Goal: Task Accomplishment & Management: Use online tool/utility

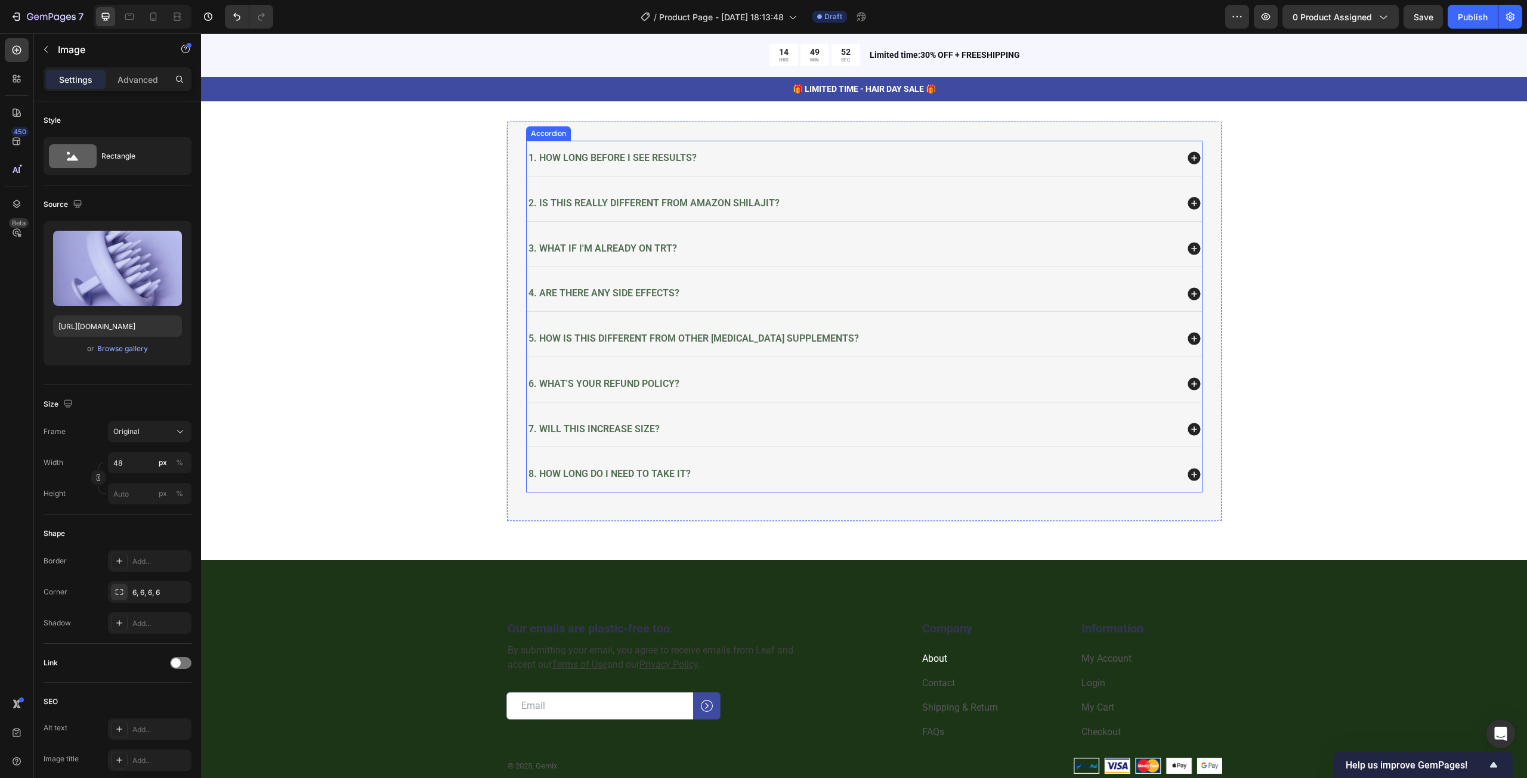
scroll to position [5069, 0]
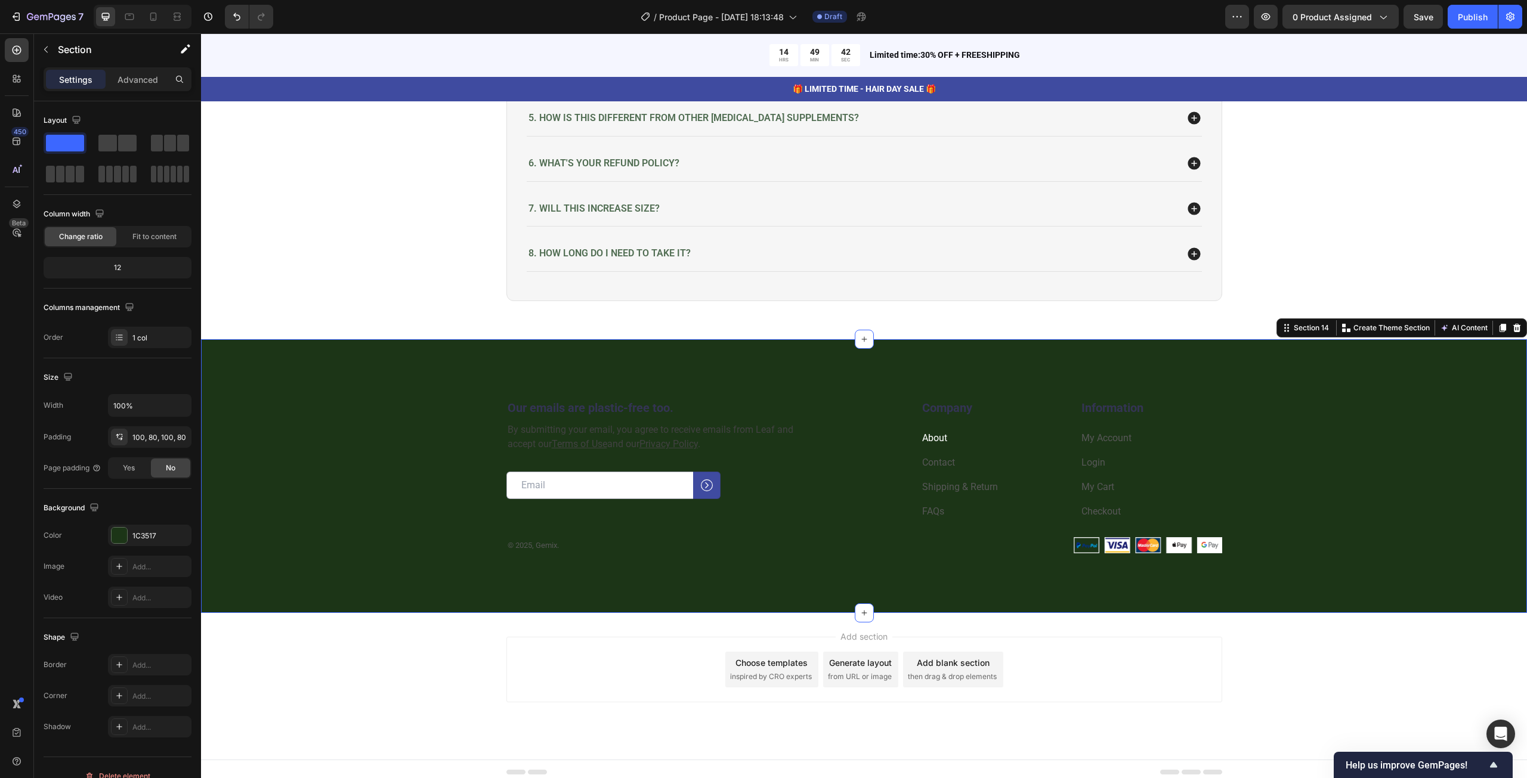
click at [758, 355] on div "Our emails are plastic-free too. Heading By submitting your email, you agree to…" at bounding box center [864, 476] width 1326 height 274
click at [1245, 23] on button "button" at bounding box center [1237, 17] width 24 height 24
click at [14, 208] on icon at bounding box center [17, 204] width 12 height 12
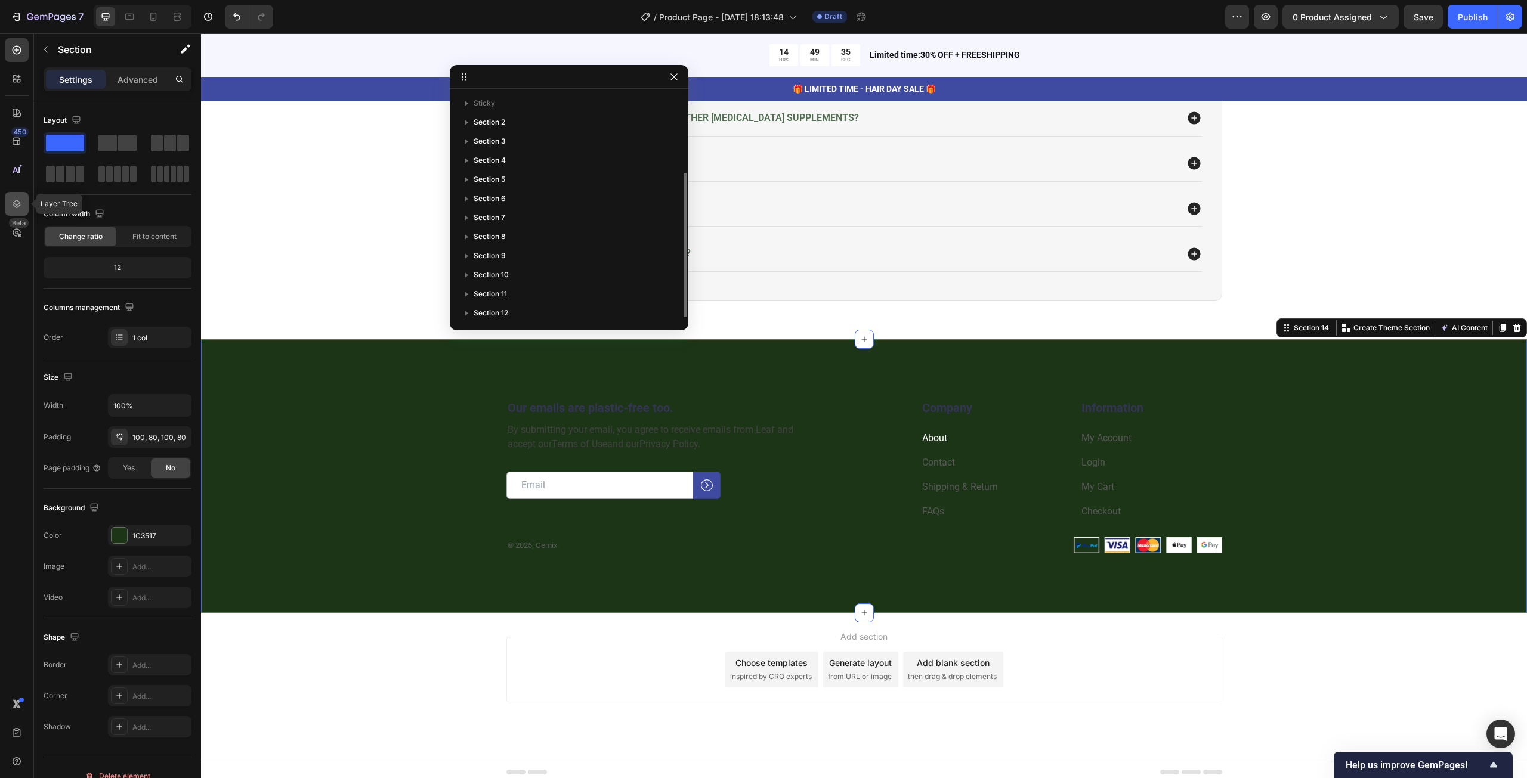
scroll to position [43, 0]
click at [23, 149] on div "450" at bounding box center [17, 141] width 24 height 24
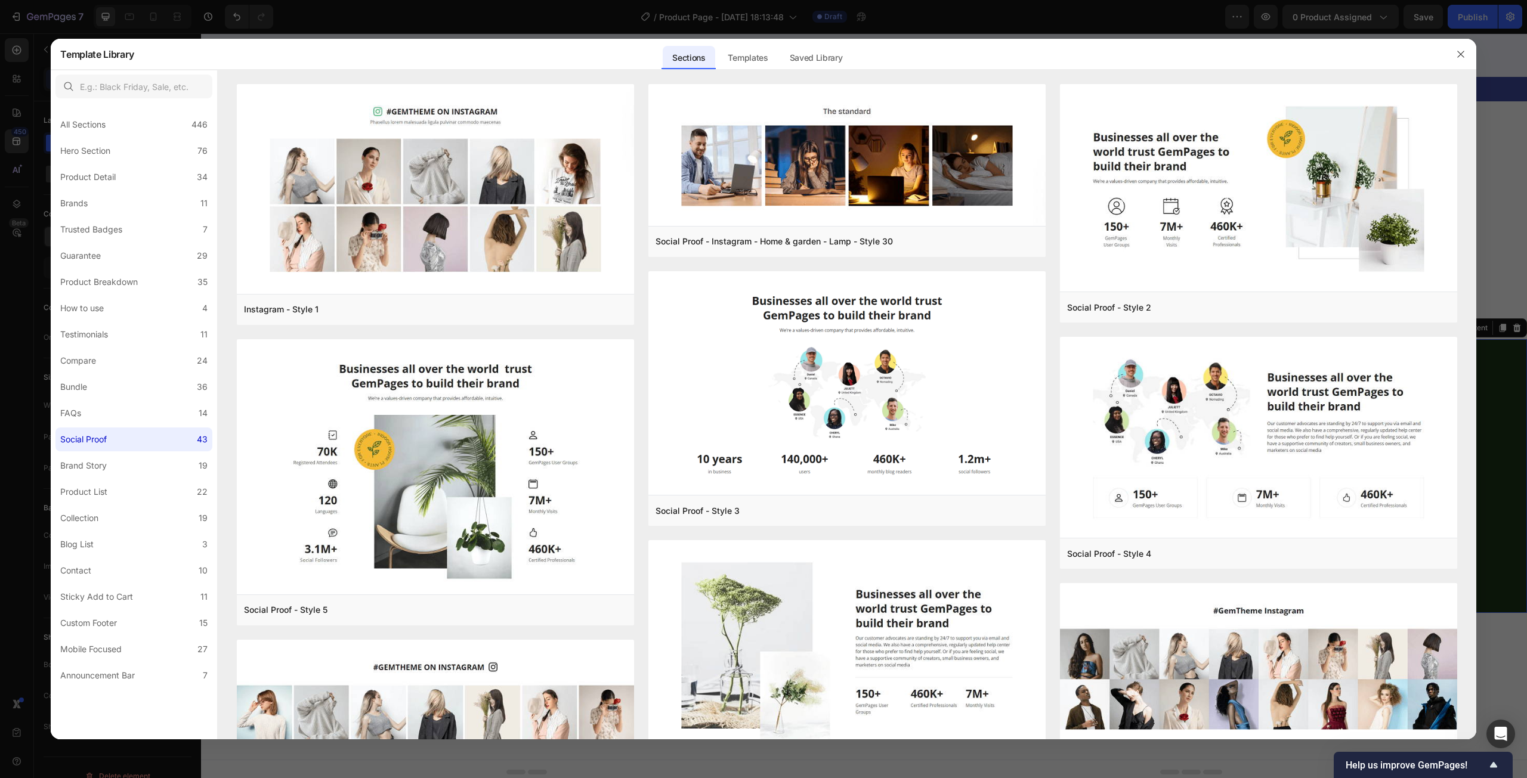
click at [23, 121] on div at bounding box center [763, 389] width 1527 height 778
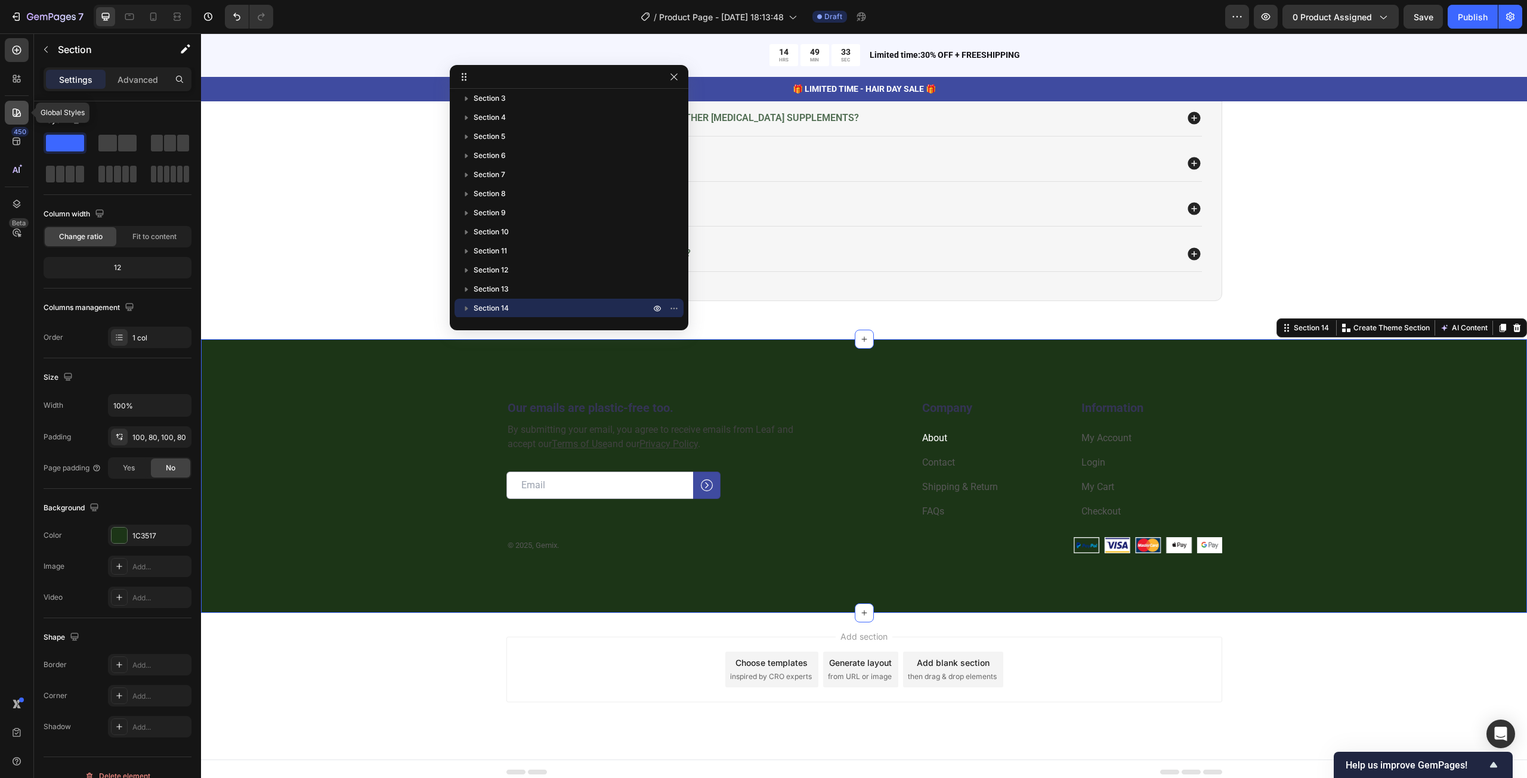
click at [17, 112] on icon at bounding box center [17, 113] width 12 height 12
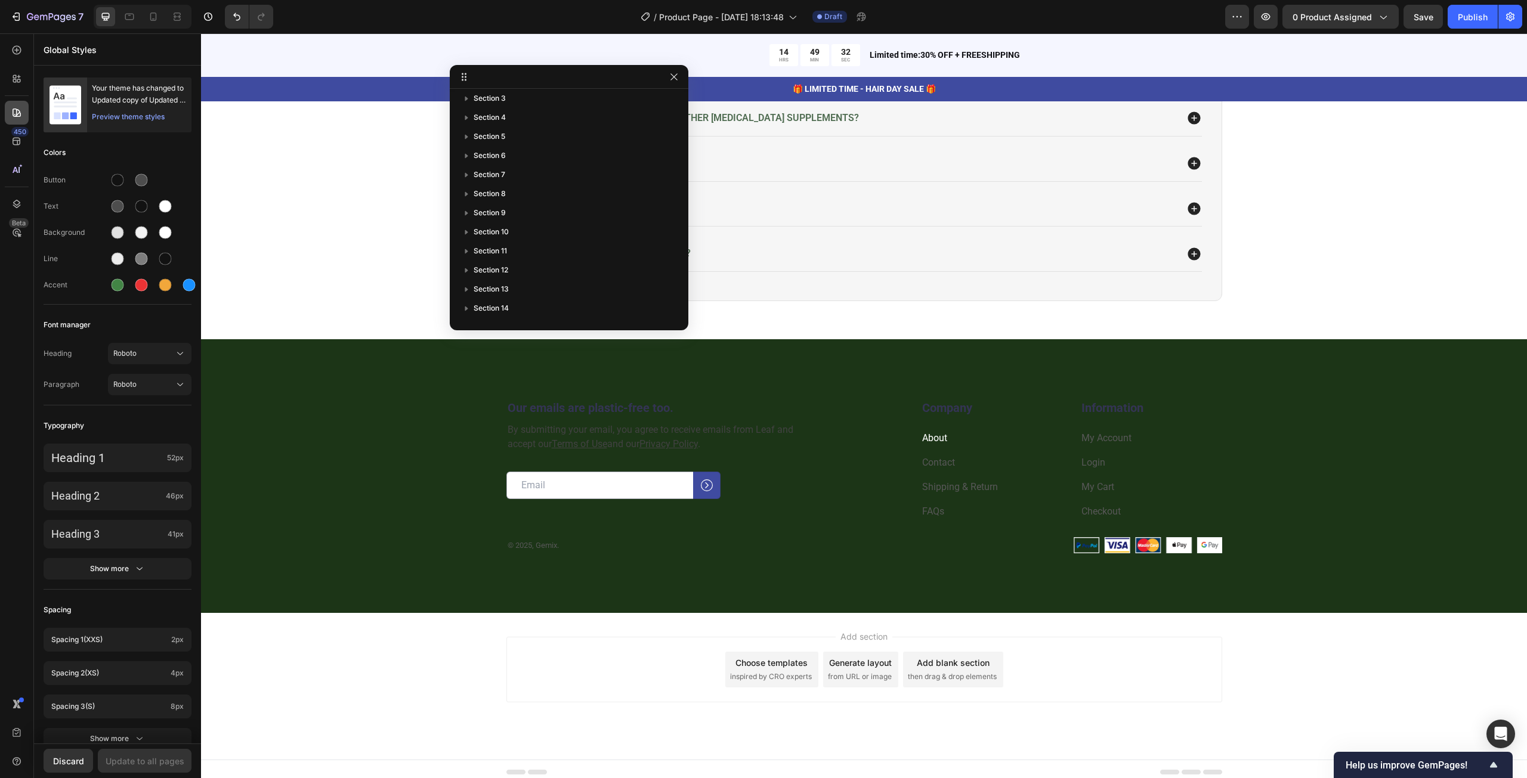
click at [17, 112] on icon at bounding box center [17, 113] width 12 height 12
click at [19, 92] on div "450 Beta" at bounding box center [17, 365] width 24 height 654
click at [20, 79] on icon at bounding box center [17, 79] width 12 height 12
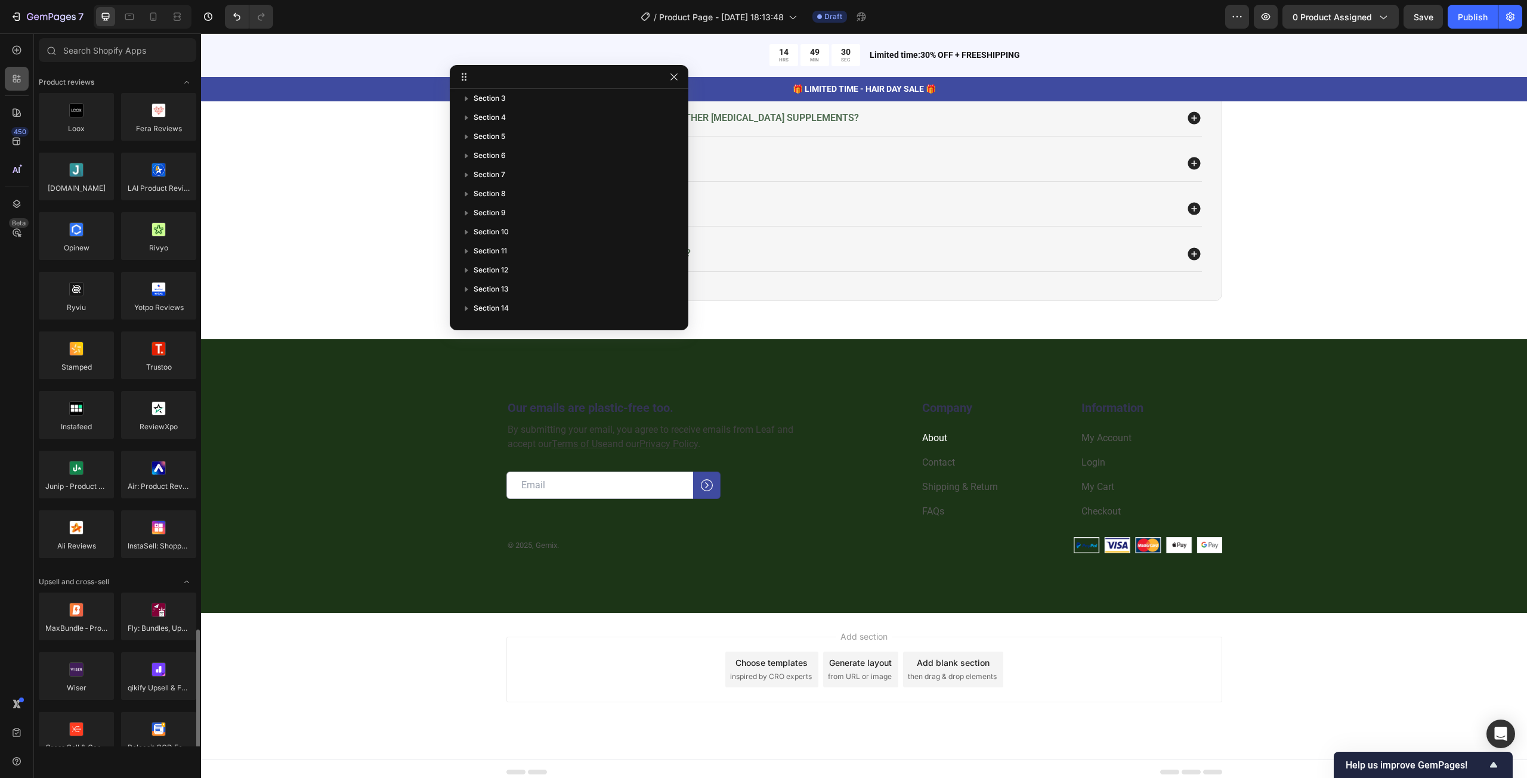
scroll to position [477, 0]
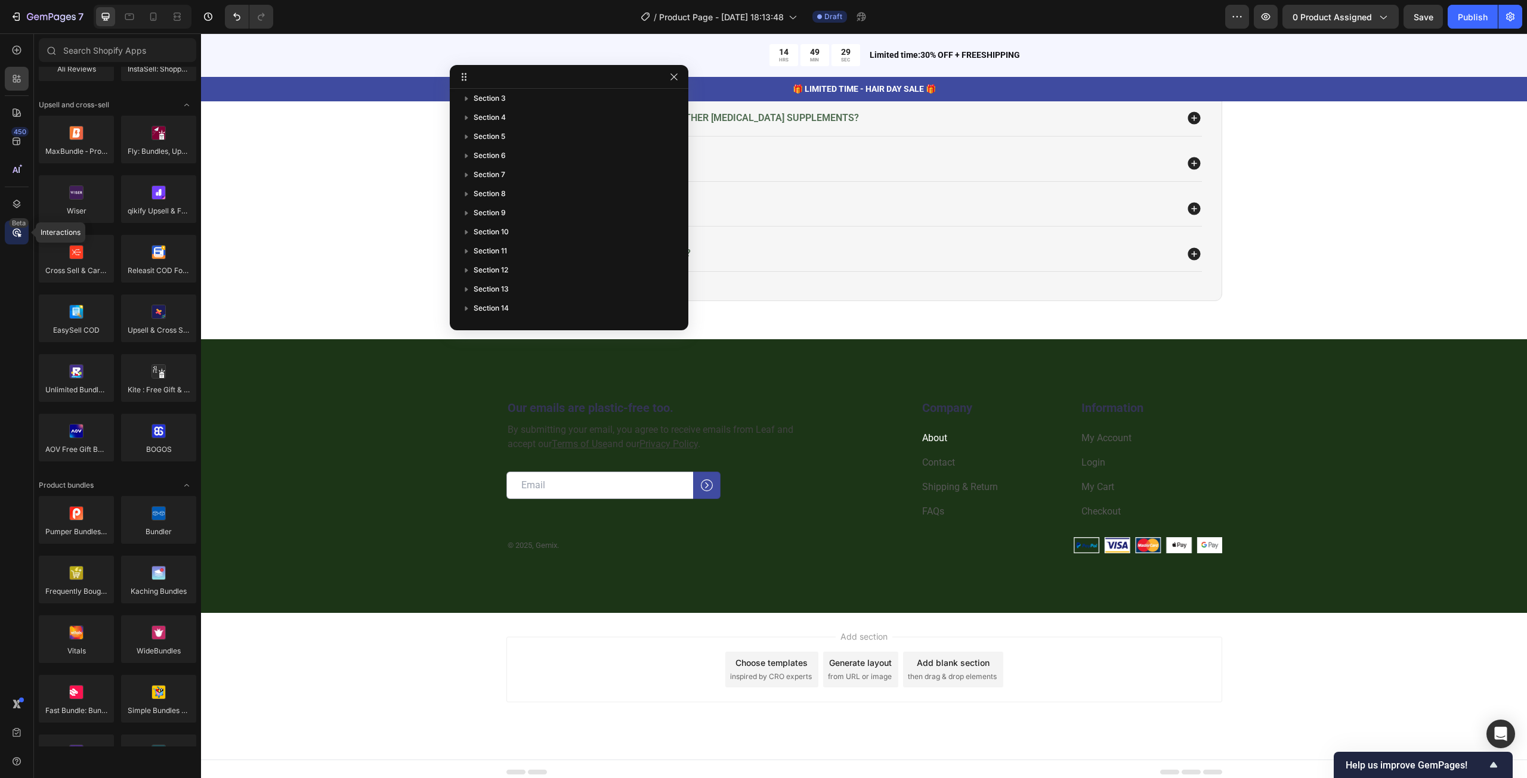
click at [8, 224] on div "Beta" at bounding box center [17, 233] width 24 height 24
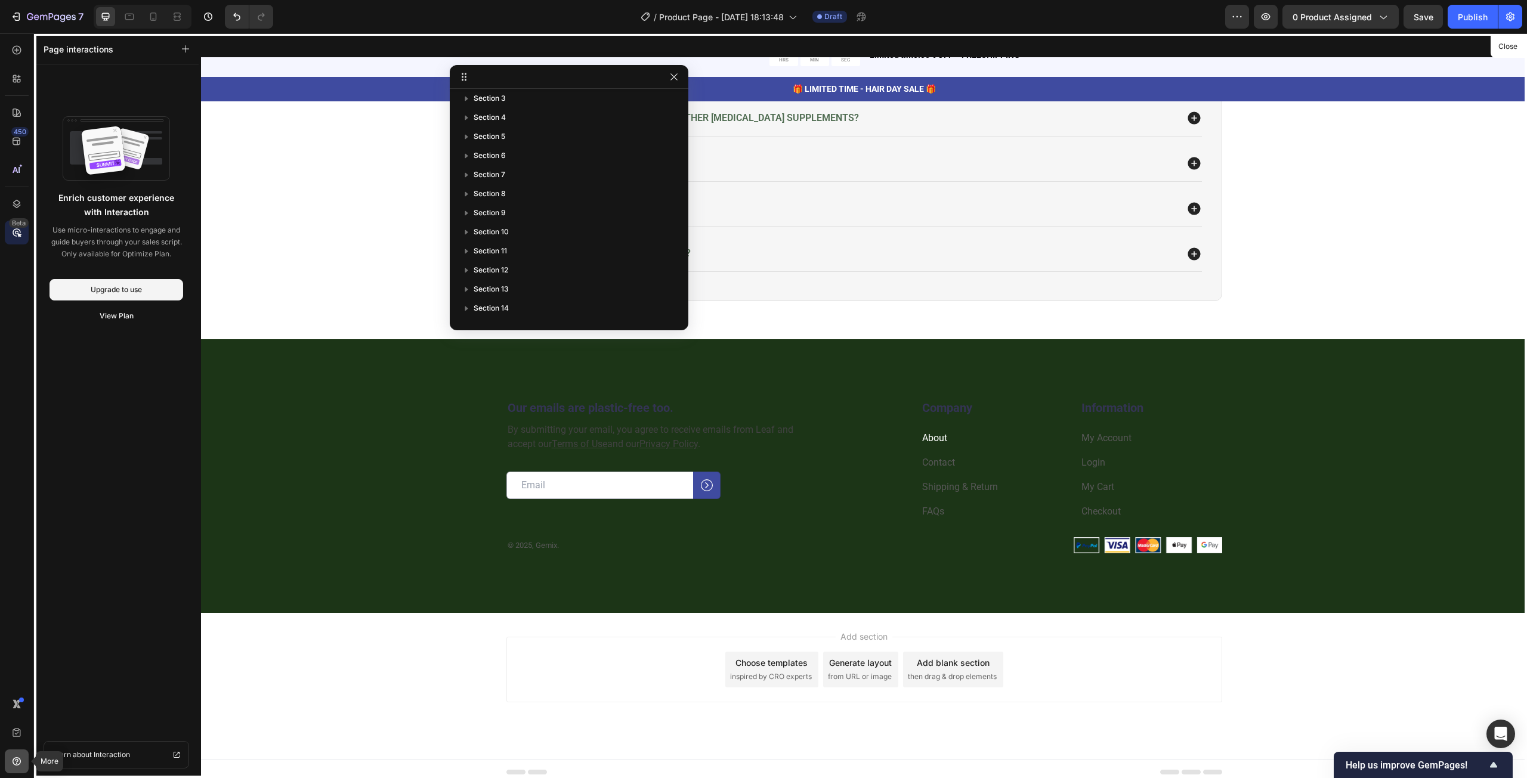
click at [18, 763] on icon at bounding box center [17, 762] width 12 height 12
click at [16, 728] on icon at bounding box center [17, 733] width 12 height 12
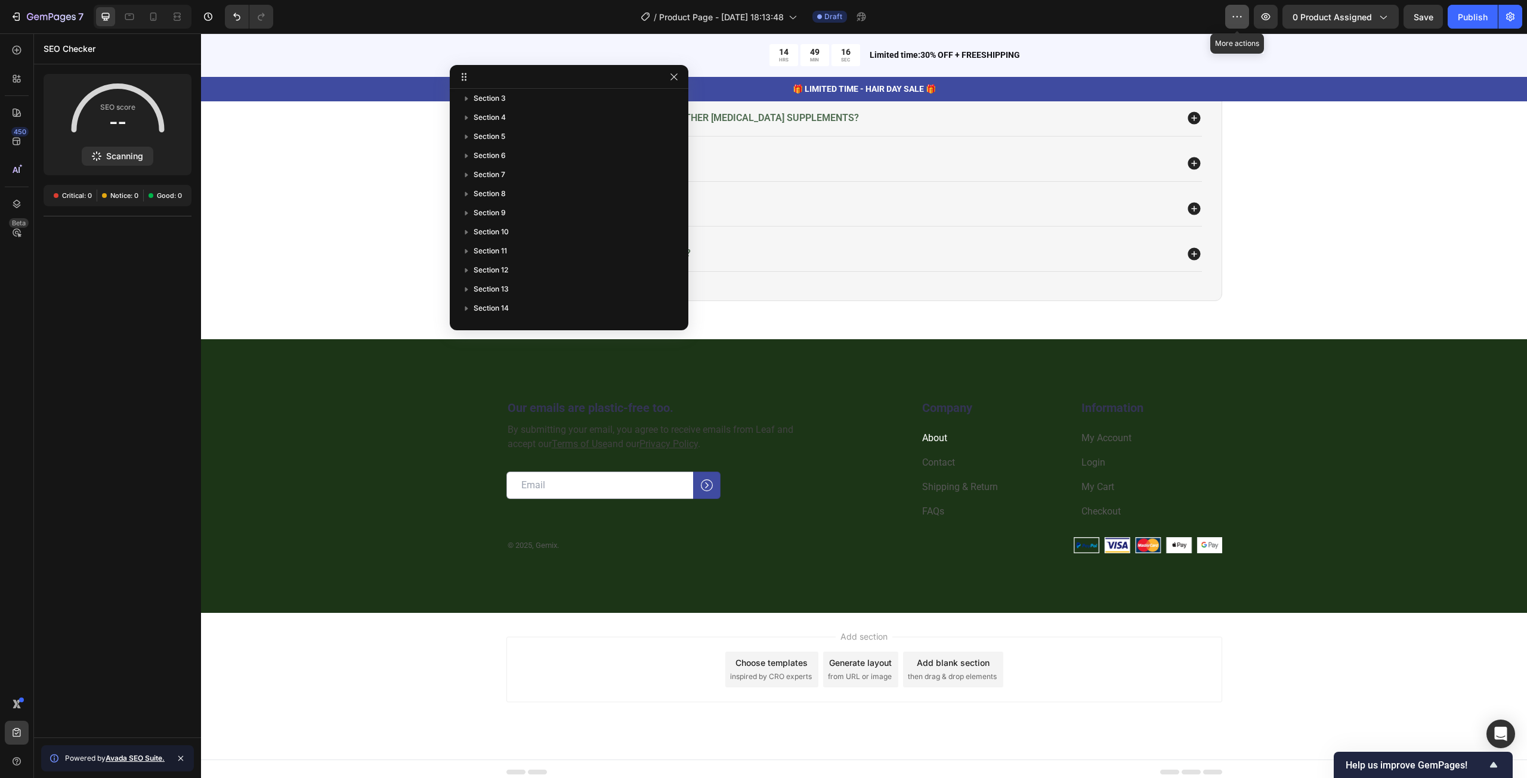
click at [1238, 11] on icon "button" at bounding box center [1237, 17] width 12 height 12
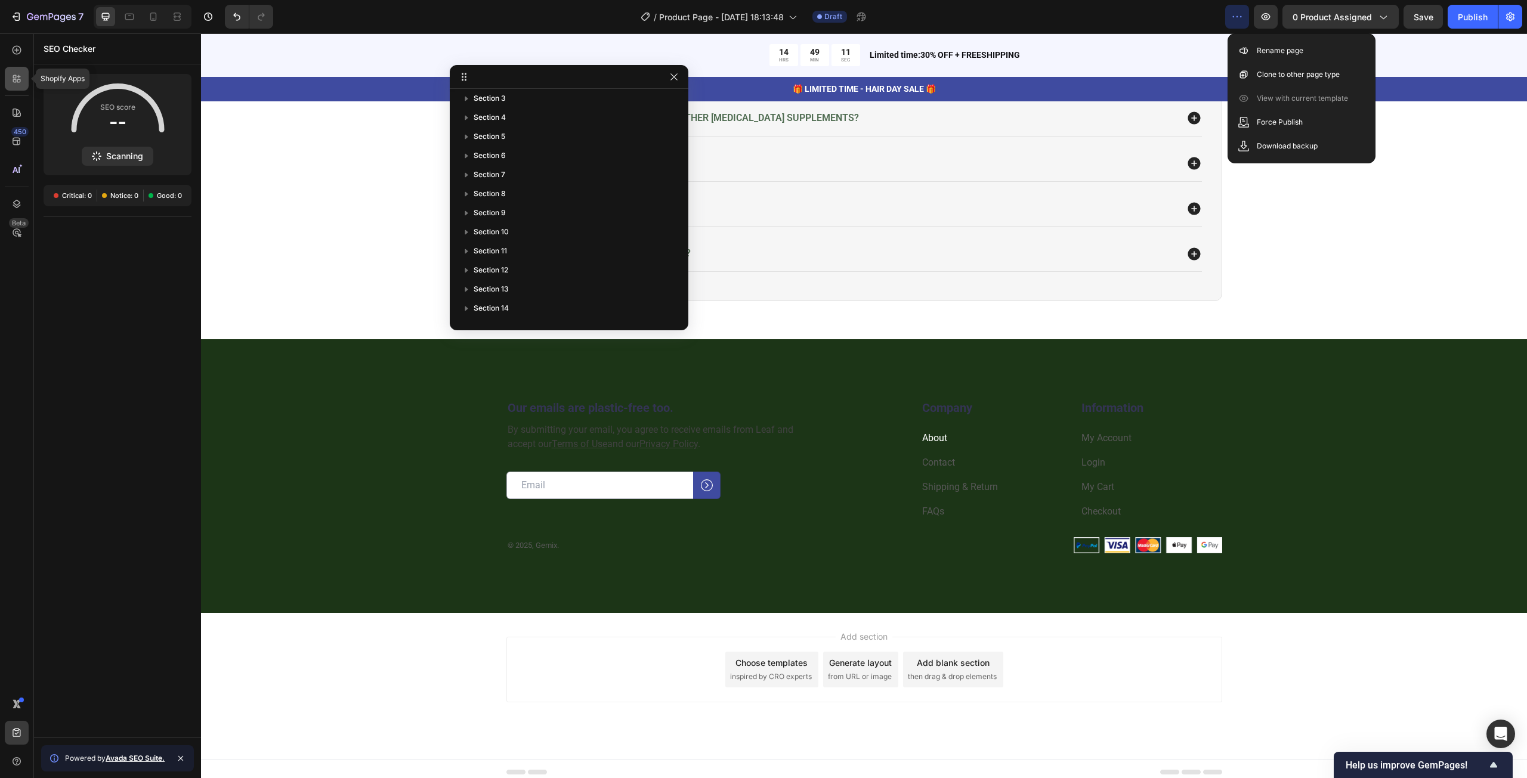
click at [14, 77] on icon at bounding box center [17, 79] width 12 height 12
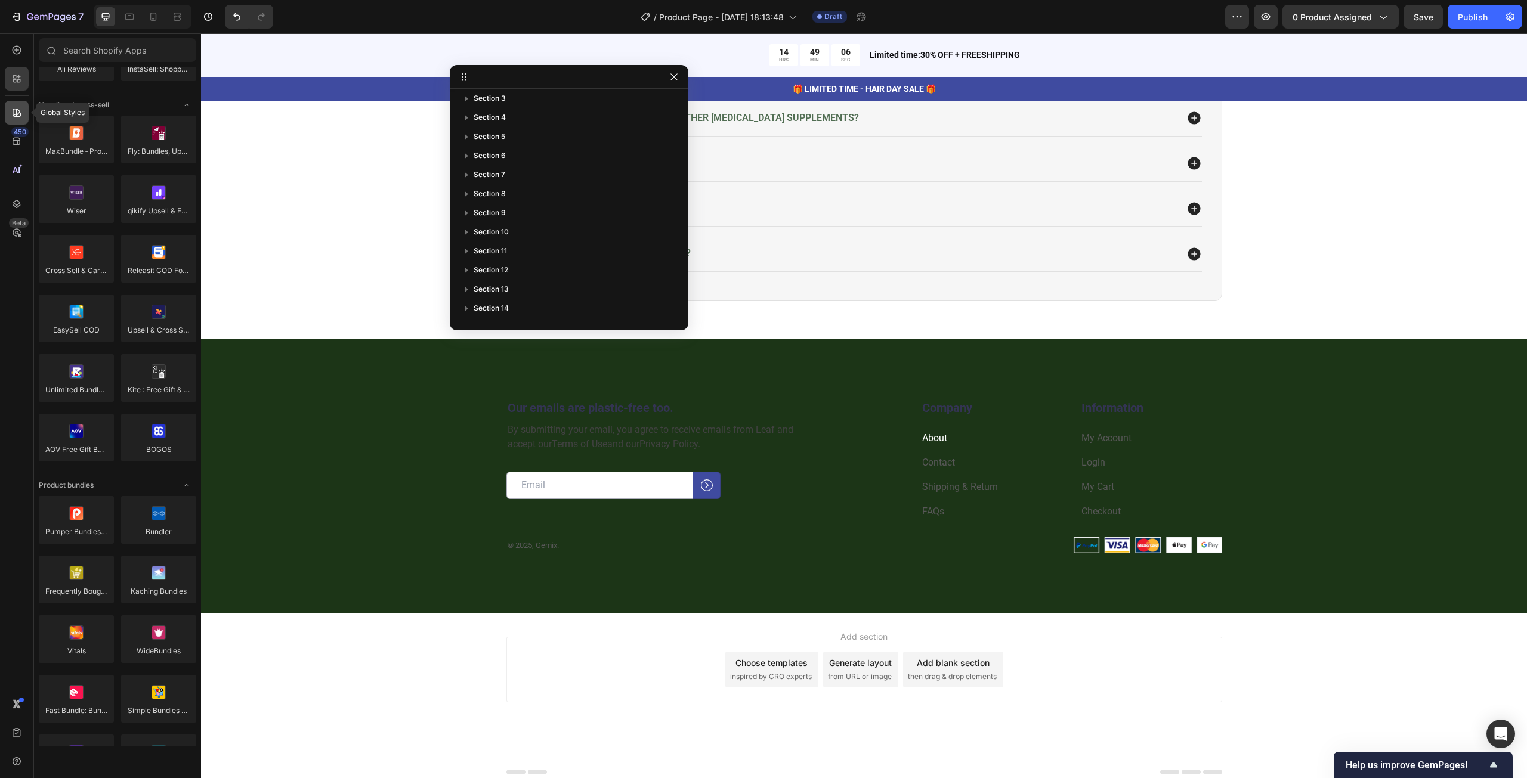
click at [16, 112] on icon at bounding box center [17, 113] width 8 height 8
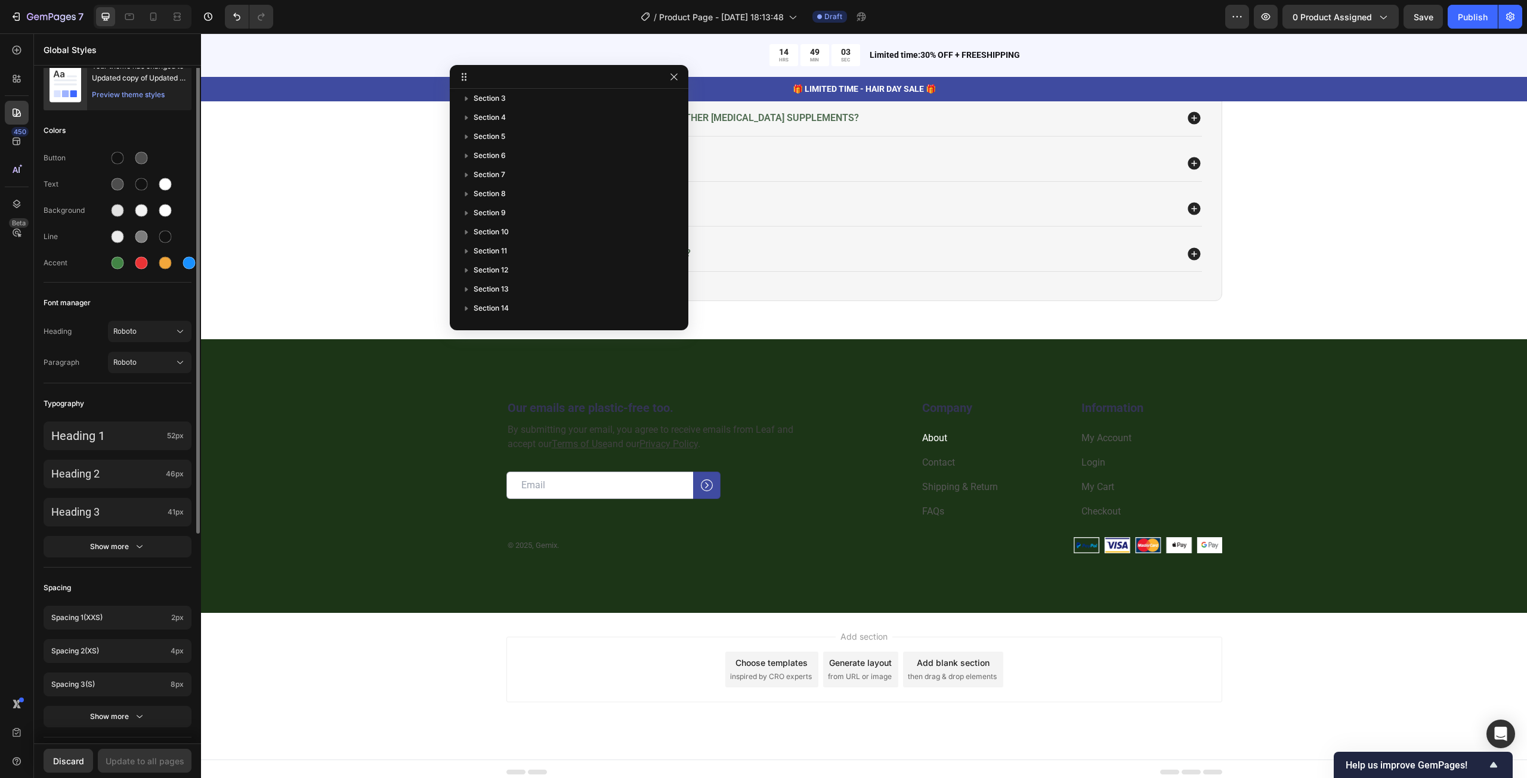
scroll to position [0, 0]
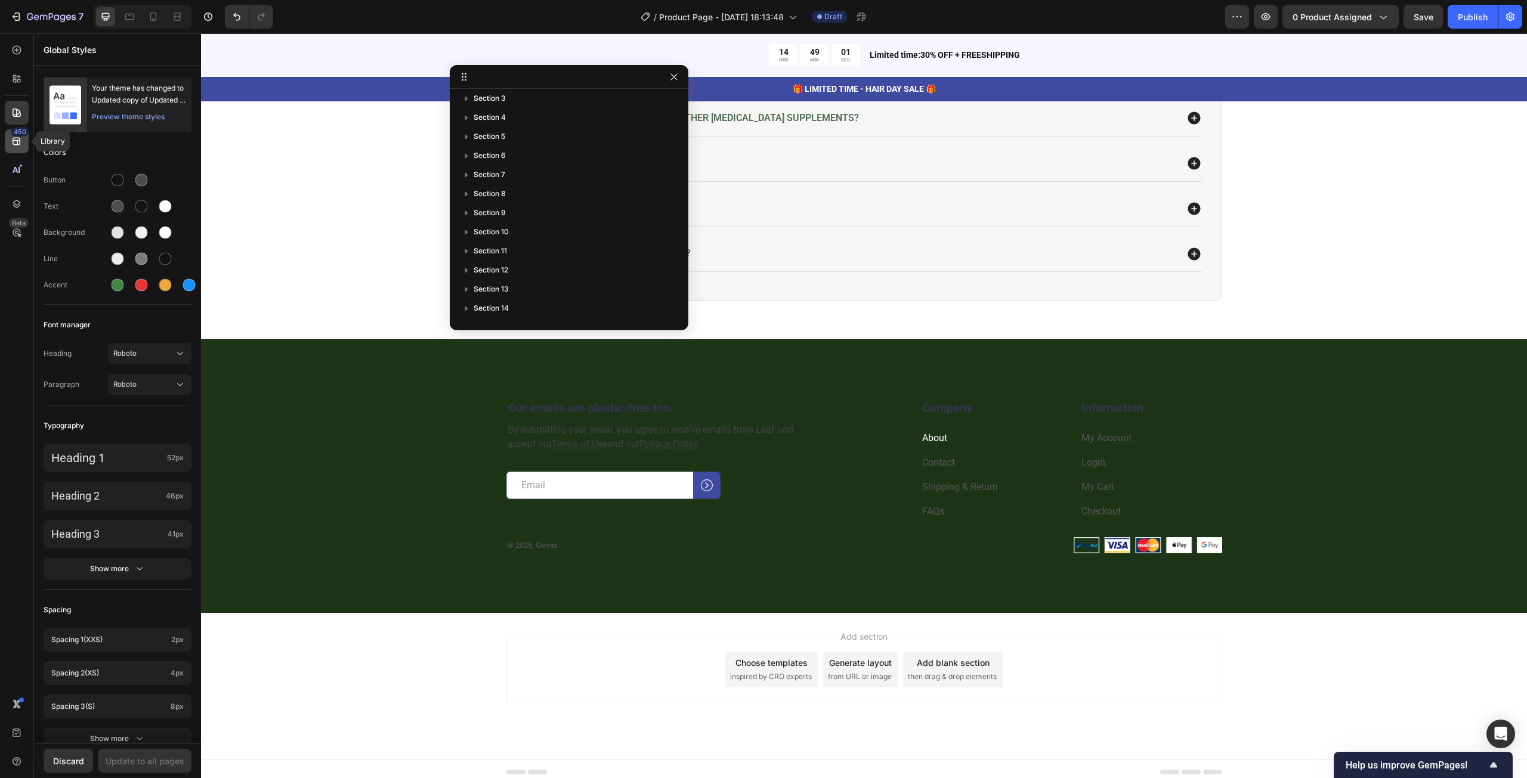
click at [12, 152] on div "450" at bounding box center [17, 141] width 24 height 24
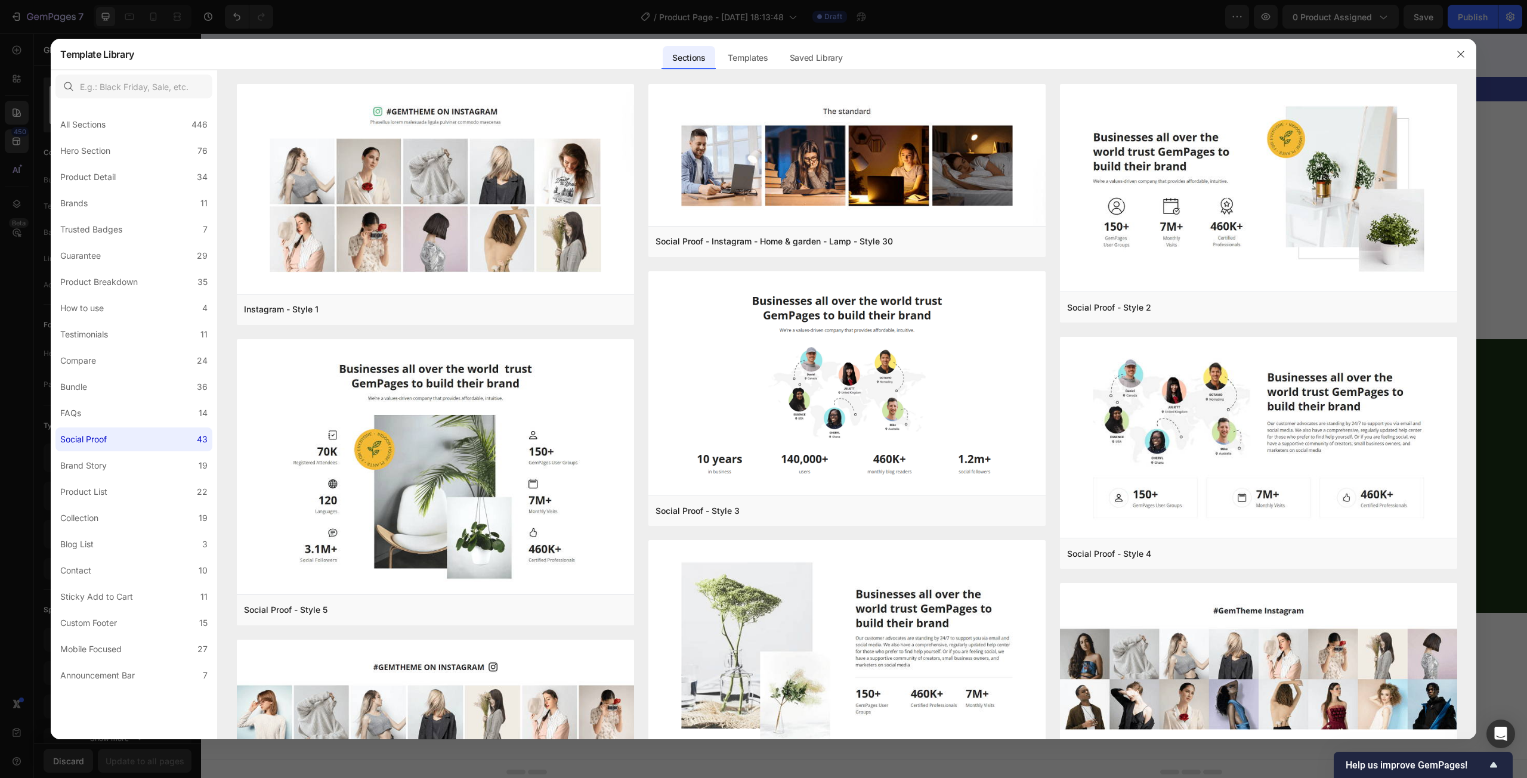
click at [15, 171] on div at bounding box center [763, 389] width 1527 height 778
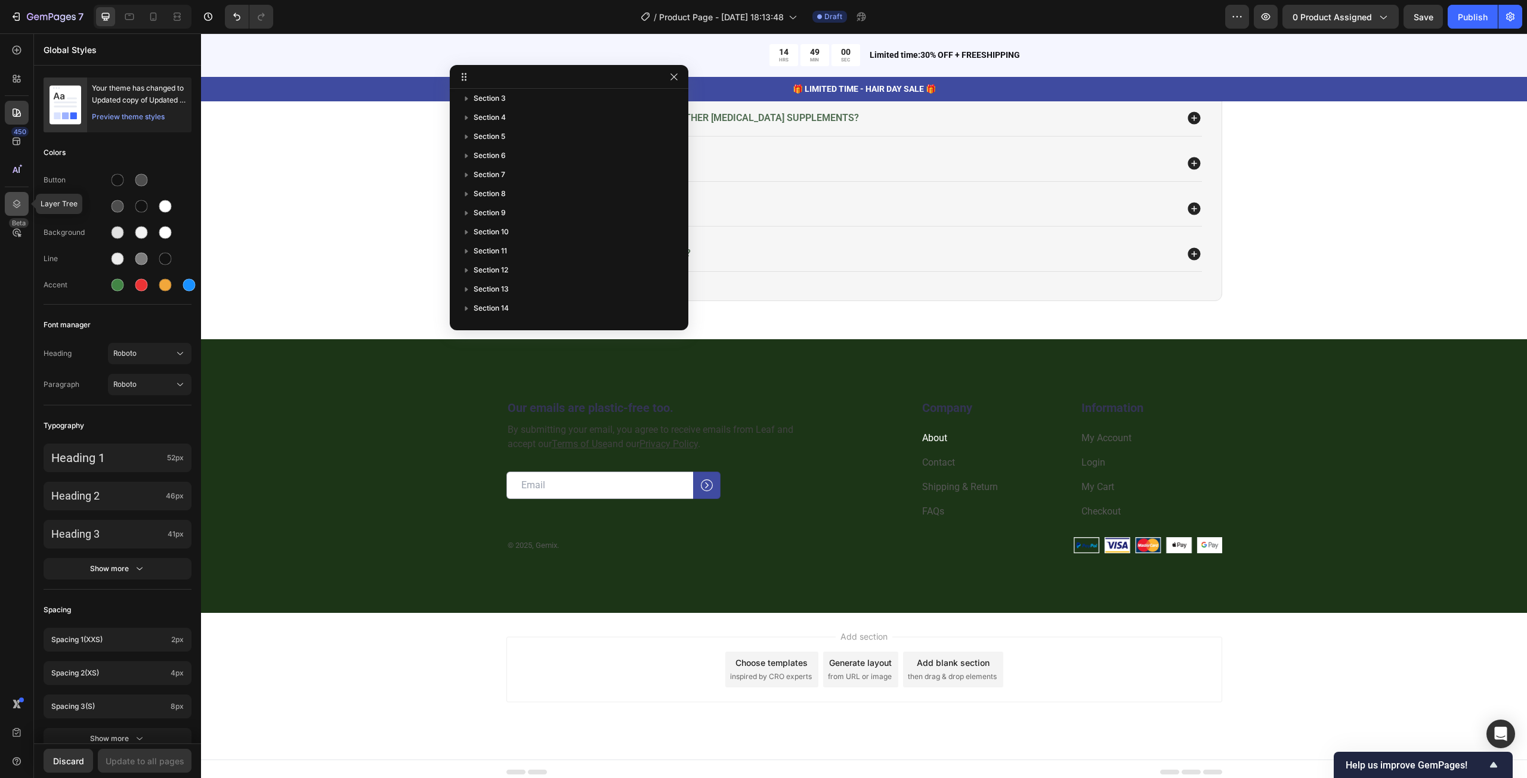
click at [19, 202] on icon at bounding box center [17, 204] width 8 height 8
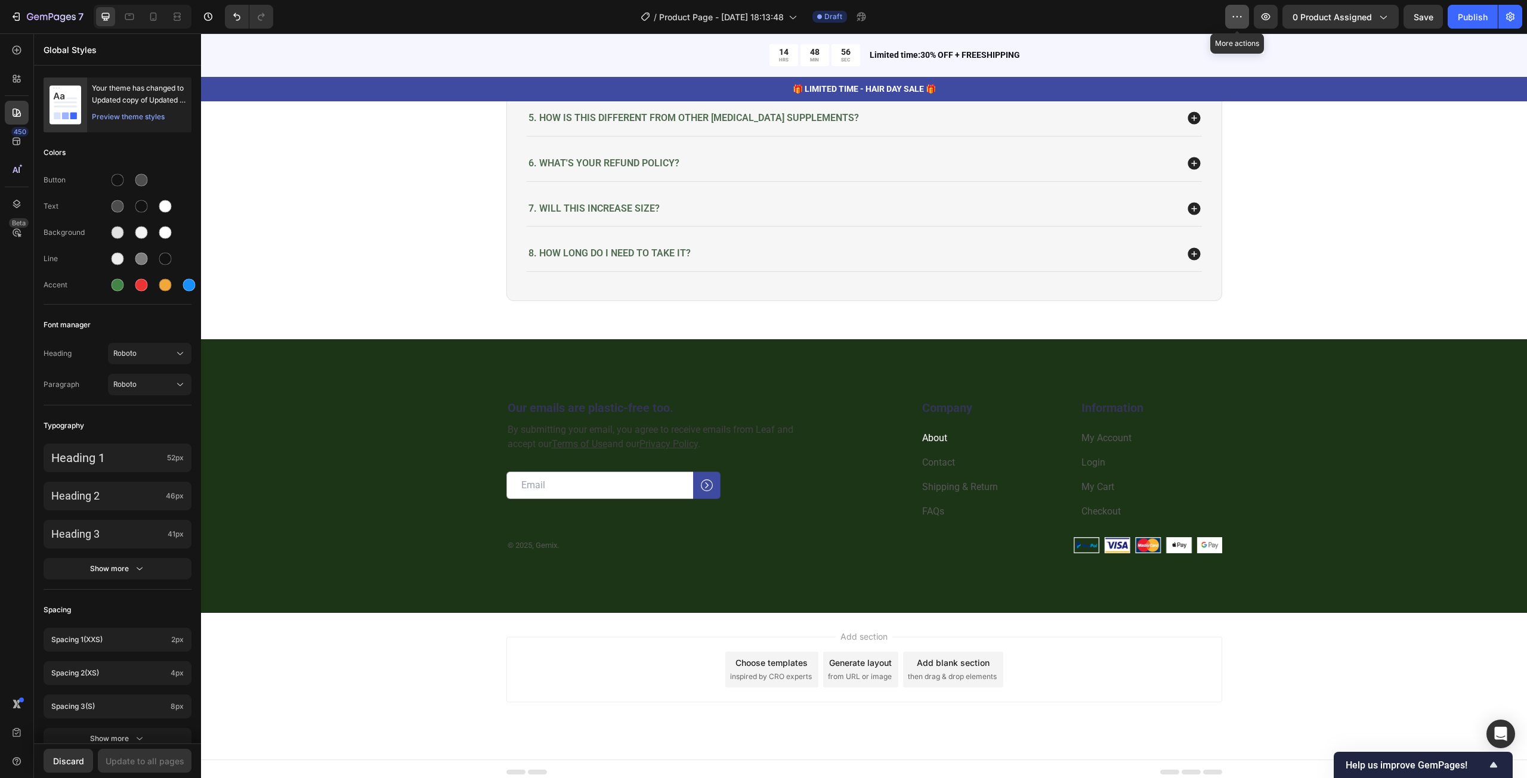
click at [1240, 21] on icon "button" at bounding box center [1237, 17] width 12 height 12
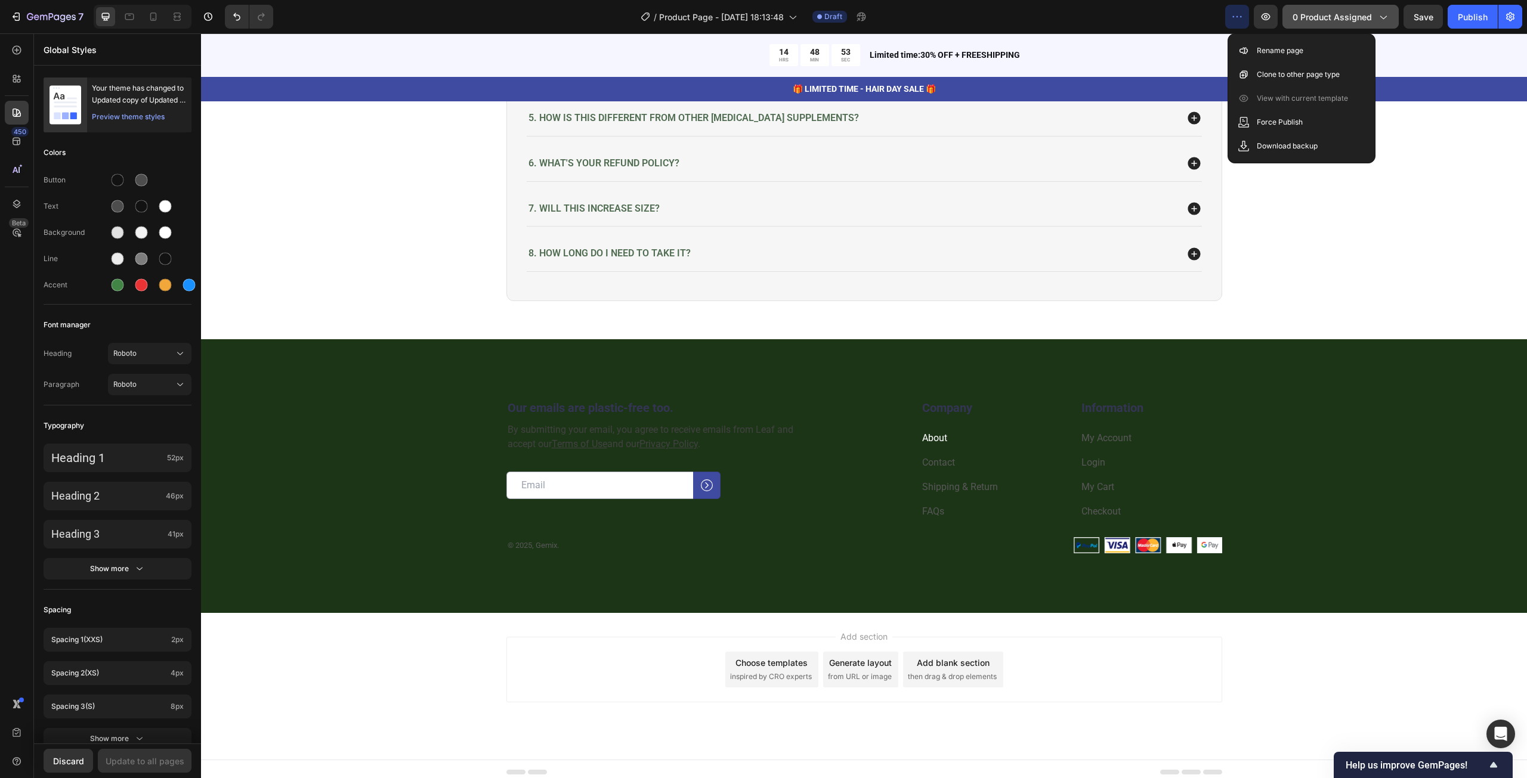
click at [1378, 28] on button "0 product assigned" at bounding box center [1340, 17] width 116 height 24
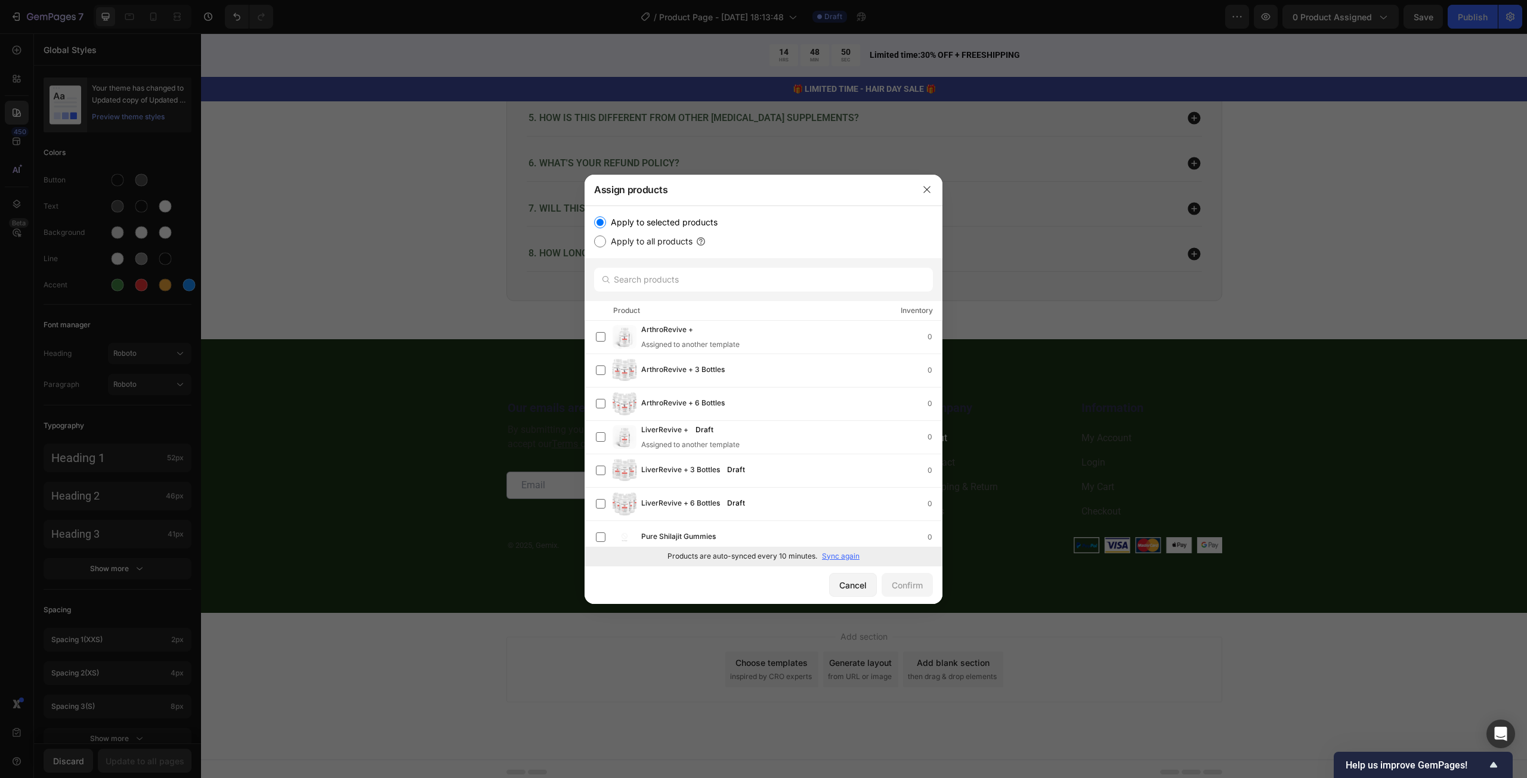
click at [1434, 63] on div at bounding box center [763, 389] width 1527 height 778
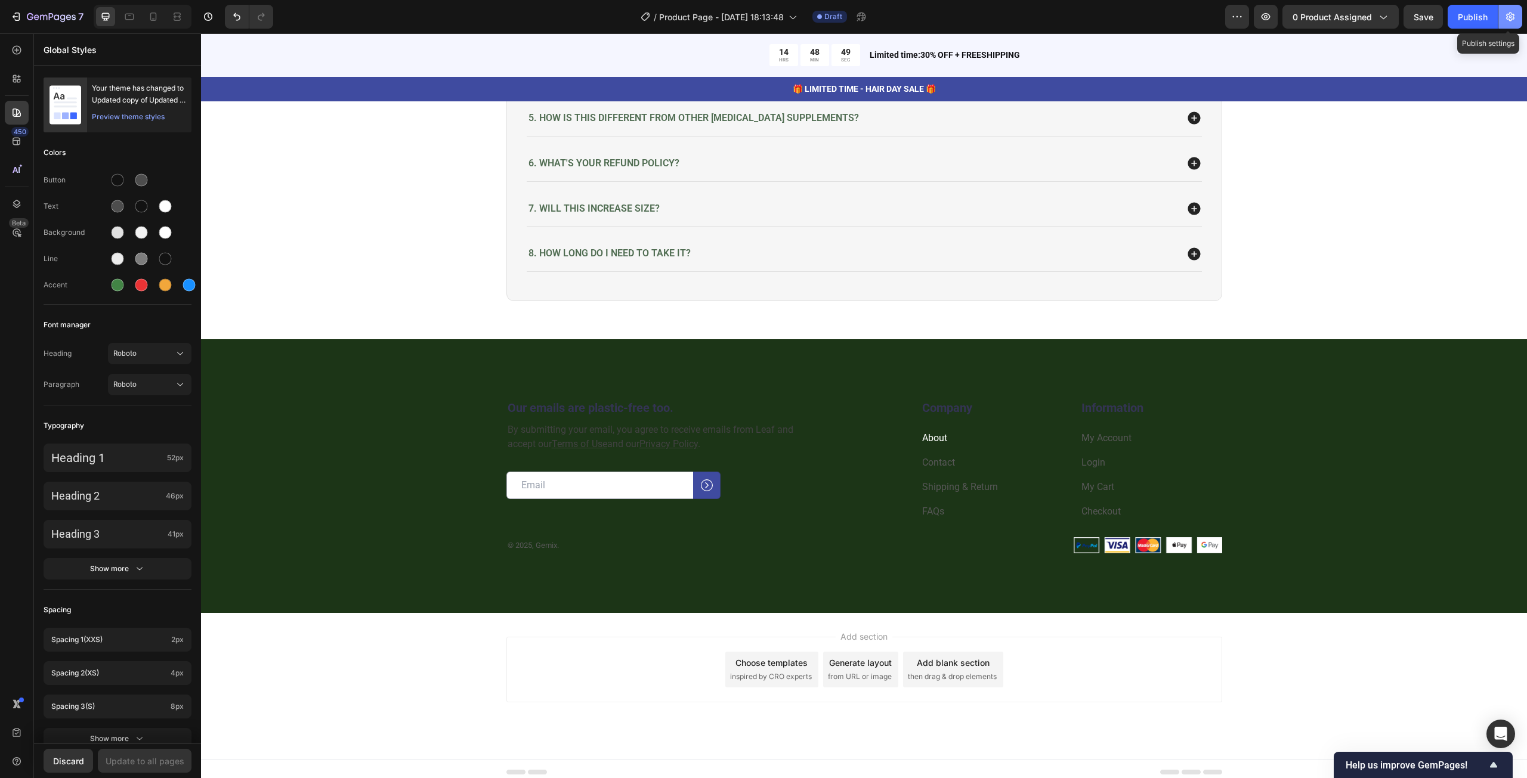
click at [1502, 16] on button "button" at bounding box center [1510, 17] width 24 height 24
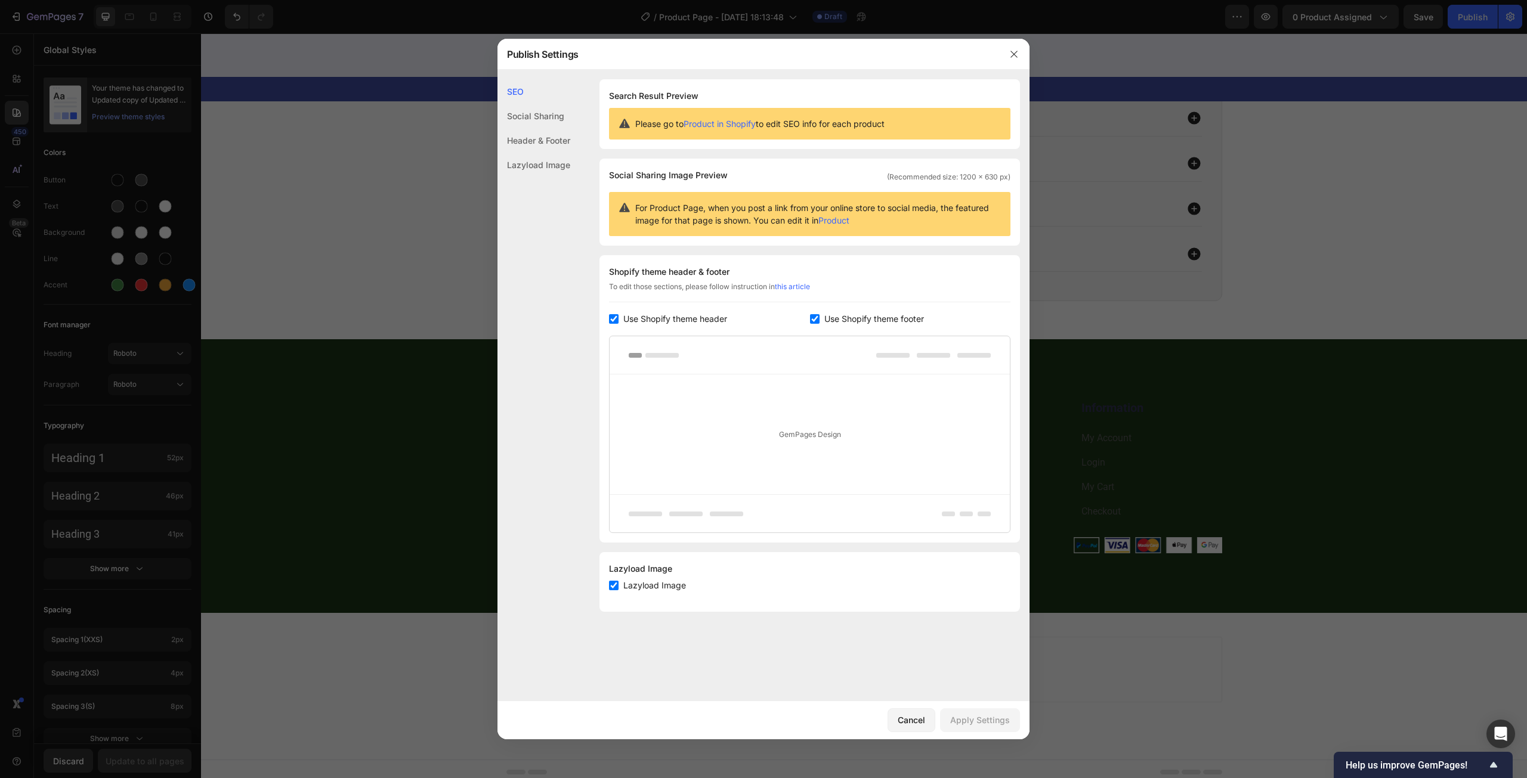
click at [1274, 418] on div at bounding box center [763, 389] width 1527 height 778
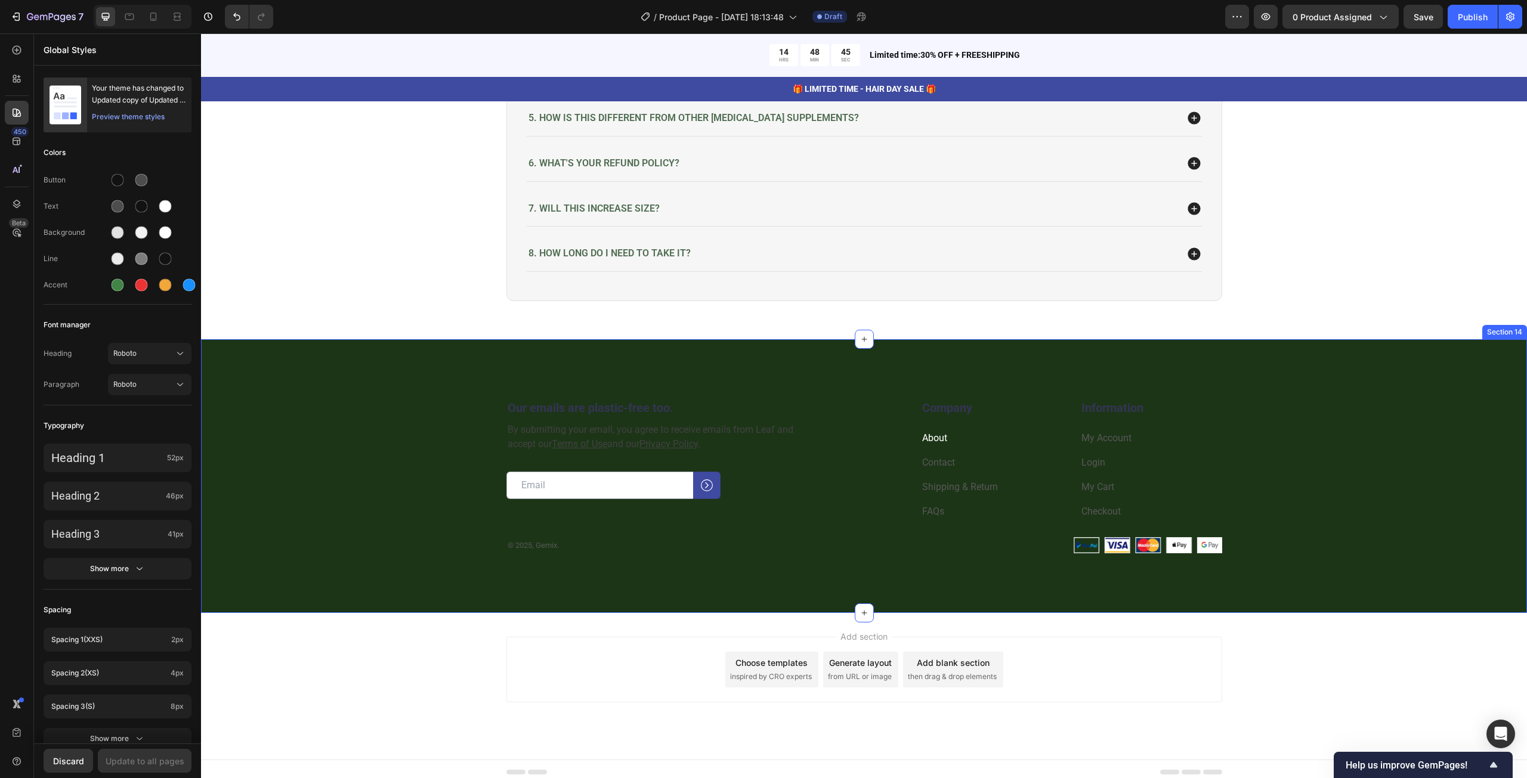
click at [404, 387] on div "Our emails are plastic-free too. Heading By submitting your email, you agree to…" at bounding box center [864, 476] width 1326 height 274
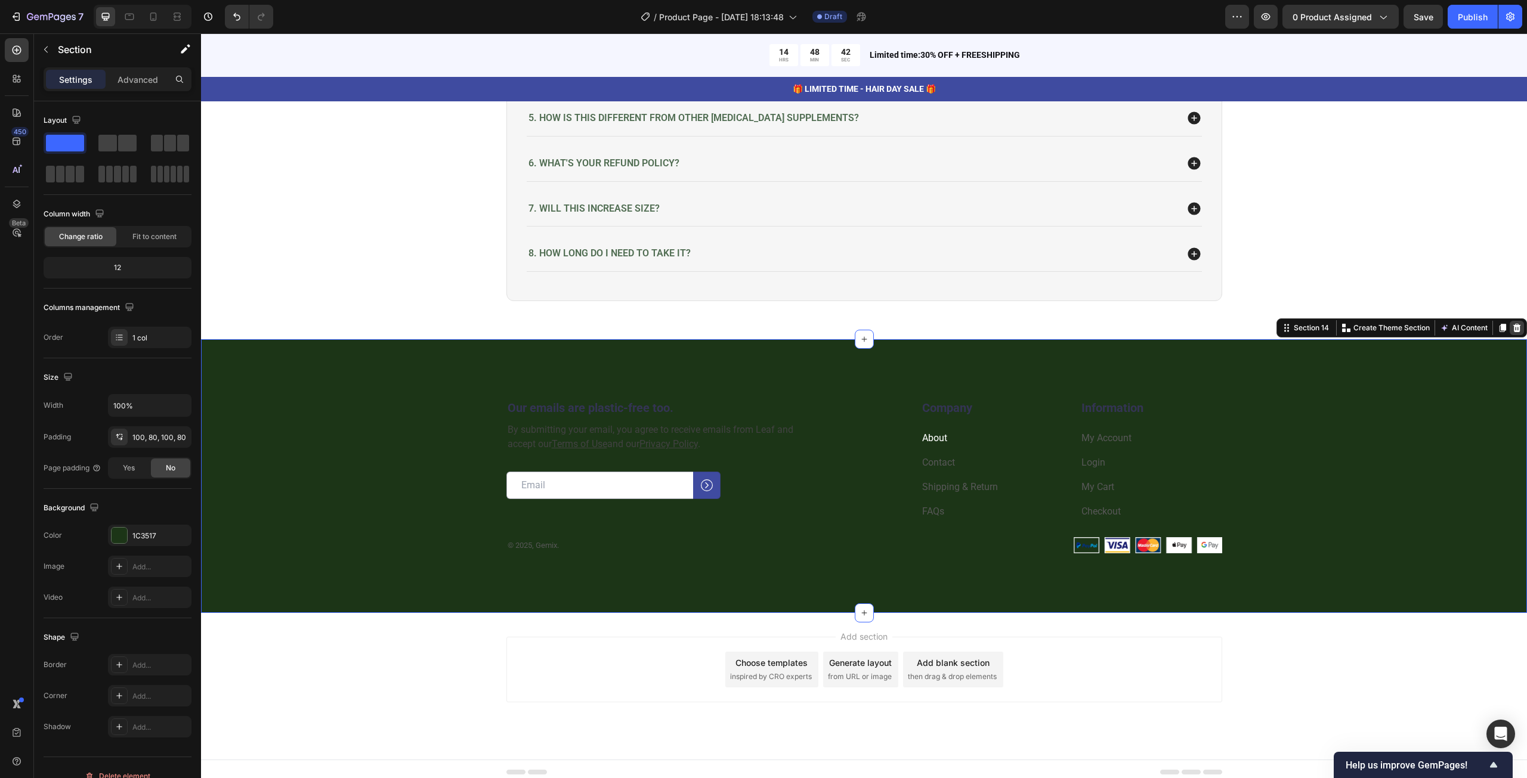
click at [1513, 324] on icon at bounding box center [1517, 328] width 8 height 8
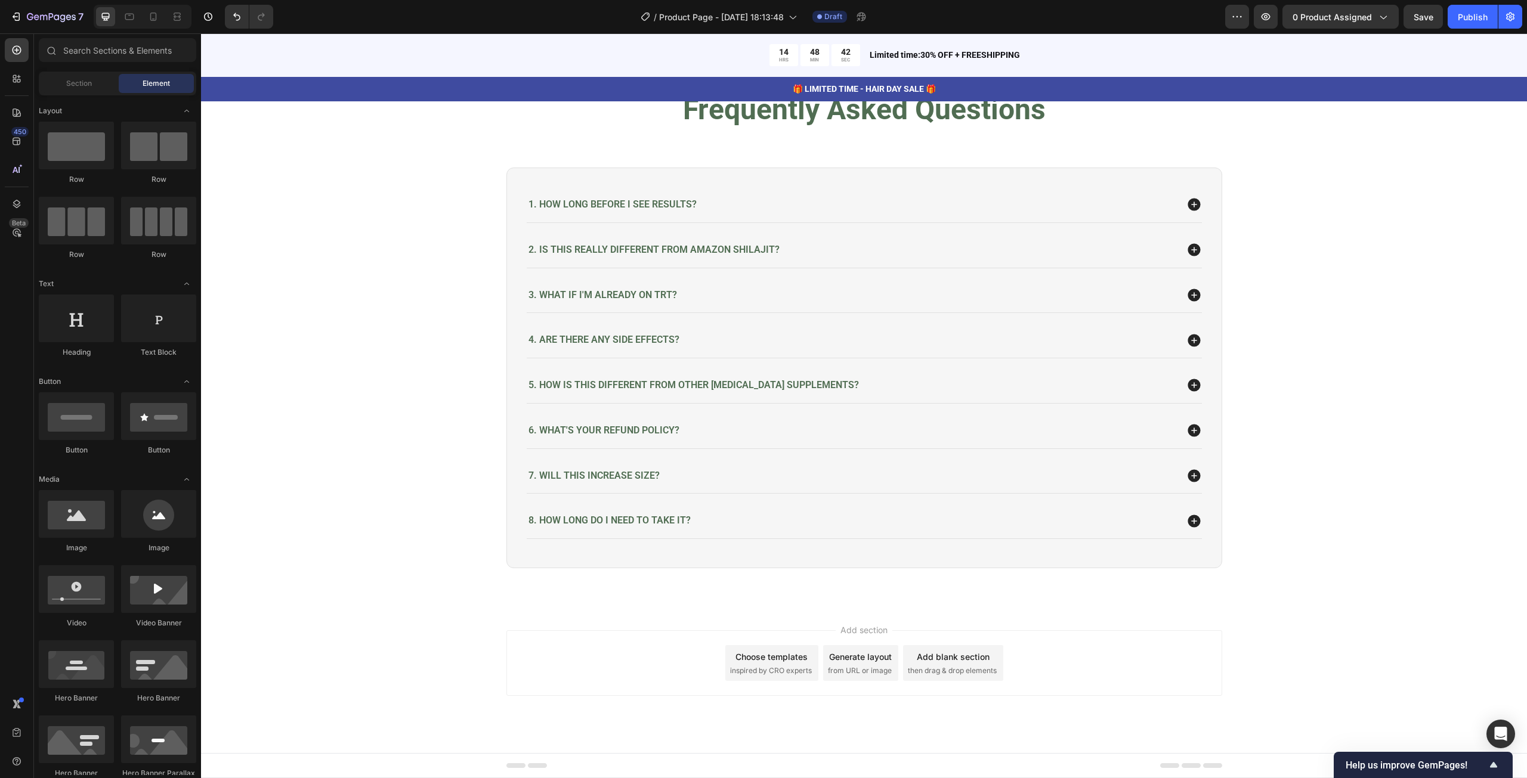
scroll to position [4796, 0]
click at [1509, 20] on icon "button" at bounding box center [1510, 17] width 8 height 9
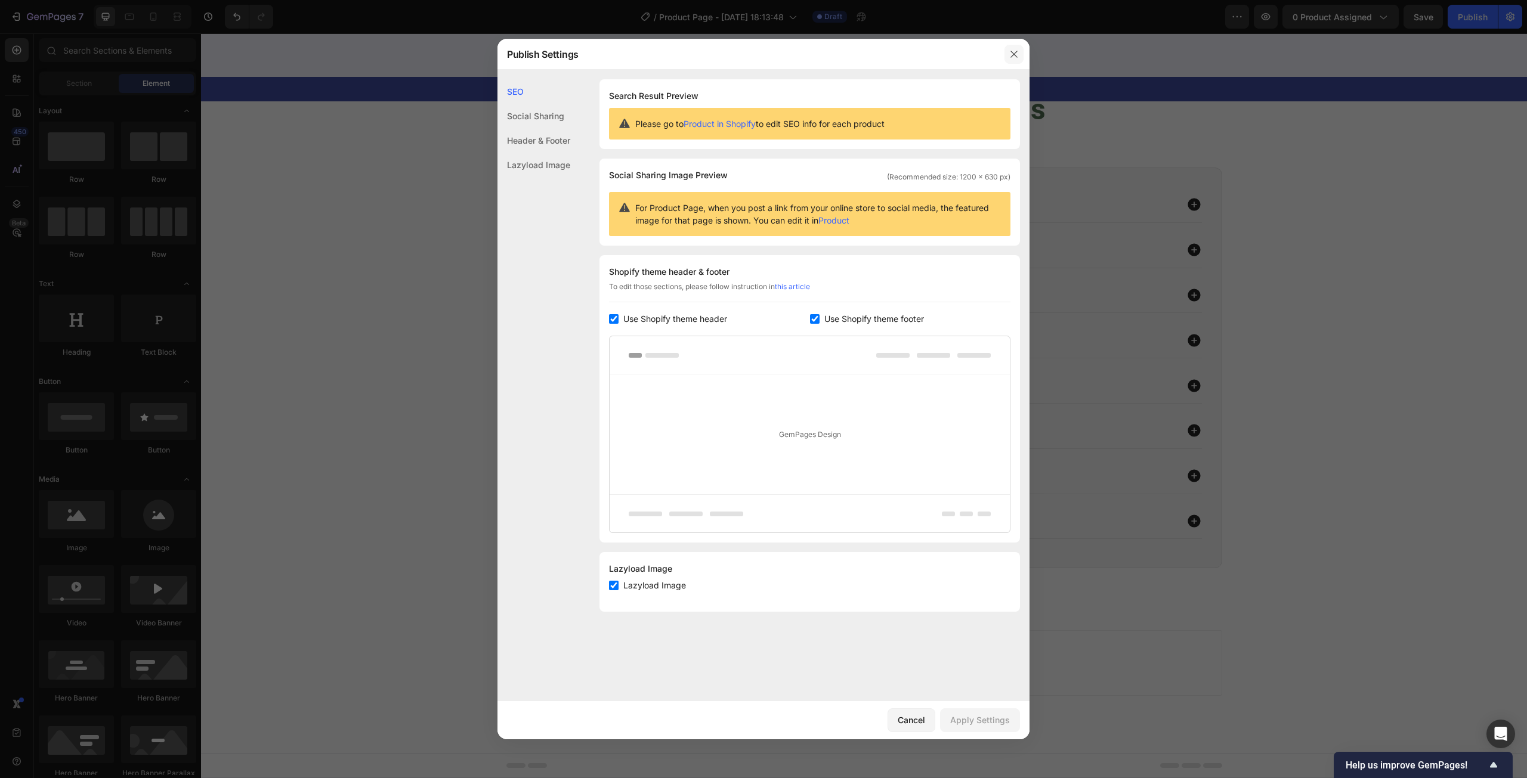
click at [1016, 60] on button "button" at bounding box center [1014, 54] width 19 height 19
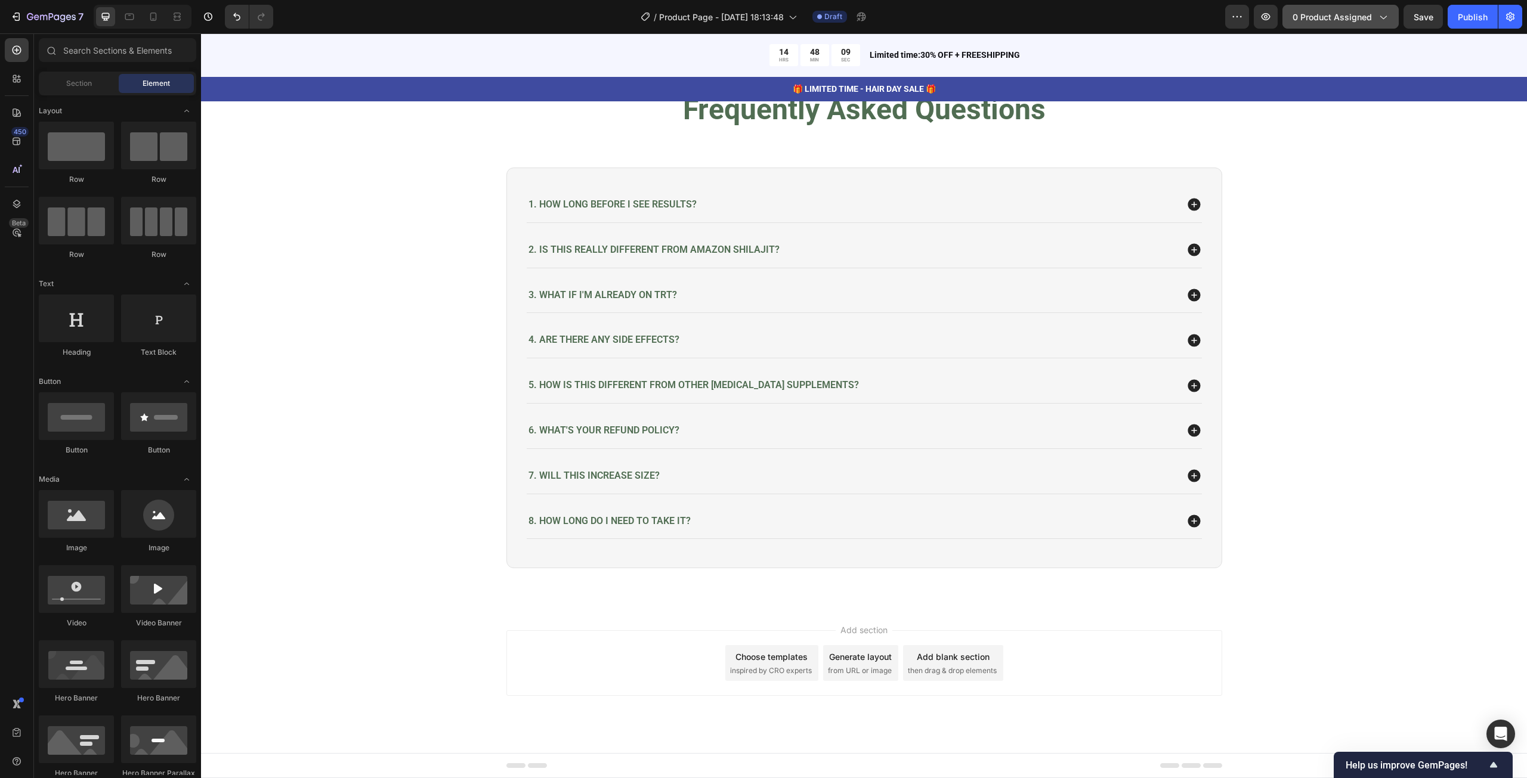
click at [1365, 27] on button "0 product assigned" at bounding box center [1340, 17] width 116 height 24
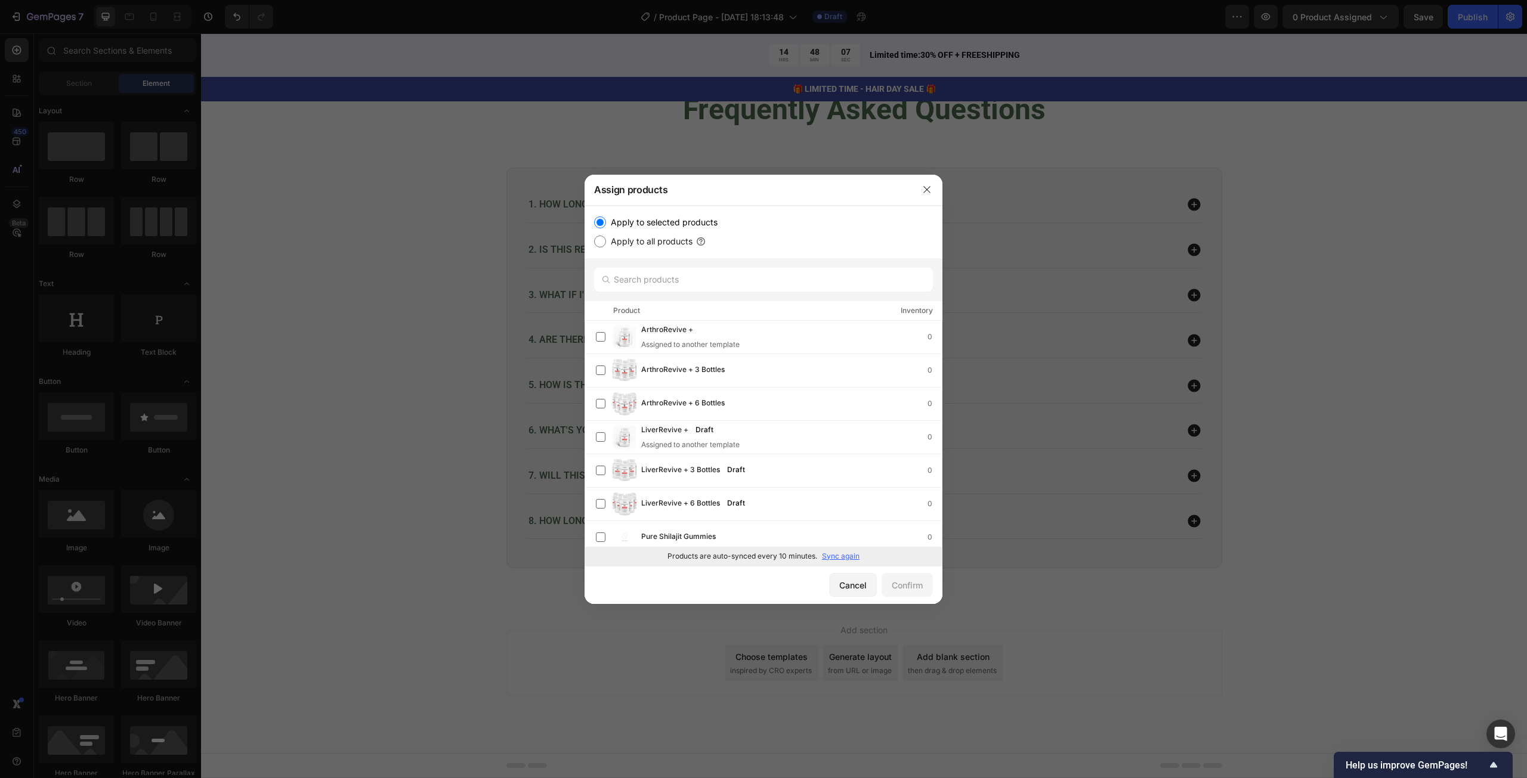
scroll to position [7, 0]
click at [696, 522] on div "Pure Shilajit Gummies 0" at bounding box center [769, 530] width 346 height 24
click at [911, 588] on div "Confirm" at bounding box center [907, 585] width 31 height 13
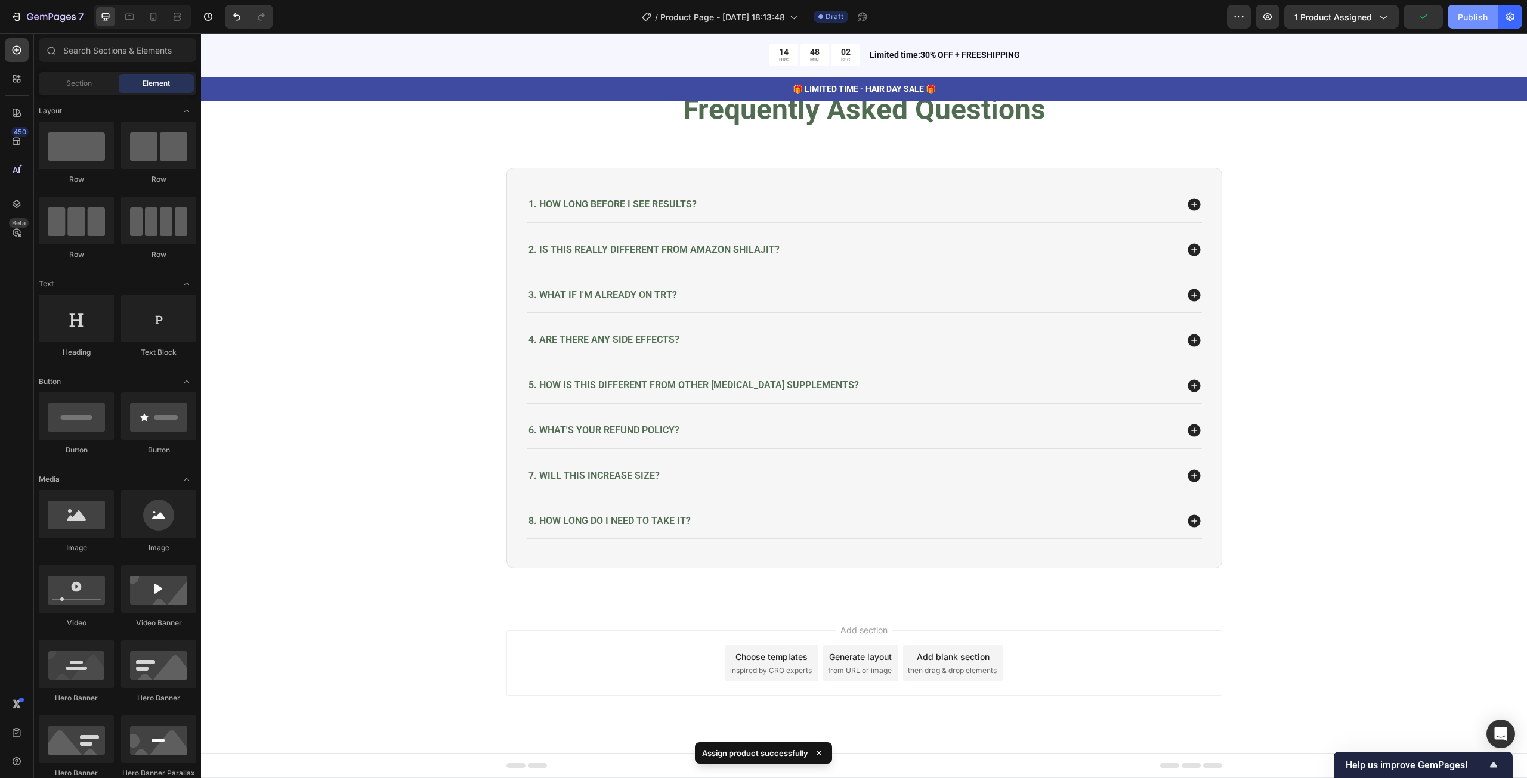
click at [1473, 18] on div "Publish" at bounding box center [1473, 17] width 30 height 13
click at [1505, 20] on icon "button" at bounding box center [1510, 17] width 12 height 12
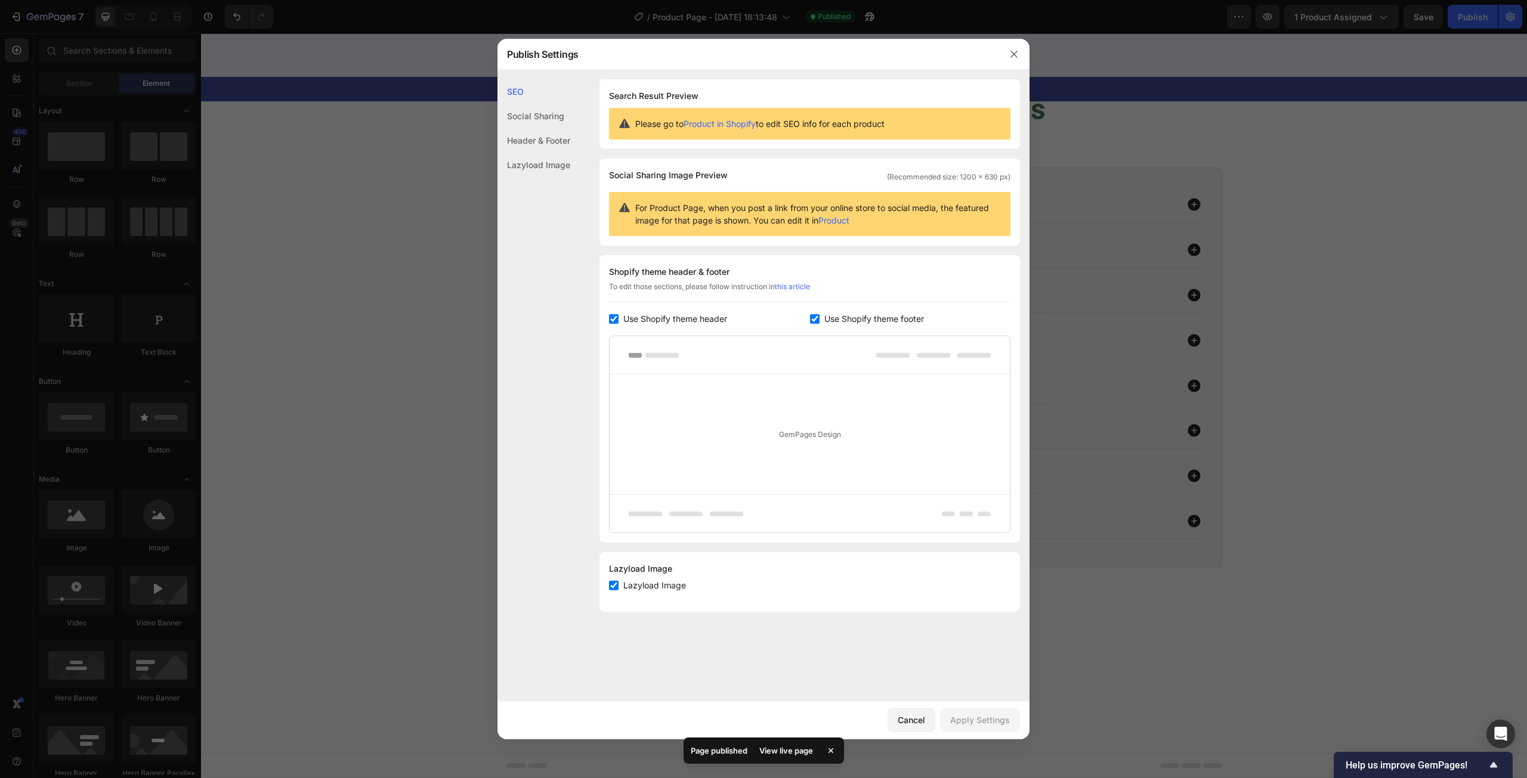
click at [1235, 139] on div at bounding box center [763, 389] width 1527 height 778
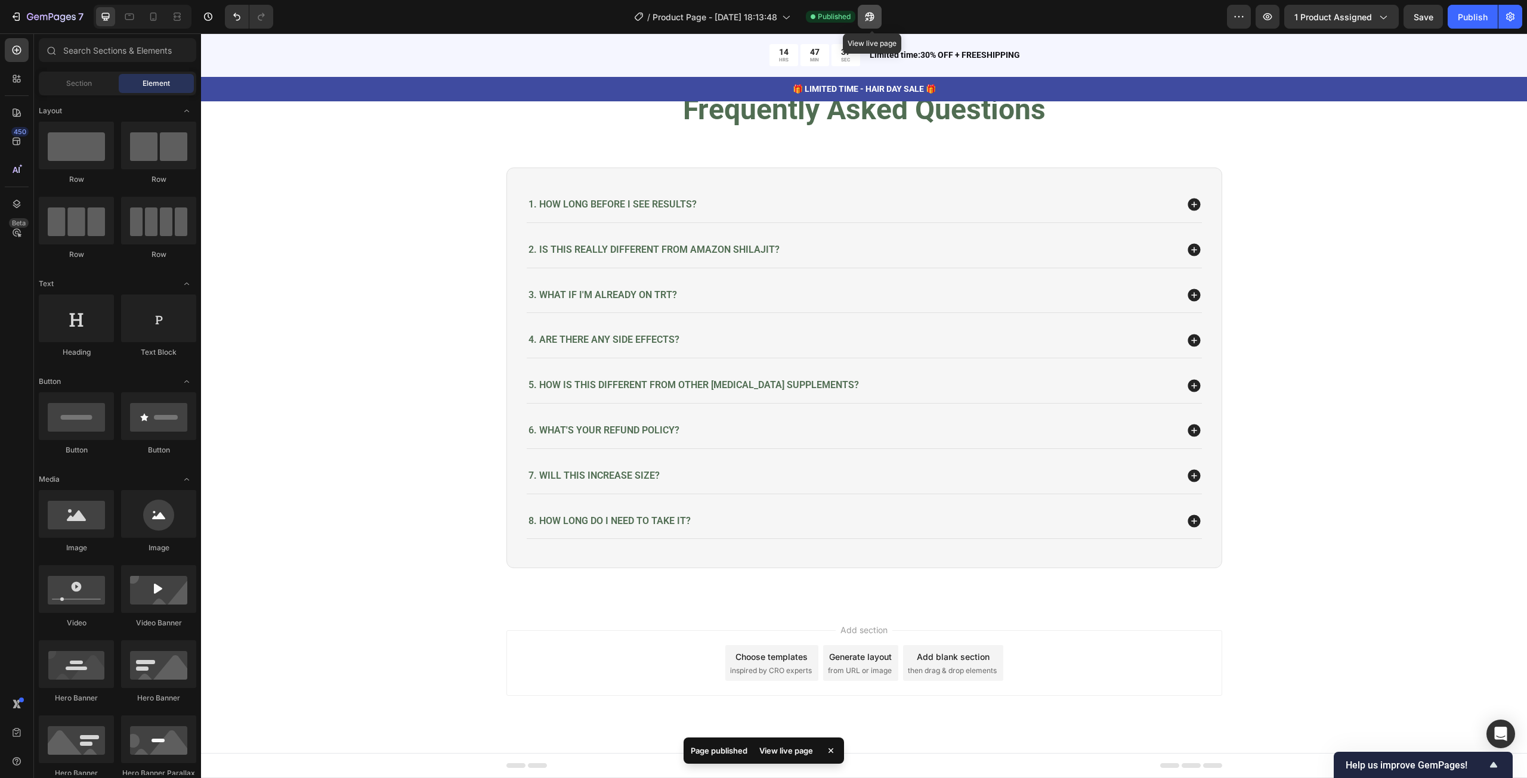
click at [871, 16] on icon "button" at bounding box center [870, 17] width 9 height 9
click at [154, 17] on icon at bounding box center [153, 17] width 12 height 12
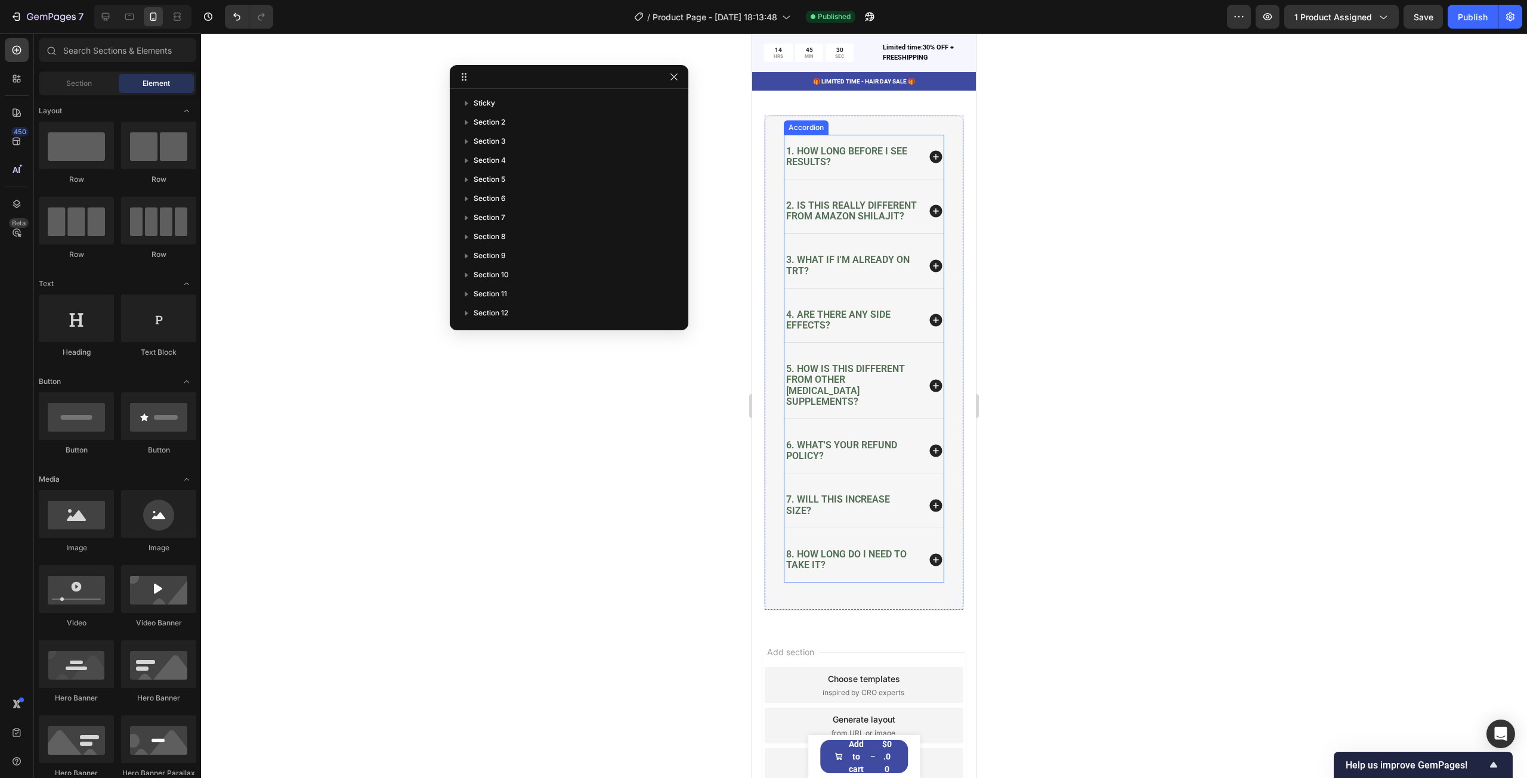
scroll to position [5065, 0]
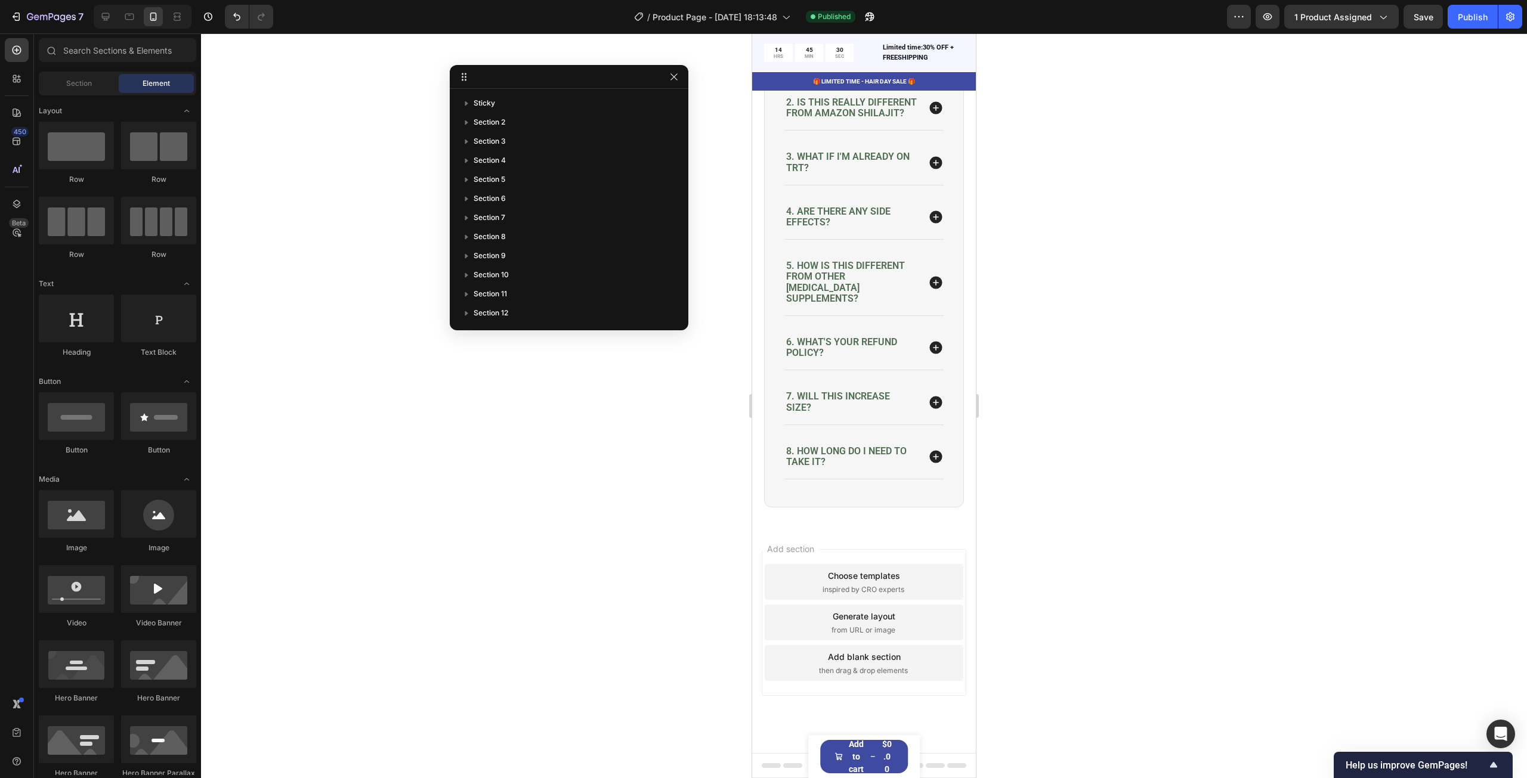
click at [1155, 412] on div at bounding box center [864, 405] width 1326 height 745
click at [891, 76] on div "1. How long before I see results?" at bounding box center [863, 54] width 159 height 44
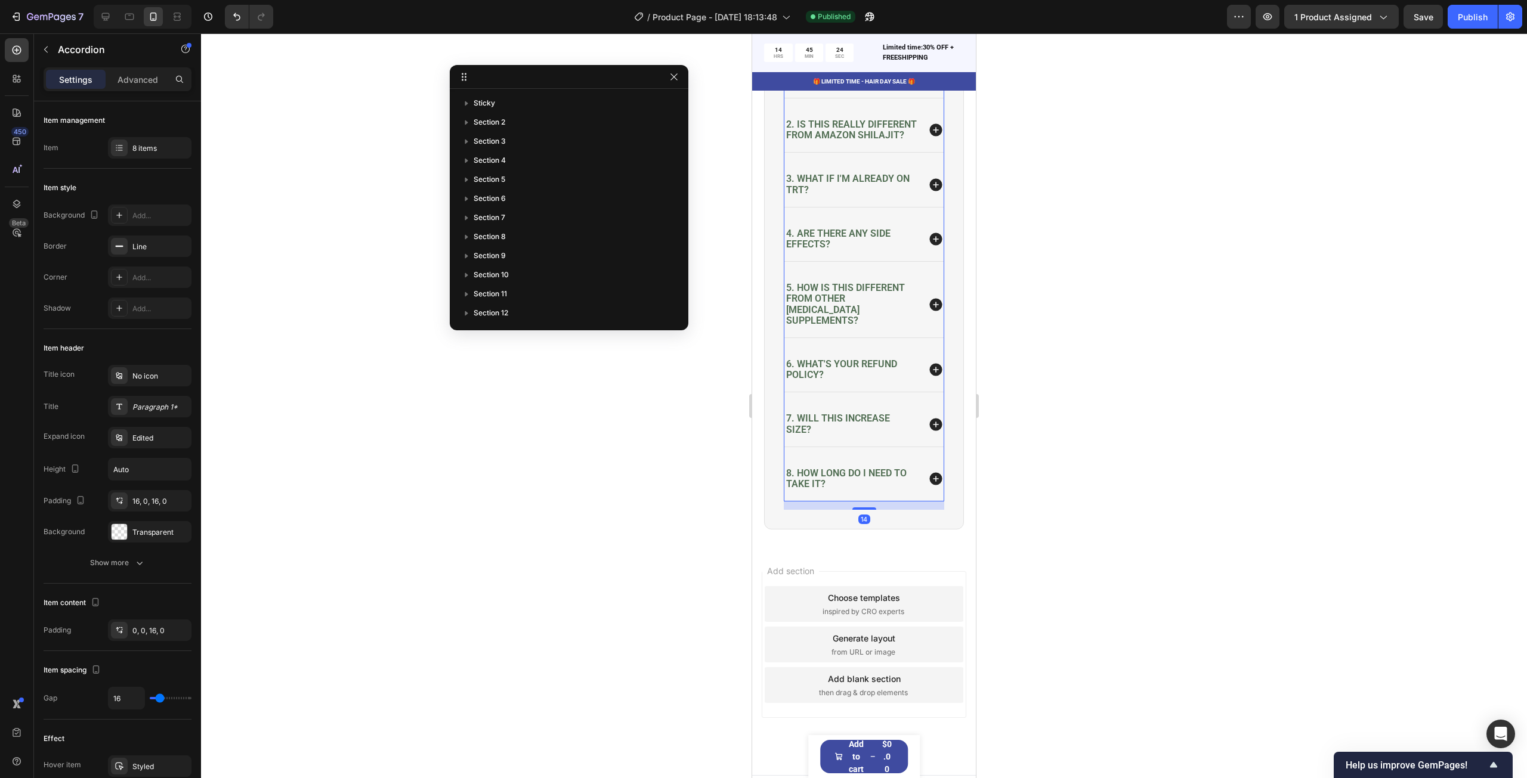
scroll to position [157, 0]
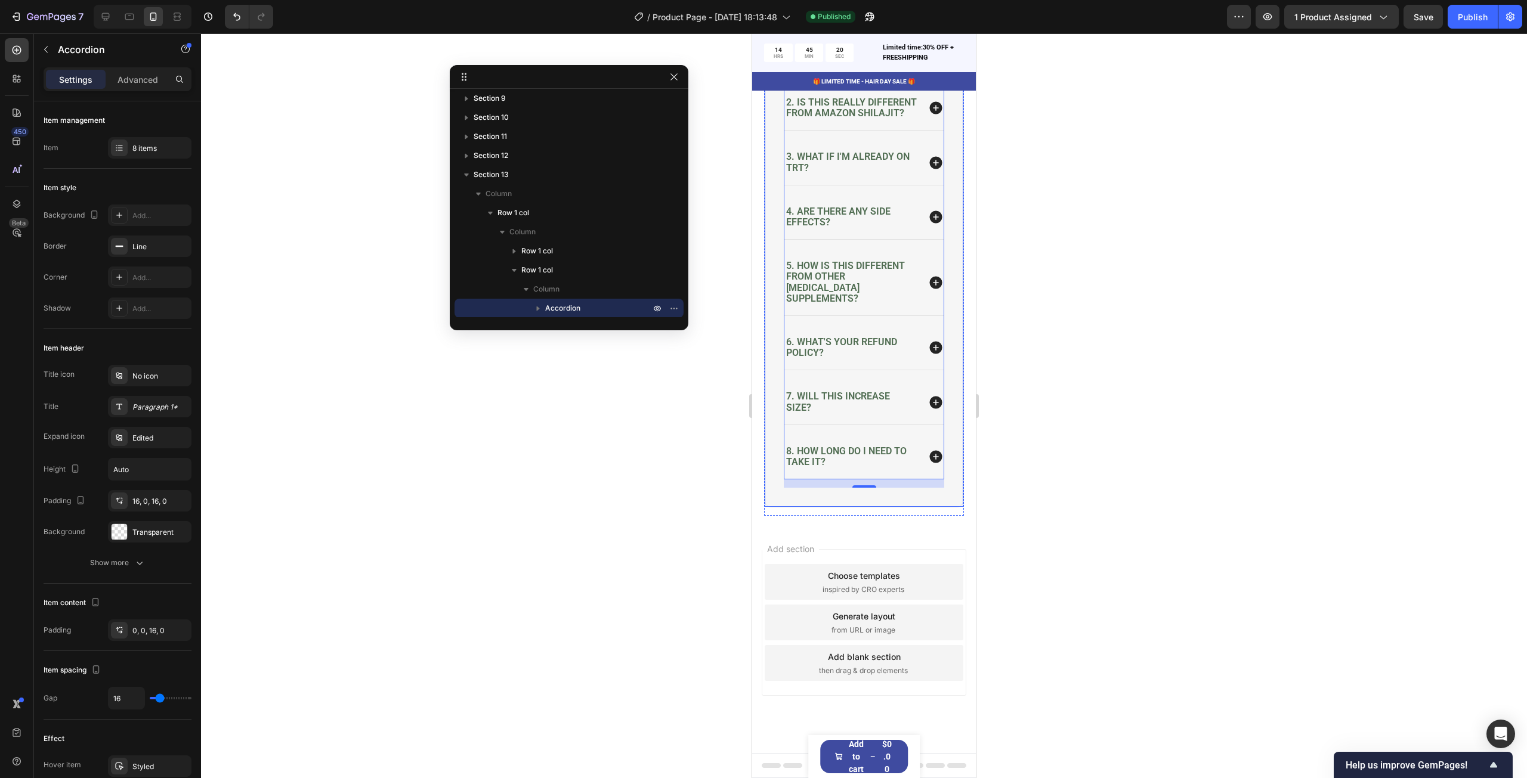
click at [774, 239] on div "1. How long before I see results? 2. Is this really different from Amazon shila…" at bounding box center [864, 260] width 200 height 496
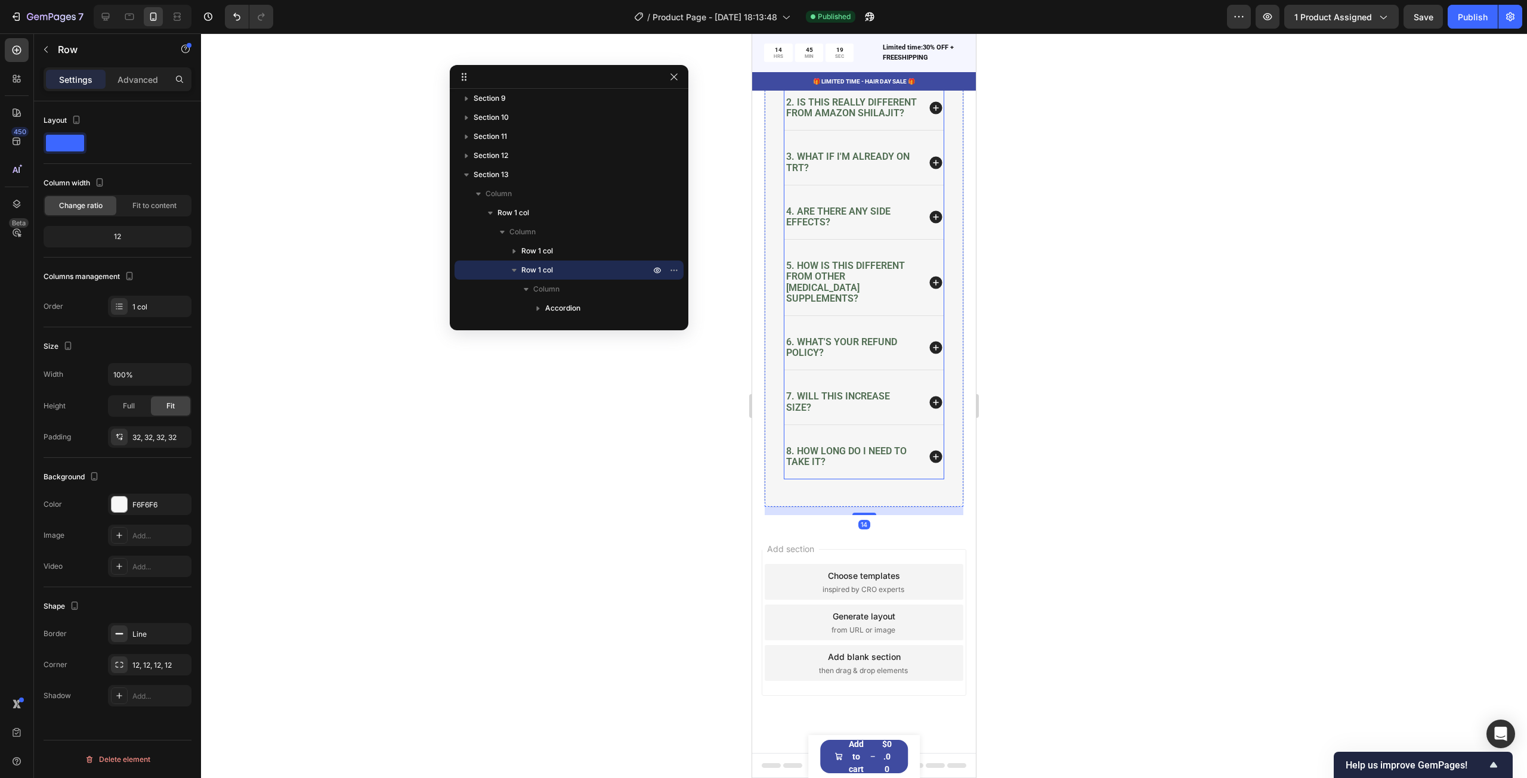
click at [797, 76] on div "1. How long before I see results?" at bounding box center [863, 54] width 159 height 44
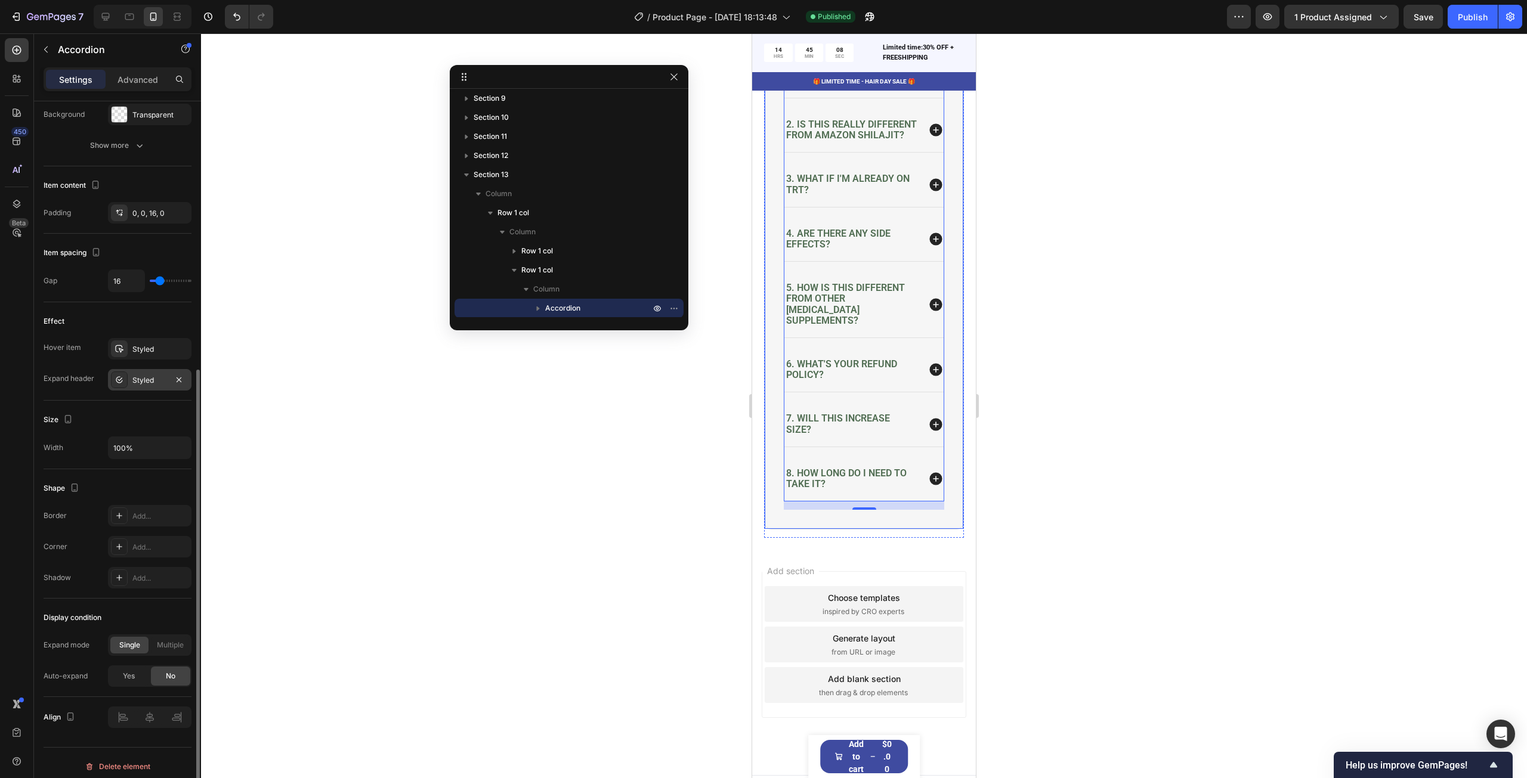
scroll to position [421, 0]
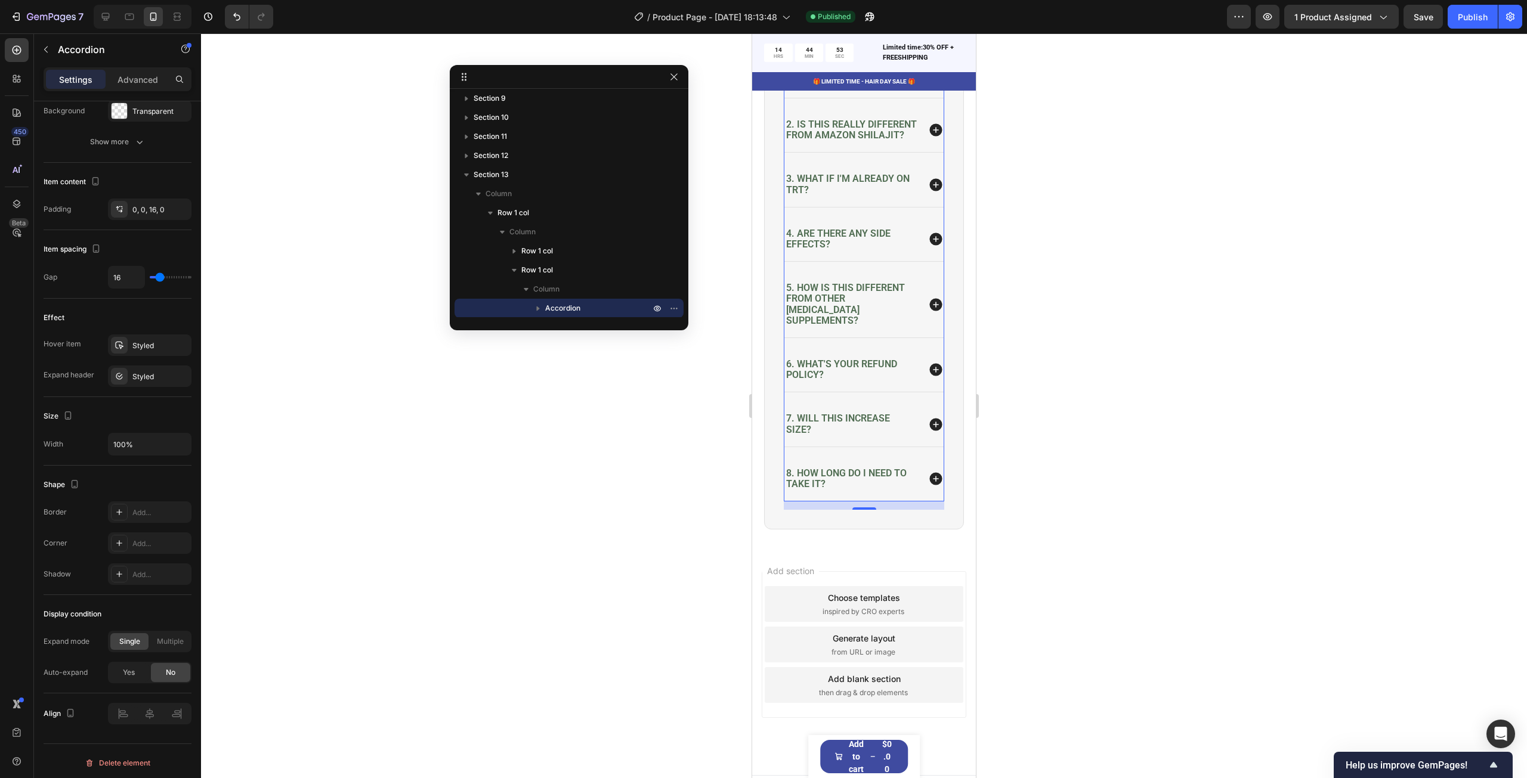
click at [279, 367] on div at bounding box center [864, 405] width 1326 height 745
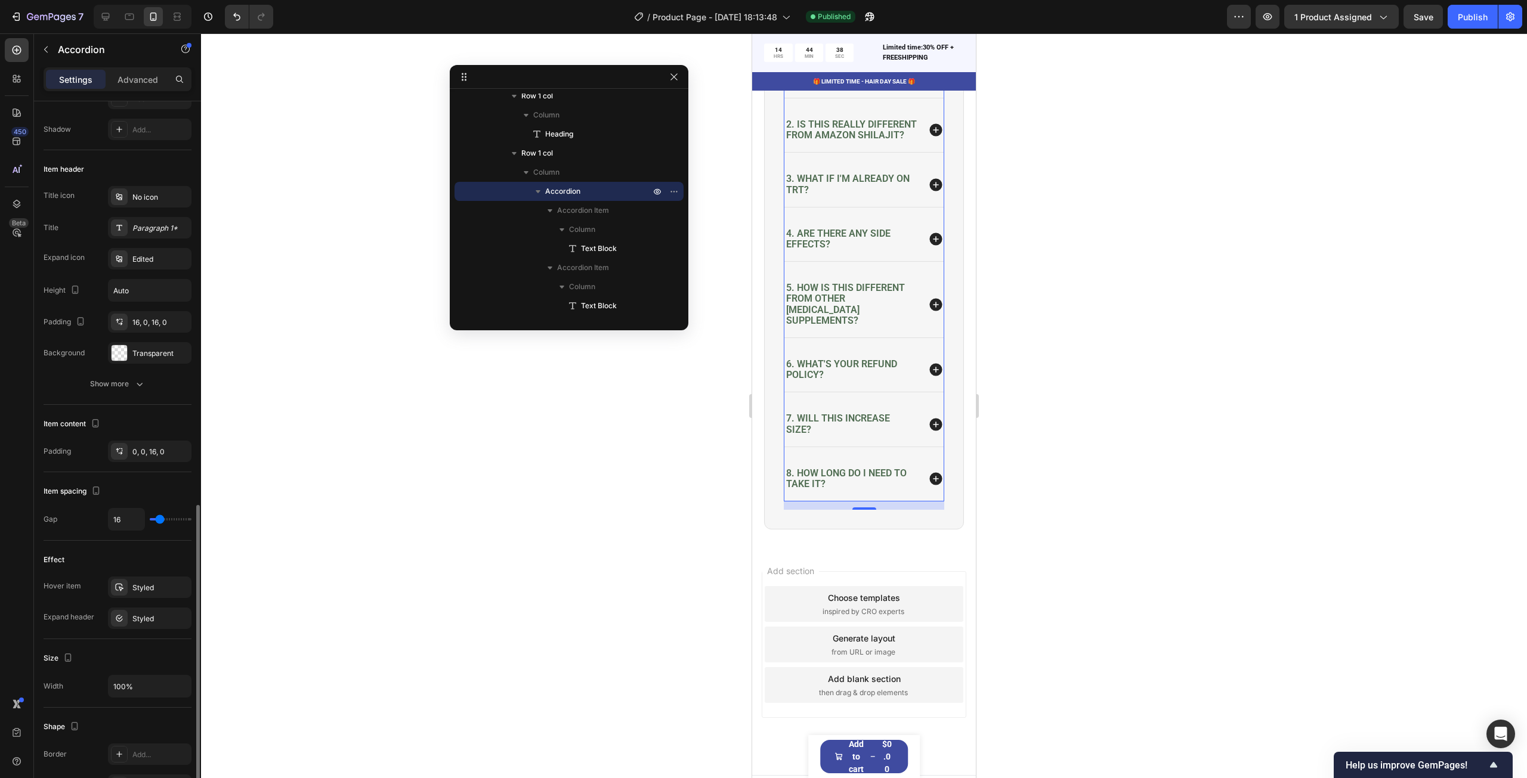
scroll to position [358, 0]
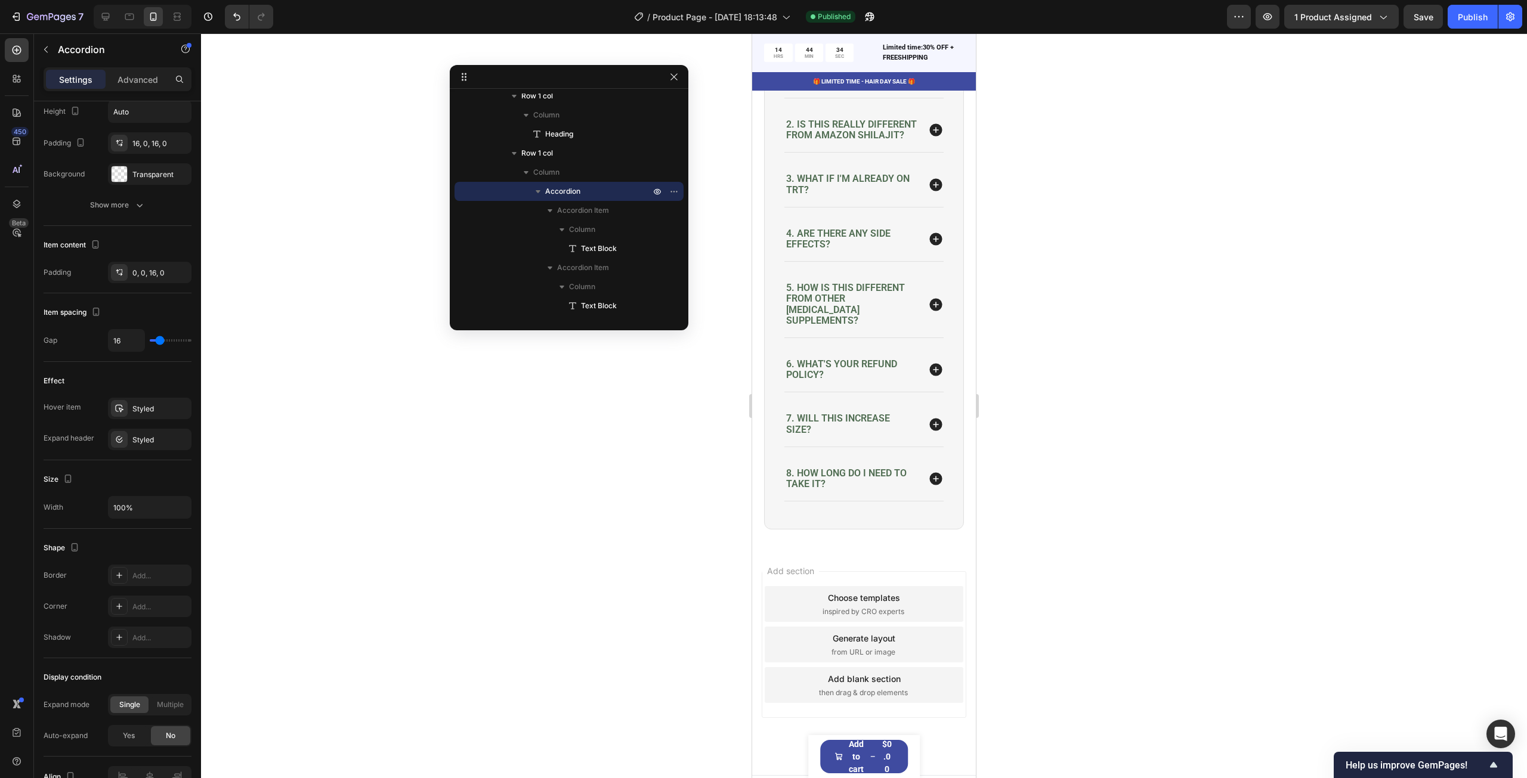
click at [298, 170] on div at bounding box center [864, 405] width 1326 height 745
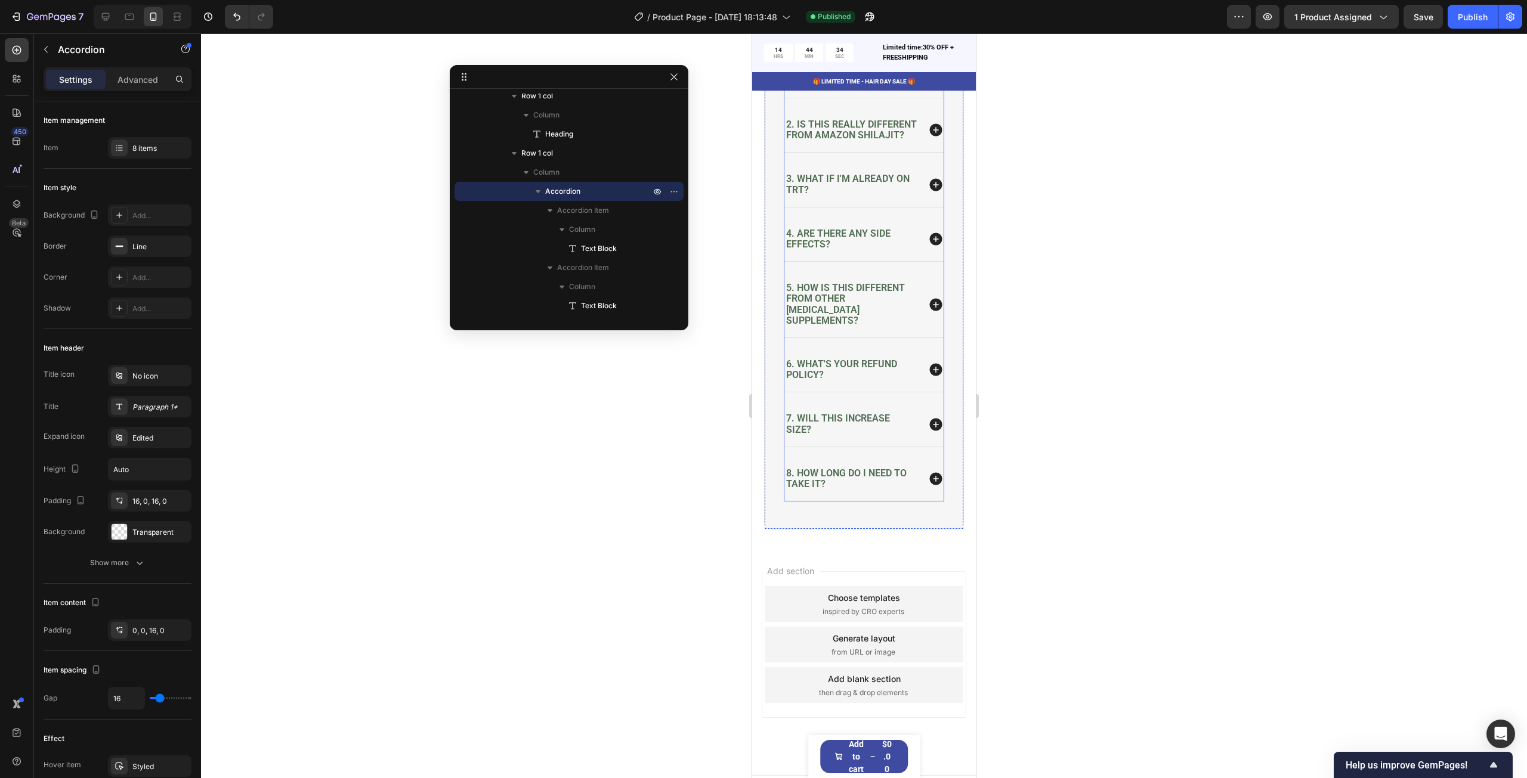
click at [558, 212] on span "Accordion Item" at bounding box center [583, 211] width 52 height 12
click at [552, 225] on icon "button" at bounding box center [550, 230] width 12 height 12
click at [554, 213] on icon "button" at bounding box center [550, 211] width 12 height 12
click at [565, 225] on icon "button" at bounding box center [562, 230] width 12 height 12
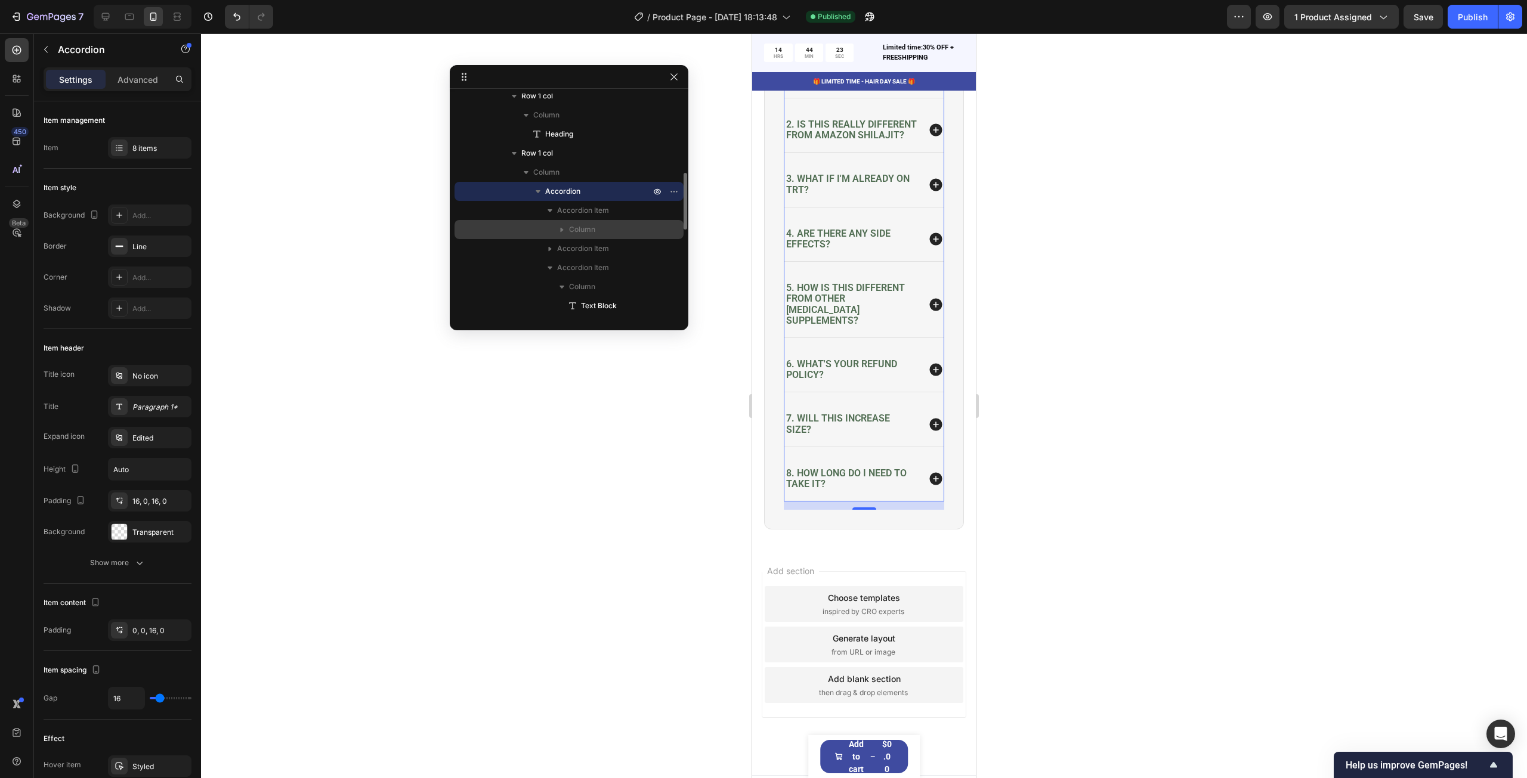
click at [563, 230] on icon "button" at bounding box center [562, 230] width 3 height 5
click at [260, 178] on div at bounding box center [864, 405] width 1326 height 745
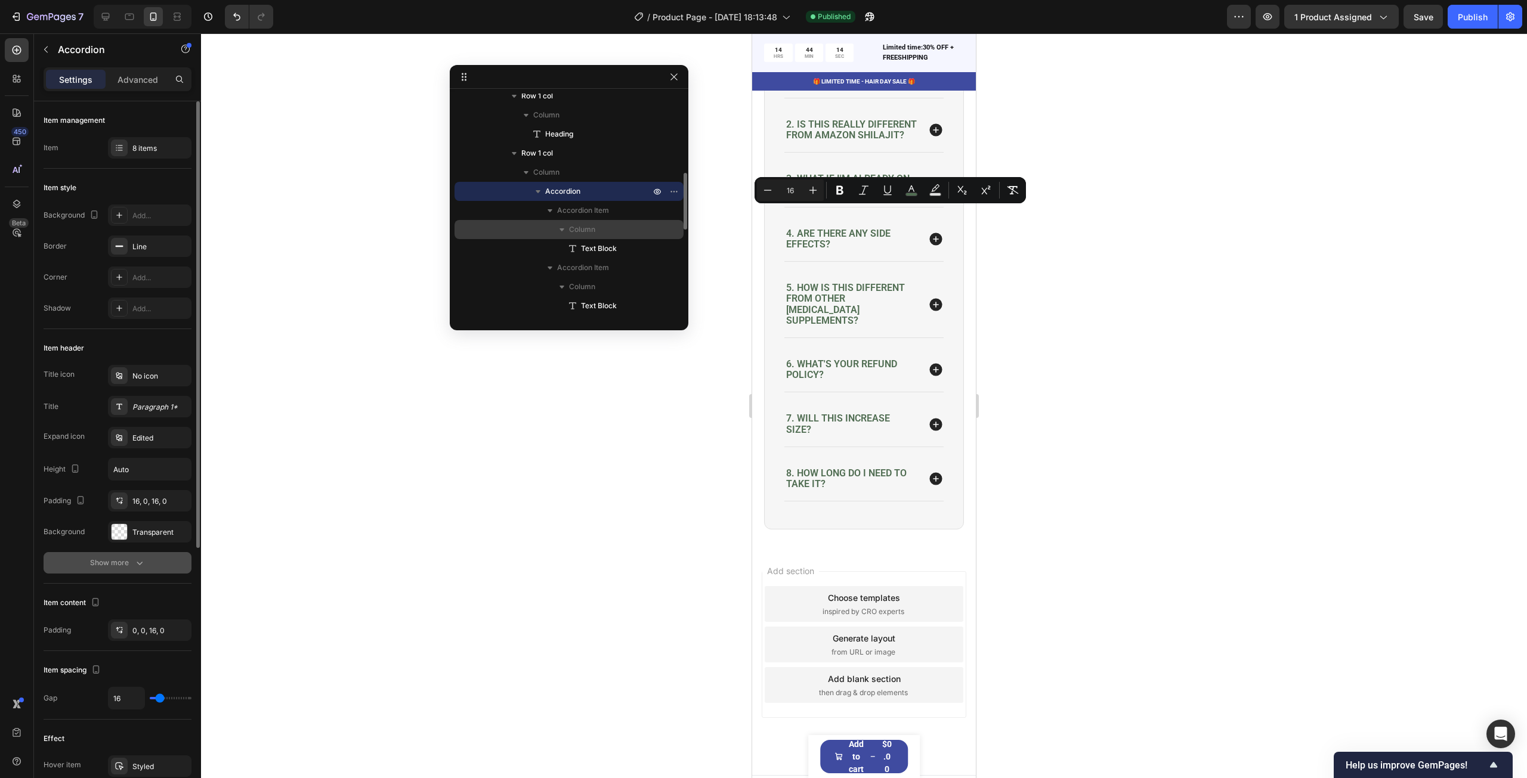
click at [118, 563] on div "Show more" at bounding box center [117, 563] width 55 height 12
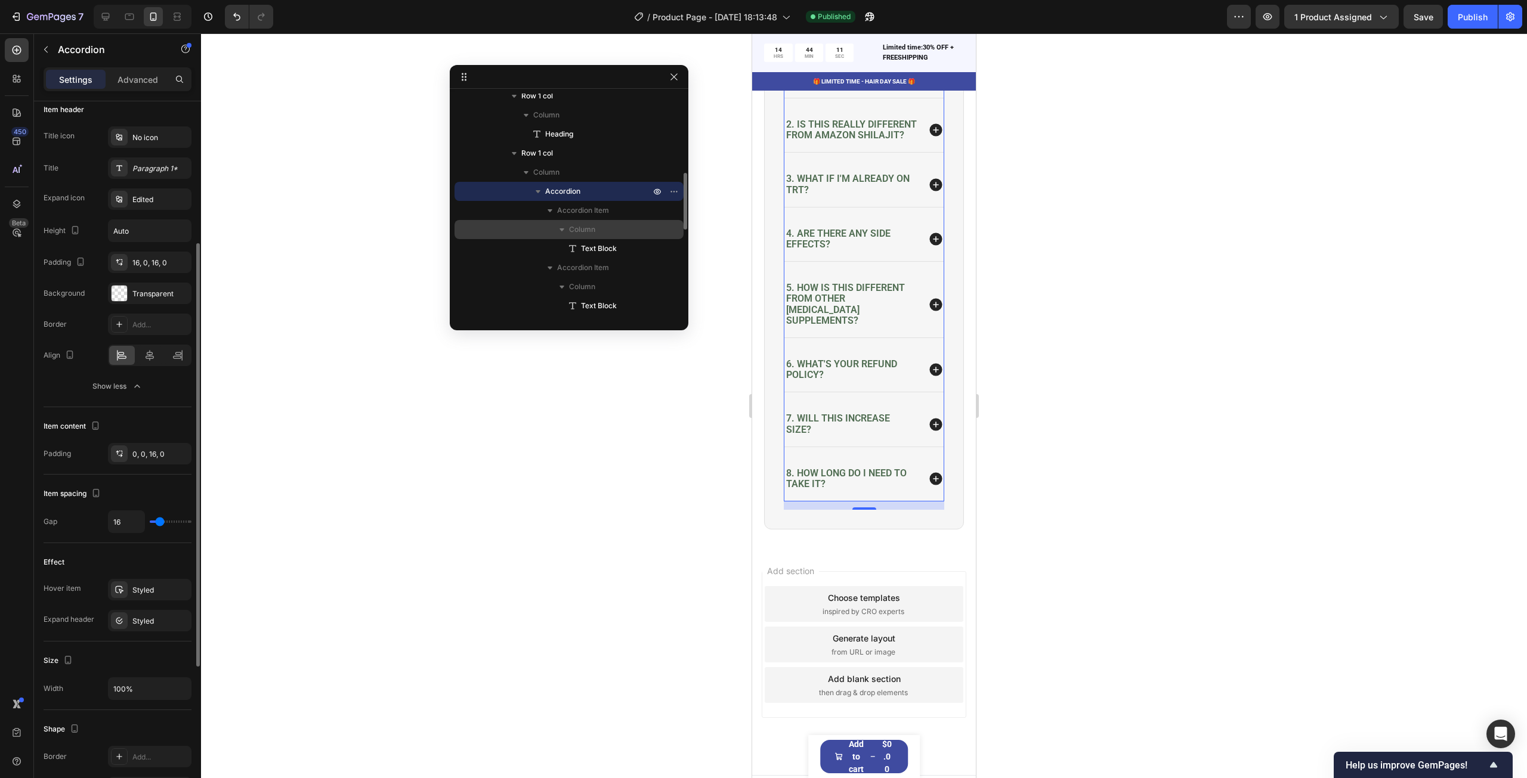
scroll to position [0, 0]
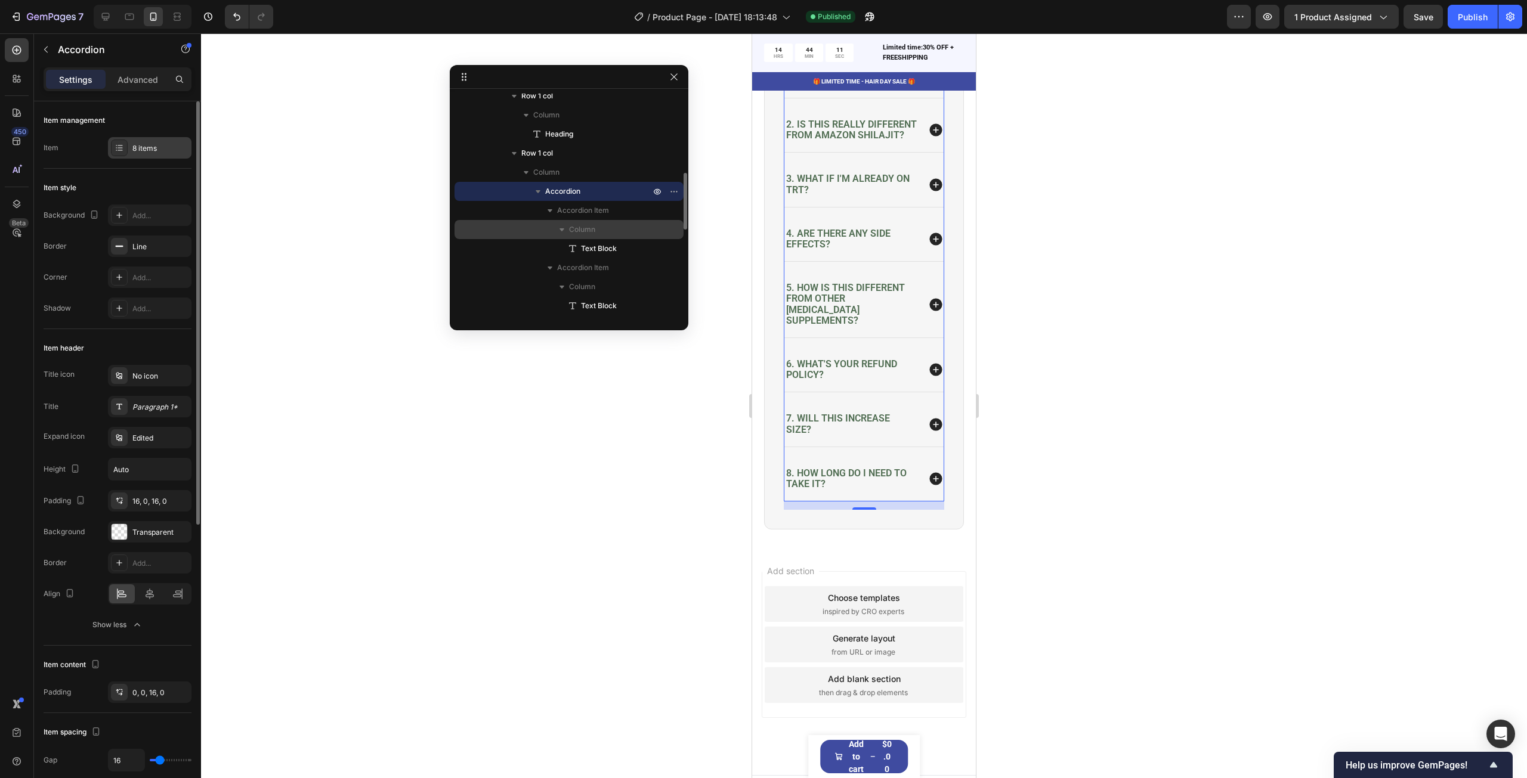
click at [140, 145] on div "8 items" at bounding box center [160, 148] width 56 height 11
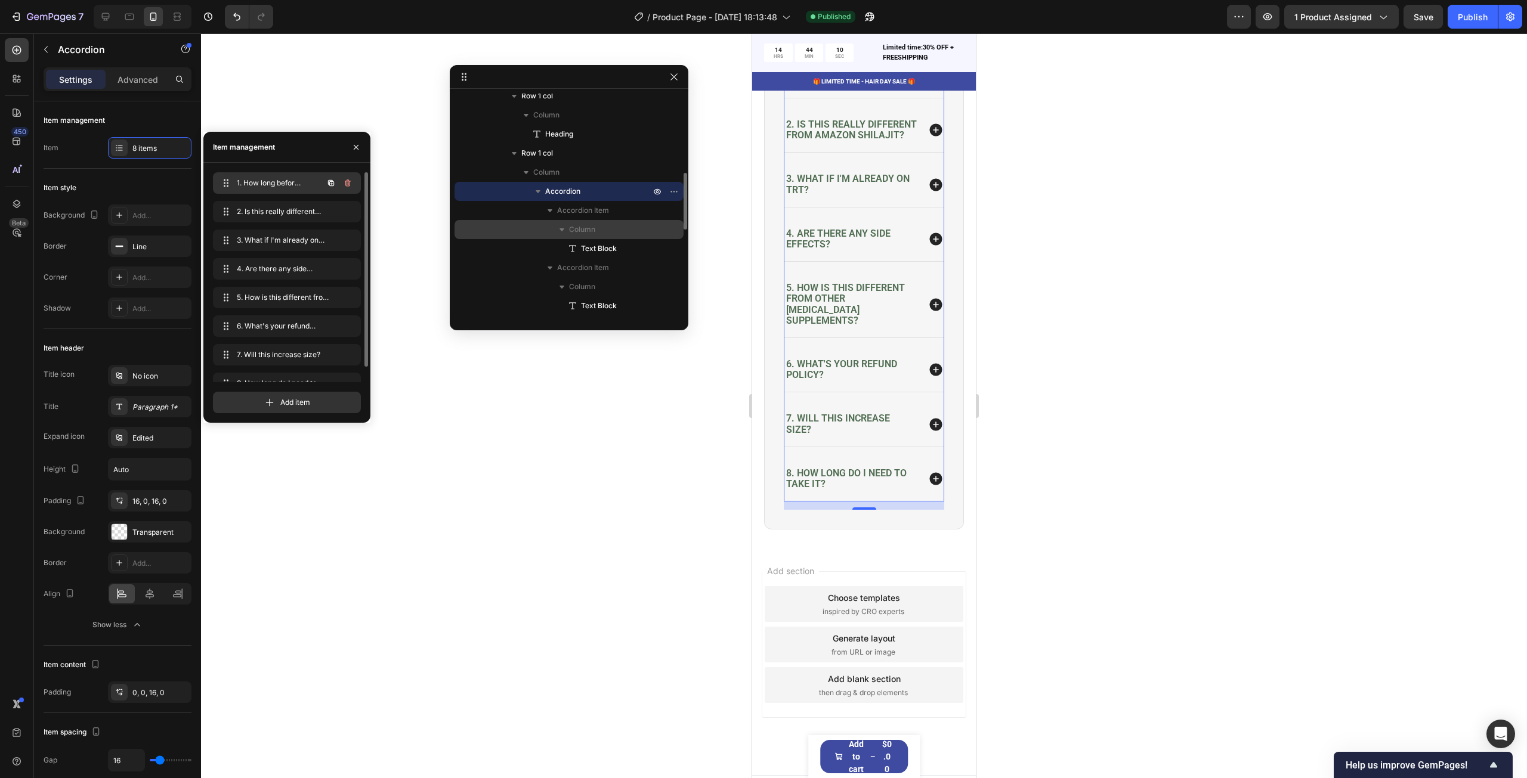
click at [262, 175] on div "1. How long before I see results? 1. How long before I see results?" at bounding box center [270, 183] width 105 height 17
click at [263, 184] on span "1. How long before I see results?" at bounding box center [270, 183] width 67 height 11
click at [231, 181] on span at bounding box center [226, 183] width 17 height 17
click at [230, 180] on span at bounding box center [225, 183] width 14 height 17
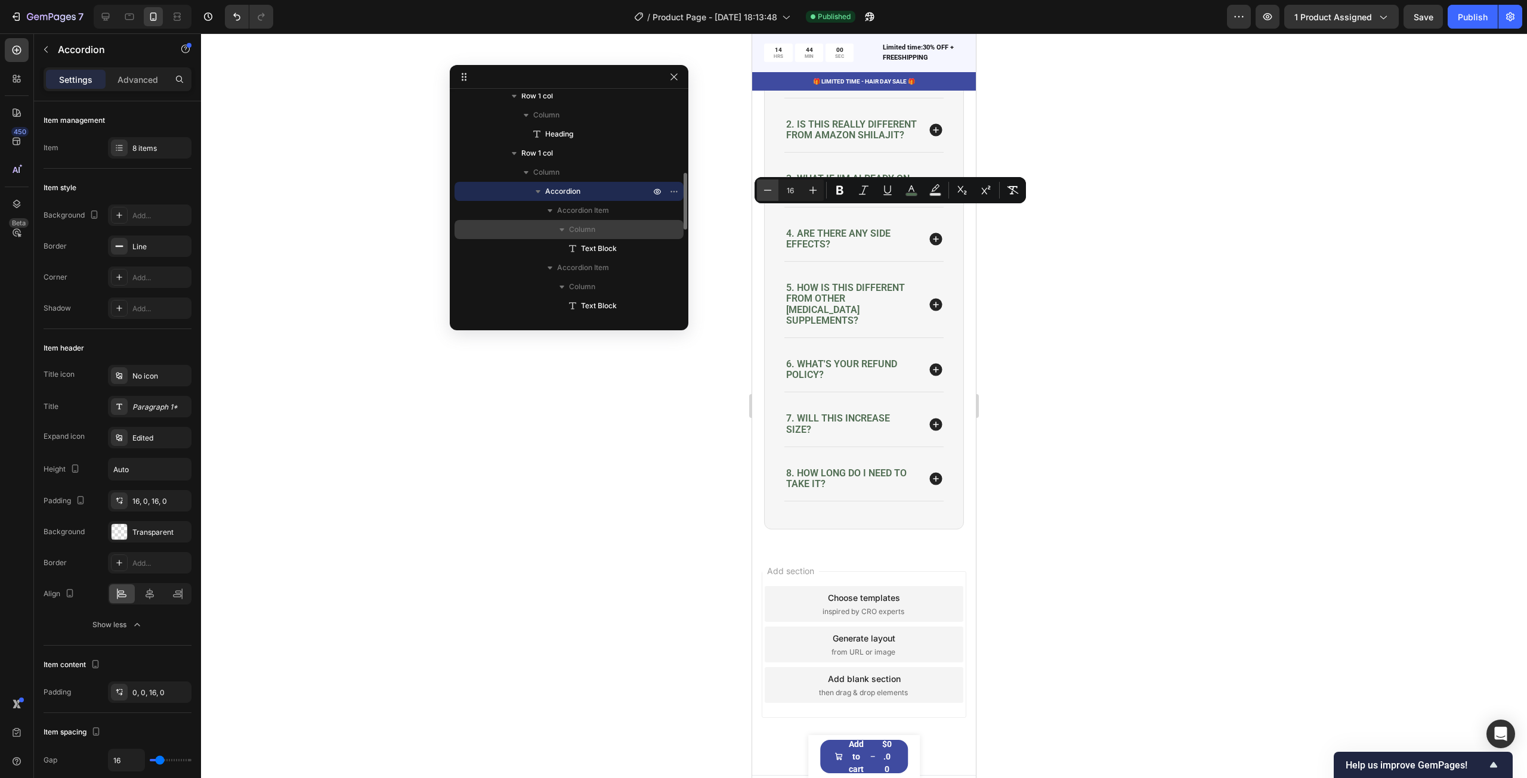
click at [772, 193] on icon "Editor contextual toolbar" at bounding box center [768, 190] width 12 height 12
type input "14"
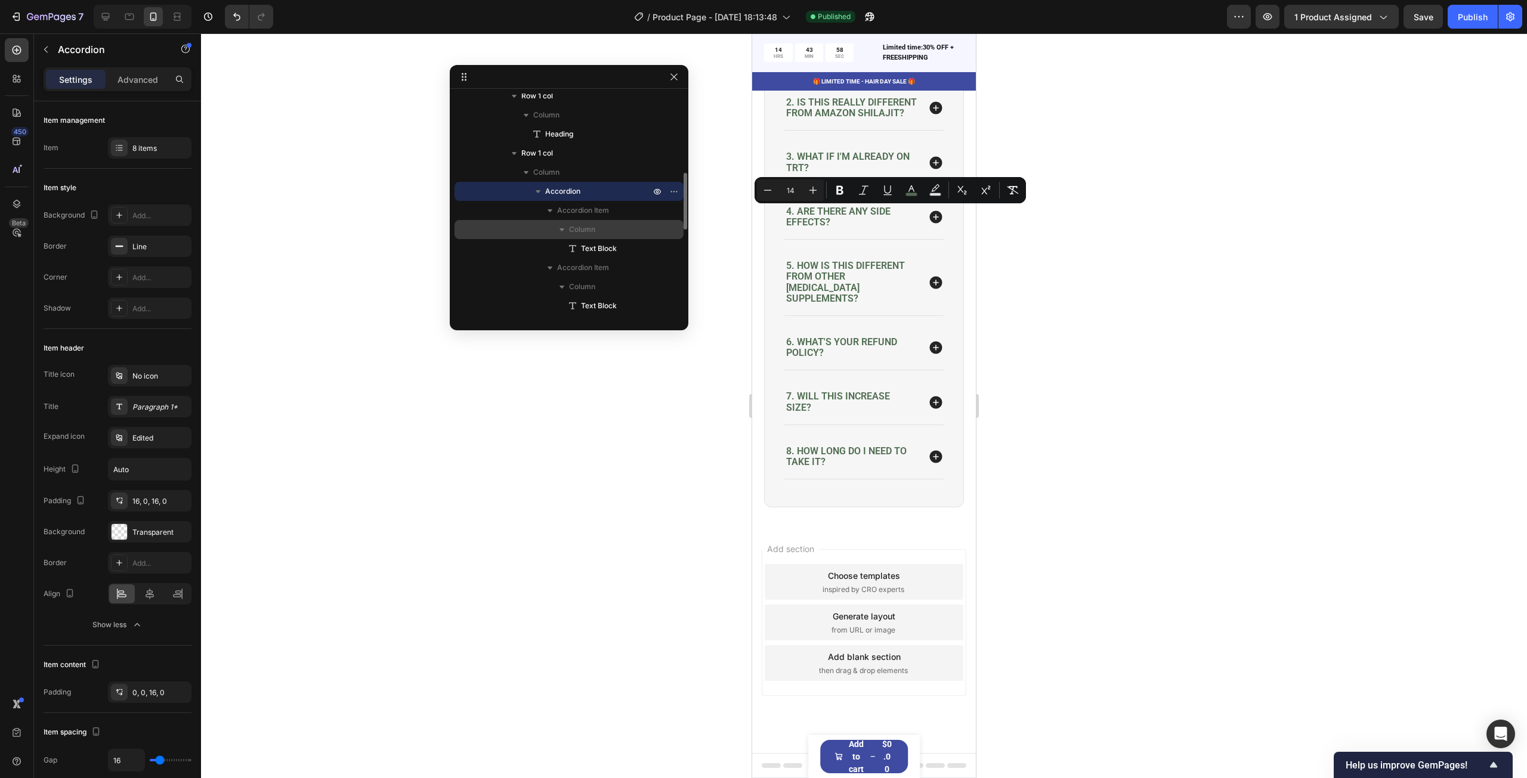
click at [815, 119] on span "2. Is this really different from Amazon shilajit?" at bounding box center [851, 108] width 131 height 22
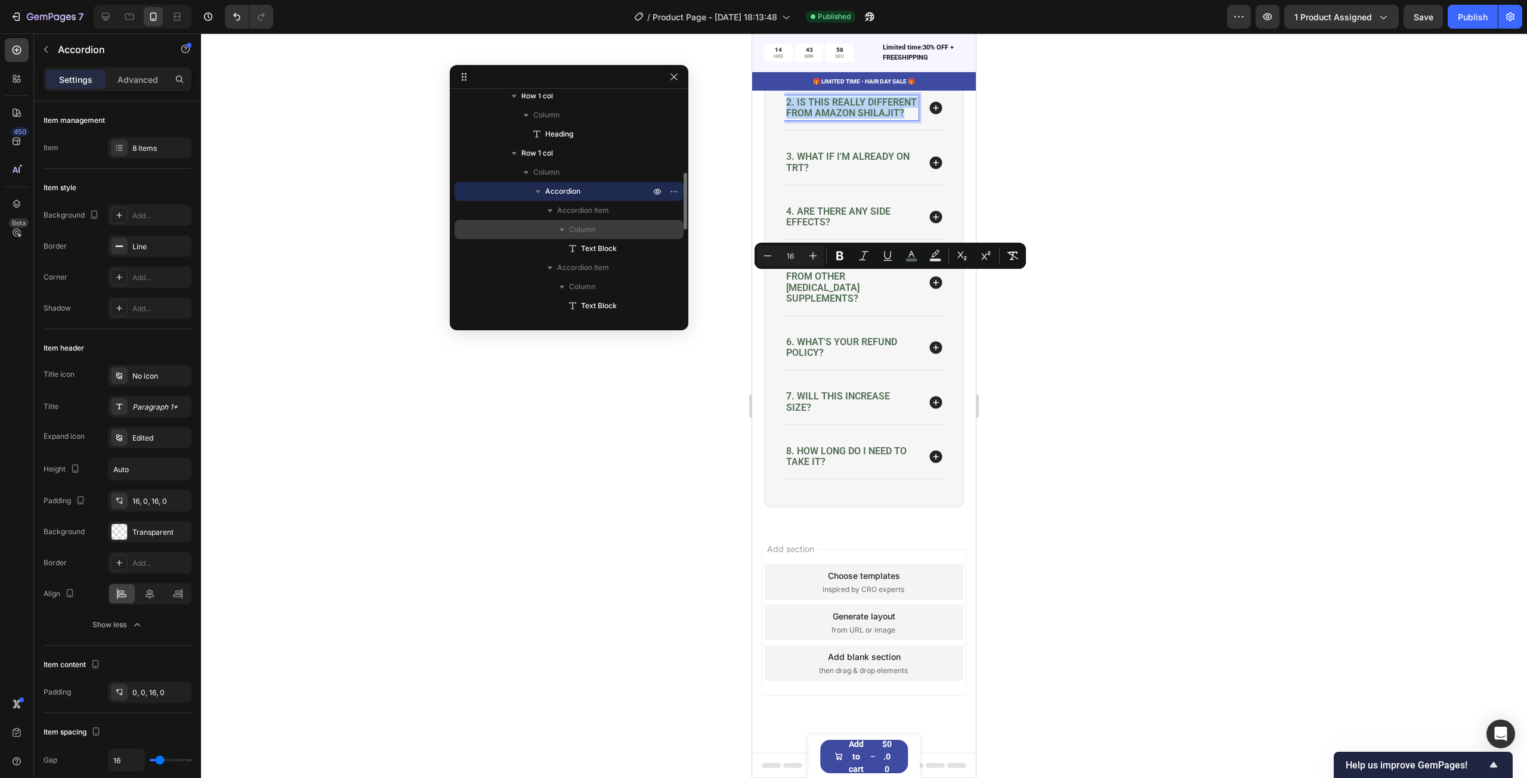
click at [815, 119] on span "2. Is this really different from Amazon shilajit?" at bounding box center [851, 108] width 131 height 22
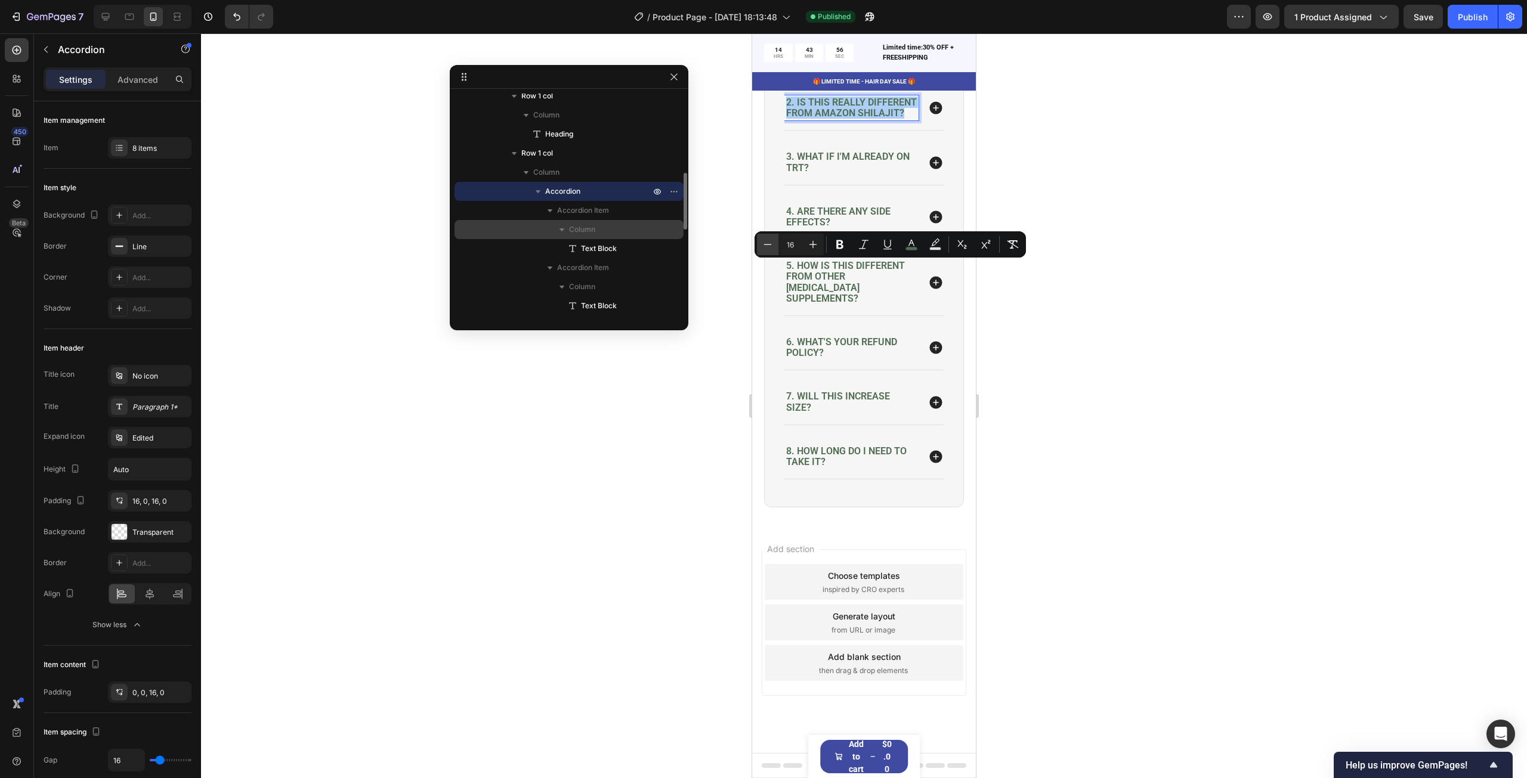
click at [773, 244] on icon "Editor contextual toolbar" at bounding box center [768, 245] width 12 height 12
type input "14"
click at [813, 173] on span "3. What if I'm already on TRT?" at bounding box center [847, 162] width 123 height 22
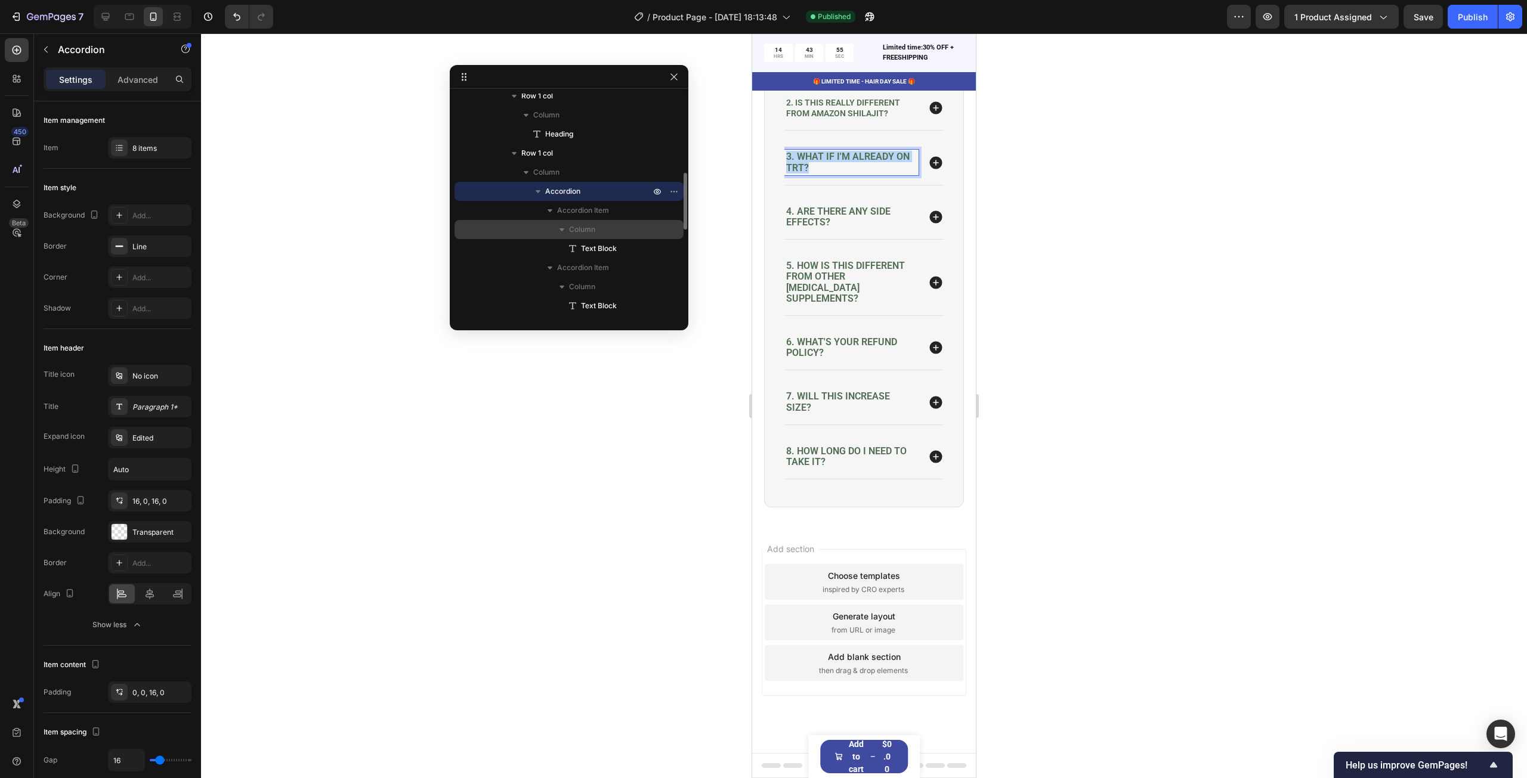
click at [813, 173] on span "3. What if I'm already on TRT?" at bounding box center [847, 162] width 123 height 22
click at [764, 298] on icon "Editor contextual toolbar" at bounding box center [768, 298] width 8 height 1
type input "14"
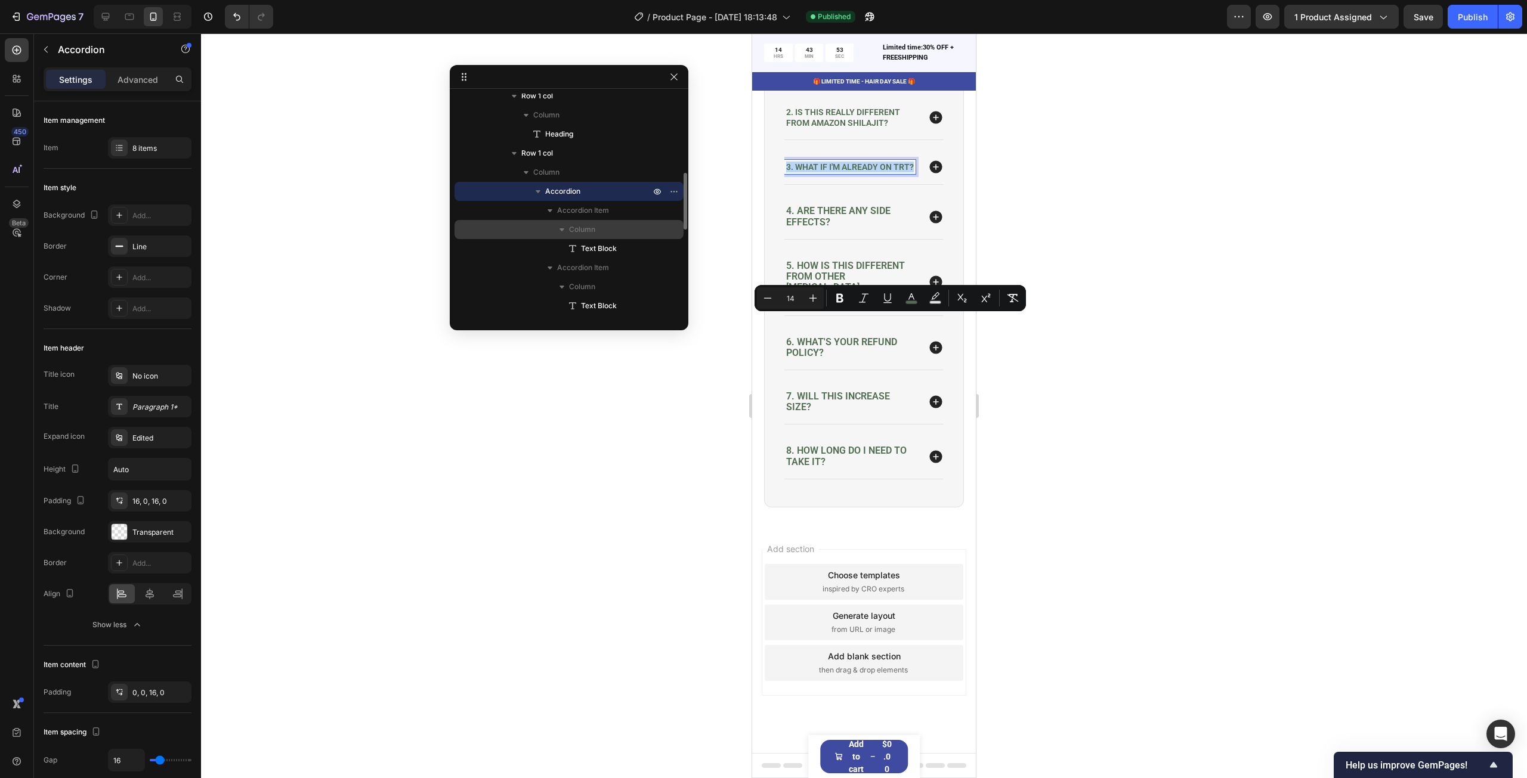
click at [827, 227] on span "4. Are there any side effects?" at bounding box center [838, 216] width 104 height 22
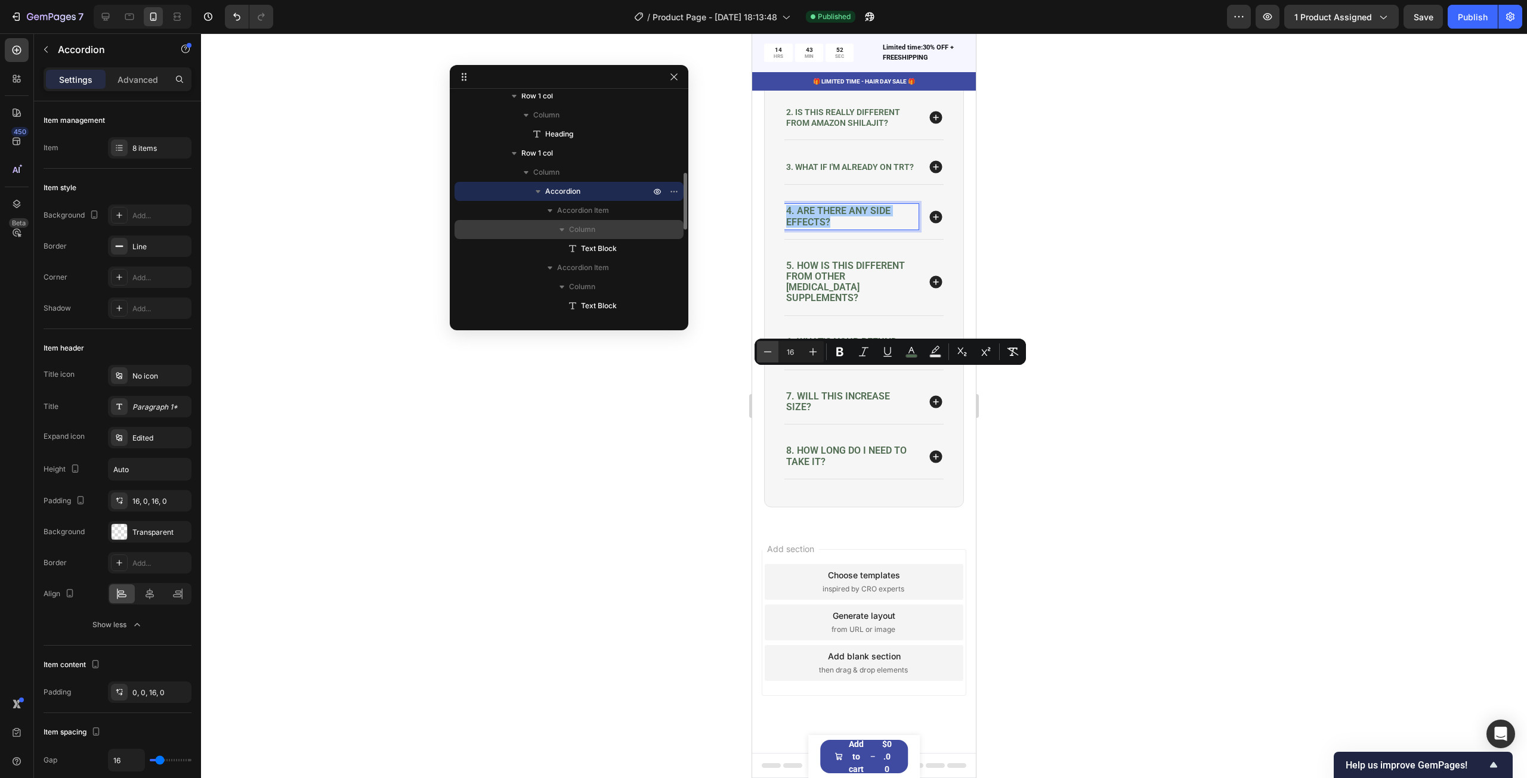
click at [767, 351] on icon "Editor contextual toolbar" at bounding box center [768, 352] width 12 height 12
type input "14"
click at [818, 304] on span "5. How is this different from other [MEDICAL_DATA] supplements?" at bounding box center [845, 282] width 119 height 44
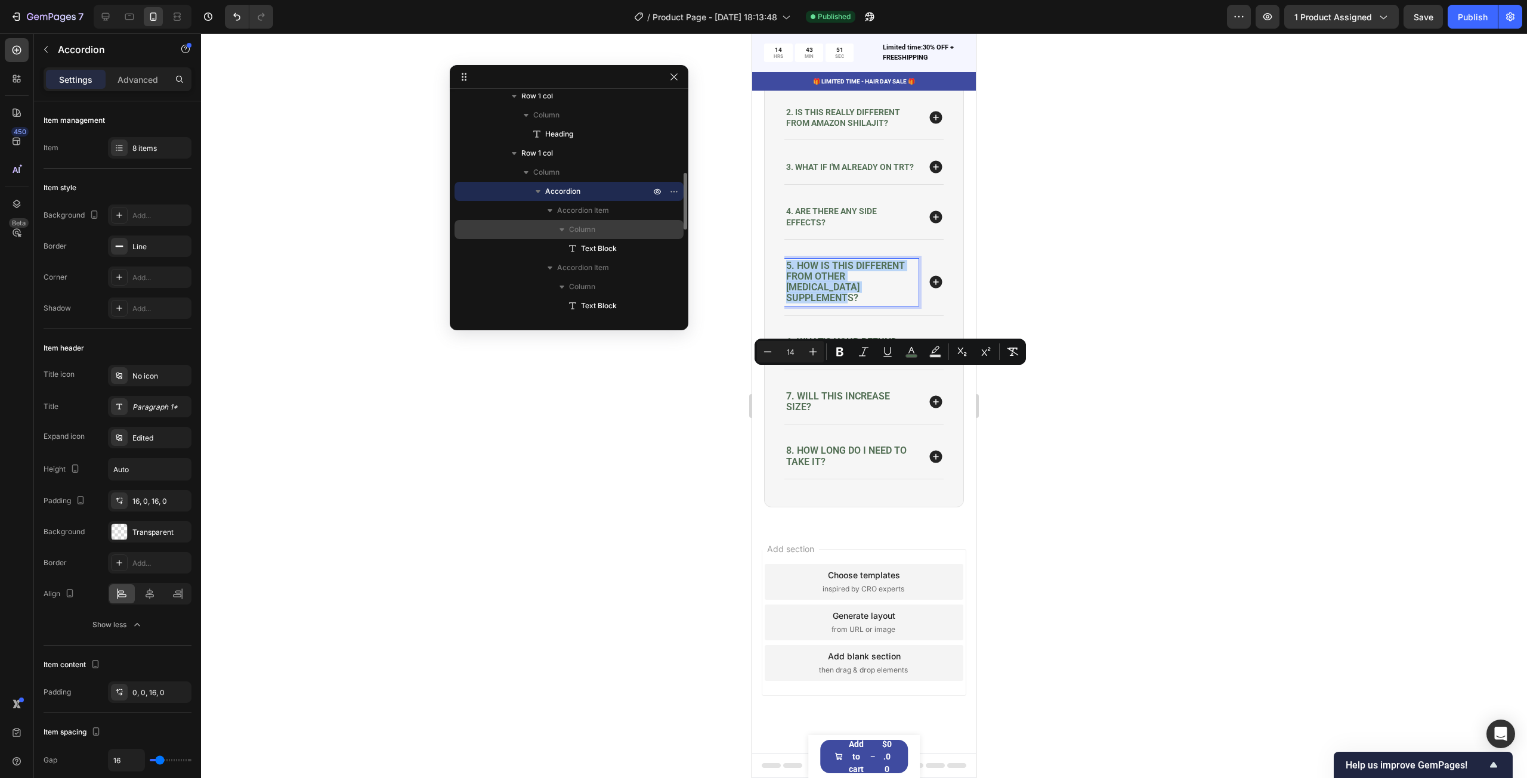
click at [818, 304] on span "5. How is this different from other [MEDICAL_DATA] supplements?" at bounding box center [845, 282] width 119 height 44
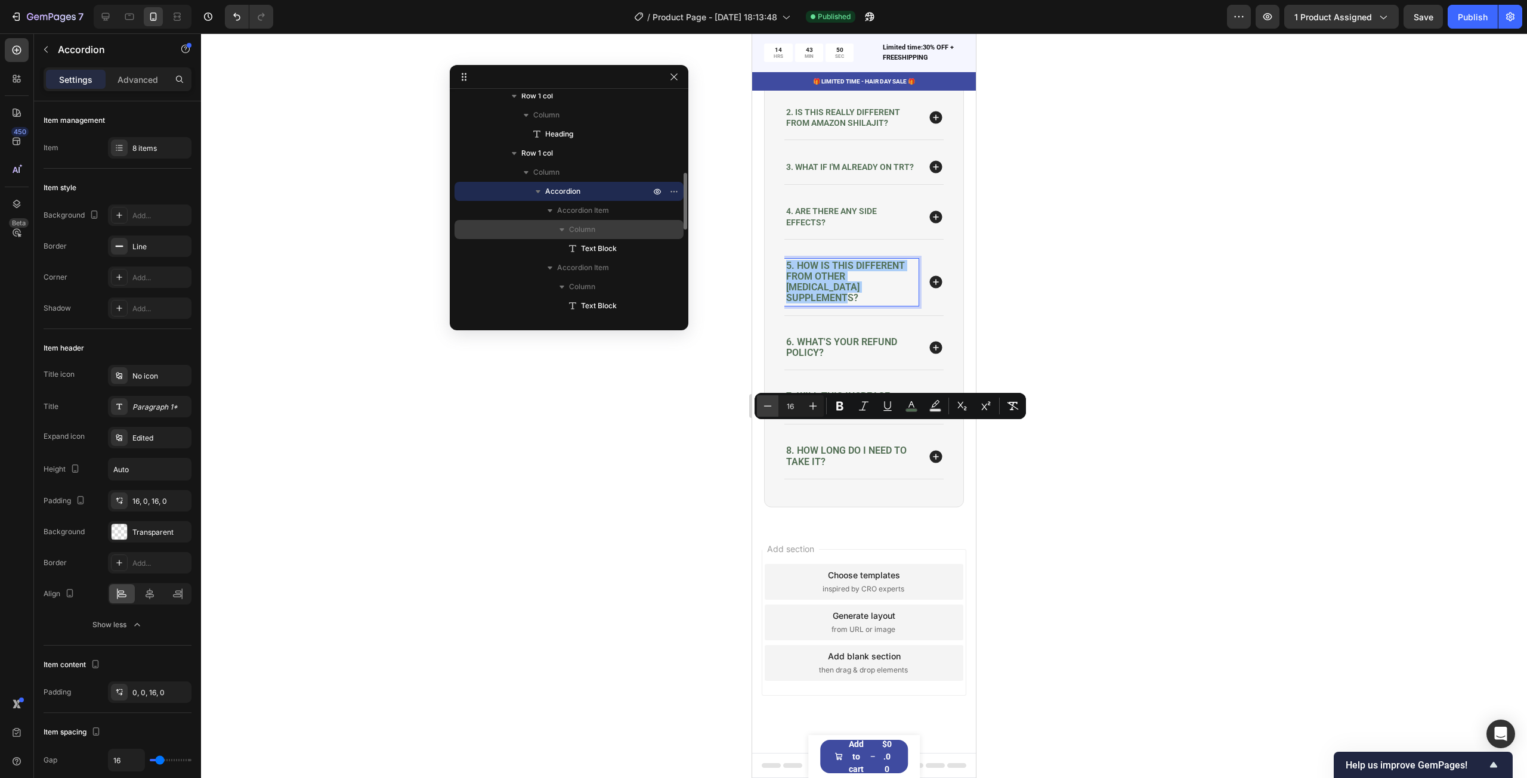
click at [763, 404] on icon "Editor contextual toolbar" at bounding box center [768, 406] width 12 height 12
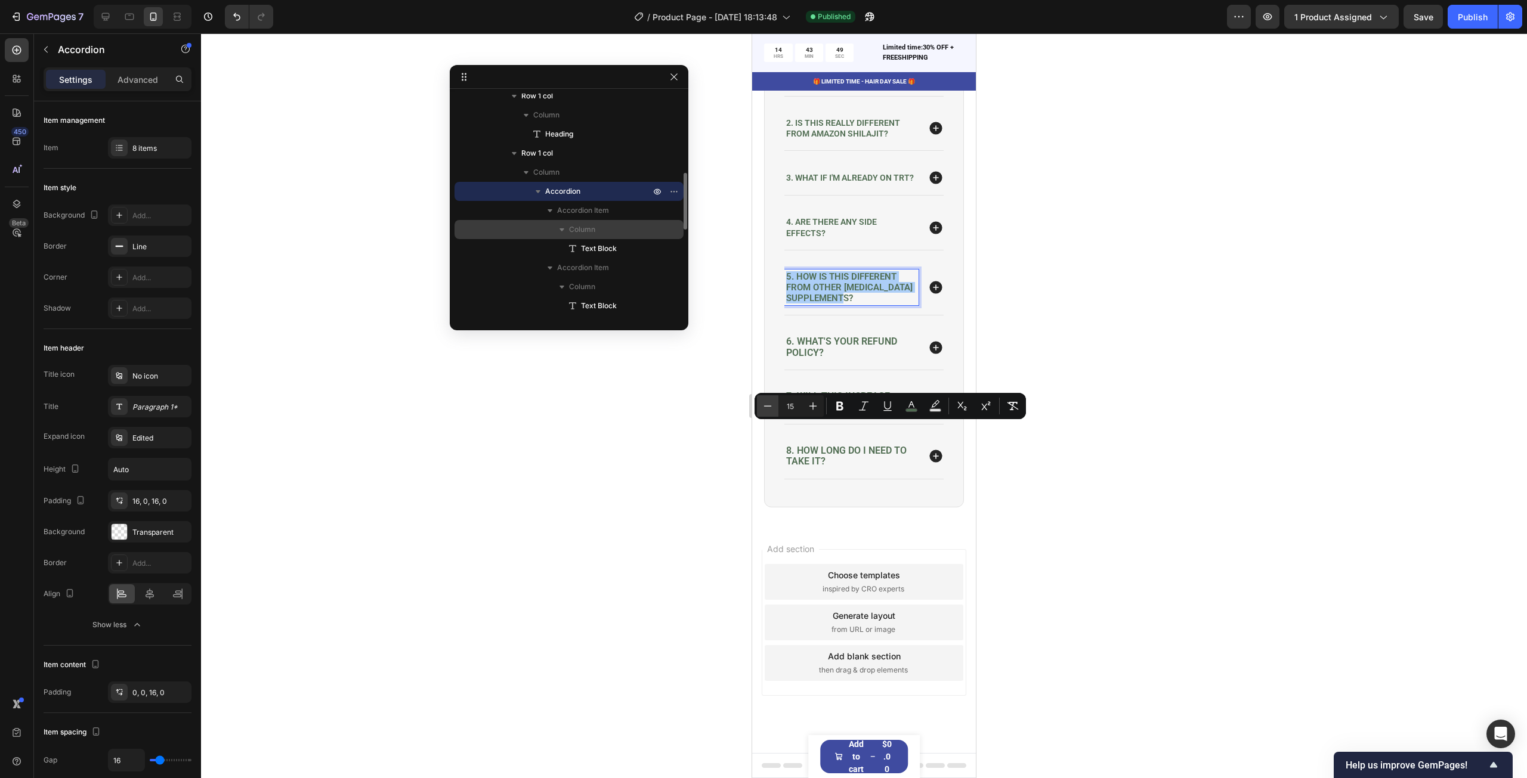
click at [763, 404] on icon "Editor contextual toolbar" at bounding box center [768, 406] width 12 height 12
type input "14"
click at [833, 358] on span "6. What's your refund policy?" at bounding box center [841, 347] width 111 height 22
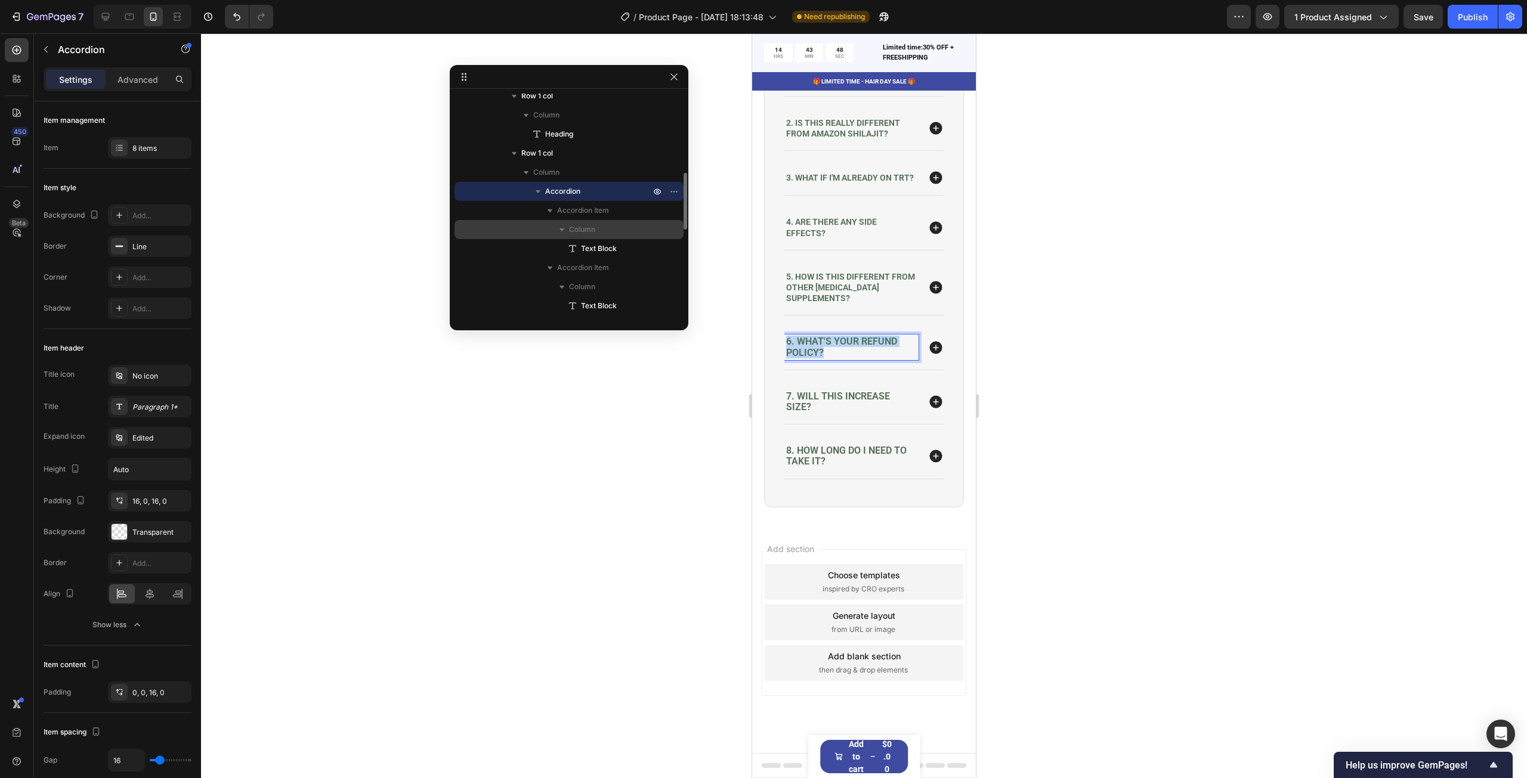
click at [833, 358] on span "6. What's your refund policy?" at bounding box center [841, 347] width 111 height 22
click at [763, 471] on icon "Editor contextual toolbar" at bounding box center [768, 471] width 12 height 12
type input "14"
click at [804, 413] on span "7. Will this increase size?" at bounding box center [838, 402] width 104 height 22
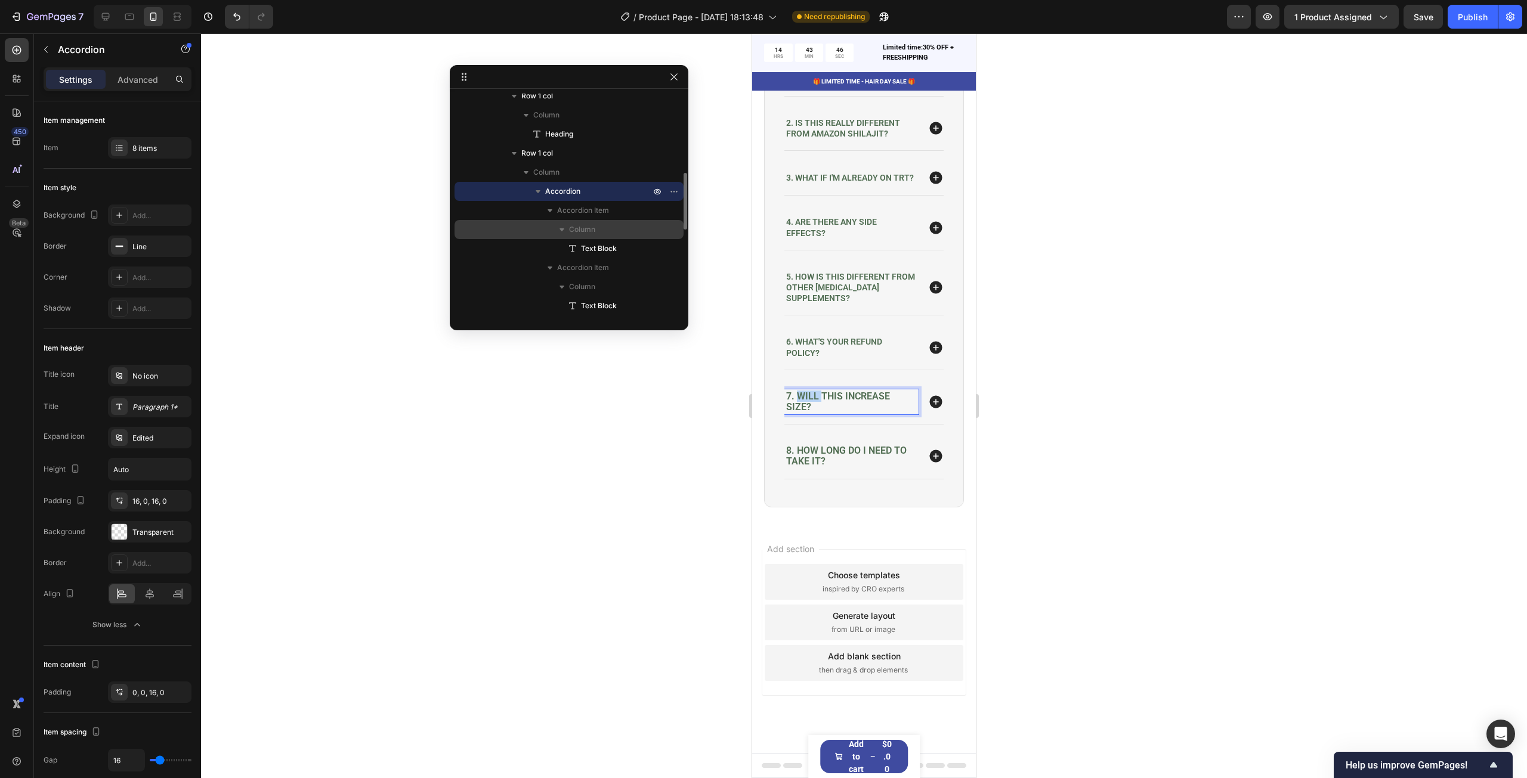
click at [804, 413] on span "7. Will this increase size?" at bounding box center [838, 402] width 104 height 22
click at [773, 527] on icon "Editor contextual toolbar" at bounding box center [768, 525] width 12 height 12
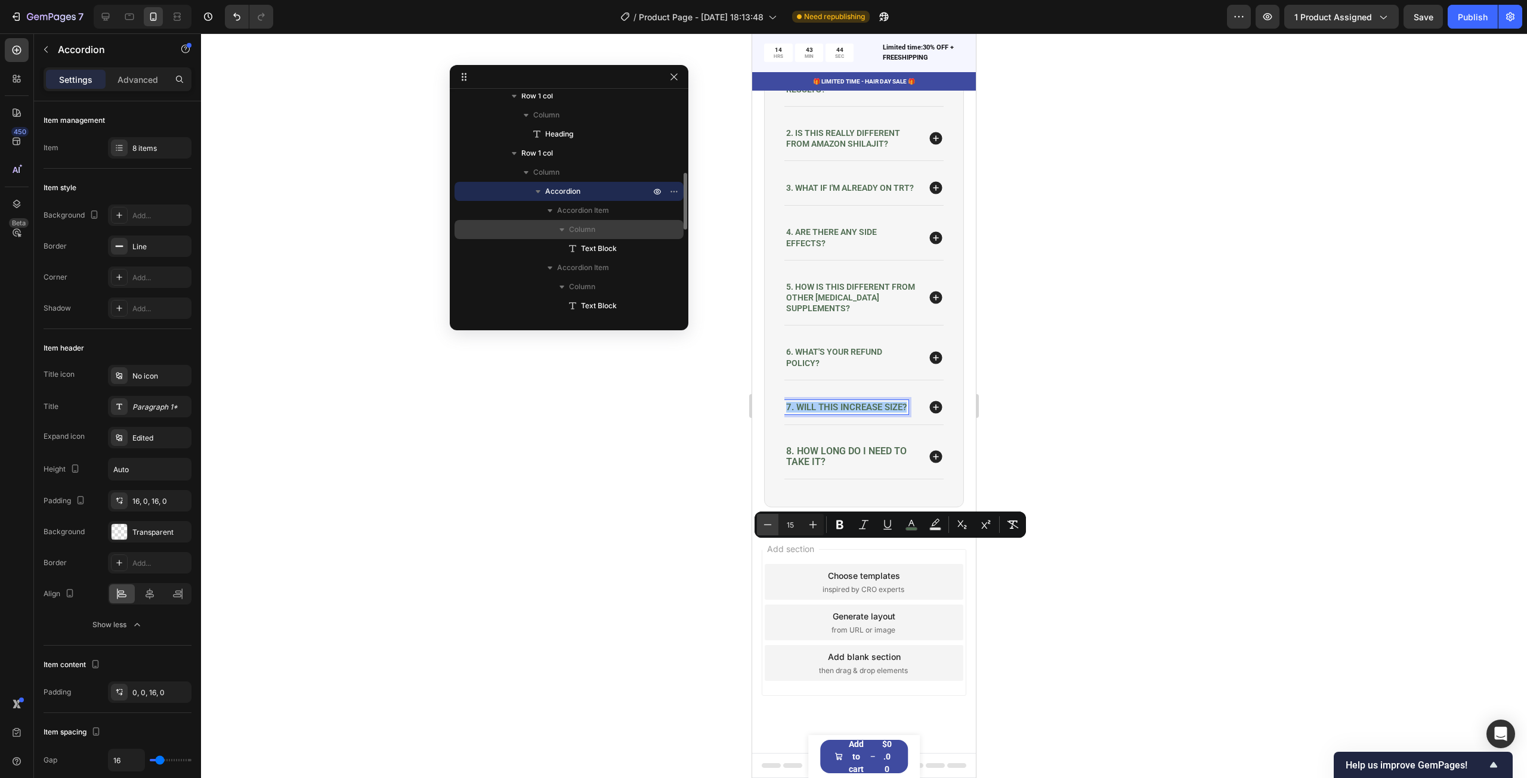
click at [773, 527] on icon "Editor contextual toolbar" at bounding box center [768, 525] width 12 height 12
type input "14"
click at [808, 468] on span "8. How long do I need to take it?" at bounding box center [846, 457] width 120 height 22
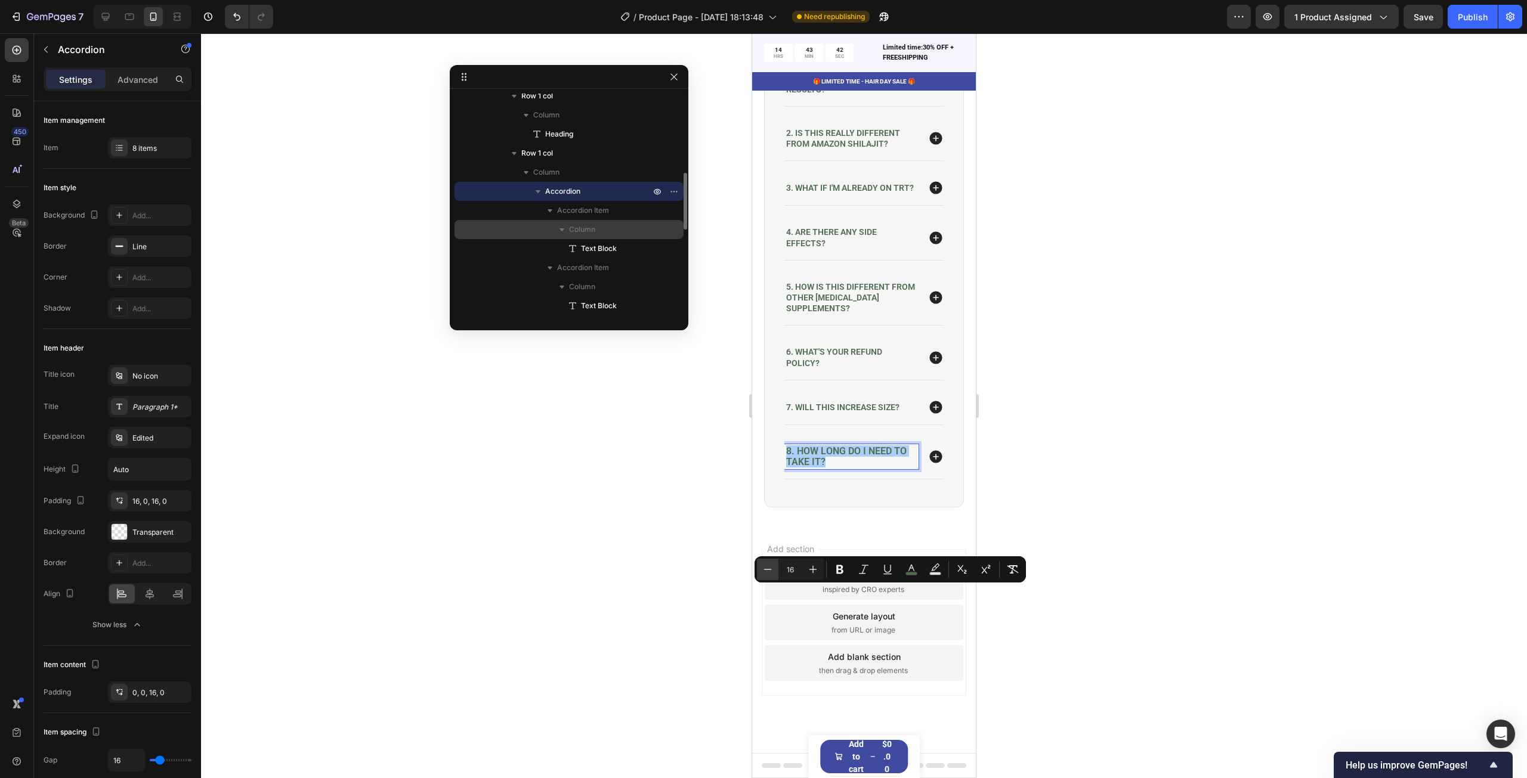
click at [777, 576] on button "Minus" at bounding box center [767, 569] width 21 height 21
type input "14"
click at [1163, 436] on div at bounding box center [864, 405] width 1326 height 745
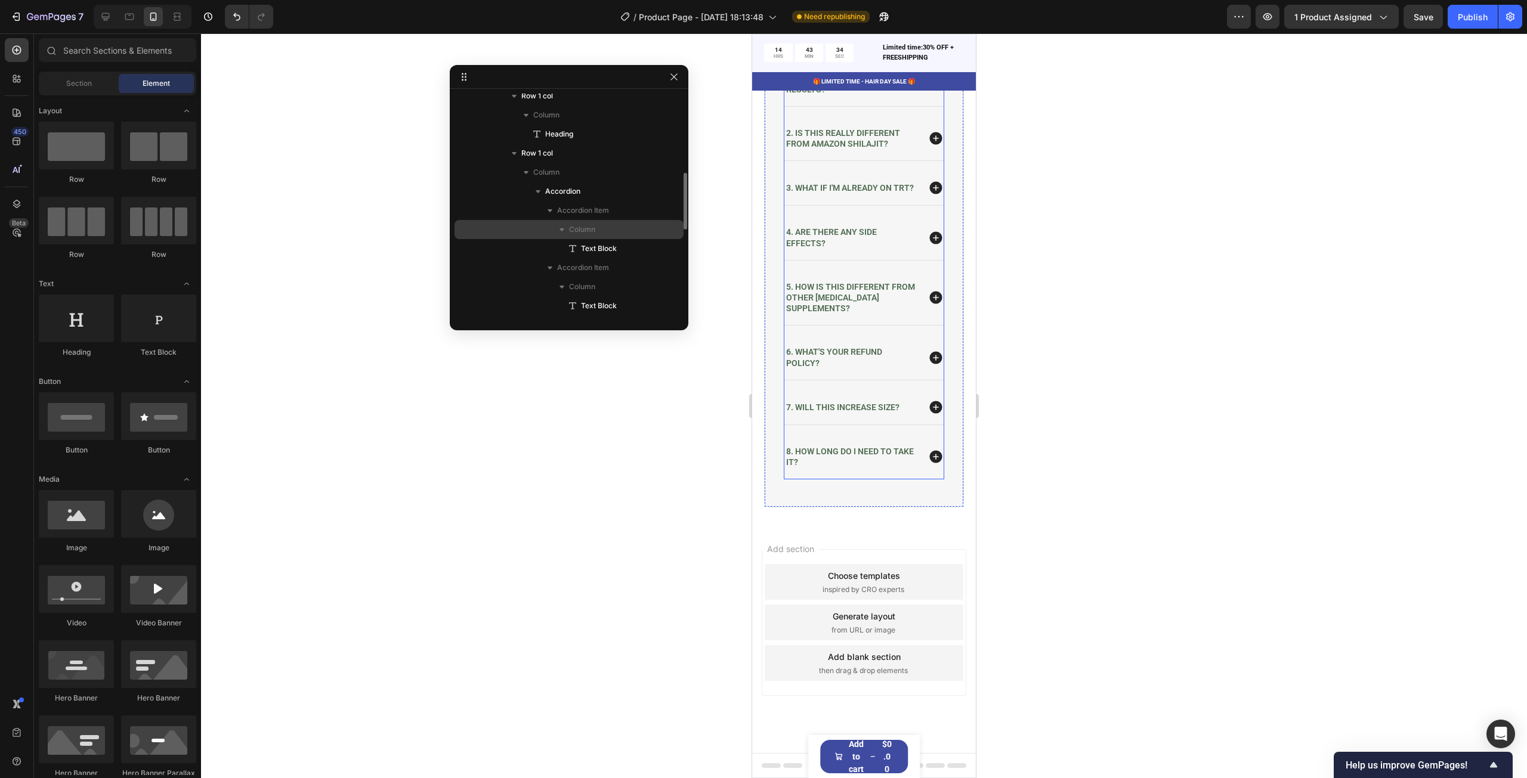
click at [928, 92] on icon at bounding box center [936, 84] width 16 height 16
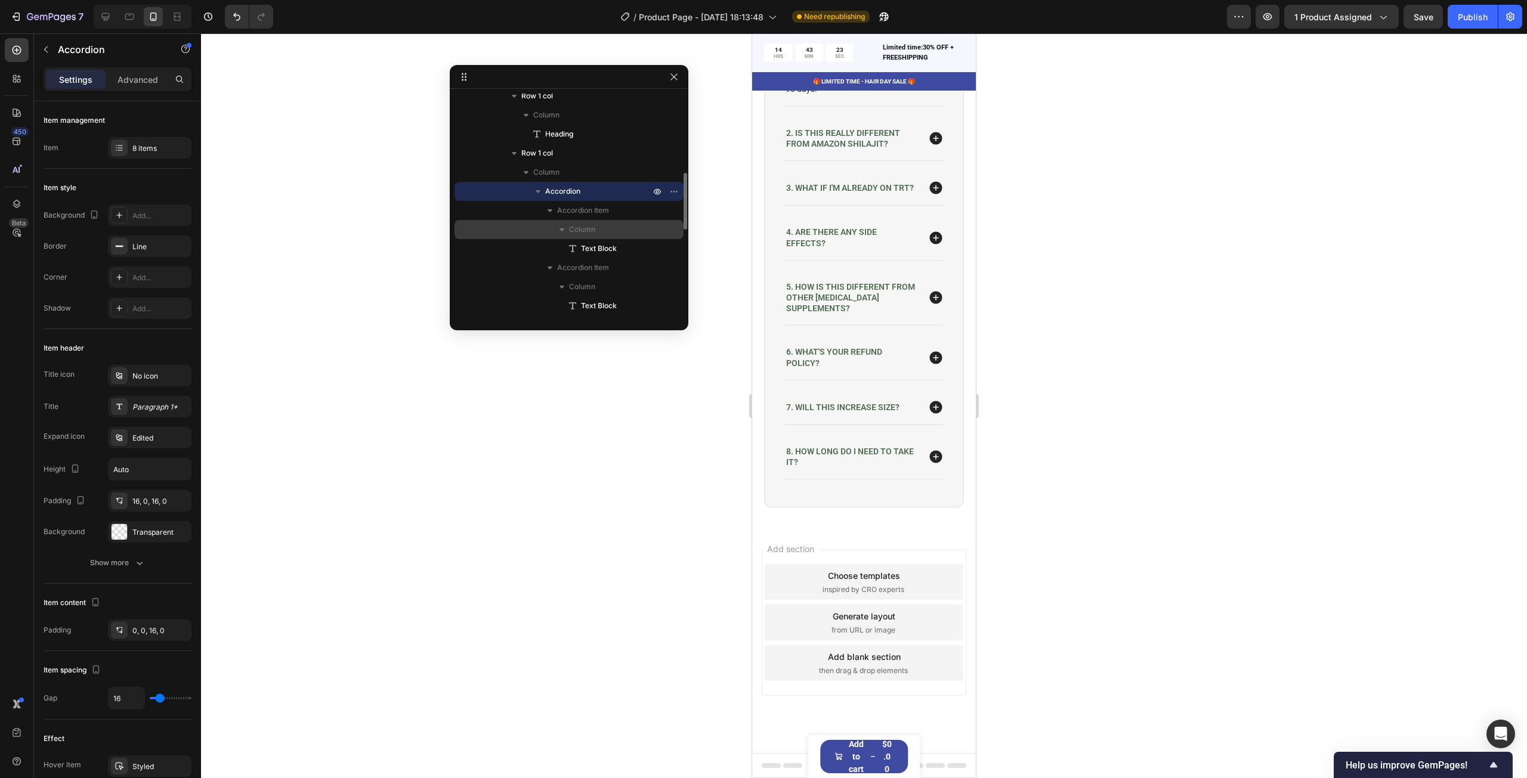
click at [897, 106] on div "1. How long before I see results?" at bounding box center [863, 84] width 159 height 44
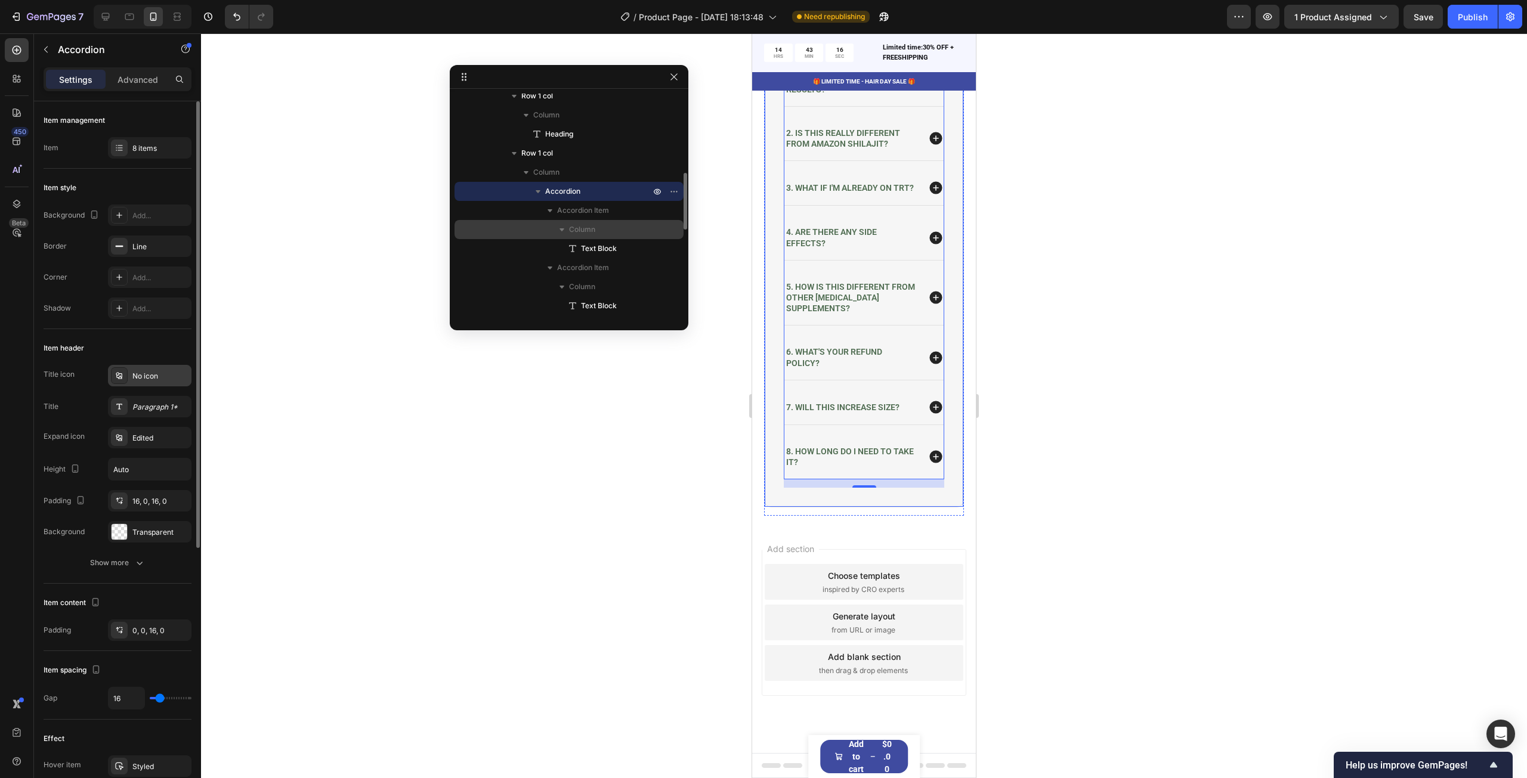
click at [155, 380] on div "No icon" at bounding box center [160, 376] width 56 height 11
click at [929, 90] on icon at bounding box center [935, 84] width 13 height 13
click at [1471, 17] on div "Publish" at bounding box center [1473, 17] width 30 height 13
click at [126, 500] on div at bounding box center [119, 501] width 17 height 17
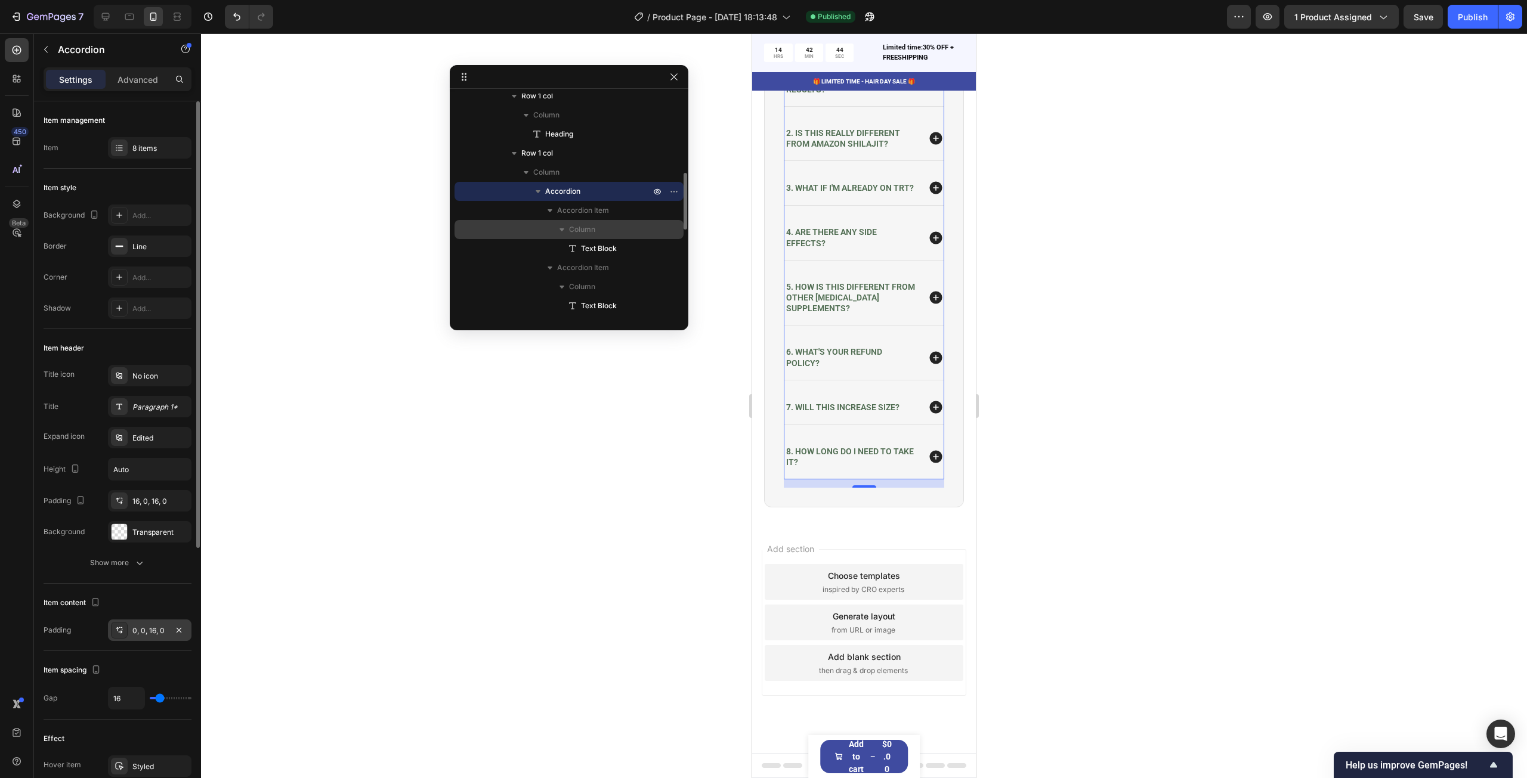
click at [156, 629] on div "0, 0, 16, 0" at bounding box center [149, 631] width 35 height 11
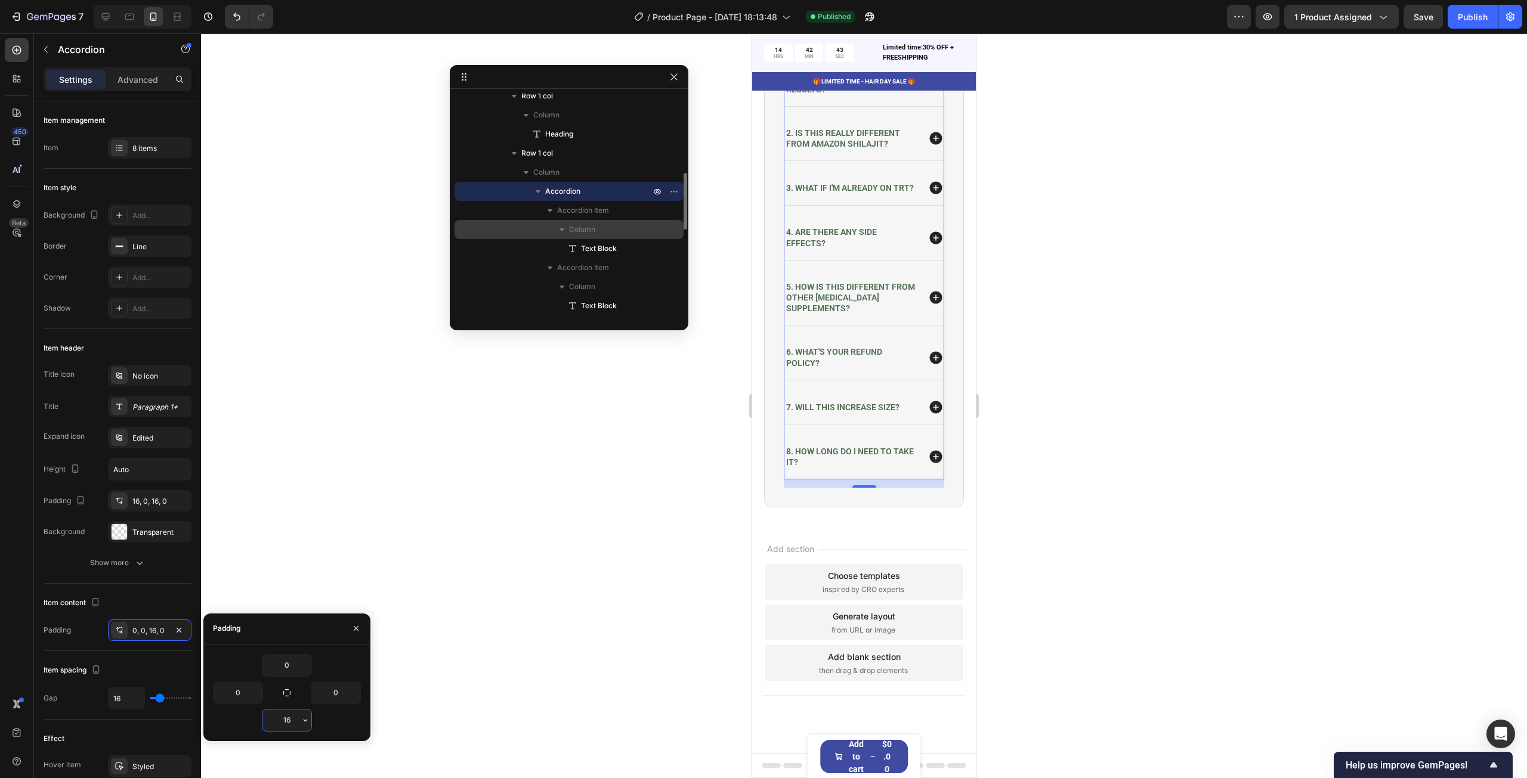
click at [293, 721] on input "16" at bounding box center [286, 720] width 49 height 21
click at [309, 720] on icon "button" at bounding box center [306, 721] width 10 height 10
click at [240, 669] on p "S 8px" at bounding box center [264, 665] width 63 height 11
click at [293, 721] on input "8" at bounding box center [286, 720] width 49 height 21
click at [307, 719] on icon "button" at bounding box center [306, 721] width 10 height 10
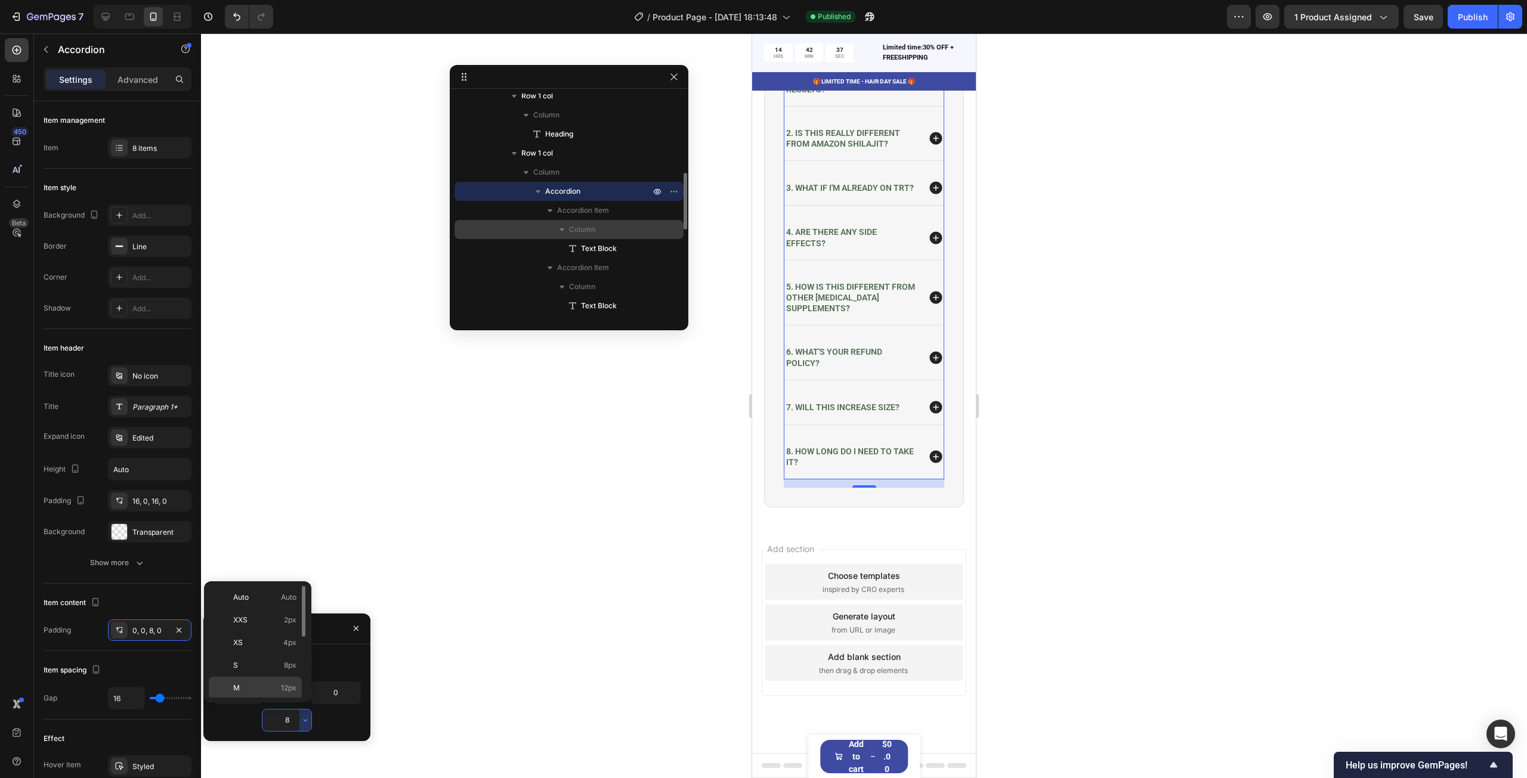
click at [258, 685] on p "M 12px" at bounding box center [264, 688] width 63 height 11
click at [290, 719] on input "12" at bounding box center [286, 720] width 49 height 21
type input "16"
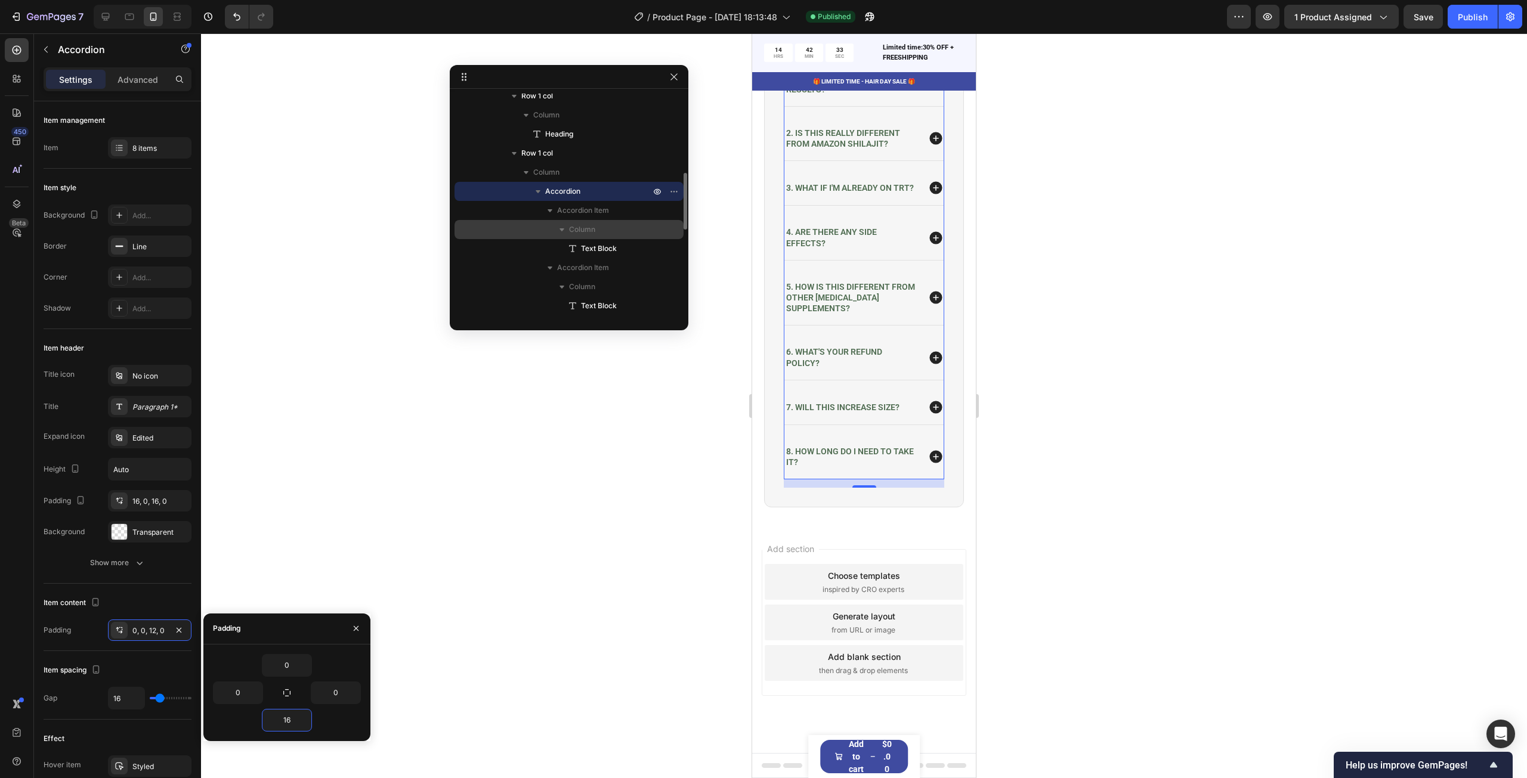
click at [273, 459] on div at bounding box center [864, 405] width 1326 height 745
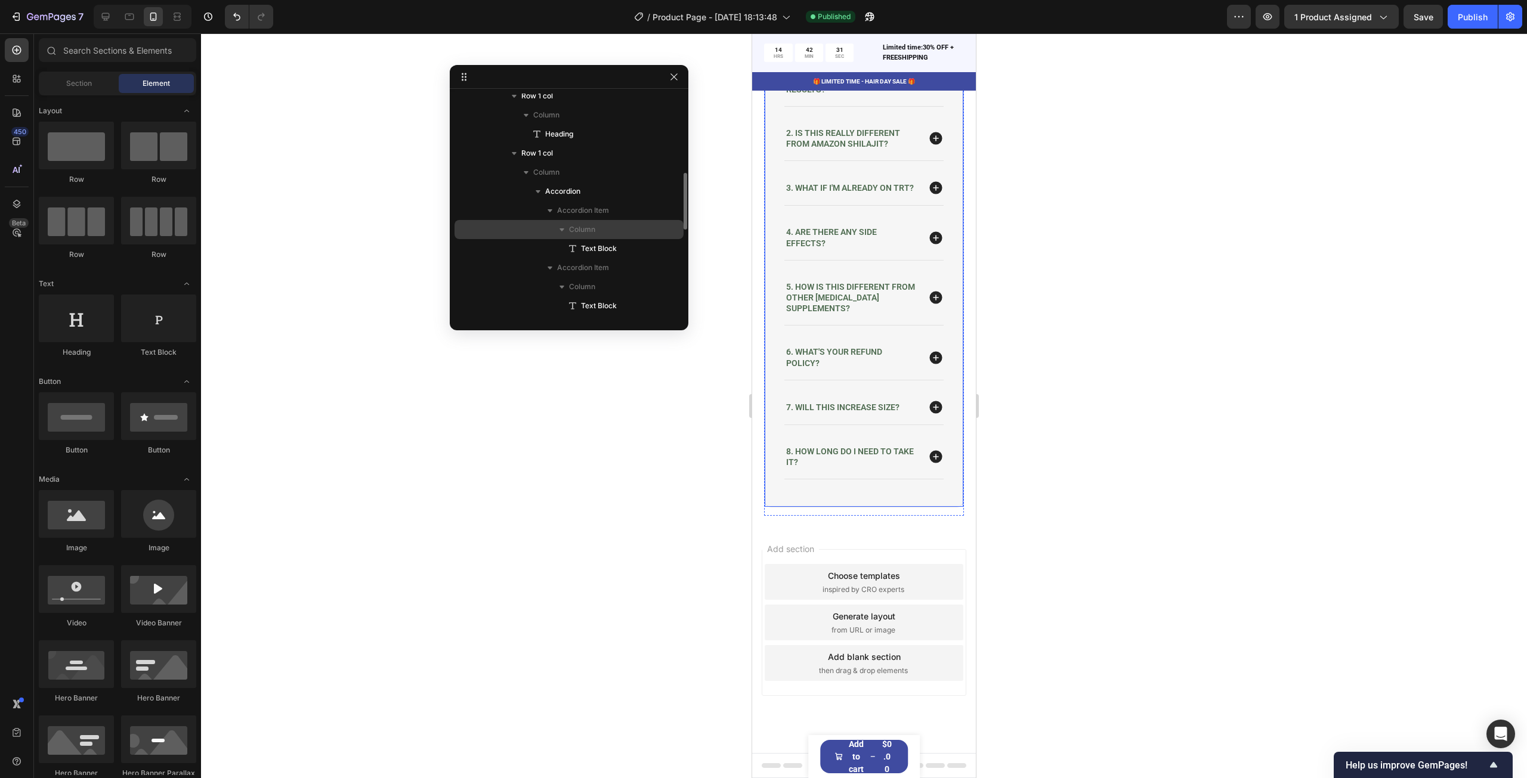
click at [793, 190] on div "1. How long before I see results? 2. Is this really different from Amazon shila…" at bounding box center [864, 275] width 200 height 466
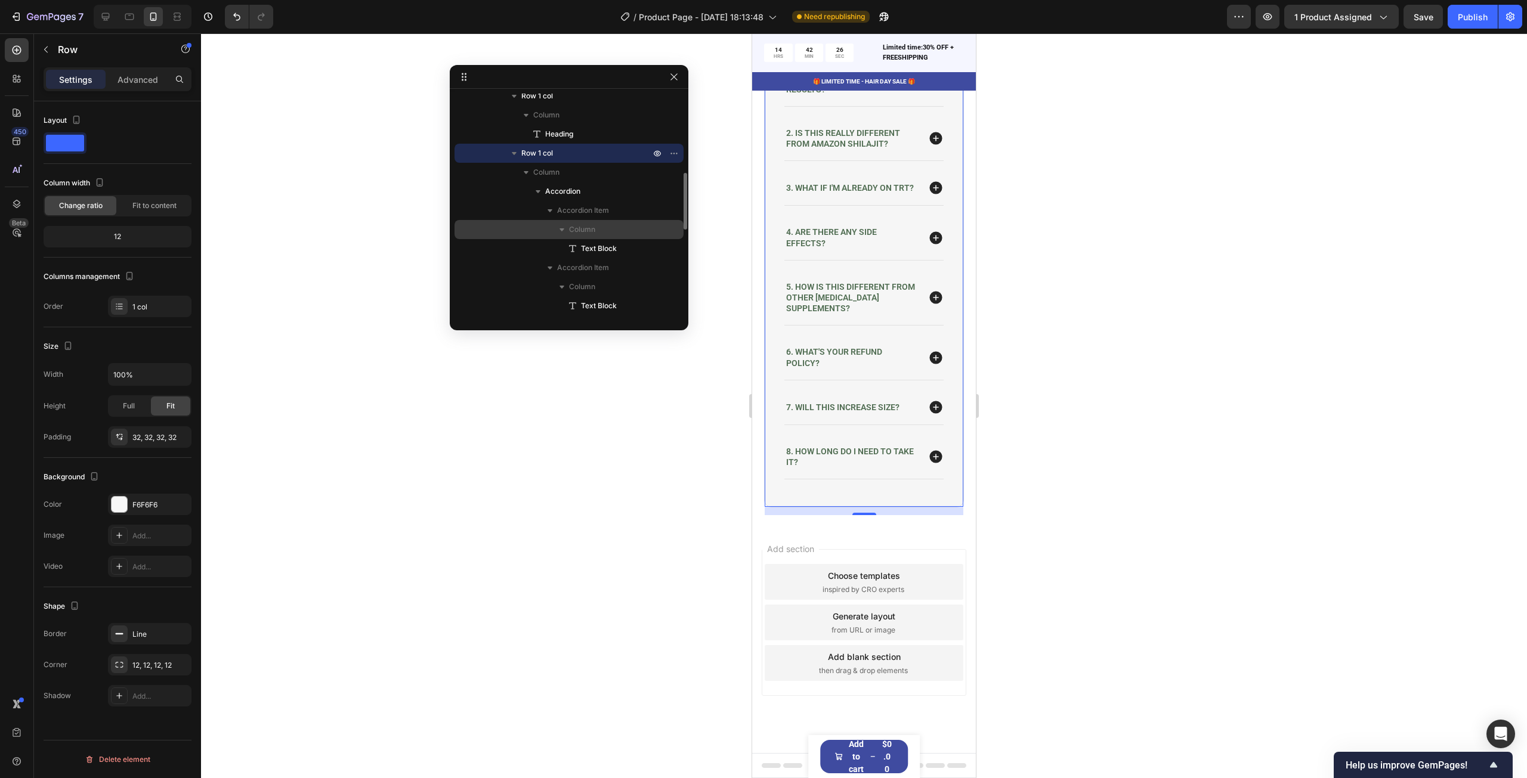
click at [854, 193] on div "1. How long before I see results? 2. Is this really different from Amazon shila…" at bounding box center [864, 275] width 200 height 466
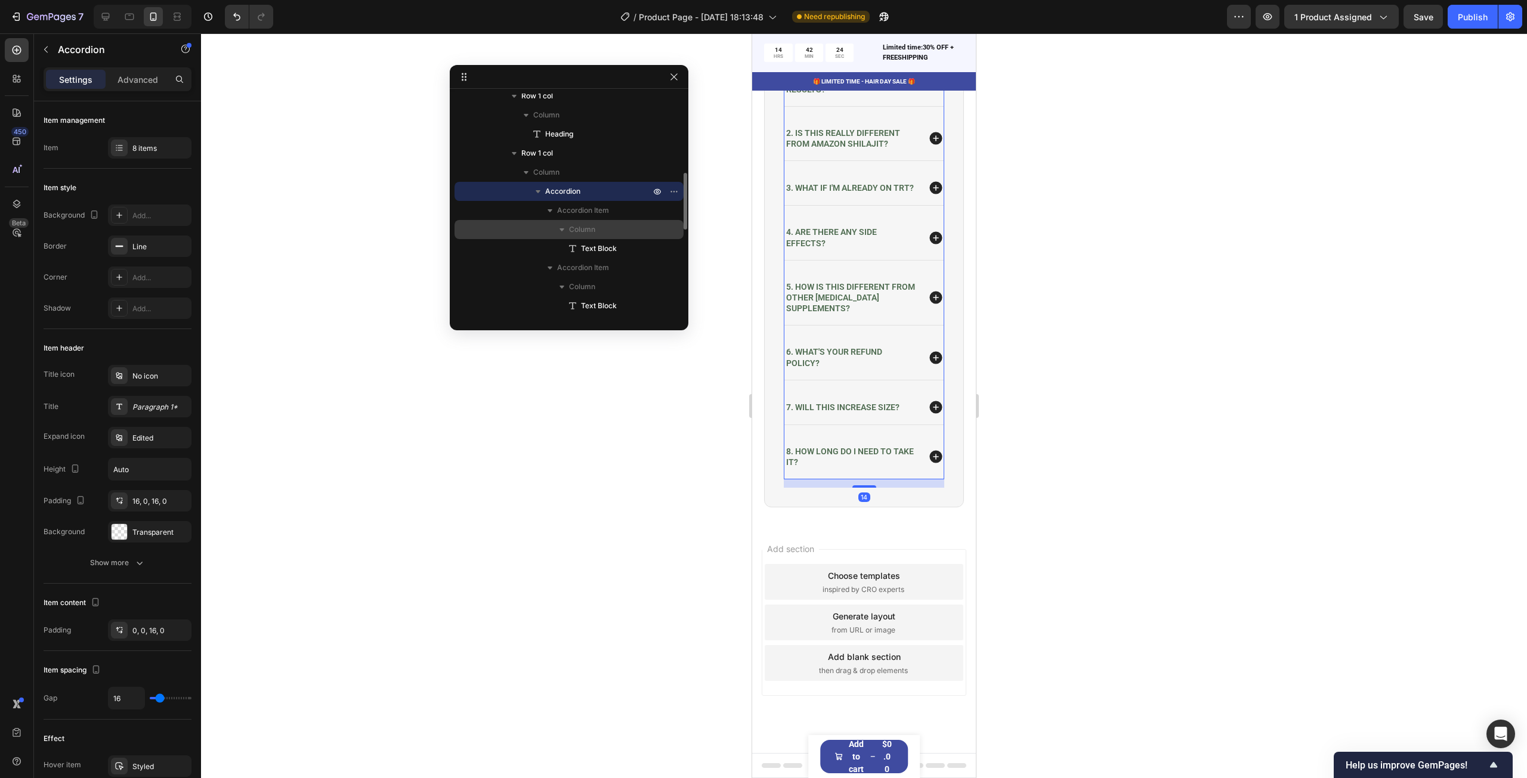
click at [806, 106] on div "1. How long before I see results?" at bounding box center [863, 84] width 159 height 44
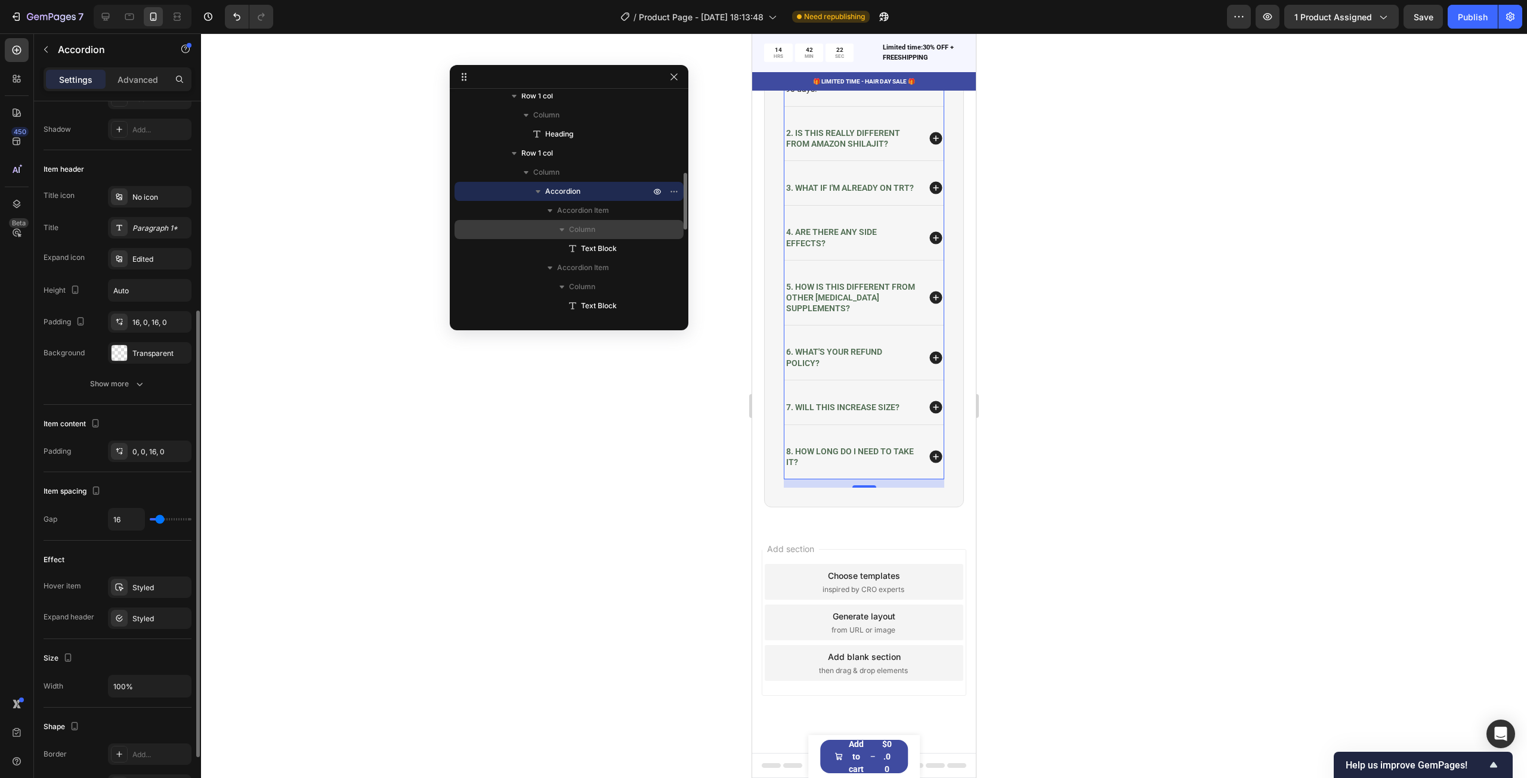
scroll to position [298, 0]
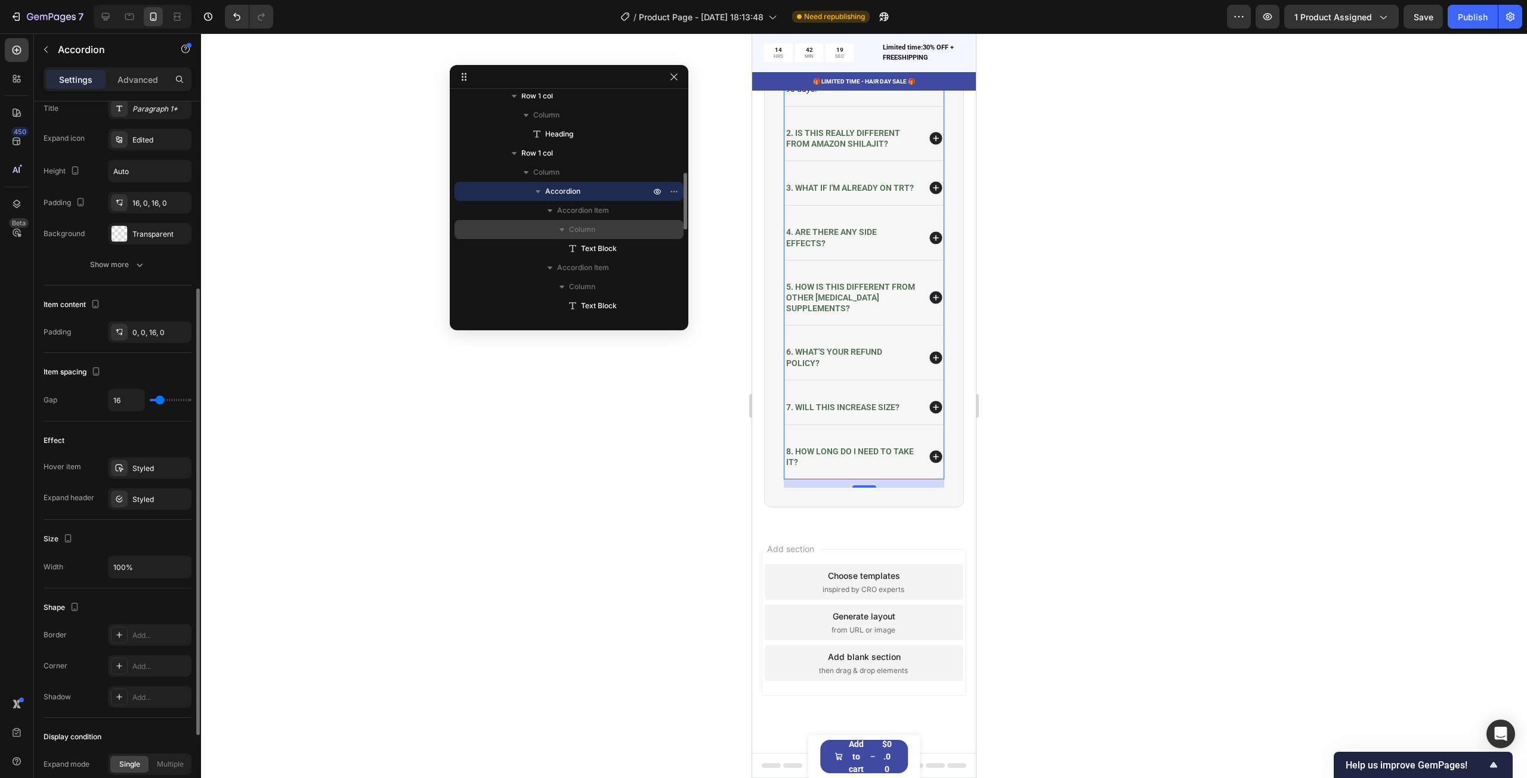
type input "28"
type input "29"
type input "30"
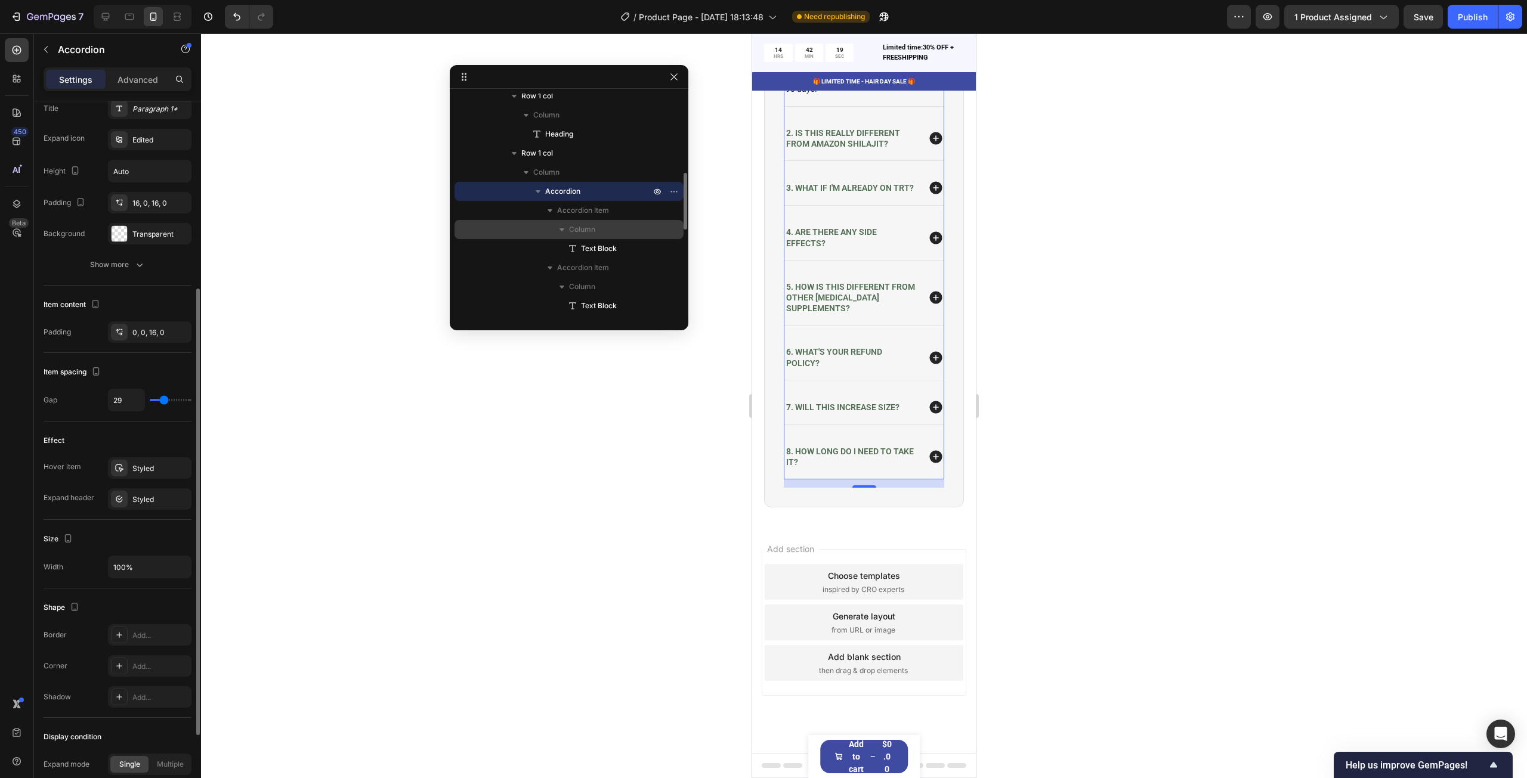
type input "30"
type input "35"
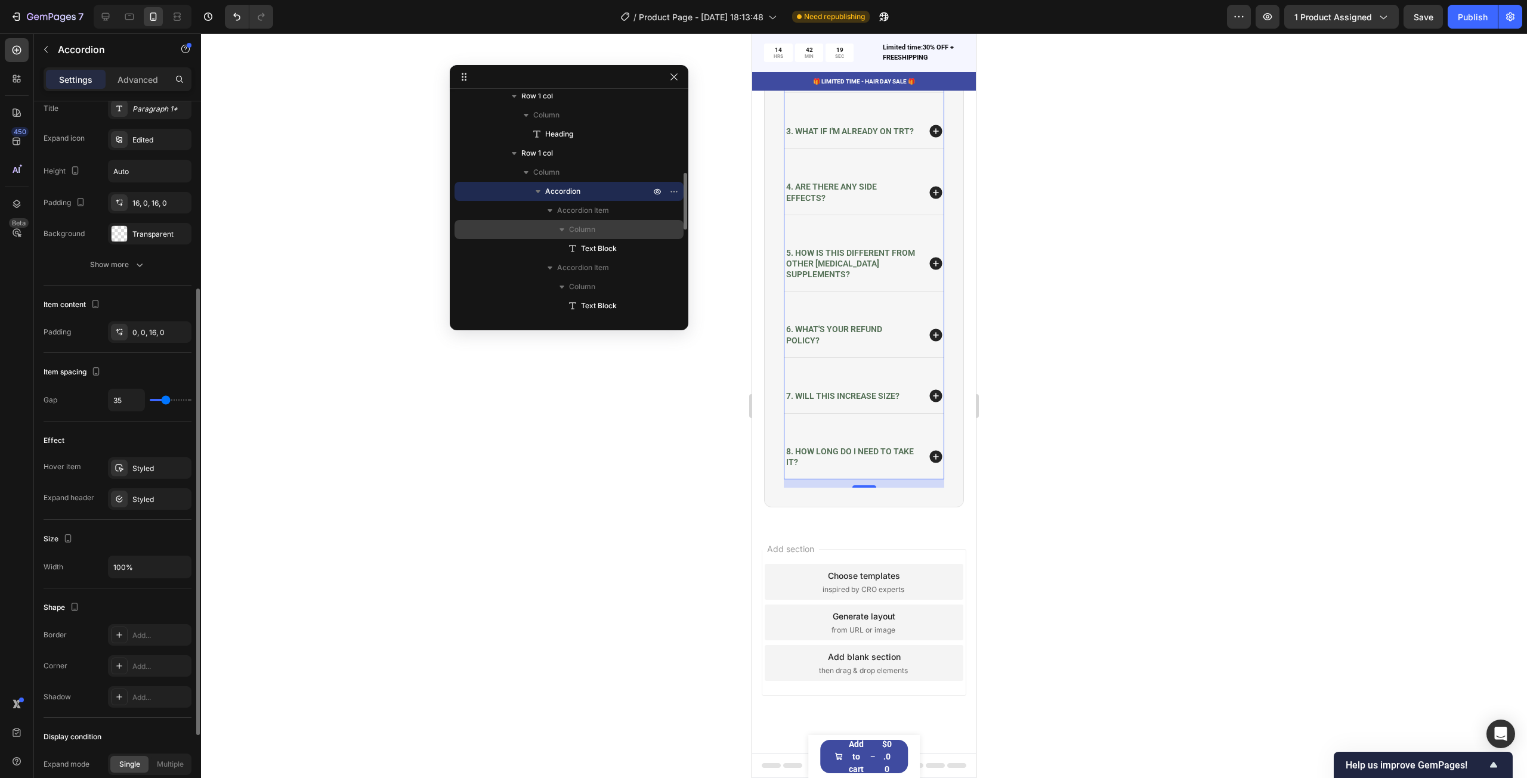
type input "38"
type input "39"
type input "40"
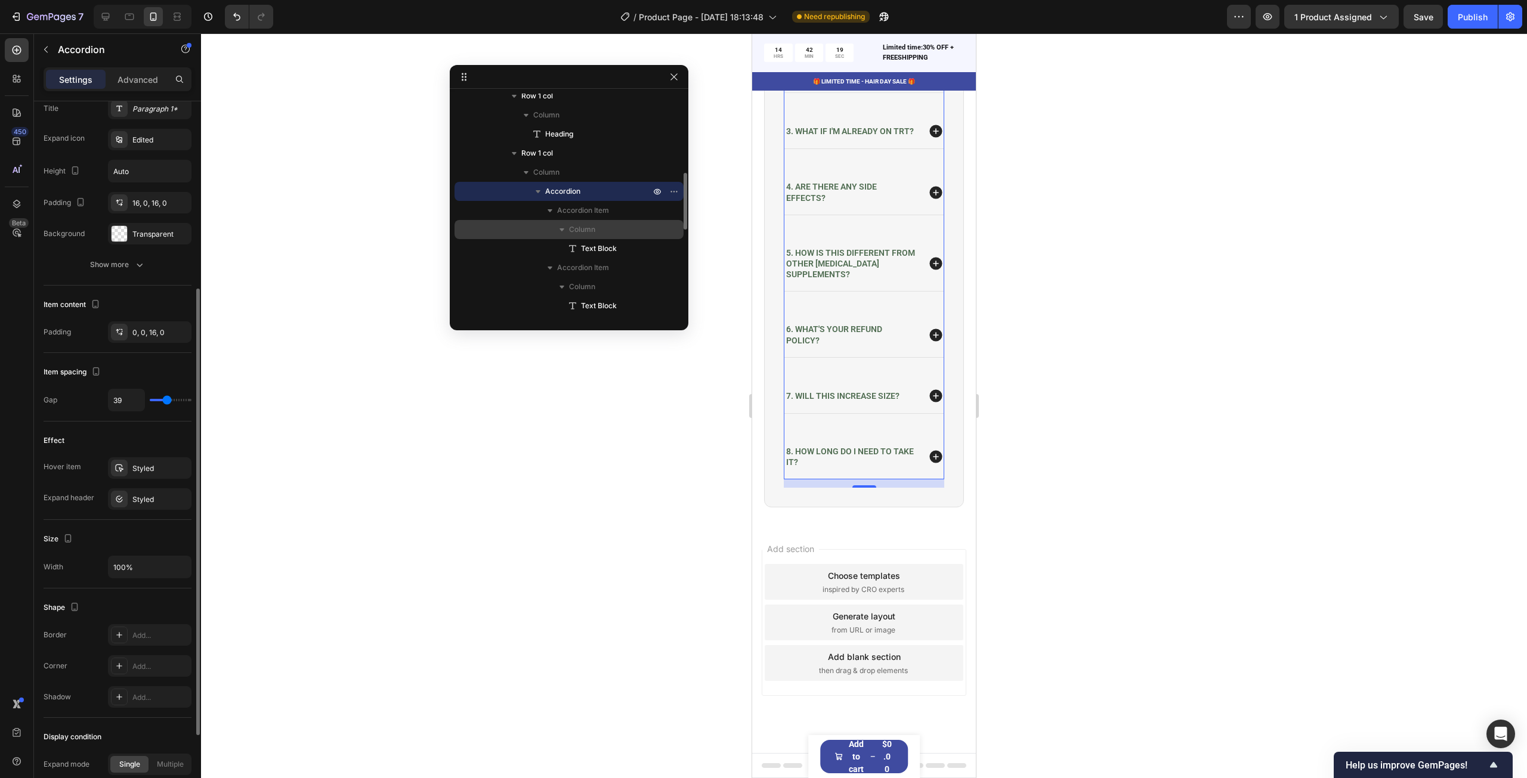
type input "40"
type input "41"
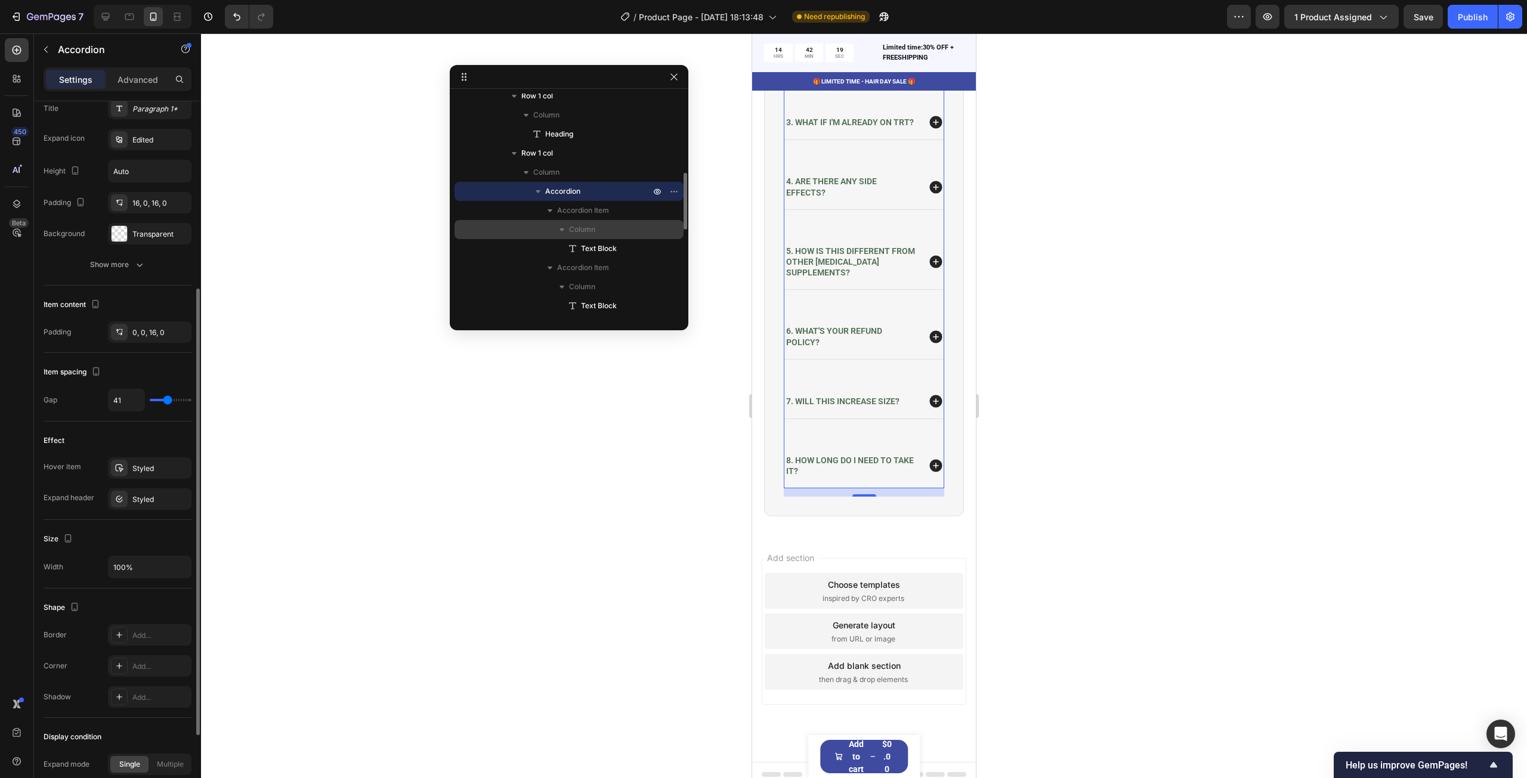
type input "43"
type input "45"
type input "55"
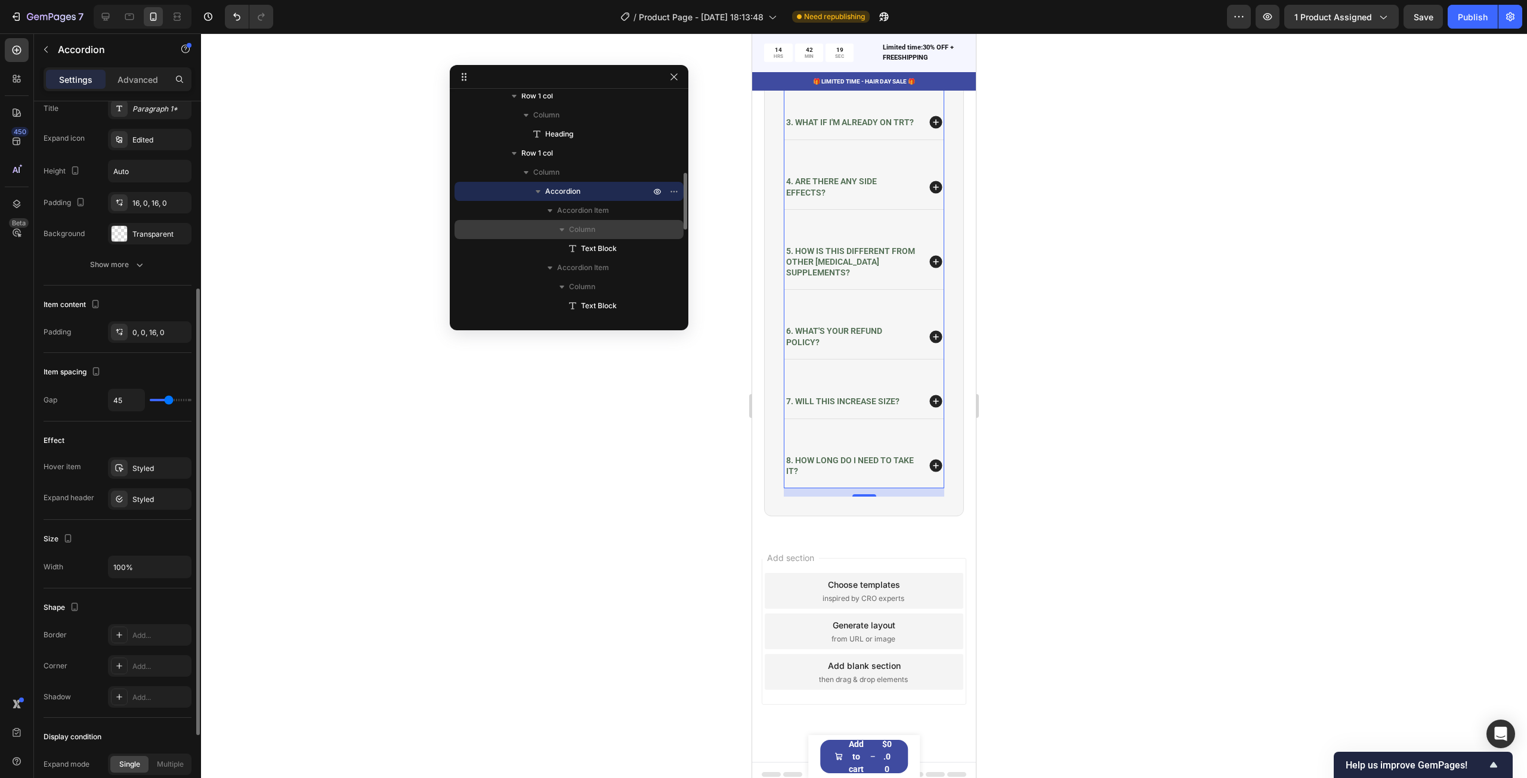
type input "55"
type input "56"
type input "57"
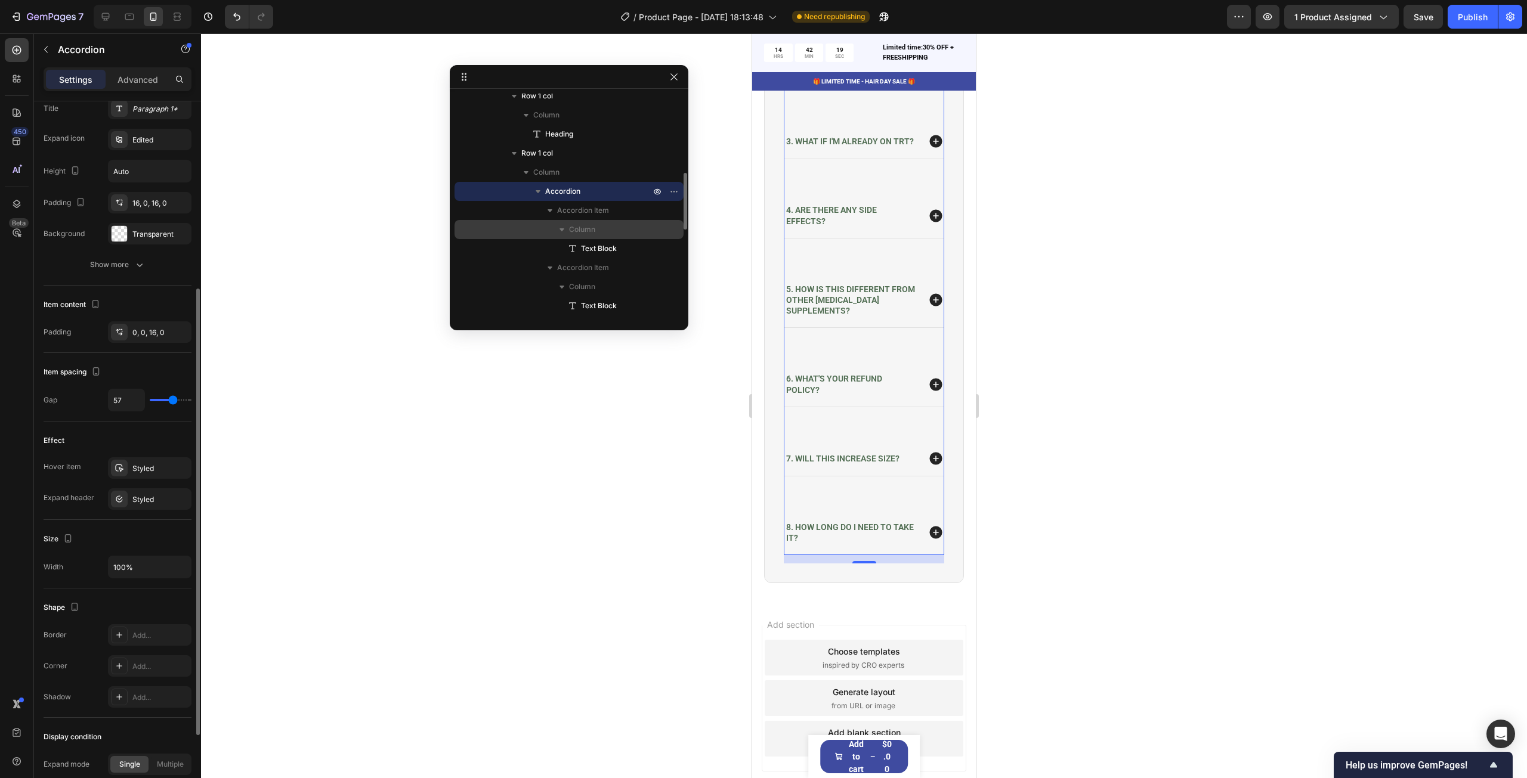
type input "59"
type input "61"
type input "64"
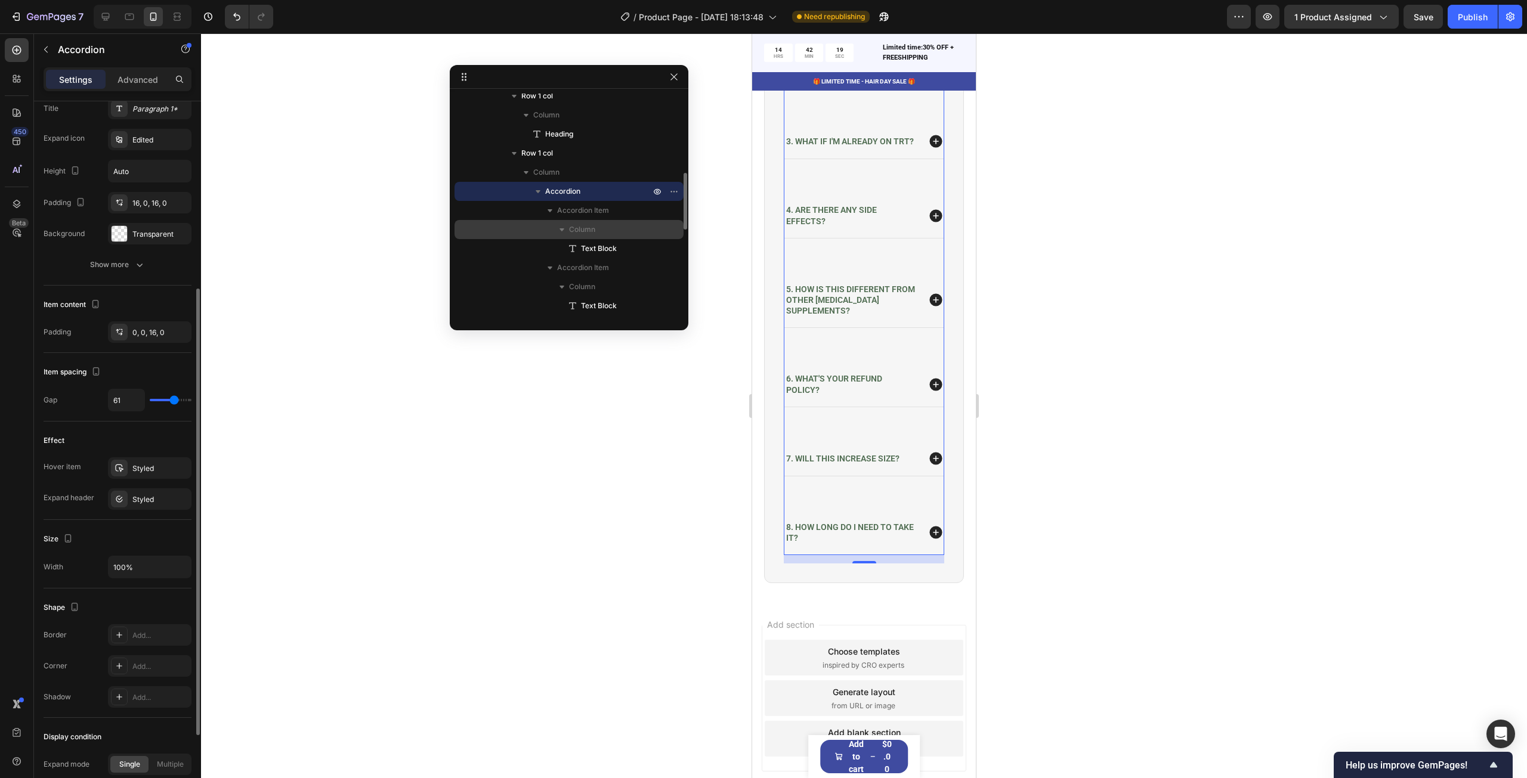
type input "64"
type input "71"
type input "72"
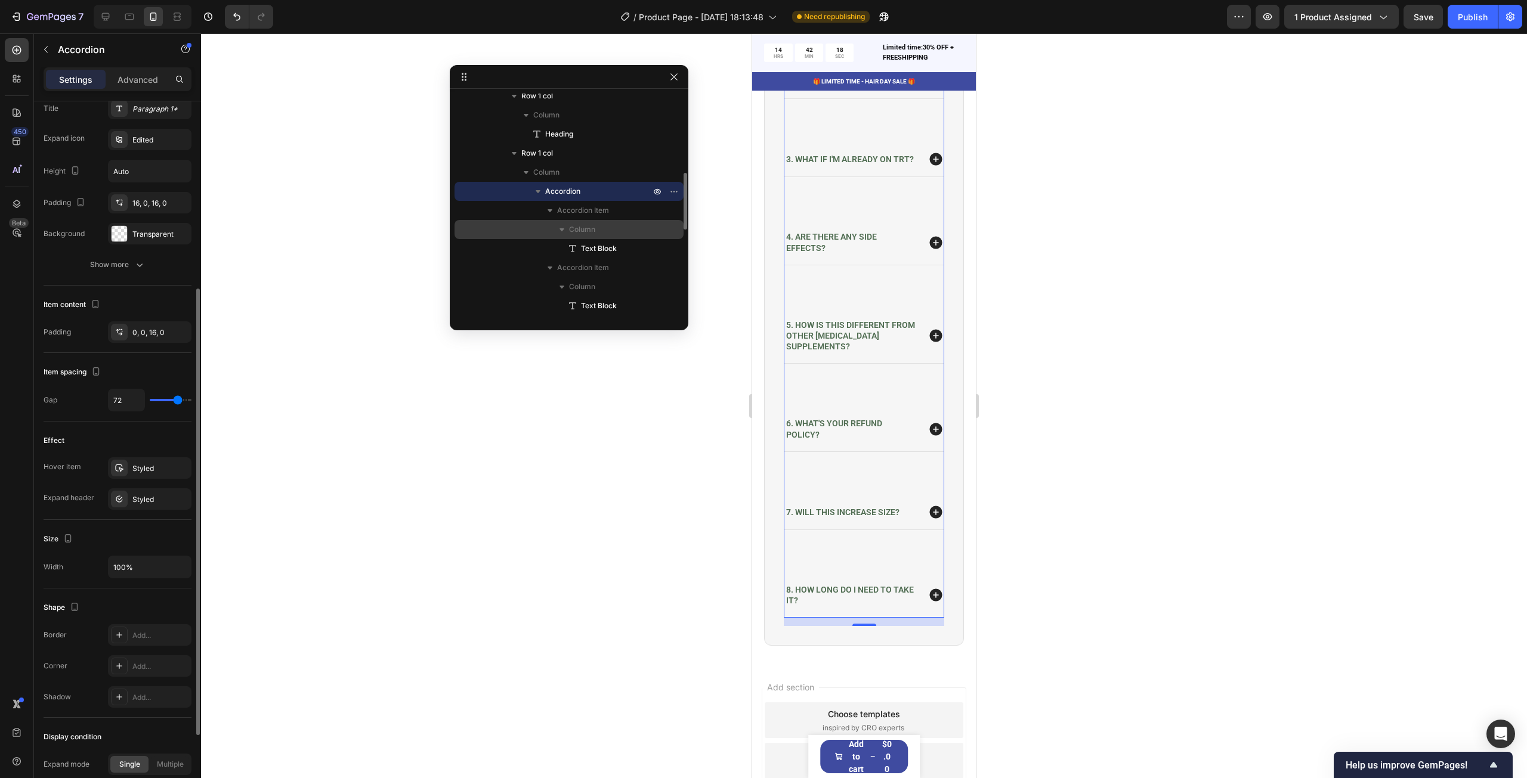
type input "73"
type input "75"
type input "77"
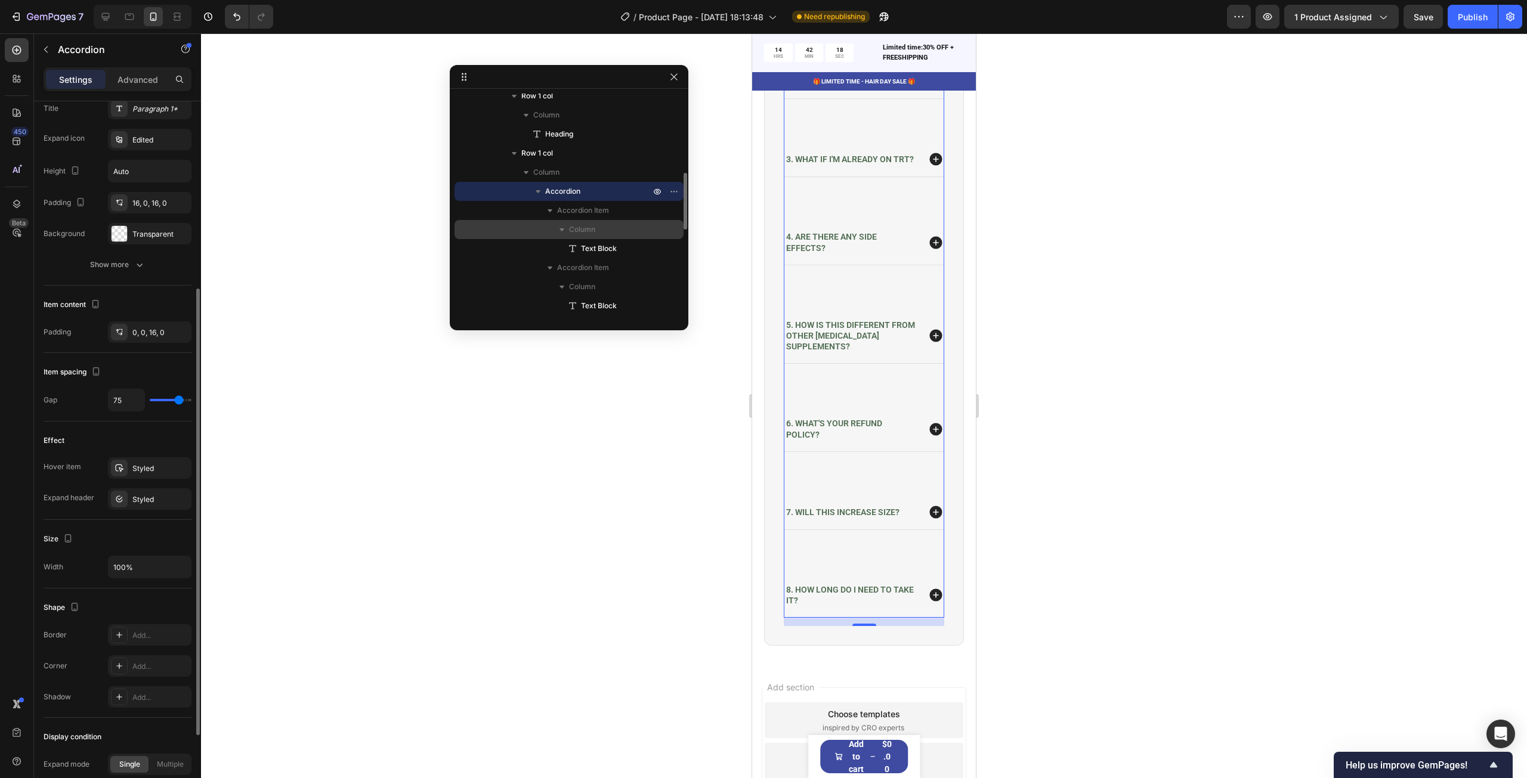
type input "77"
type input "78"
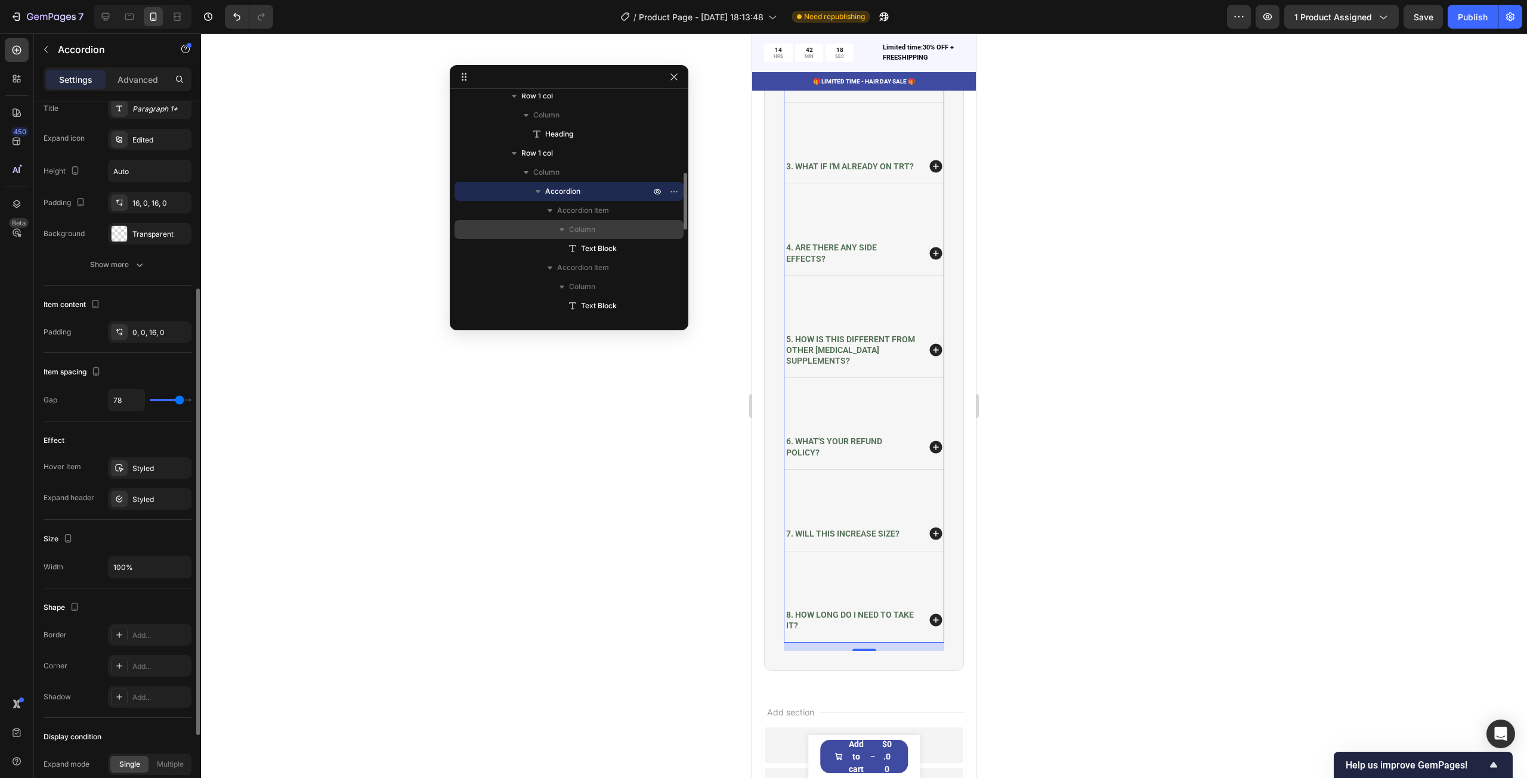
type input "77"
type input "73"
type input "65"
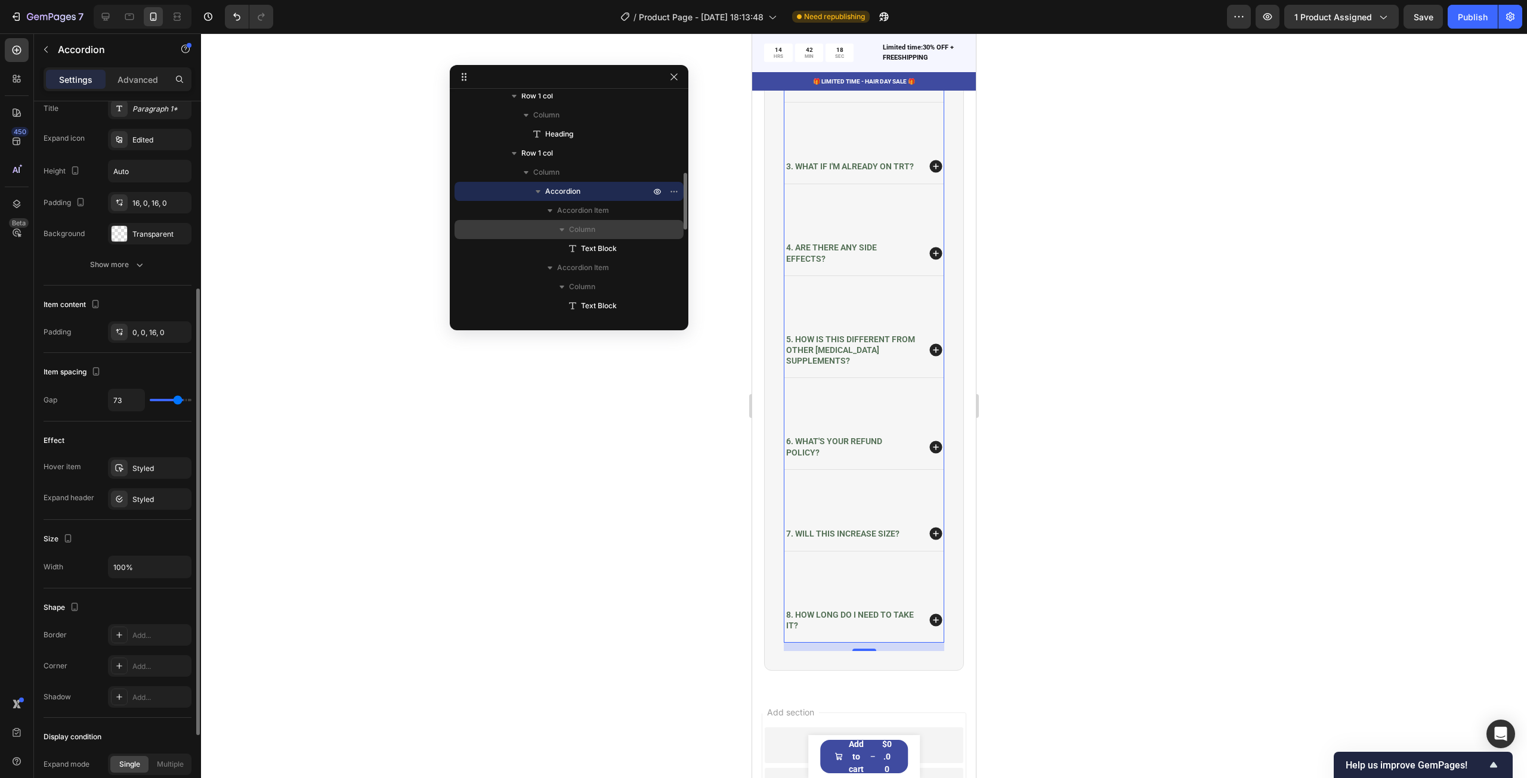
type input "65"
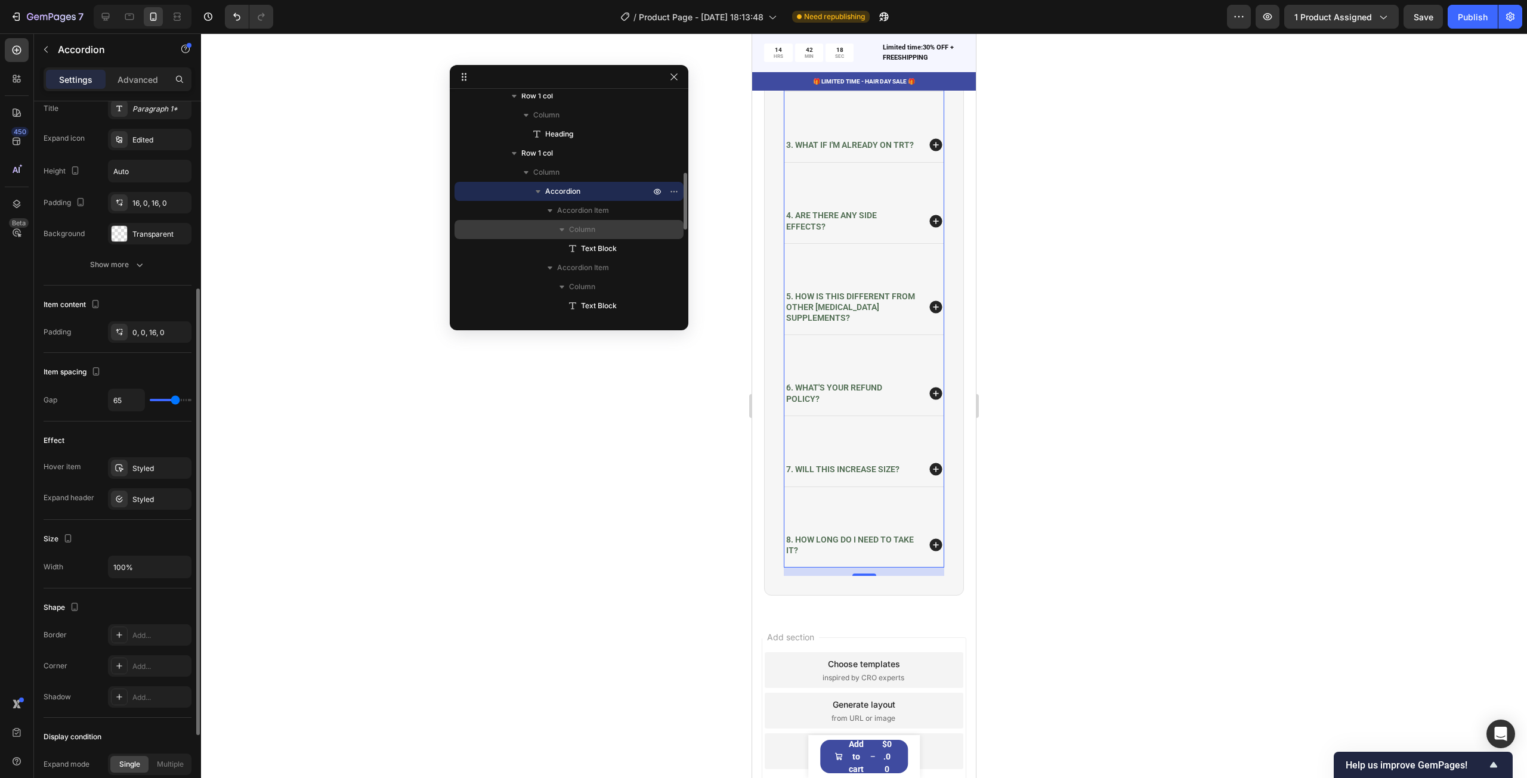
type input "59"
type input "56"
type input "50"
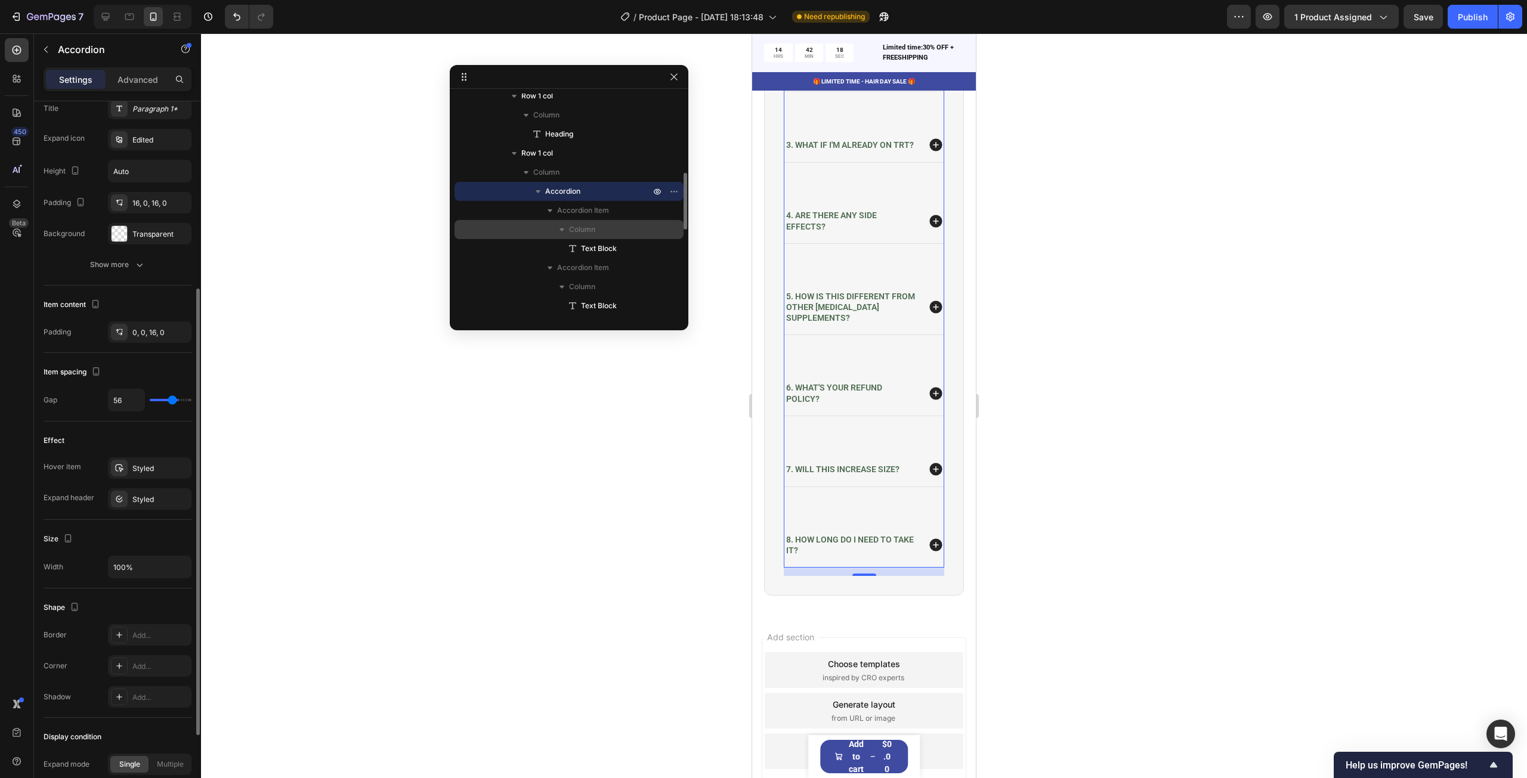
type input "50"
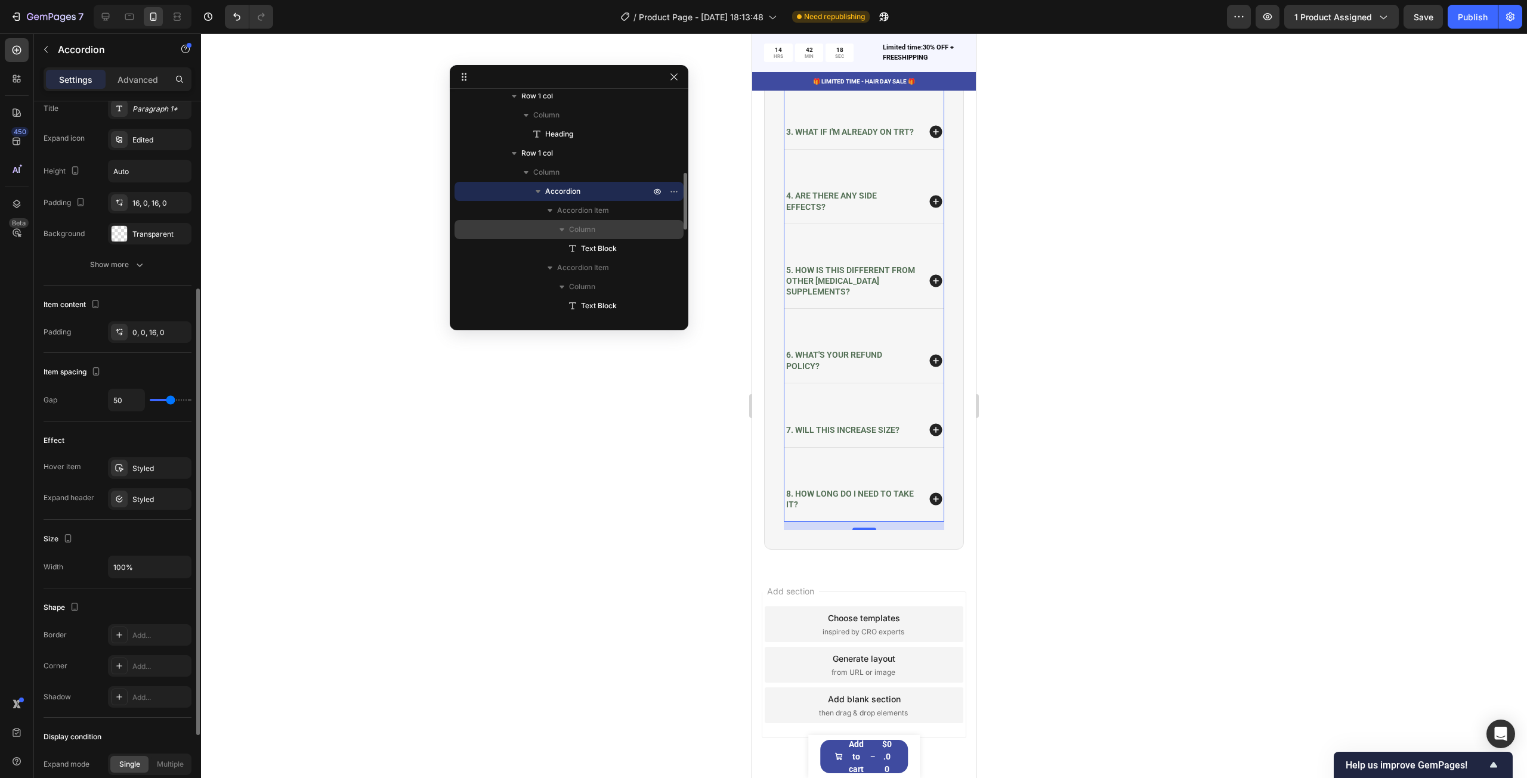
type input "45"
type input "43"
type input "41"
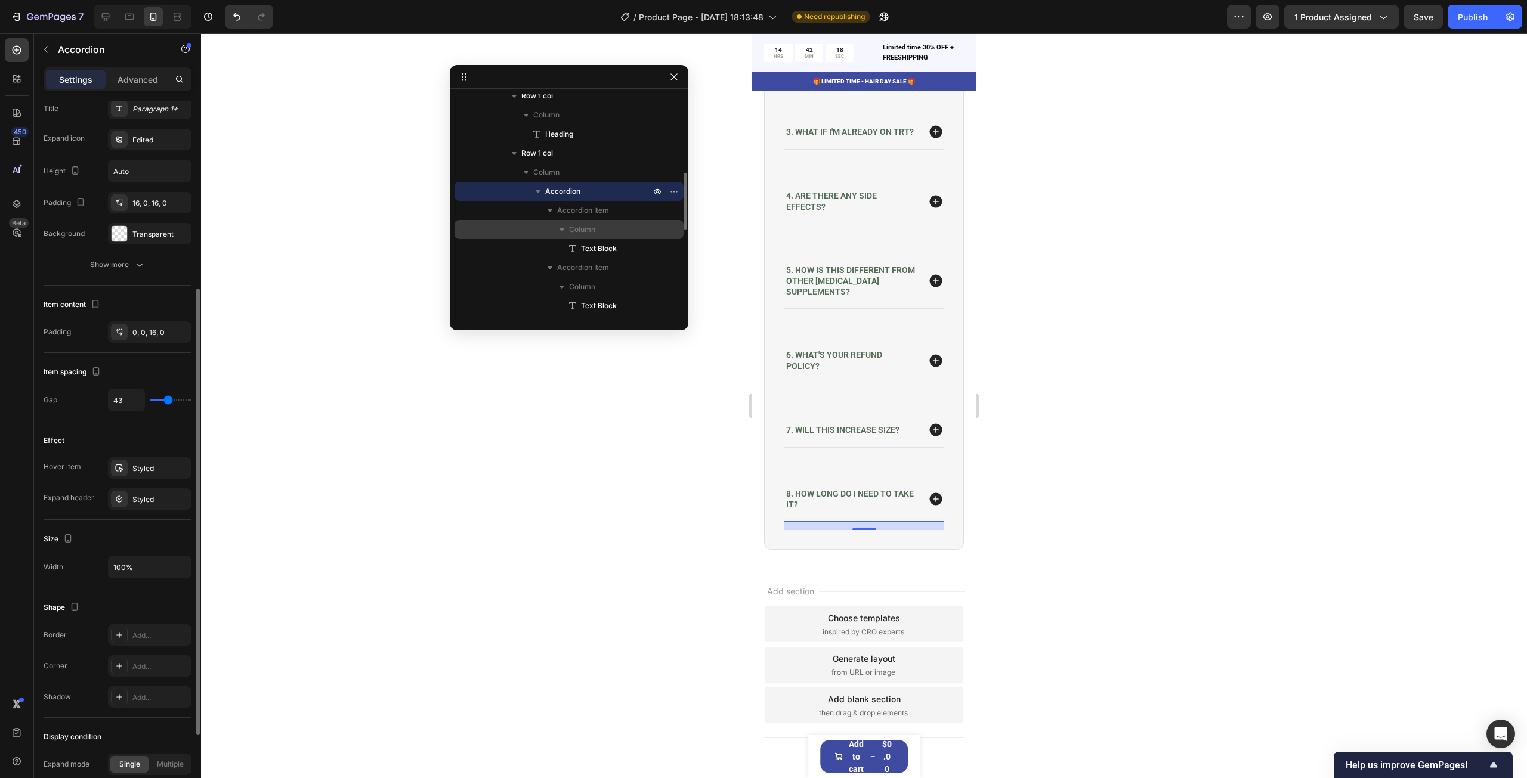
type input "41"
type input "40"
type input "39"
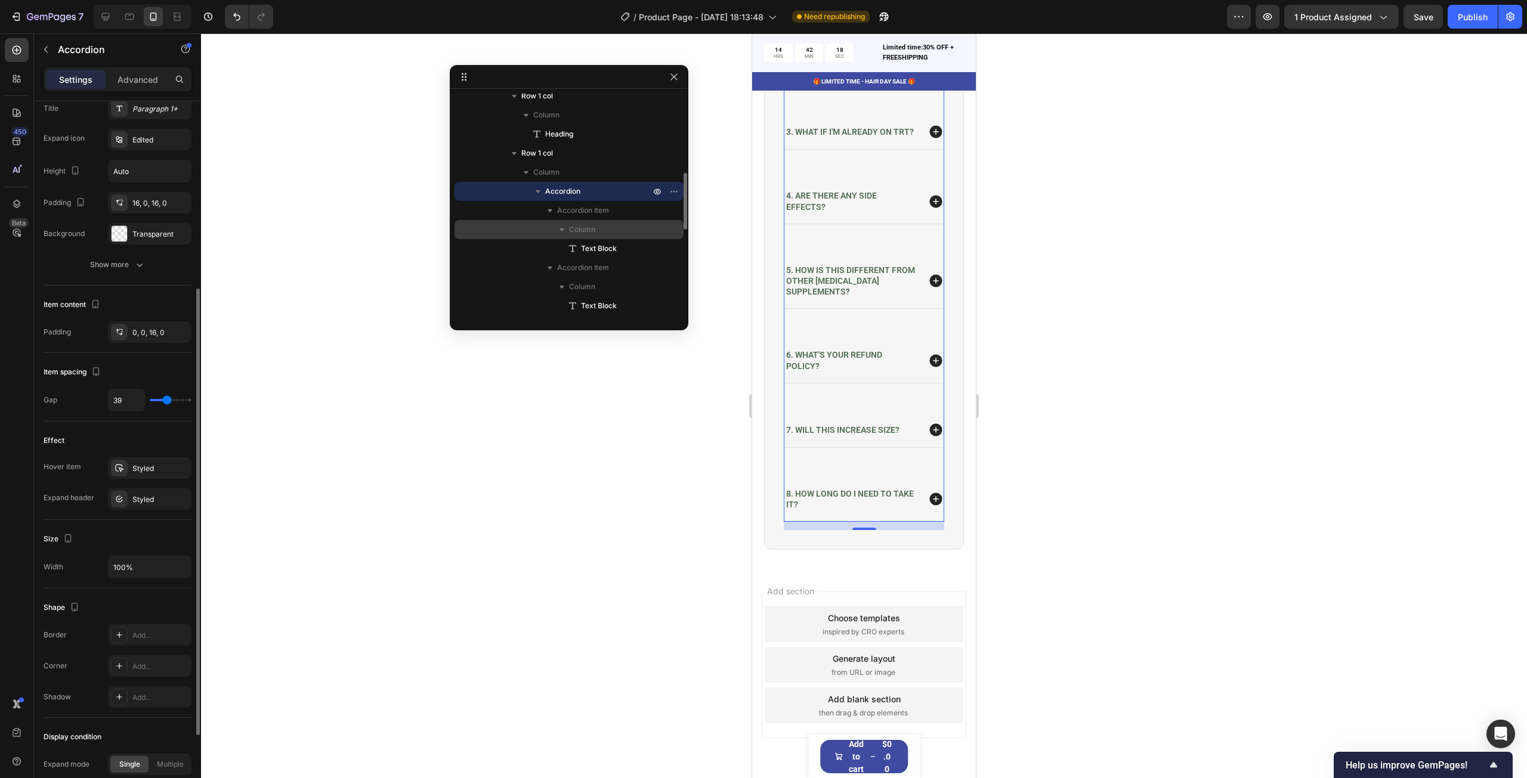
type input "38"
type input "36"
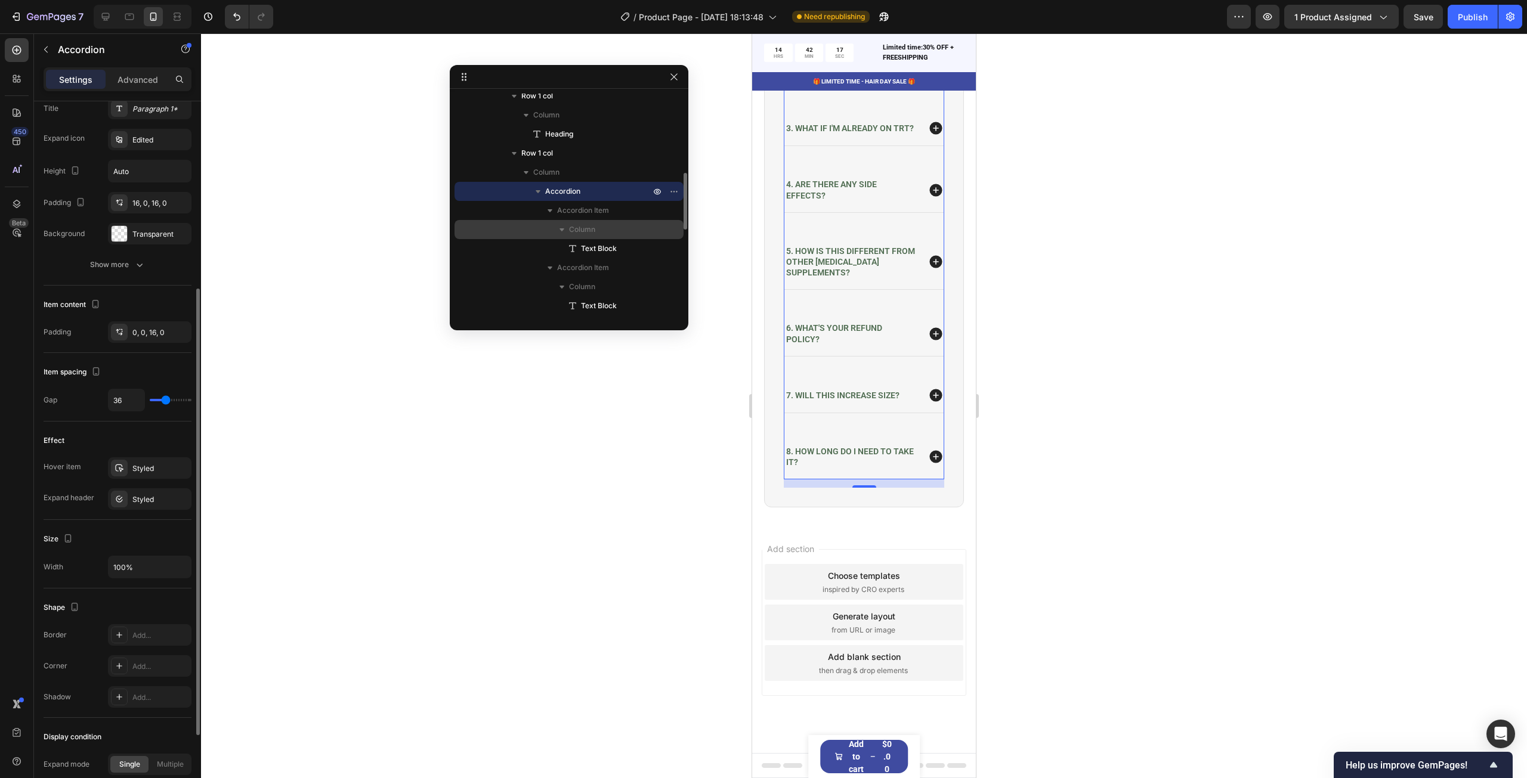
type input "35"
type input "34"
type input "30"
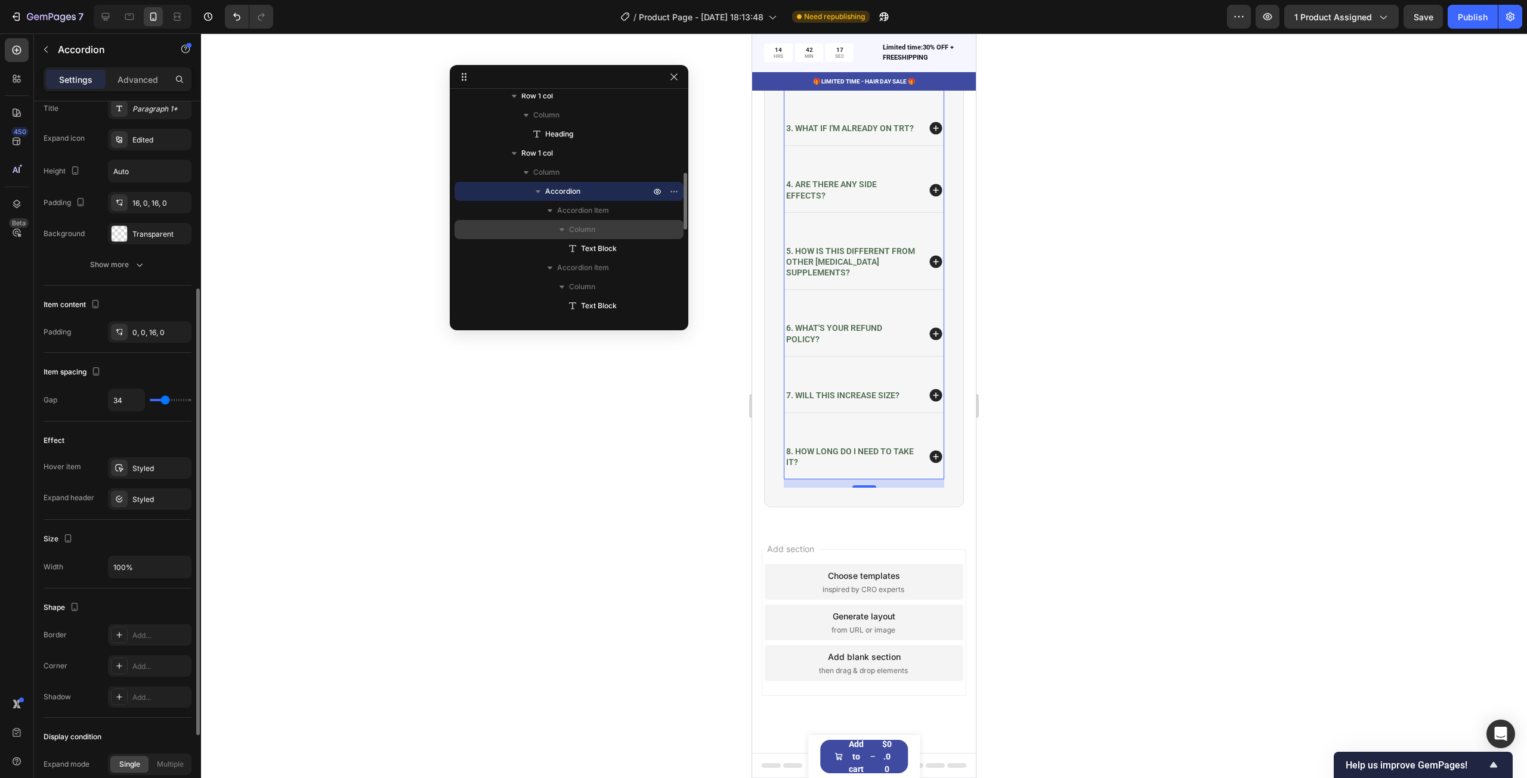
type input "30"
type input "29"
type input "27"
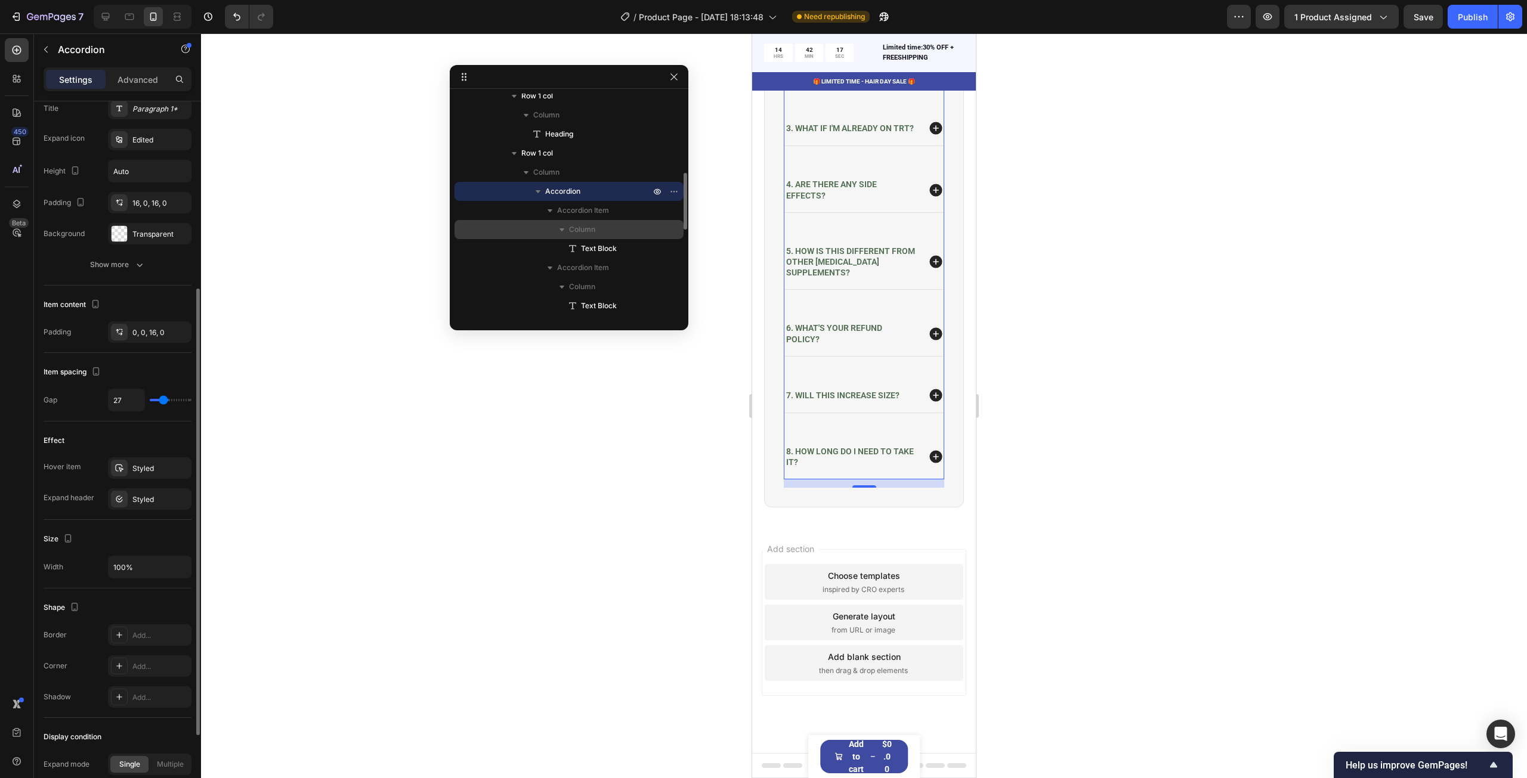
type input "24"
type input "18"
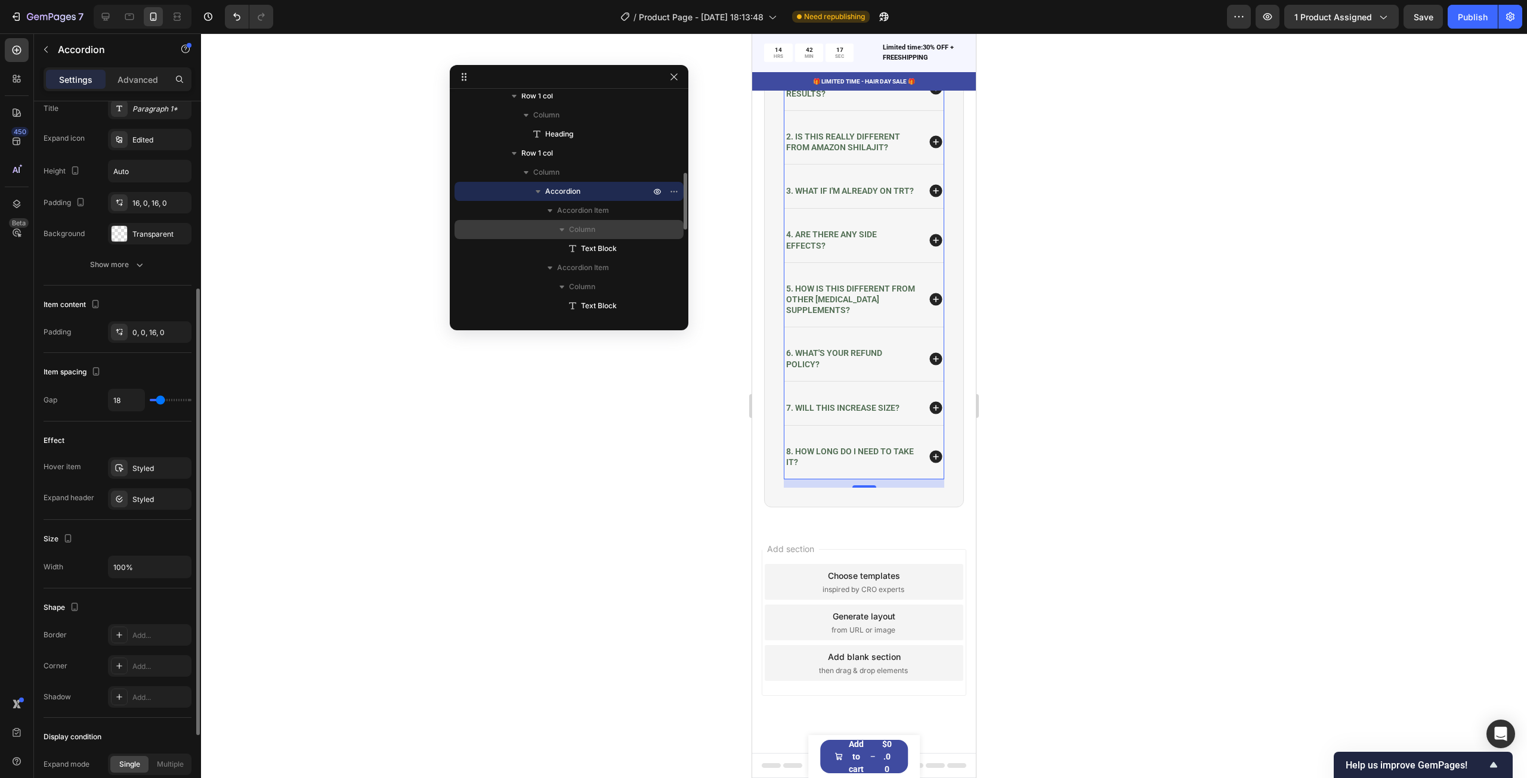
type input "15"
type input "14"
type input "13"
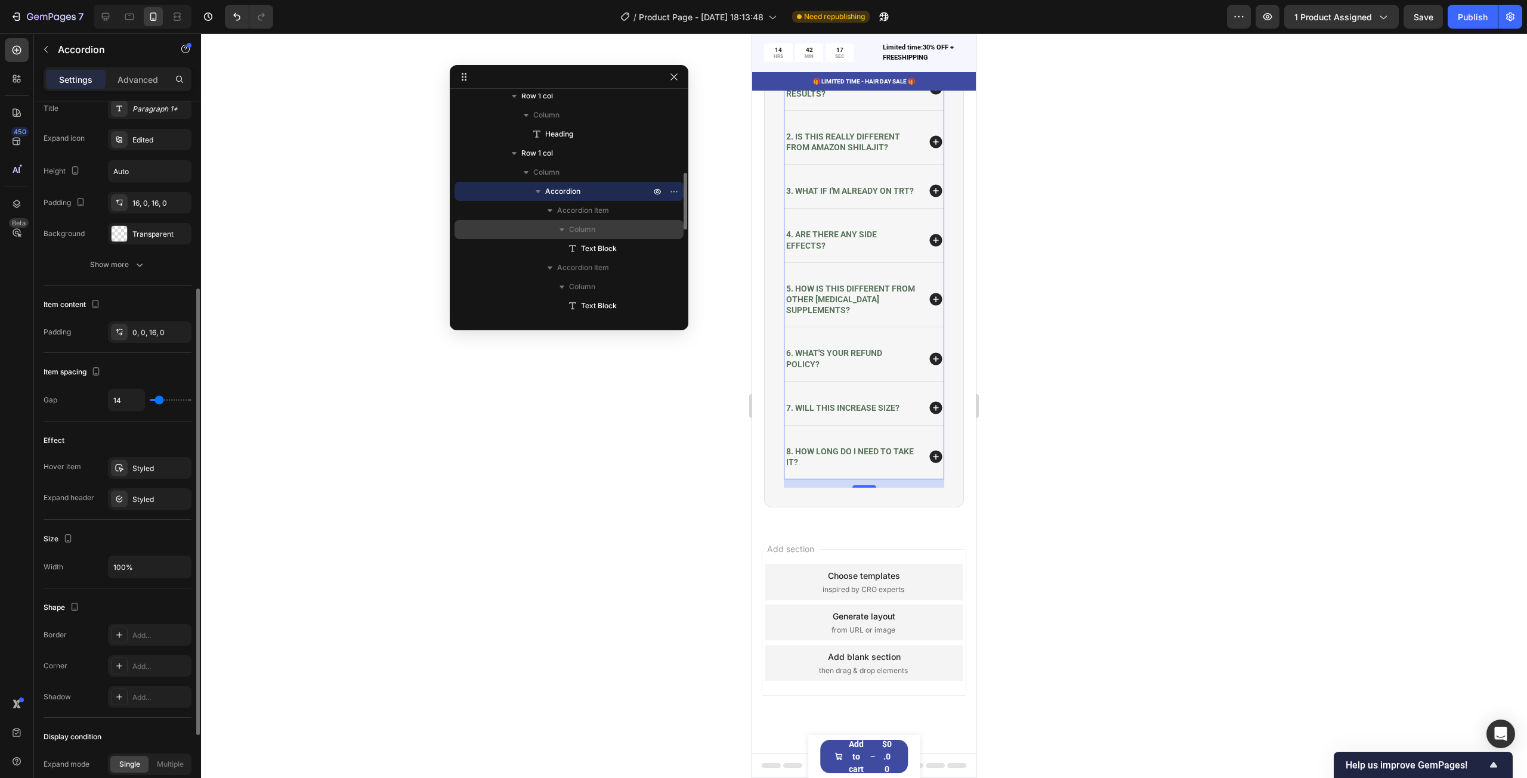
type input "13"
type input "12"
type input "10"
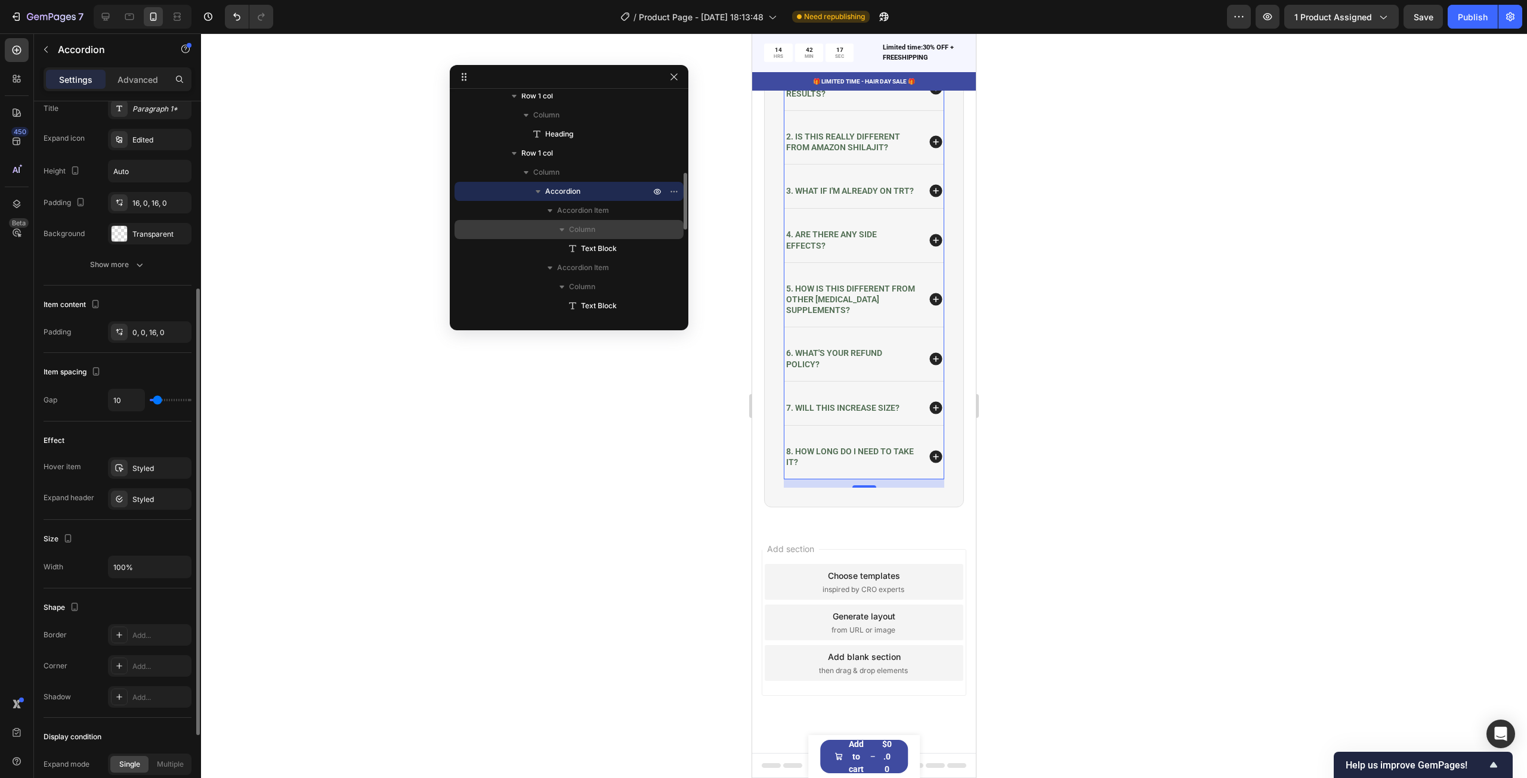
type input "9"
type input "8"
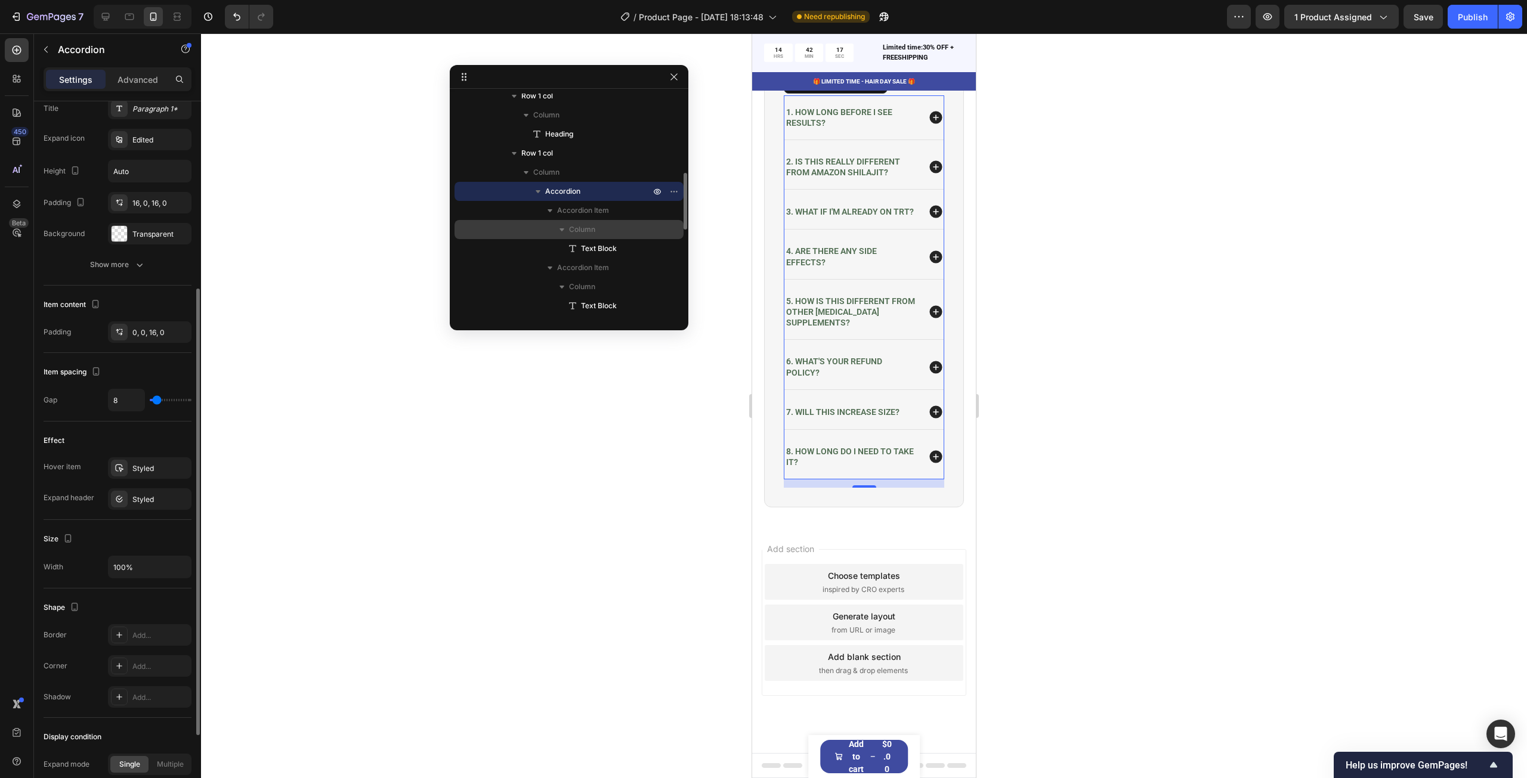
type input "7"
type input "6"
type input "4"
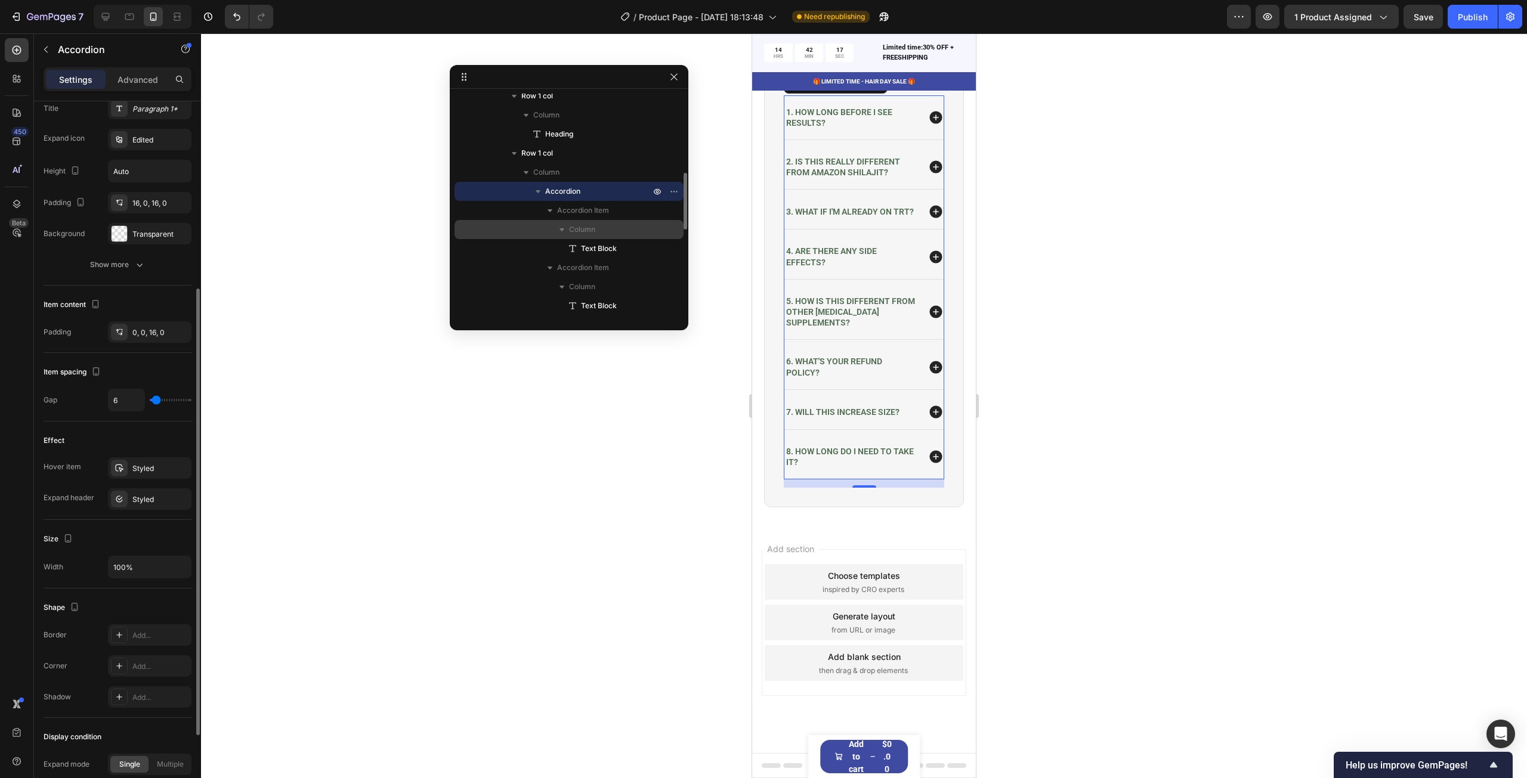
type input "4"
type input "2"
type input "0"
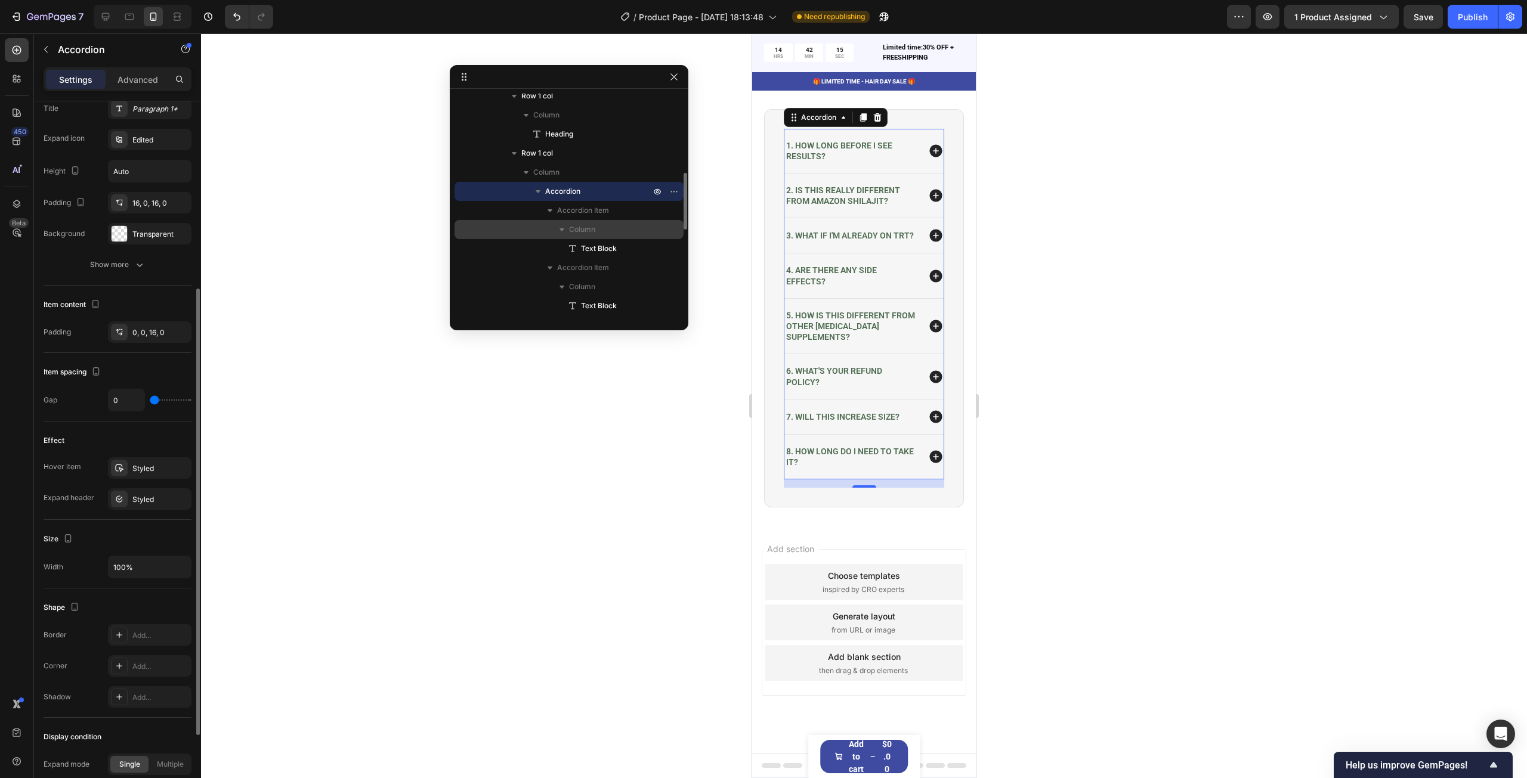
drag, startPoint x: 162, startPoint y: 398, endPoint x: 152, endPoint y: 400, distance: 10.4
type input "0"
click at [152, 400] on input "range" at bounding box center [171, 400] width 42 height 2
click at [1460, 17] on div "Publish" at bounding box center [1473, 17] width 30 height 13
click at [901, 82] on h2 "Frequently Asked Questions" at bounding box center [864, 58] width 200 height 47
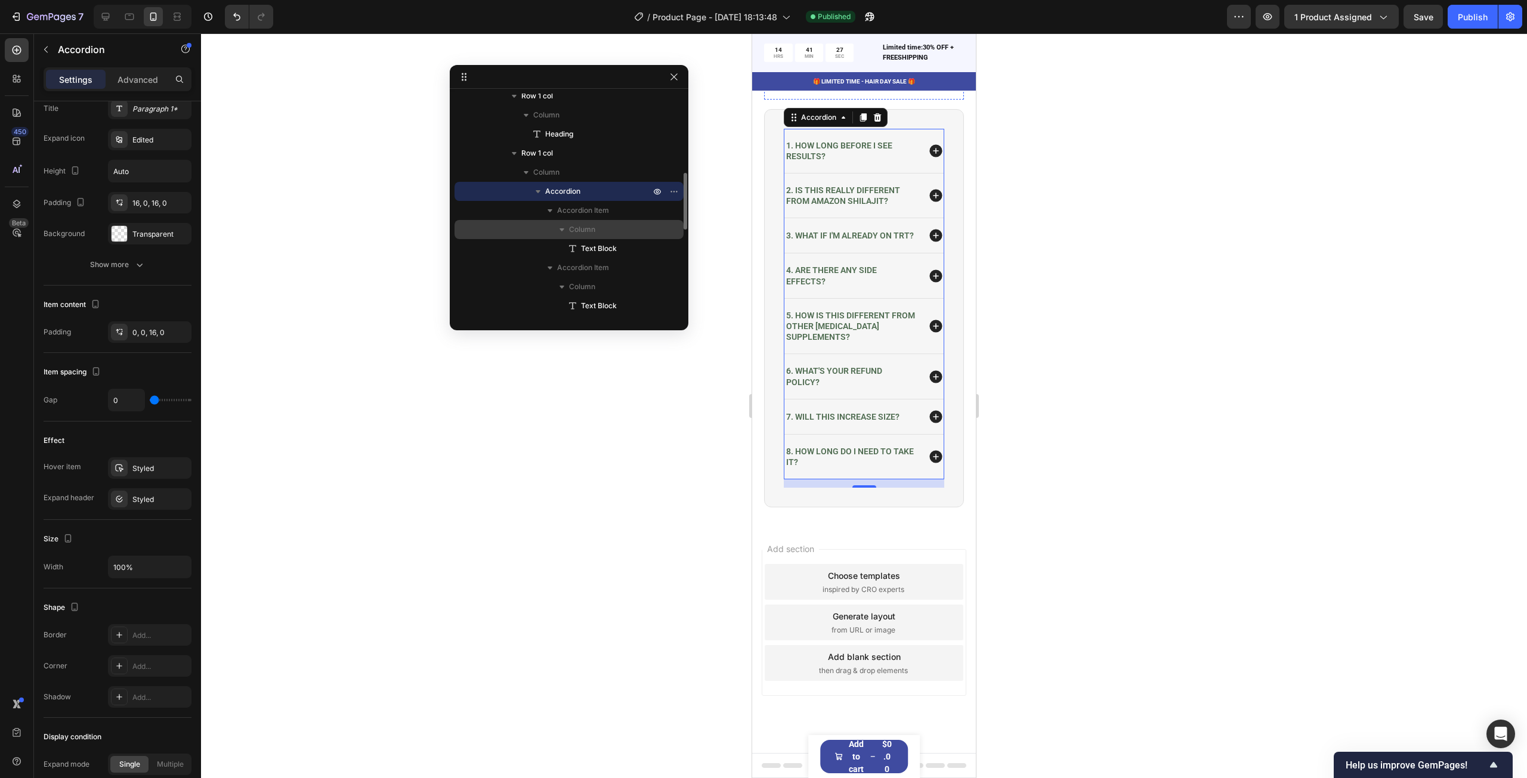
scroll to position [0, 0]
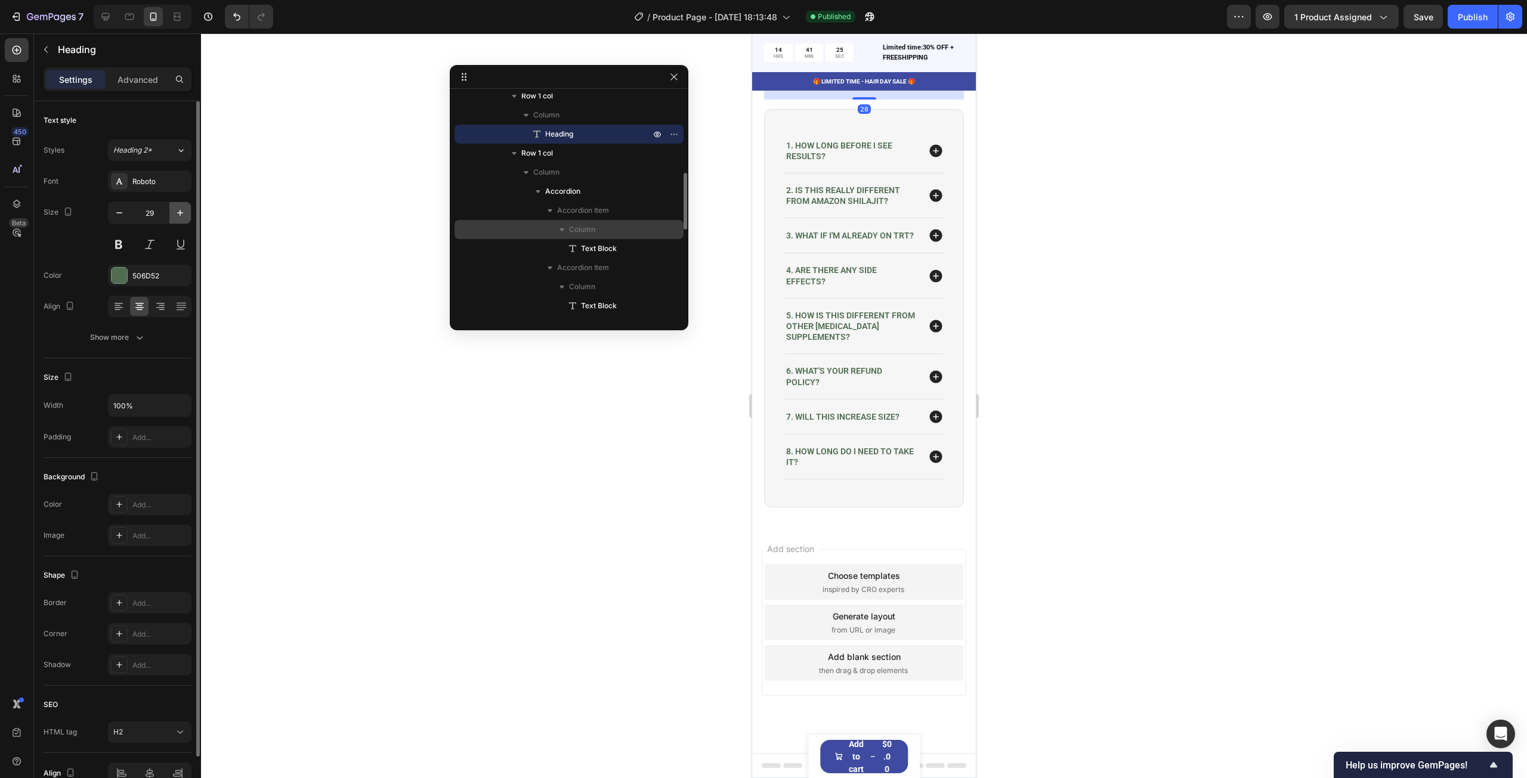
click at [176, 220] on button "button" at bounding box center [179, 212] width 21 height 21
click at [183, 211] on icon "button" at bounding box center [180, 213] width 12 height 12
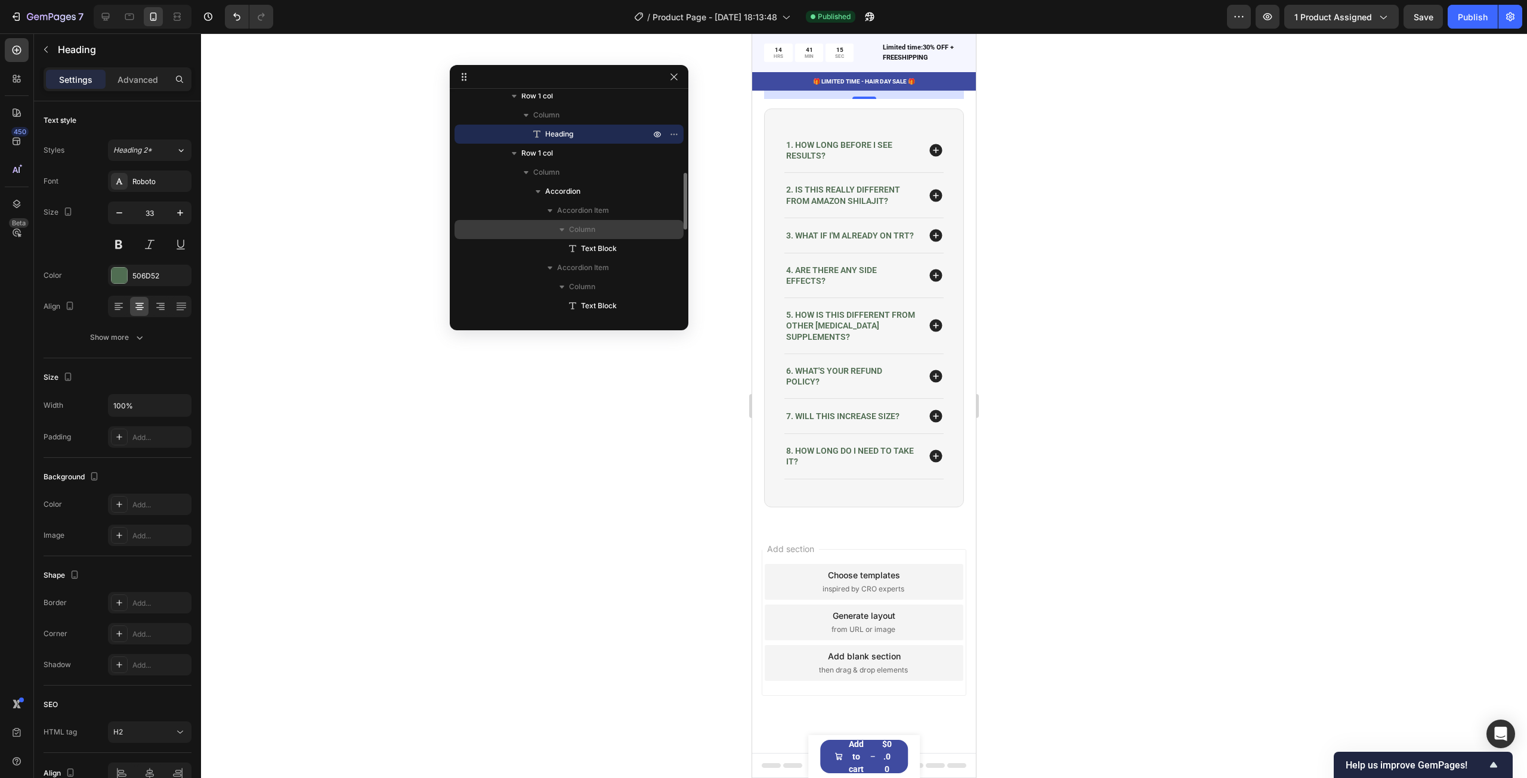
type input "34"
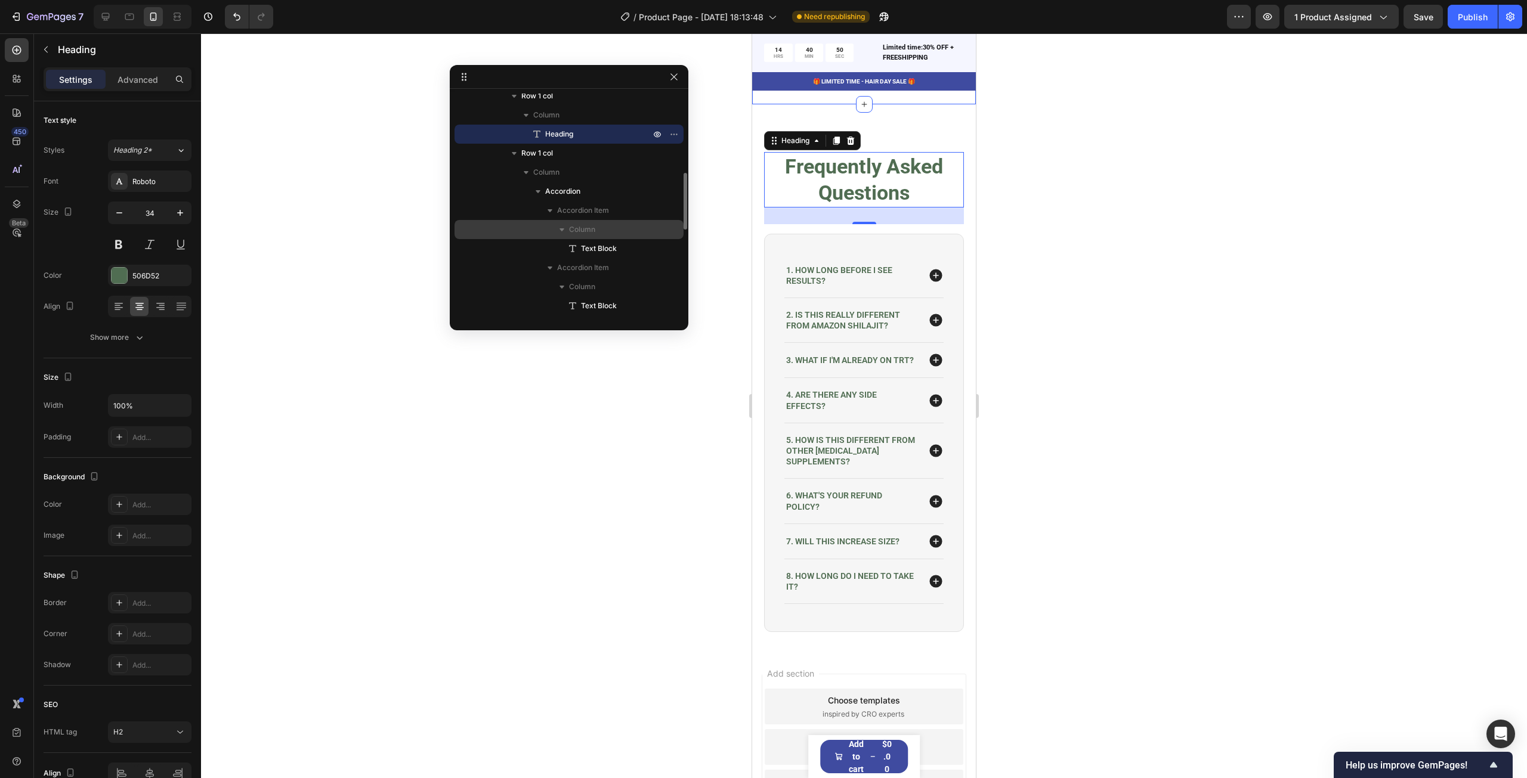
scroll to position [4767, 0]
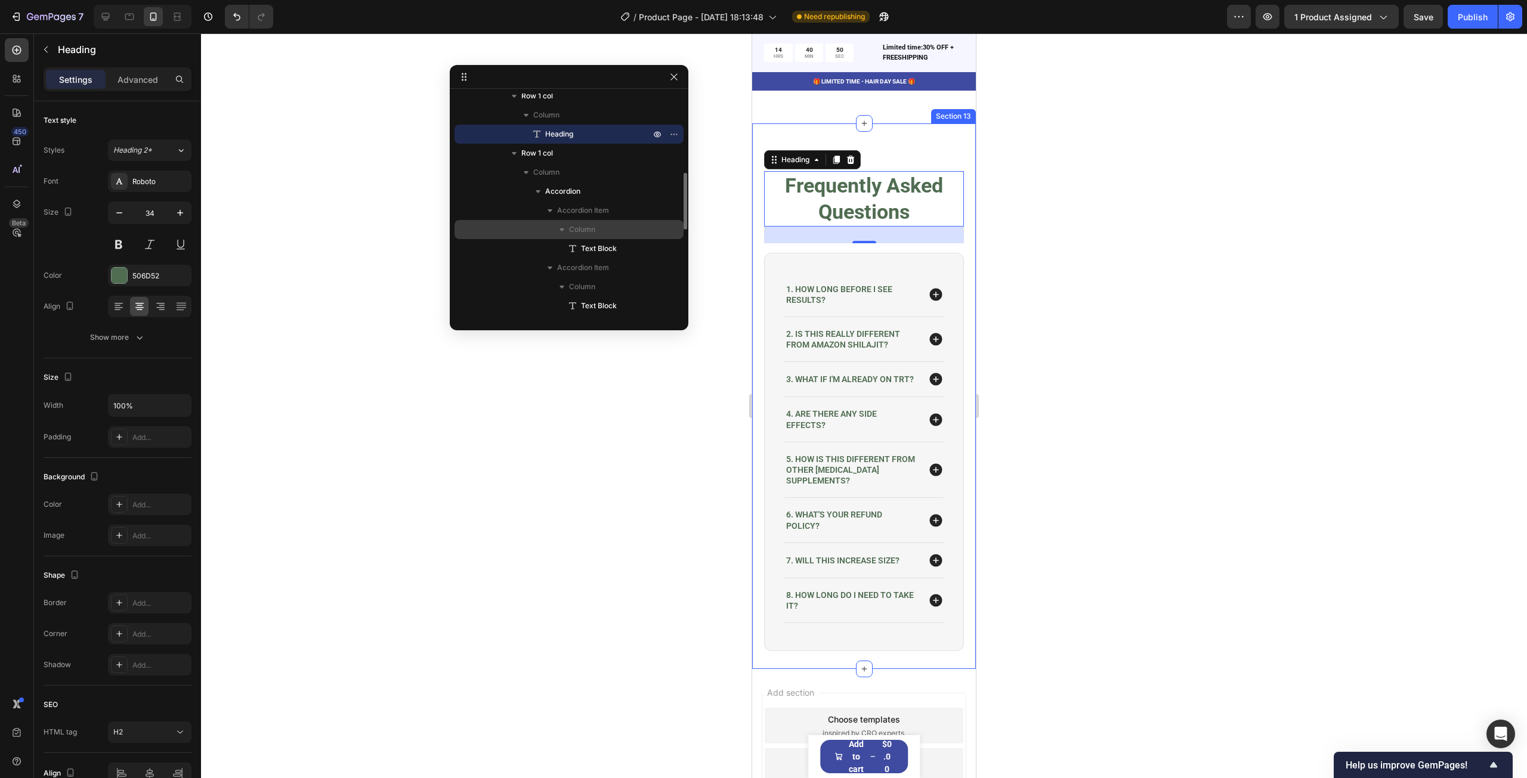
click at [877, 373] on div "Frequently Asked Questions Heading 28 Row 1. How long before I see results? 2. …" at bounding box center [864, 396] width 224 height 546
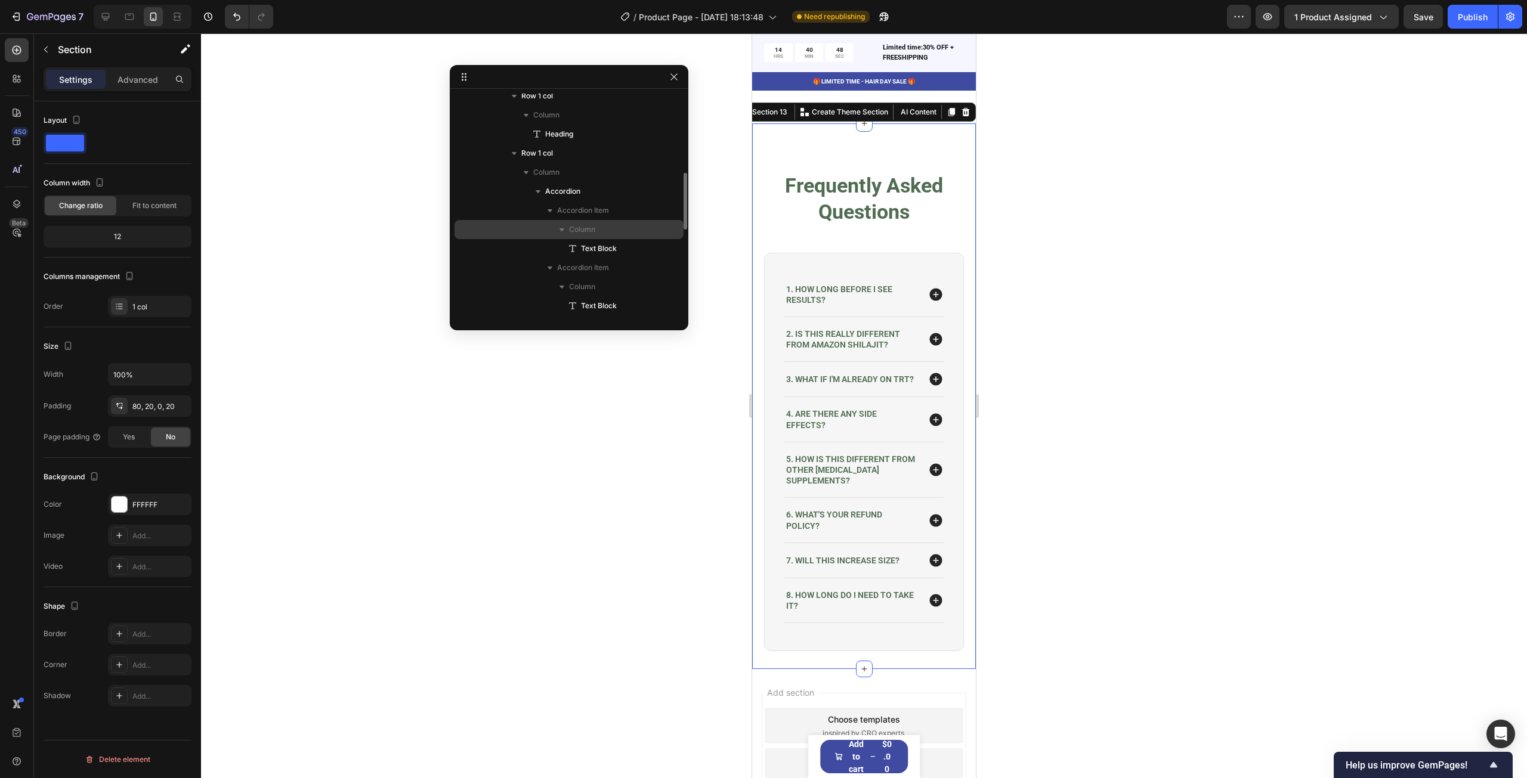
click at [1065, 301] on div at bounding box center [864, 405] width 1326 height 745
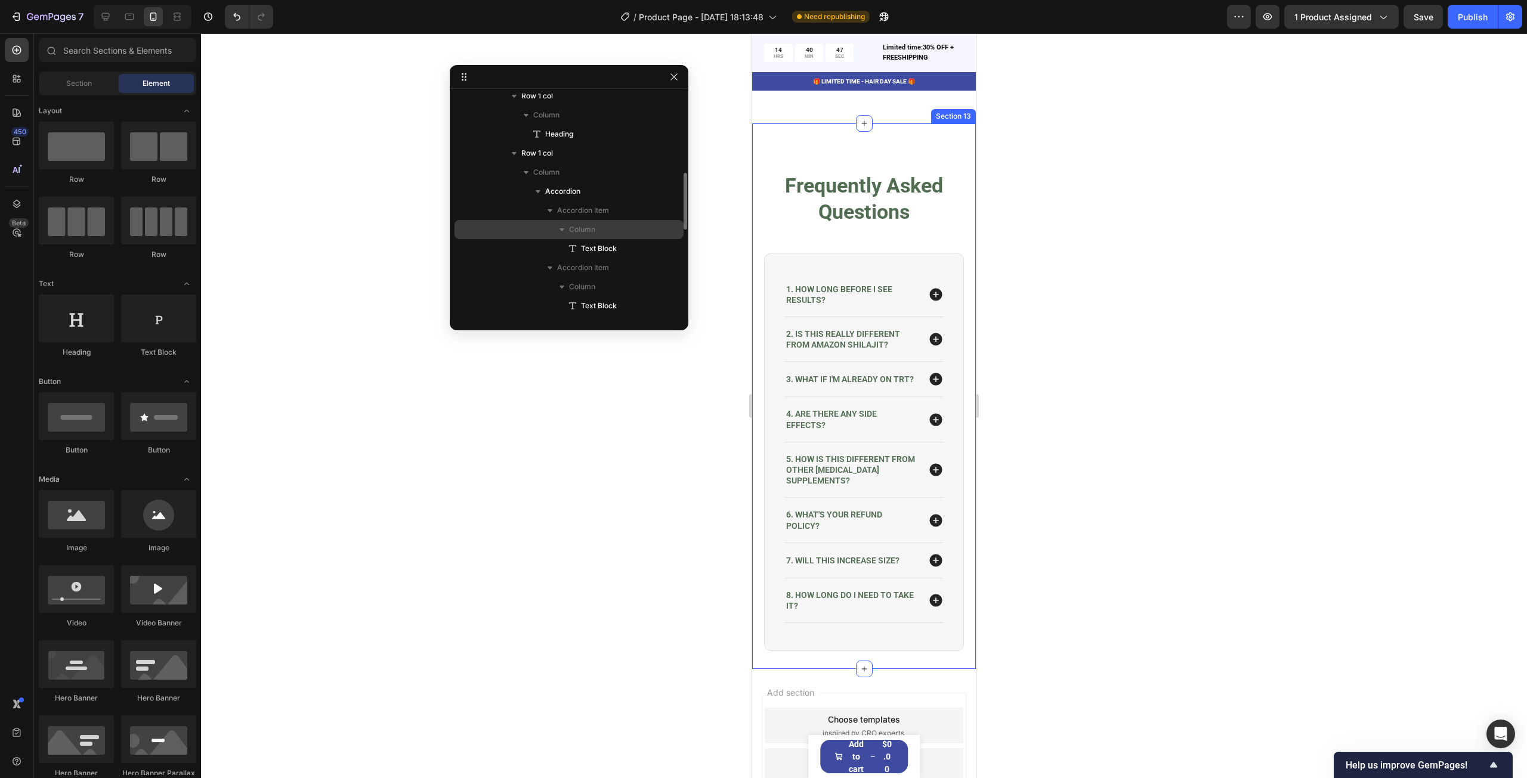
click at [894, 362] on div "Frequently Asked Questions Heading Row 1. How long before I see results? 2. Is …" at bounding box center [864, 396] width 224 height 546
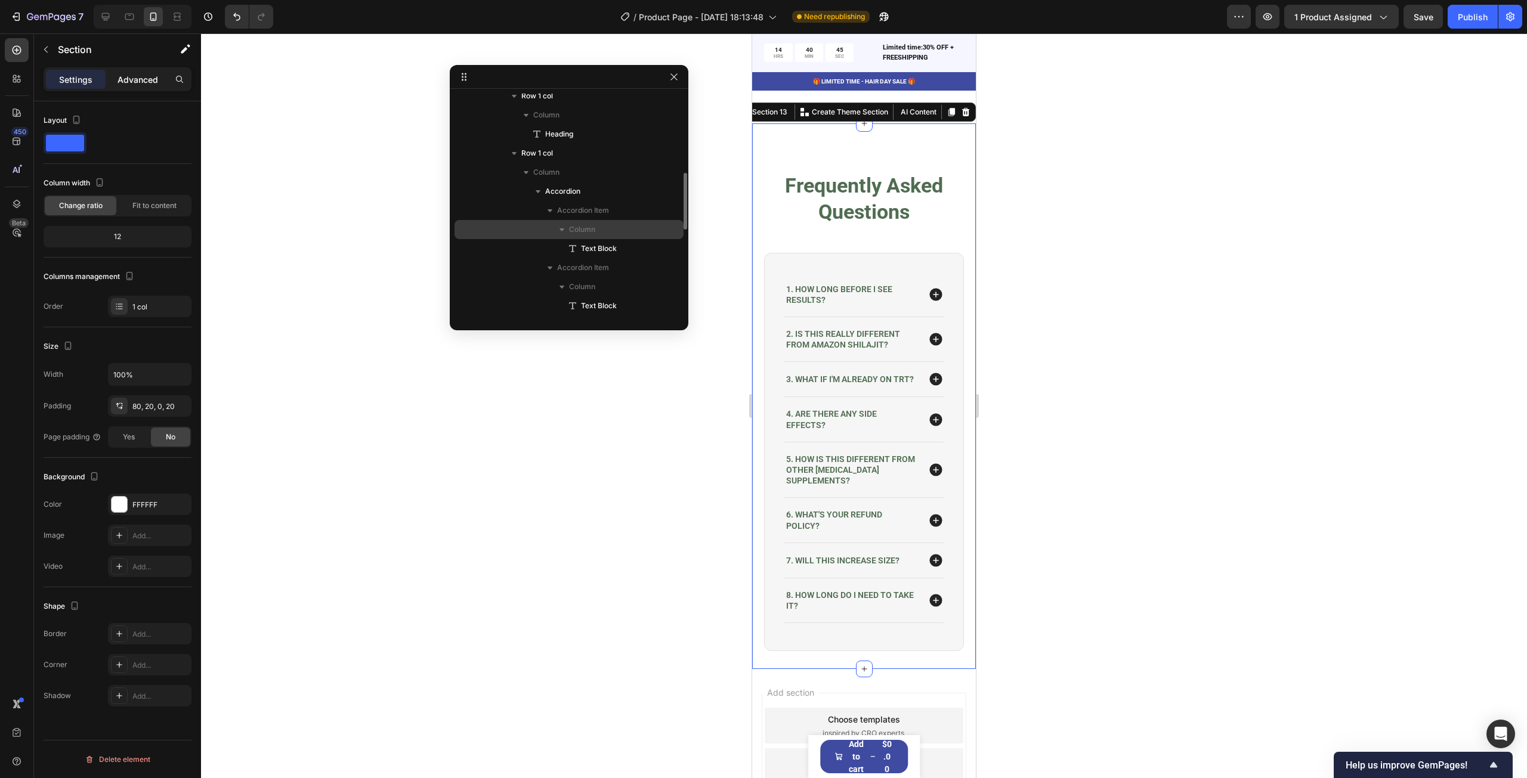
click at [138, 88] on div "Advanced" at bounding box center [138, 79] width 60 height 19
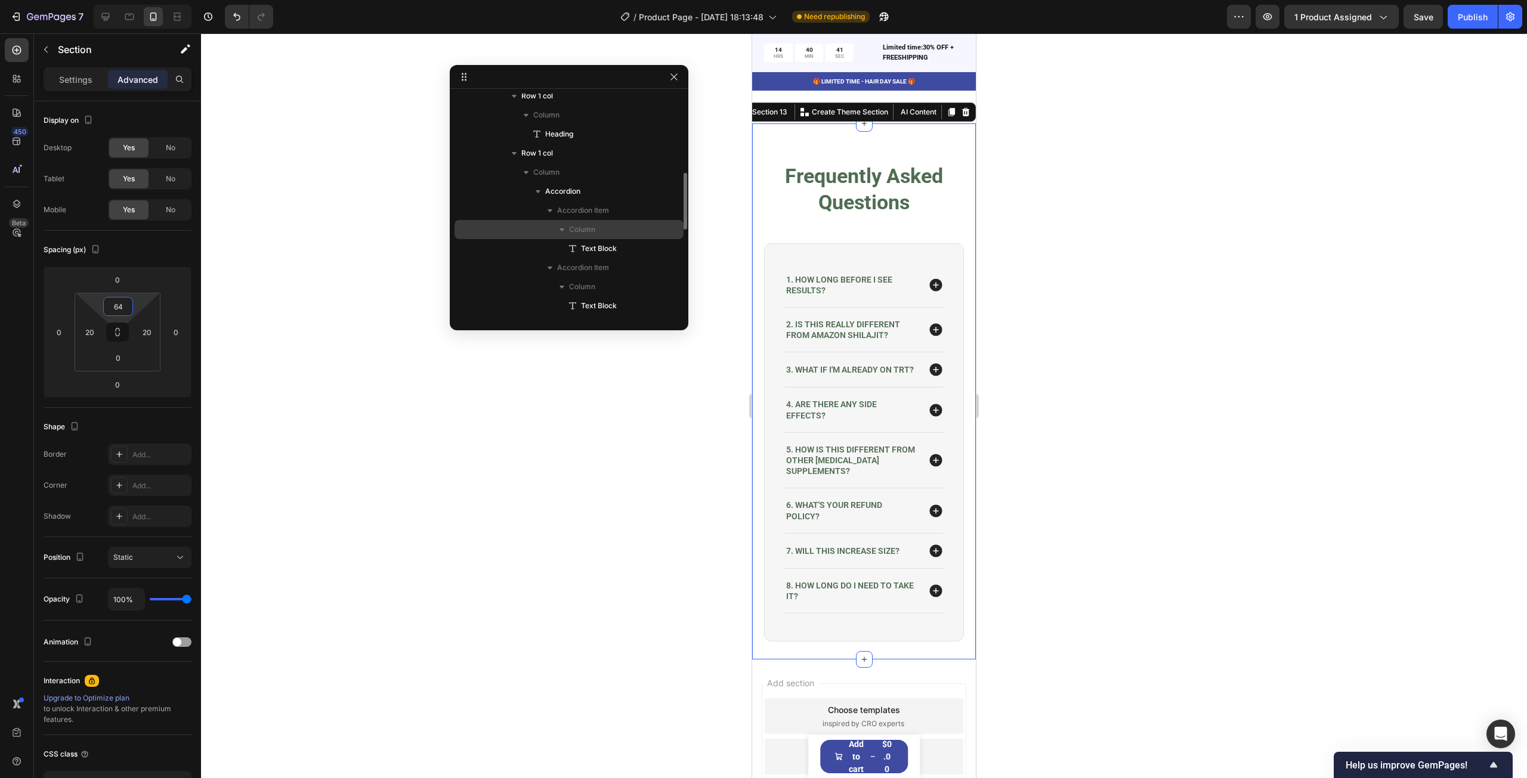
type input "60"
drag, startPoint x: 136, startPoint y: 299, endPoint x: 137, endPoint y: 305, distance: 6.1
click at [137, 0] on html "7 Version history / Product Page - [DATE] 18:13:48 Need republishing Preview 1 …" at bounding box center [763, 0] width 1527 height 0
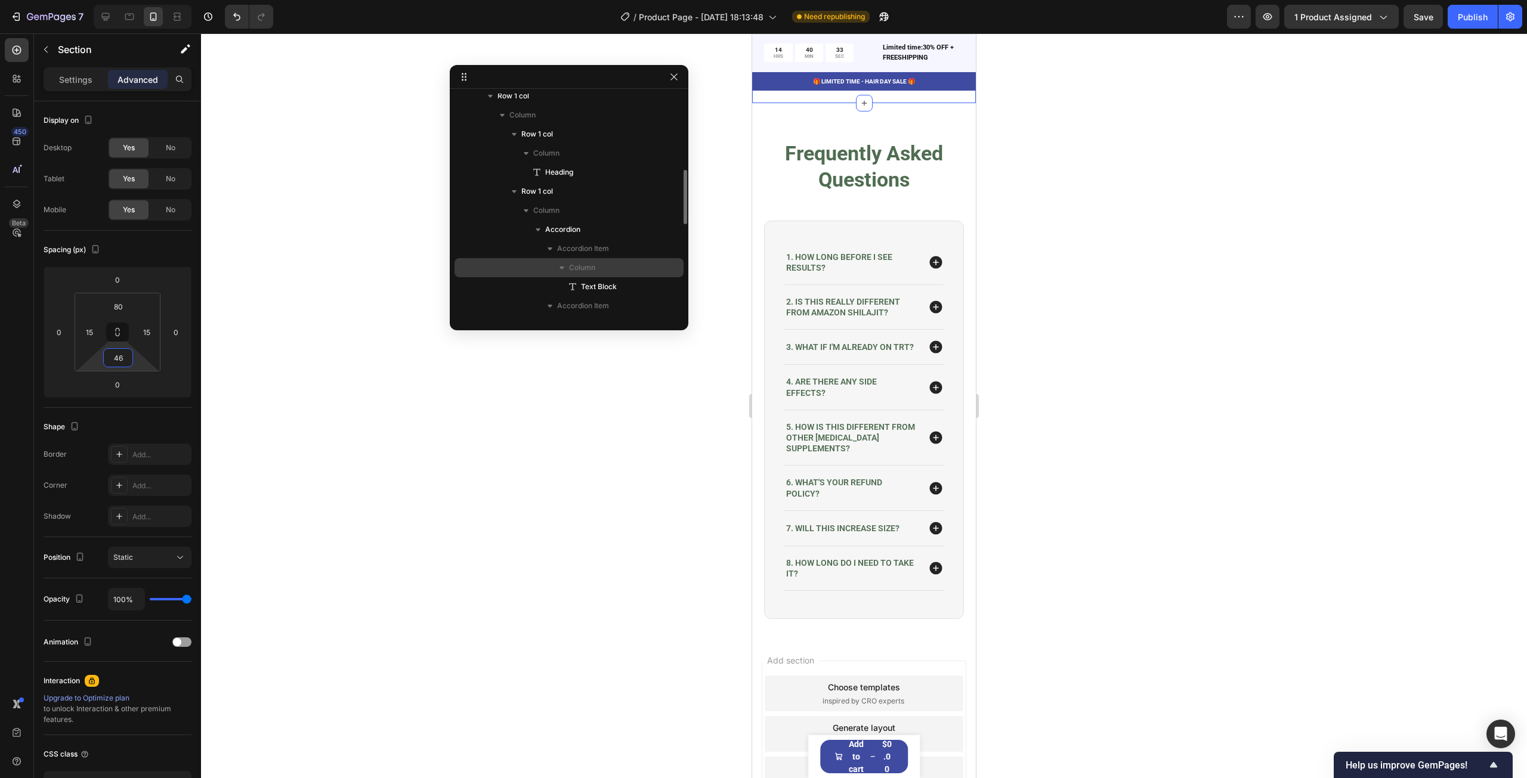
drag, startPoint x: 136, startPoint y: 361, endPoint x: 150, endPoint y: 348, distance: 18.6
click at [150, 0] on html "7 Version history / Product Page - [DATE] 18:13:48 Need republishing Preview 1 …" at bounding box center [763, 0] width 1527 height 0
click at [126, 360] on input "46" at bounding box center [118, 358] width 24 height 18
type input "40"
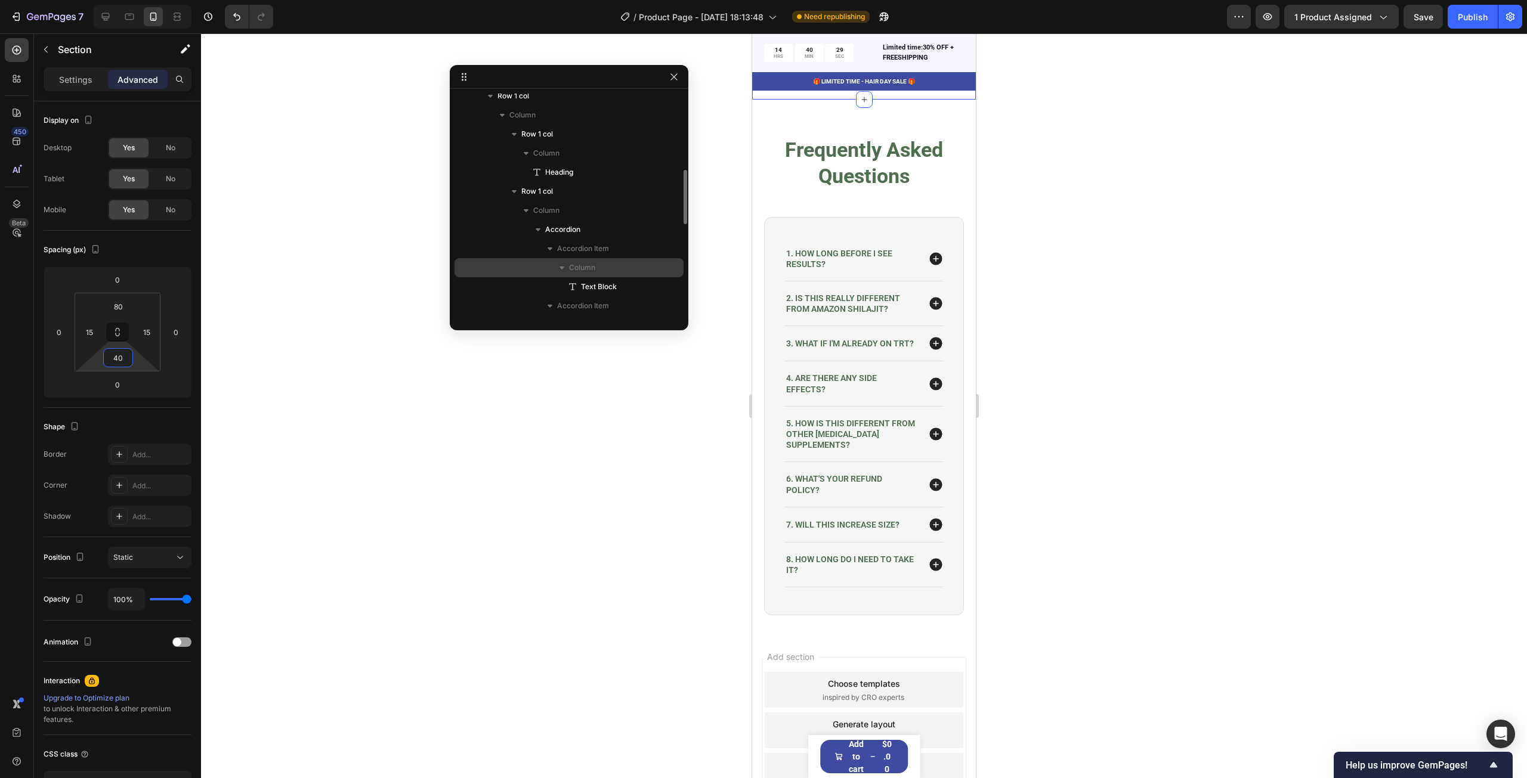
click at [1240, 268] on div at bounding box center [864, 405] width 1326 height 745
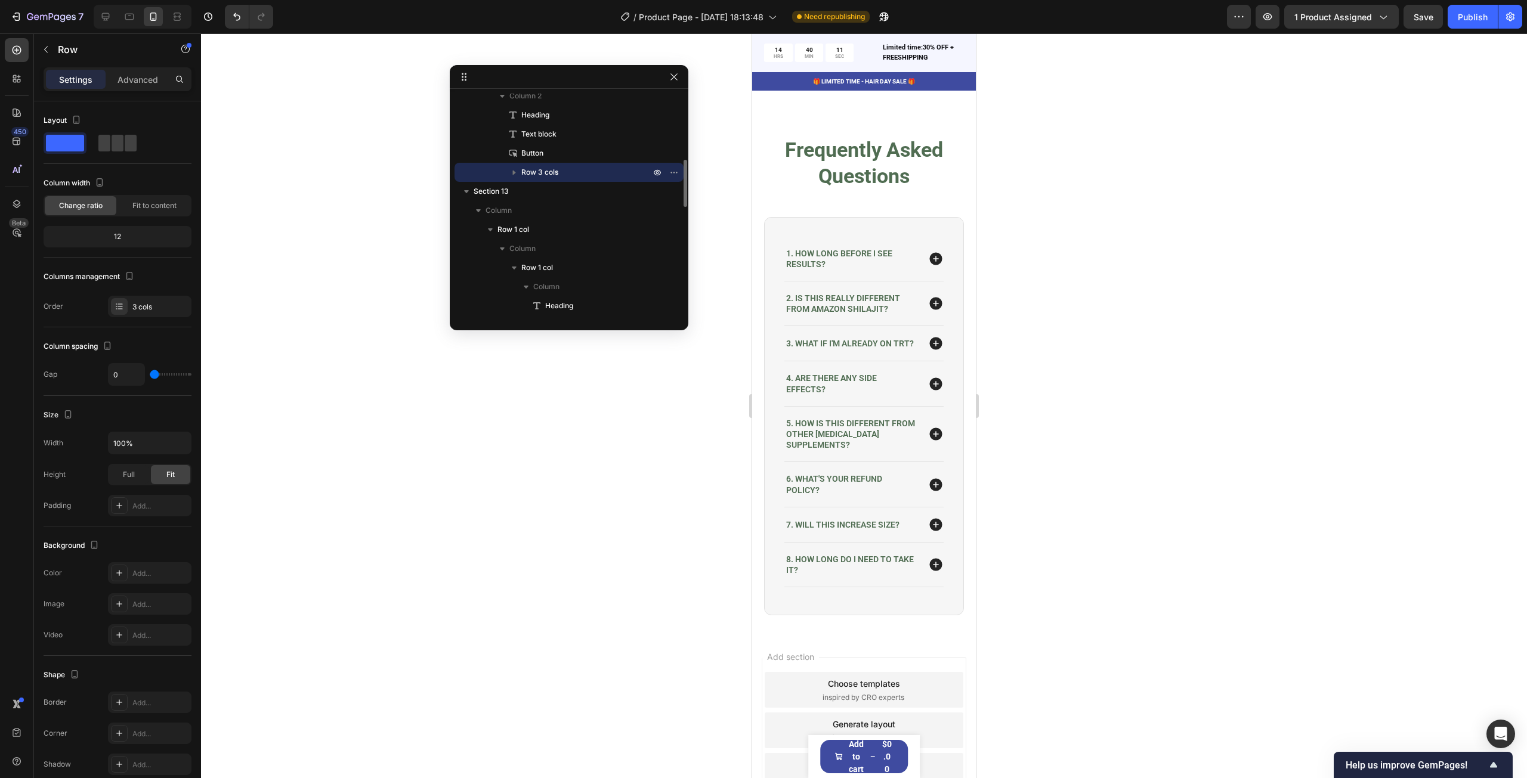
click at [771, 58] on div "Fast Shipping Text block" at bounding box center [864, 40] width 206 height 36
click at [127, 143] on span at bounding box center [131, 143] width 12 height 17
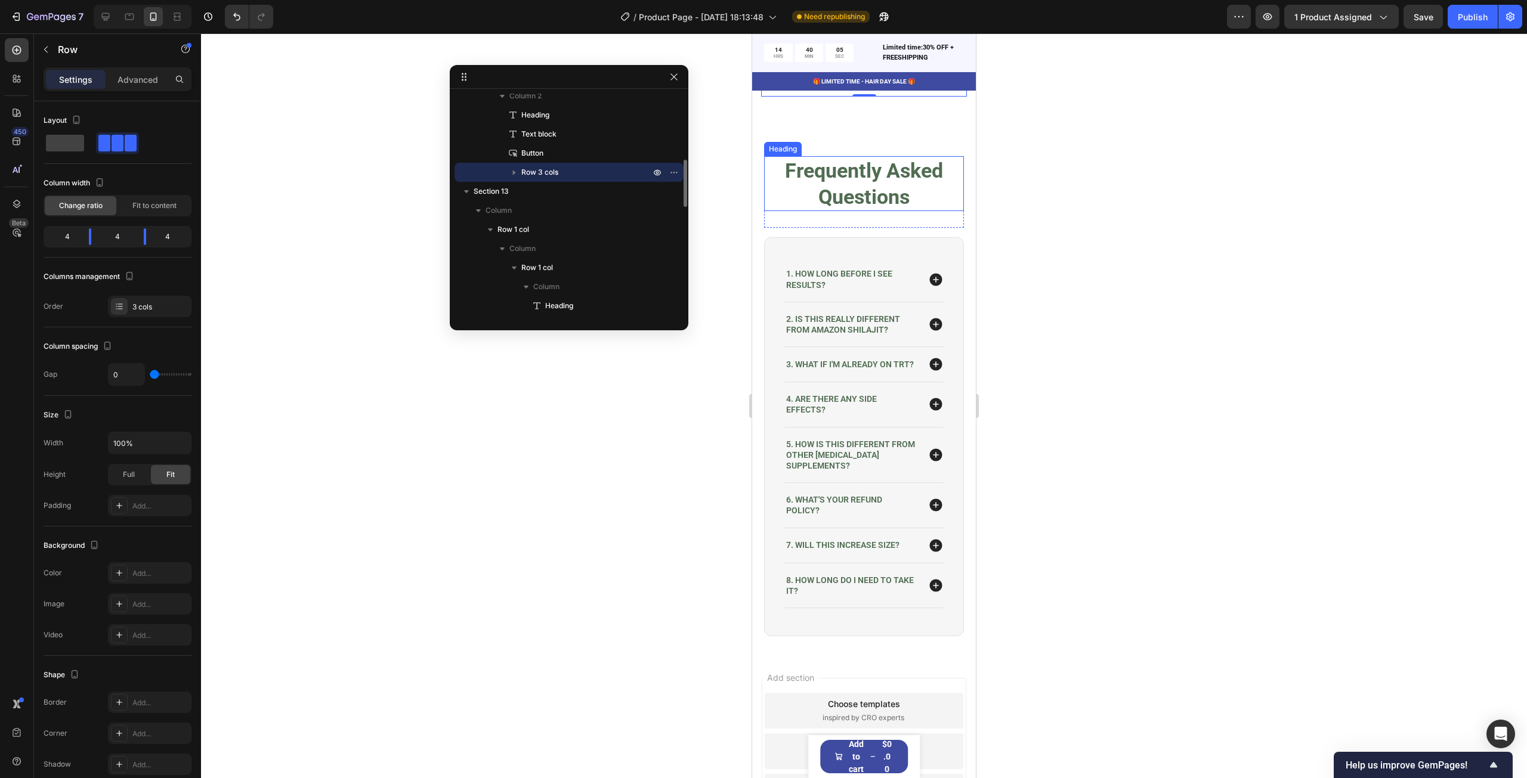
scroll to position [4648, 0]
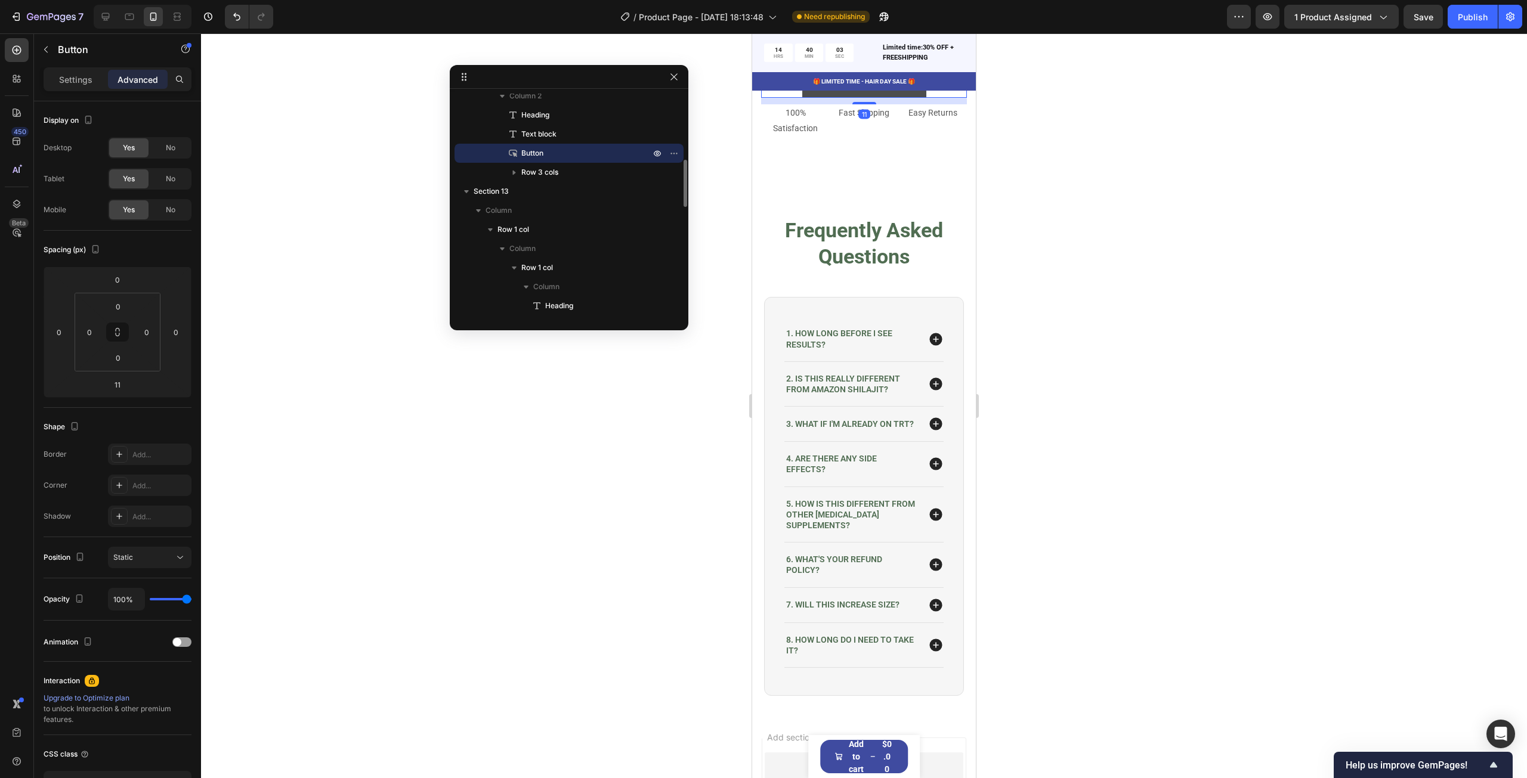
click at [914, 98] on button "FIX YOU DEAD BEDROOM" at bounding box center [864, 83] width 124 height 29
click at [111, 18] on icon at bounding box center [106, 17] width 12 height 12
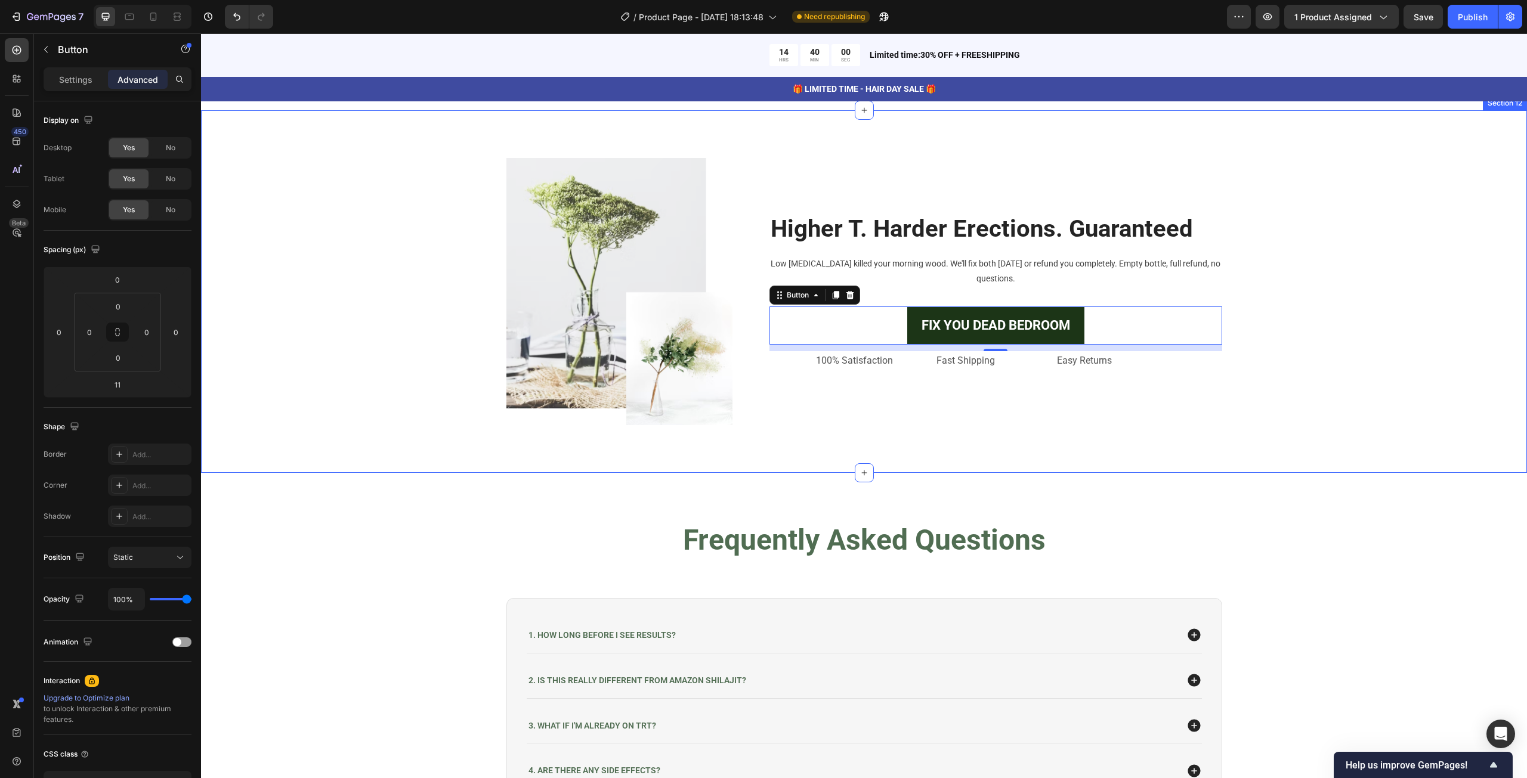
scroll to position [4304, 0]
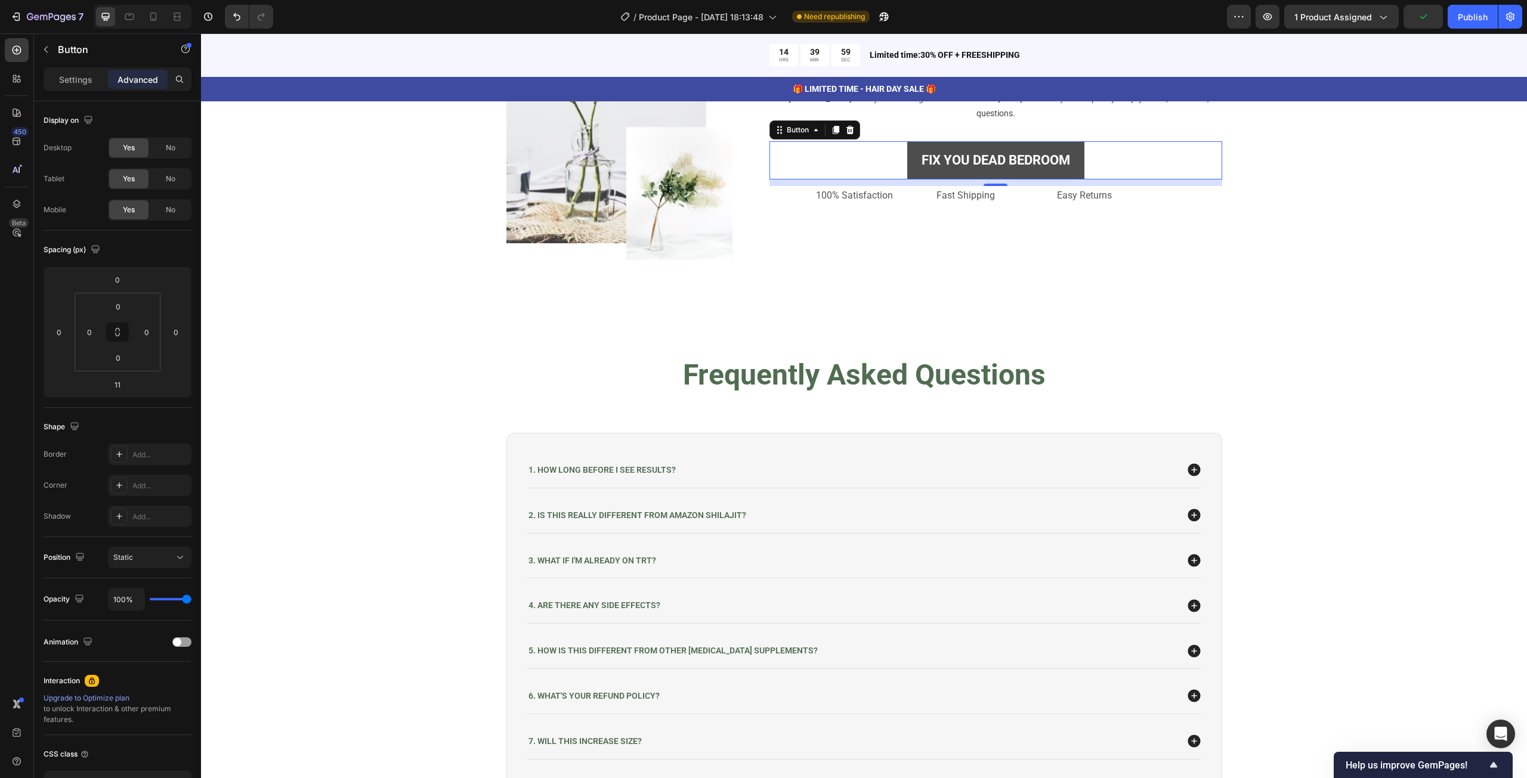
click at [907, 180] on button "FIX YOU DEAD BEDROOM" at bounding box center [995, 160] width 177 height 38
click at [89, 79] on p "Settings" at bounding box center [75, 79] width 33 height 13
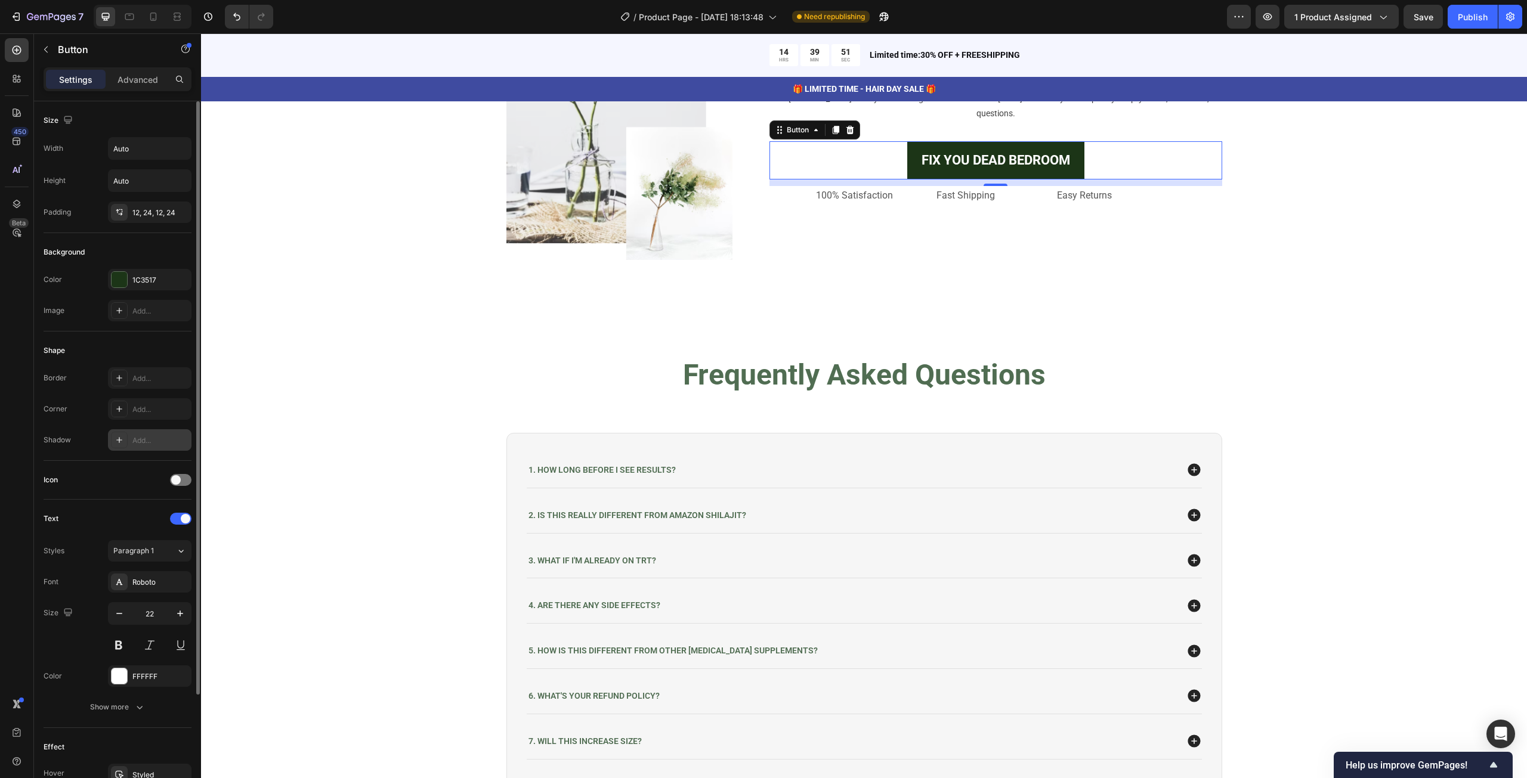
click at [116, 438] on icon at bounding box center [119, 440] width 6 height 6
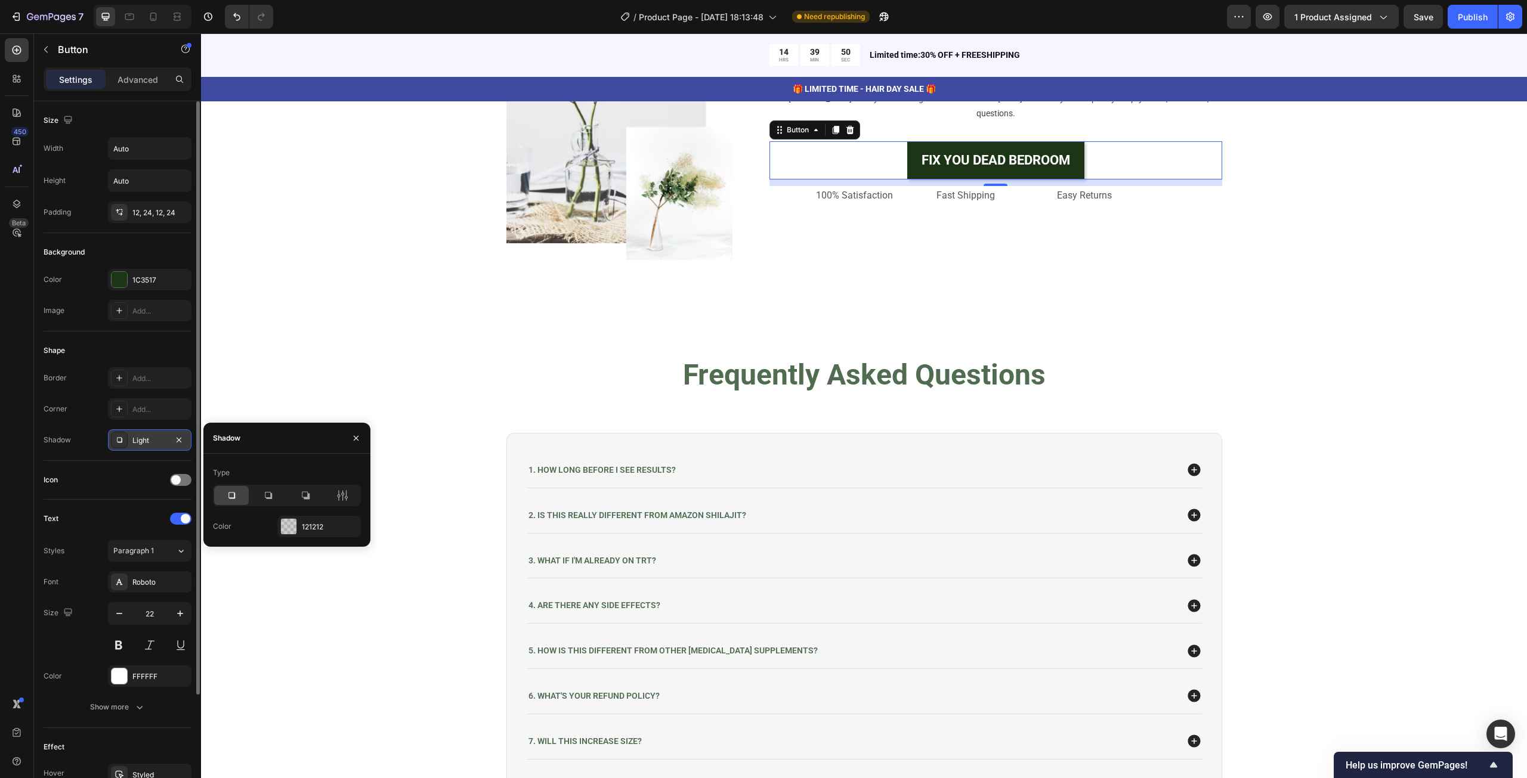
click at [116, 438] on icon at bounding box center [120, 440] width 10 height 10
click at [116, 407] on icon at bounding box center [120, 409] width 10 height 10
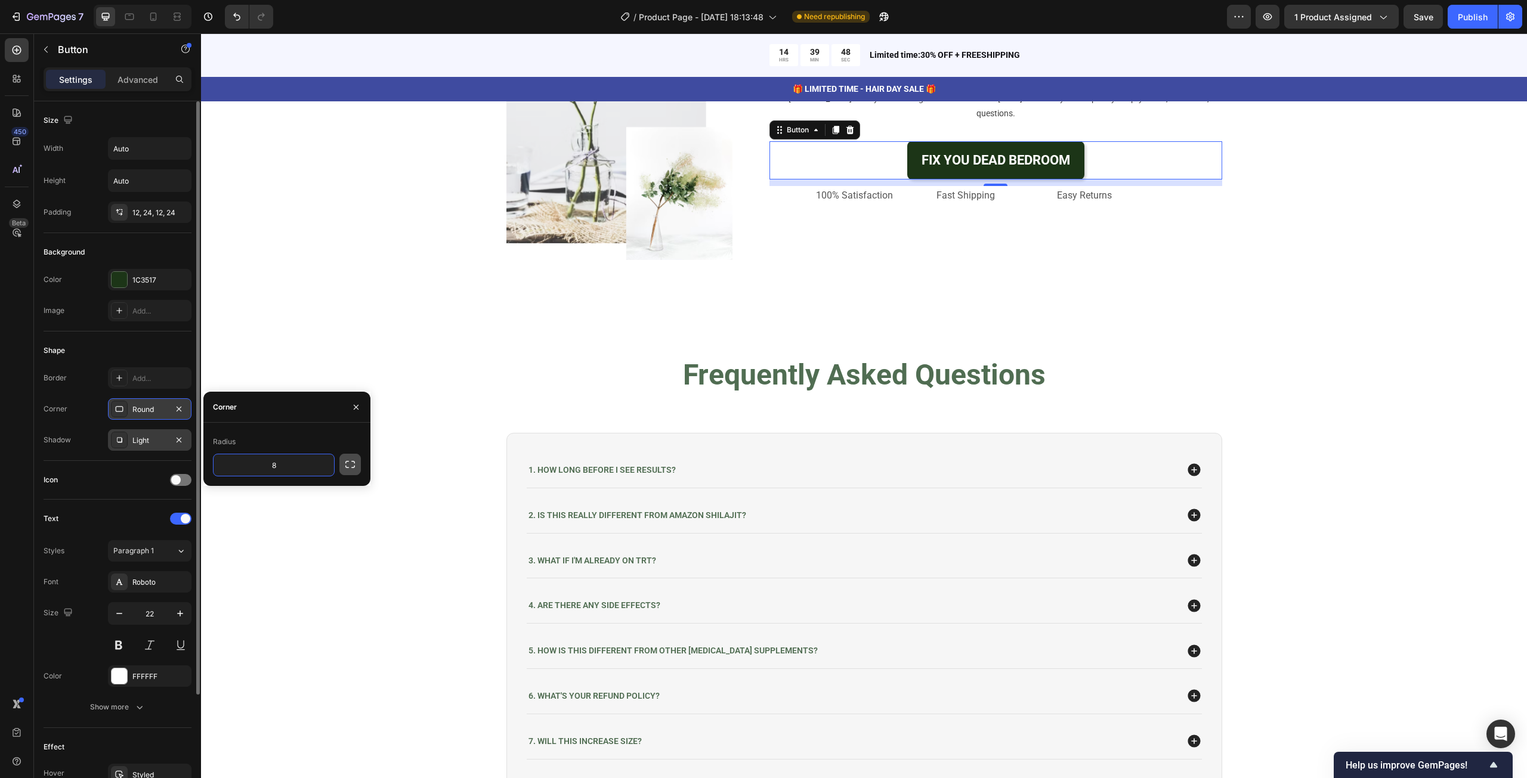
click at [348, 466] on icon "button" at bounding box center [350, 465] width 12 height 12
click at [318, 469] on input "8" at bounding box center [305, 465] width 57 height 21
type input "10"
click at [301, 436] on div "Radius" at bounding box center [287, 441] width 148 height 19
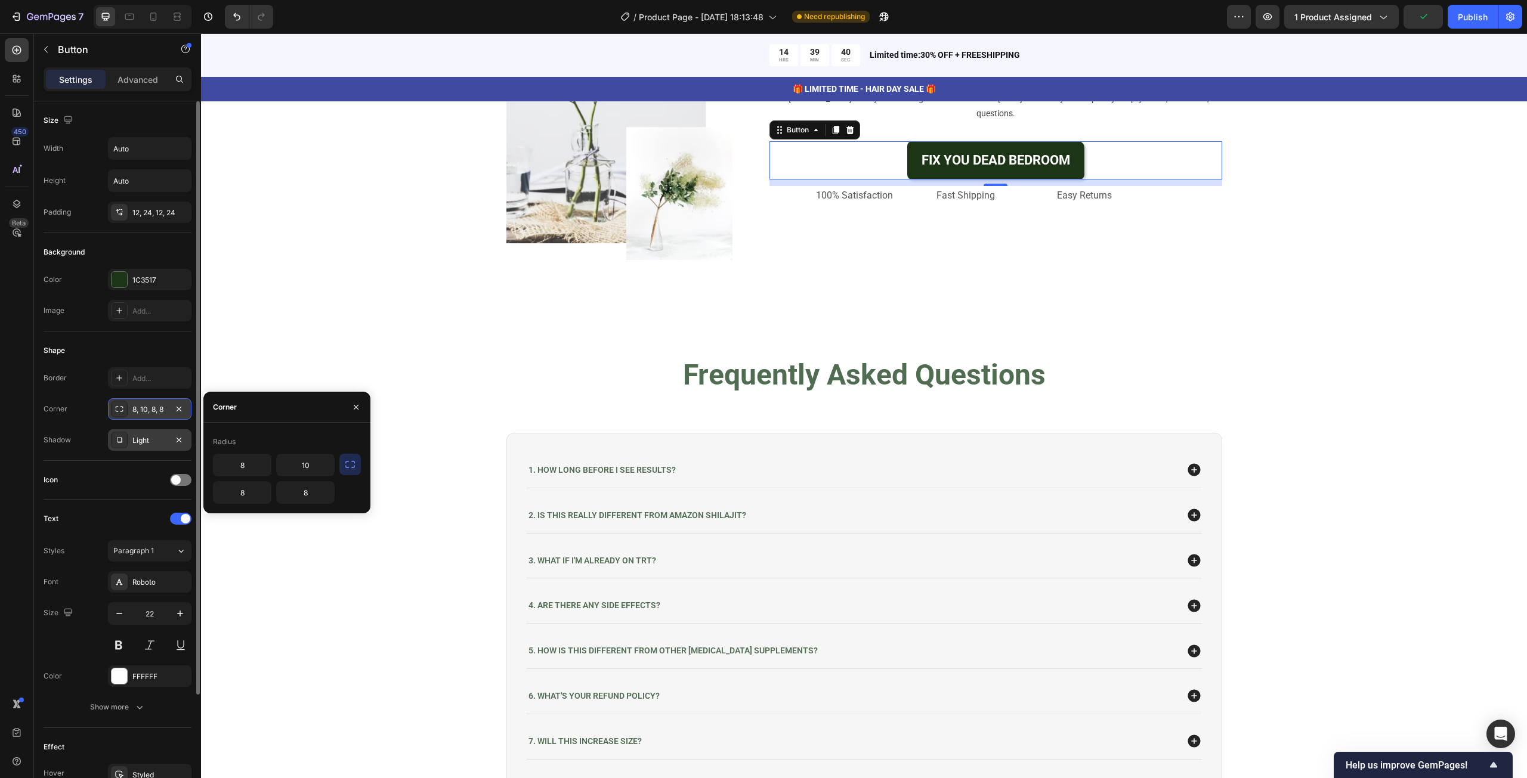
click at [348, 477] on div "8 10 8 8" at bounding box center [287, 479] width 148 height 50
click at [353, 465] on icon "button" at bounding box center [350, 465] width 12 height 12
click at [293, 460] on input "8" at bounding box center [274, 465] width 120 height 21
click at [293, 460] on input "10" at bounding box center [274, 465] width 120 height 21
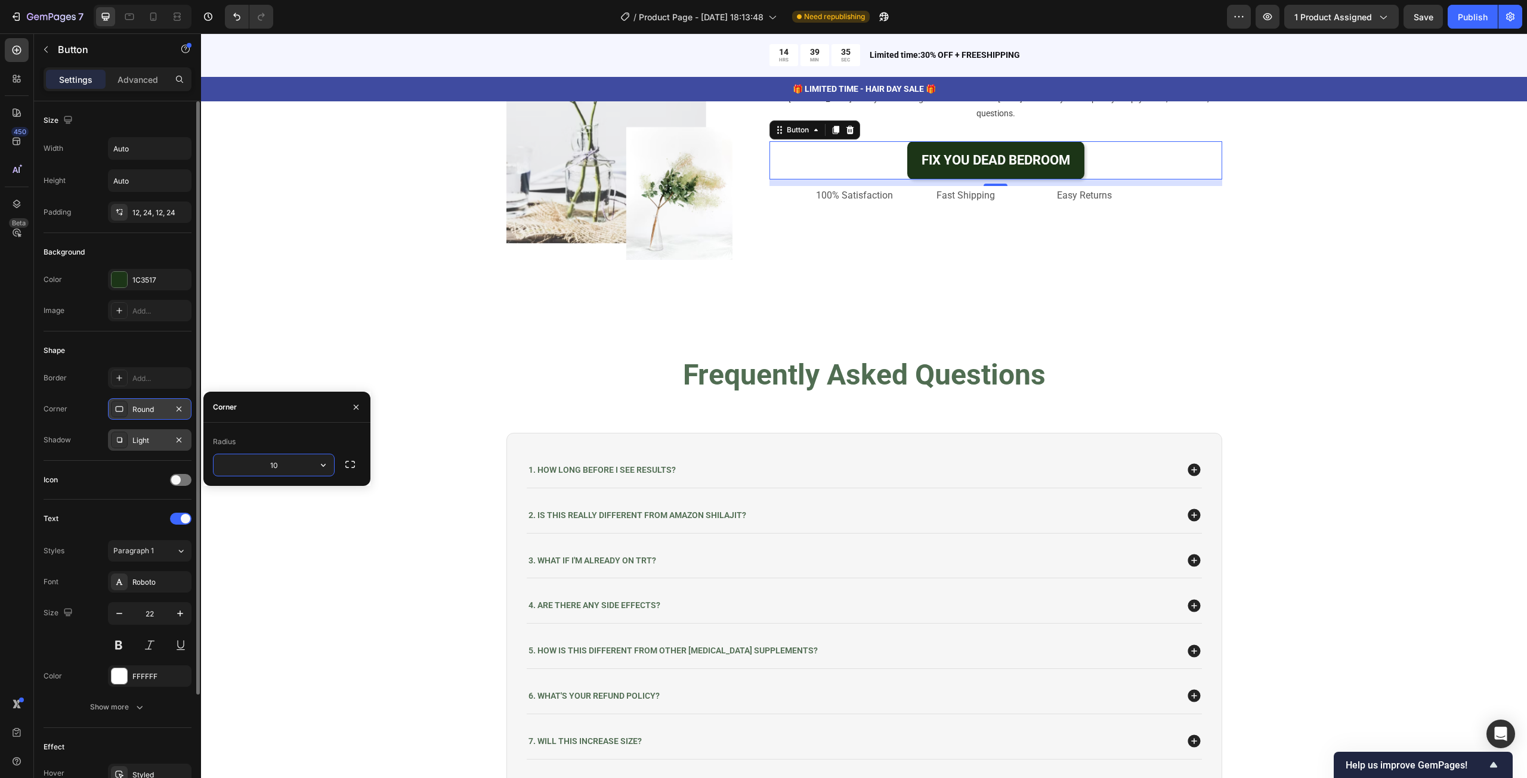
click at [293, 460] on input "10" at bounding box center [274, 465] width 120 height 21
click at [293, 460] on input "15" at bounding box center [274, 465] width 120 height 21
type input "12"
click at [1257, 260] on div "Image Higher T. Harder Erections. Guaranteed Heading Low [MEDICAL_DATA] killed …" at bounding box center [864, 126] width 1308 height 267
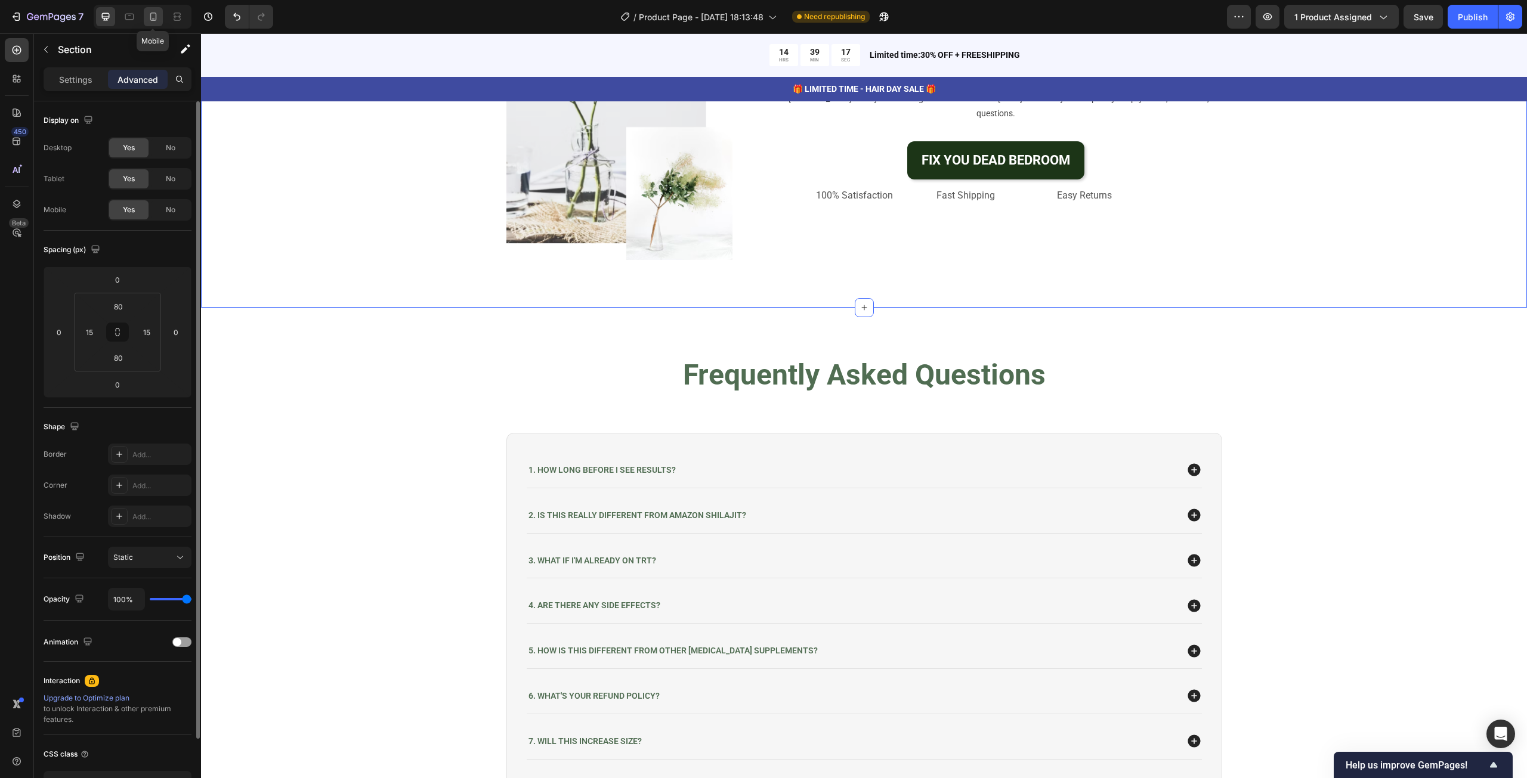
click at [159, 18] on icon at bounding box center [153, 17] width 12 height 12
type input "40"
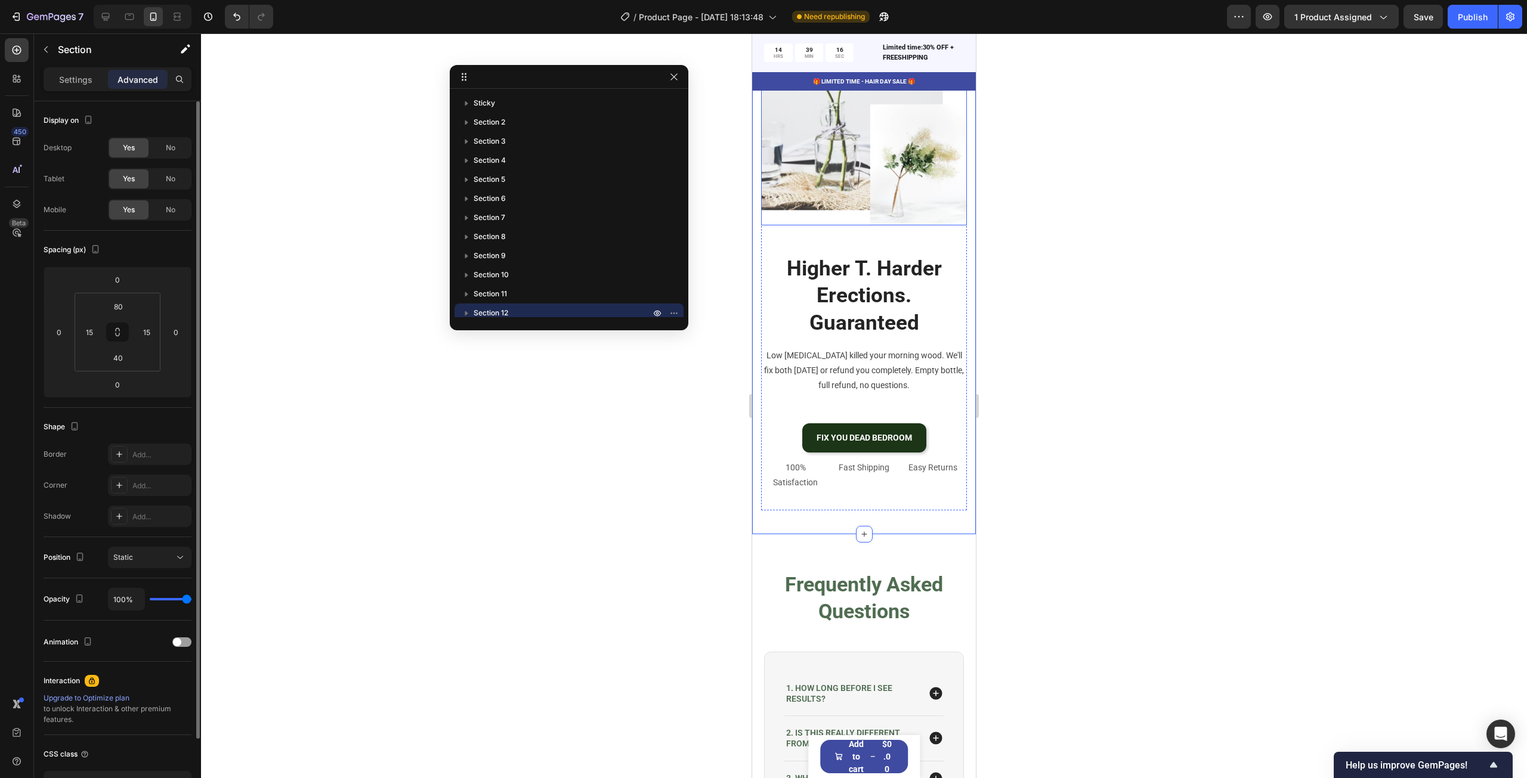
scroll to position [4310, 0]
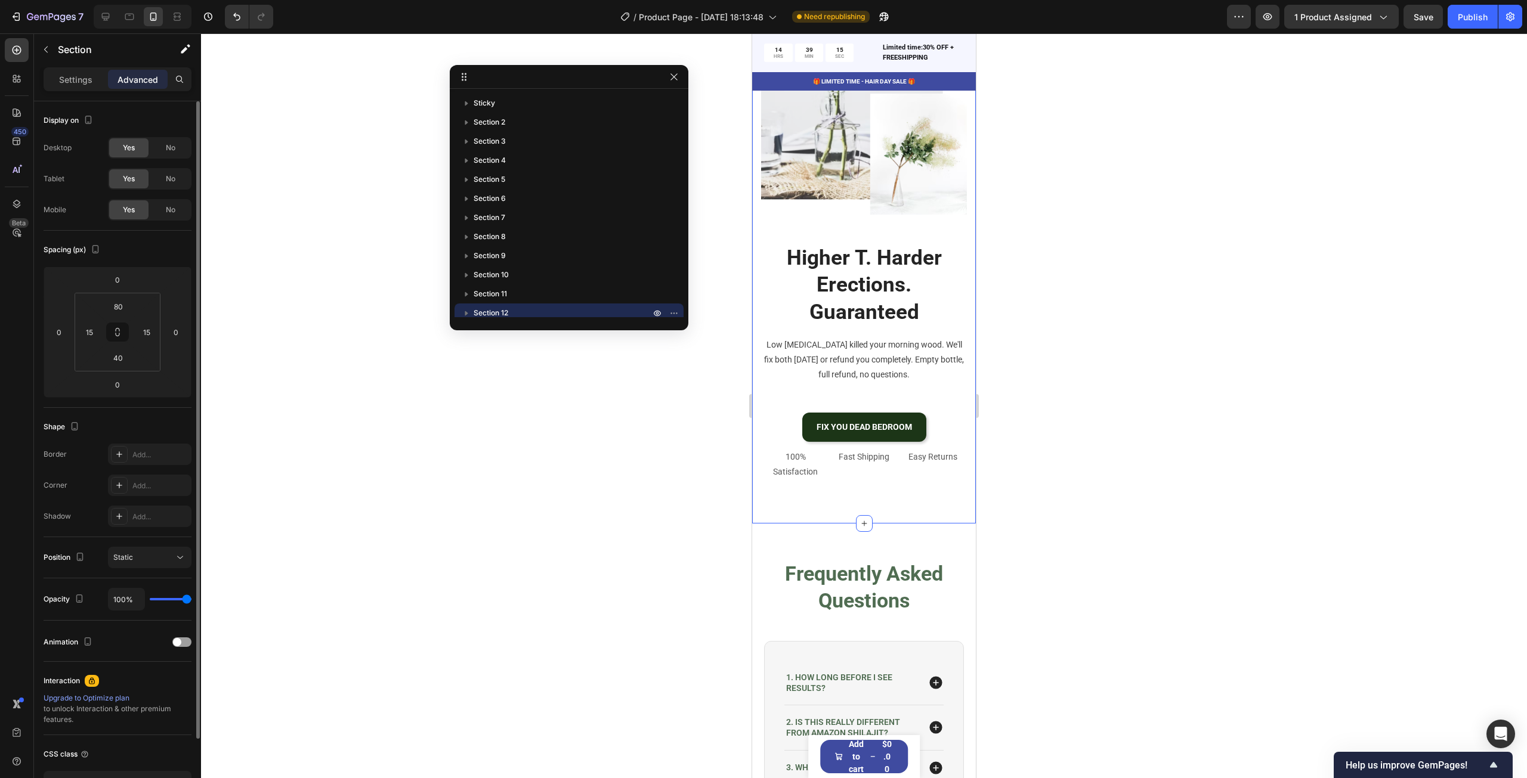
click at [1268, 444] on div at bounding box center [864, 405] width 1326 height 745
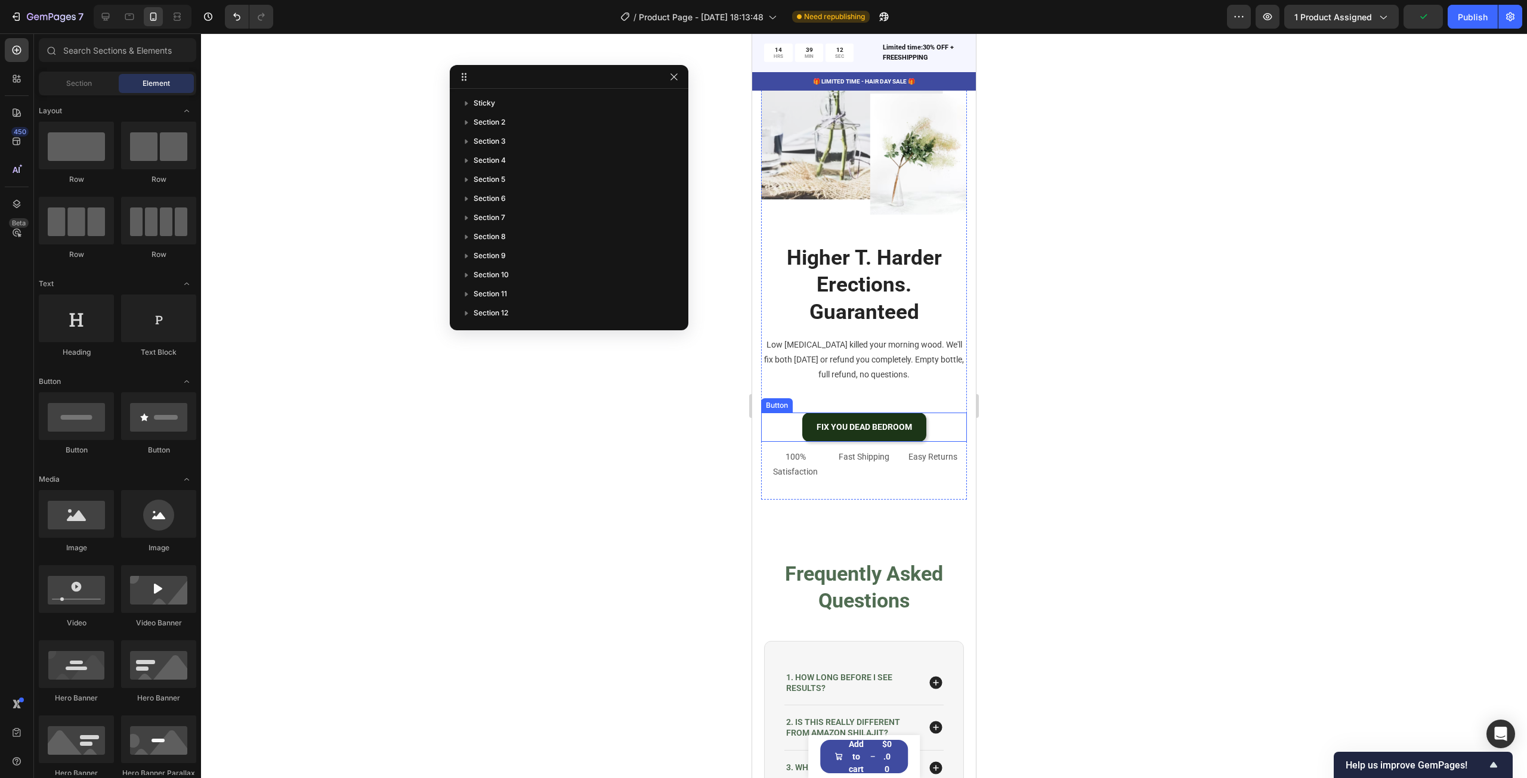
click at [936, 442] on div "FIX YOU DEAD BEDROOM Button" at bounding box center [864, 427] width 206 height 29
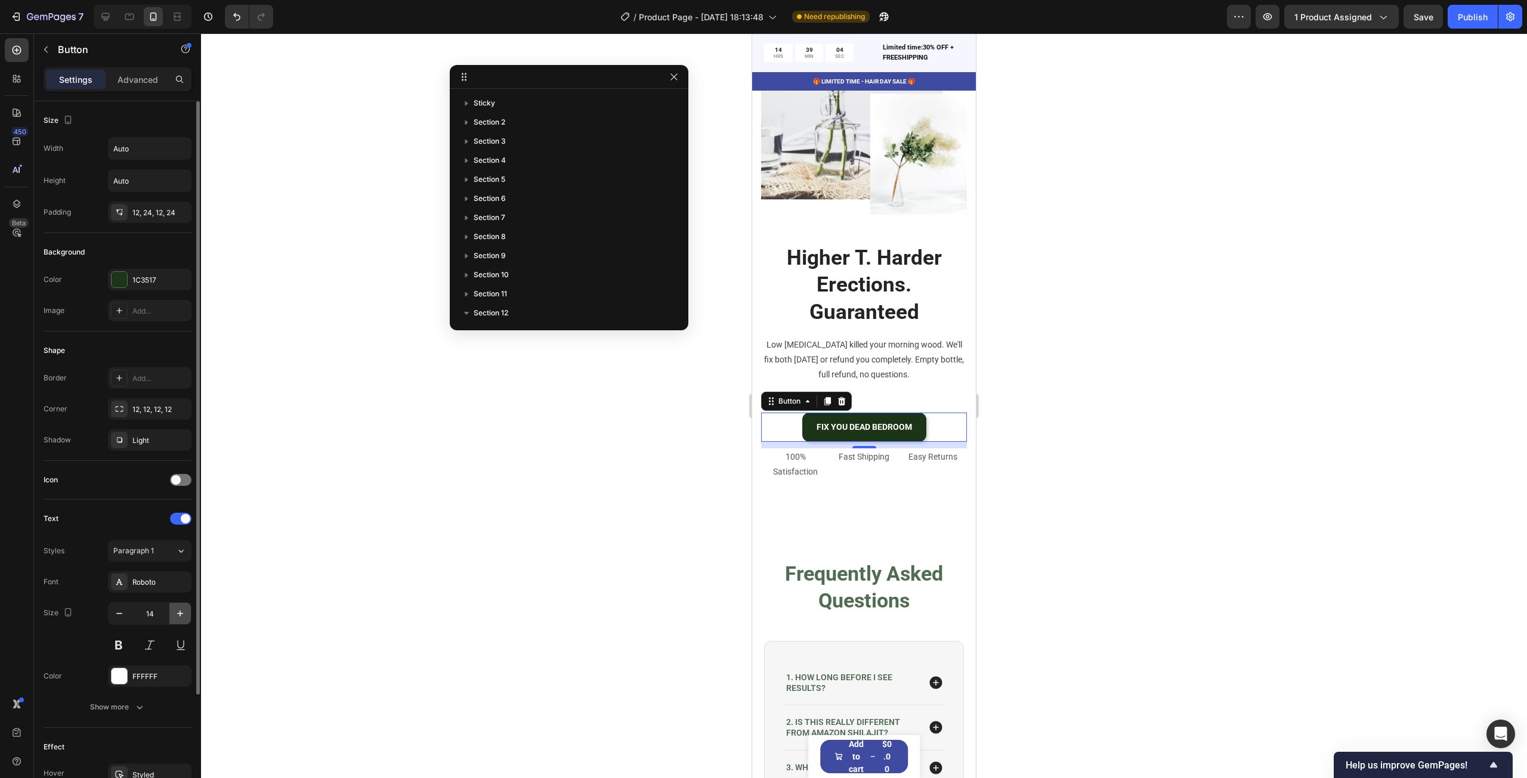
click at [171, 609] on button "button" at bounding box center [179, 613] width 21 height 21
type input "17"
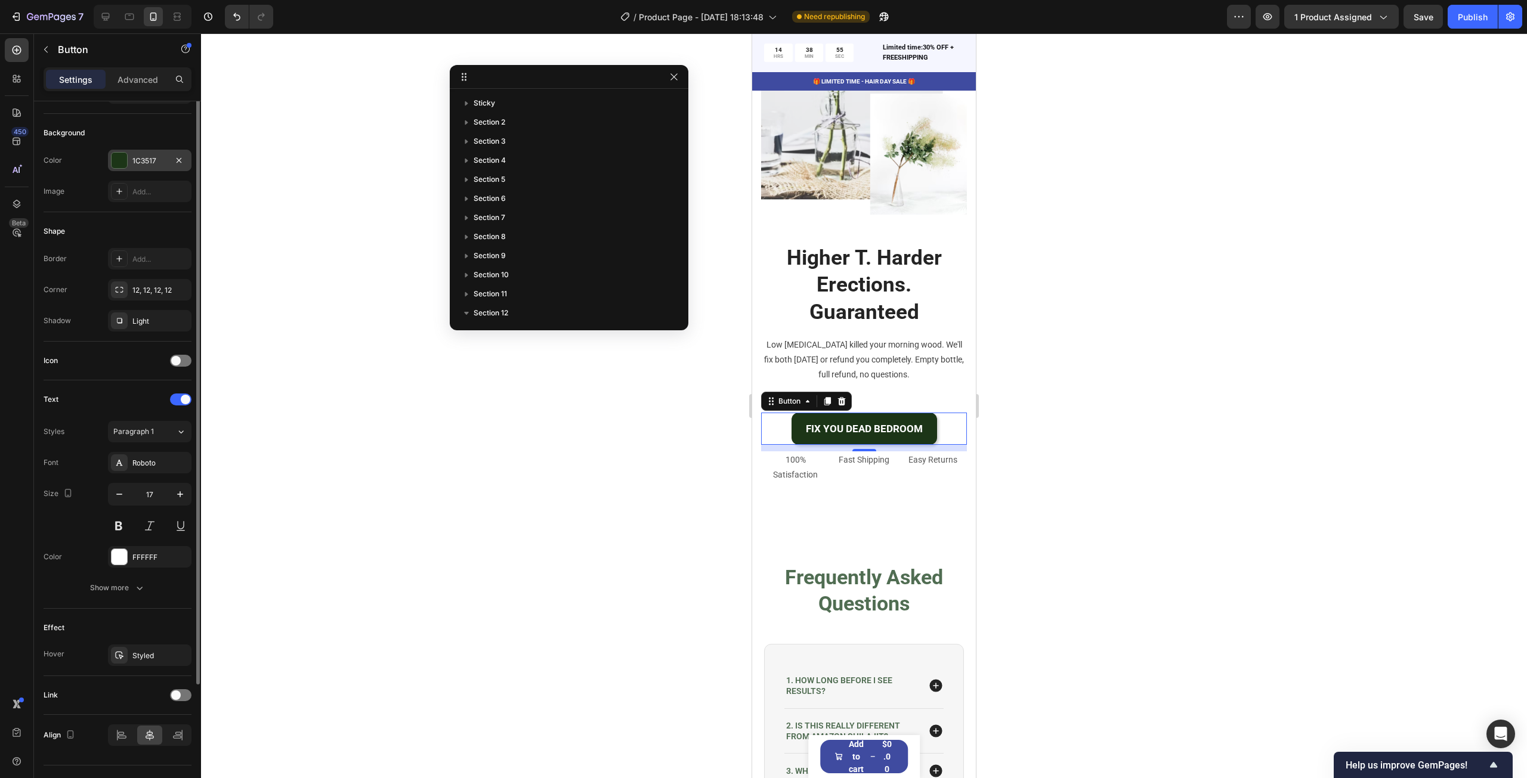
scroll to position [0, 0]
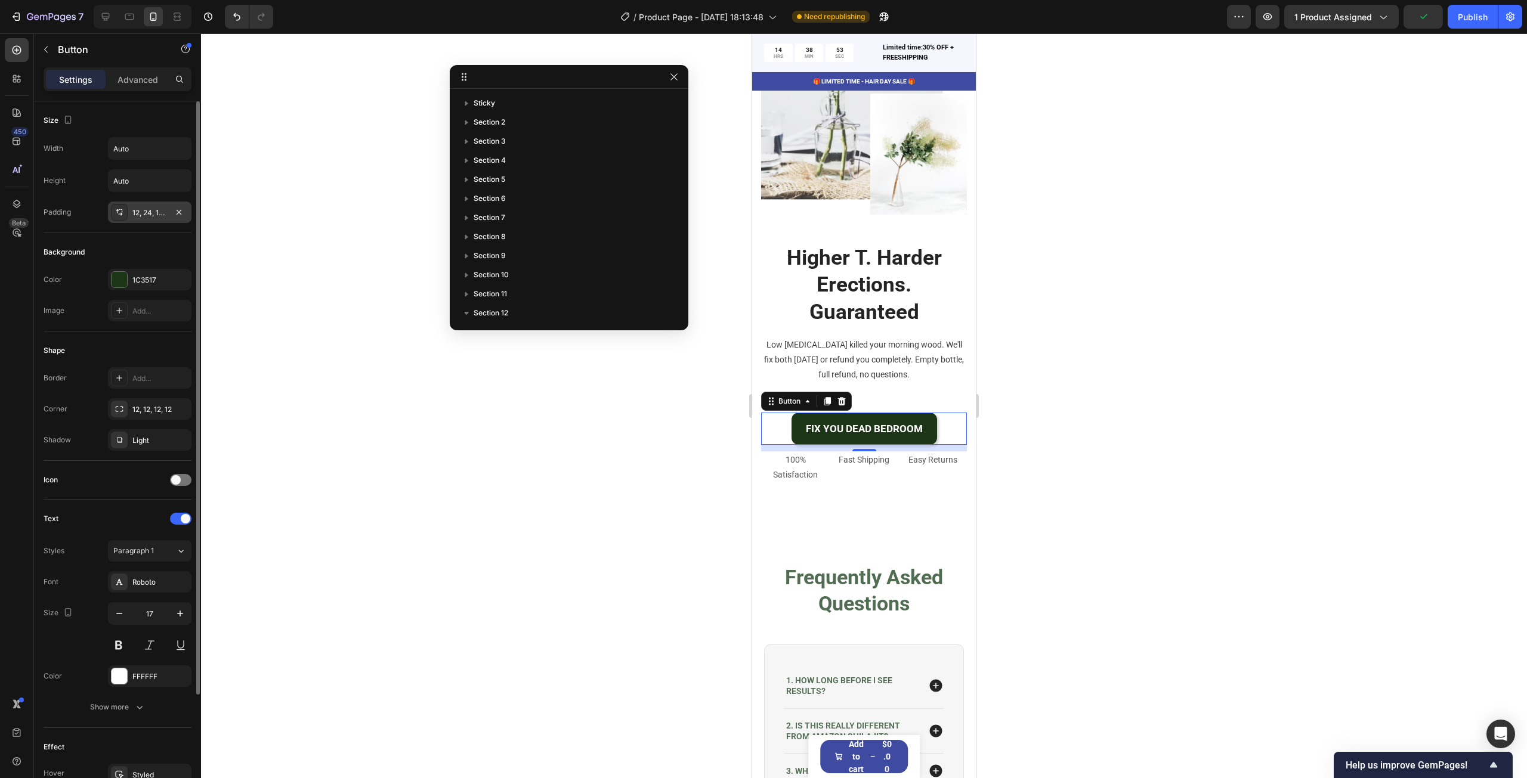
click at [120, 212] on icon at bounding box center [120, 213] width 10 height 10
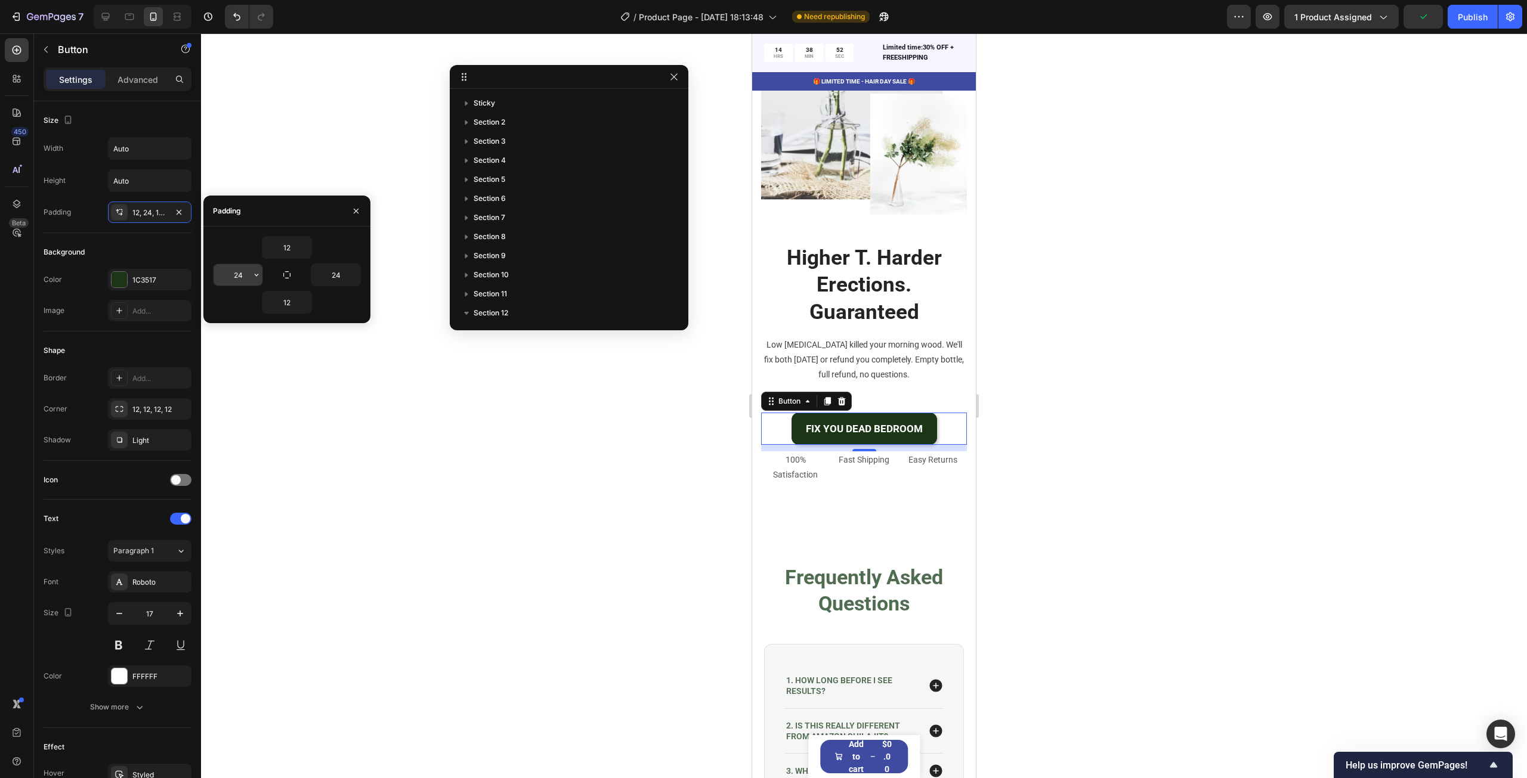
click at [228, 279] on input "24" at bounding box center [238, 274] width 49 height 21
click at [228, 279] on input "30" at bounding box center [238, 274] width 49 height 21
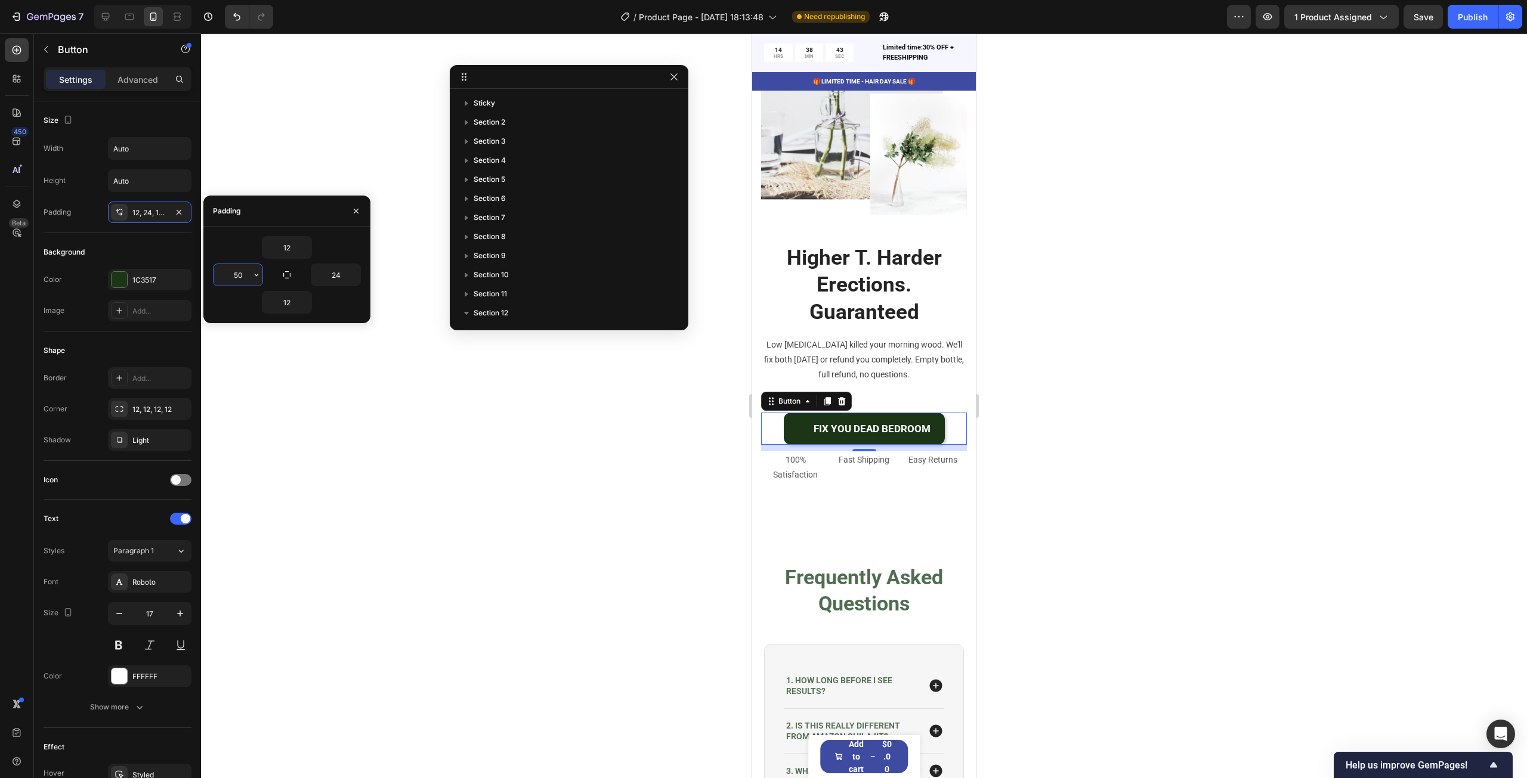
click at [228, 279] on input "50" at bounding box center [238, 274] width 49 height 21
type input "24"
click at [177, 243] on div "Background" at bounding box center [118, 252] width 148 height 19
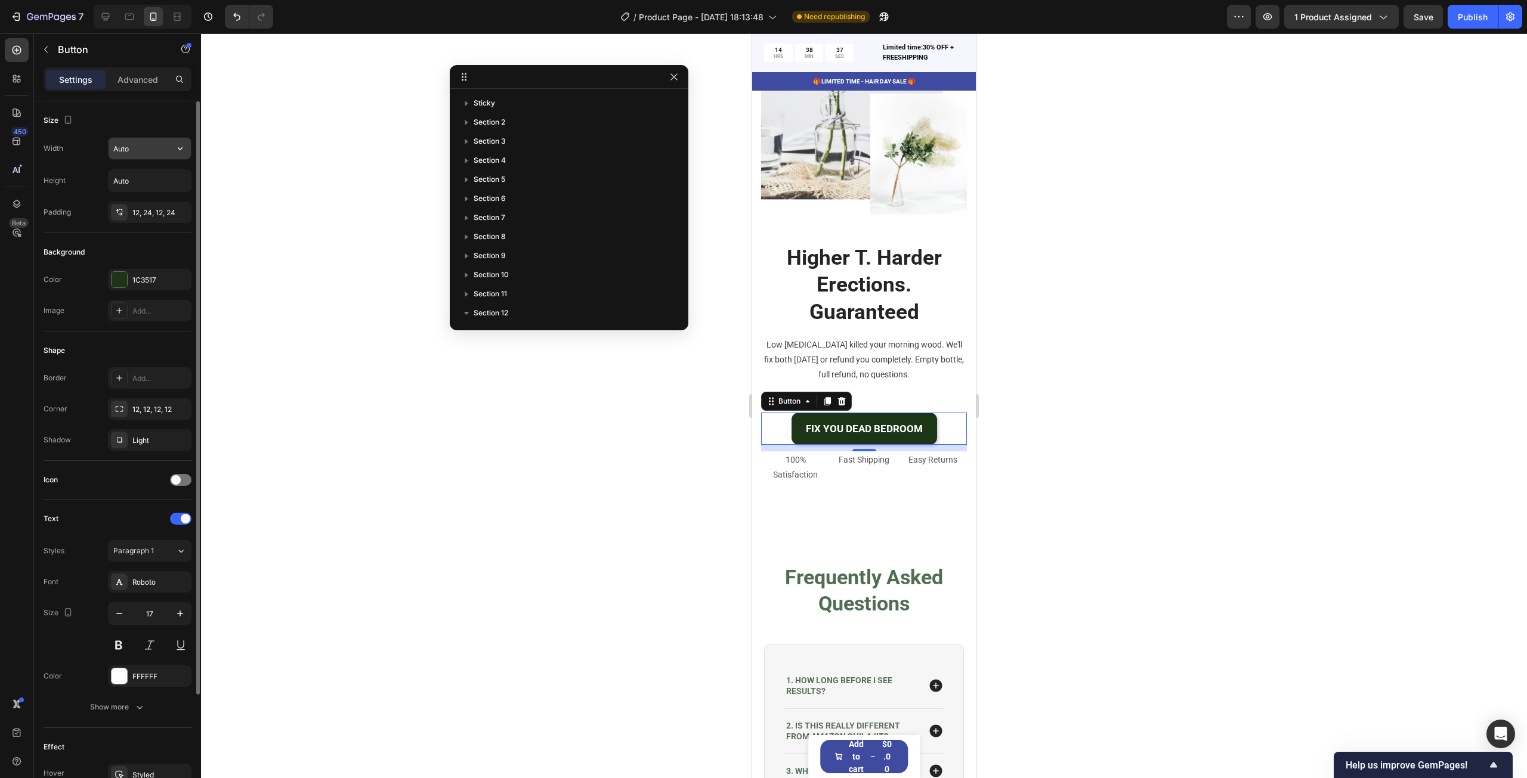
click at [148, 156] on input "Auto" at bounding box center [150, 148] width 82 height 21
click at [125, 144] on input "Auto" at bounding box center [150, 148] width 82 height 21
click at [186, 151] on icon "button" at bounding box center [180, 149] width 12 height 12
click at [135, 194] on div "Full 100%" at bounding box center [137, 201] width 98 height 23
type input "100%"
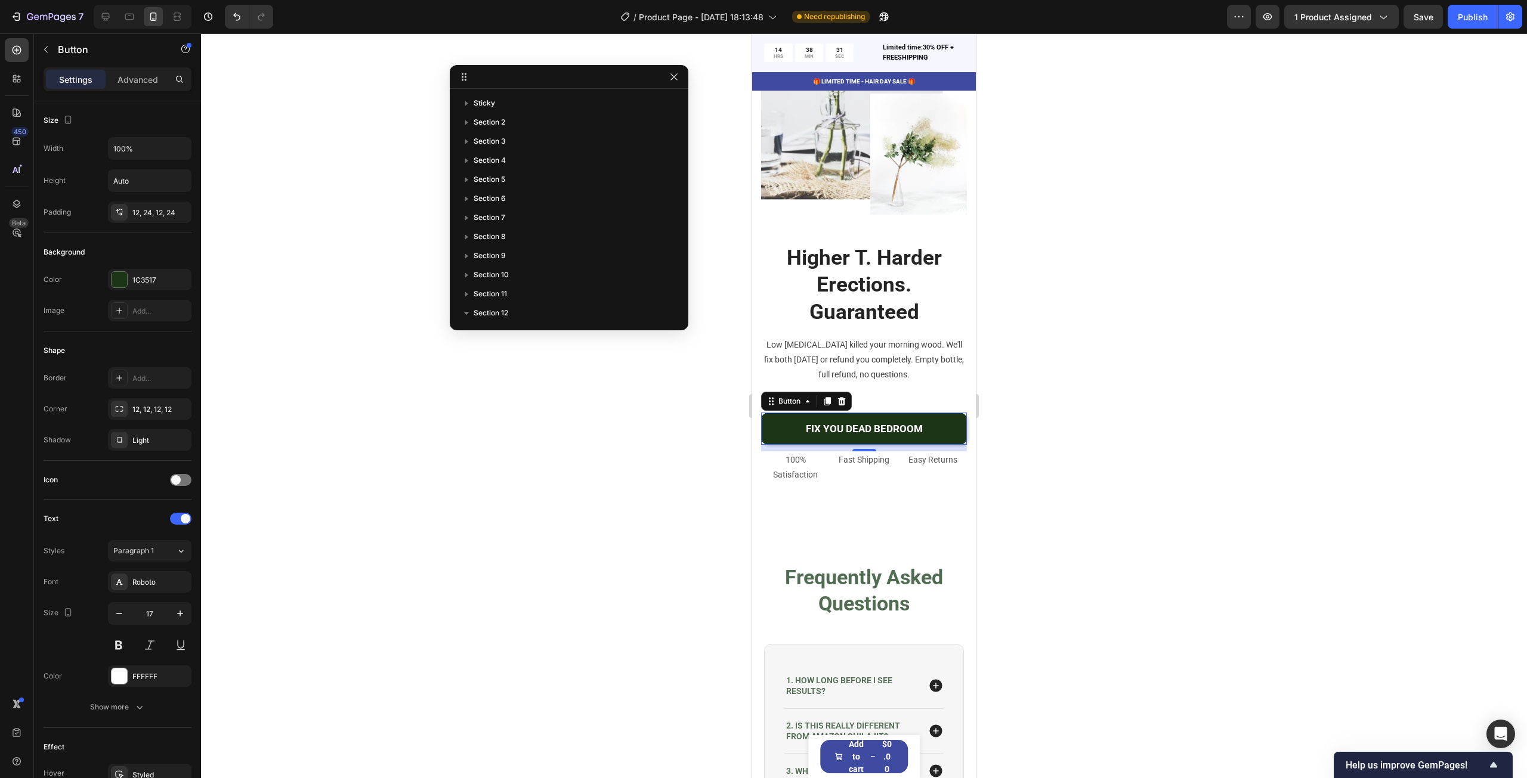
click at [1154, 398] on div at bounding box center [864, 405] width 1326 height 745
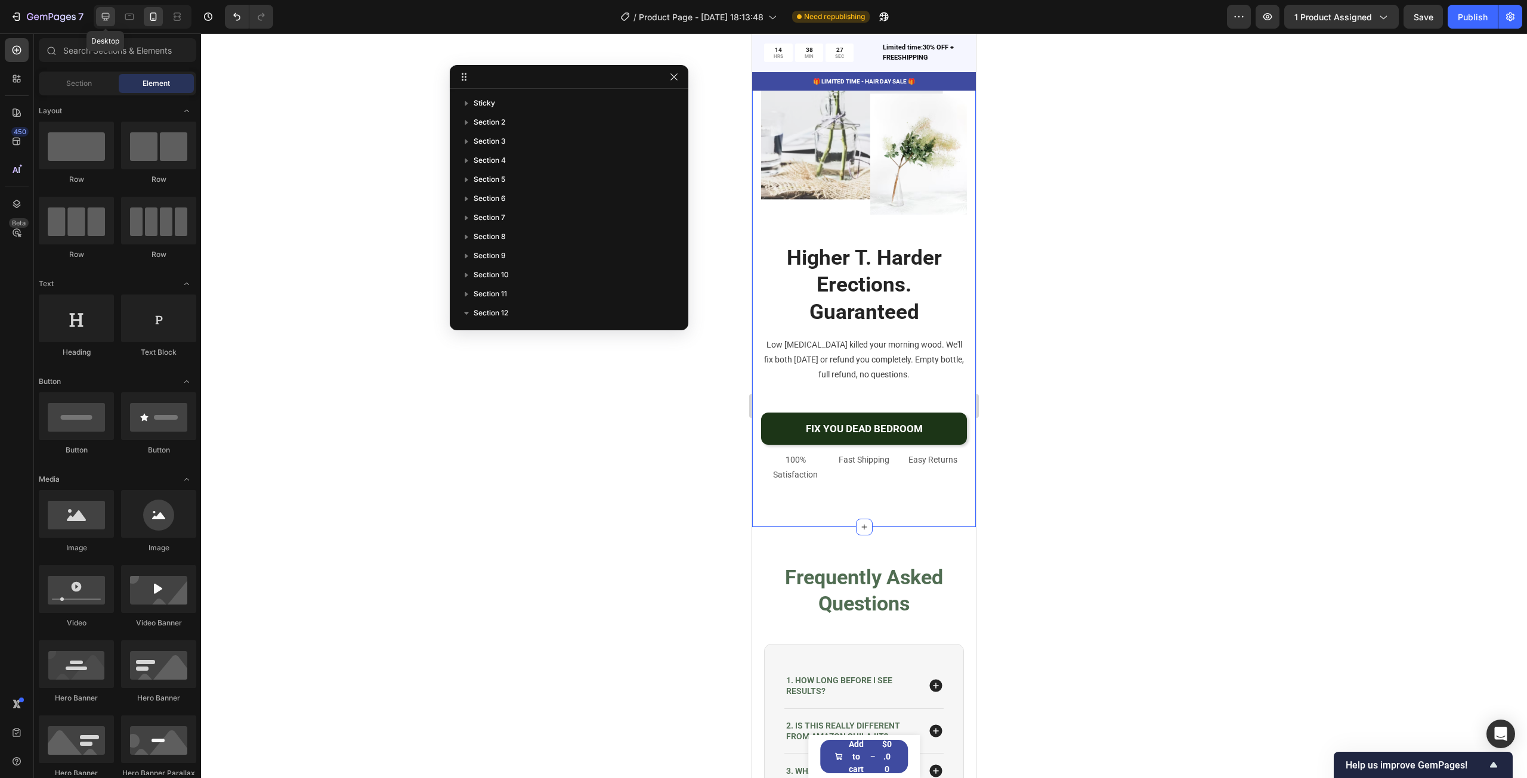
click at [113, 13] on div at bounding box center [105, 16] width 19 height 19
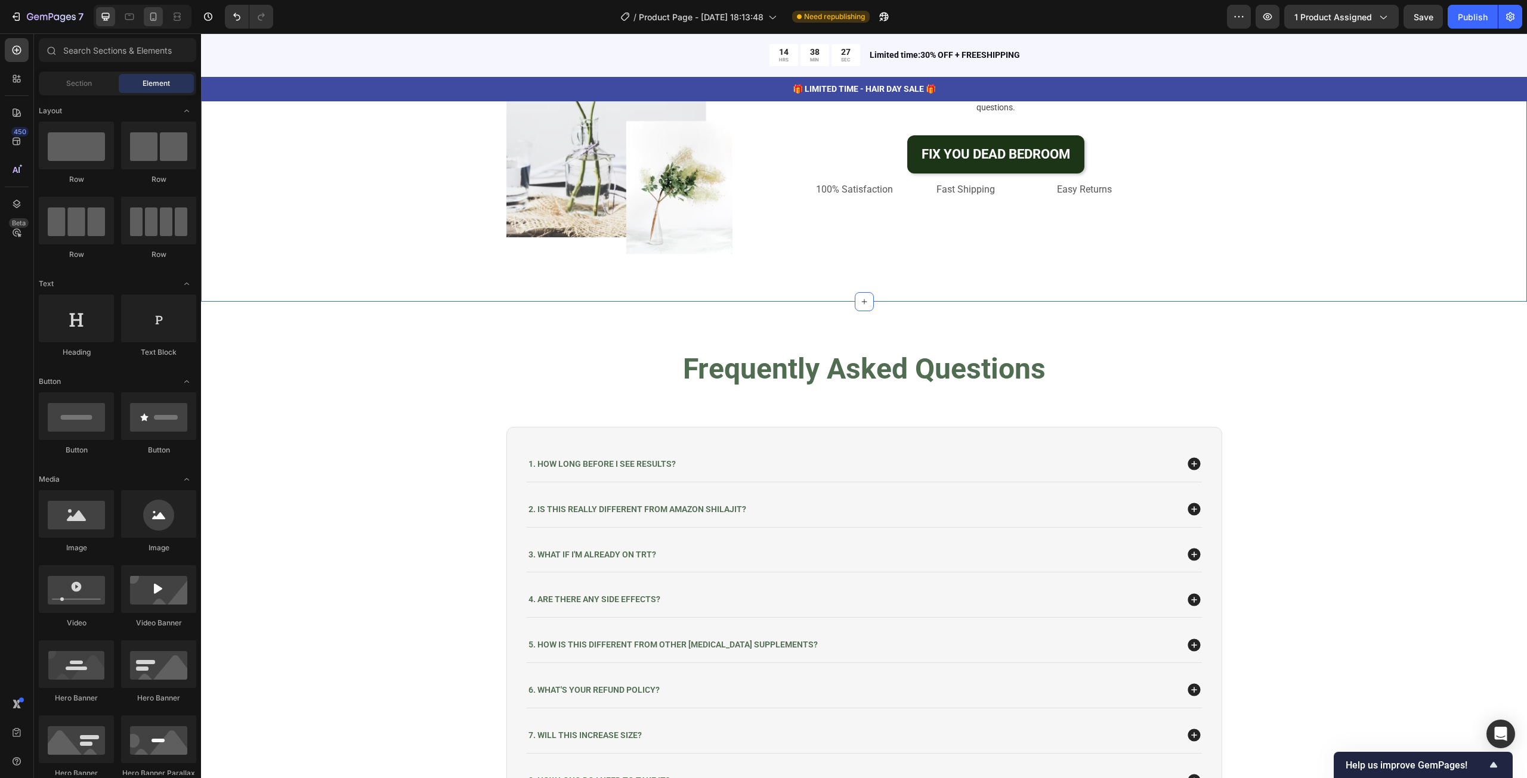
scroll to position [4321, 0]
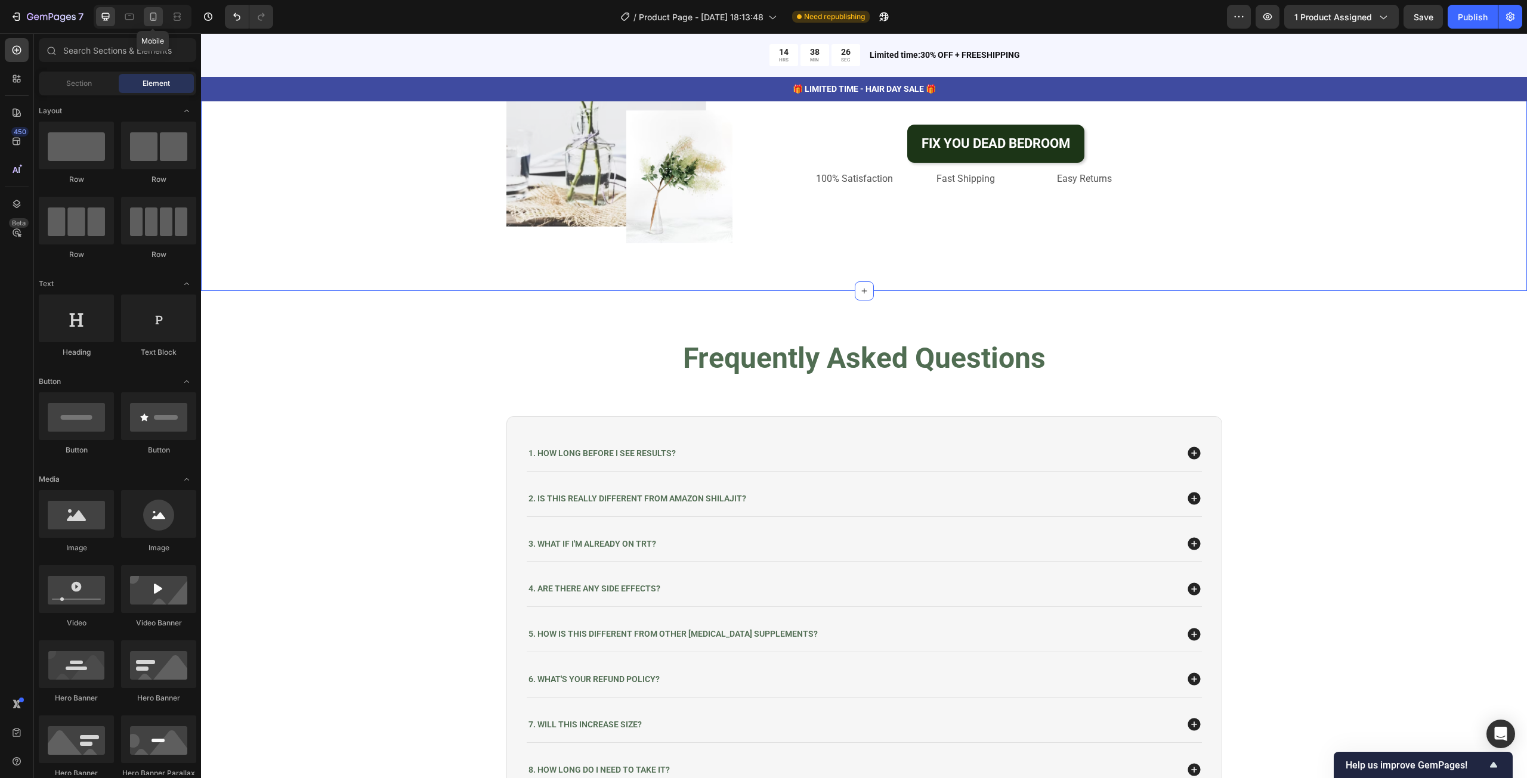
click at [148, 9] on div at bounding box center [153, 16] width 19 height 19
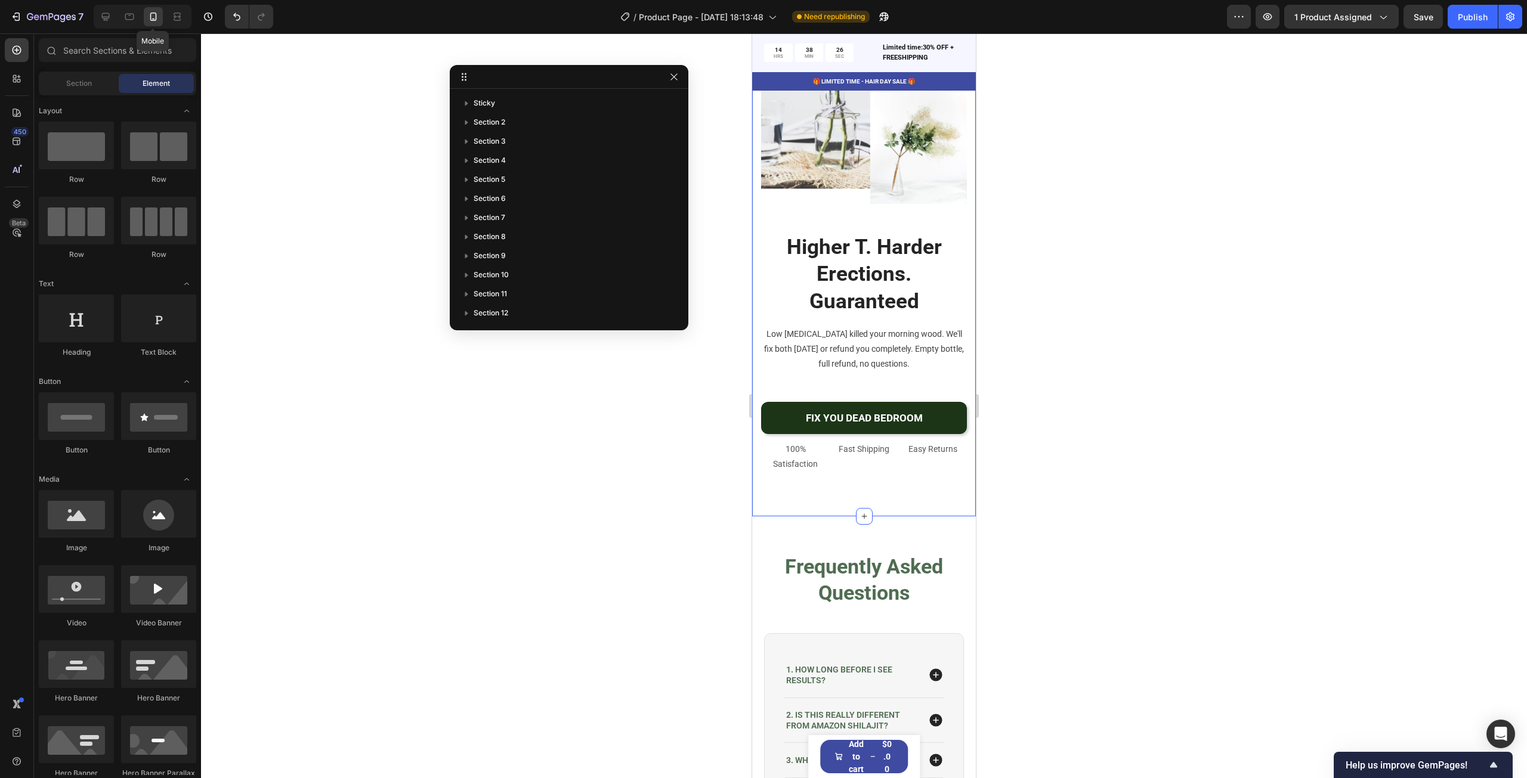
scroll to position [4310, 0]
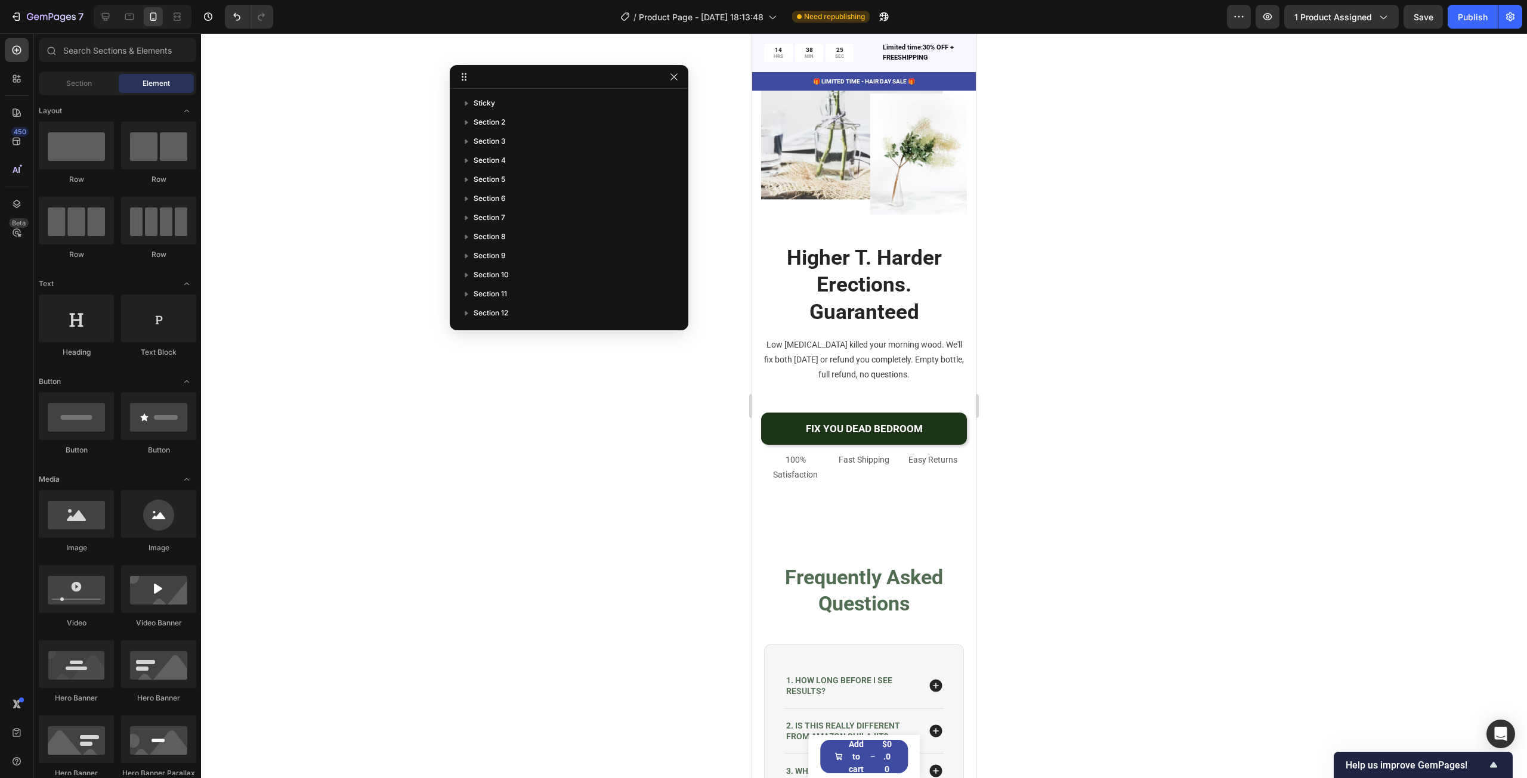
click at [1341, 350] on div at bounding box center [864, 405] width 1326 height 745
click at [796, 483] on p "100% Satisfaction" at bounding box center [795, 468] width 66 height 30
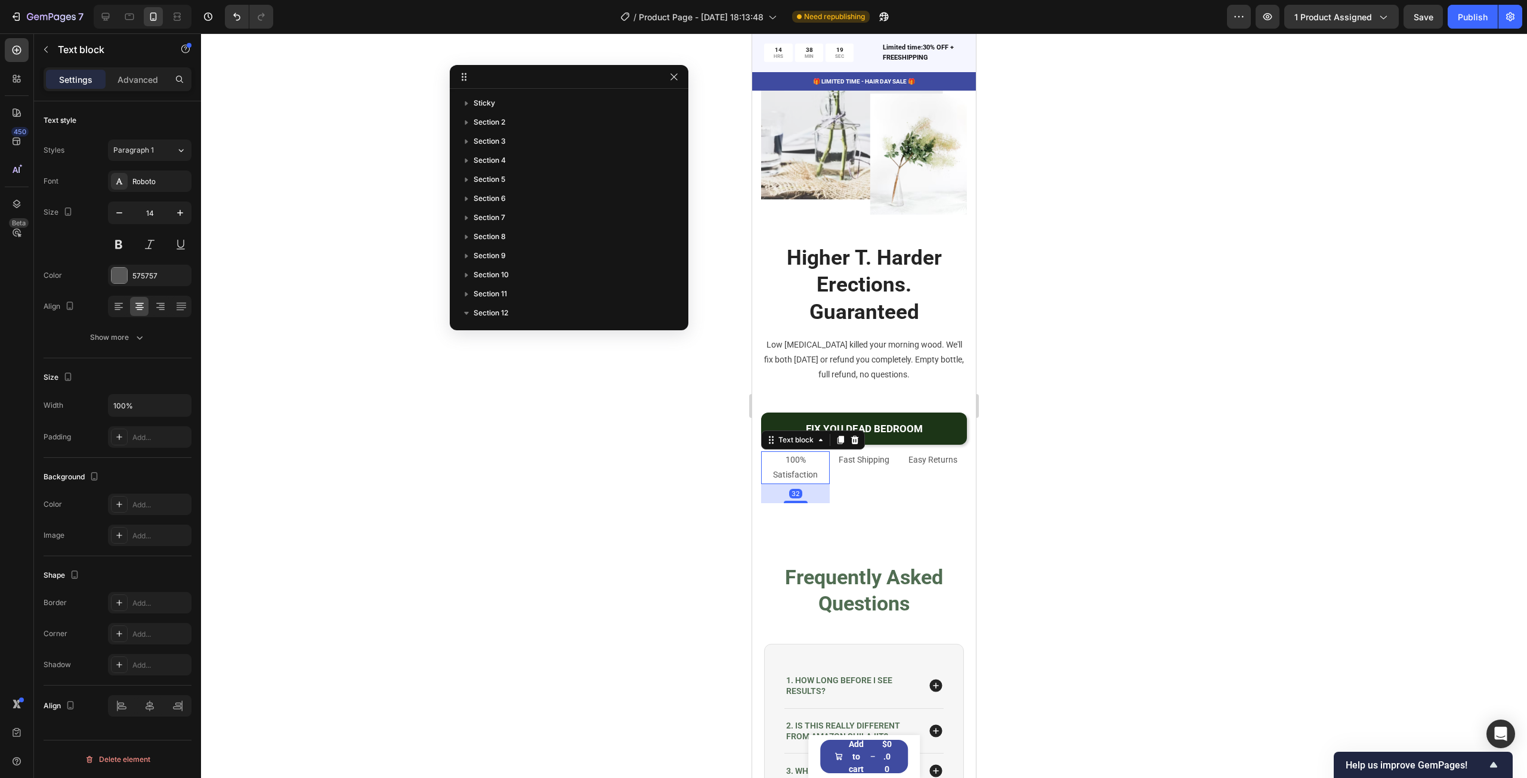
click at [796, 483] on p "100% Satisfaction" at bounding box center [795, 468] width 66 height 30
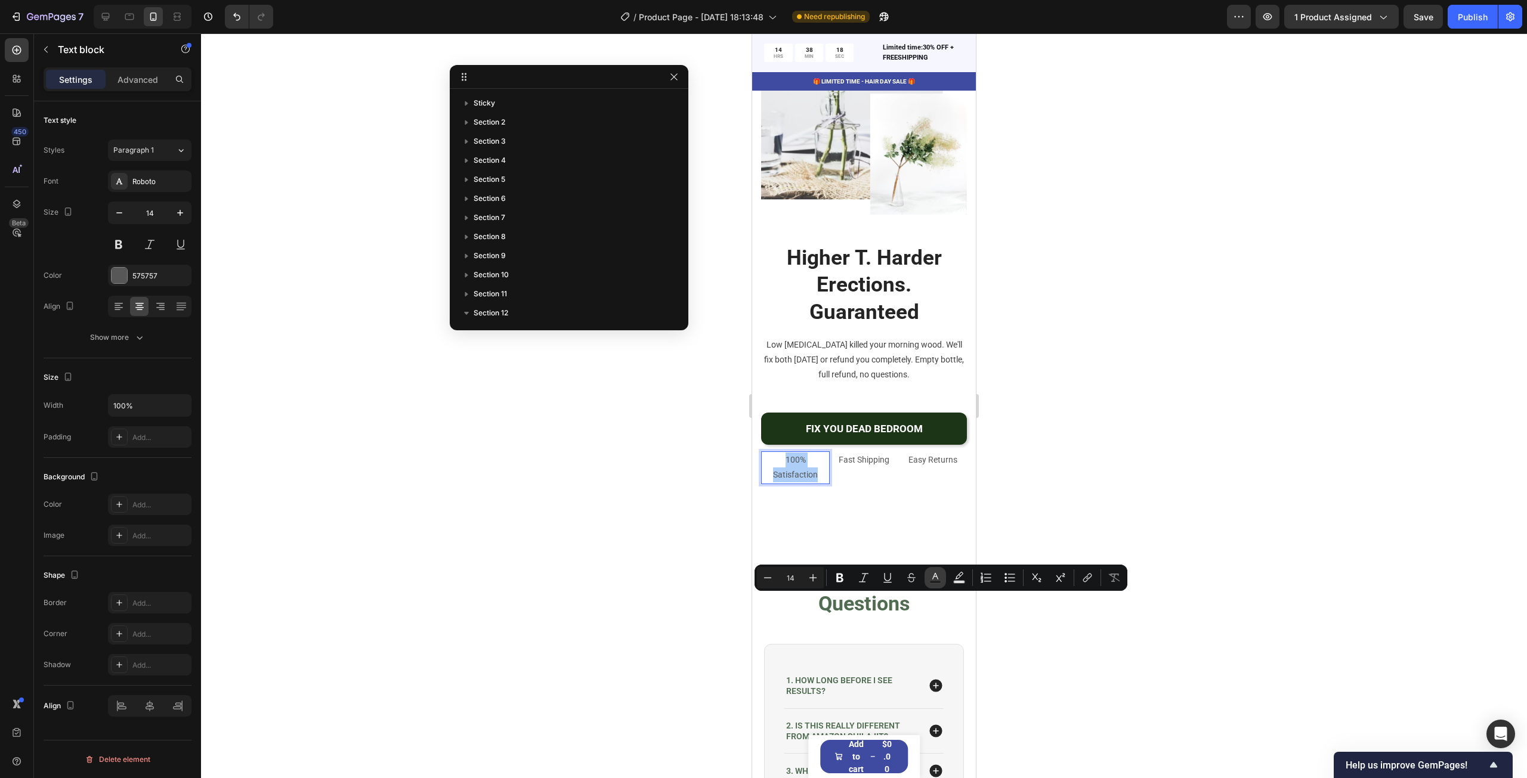
click at [944, 577] on button "Text Color" at bounding box center [935, 577] width 21 height 21
type input "575757"
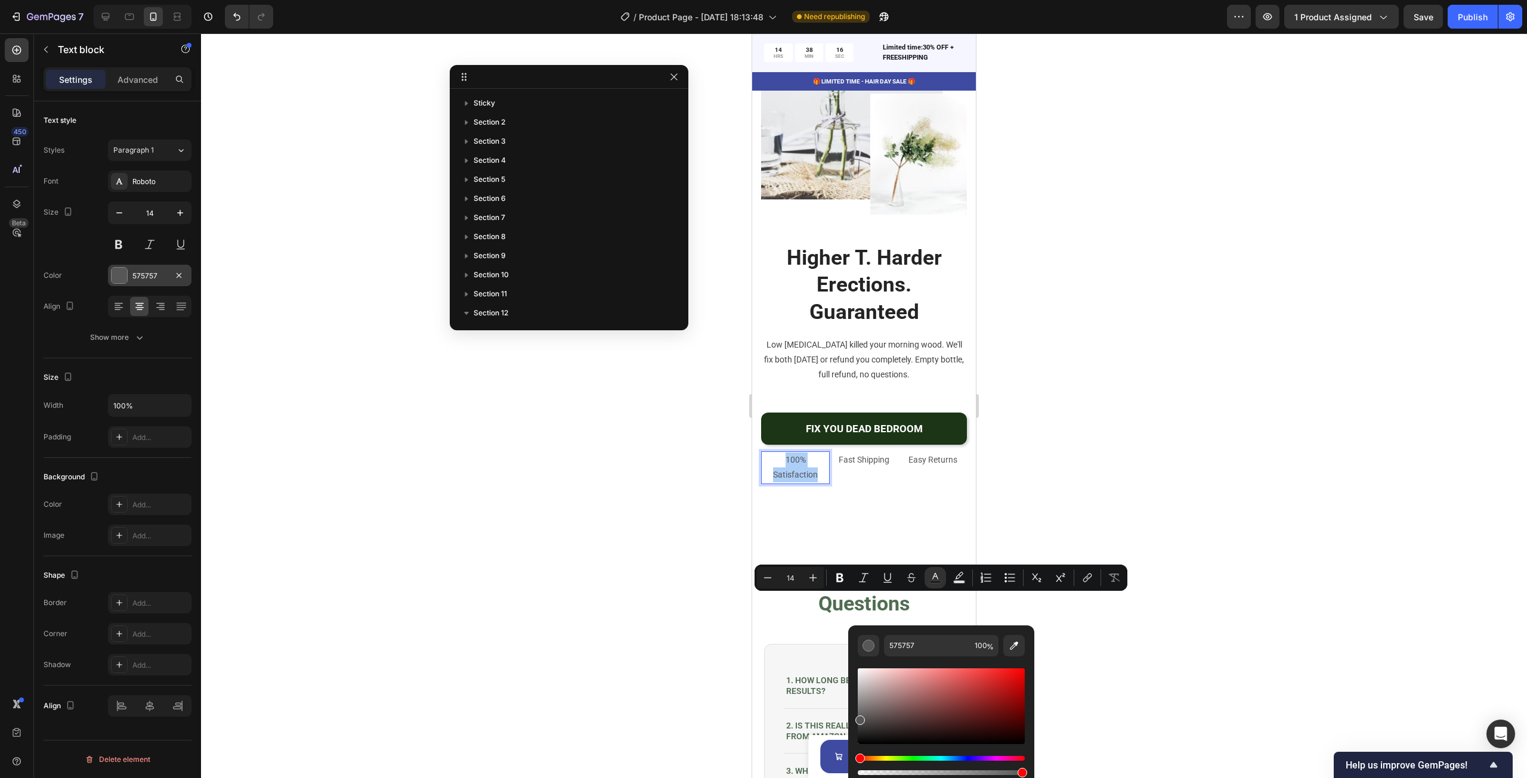
click at [122, 275] on div at bounding box center [120, 276] width 16 height 16
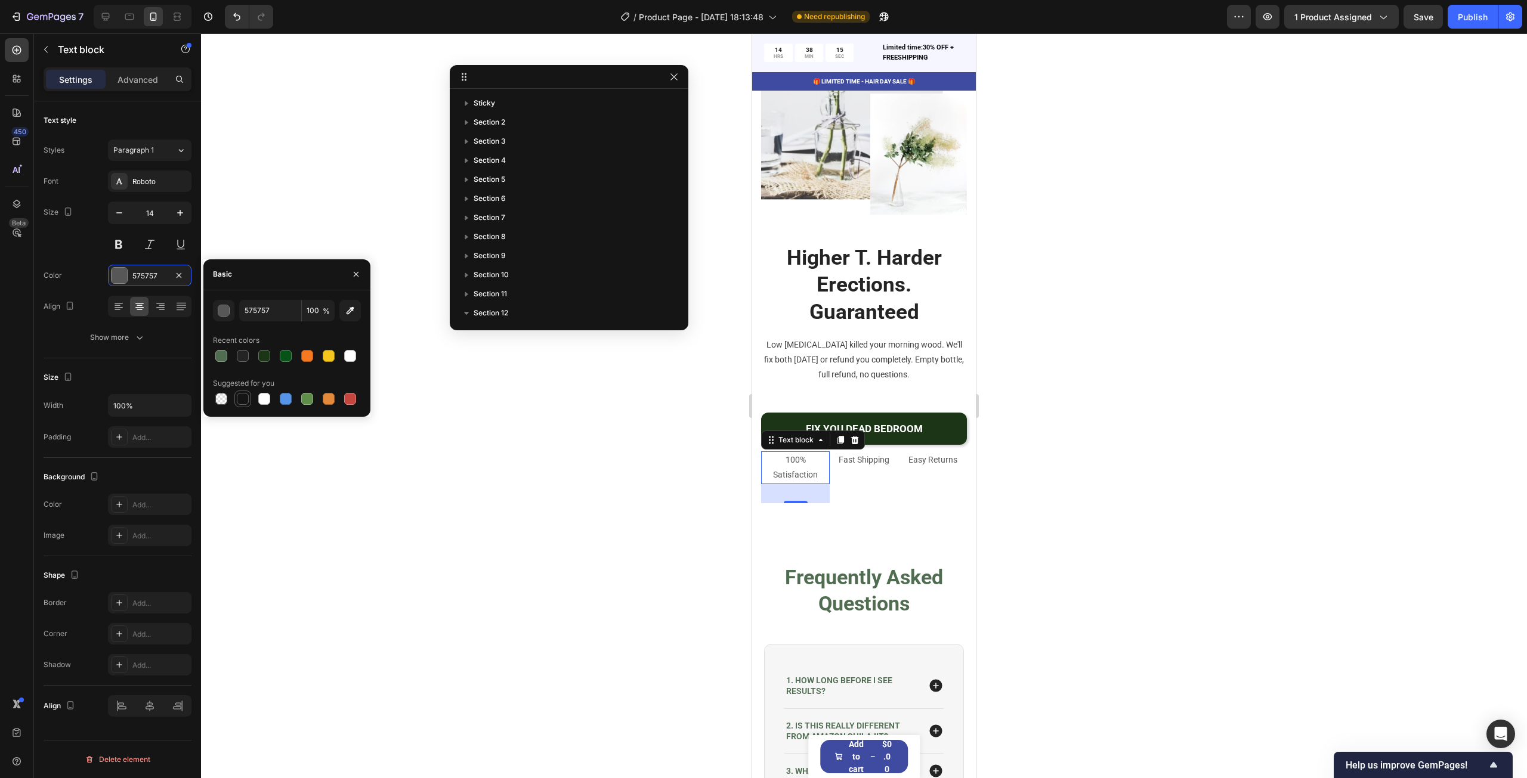
click at [247, 399] on div at bounding box center [243, 399] width 12 height 12
type input "151515"
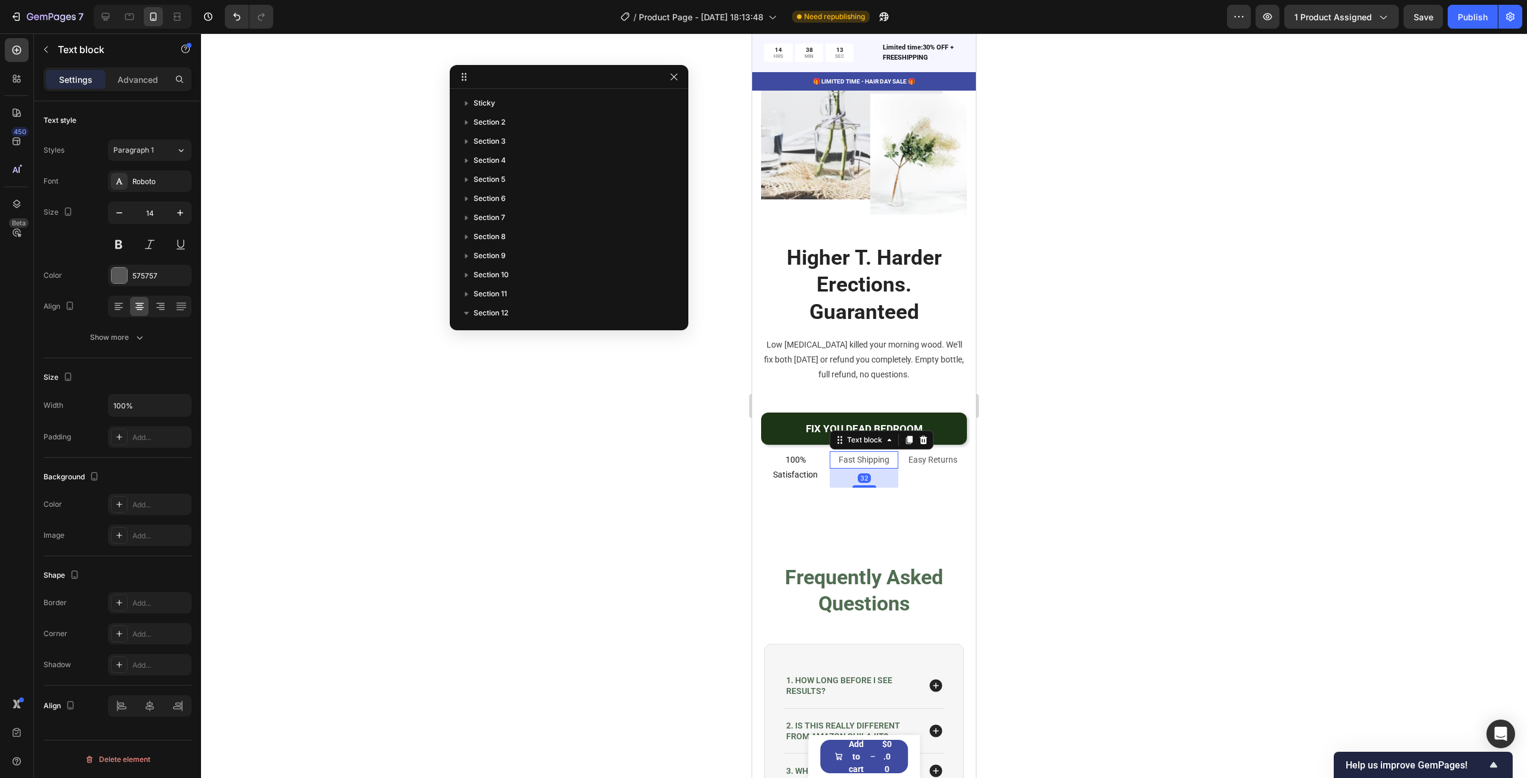
click at [871, 468] on p "Fast Shipping" at bounding box center [864, 460] width 66 height 15
click at [117, 277] on div at bounding box center [120, 276] width 16 height 16
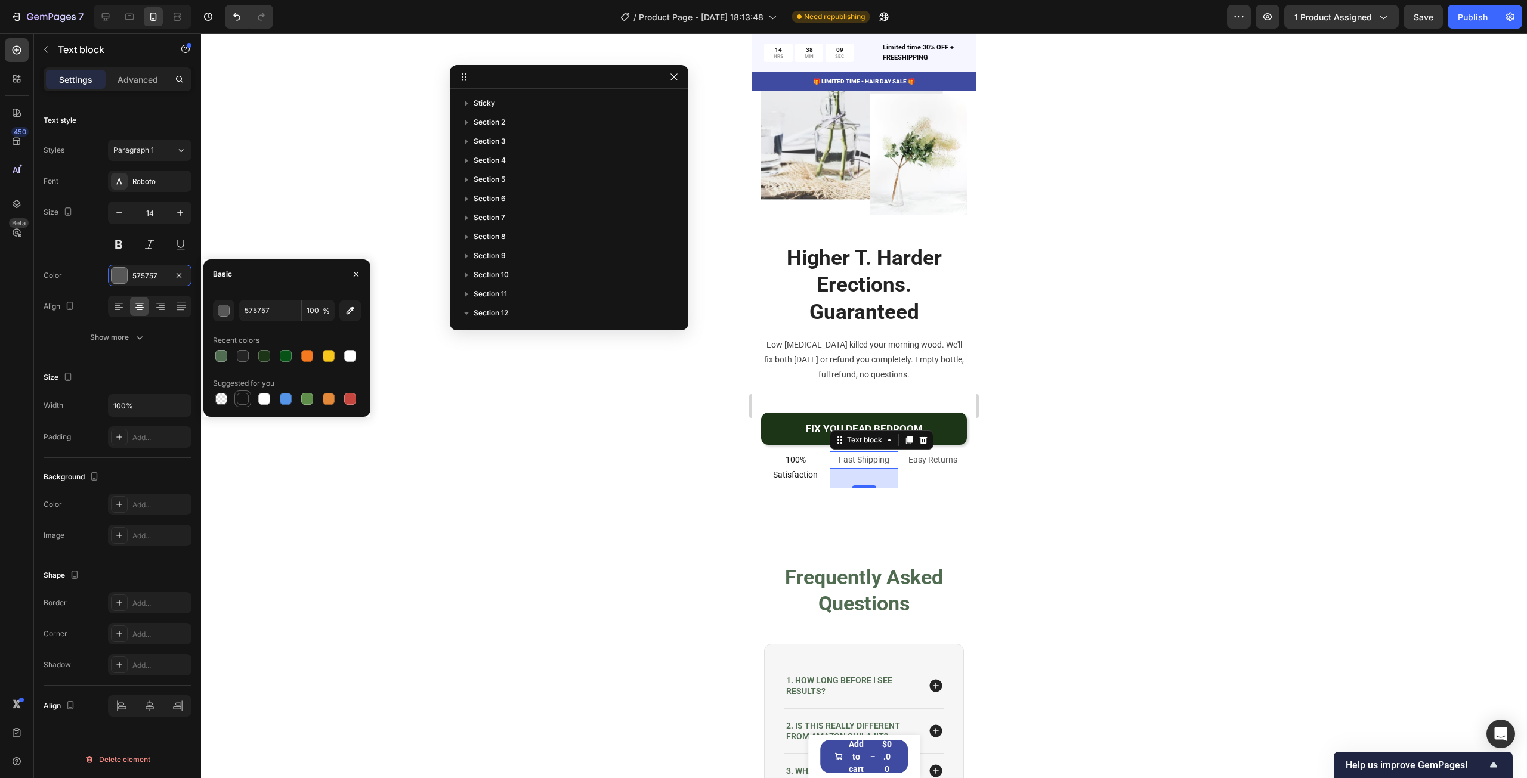
click at [244, 397] on div at bounding box center [243, 399] width 12 height 12
type input "151515"
click at [932, 468] on p "Easy Returns" at bounding box center [933, 460] width 66 height 15
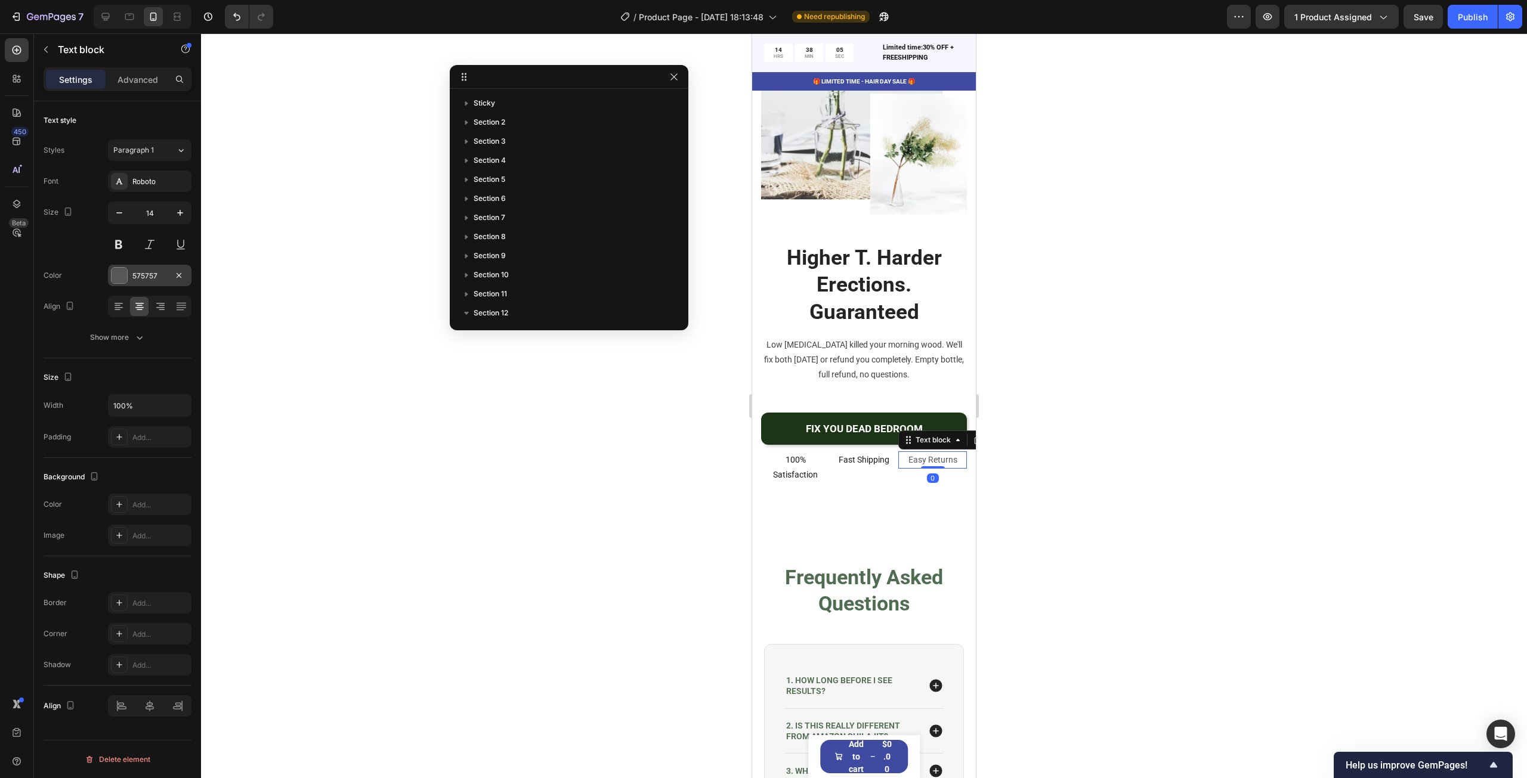
click at [124, 272] on div at bounding box center [120, 276] width 16 height 16
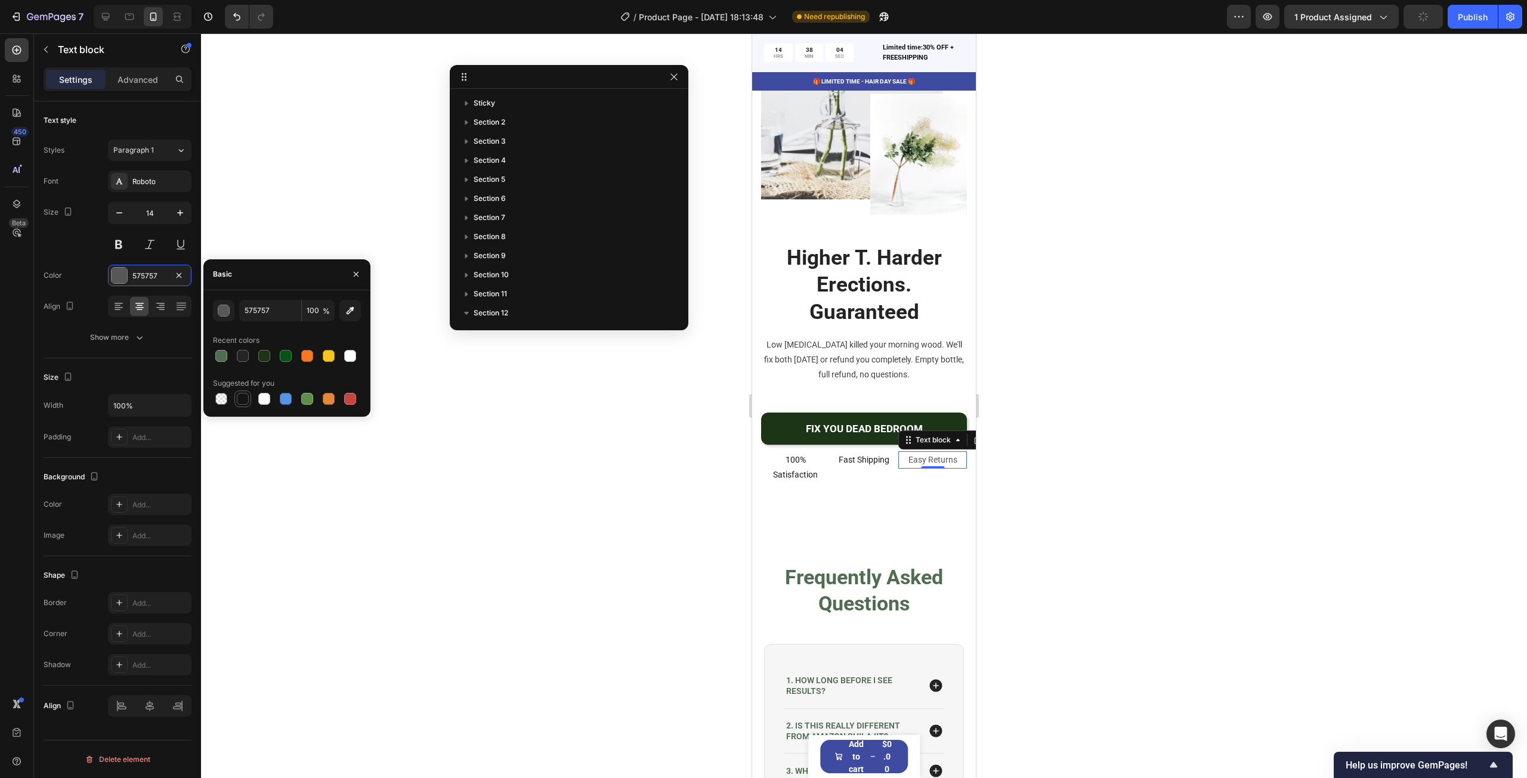
drag, startPoint x: 245, startPoint y: 398, endPoint x: 296, endPoint y: 412, distance: 53.1
click at [245, 397] on div at bounding box center [243, 399] width 12 height 12
type input "151515"
click at [1113, 532] on div at bounding box center [864, 405] width 1326 height 745
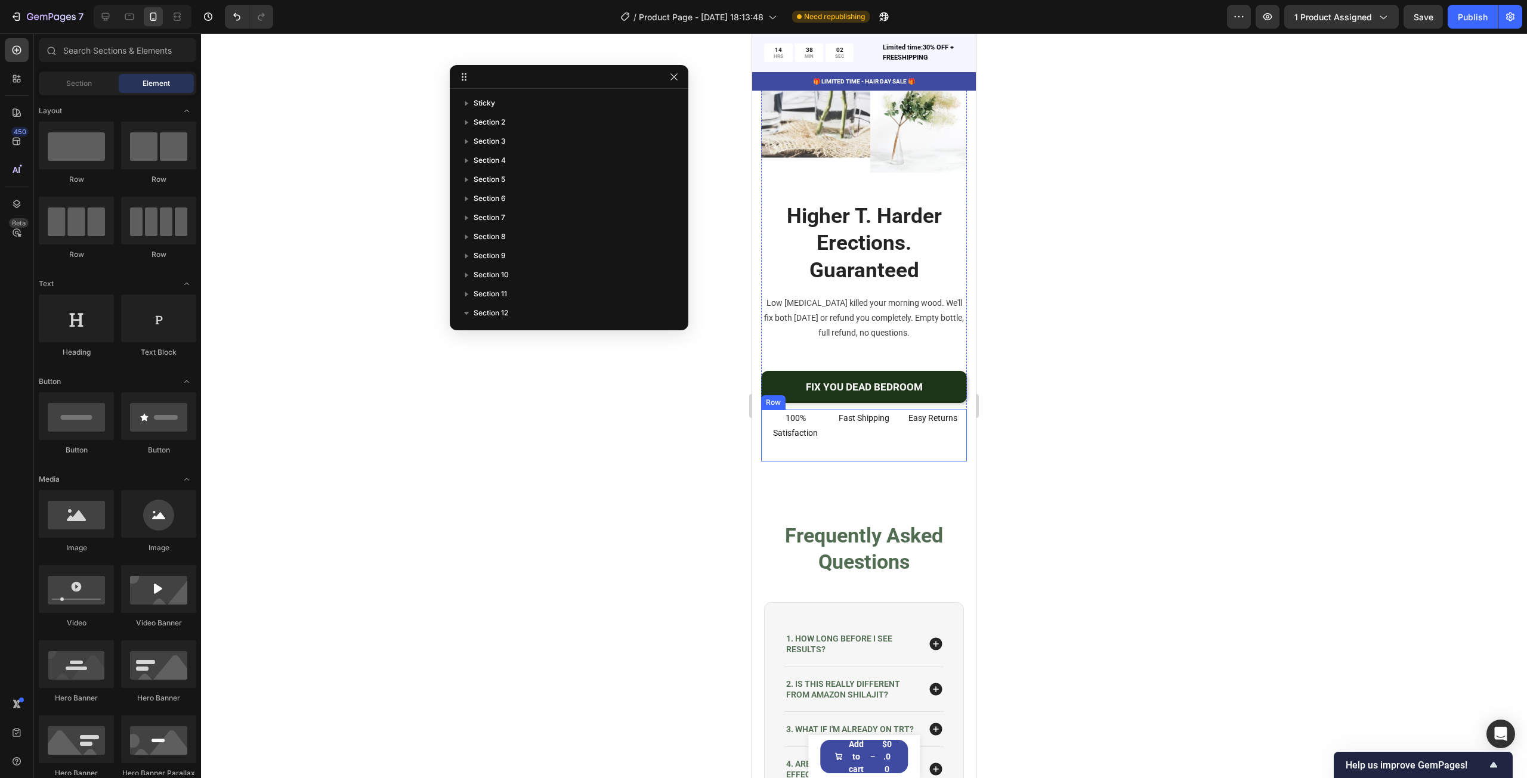
scroll to position [4370, 0]
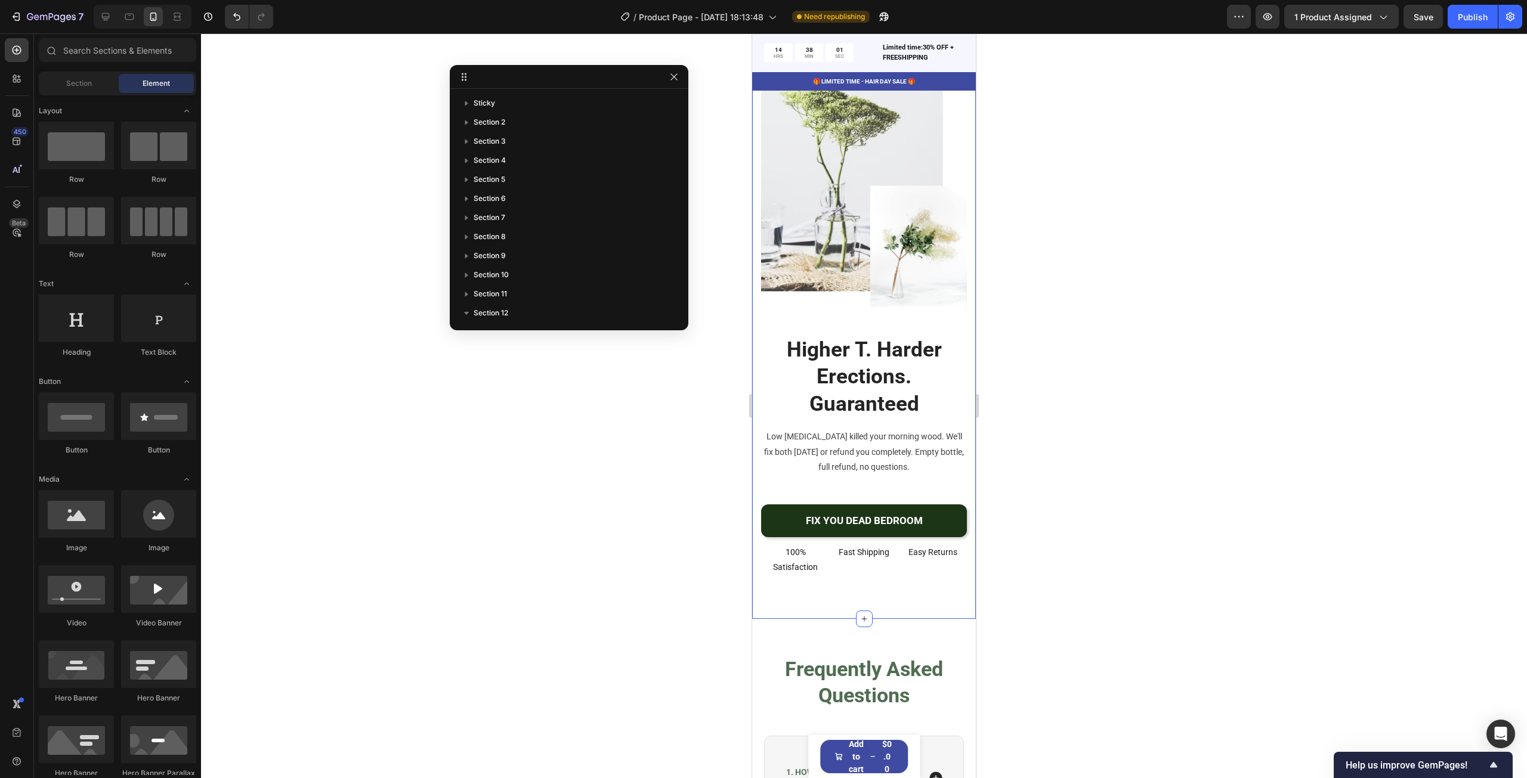
click at [894, 586] on div "Image Higher T. Harder Erections. Guaranteed Heading Low [MEDICAL_DATA] killed …" at bounding box center [864, 317] width 224 height 603
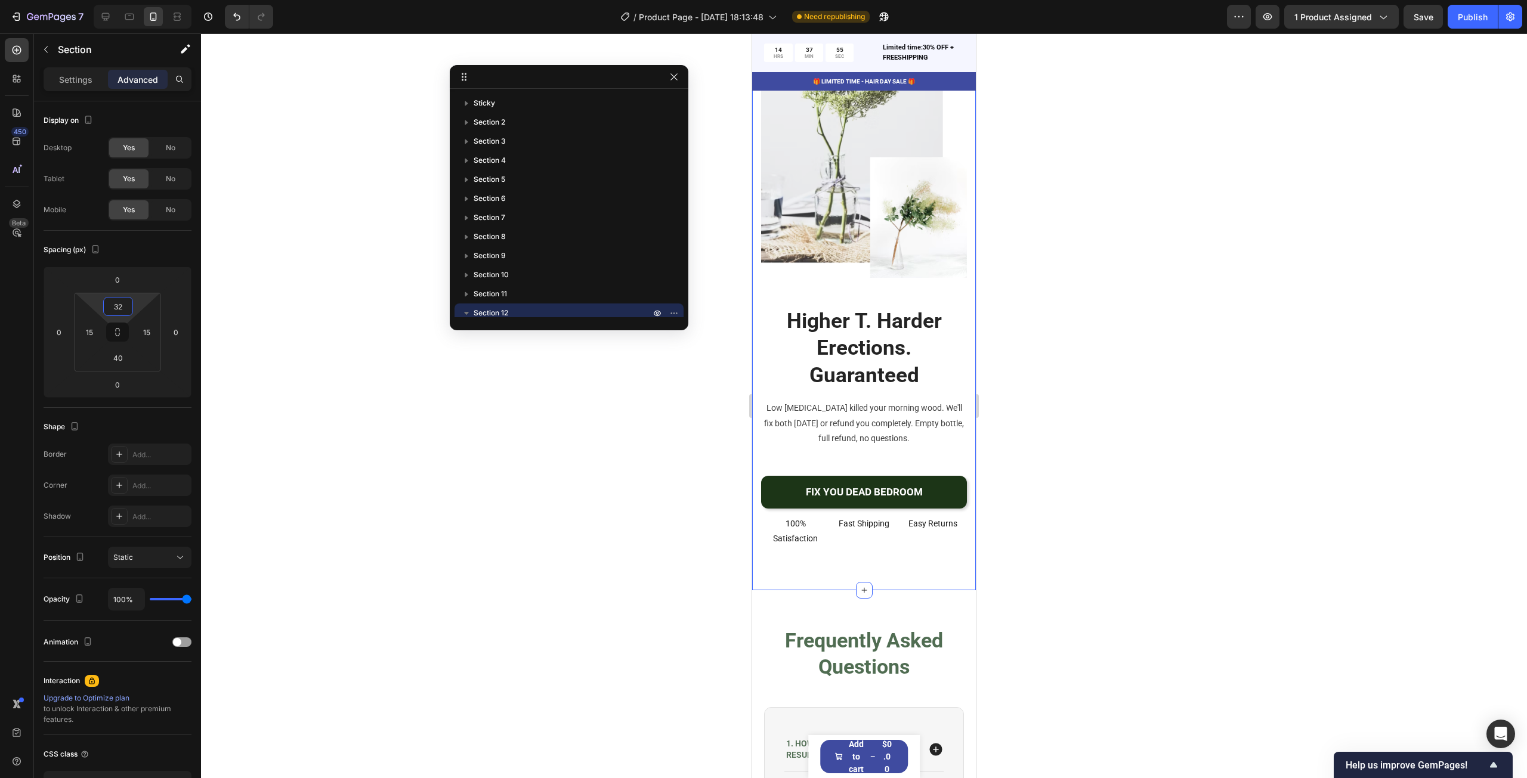
type input "30"
drag, startPoint x: 140, startPoint y: 300, endPoint x: 147, endPoint y: 292, distance: 10.2
click at [147, 0] on html "7 Version history / Product Page - [DATE] 18:13:48 Need republishing Preview 1 …" at bounding box center [763, 0] width 1527 height 0
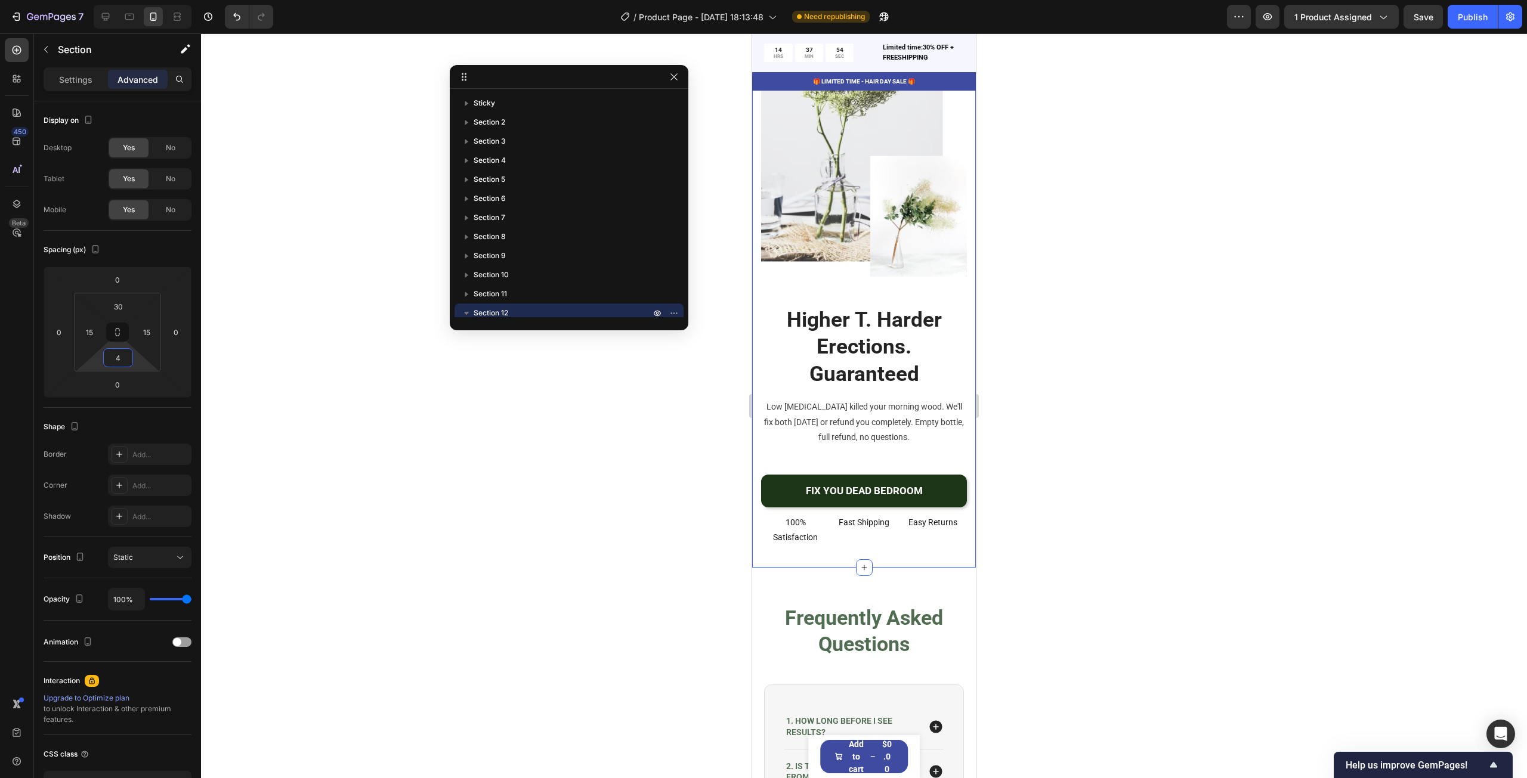
type input "0"
drag, startPoint x: 134, startPoint y: 355, endPoint x: 129, endPoint y: 368, distance: 13.8
click at [129, 0] on html "7 Version history / Product Page - [DATE] 18:13:48 Need republishing Preview 1 …" at bounding box center [763, 0] width 1527 height 0
click at [797, 523] on p "100% Satisfaction" at bounding box center [795, 530] width 66 height 30
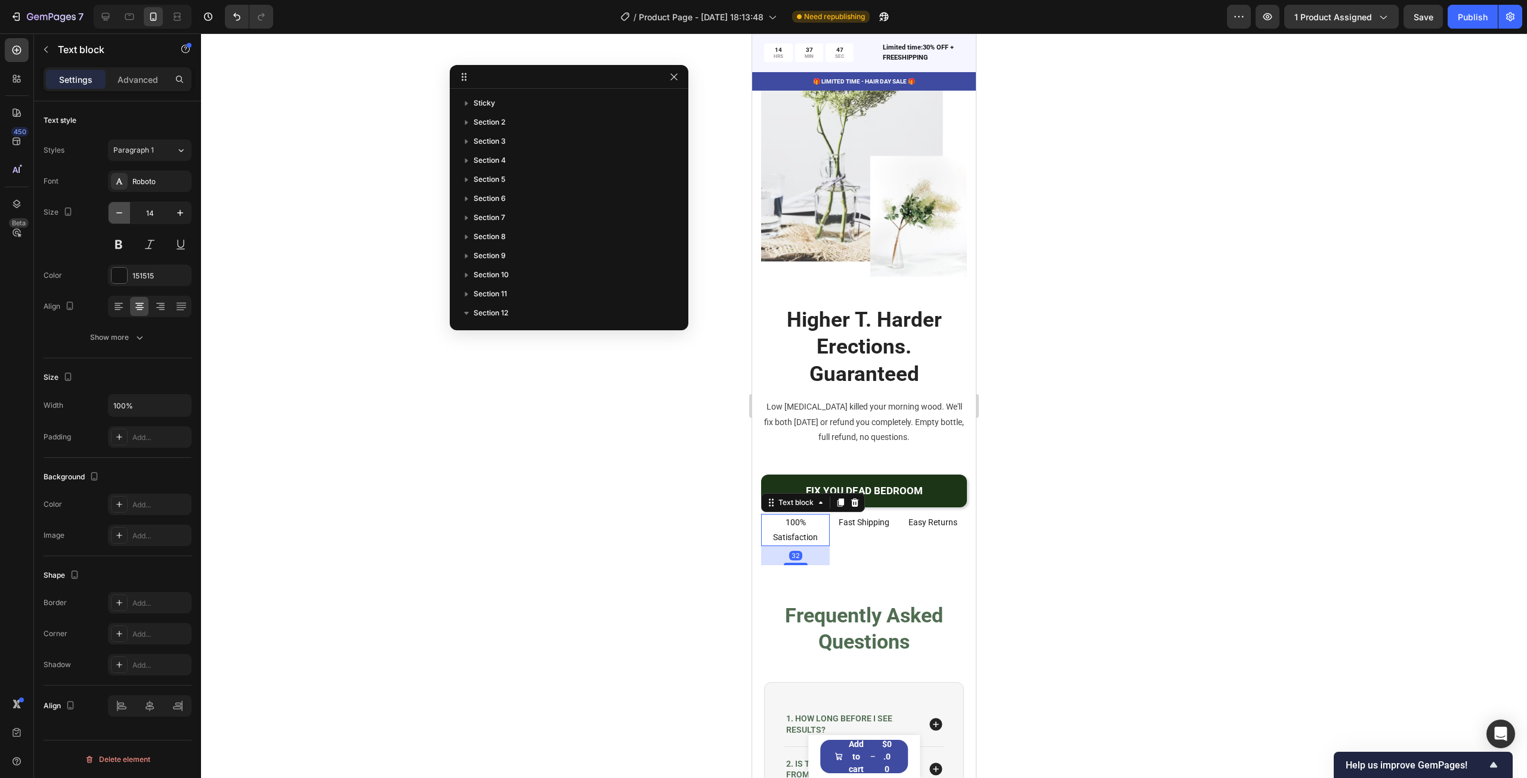
click at [120, 214] on icon "button" at bounding box center [119, 213] width 12 height 12
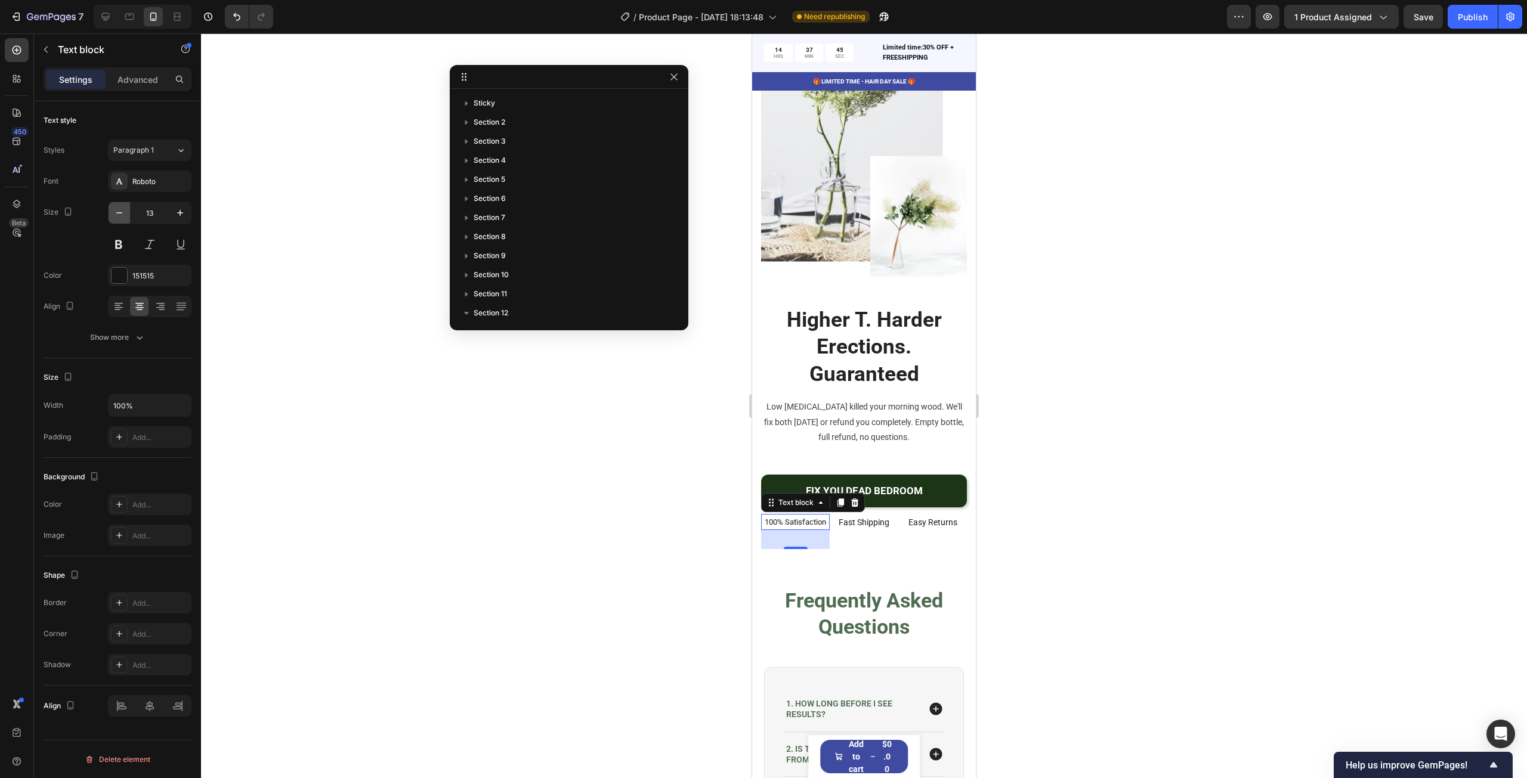
click at [120, 214] on icon "button" at bounding box center [119, 213] width 12 height 12
type input "12"
click at [867, 516] on p "Fast Shipping" at bounding box center [864, 522] width 66 height 15
click at [118, 214] on icon "button" at bounding box center [119, 213] width 12 height 12
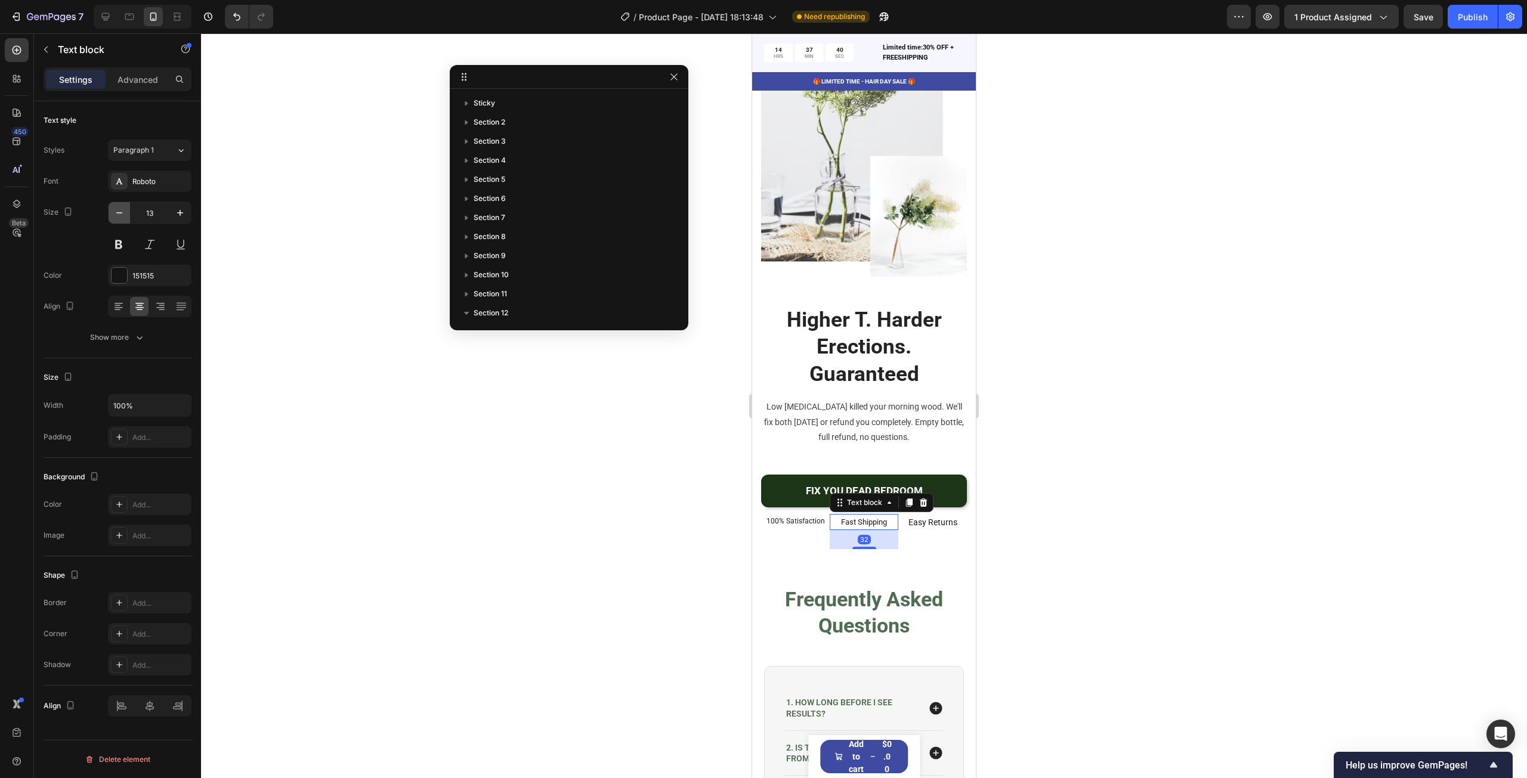
type input "12"
click at [934, 515] on p "Easy Returns" at bounding box center [933, 522] width 66 height 15
click at [122, 218] on icon "button" at bounding box center [119, 213] width 12 height 12
type input "12"
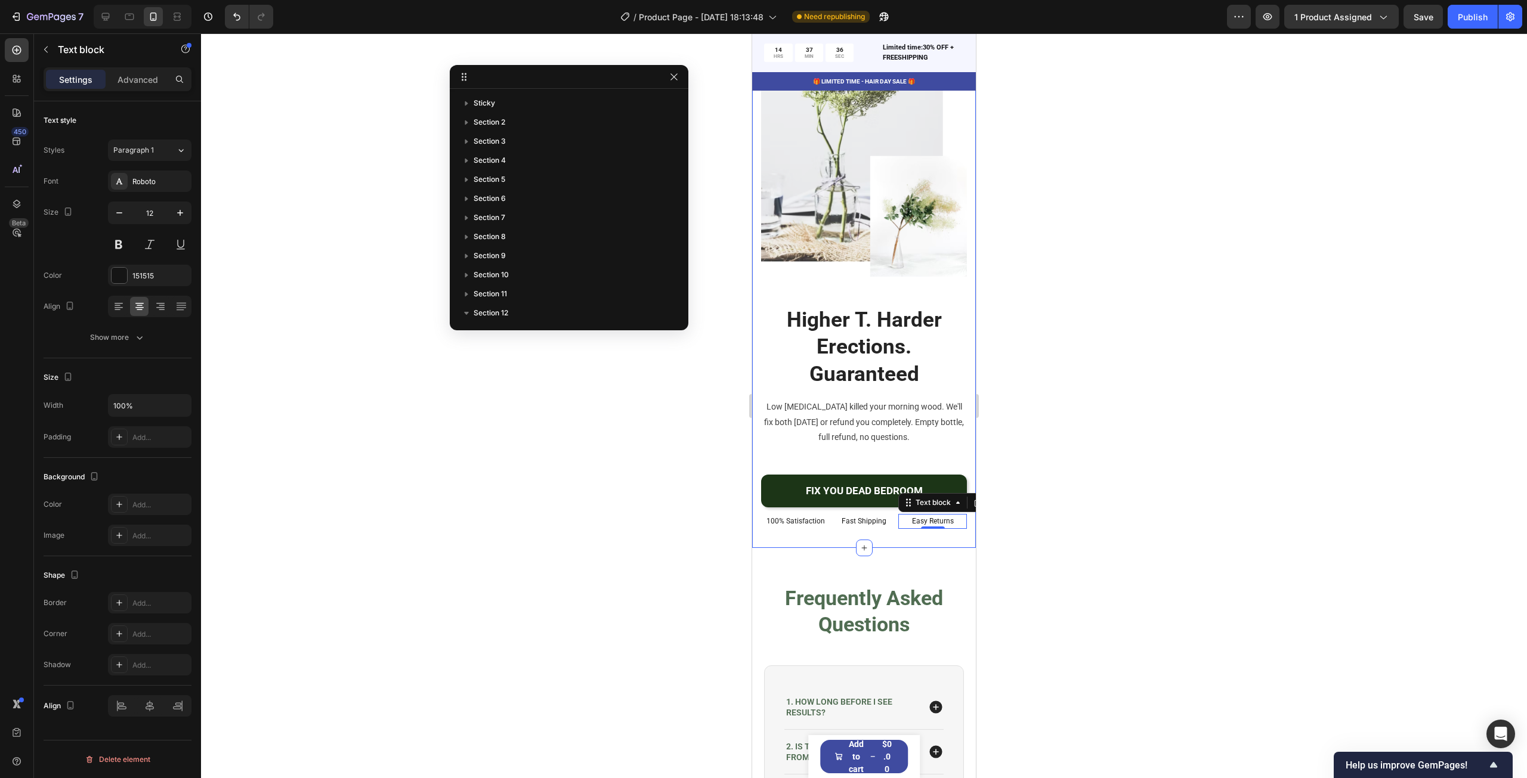
click at [1153, 364] on div at bounding box center [864, 405] width 1326 height 745
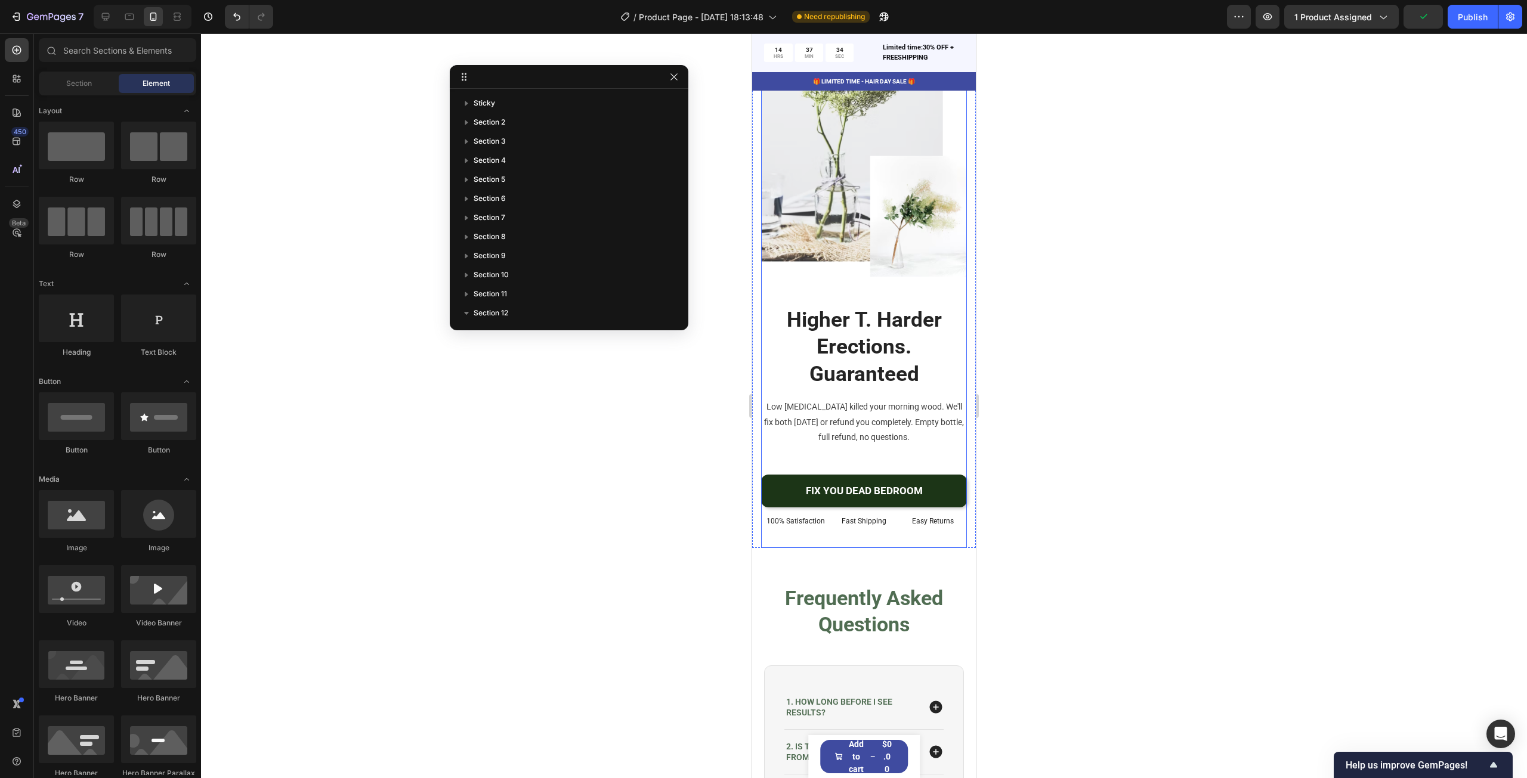
click at [880, 455] on div "Higher T. Harder Erections. Guaranteed Heading Low [MEDICAL_DATA] killed your m…" at bounding box center [864, 426] width 206 height 243
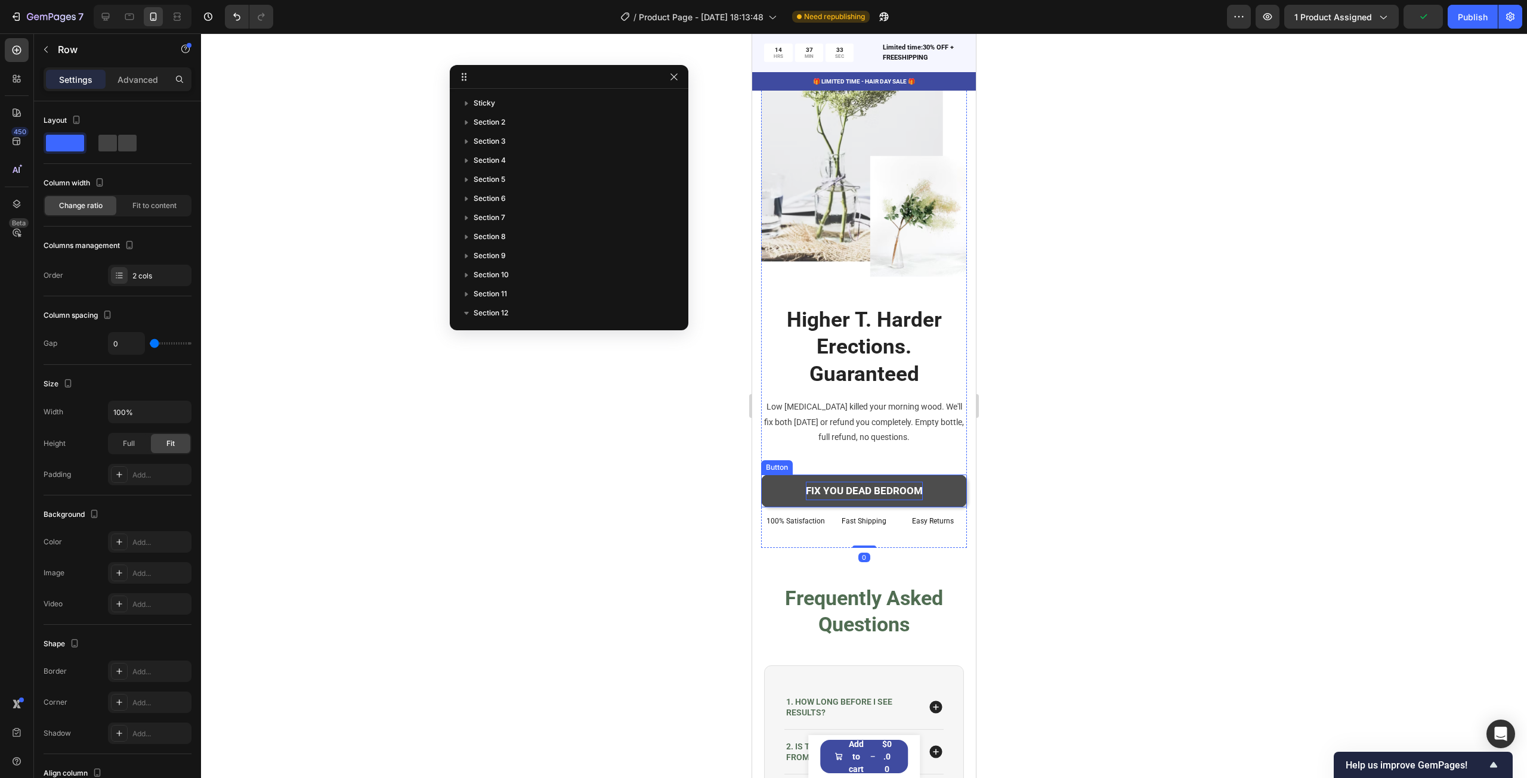
click at [870, 482] on p "FIX YOU DEAD BEDROOM" at bounding box center [864, 491] width 117 height 18
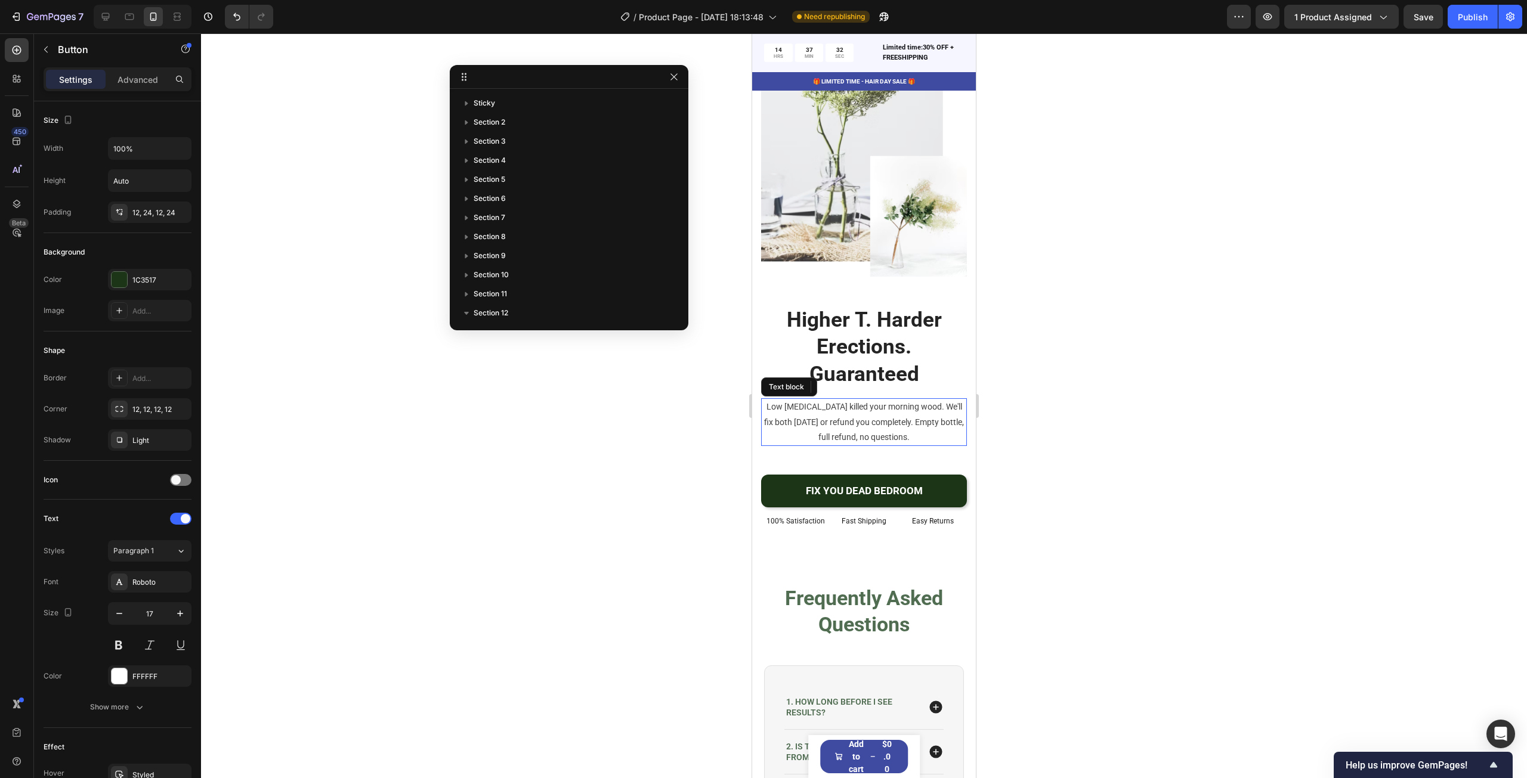
click at [908, 424] on p "Low [MEDICAL_DATA] killed your morning wood. We'll fix both [DATE] or refund yo…" at bounding box center [863, 422] width 203 height 45
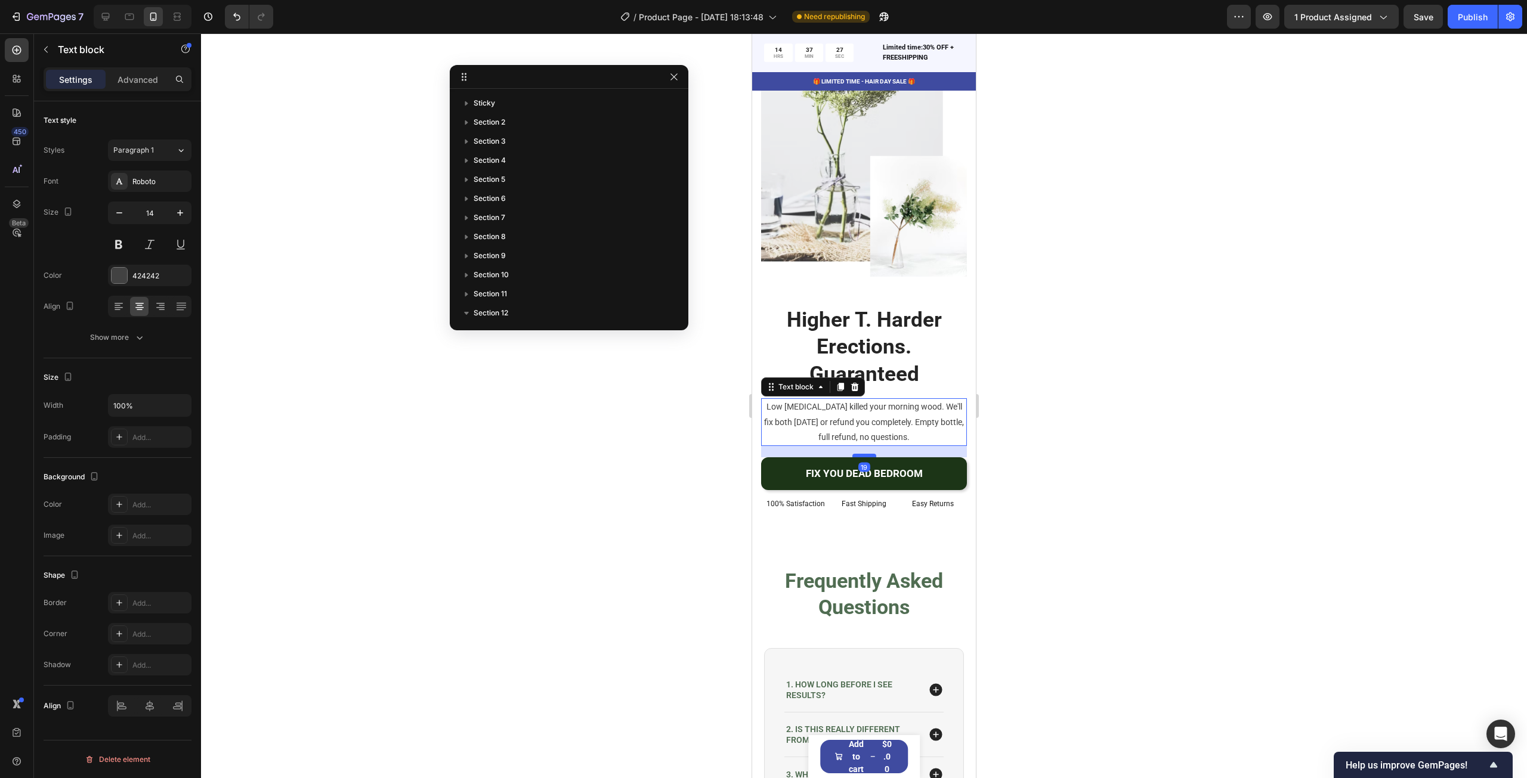
drag, startPoint x: 857, startPoint y: 463, endPoint x: 860, endPoint y: 446, distance: 17.7
click at [860, 454] on div at bounding box center [864, 456] width 24 height 4
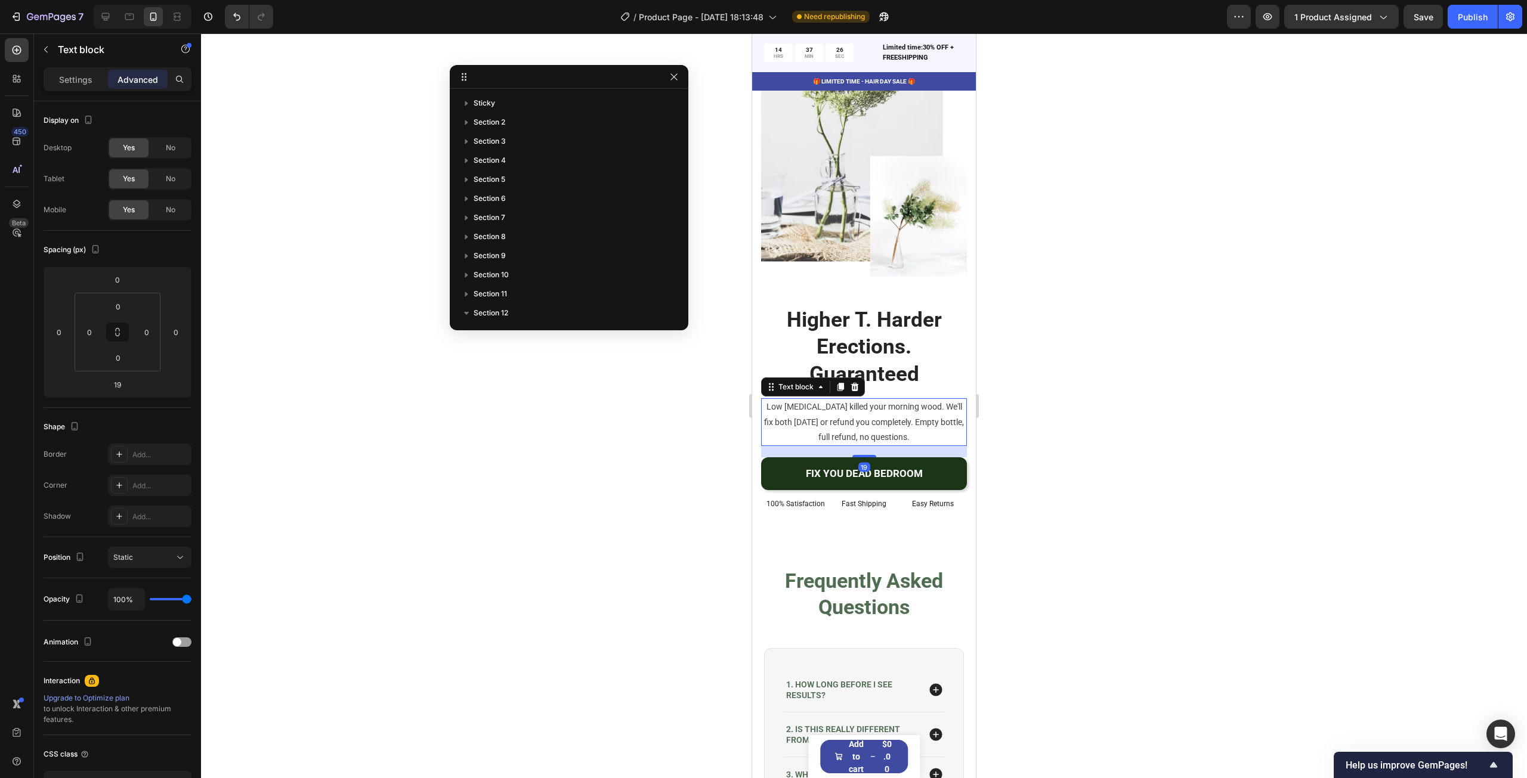
click at [1219, 416] on div at bounding box center [864, 405] width 1326 height 745
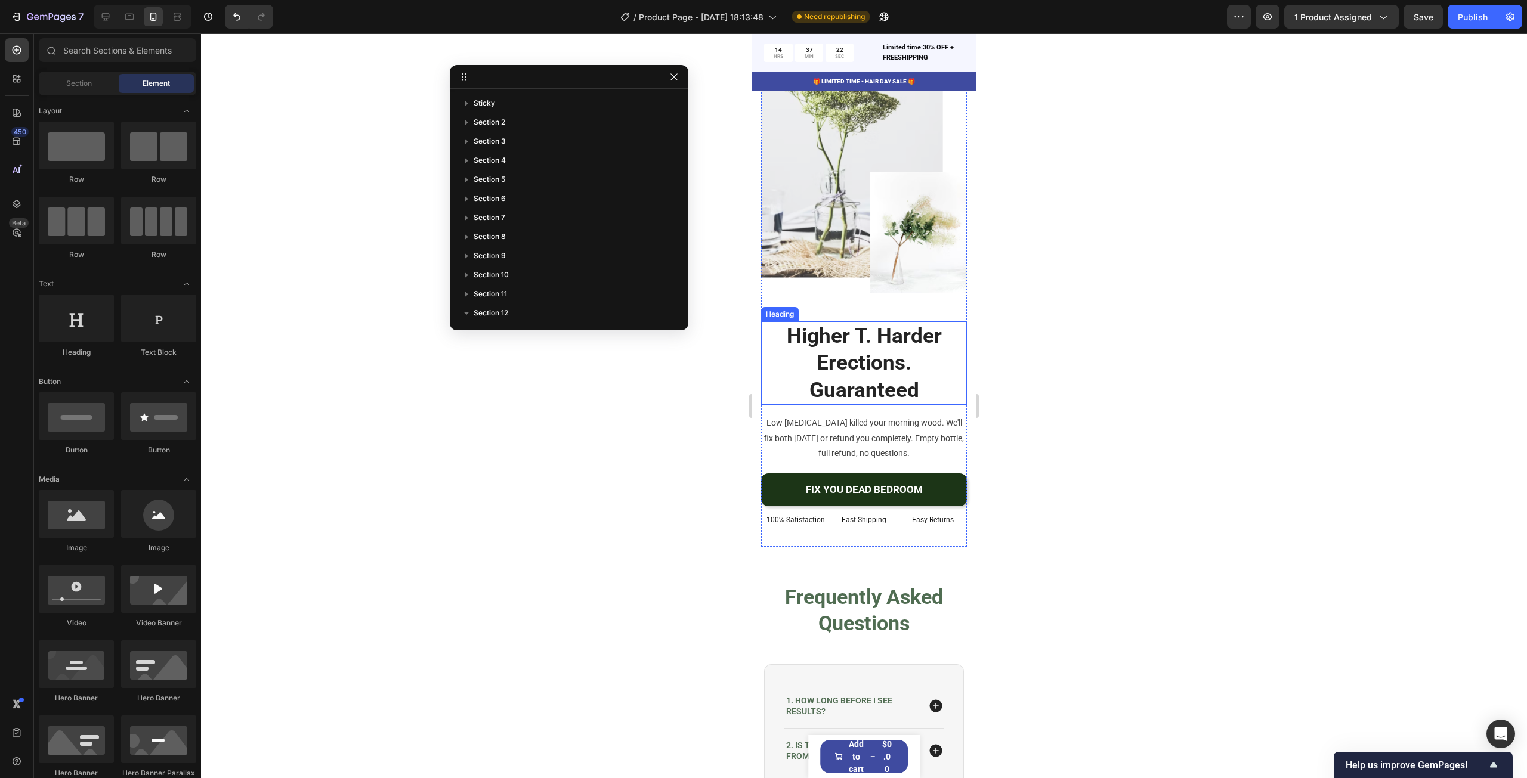
scroll to position [4310, 0]
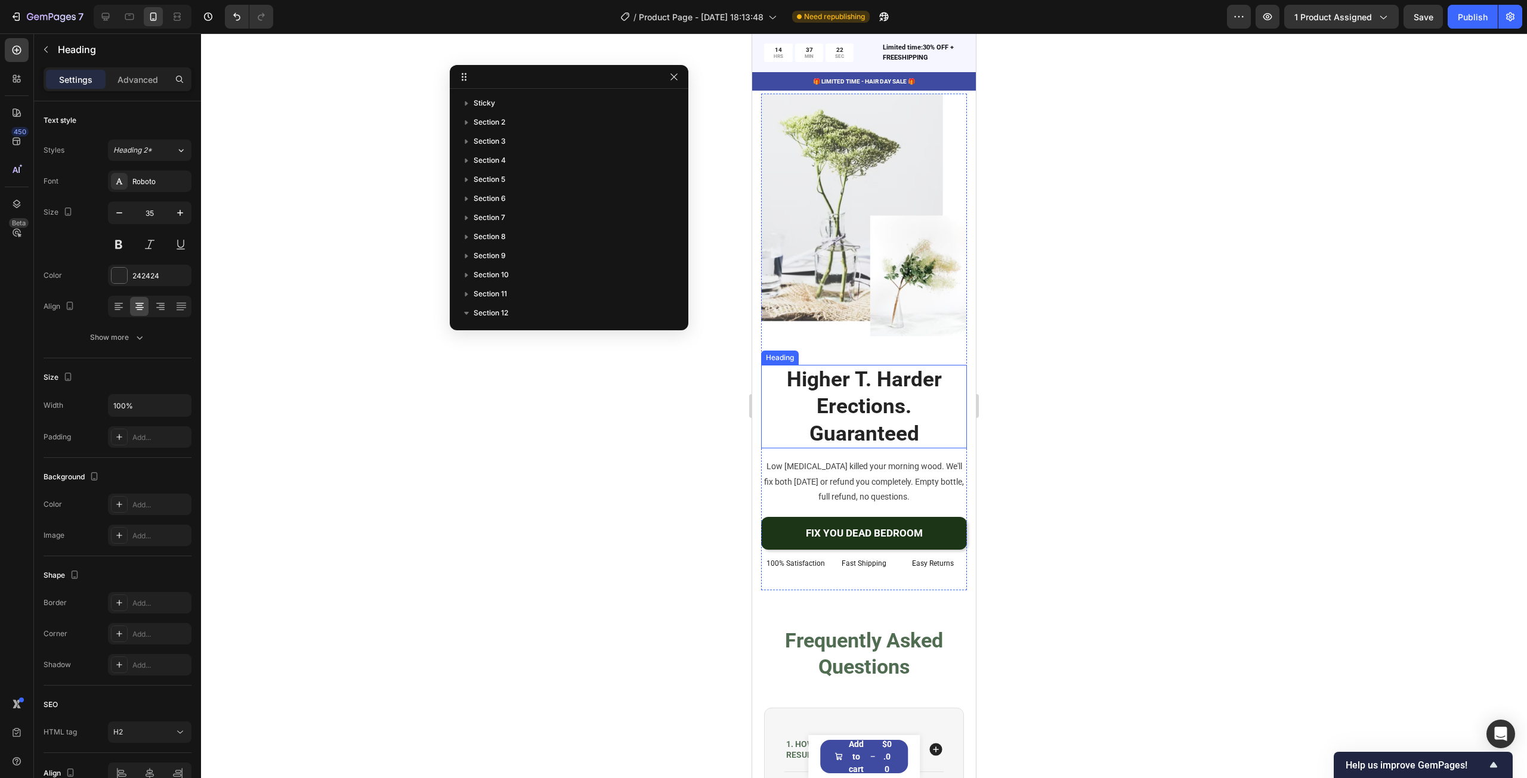
click at [867, 420] on h2 "Higher T. Harder Erections. Guaranteed" at bounding box center [864, 407] width 206 height 84
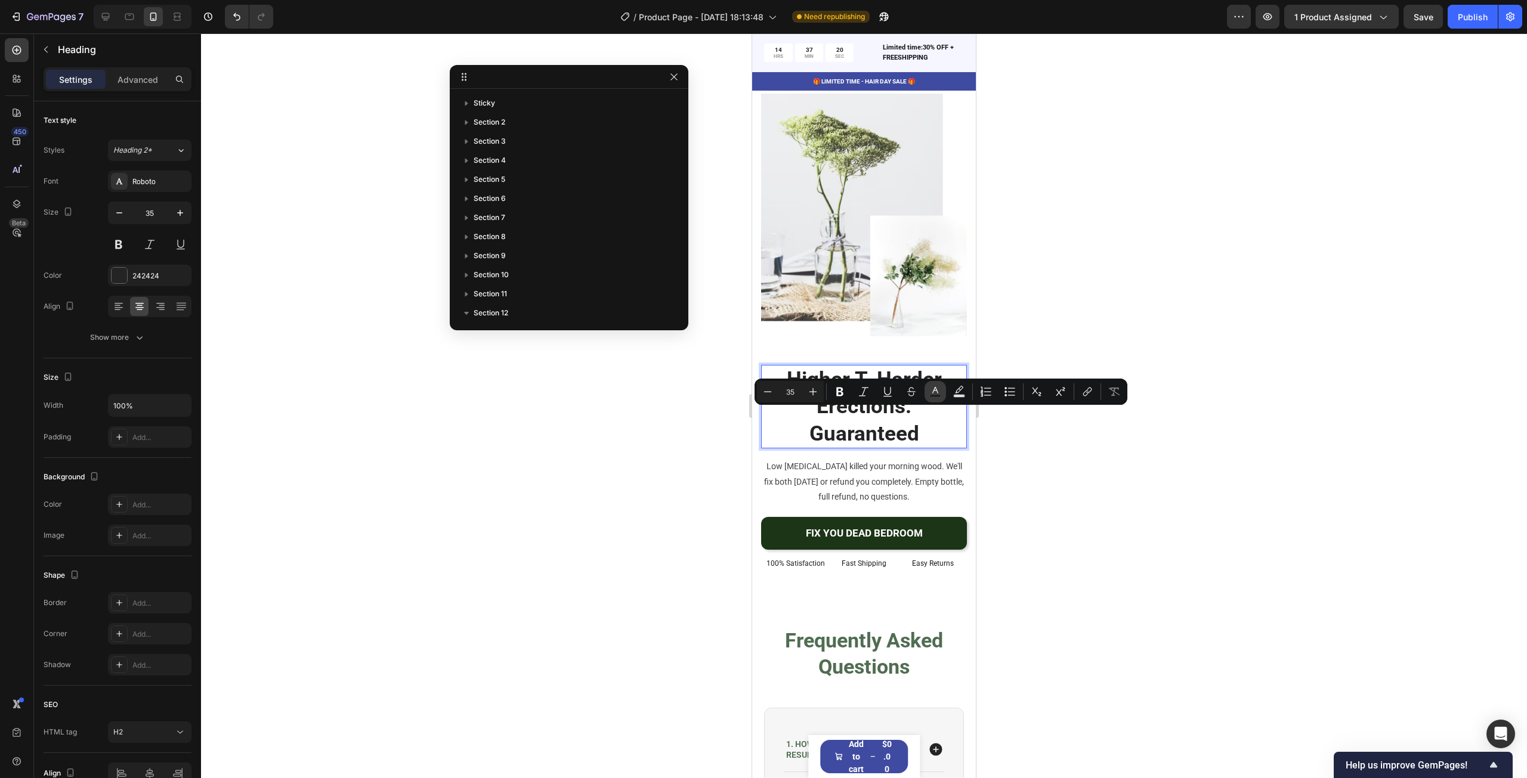
click at [934, 391] on icon "Editor contextual toolbar" at bounding box center [935, 390] width 6 height 7
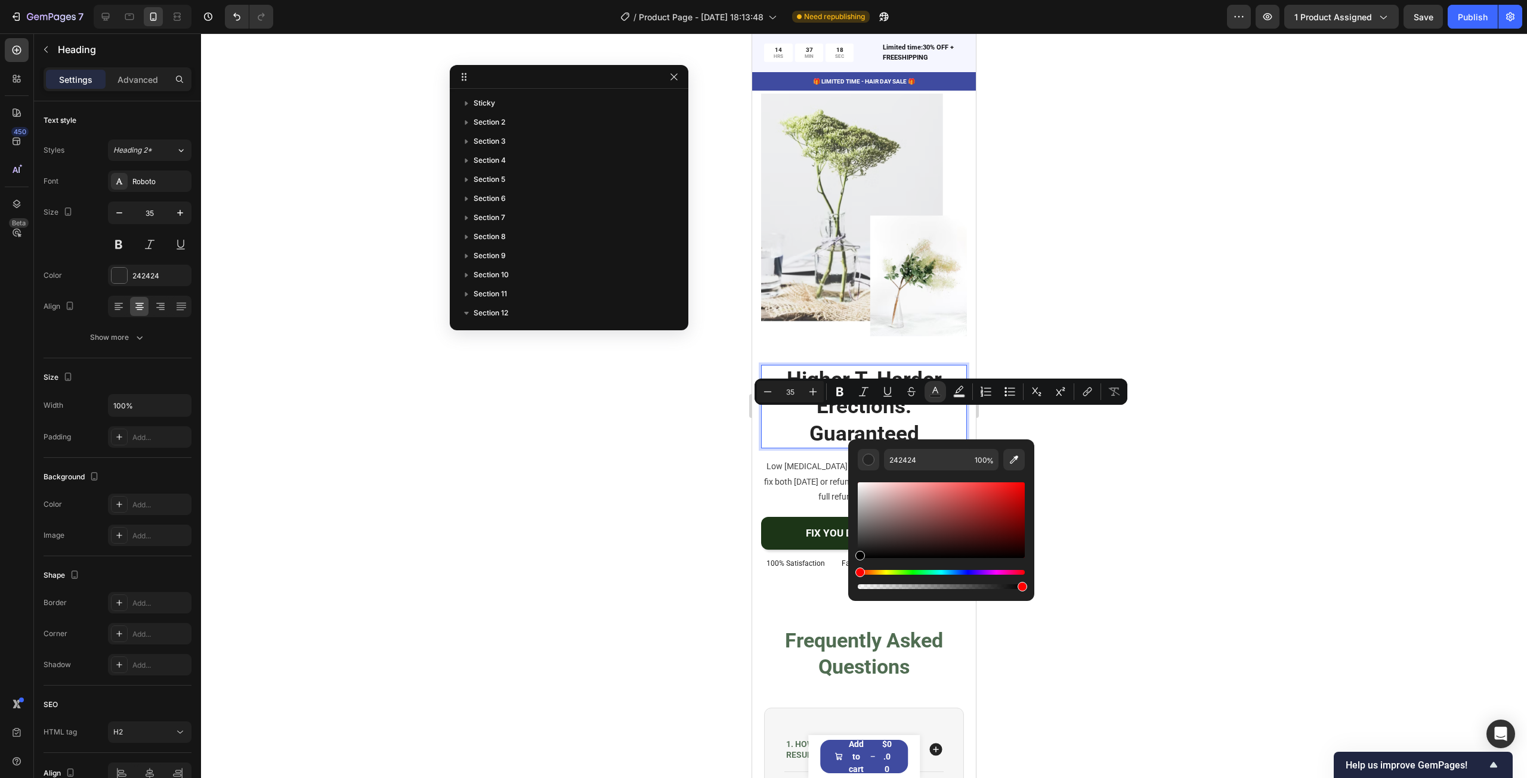
drag, startPoint x: 861, startPoint y: 551, endPoint x: 849, endPoint y: 576, distance: 27.7
click at [849, 576] on div "242424 100 %" at bounding box center [941, 516] width 186 height 152
type input "000000"
click at [1152, 503] on div at bounding box center [864, 405] width 1326 height 745
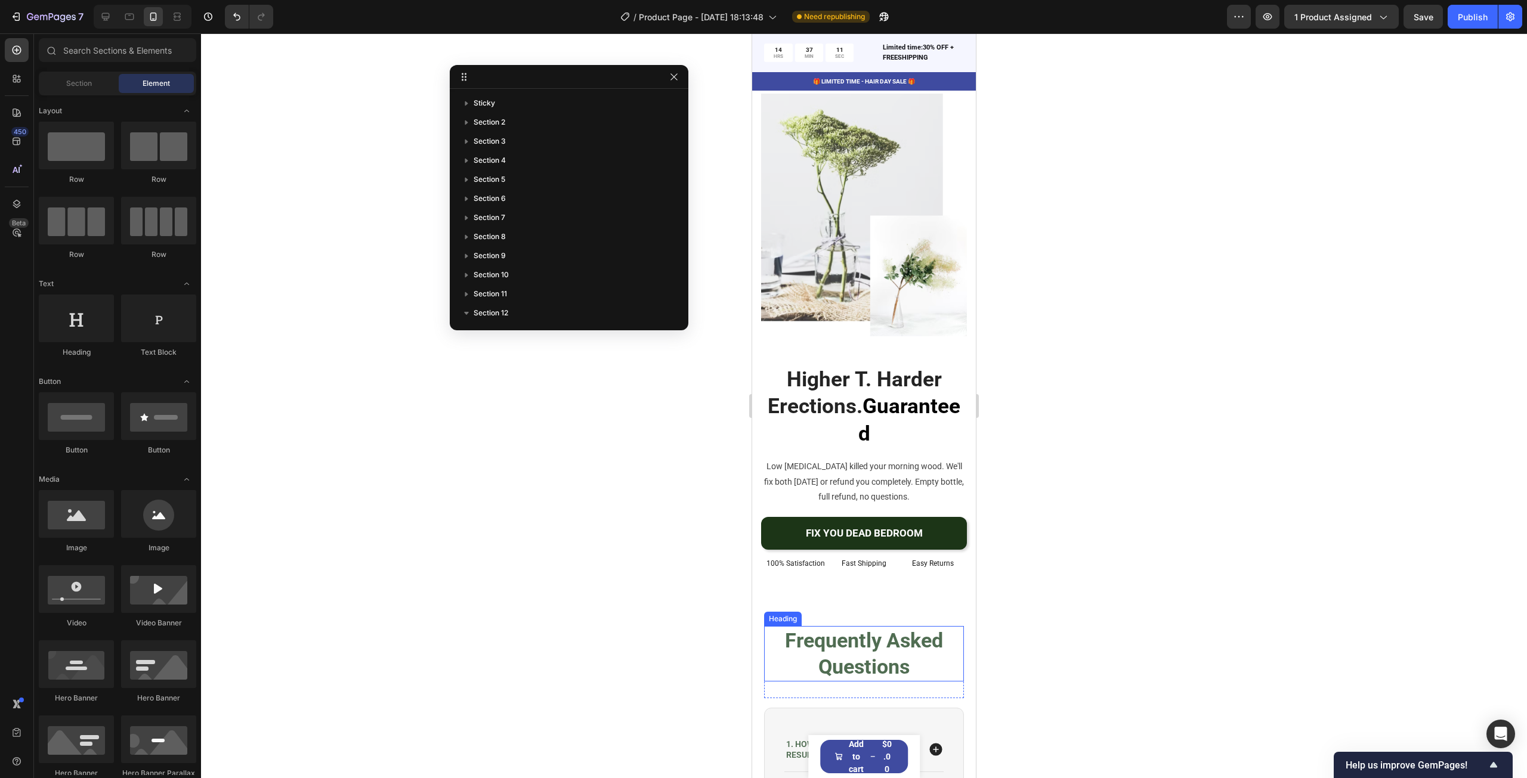
click at [885, 629] on strong "Frequently Asked Questions" at bounding box center [864, 654] width 158 height 50
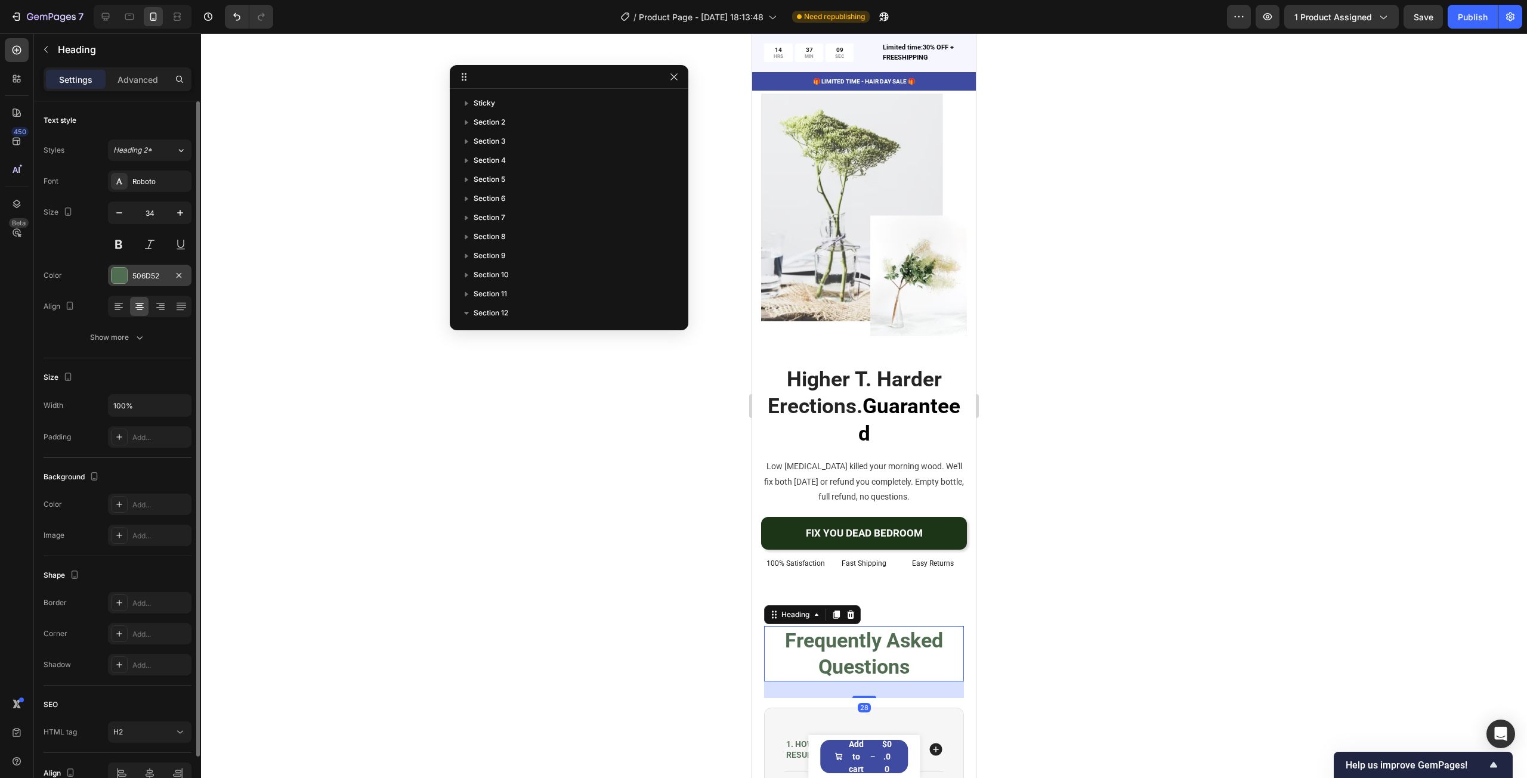
click at [153, 271] on div "506D52" at bounding box center [149, 276] width 35 height 11
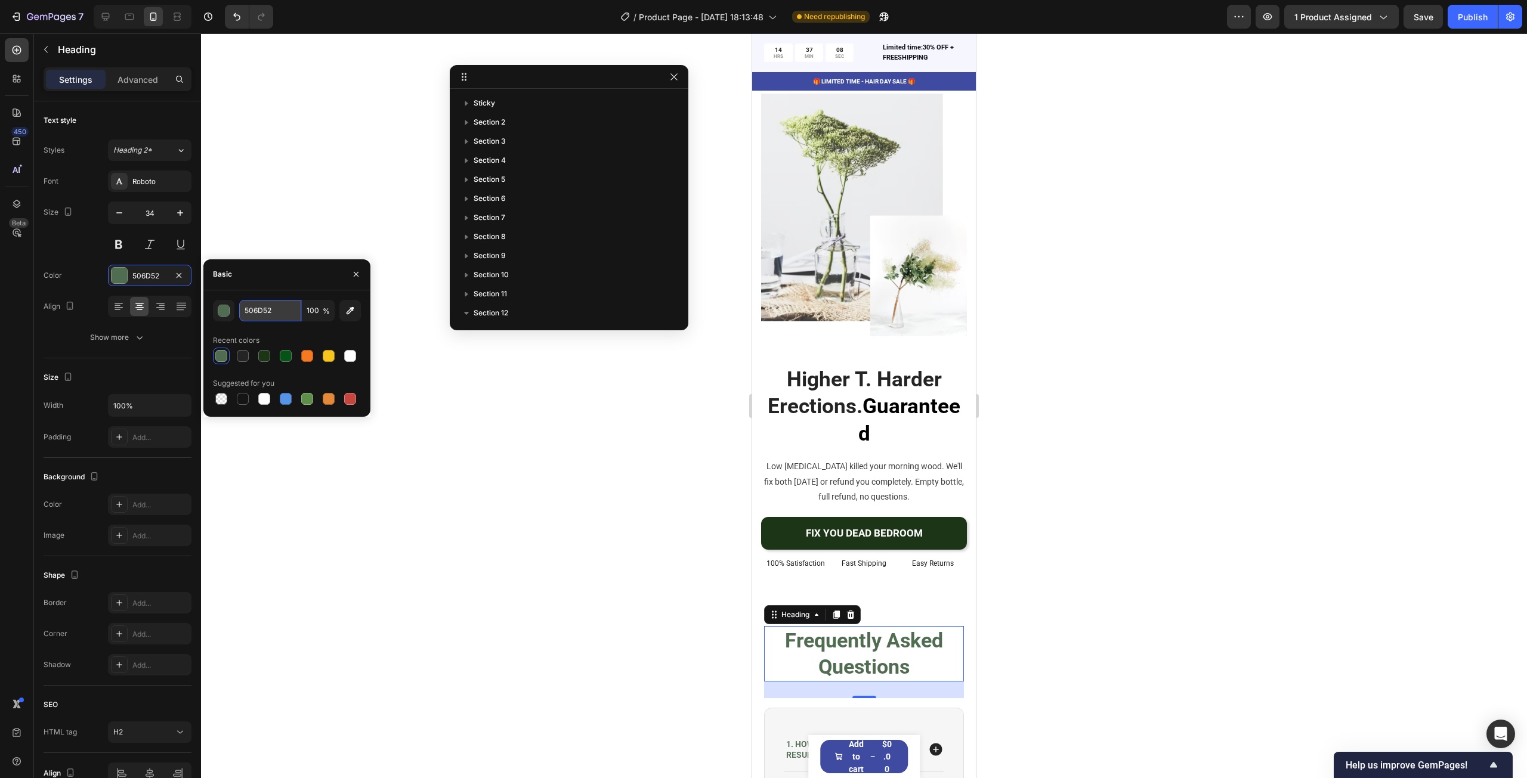
click at [252, 307] on input "506D52" at bounding box center [270, 310] width 62 height 21
click at [1041, 424] on div at bounding box center [864, 405] width 1326 height 745
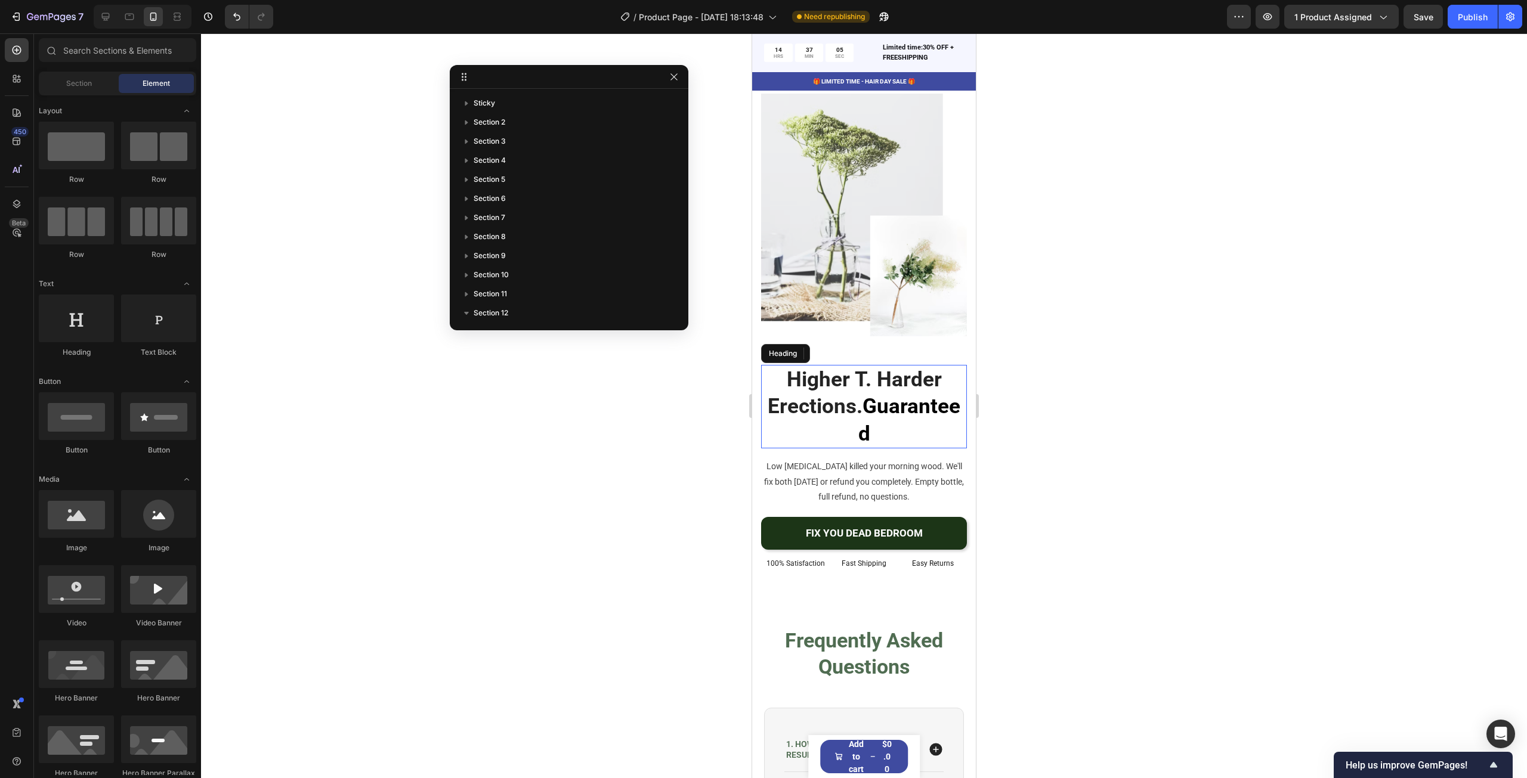
click at [837, 377] on p "Higher T. Harder Erections. Guaranteed" at bounding box center [863, 407] width 203 height 82
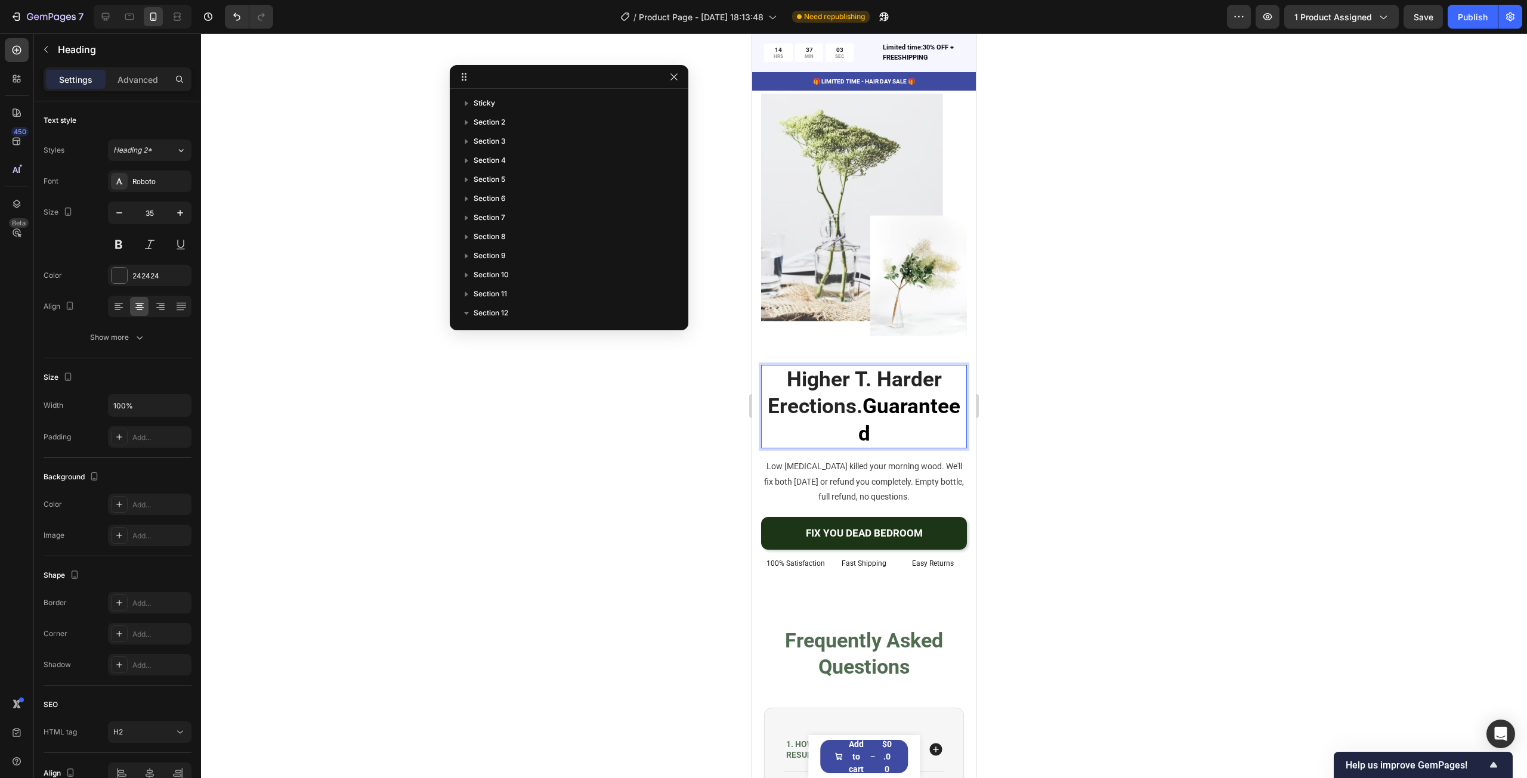
click at [910, 397] on p "Higher T. Harder Erections. Guaranteed" at bounding box center [863, 407] width 203 height 82
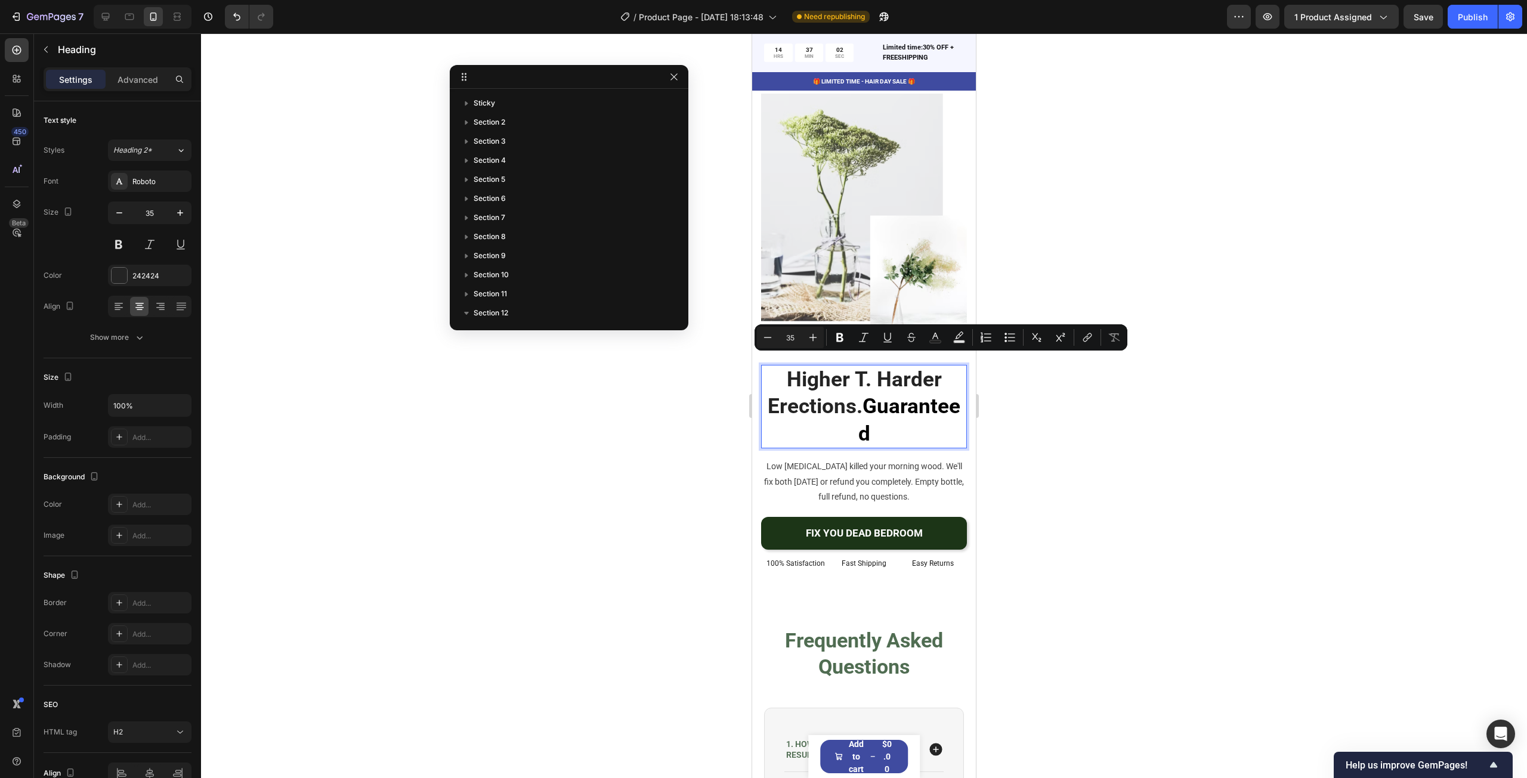
drag, startPoint x: 915, startPoint y: 400, endPoint x: 814, endPoint y: 370, distance: 105.5
click at [814, 370] on p "Higher T. Harder Erections. Guaranteed" at bounding box center [863, 407] width 203 height 82
click at [935, 341] on rect "Editor contextual toolbar" at bounding box center [935, 342] width 11 height 3
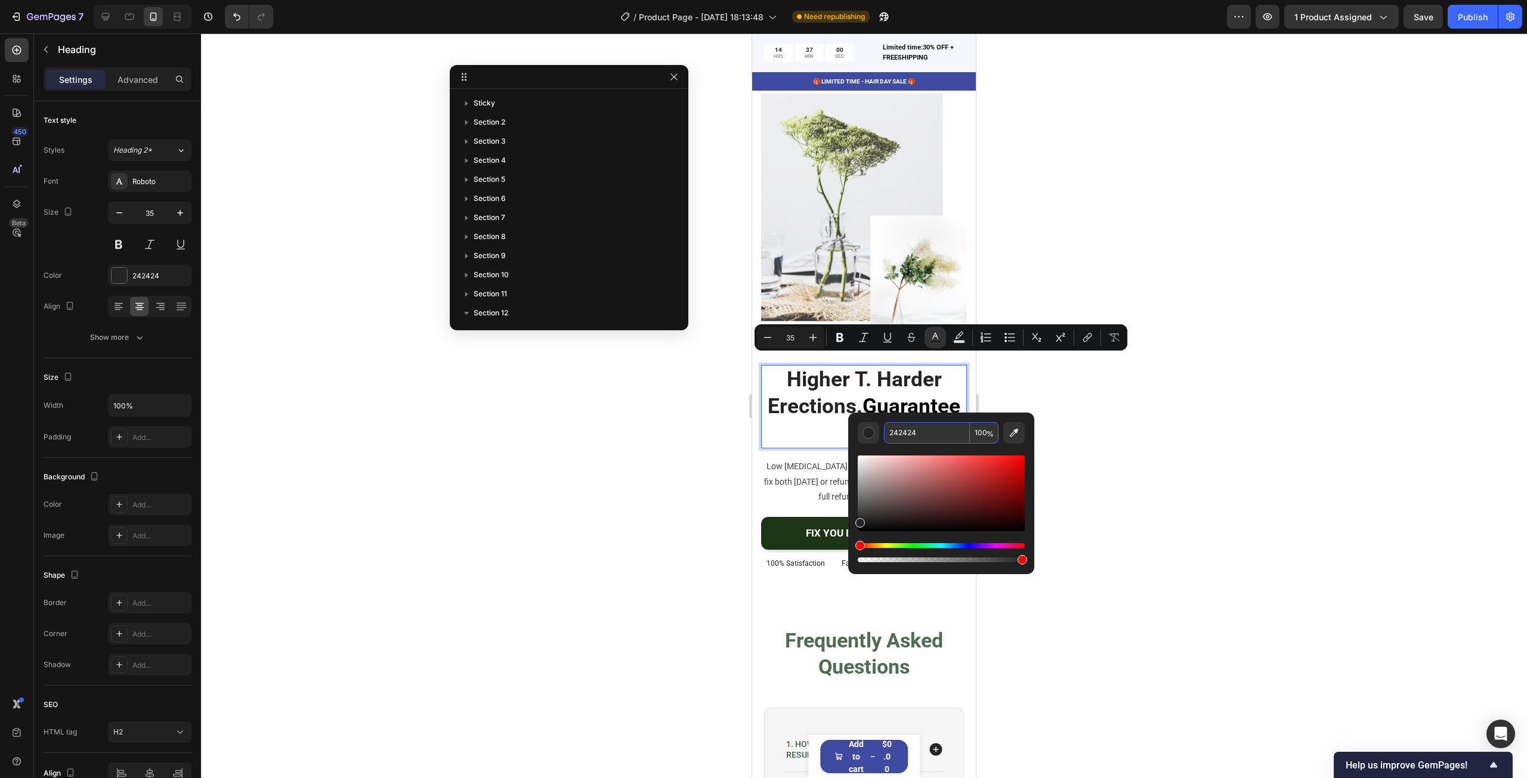
click at [913, 429] on input "242424" at bounding box center [927, 432] width 86 height 21
paste input "506D52"
type input "506D52"
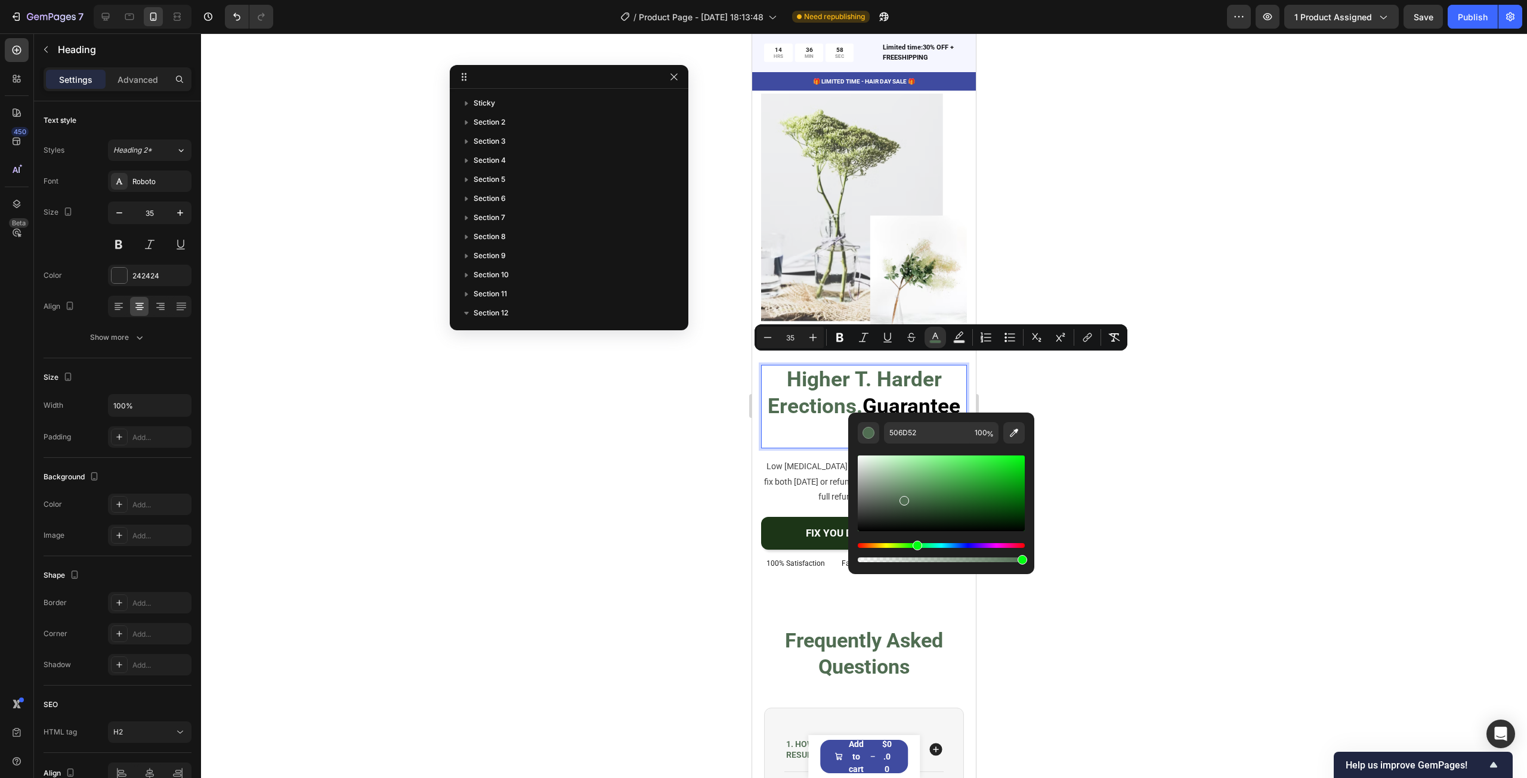
click at [1160, 366] on div at bounding box center [864, 405] width 1326 height 745
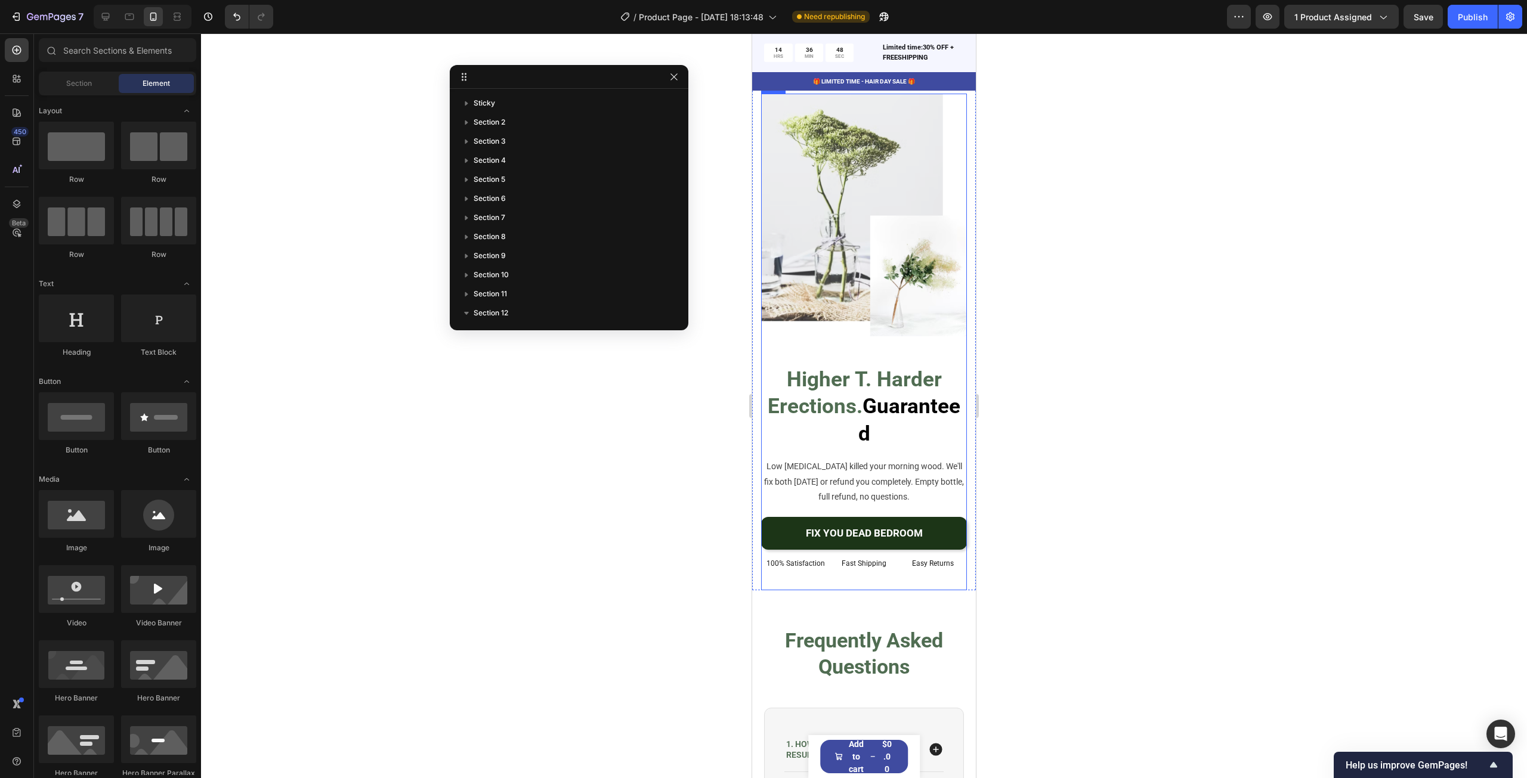
scroll to position [4131, 0]
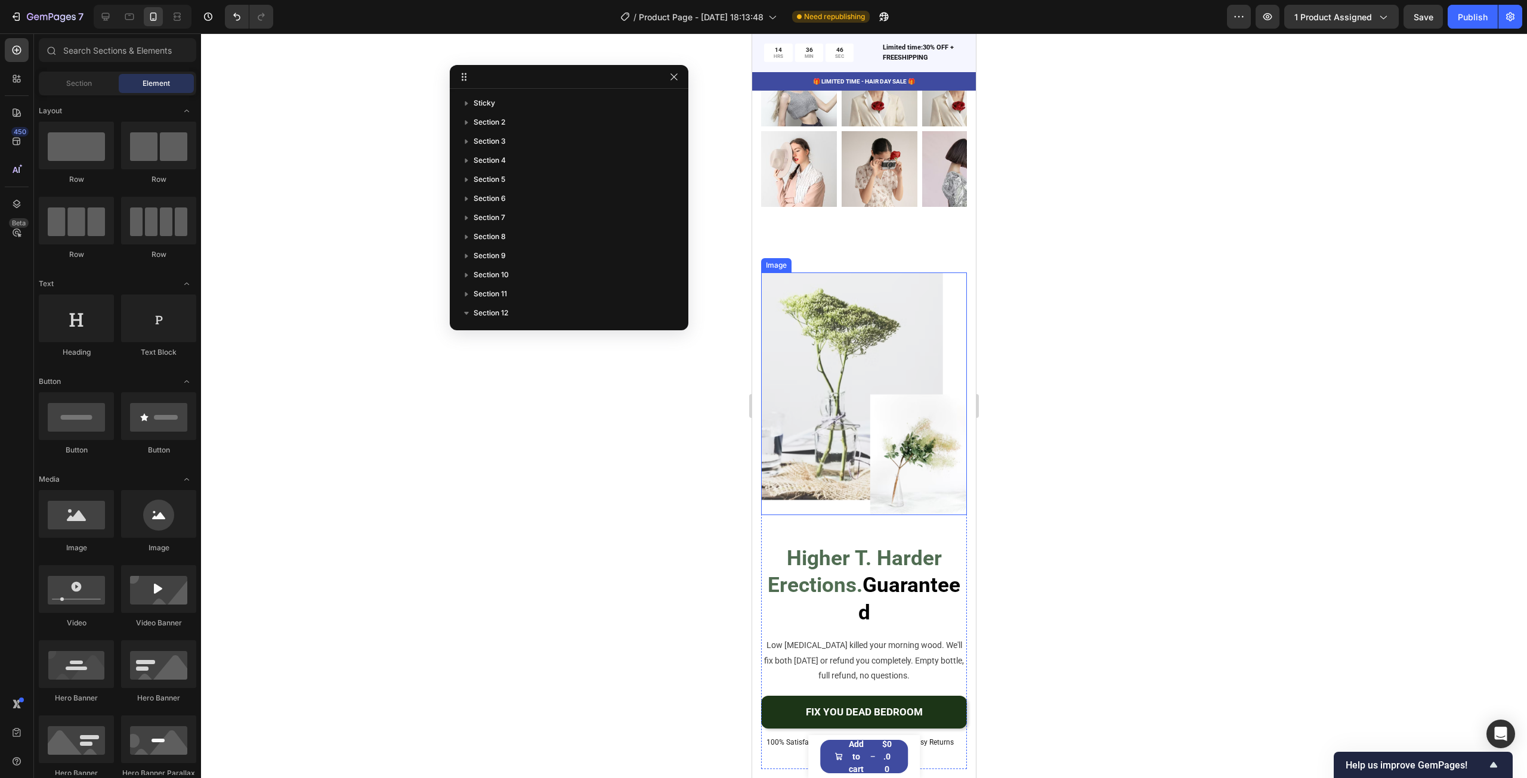
click at [917, 398] on img at bounding box center [864, 394] width 206 height 243
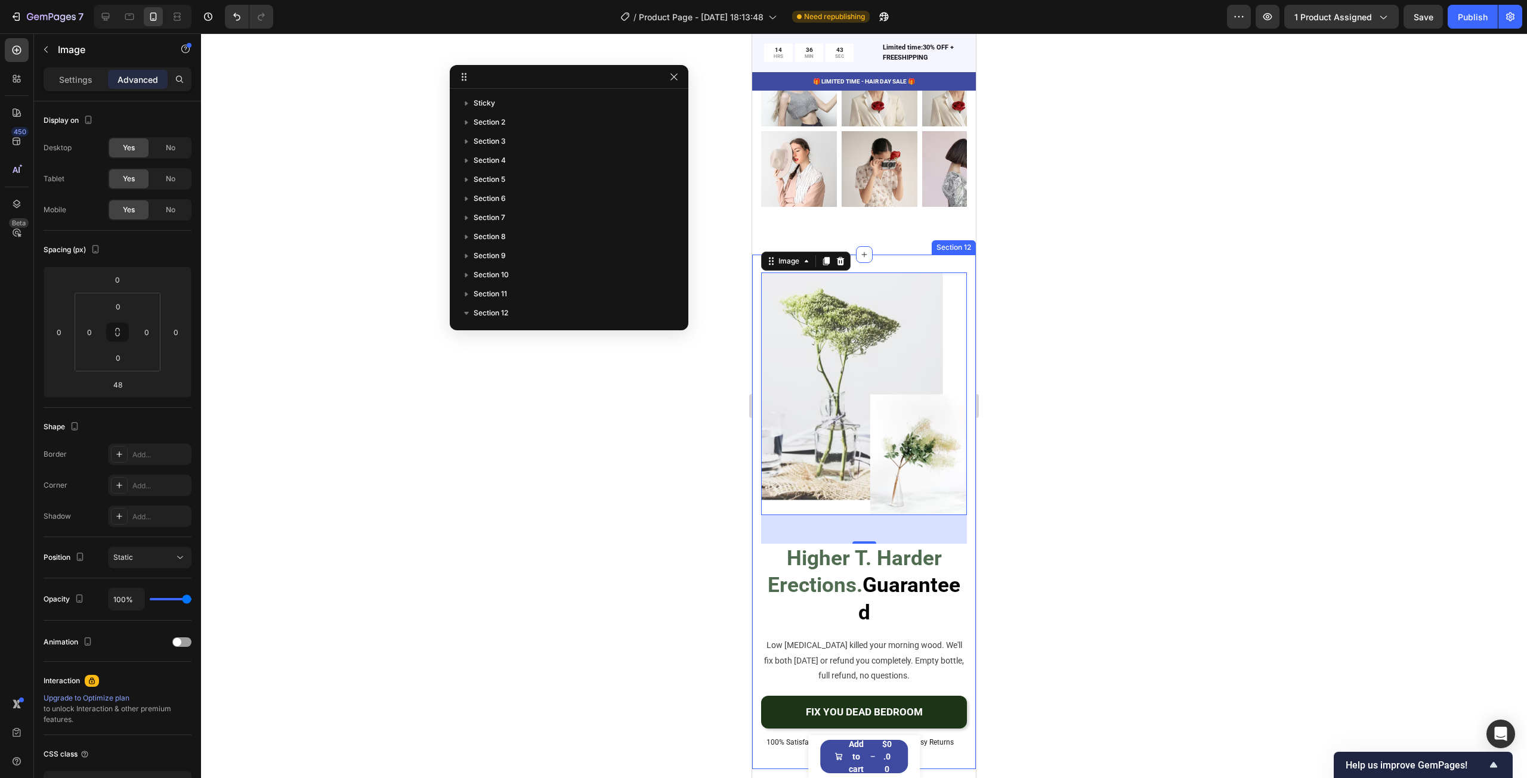
click at [901, 255] on div "Image 48 ⁠⁠⁠⁠⁠⁠⁠ Higher T. Harder Erections. Guaranteed Heading Low [MEDICAL_DA…" at bounding box center [864, 512] width 224 height 515
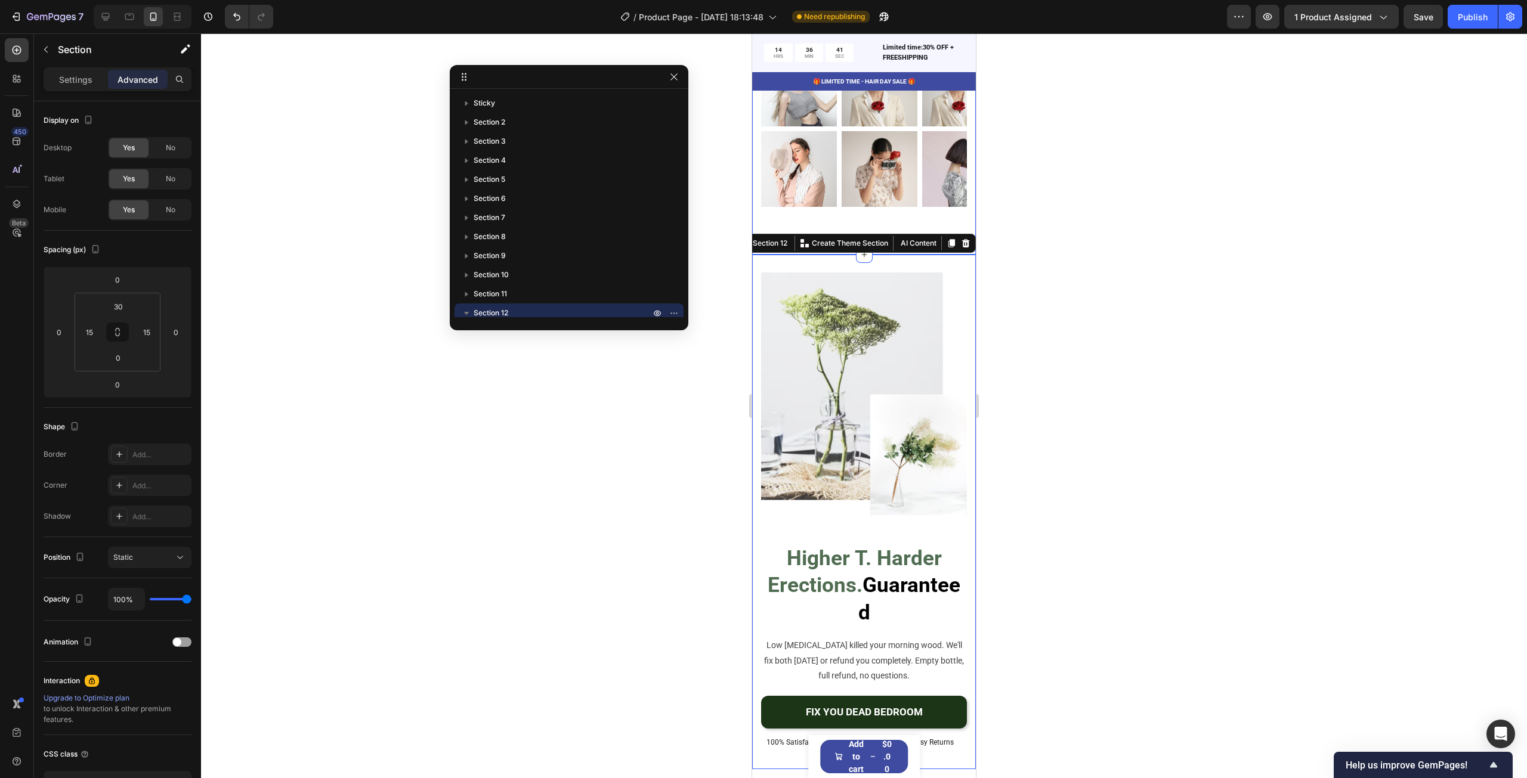
click at [896, 218] on div "Real Men. Real Results. Heading Row 200k+ Chose The Natural Route Text block Ro…" at bounding box center [864, 91] width 224 height 326
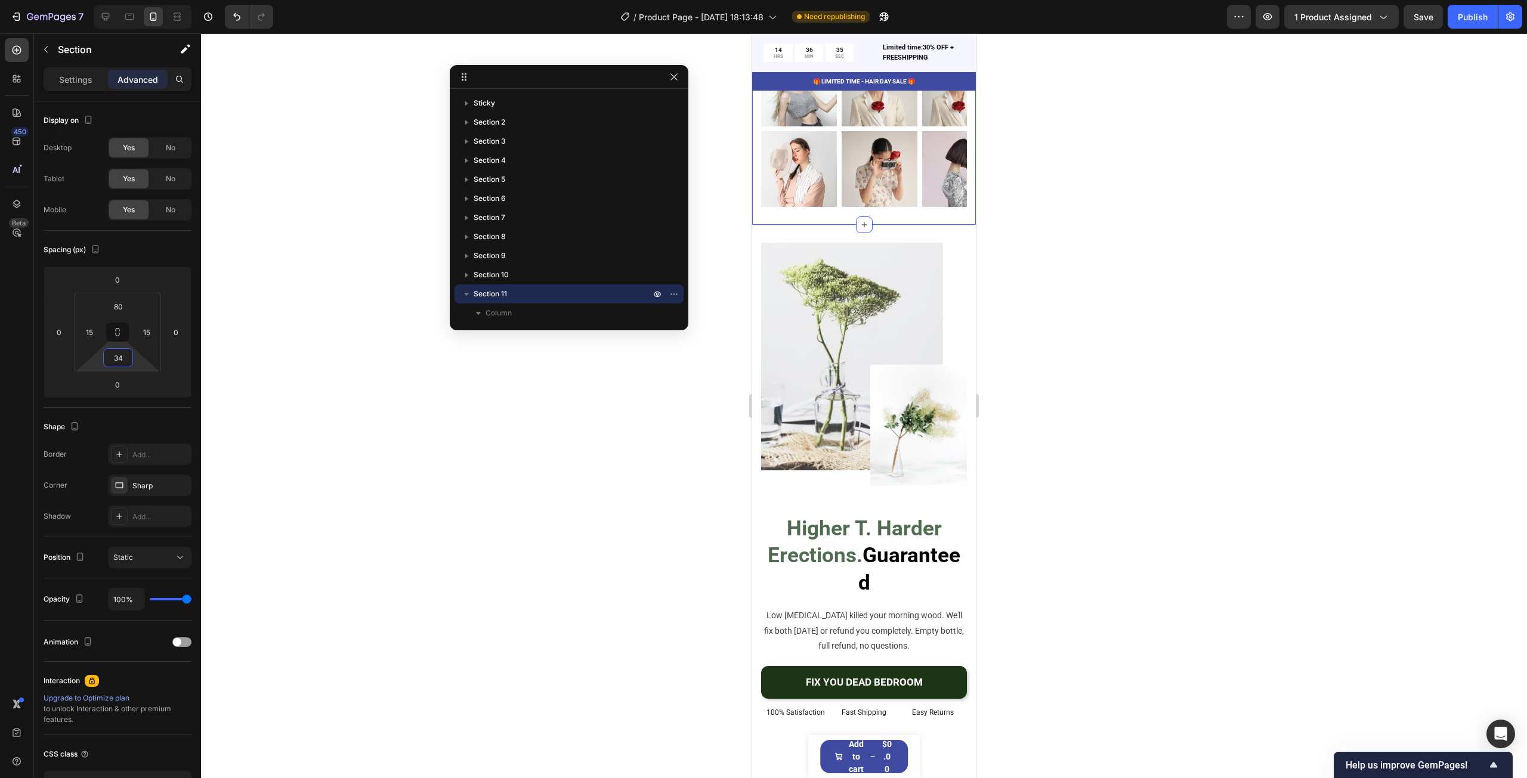
type input "36"
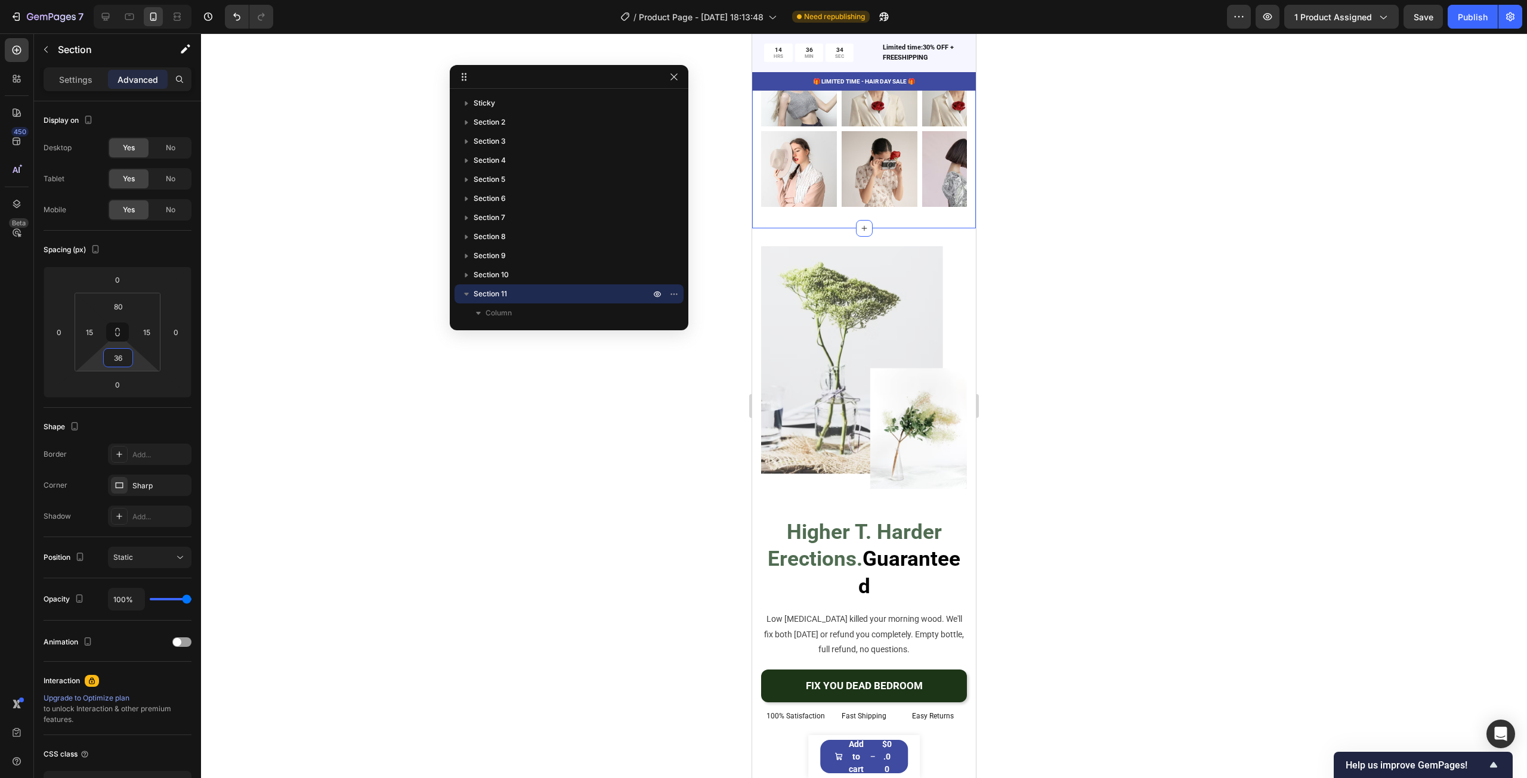
drag, startPoint x: 134, startPoint y: 358, endPoint x: 143, endPoint y: 348, distance: 13.1
click at [143, 0] on html "7 Version history / Product Page - [DATE] 18:13:48 Need republishing Preview 1 …" at bounding box center [763, 0] width 1527 height 0
click at [1161, 316] on div at bounding box center [864, 405] width 1326 height 745
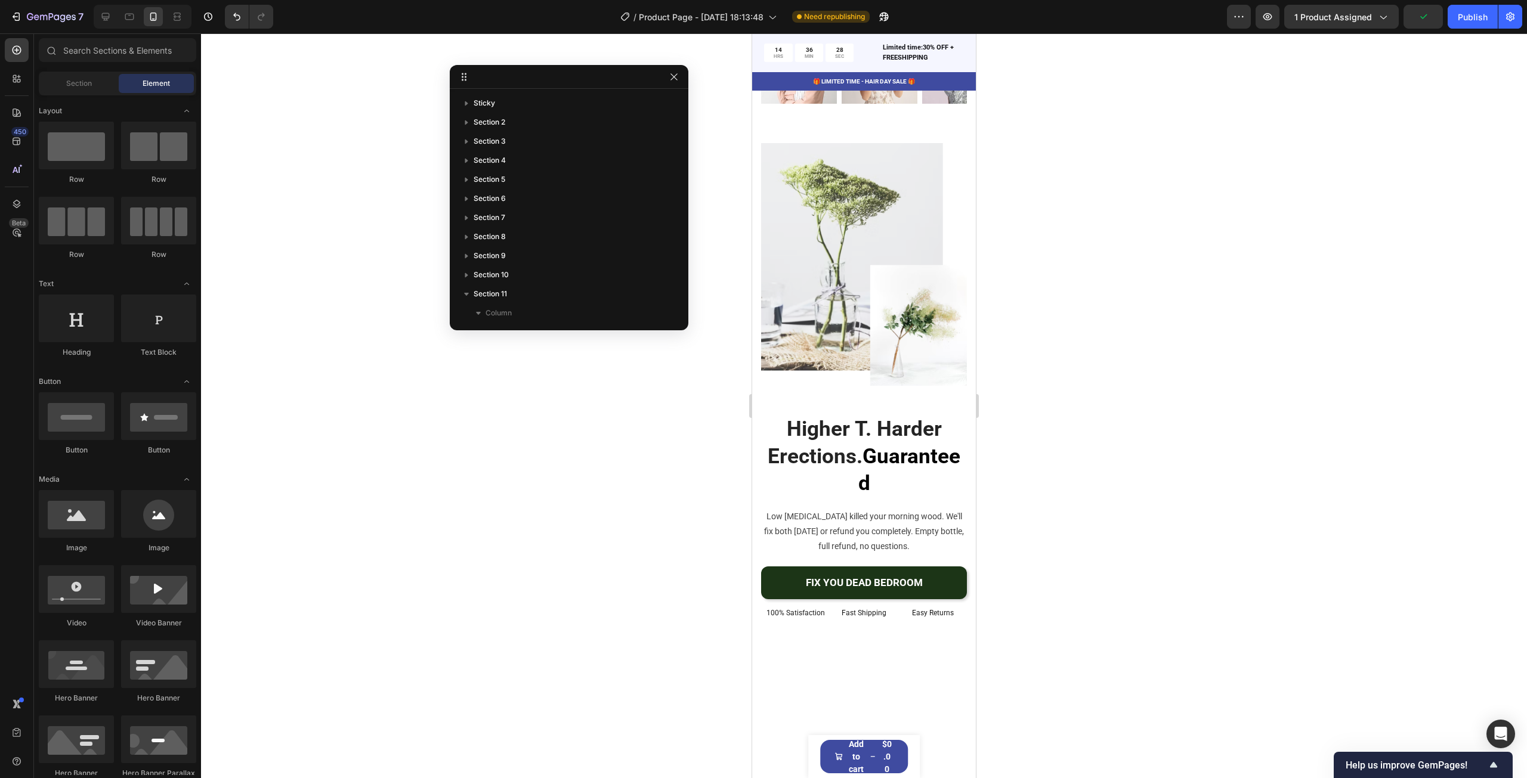
scroll to position [4370, 0]
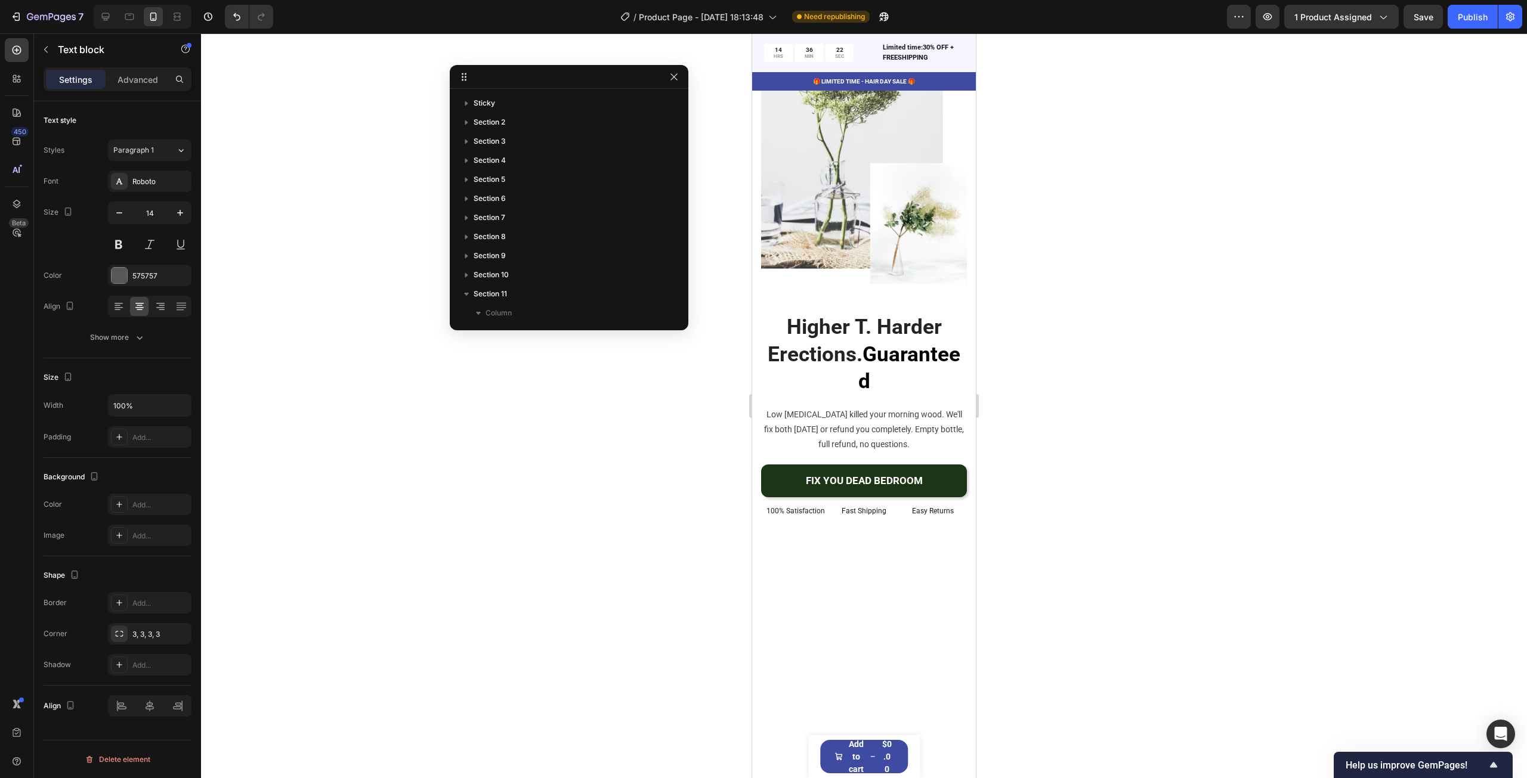
click at [1069, 301] on div at bounding box center [864, 405] width 1326 height 745
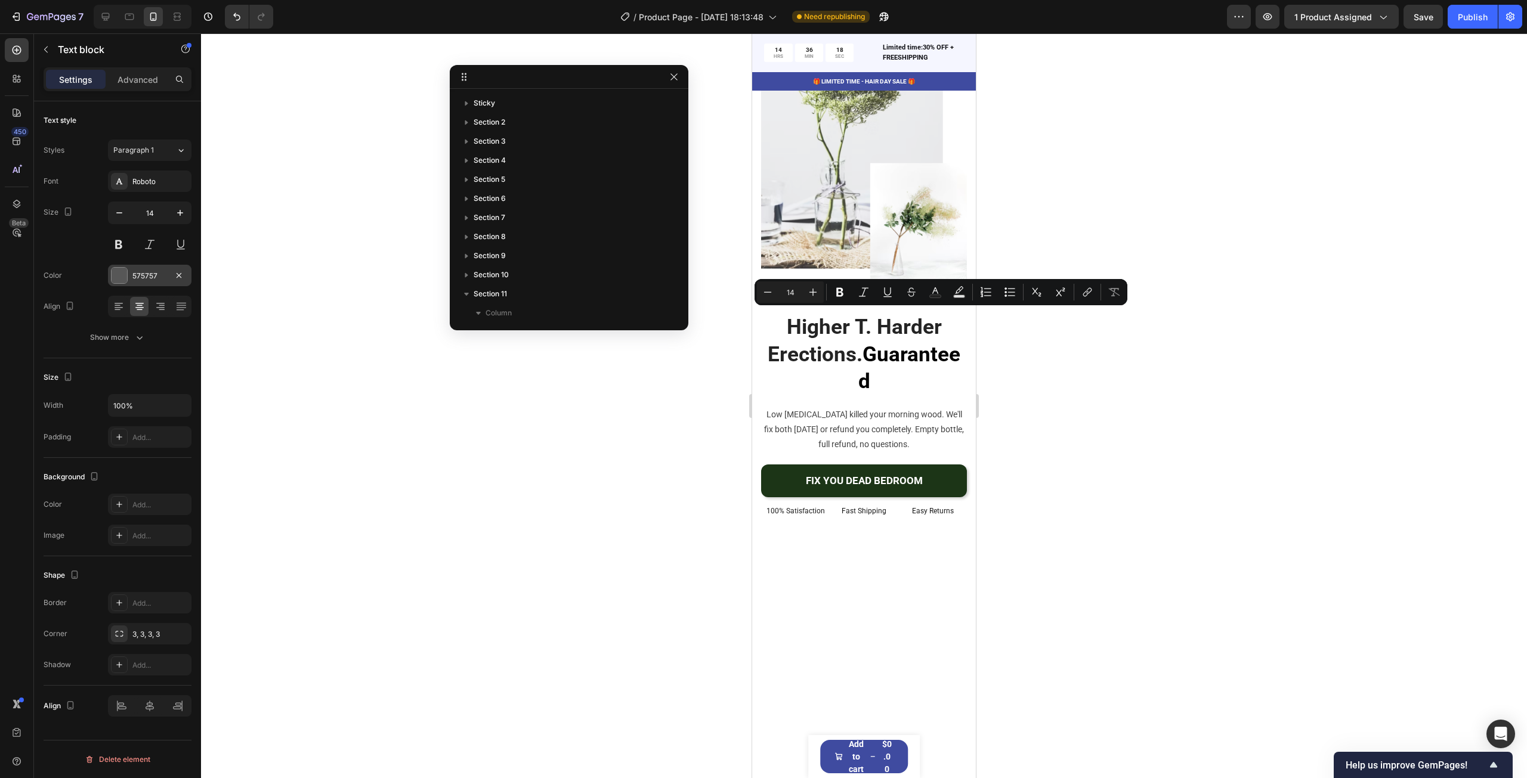
click at [119, 270] on div at bounding box center [120, 276] width 16 height 16
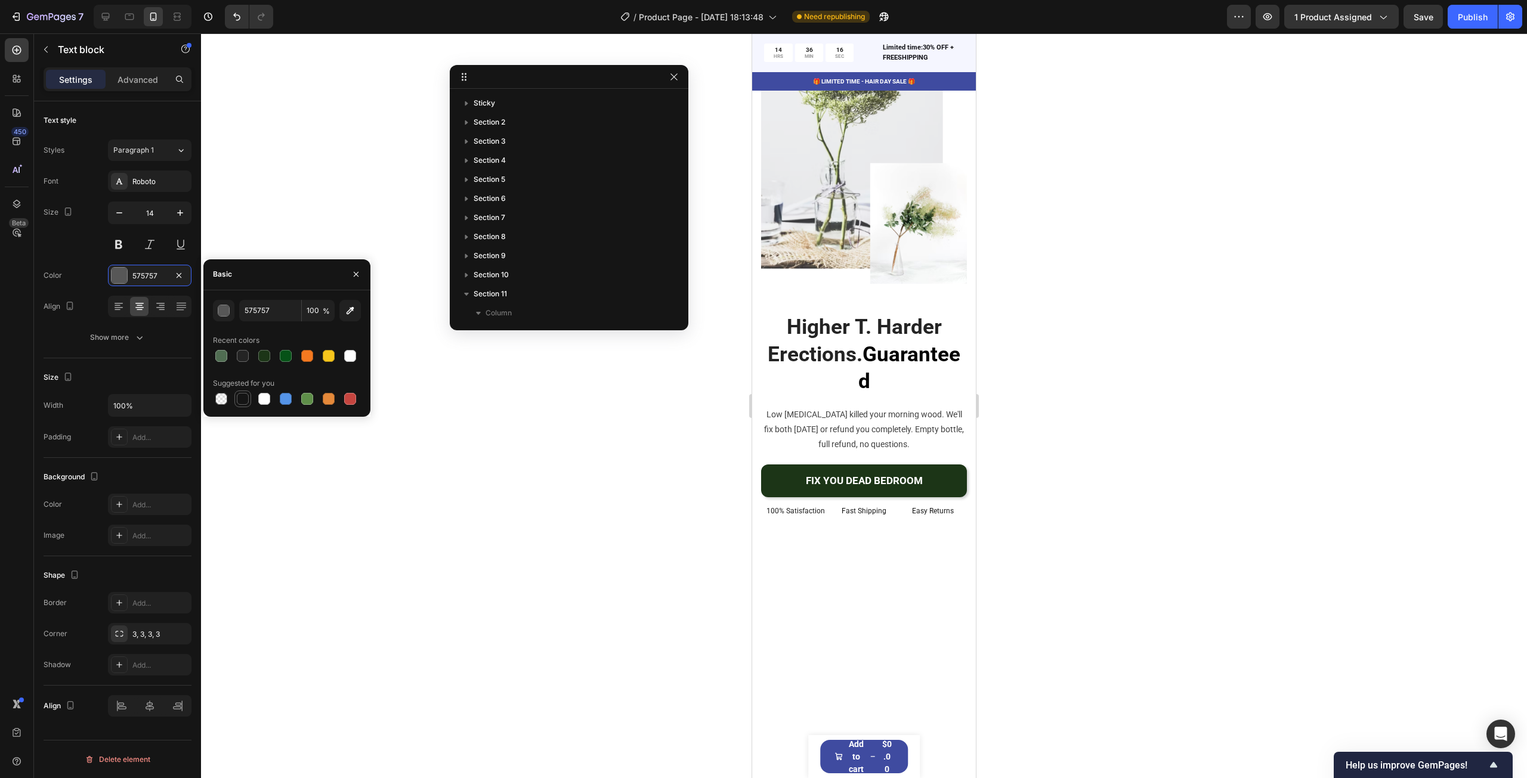
click at [244, 395] on div at bounding box center [243, 399] width 12 height 12
type input "151515"
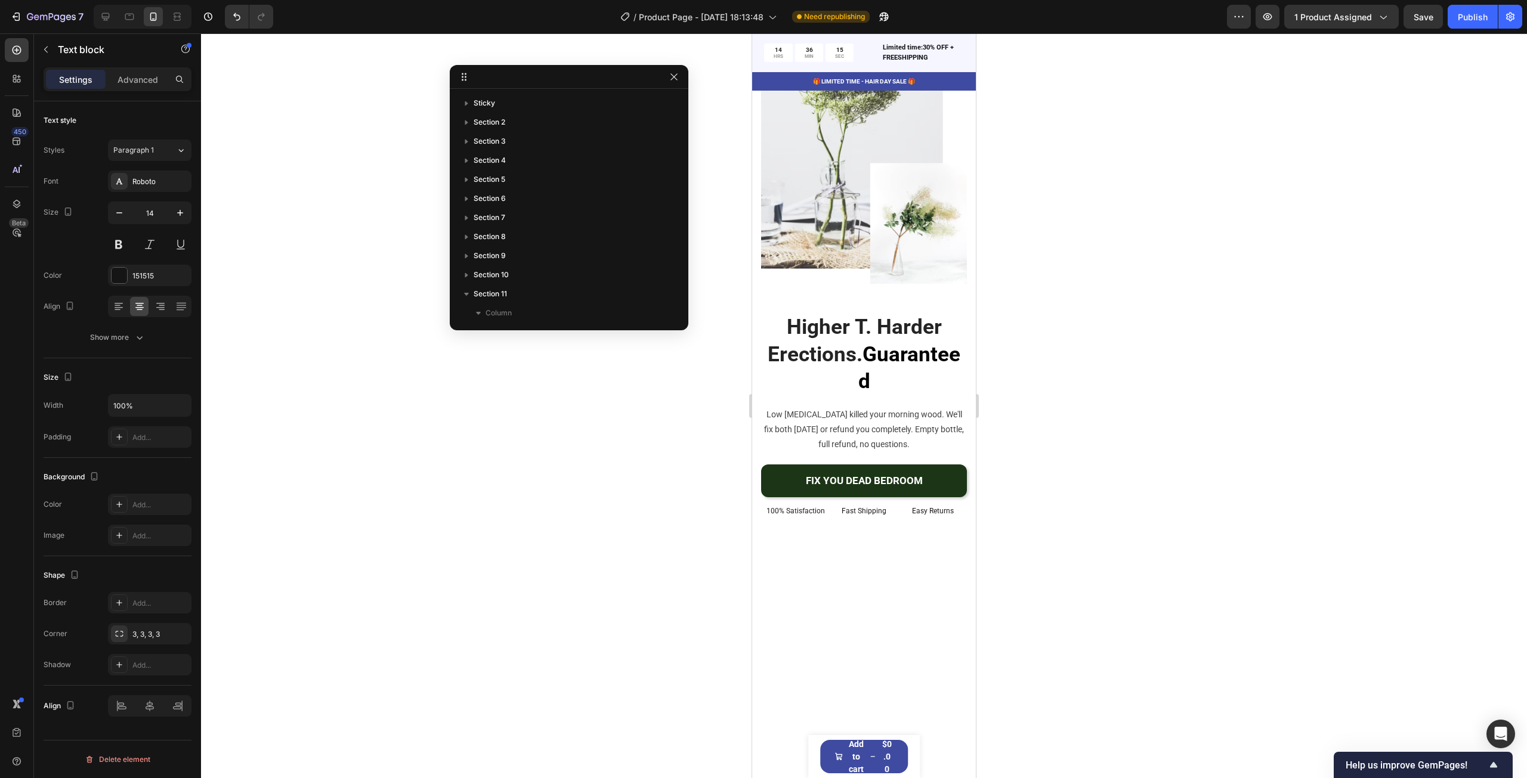
click at [1080, 360] on div at bounding box center [864, 405] width 1326 height 745
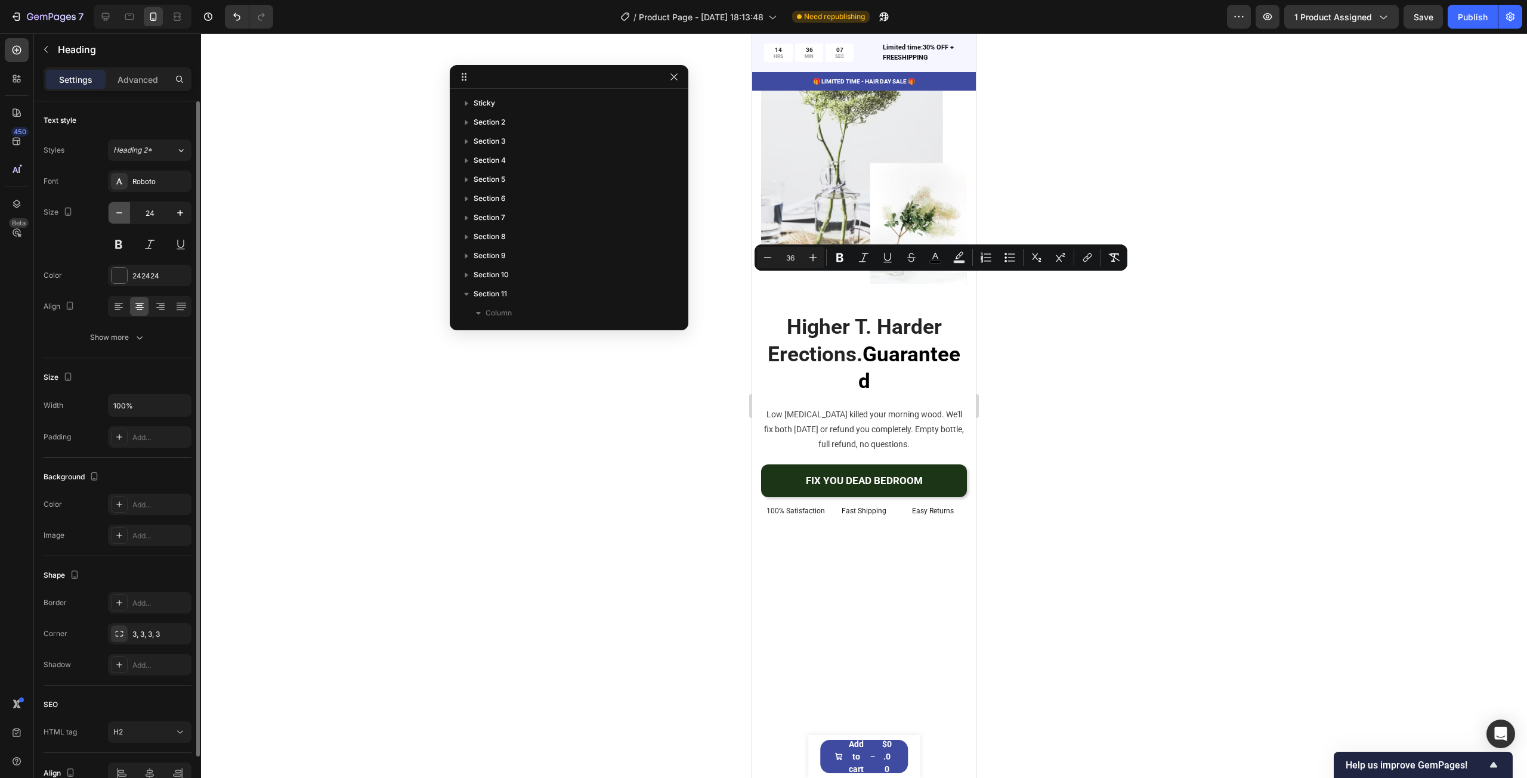
click at [118, 214] on icon "button" at bounding box center [119, 213] width 12 height 12
type input "23"
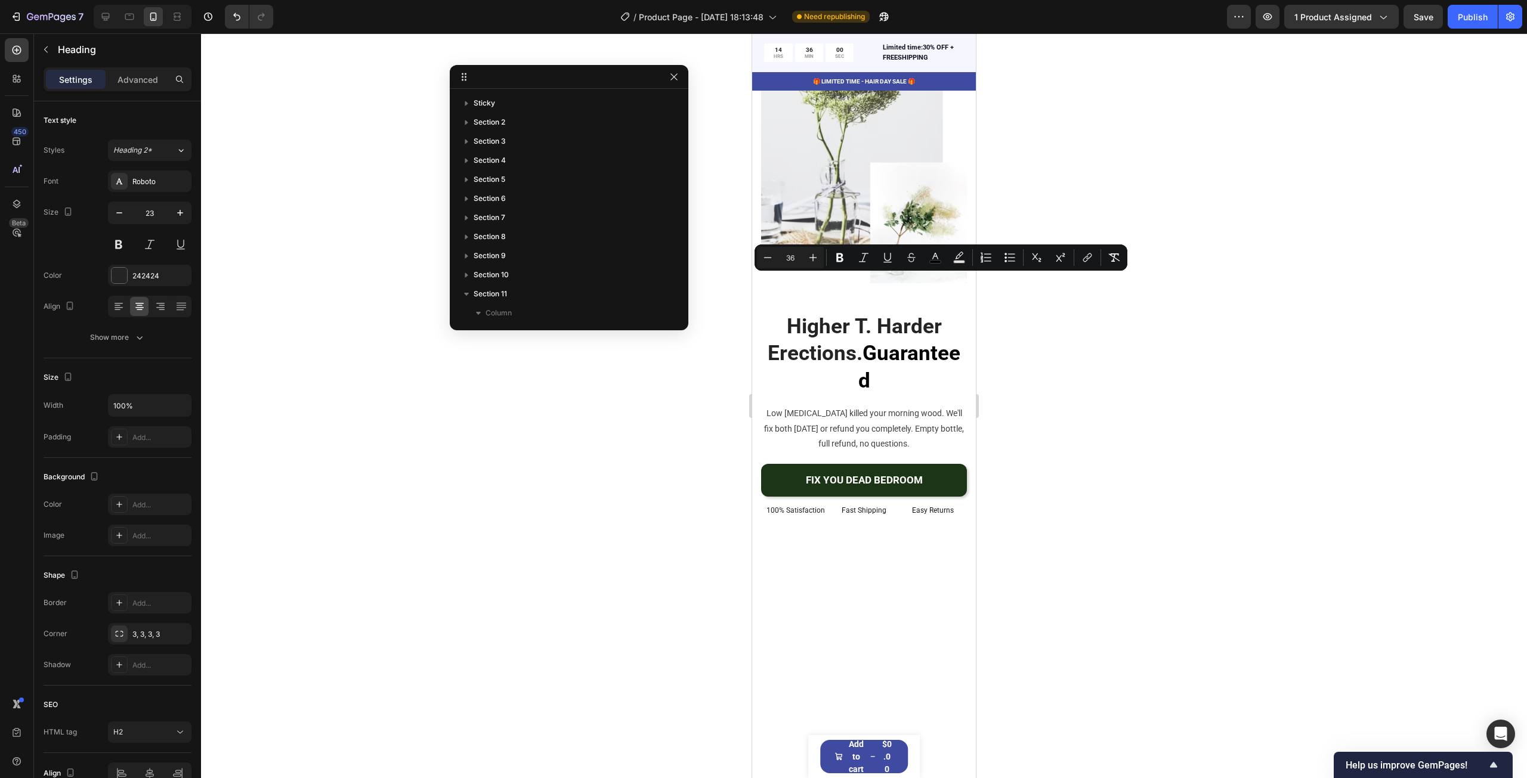
drag, startPoint x: 869, startPoint y: 292, endPoint x: 949, endPoint y: 293, distance: 79.9
click at [803, 264] on button "Plus" at bounding box center [812, 264] width 21 height 21
click at [774, 262] on button "Minus" at bounding box center [767, 264] width 21 height 21
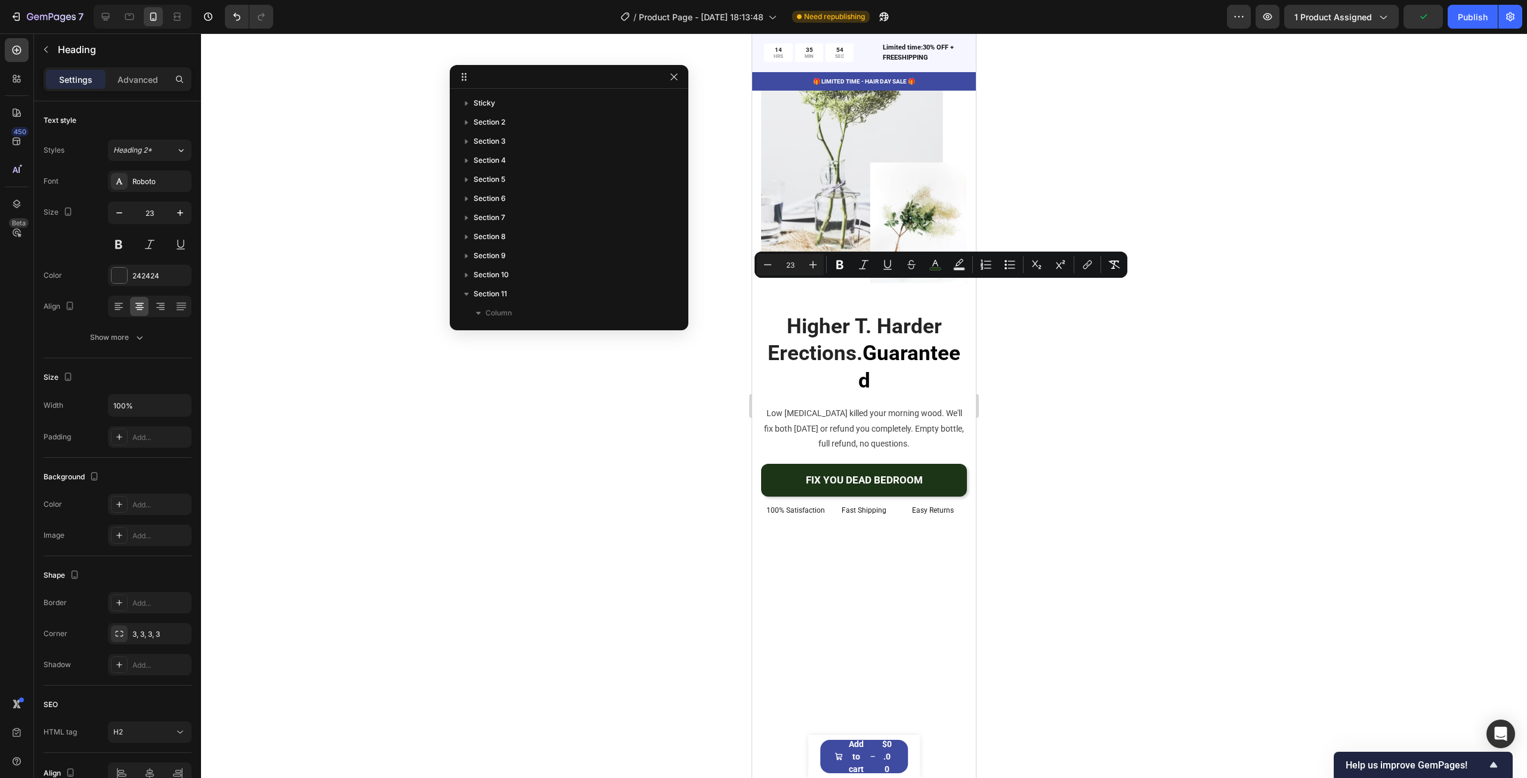
type input "36"
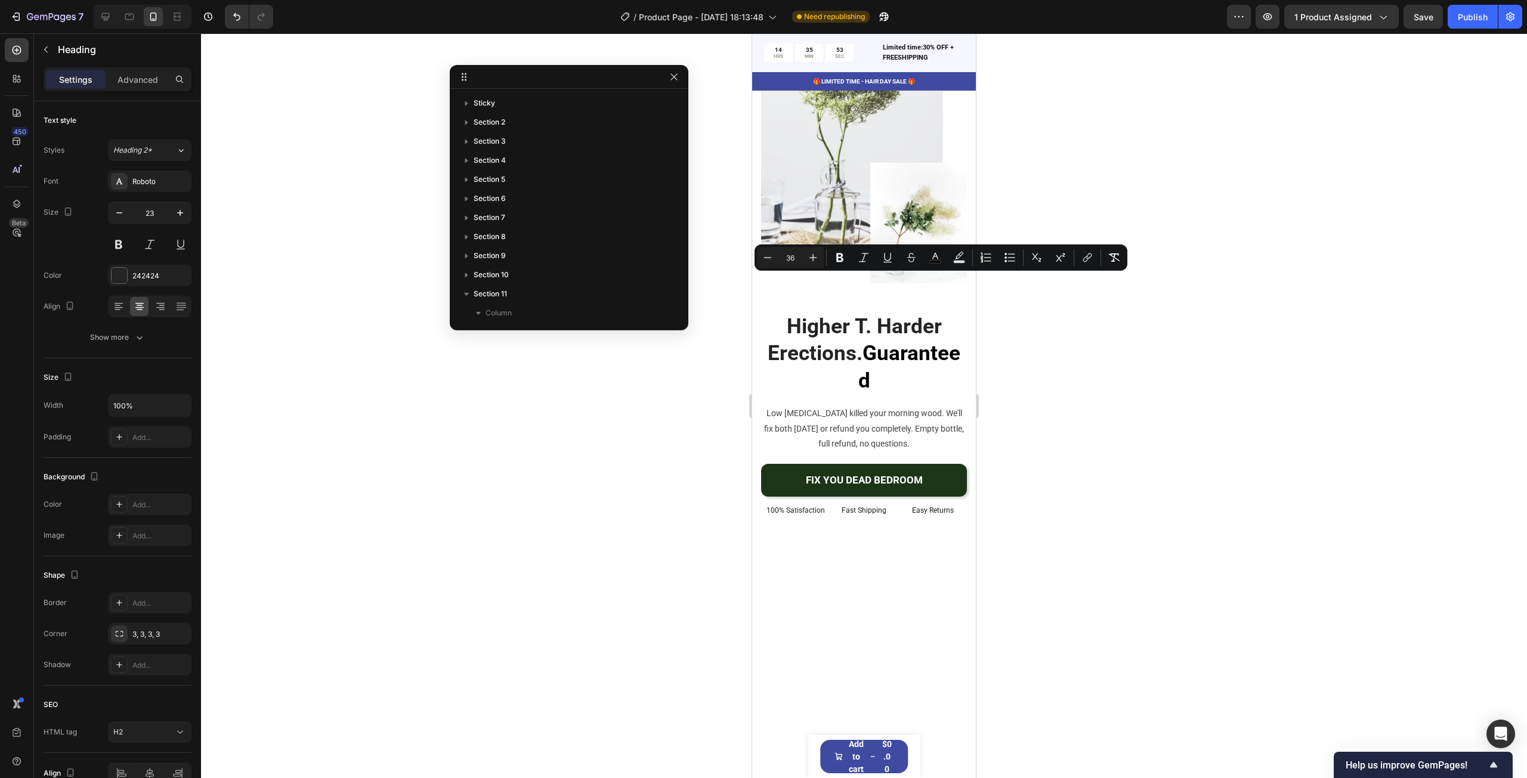
drag, startPoint x: 863, startPoint y: 293, endPoint x: 769, endPoint y: 295, distance: 94.3
click at [774, 257] on button "Minus" at bounding box center [767, 257] width 21 height 21
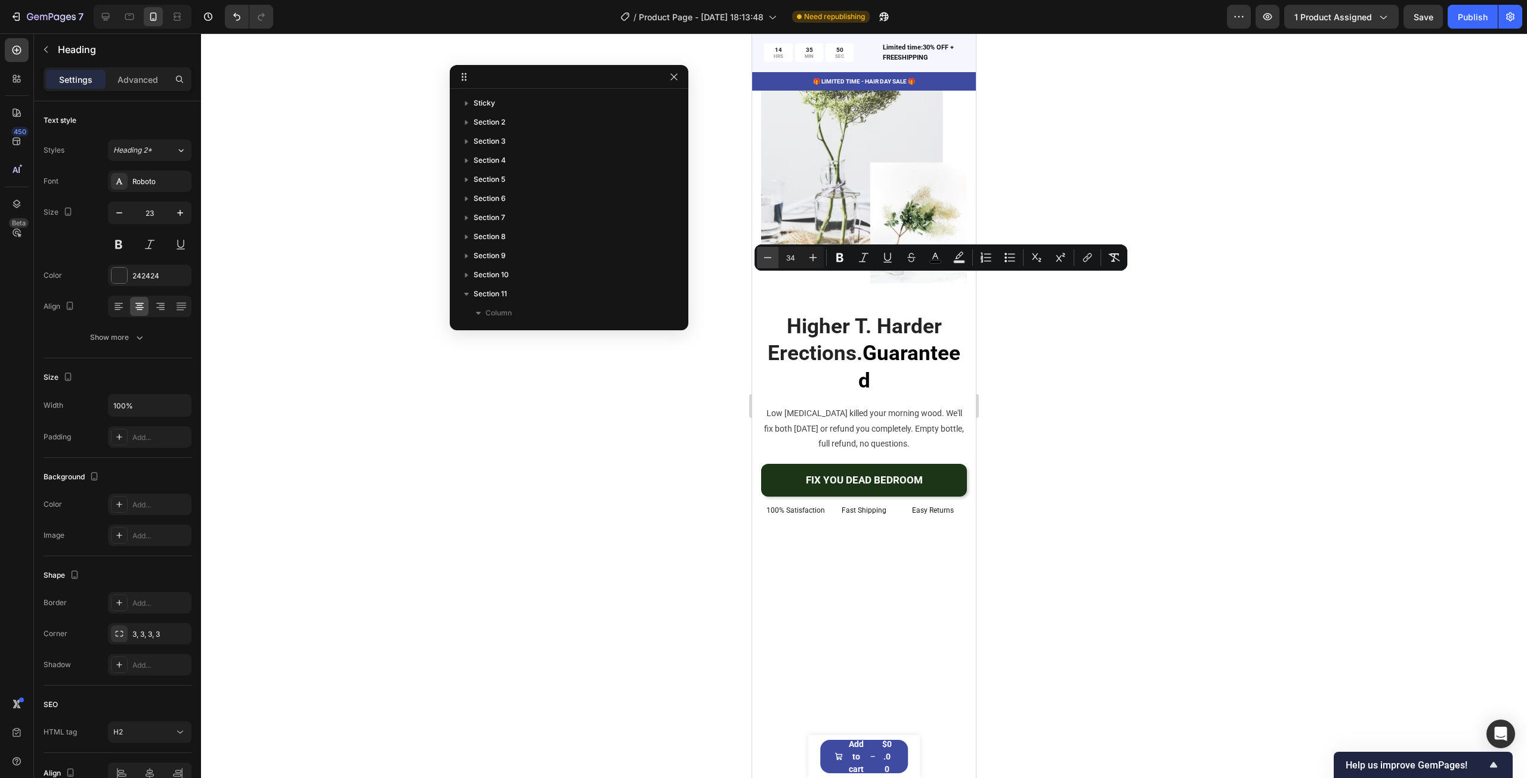
click at [774, 257] on button "Minus" at bounding box center [767, 257] width 21 height 21
type input "23"
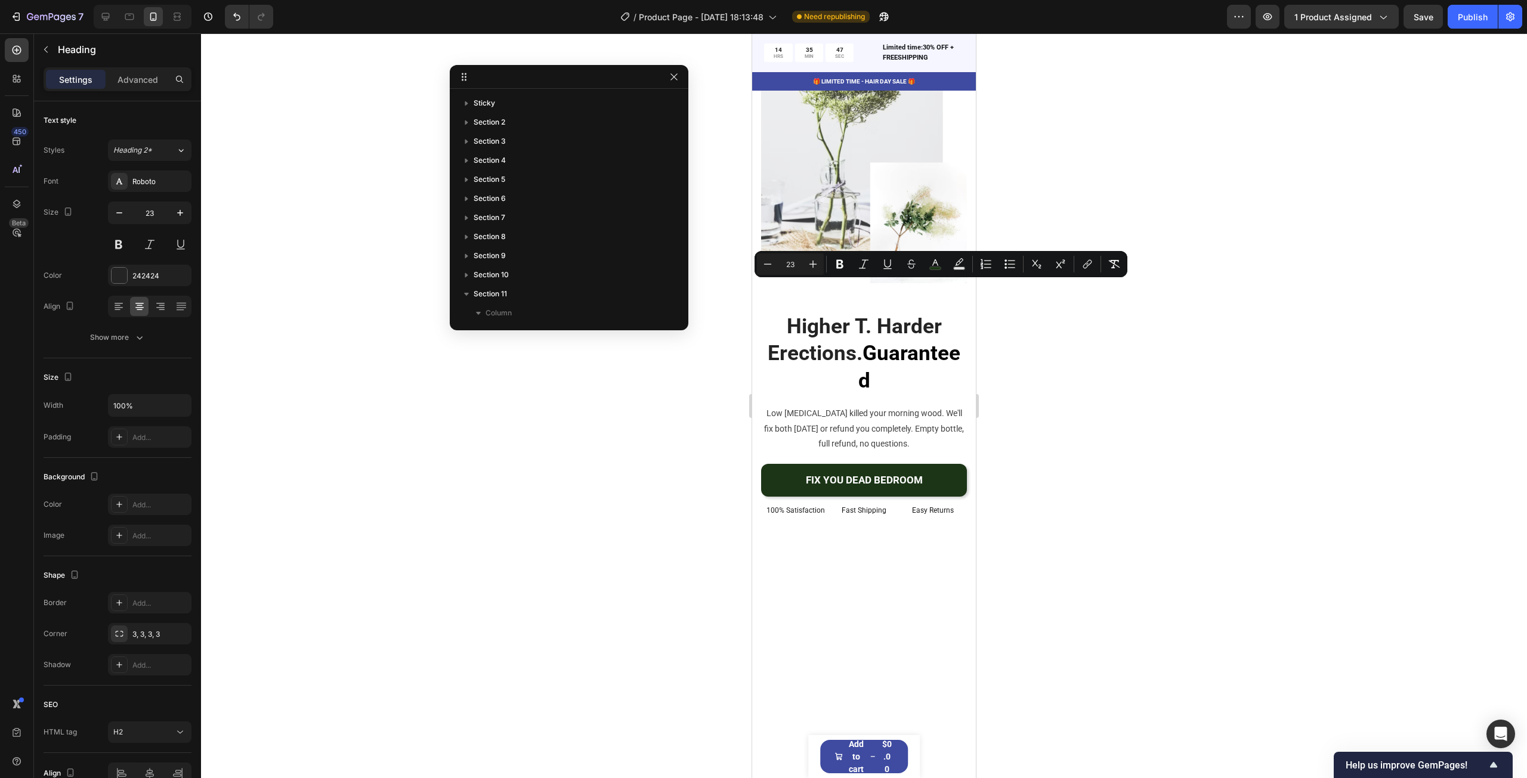
drag, startPoint x: 865, startPoint y: 293, endPoint x: 942, endPoint y: 290, distance: 77.6
click at [797, 265] on input "23" at bounding box center [790, 264] width 24 height 14
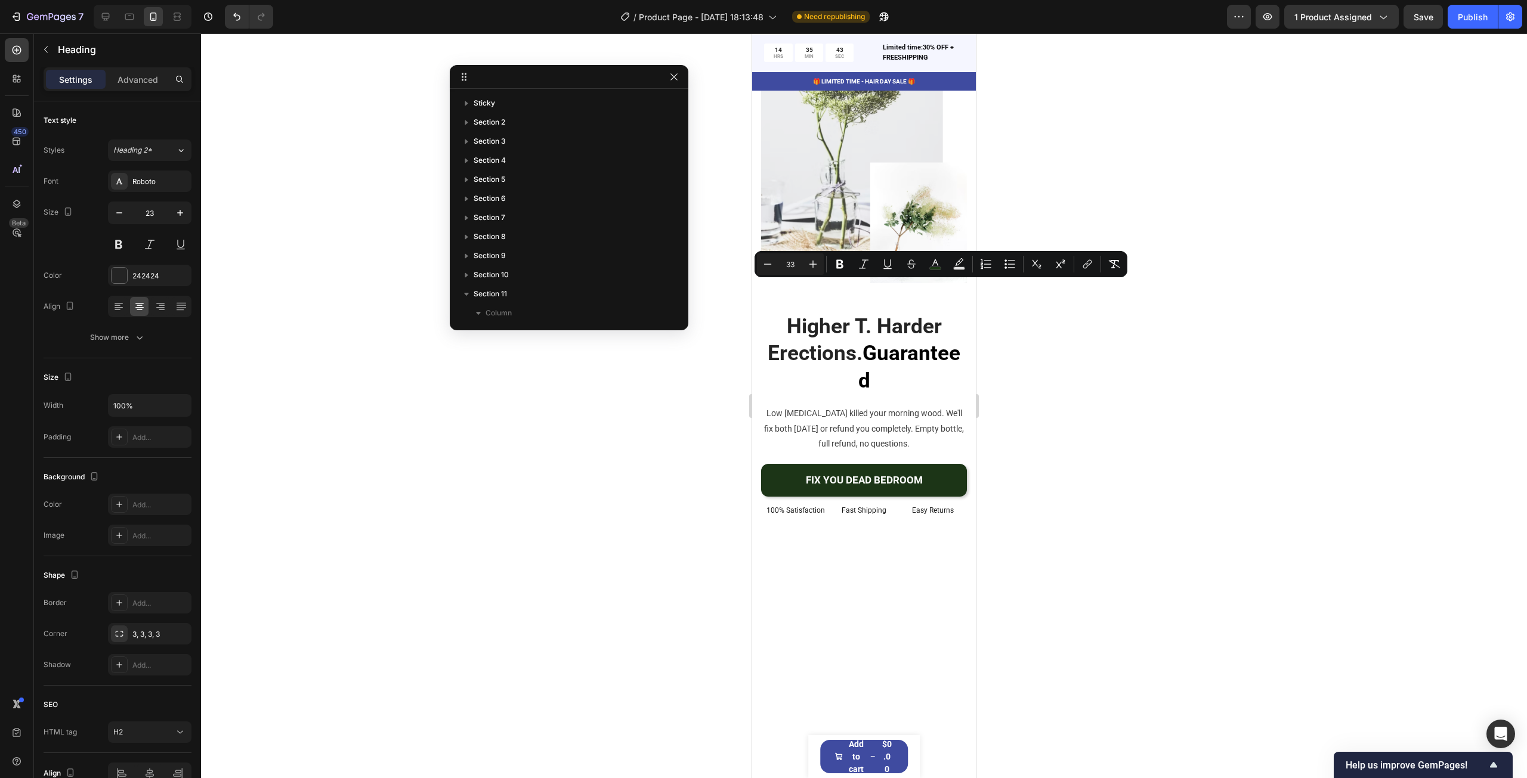
type input "33"
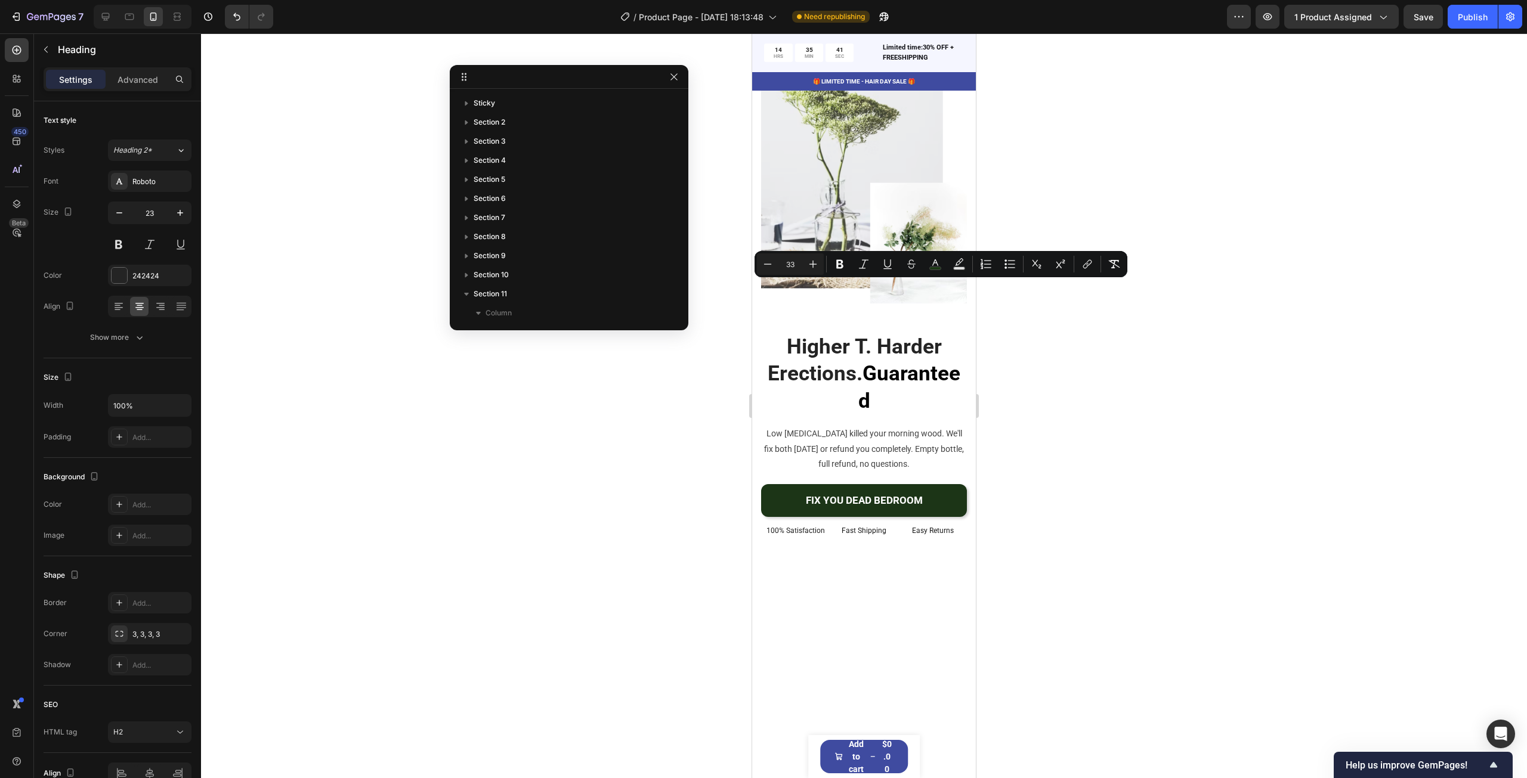
click at [1034, 325] on div at bounding box center [864, 405] width 1326 height 745
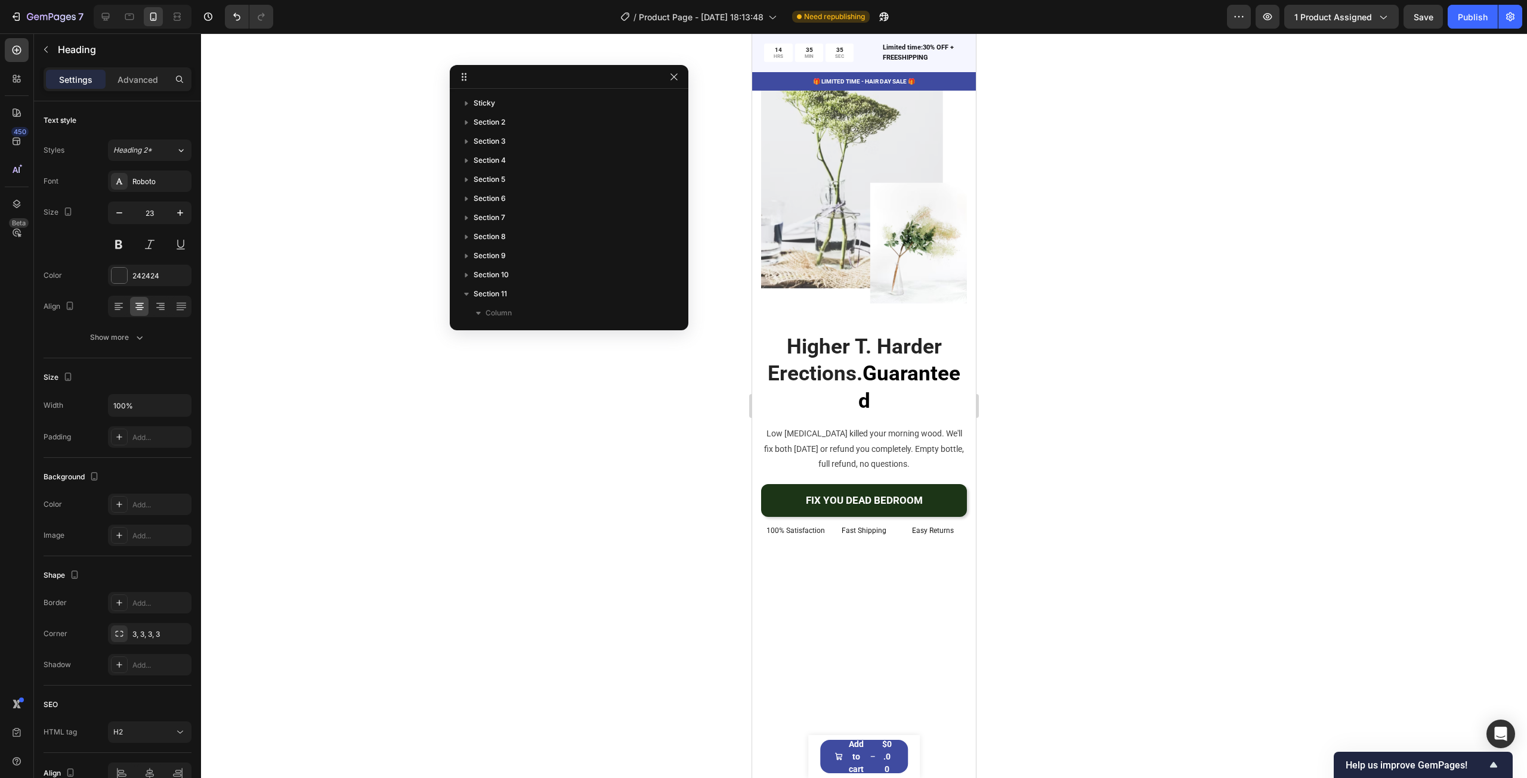
drag, startPoint x: 791, startPoint y: 292, endPoint x: 939, endPoint y: 322, distance: 150.8
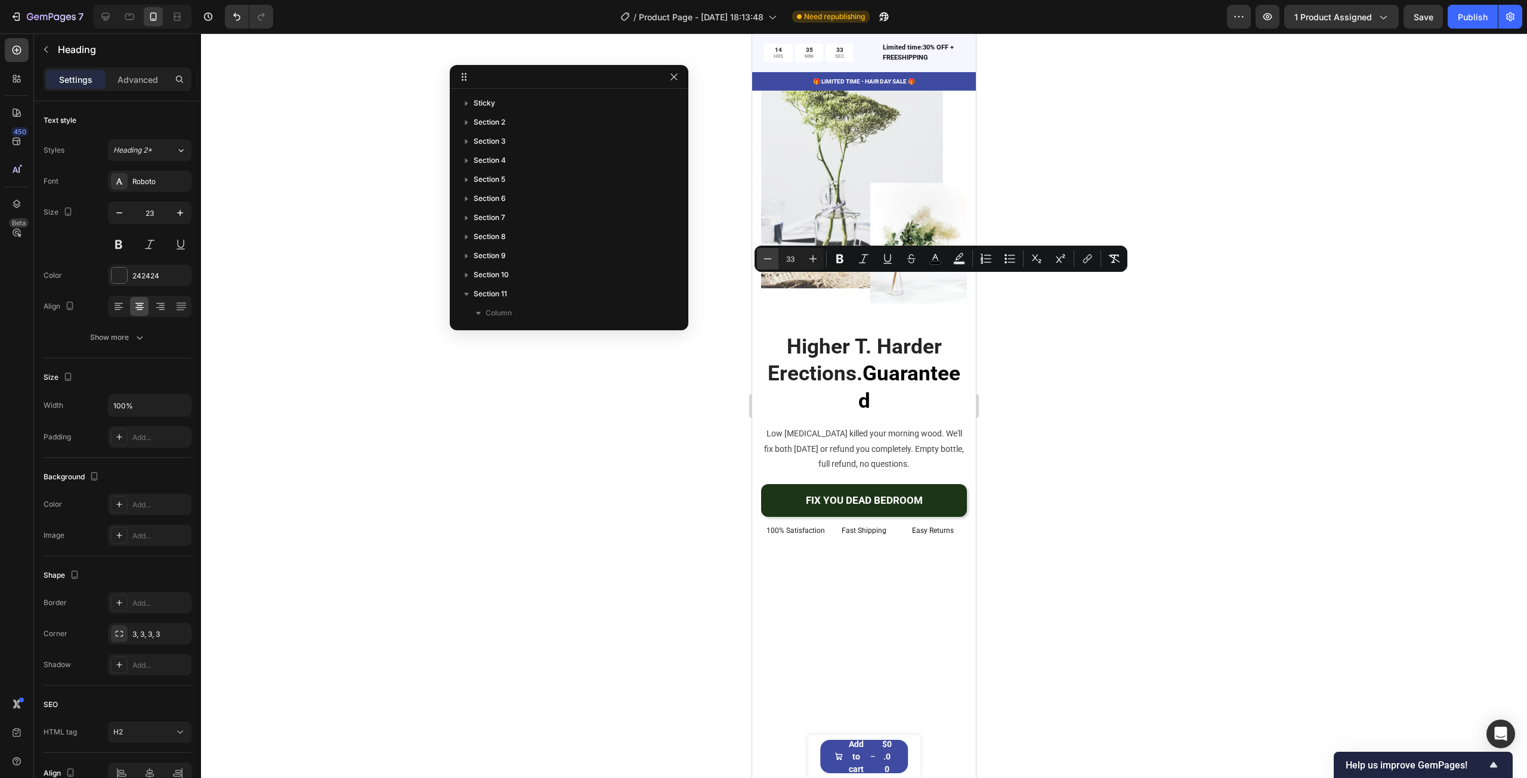
click at [767, 257] on icon "Editor contextual toolbar" at bounding box center [768, 259] width 12 height 12
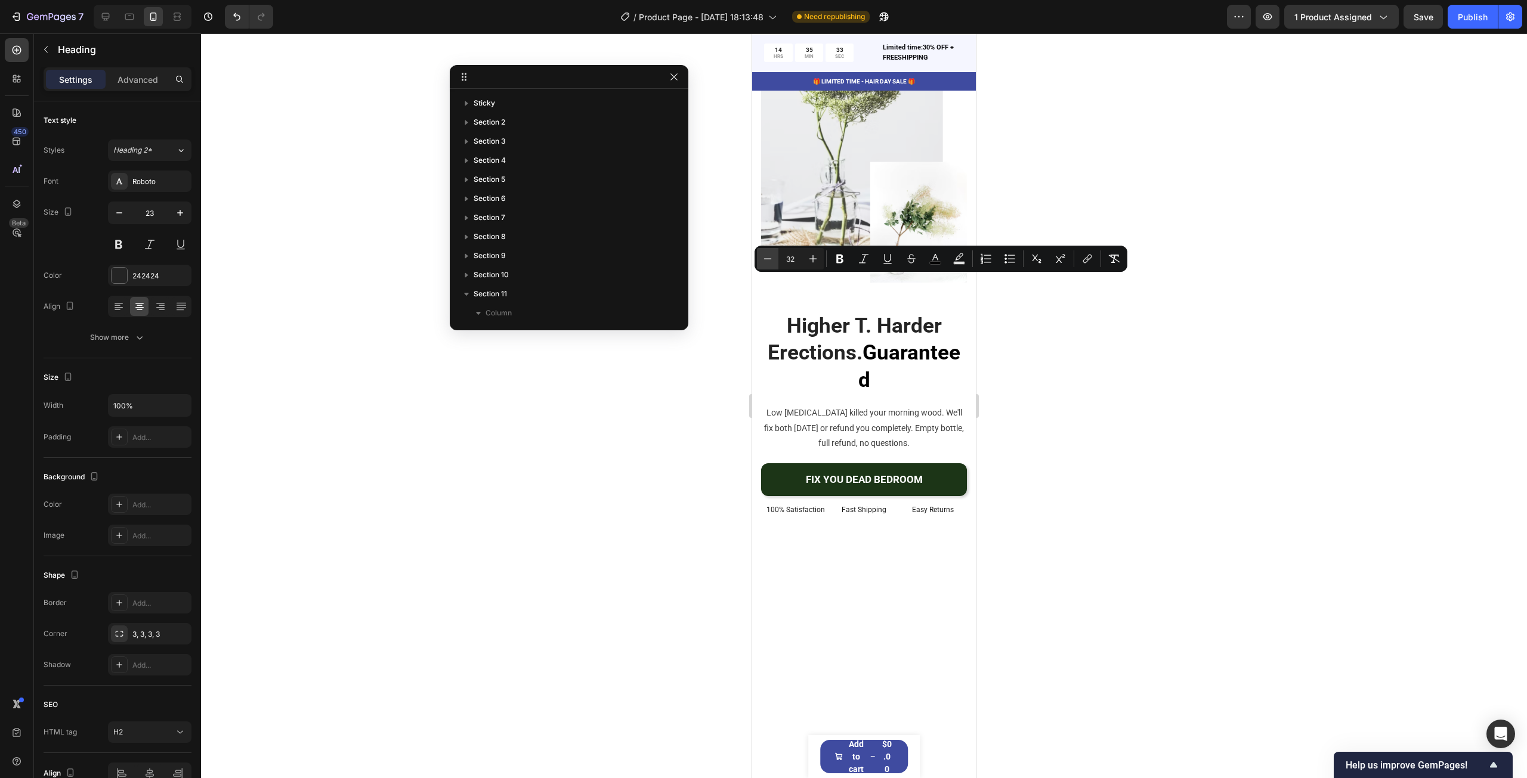
click at [767, 257] on icon "Editor contextual toolbar" at bounding box center [768, 259] width 12 height 12
type input "30"
click at [1355, 339] on div at bounding box center [864, 405] width 1326 height 745
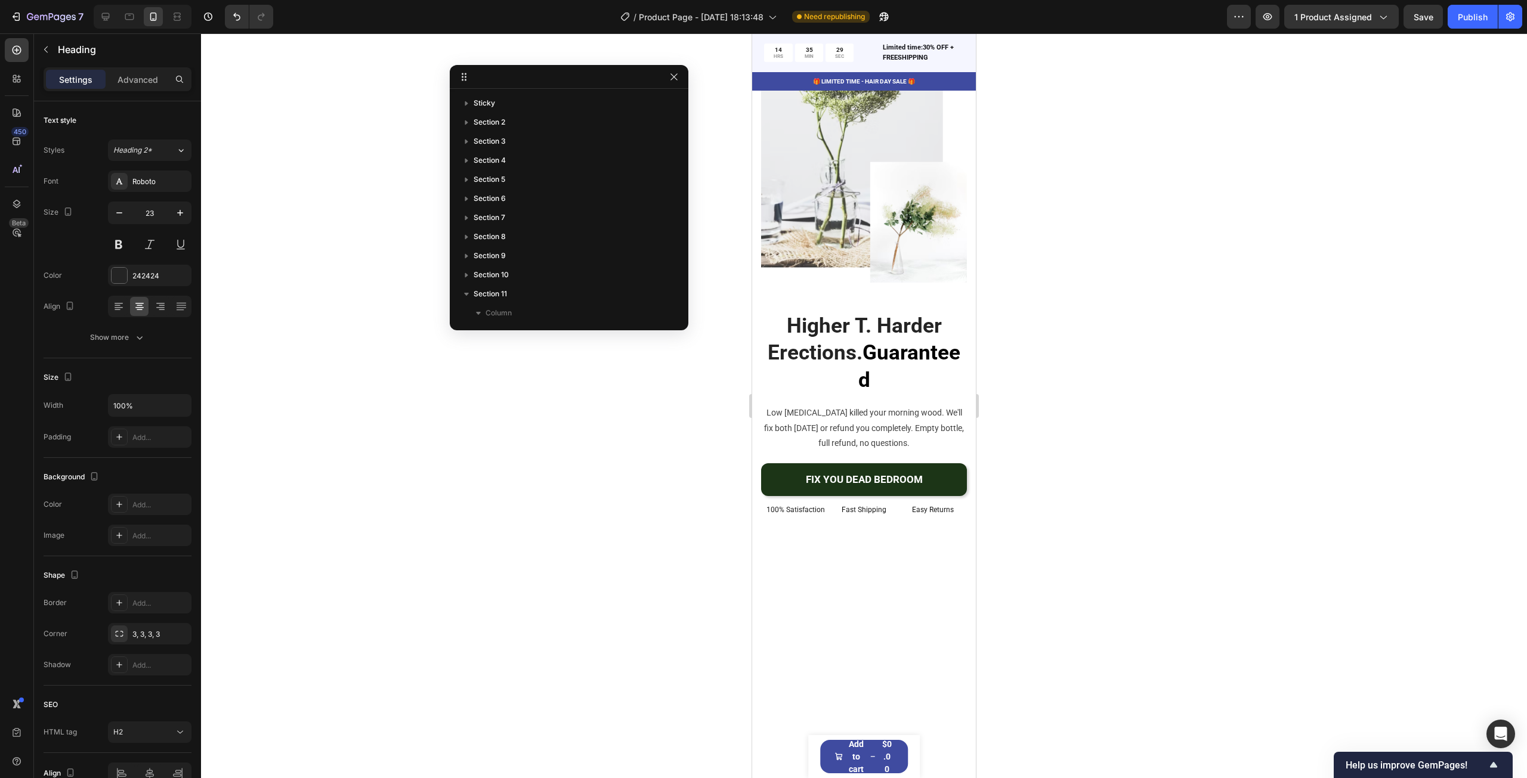
click at [1234, 321] on div at bounding box center [864, 405] width 1326 height 745
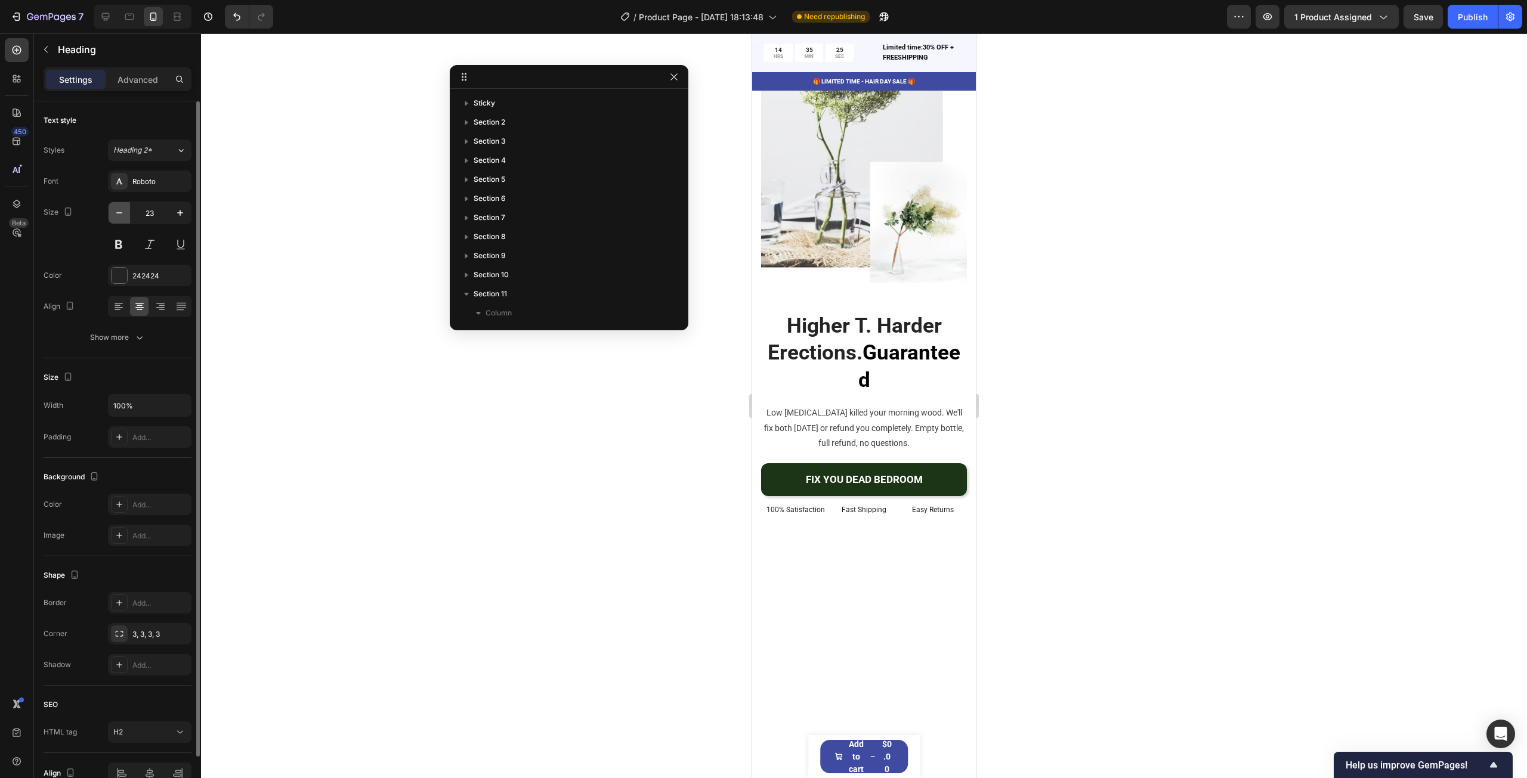
click at [123, 214] on icon "button" at bounding box center [119, 213] width 12 height 12
click at [122, 214] on icon "button" at bounding box center [119, 213] width 12 height 12
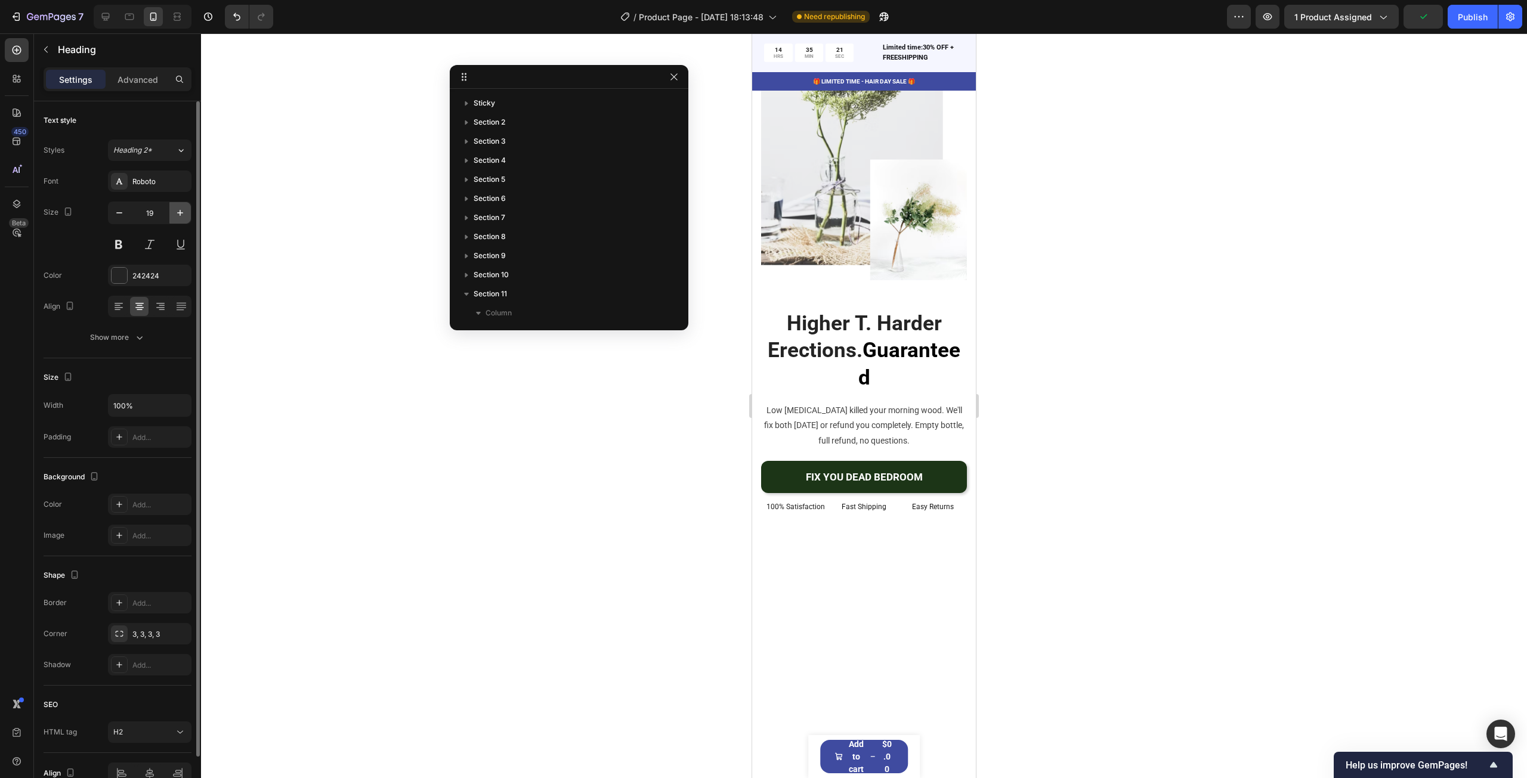
click at [175, 212] on icon "button" at bounding box center [180, 213] width 12 height 12
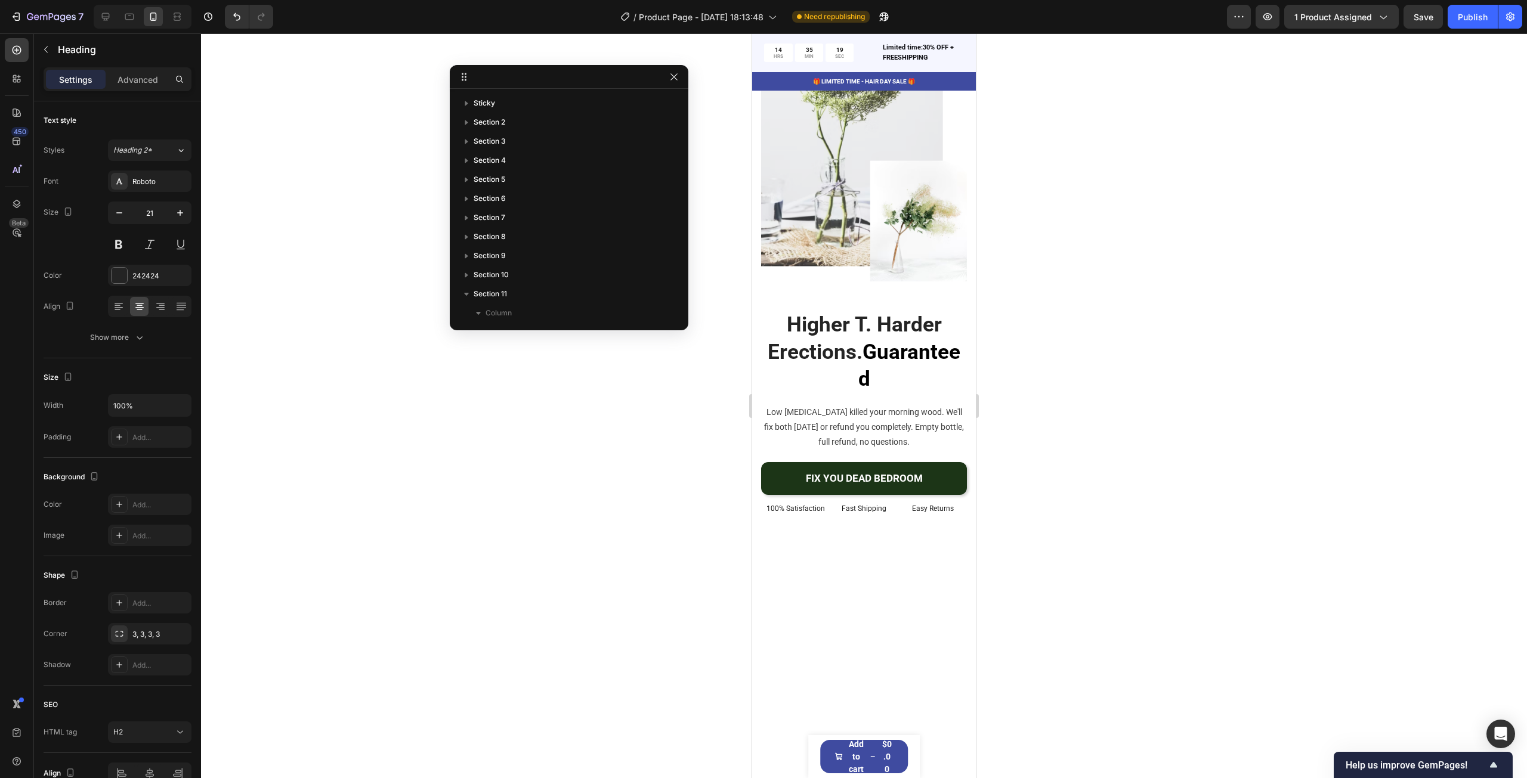
type input "22"
click at [1057, 325] on div at bounding box center [864, 405] width 1326 height 745
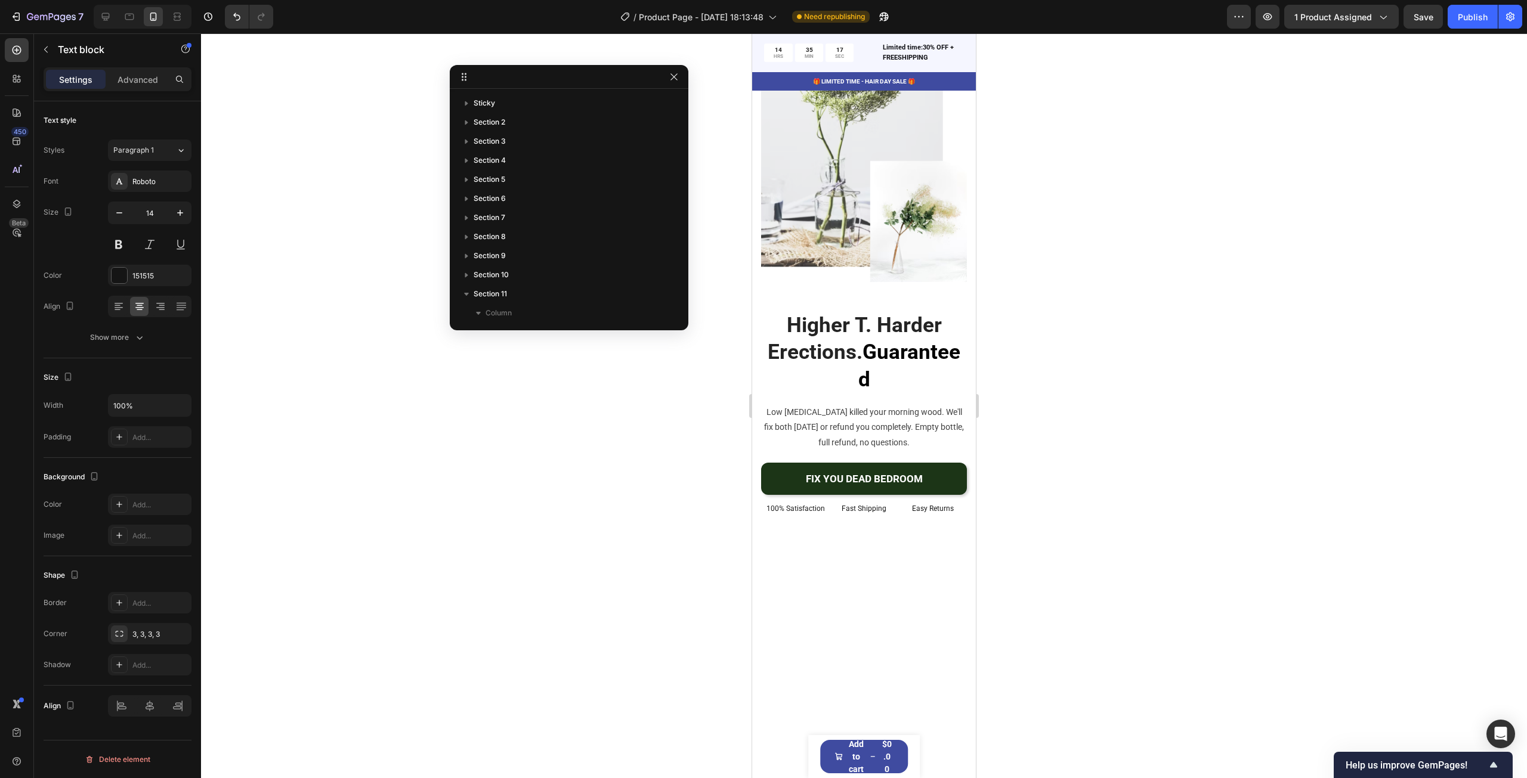
click at [1164, 277] on div at bounding box center [864, 405] width 1326 height 745
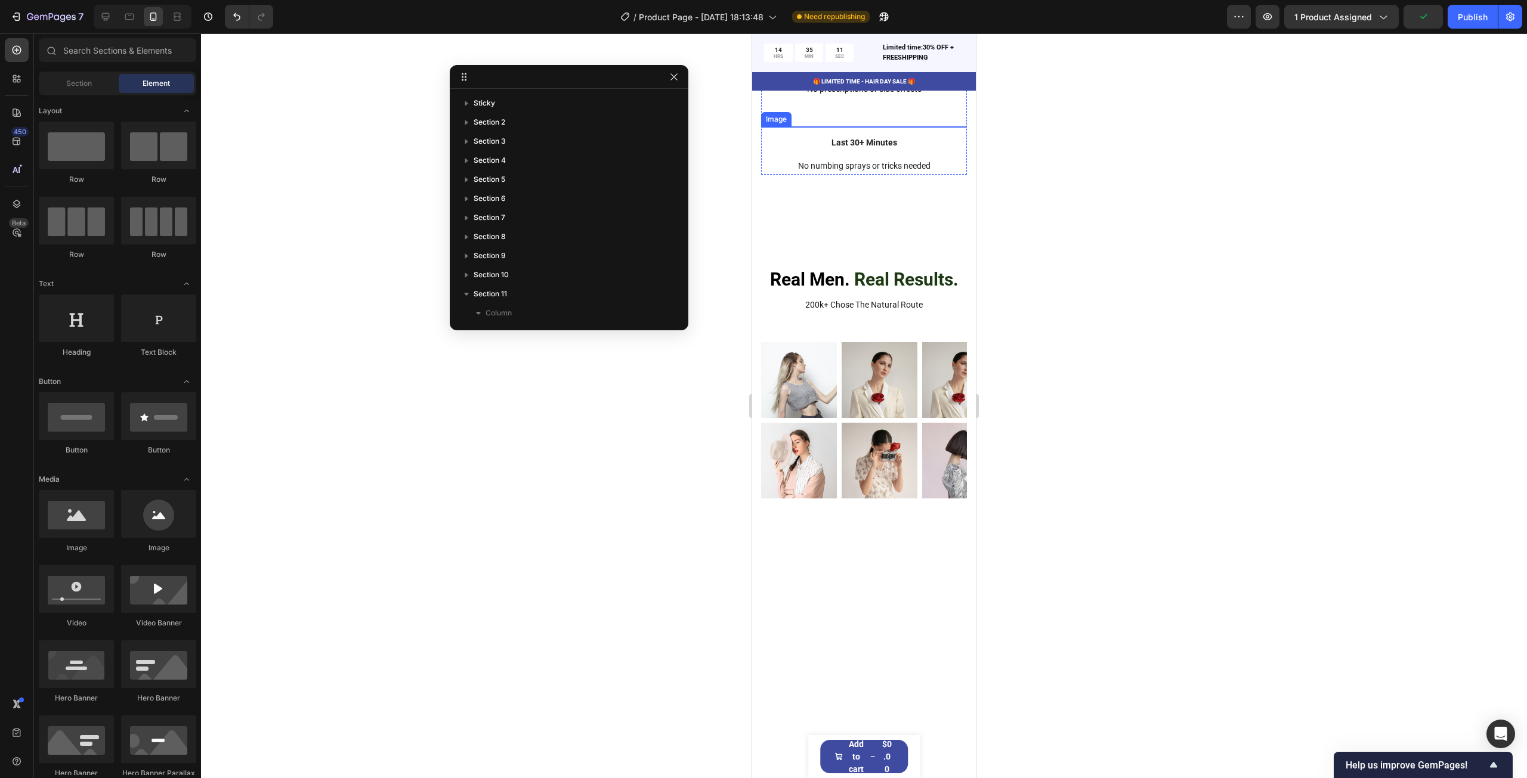
scroll to position [3833, 0]
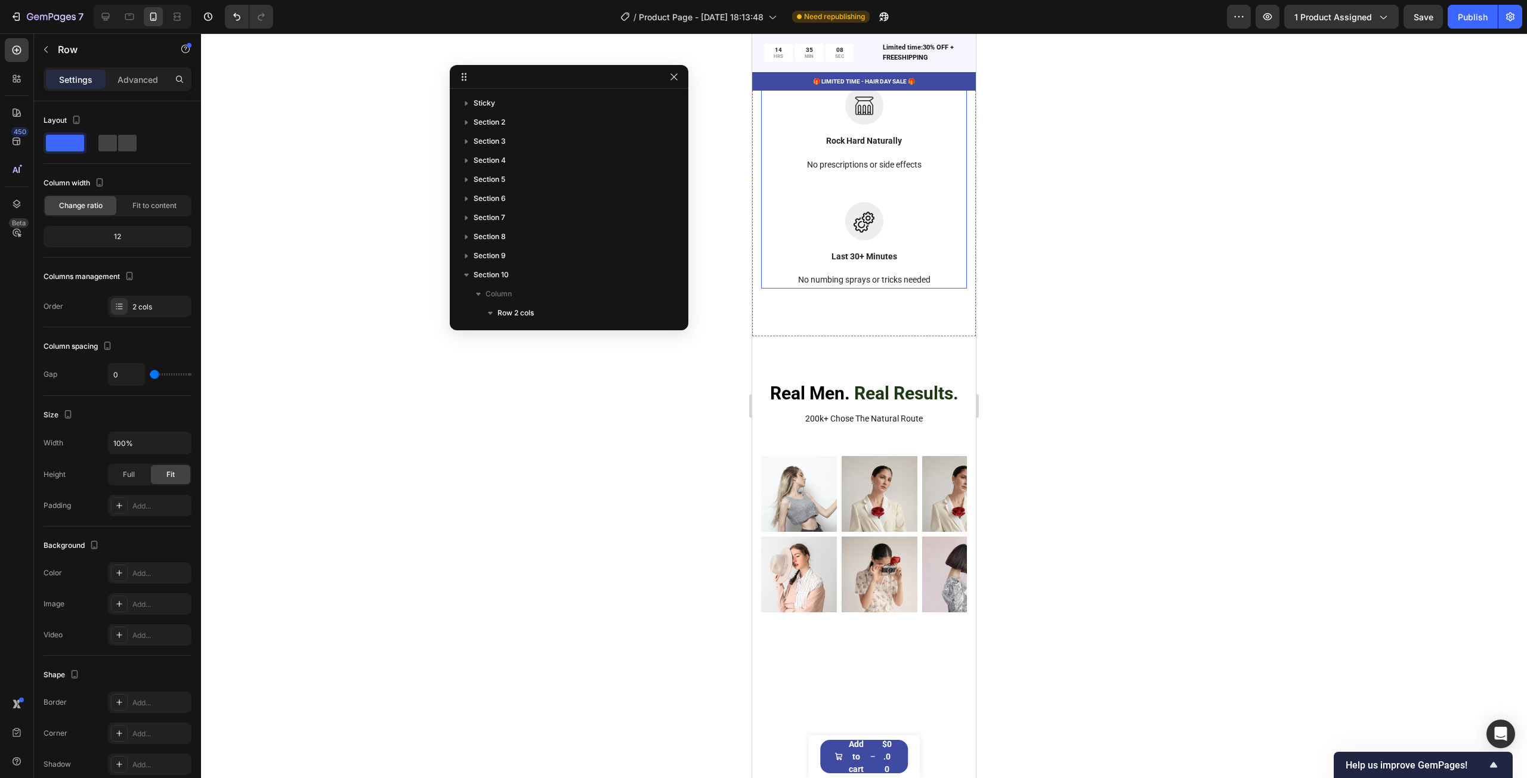
click at [941, 281] on div "One Gummy. Pure Resin Shilajit Morning Wood Returns. Wood Heading Image [MEDICA…" at bounding box center [864, 15] width 206 height 546
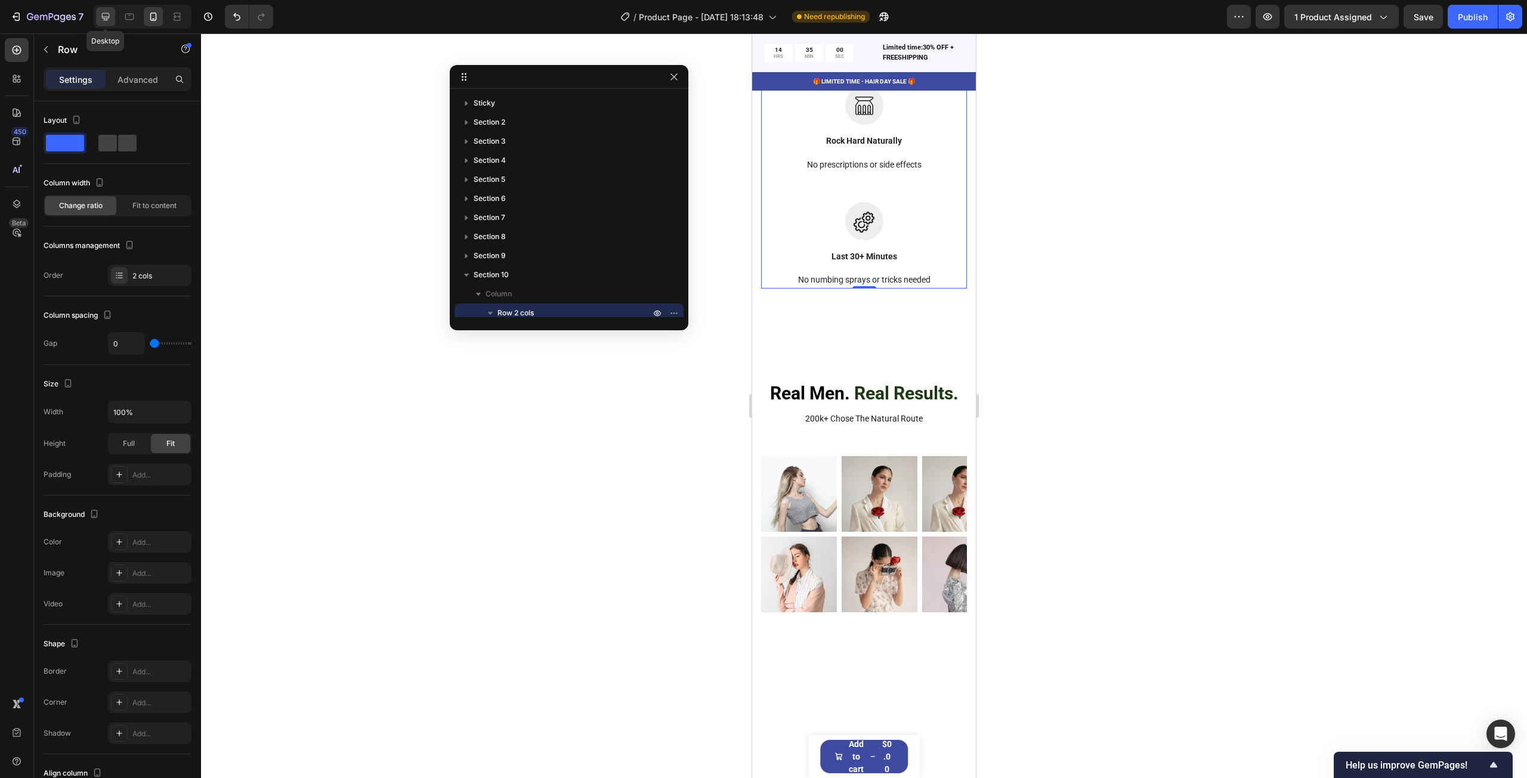
click at [100, 16] on icon at bounding box center [106, 17] width 12 height 12
type input "130"
type input "120"
type input "1200"
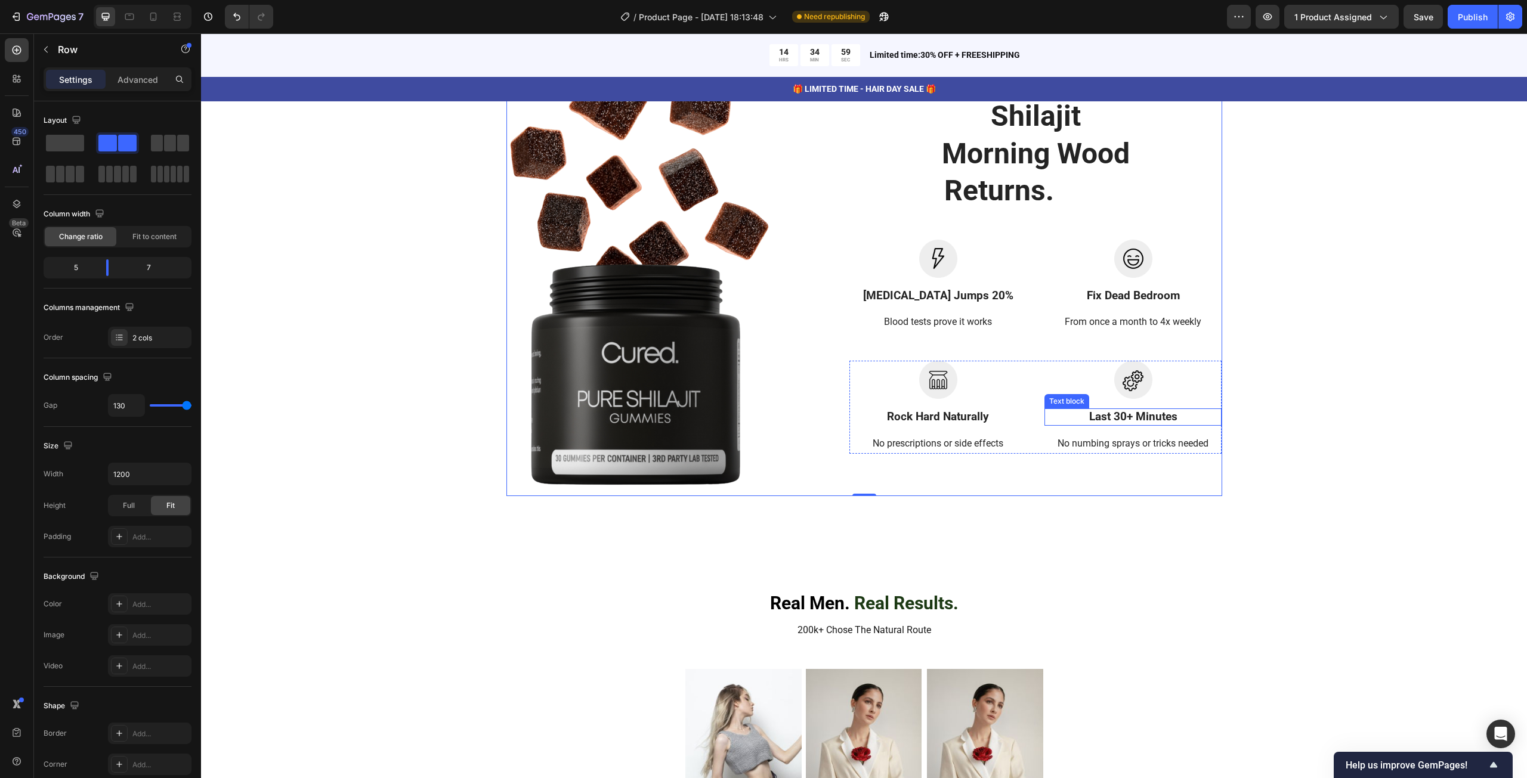
scroll to position [3510, 0]
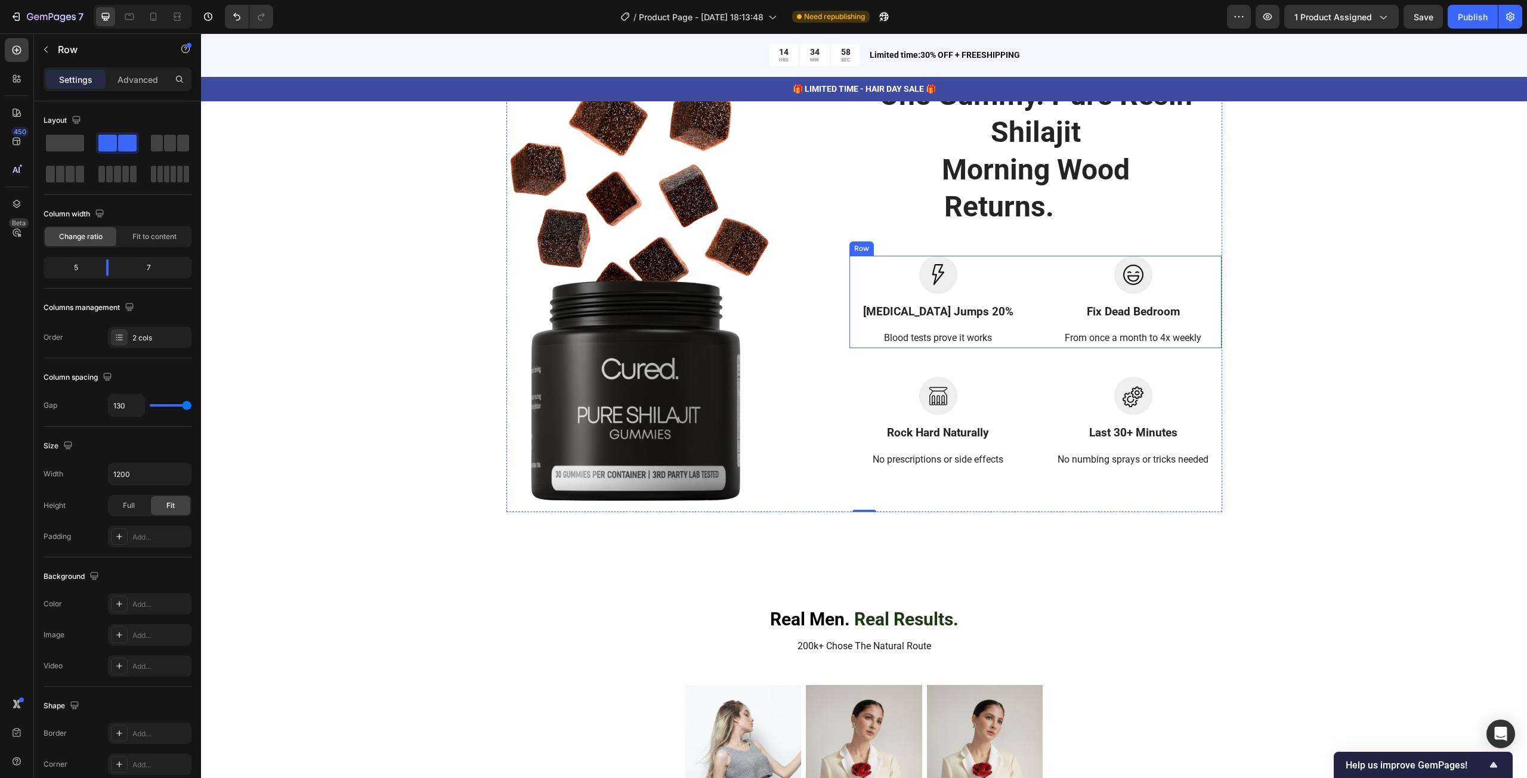
click at [1015, 302] on div "Image [MEDICAL_DATA] Jumps 20% Text block Blood tests prove it works Text block" at bounding box center [937, 302] width 177 height 93
click at [1032, 401] on div "Image Rock Hard Naturally Text block No prescriptions or side effects Text bloc…" at bounding box center [1035, 423] width 372 height 93
click at [148, 12] on icon at bounding box center [153, 17] width 12 height 12
type input "0"
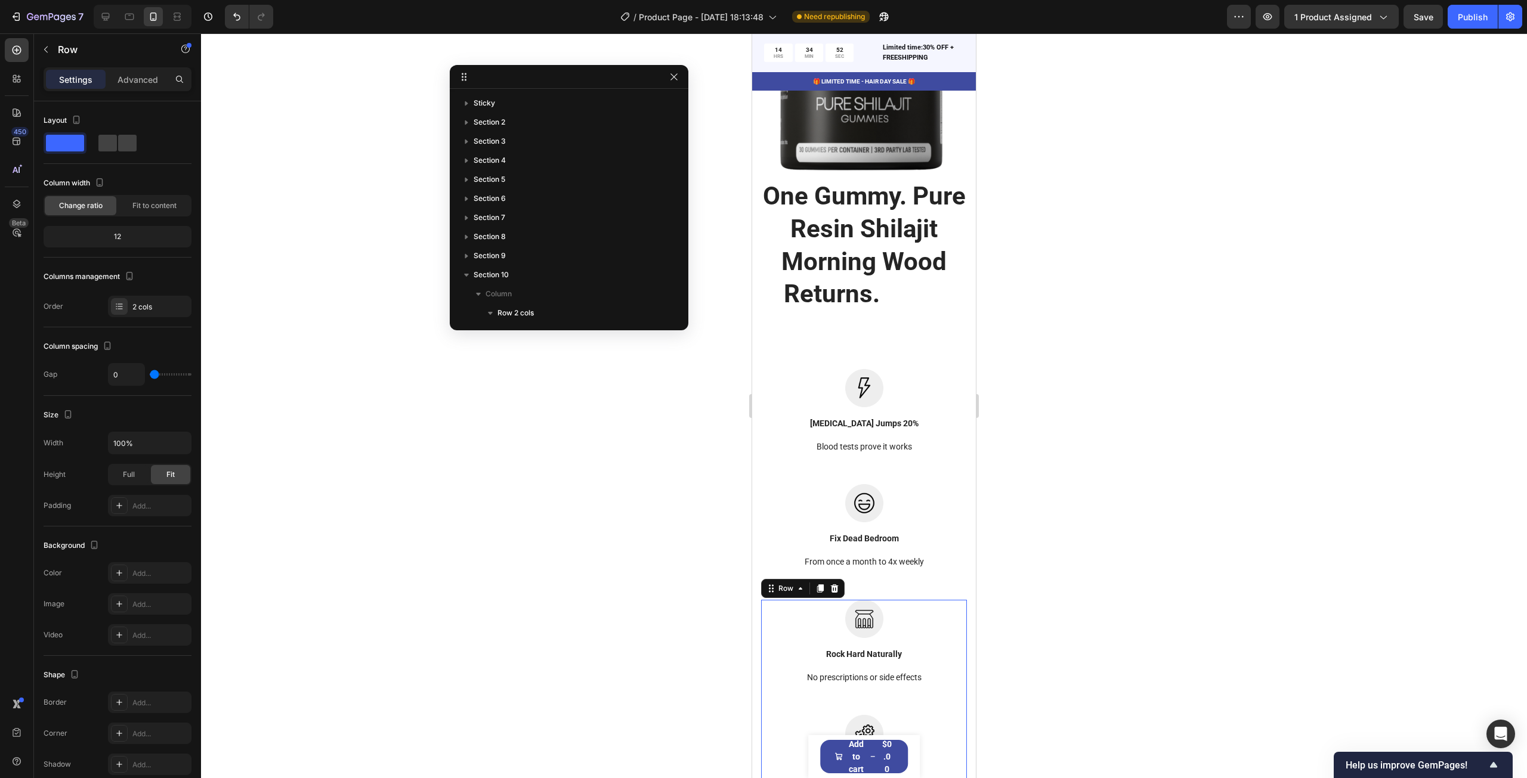
scroll to position [4276, 0]
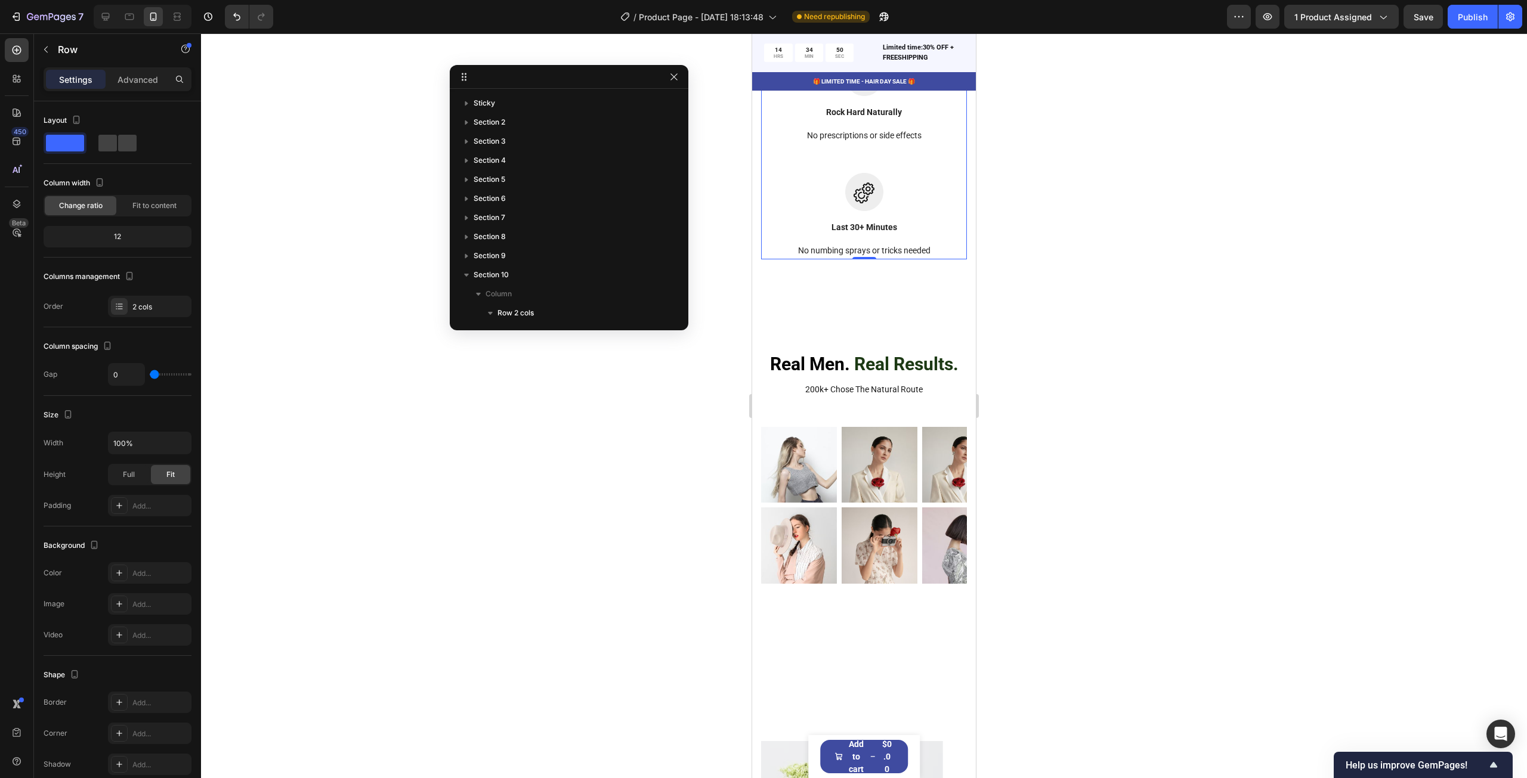
click at [1277, 379] on div at bounding box center [864, 405] width 1326 height 745
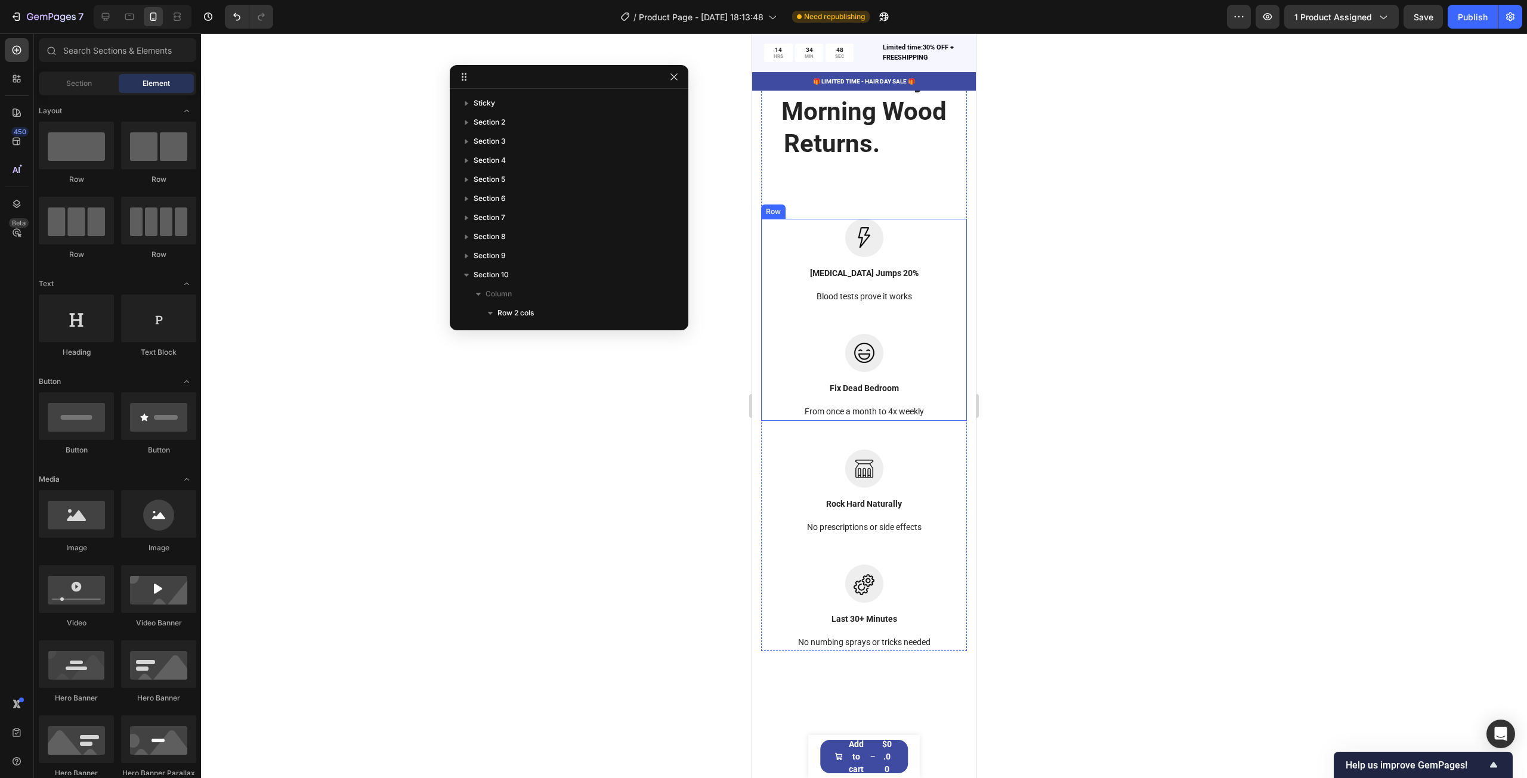
scroll to position [3799, 0]
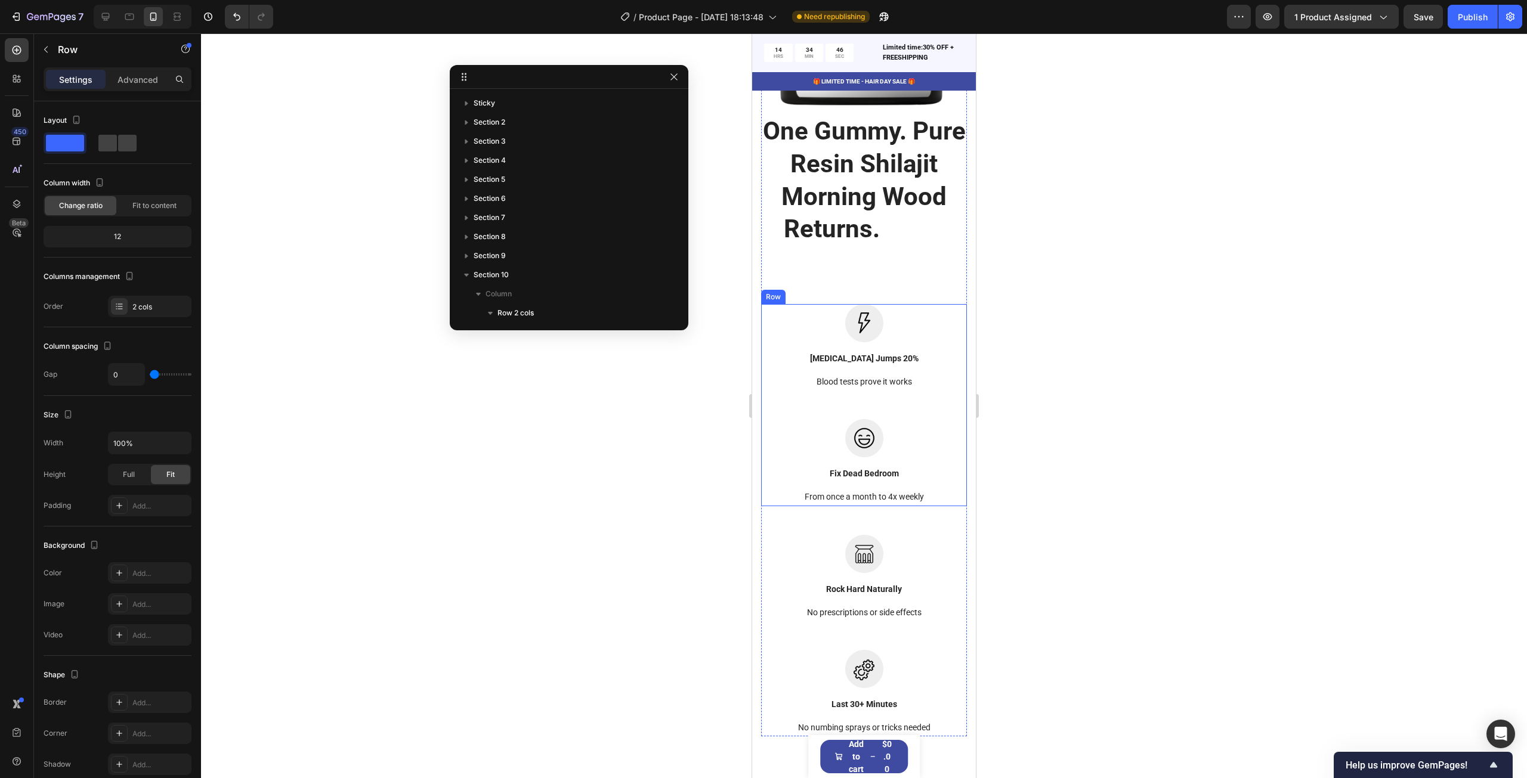
click at [922, 419] on div "Image [MEDICAL_DATA] Jumps 20% Text block Blood tests prove it works Text block" at bounding box center [864, 361] width 206 height 115
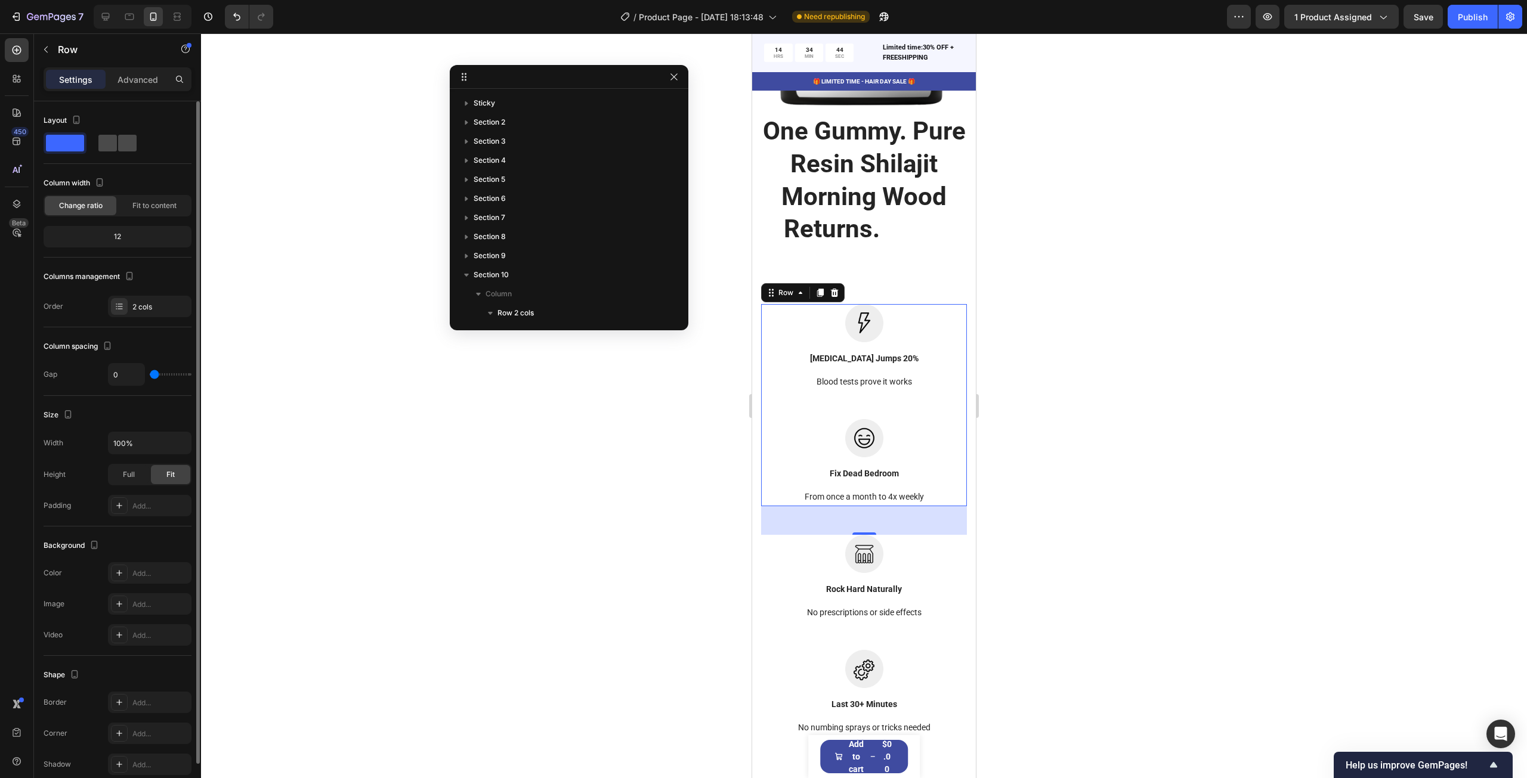
click at [134, 145] on span at bounding box center [127, 143] width 18 height 17
type input "30"
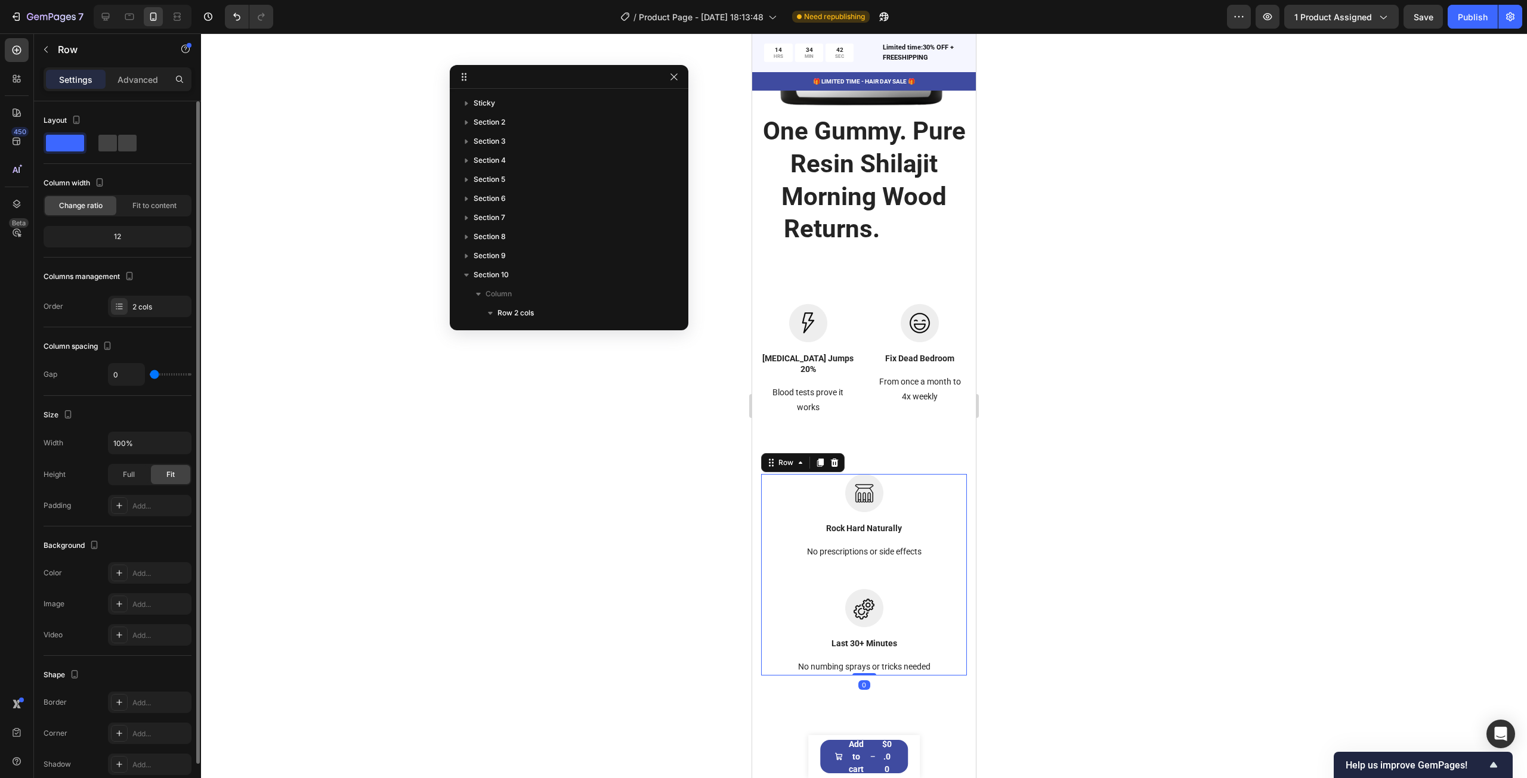
click at [933, 532] on div "Image Rock Hard Naturally Text block No prescriptions or side effects Text block" at bounding box center [864, 531] width 206 height 115
click at [122, 146] on span at bounding box center [127, 143] width 18 height 17
type input "30"
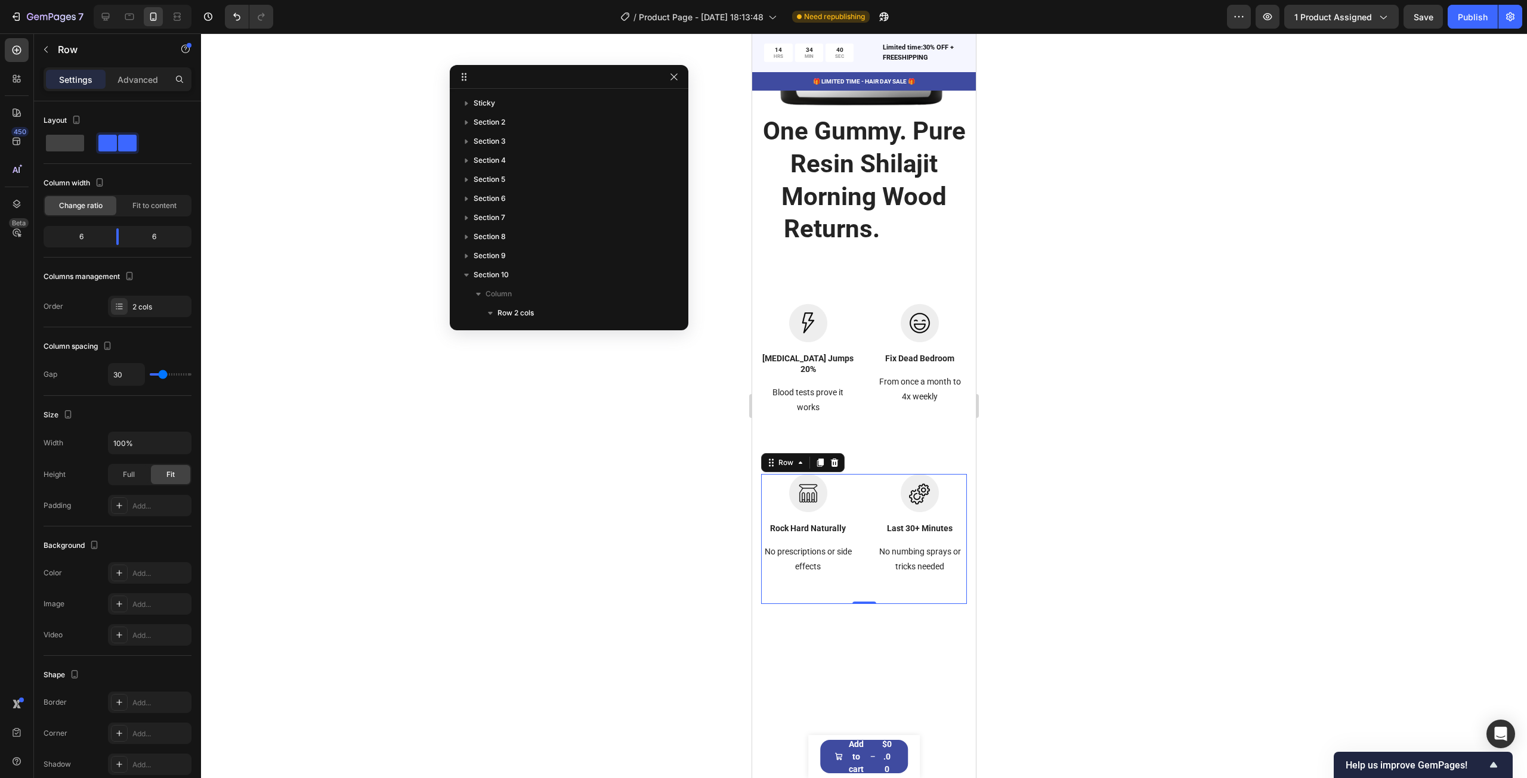
click at [1192, 453] on div at bounding box center [864, 405] width 1326 height 745
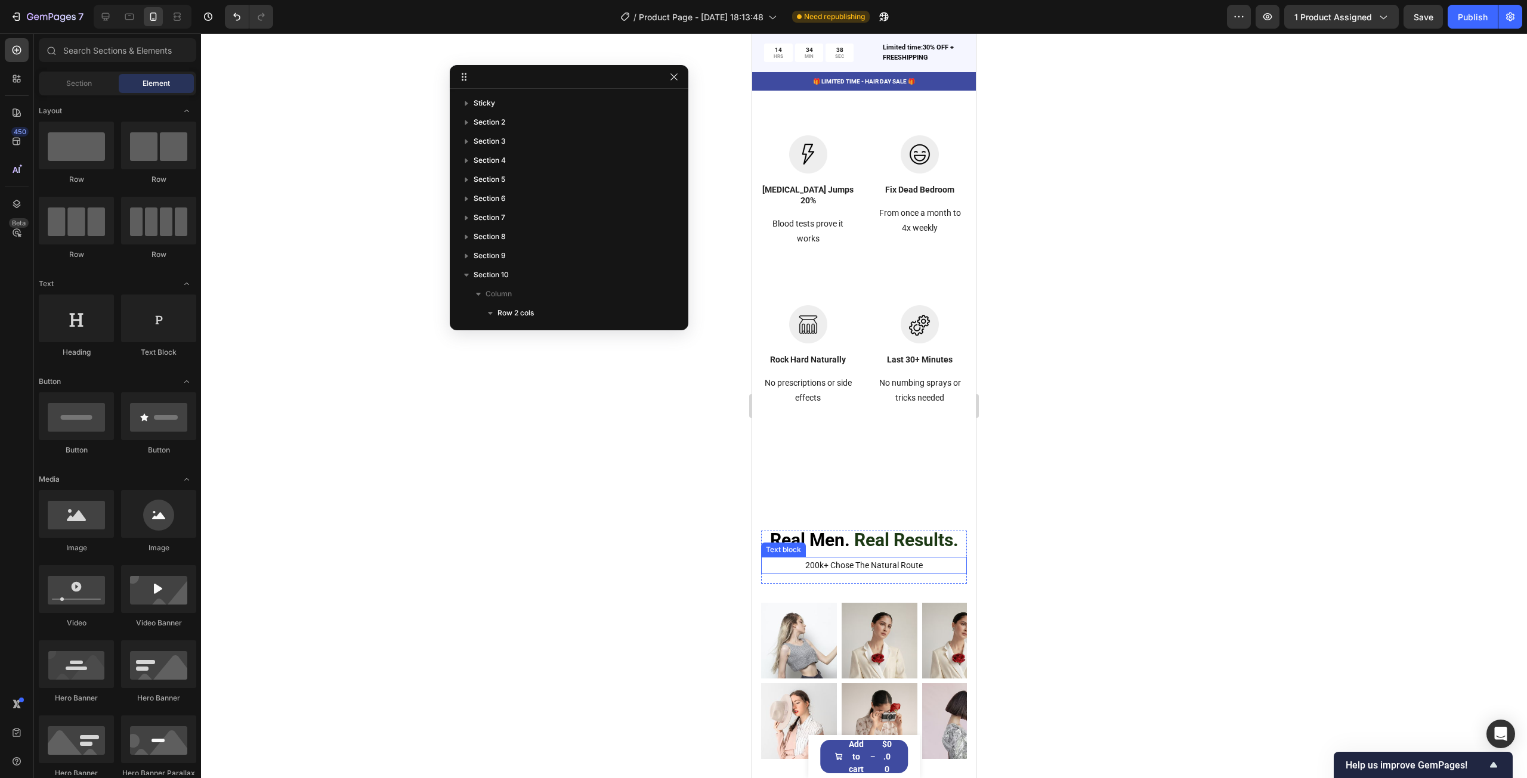
scroll to position [4038, 0]
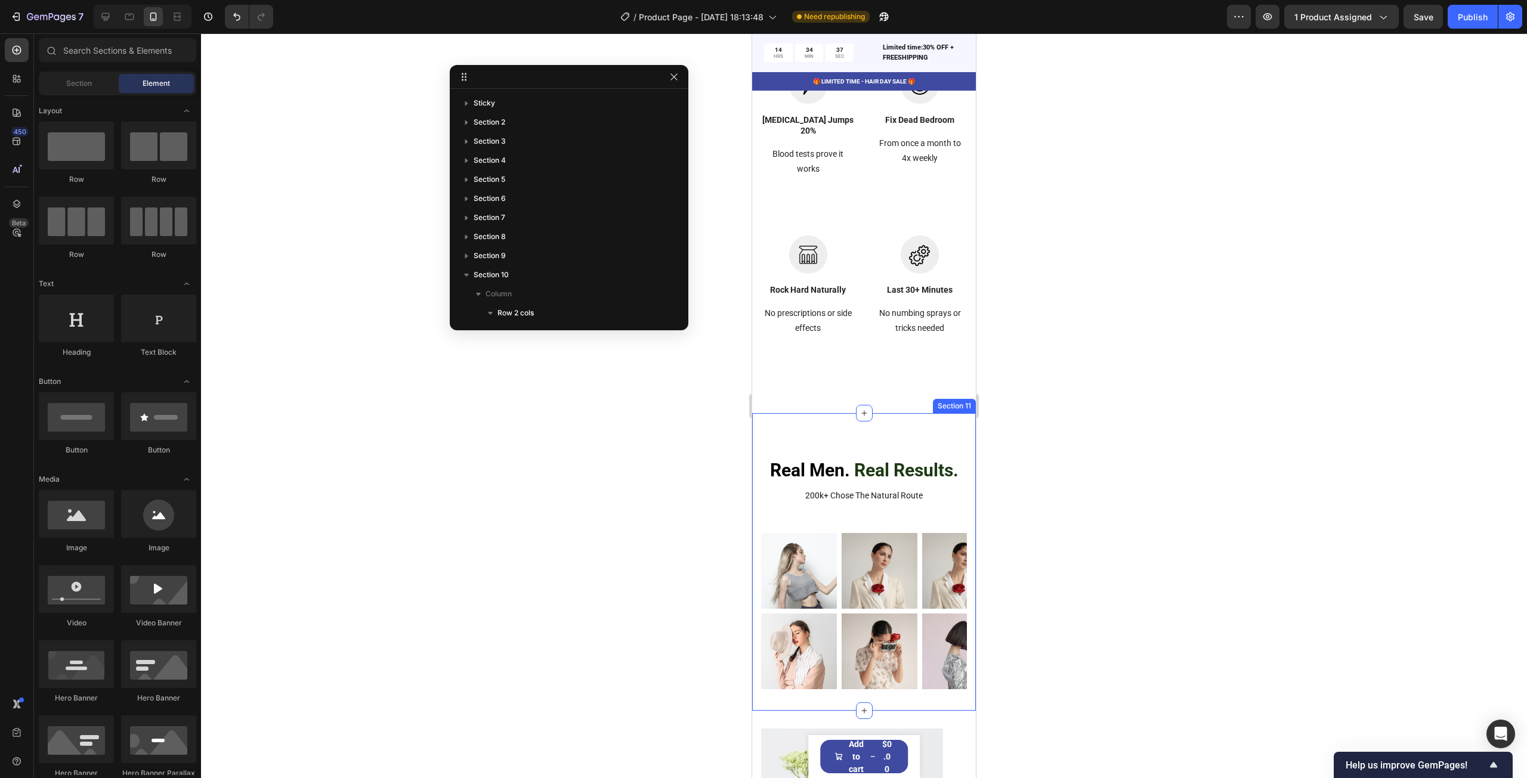
click at [885, 447] on div "Real Men. Real Results. Heading Row 200k+ Chose The Natural Route Text block Ro…" at bounding box center [864, 562] width 224 height 298
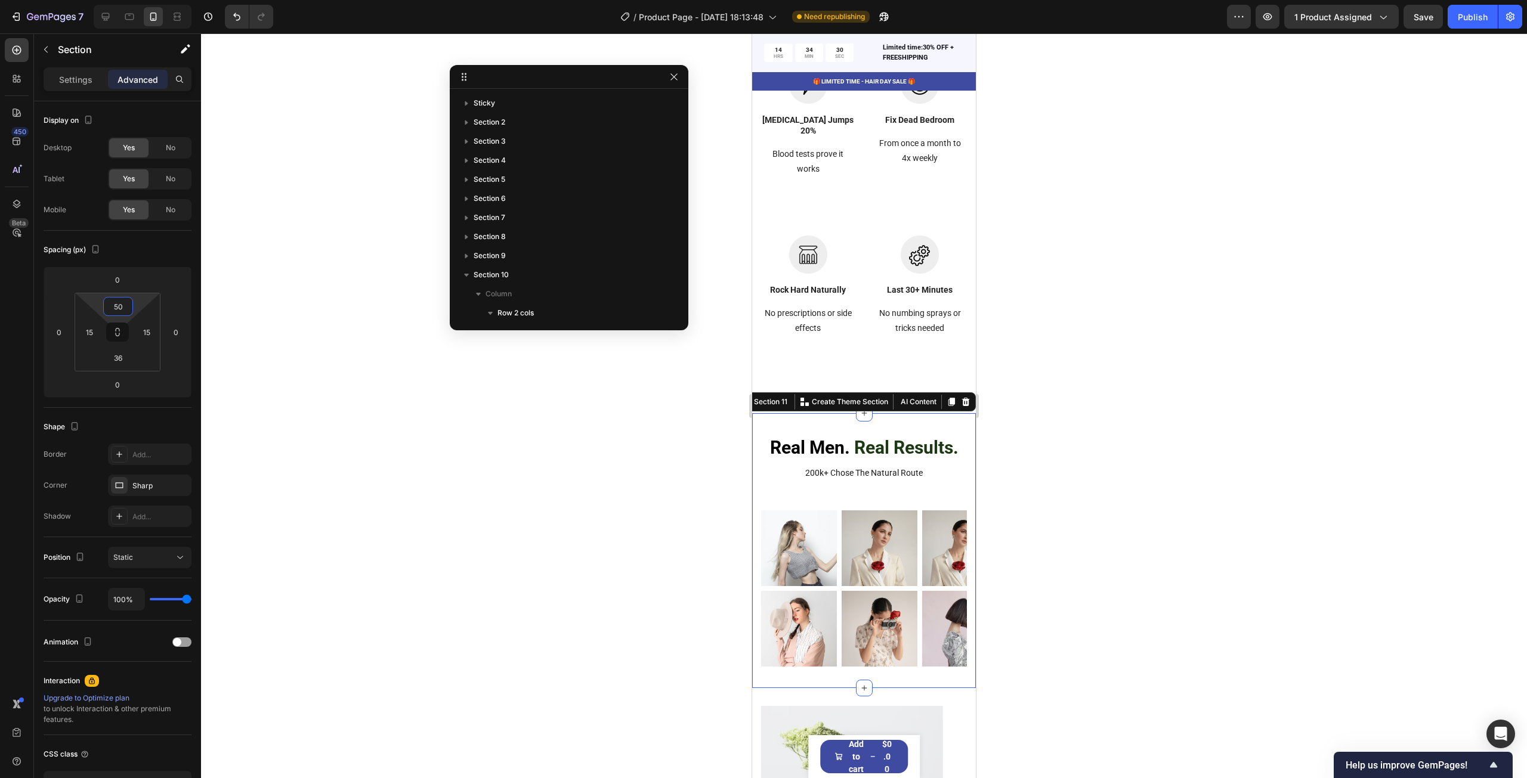
type input "54"
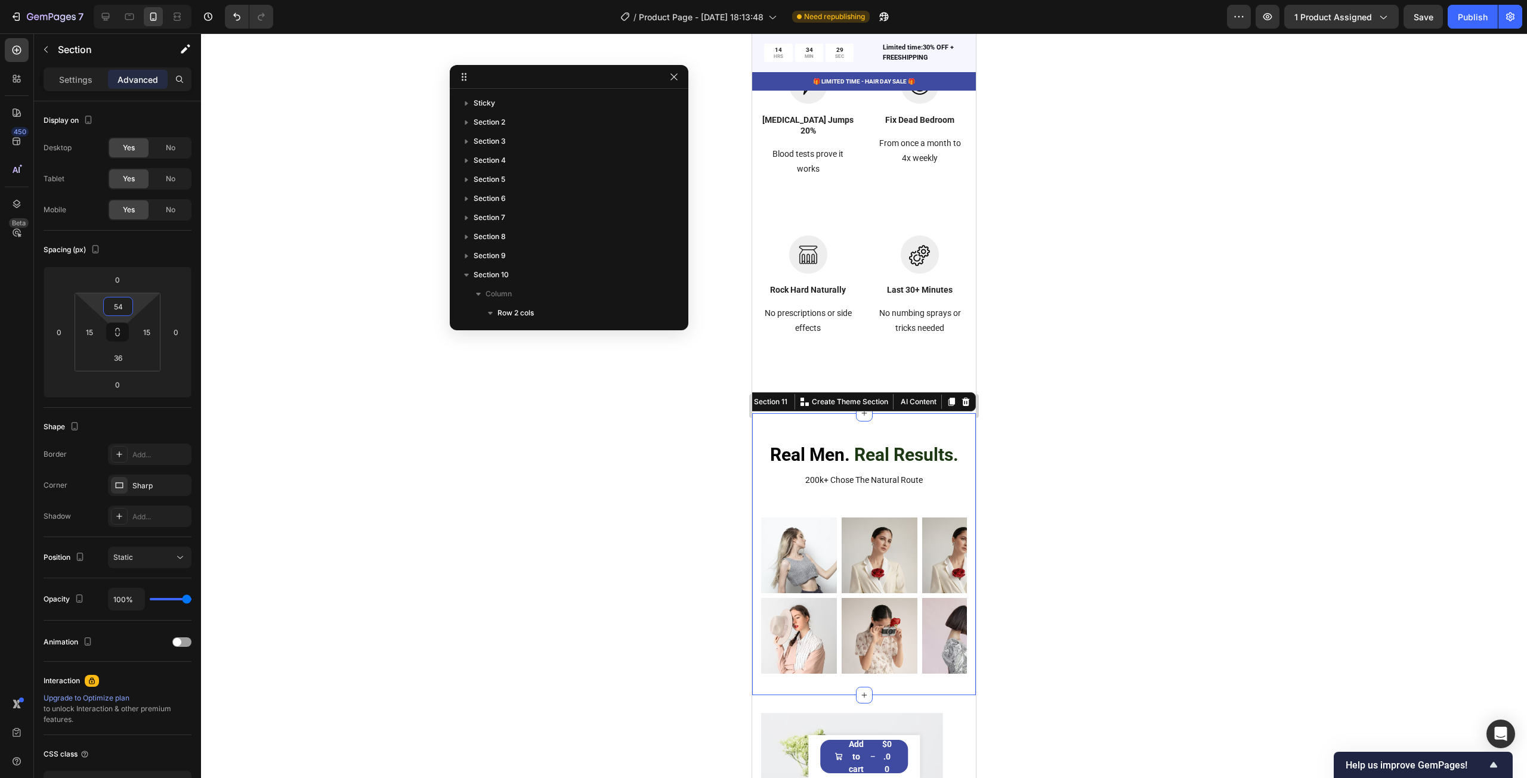
drag, startPoint x: 139, startPoint y: 309, endPoint x: 143, endPoint y: 294, distance: 15.5
click at [143, 0] on html "7 Version history / Product Page - [DATE] 18:13:48 Need republishing Preview 1 …" at bounding box center [763, 0] width 1527 height 0
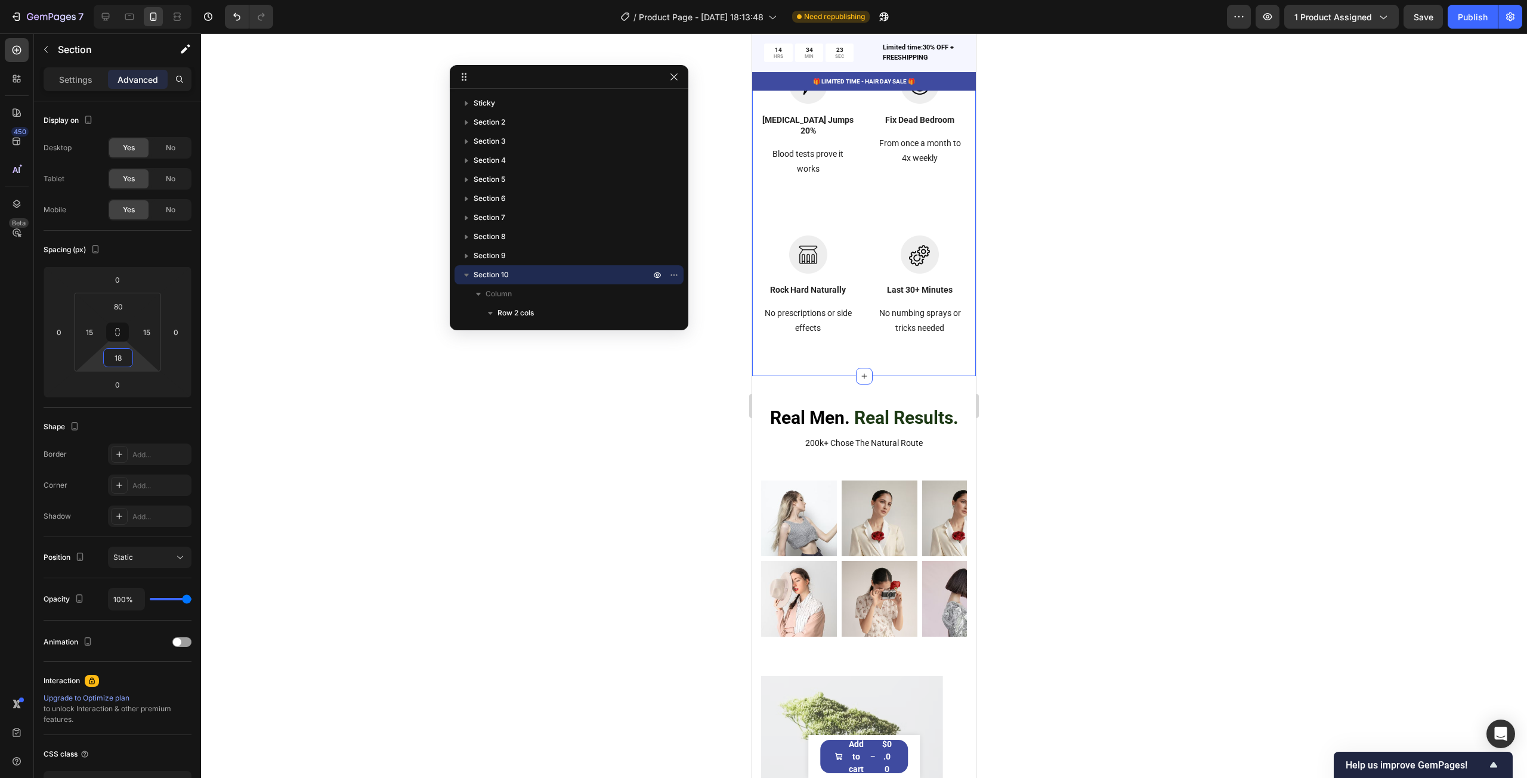
type input "10"
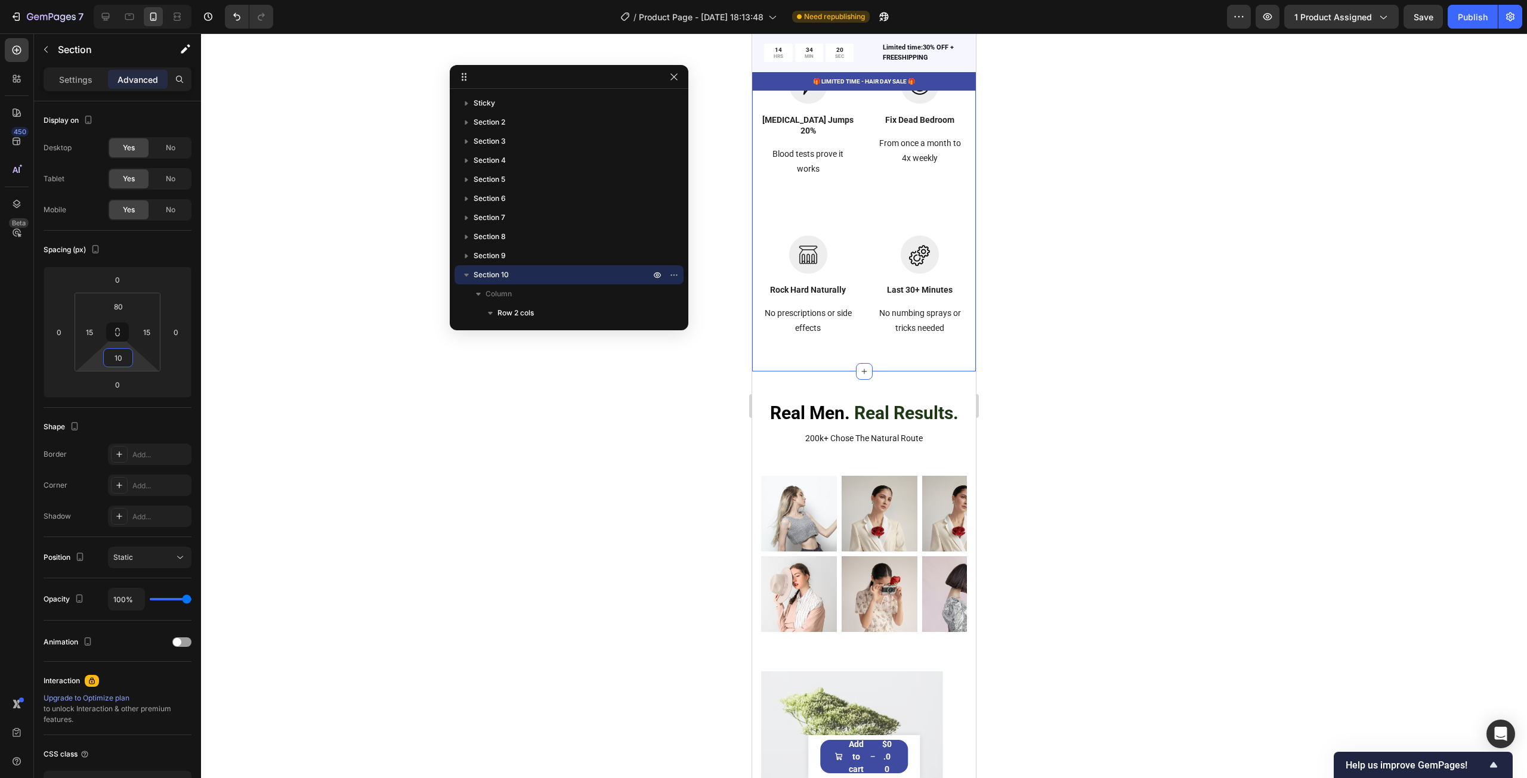
click at [135, 0] on html "7 Version history / Product Page - [DATE] 18:13:48 Need republishing Preview 1 …" at bounding box center [763, 0] width 1527 height 0
click at [1124, 274] on div at bounding box center [864, 405] width 1326 height 745
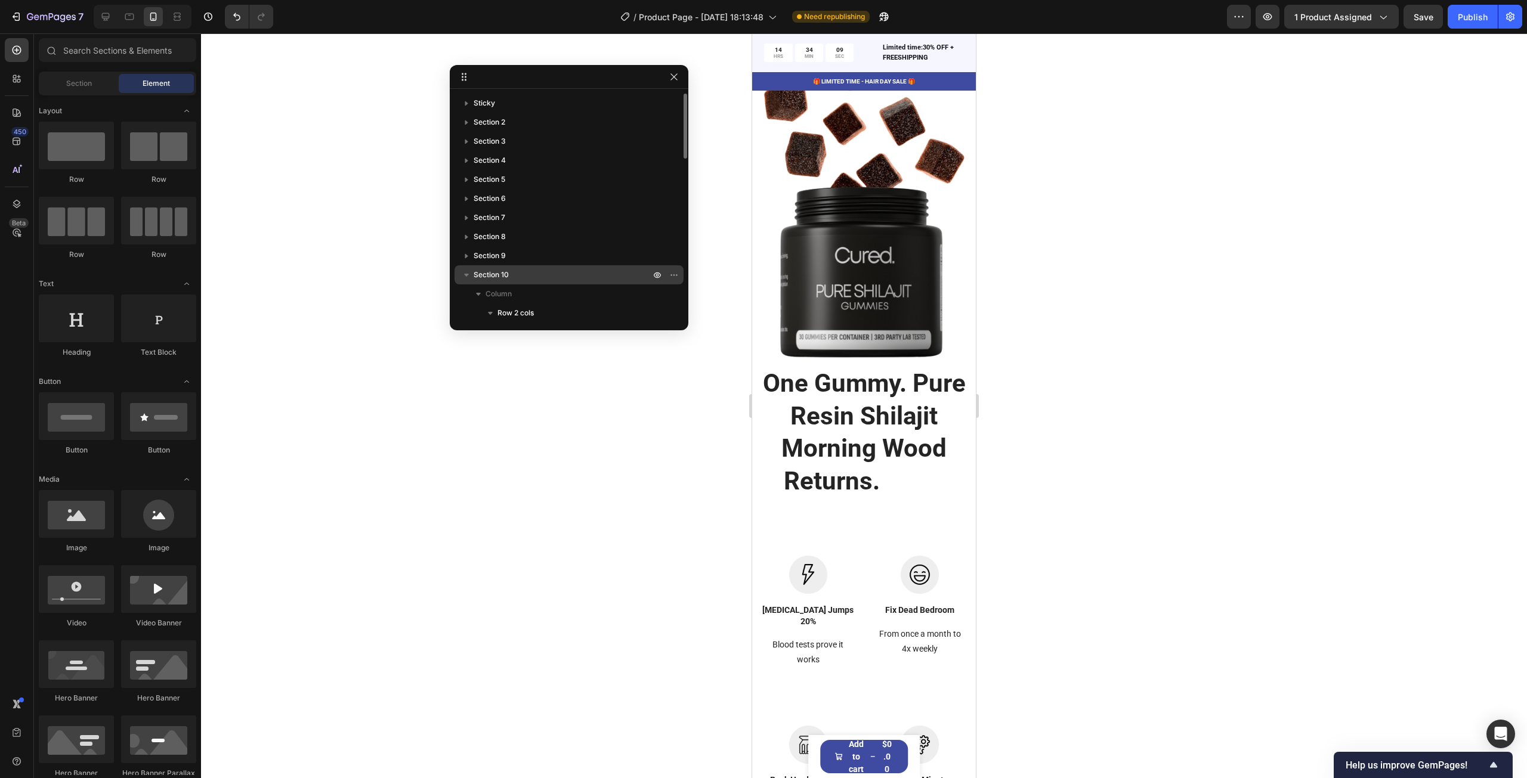
scroll to position [3441, 0]
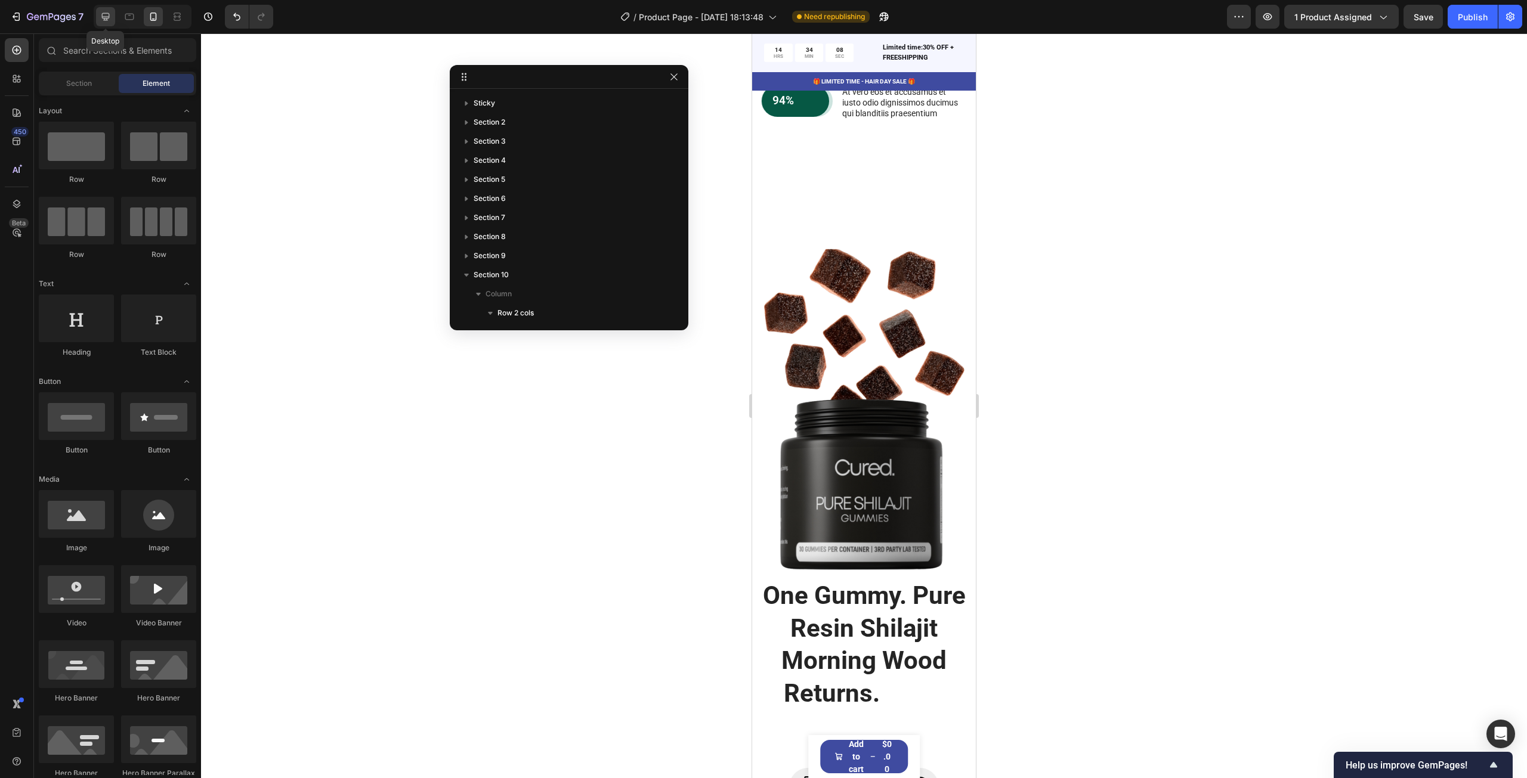
click at [96, 17] on div at bounding box center [105, 16] width 19 height 19
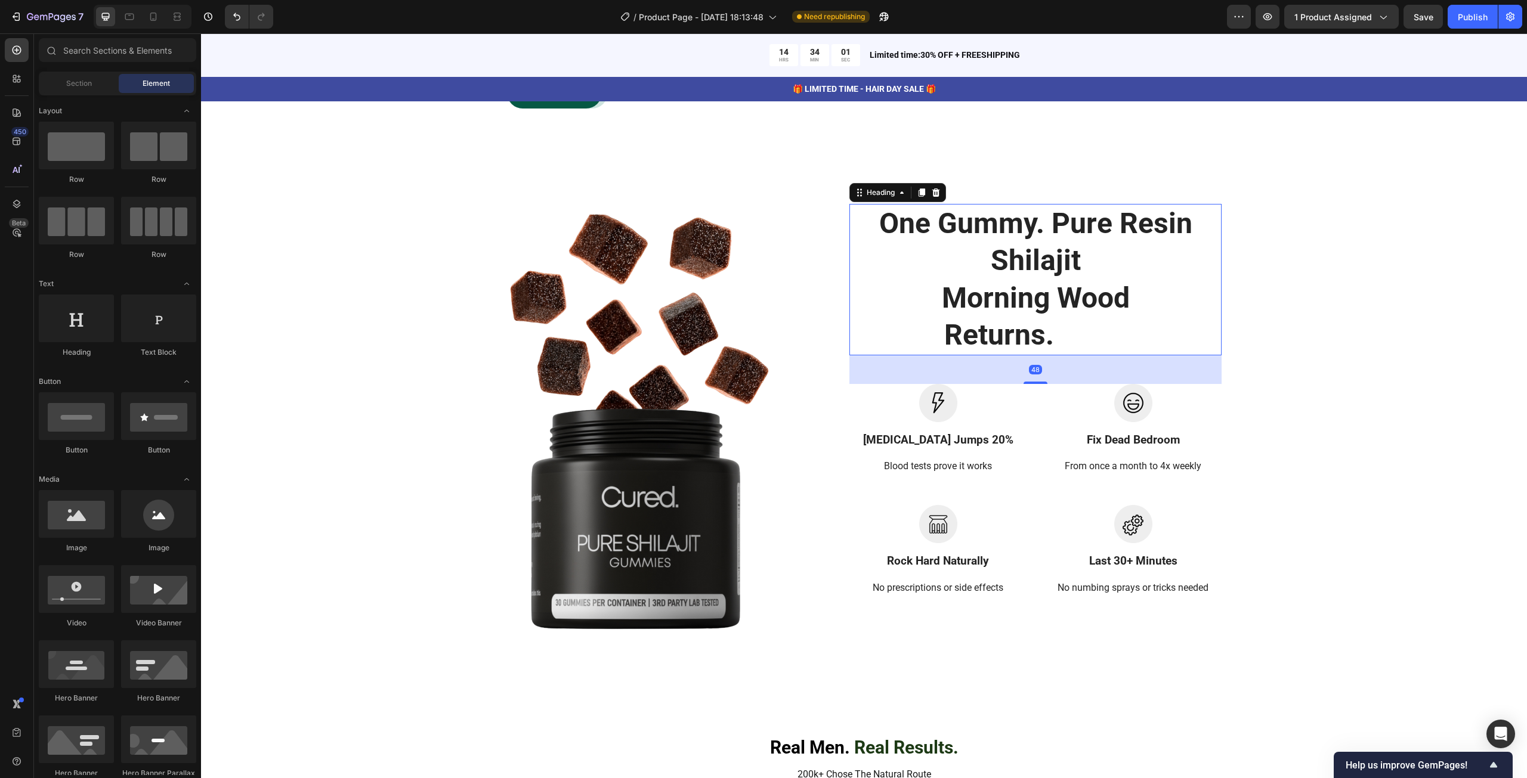
click at [971, 316] on h2 "One Gummy. Pure Resin Shilajit Morning Wood Returns. Wood" at bounding box center [1035, 280] width 372 height 152
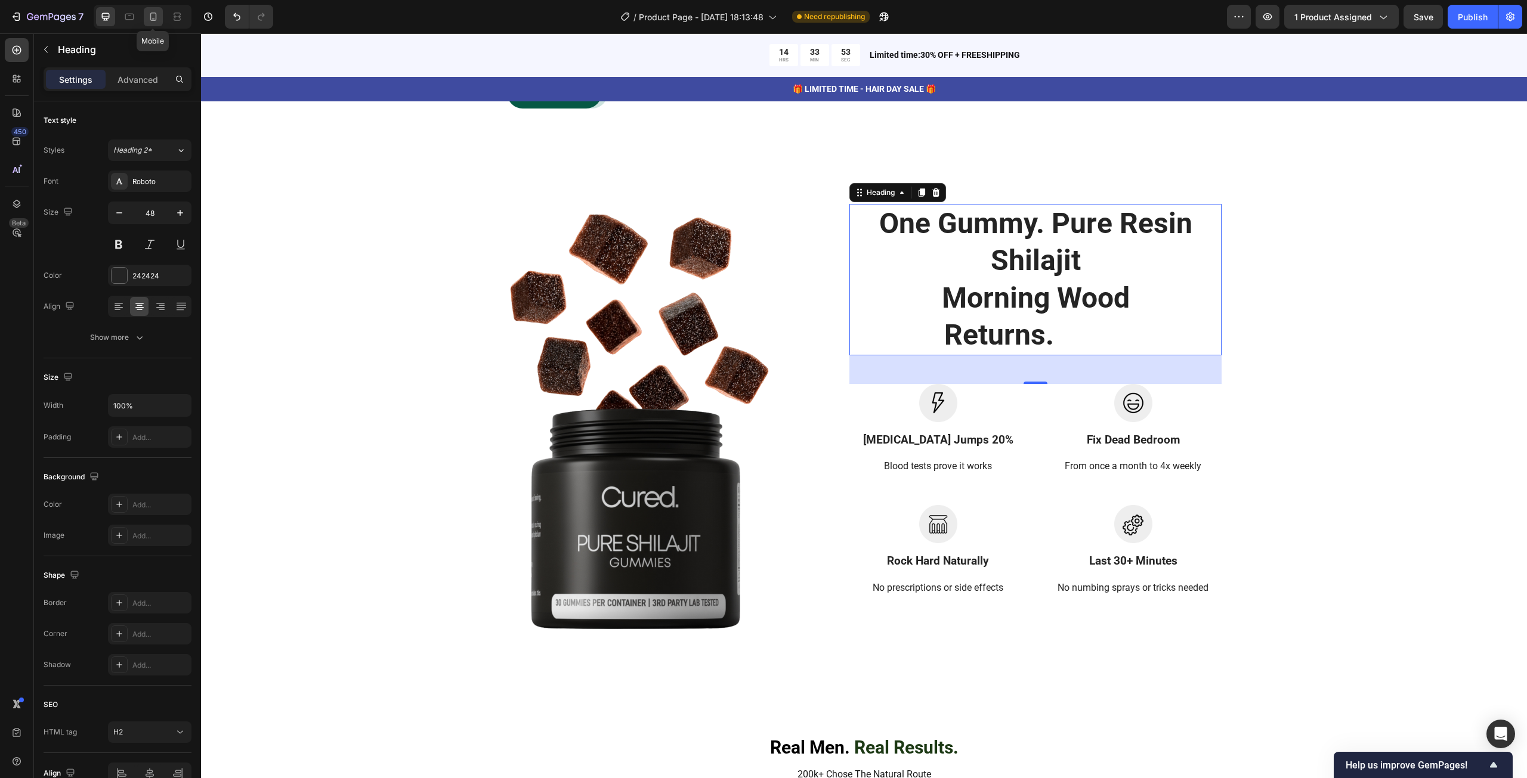
click at [150, 15] on icon at bounding box center [153, 17] width 7 height 8
type input "42"
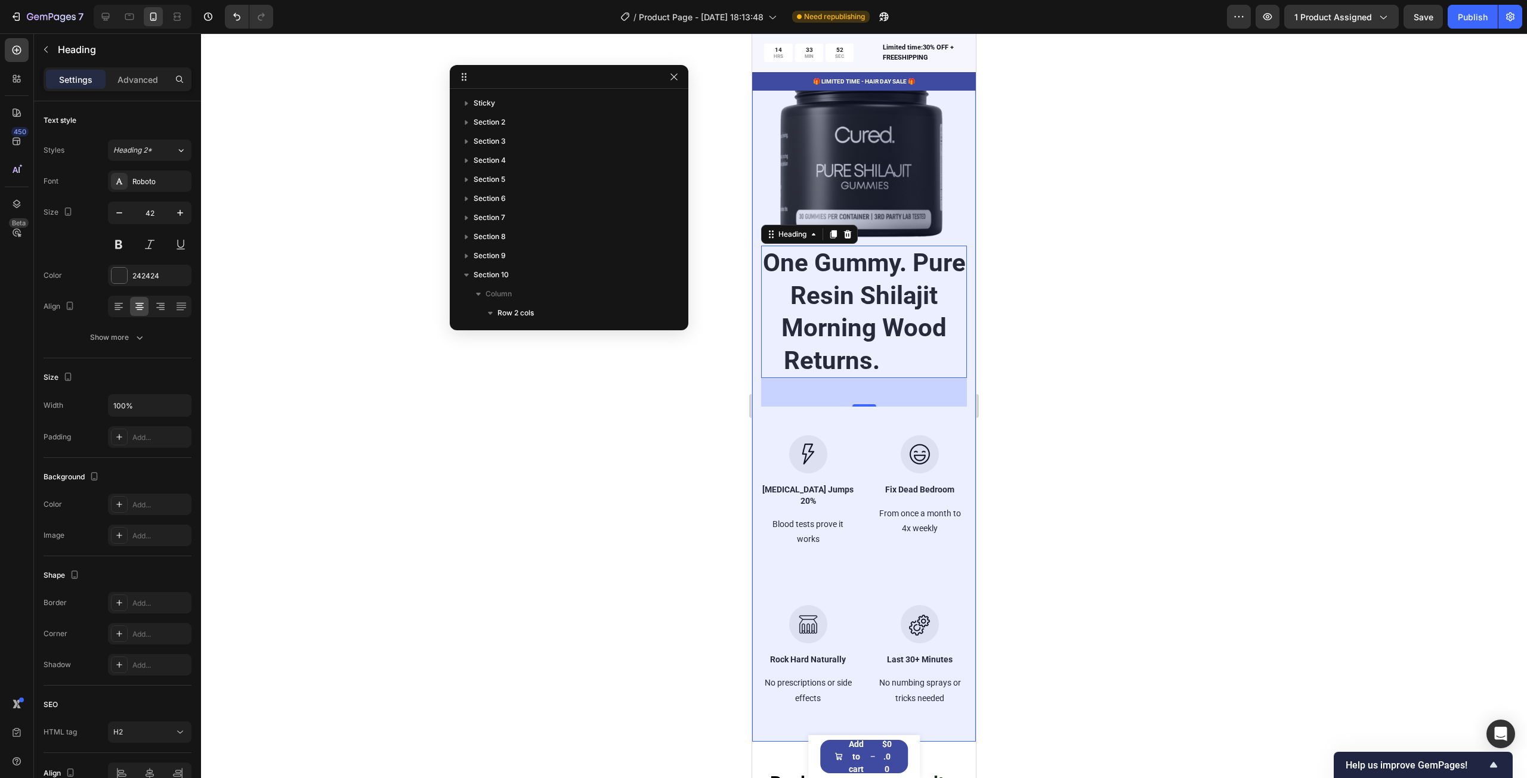
scroll to position [3930, 0]
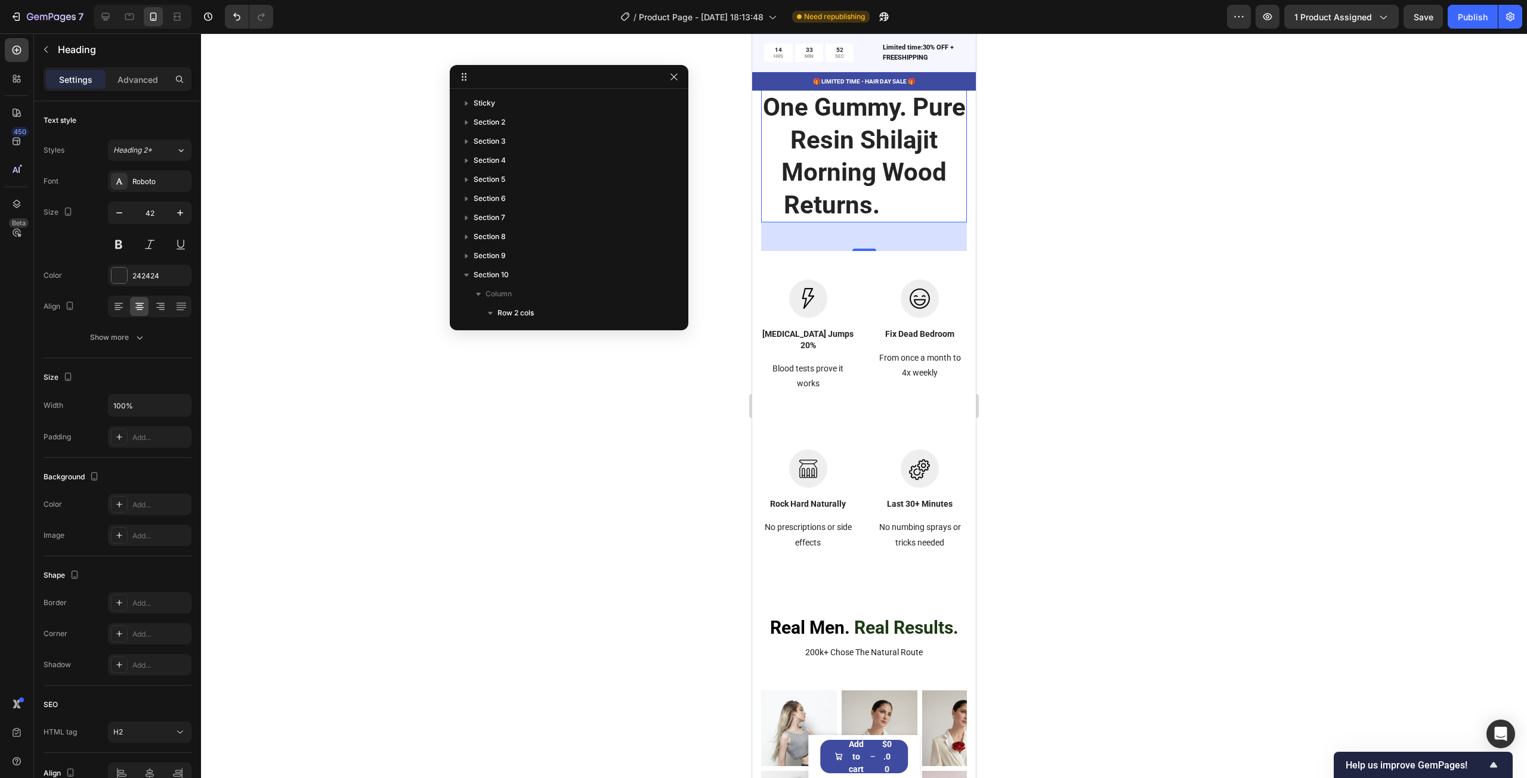
click at [1133, 267] on div at bounding box center [864, 405] width 1326 height 745
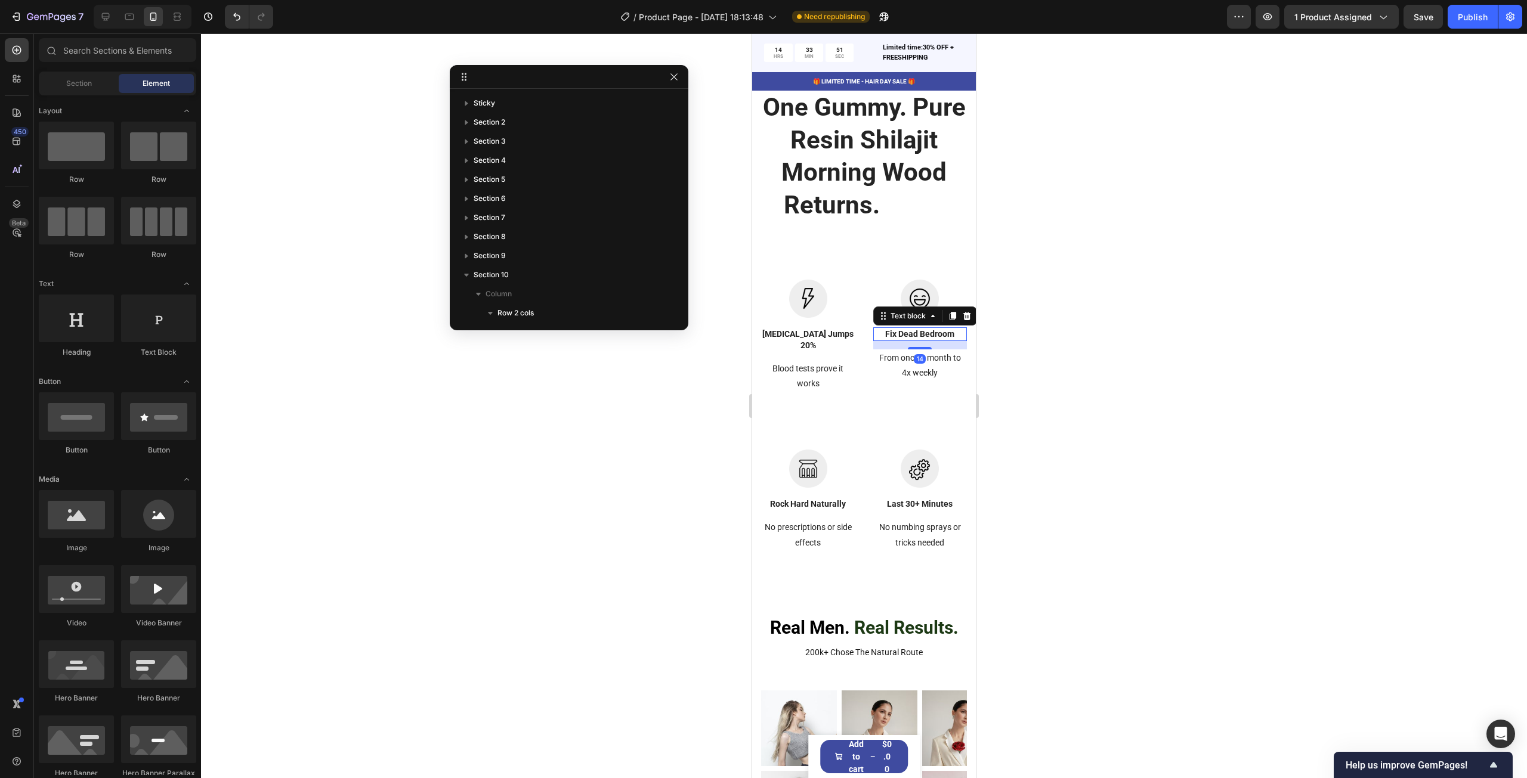
click at [873, 326] on div "Text block" at bounding box center [925, 316] width 104 height 19
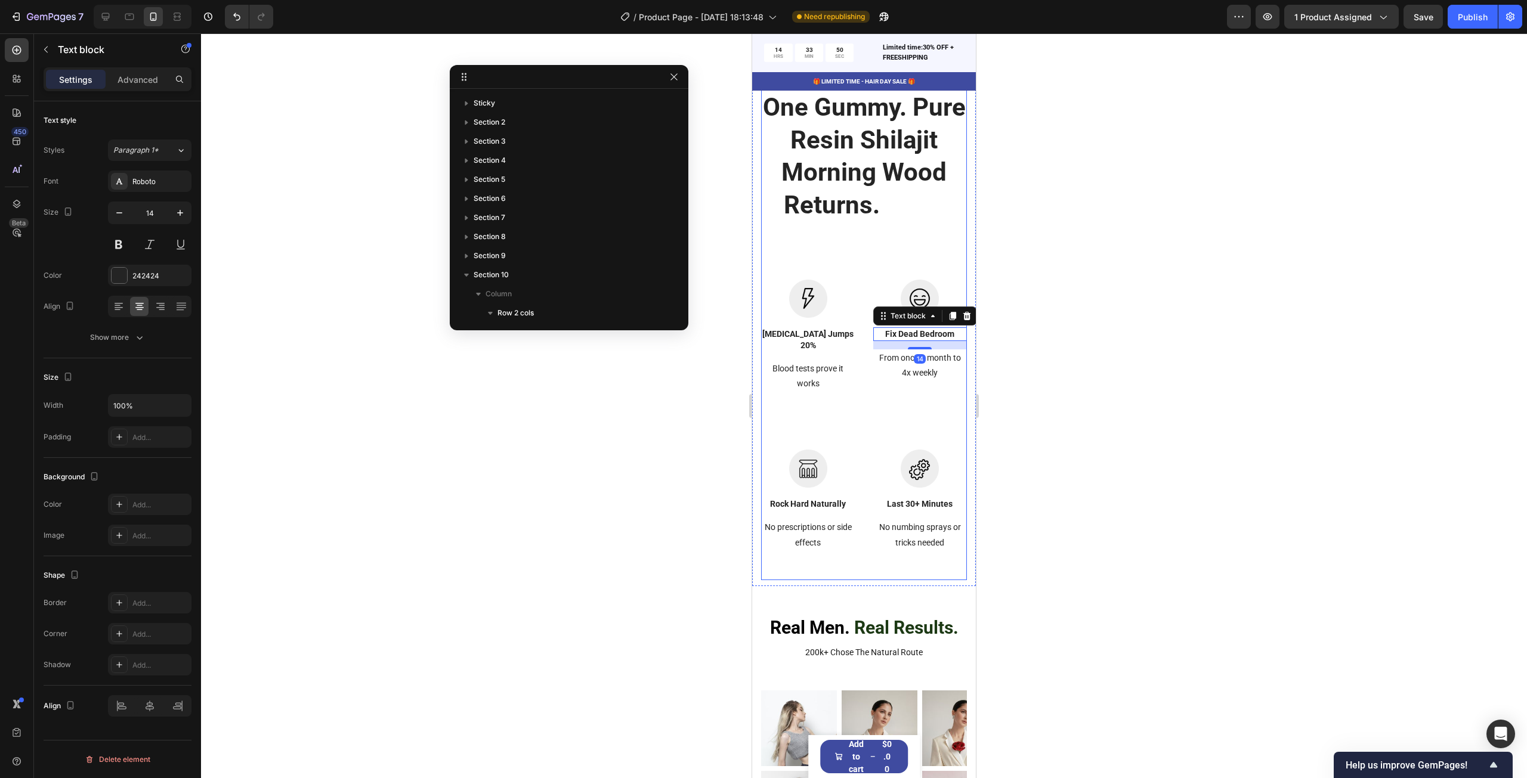
click at [837, 268] on div "One Gummy. Pure Resin Shilajit Morning Wood Returns. Wood Heading Image [MEDICA…" at bounding box center [864, 335] width 206 height 490
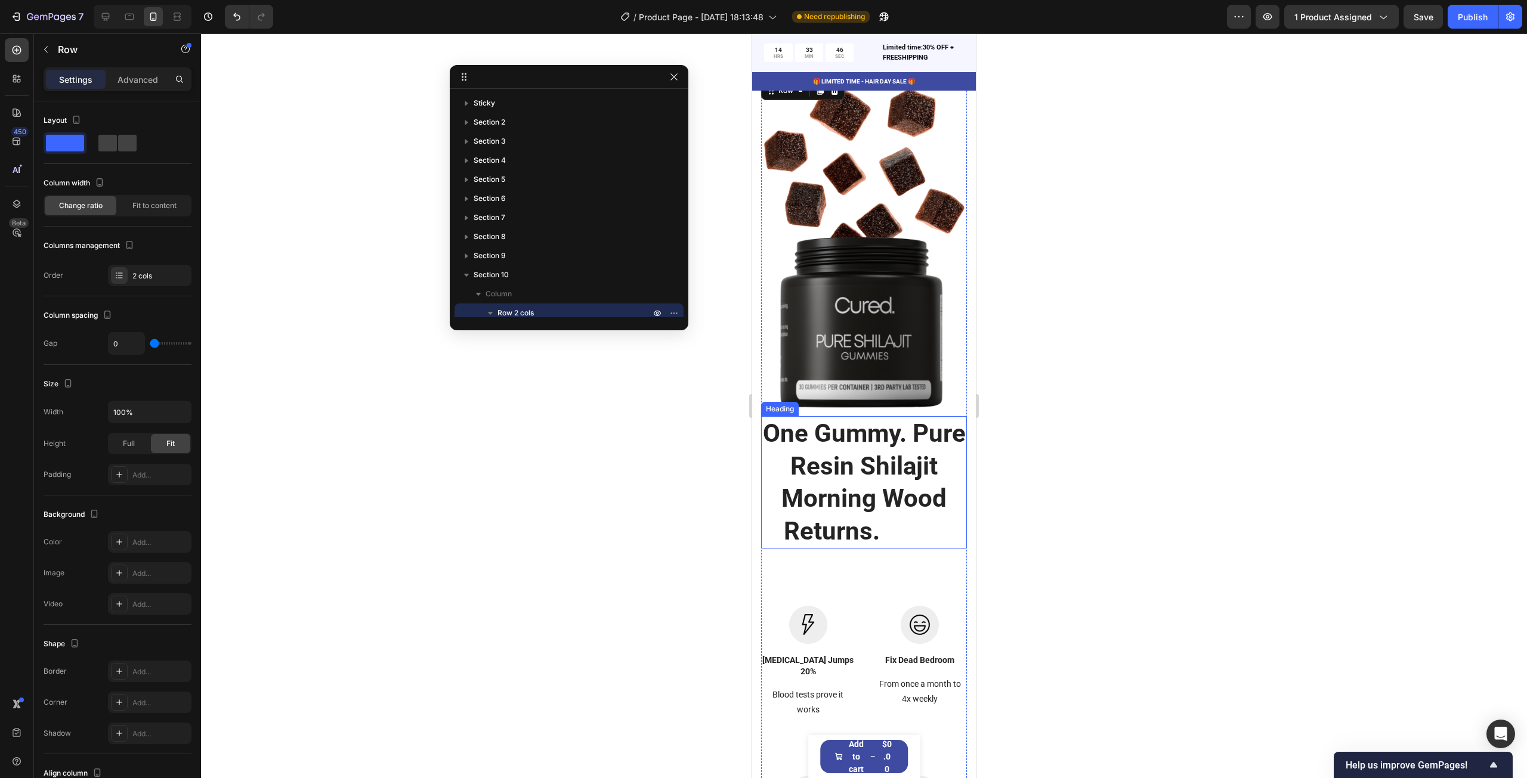
scroll to position [3632, 0]
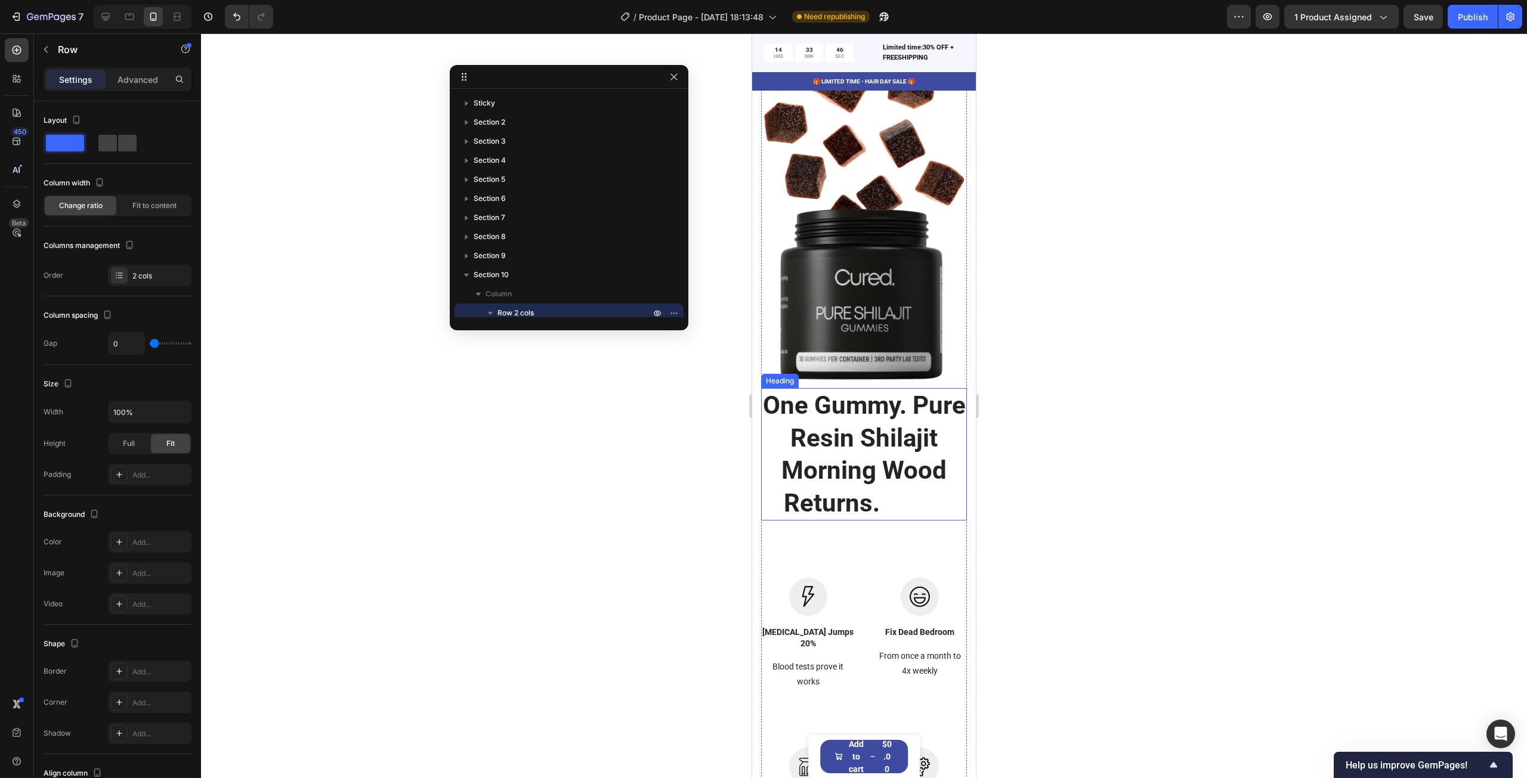
click at [853, 441] on h2 "One Gummy. Pure Resin Shilajit Morning Wood Returns. Wood" at bounding box center [864, 454] width 206 height 132
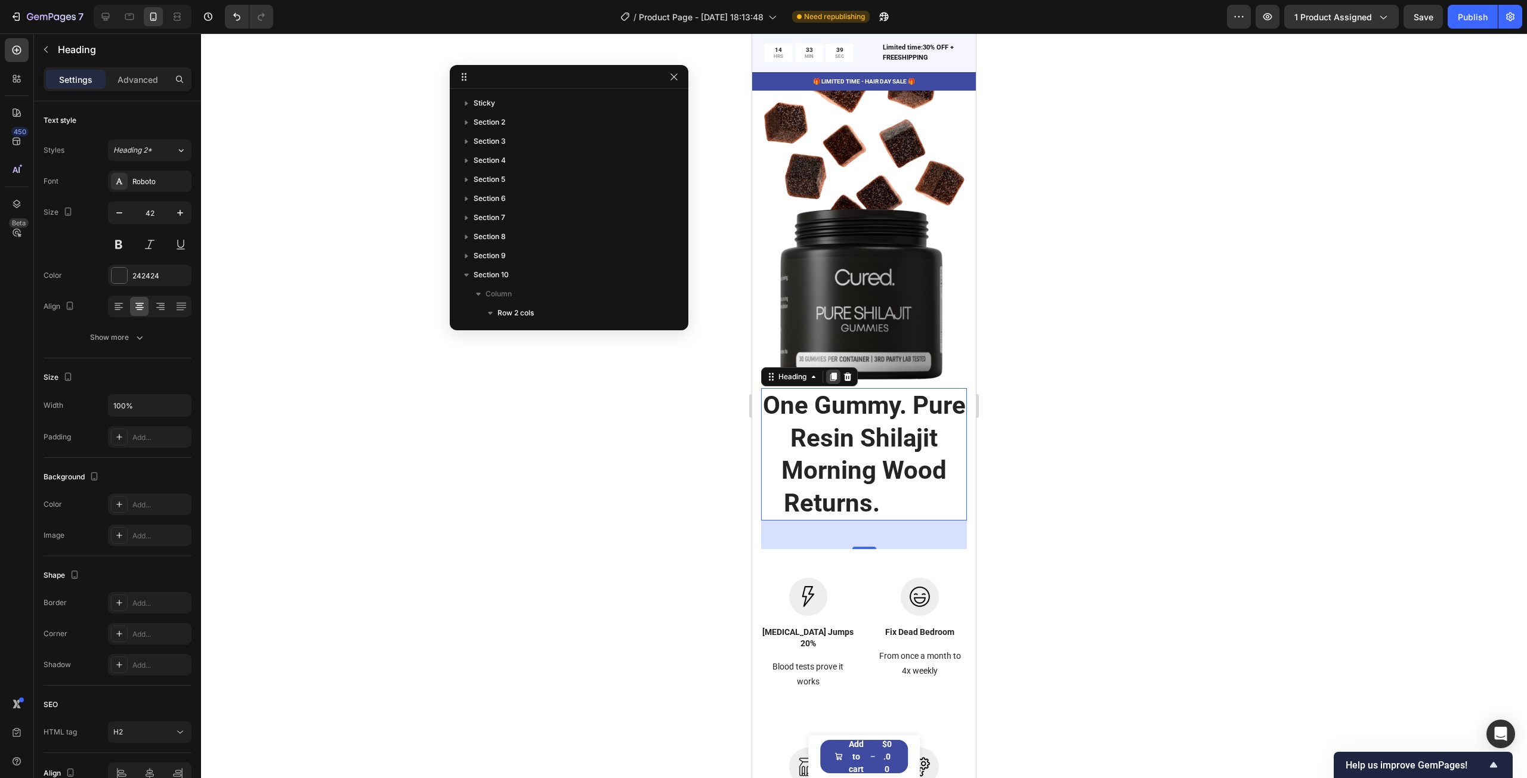
click at [833, 372] on icon at bounding box center [834, 377] width 10 height 10
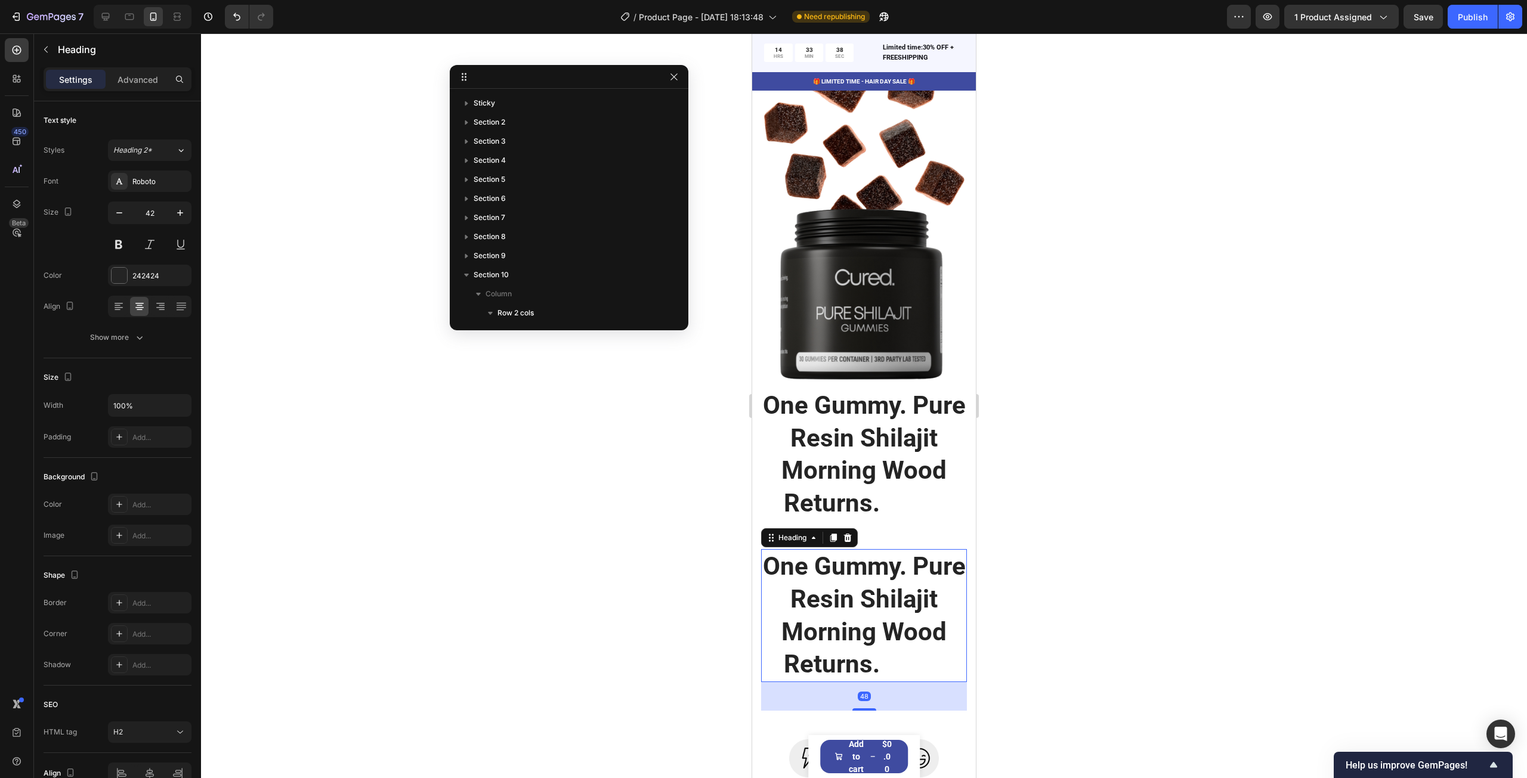
click at [852, 619] on h2 "One Gummy. Pure Resin Shilajit Morning Wood Returns. Wood" at bounding box center [864, 615] width 206 height 132
click at [1117, 598] on div at bounding box center [864, 405] width 1326 height 745
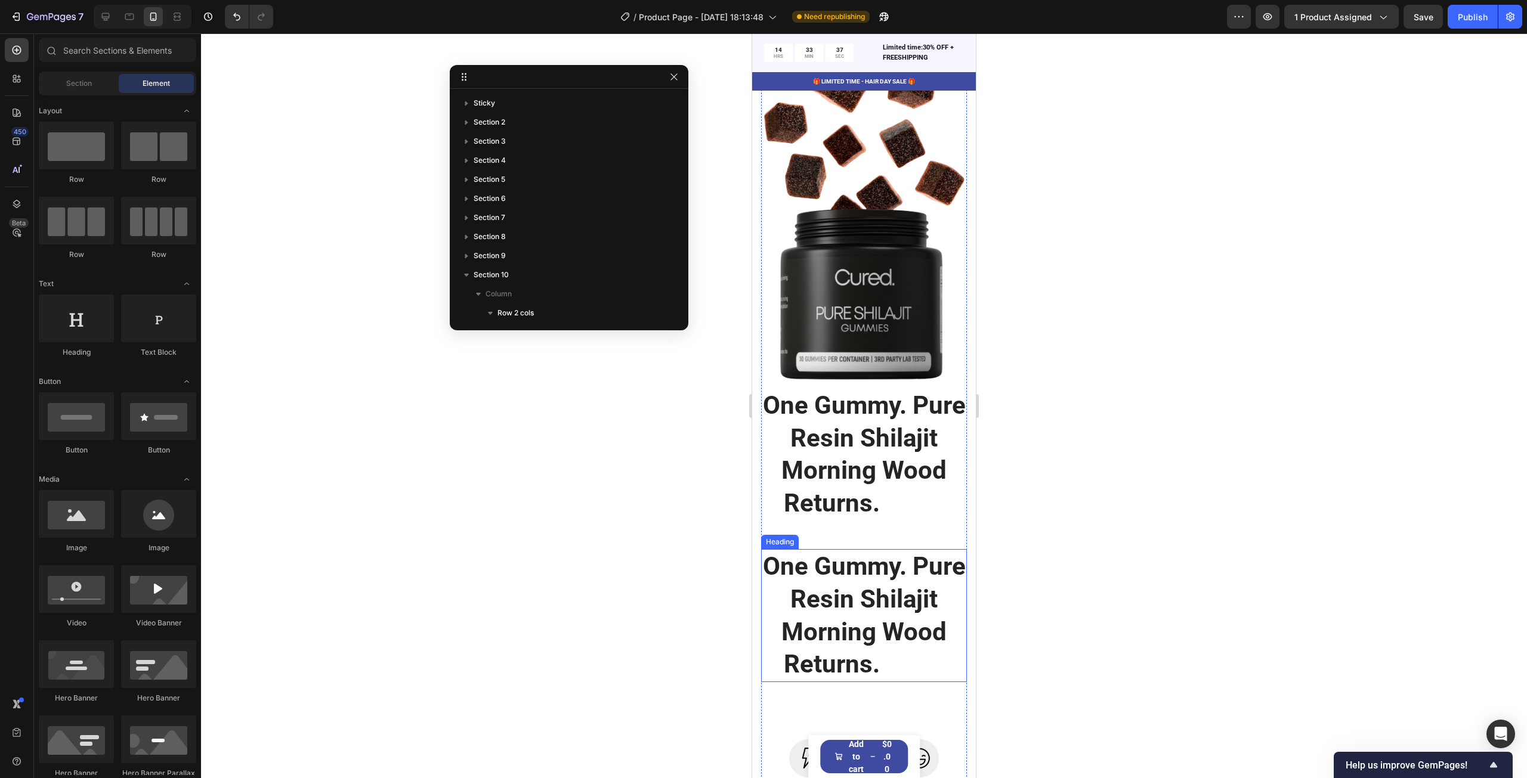
click at [852, 603] on p "One Gummy. Pure Resin Shilajit Morning Wood Returns. Wood" at bounding box center [863, 616] width 203 height 130
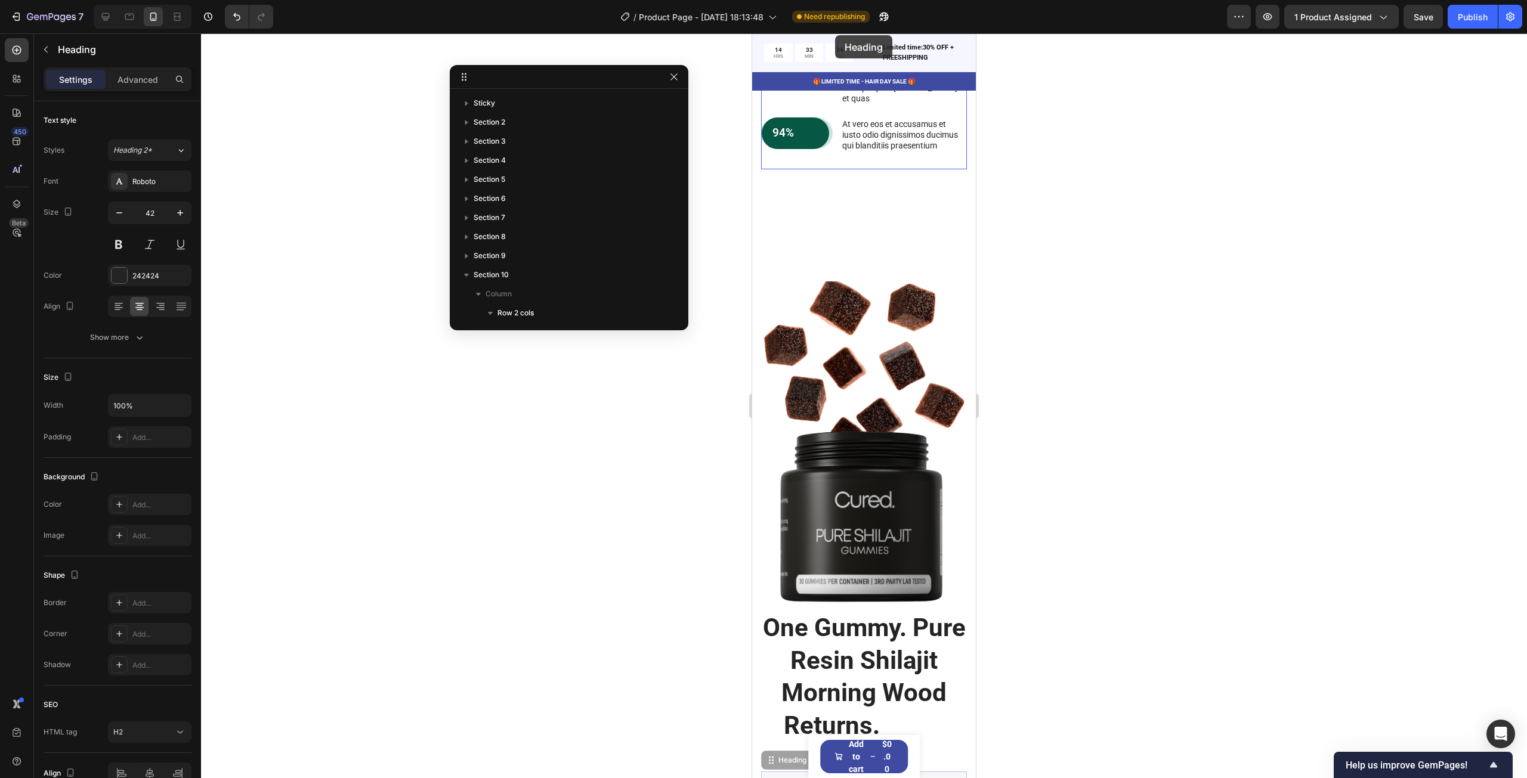
scroll to position [3331, 0]
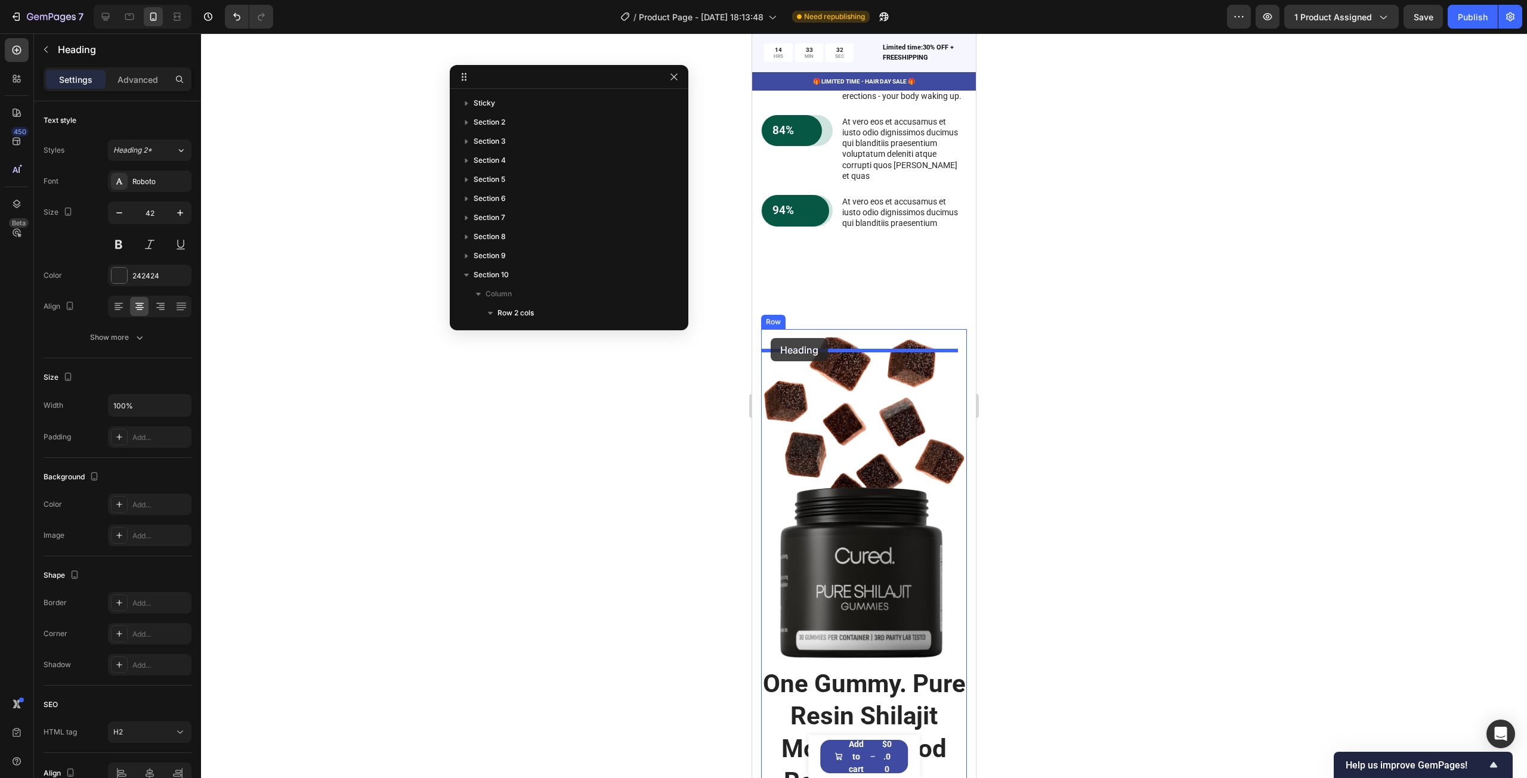
drag, startPoint x: 771, startPoint y: 558, endPoint x: 771, endPoint y: 338, distance: 220.1
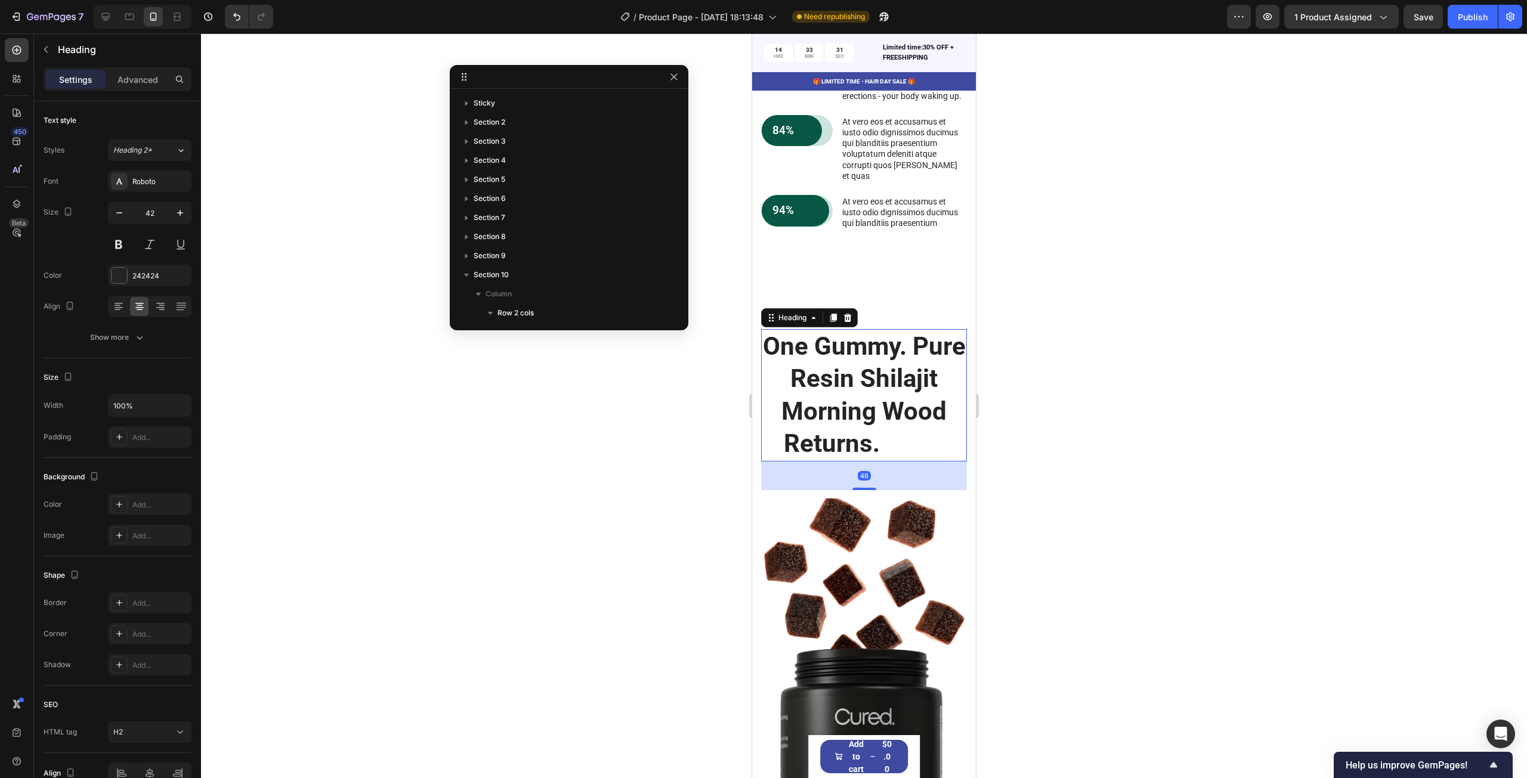
click at [836, 415] on h2 "One Gummy. Pure Resin Shilajit Morning Wood Returns. Wood" at bounding box center [864, 395] width 206 height 132
click at [126, 85] on p "Advanced" at bounding box center [138, 79] width 41 height 13
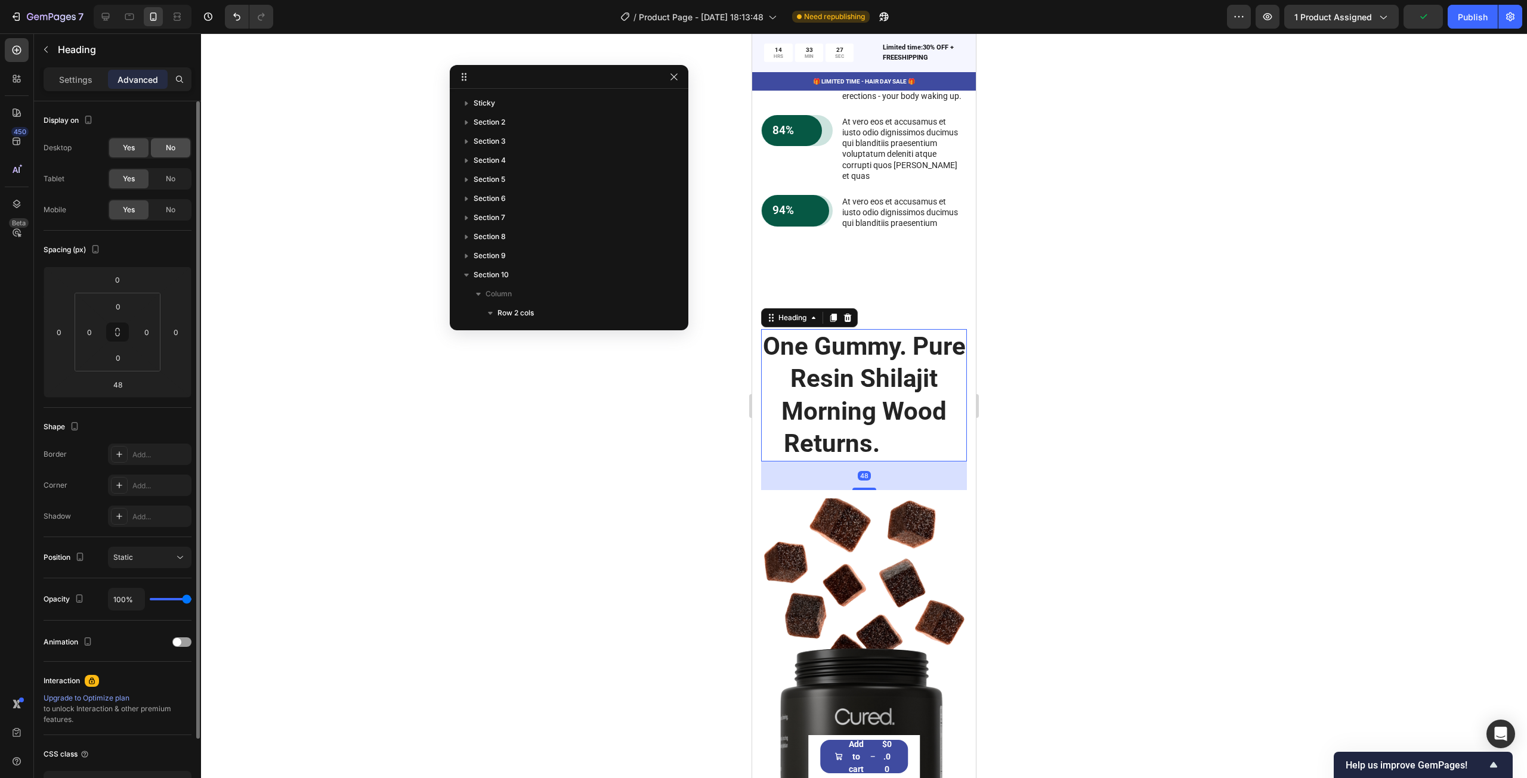
click at [176, 147] on div "No" at bounding box center [170, 147] width 39 height 19
click at [172, 169] on div "No" at bounding box center [170, 178] width 39 height 19
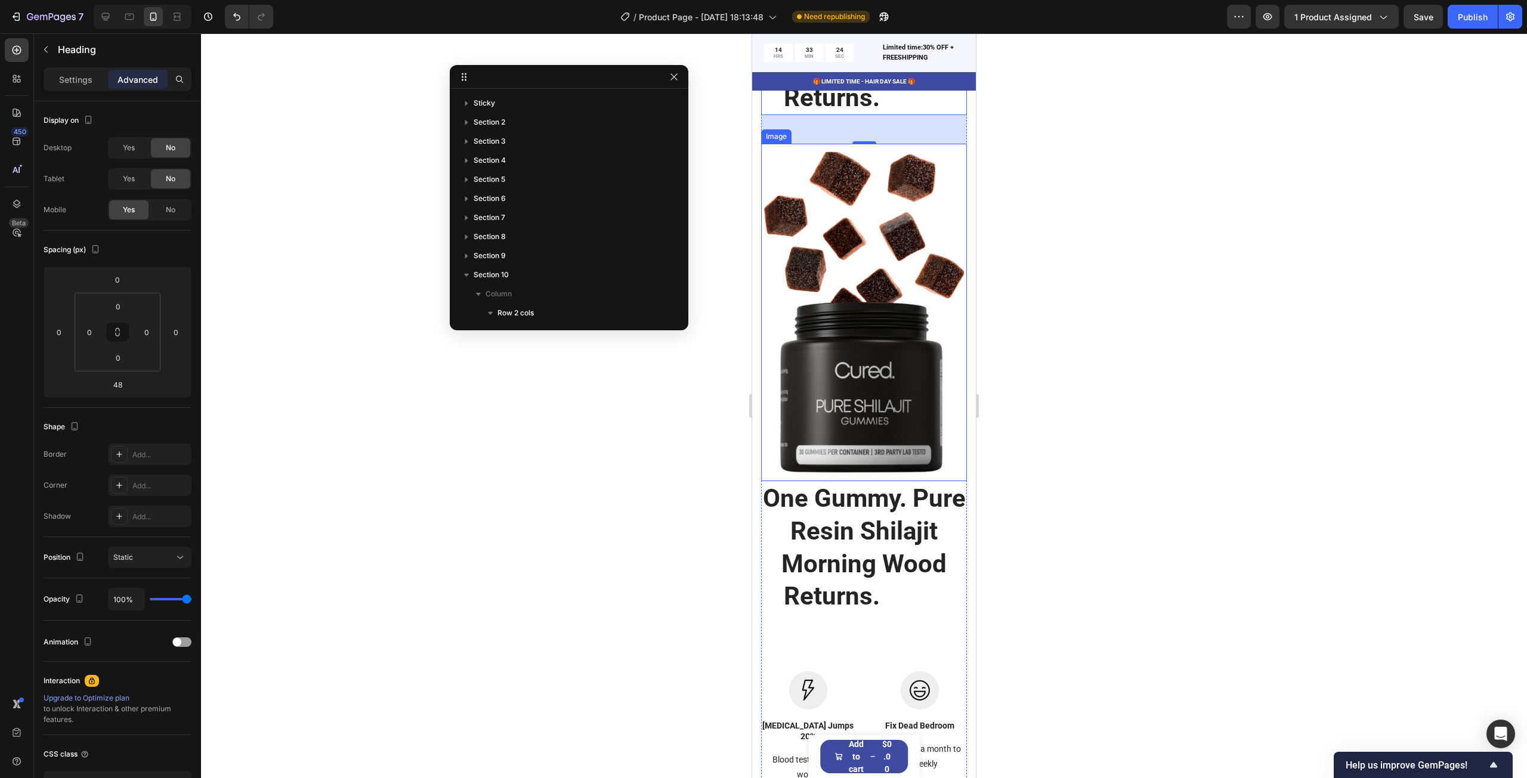
scroll to position [3749, 0]
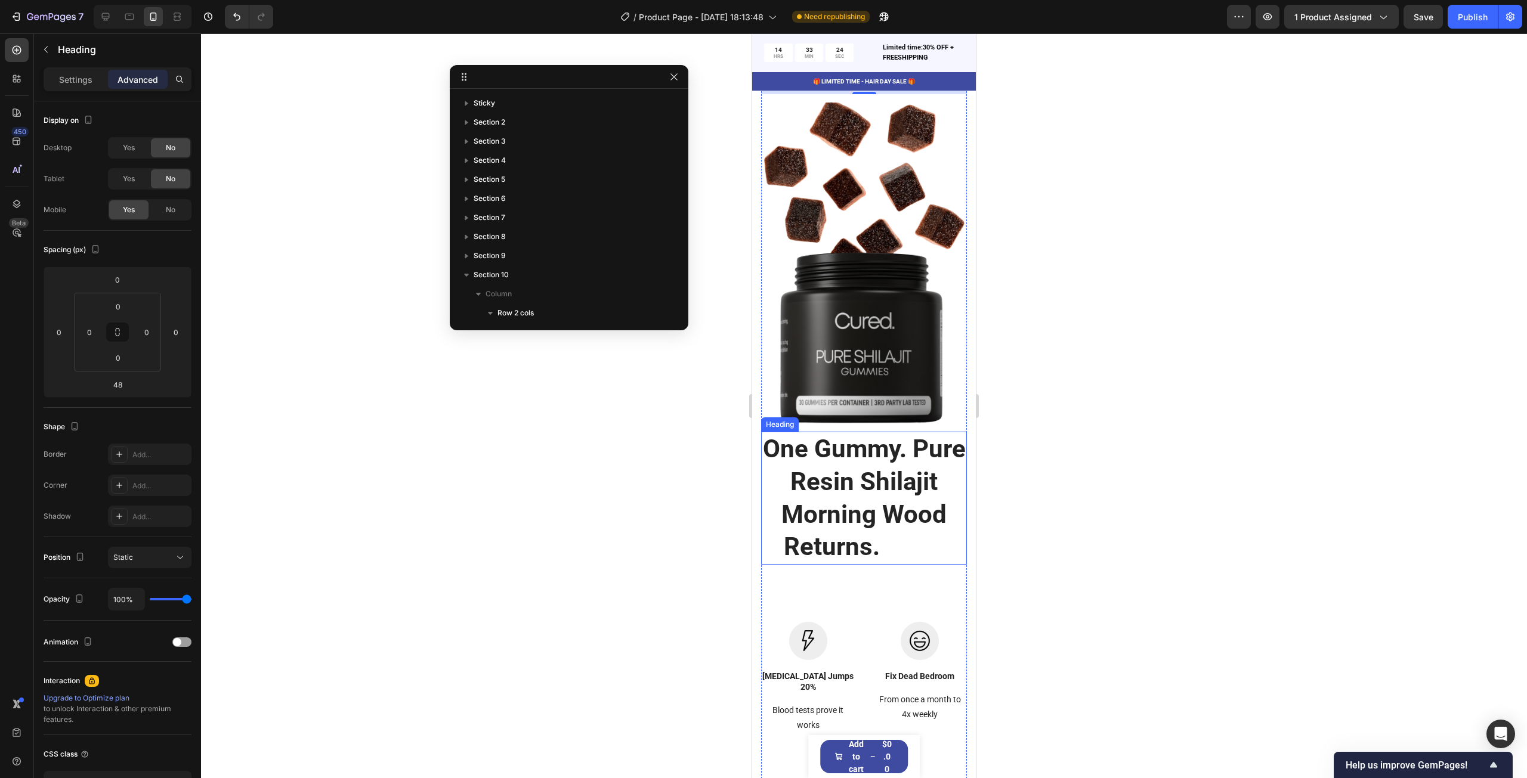
click at [866, 461] on h2 "One Gummy. Pure Resin Shilajit Morning Wood Returns. Wood" at bounding box center [864, 498] width 206 height 132
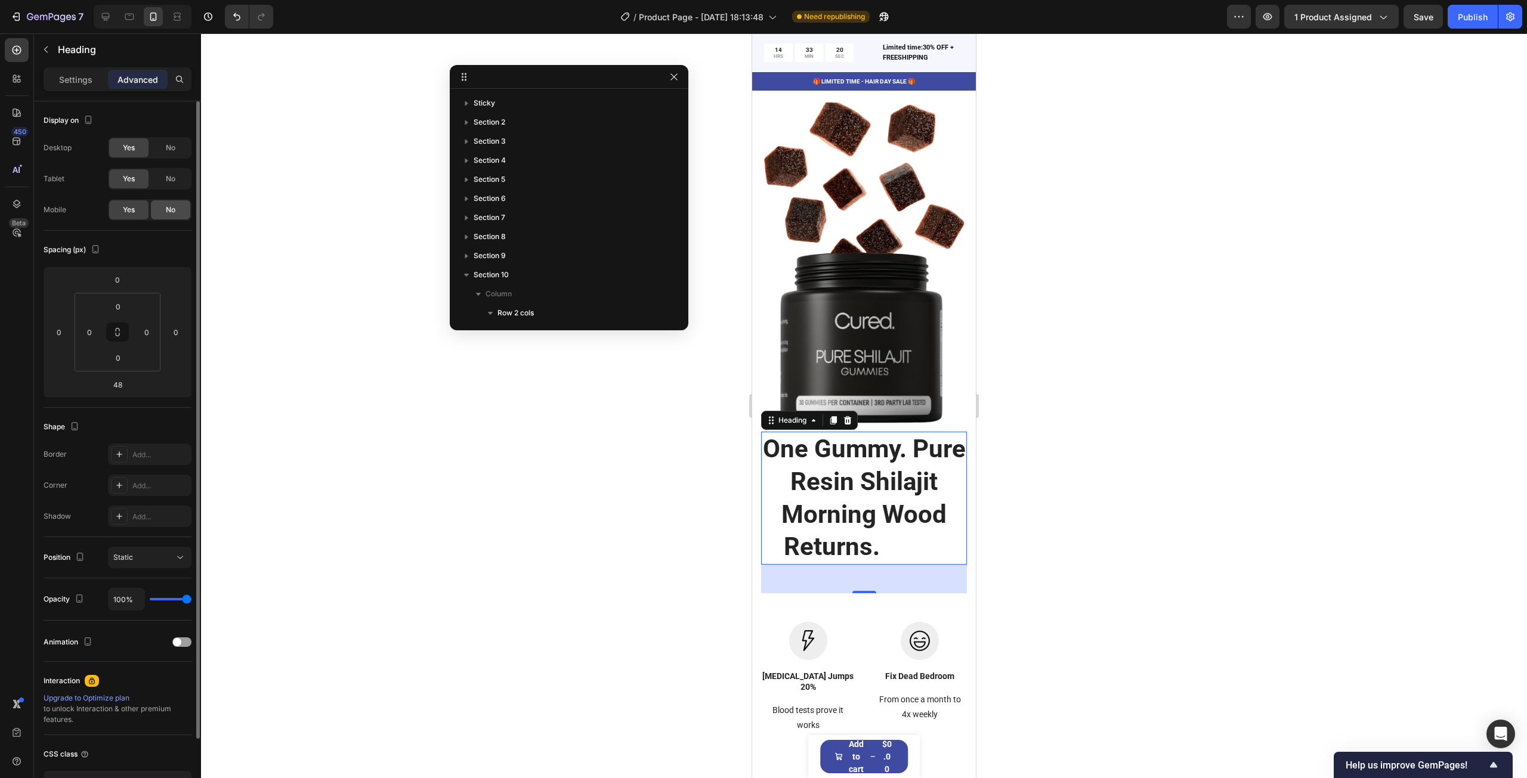
click at [166, 212] on span "No" at bounding box center [171, 210] width 10 height 11
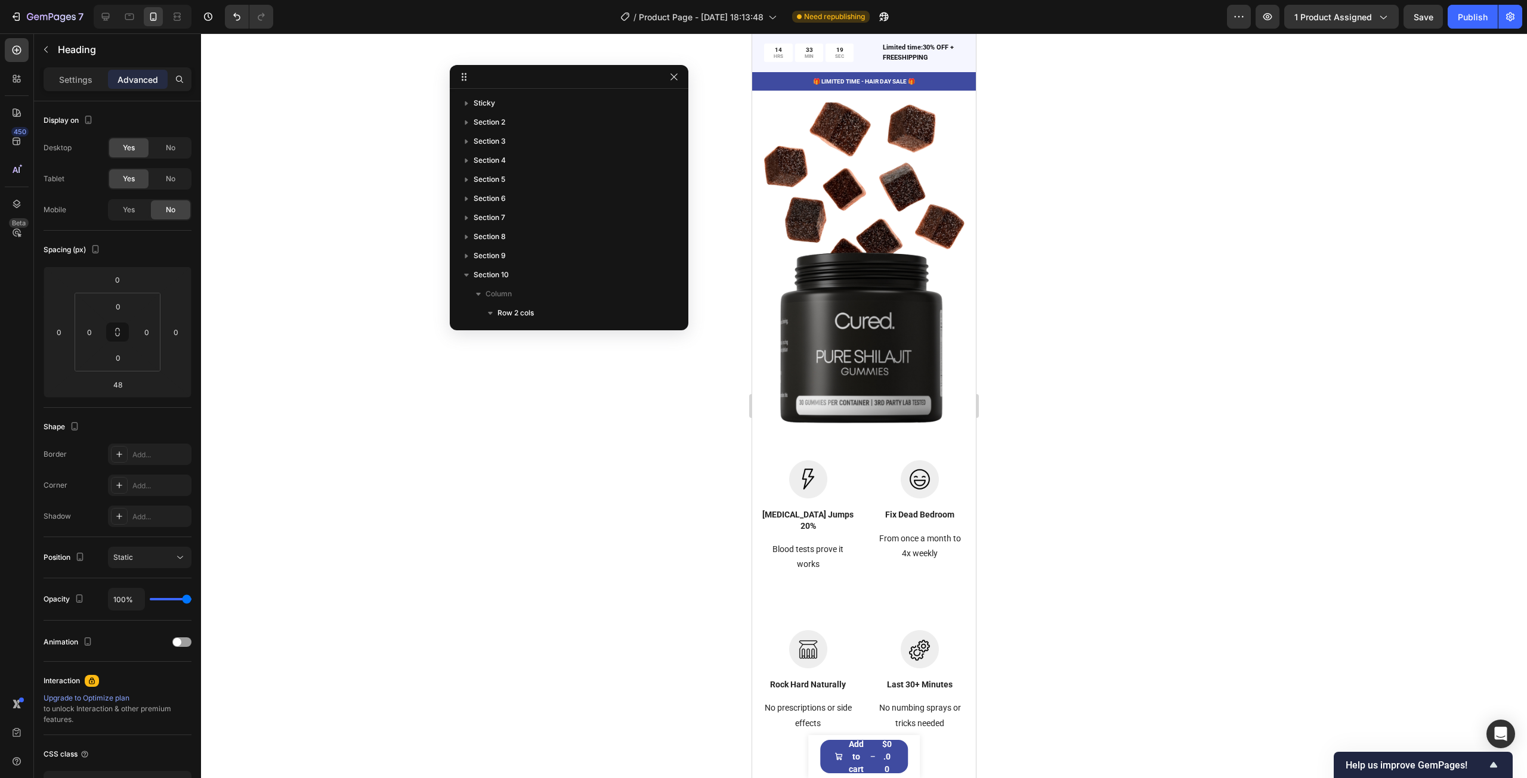
click at [1240, 299] on div at bounding box center [864, 405] width 1326 height 745
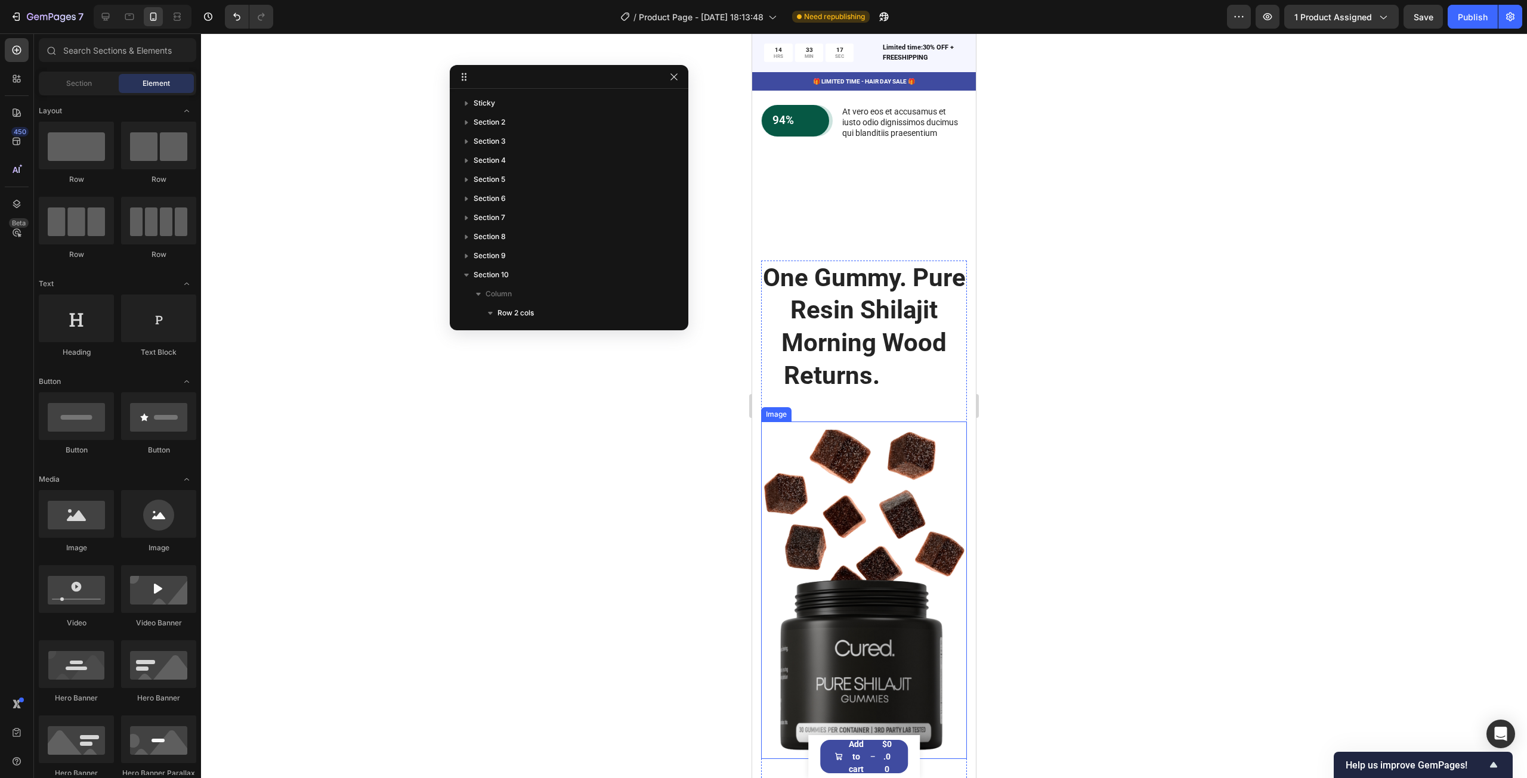
scroll to position [3391, 0]
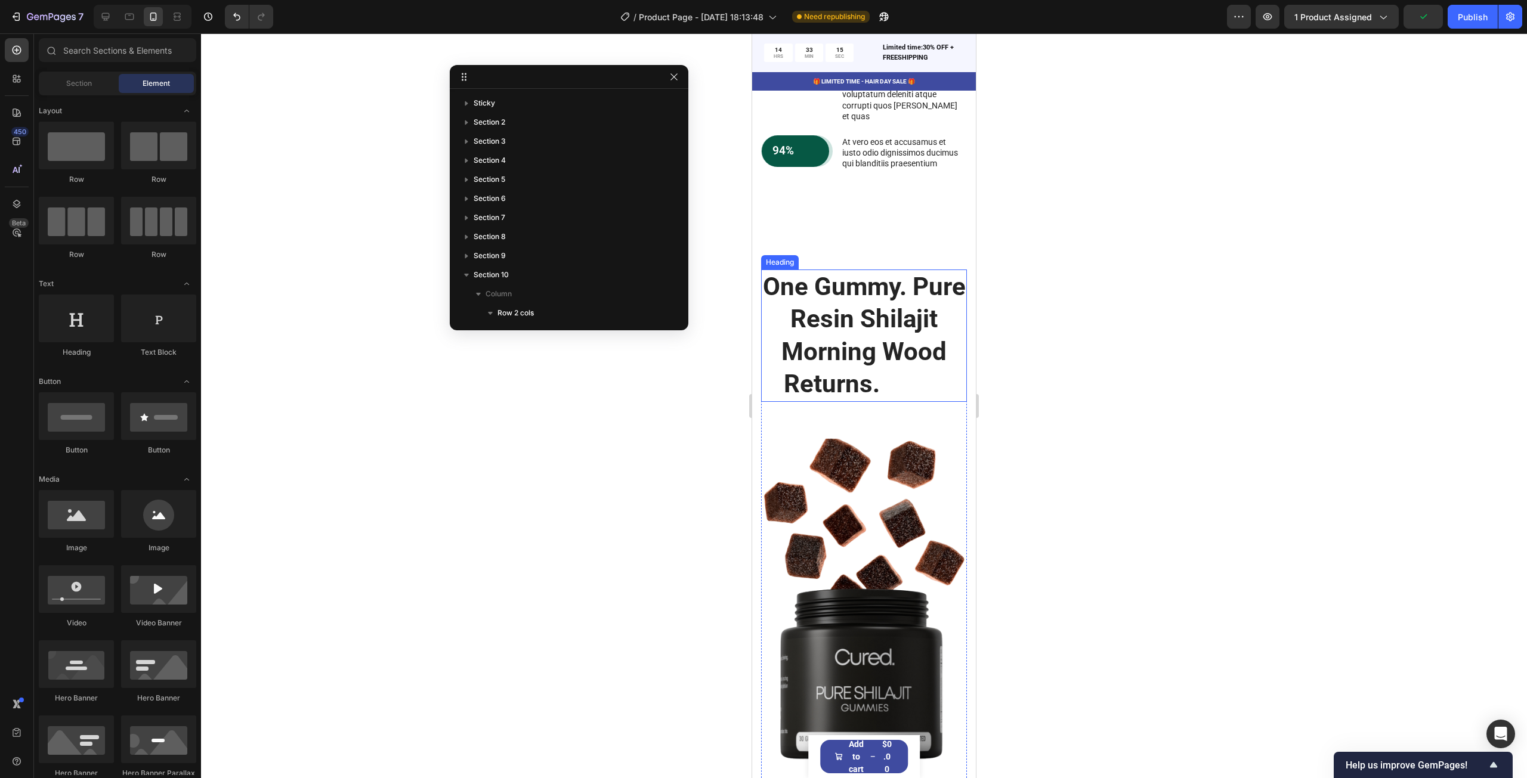
click at [866, 310] on p "One Gummy. Pure Resin Shilajit Morning Wood Returns. Wood" at bounding box center [863, 336] width 203 height 130
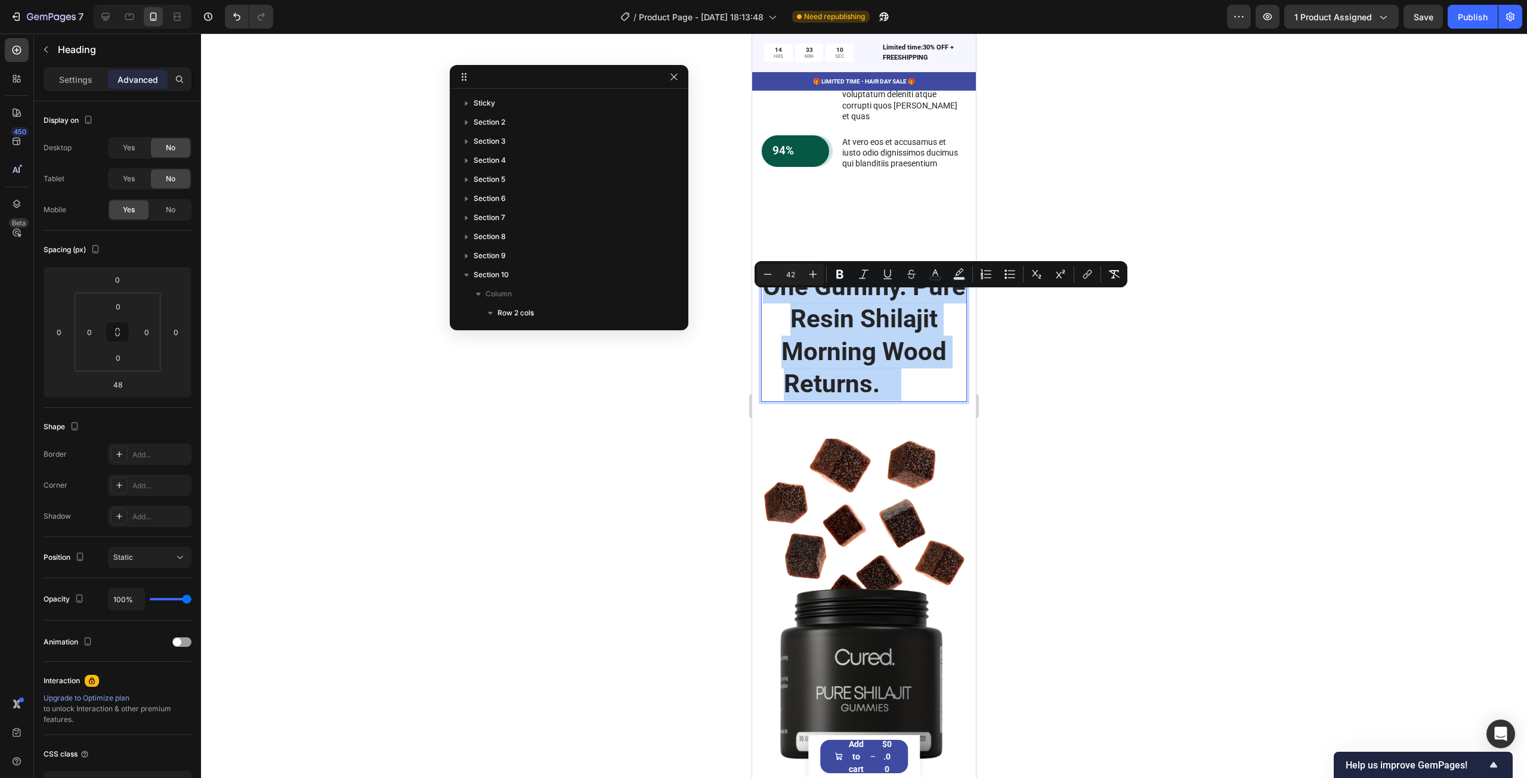
drag, startPoint x: 891, startPoint y: 440, endPoint x: 762, endPoint y: 299, distance: 190.8
click at [762, 299] on h2 "One Gummy. Pure Resin Shilajit Morning Wood Returns. Wood" at bounding box center [864, 336] width 206 height 132
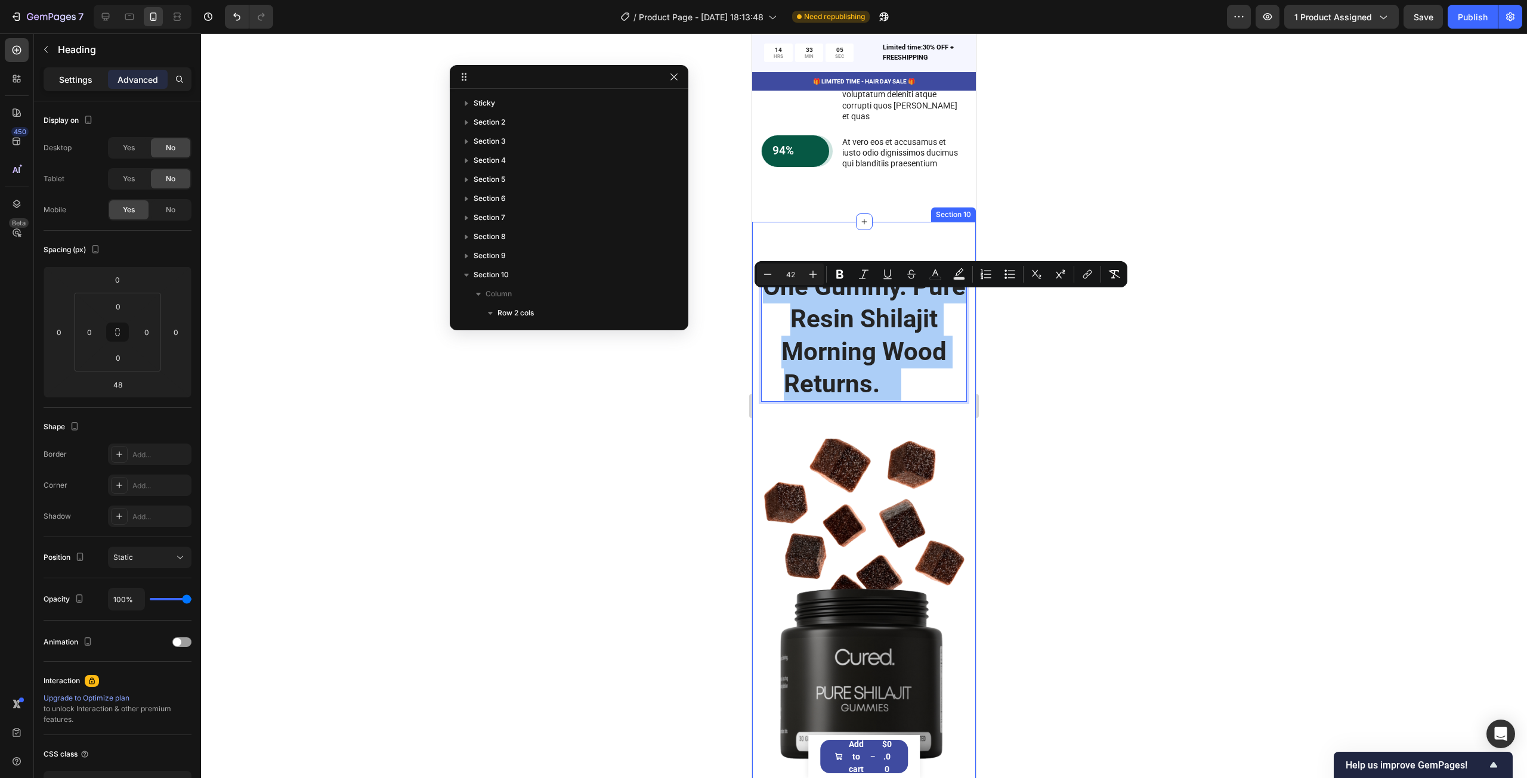
click at [72, 83] on p "Settings" at bounding box center [75, 79] width 33 height 13
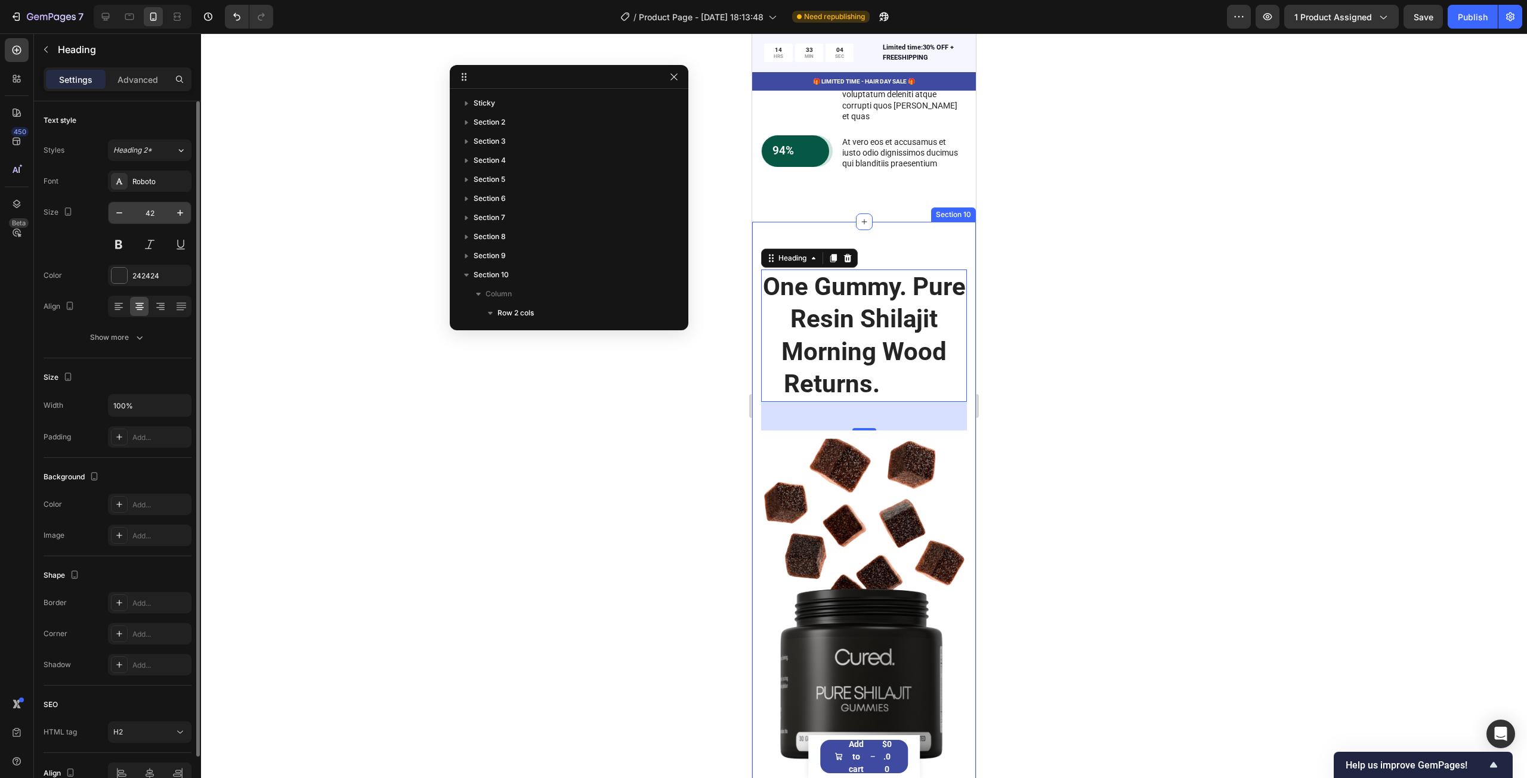
click at [134, 221] on input "42" at bounding box center [149, 212] width 39 height 21
click at [124, 213] on icon "button" at bounding box center [119, 213] width 12 height 12
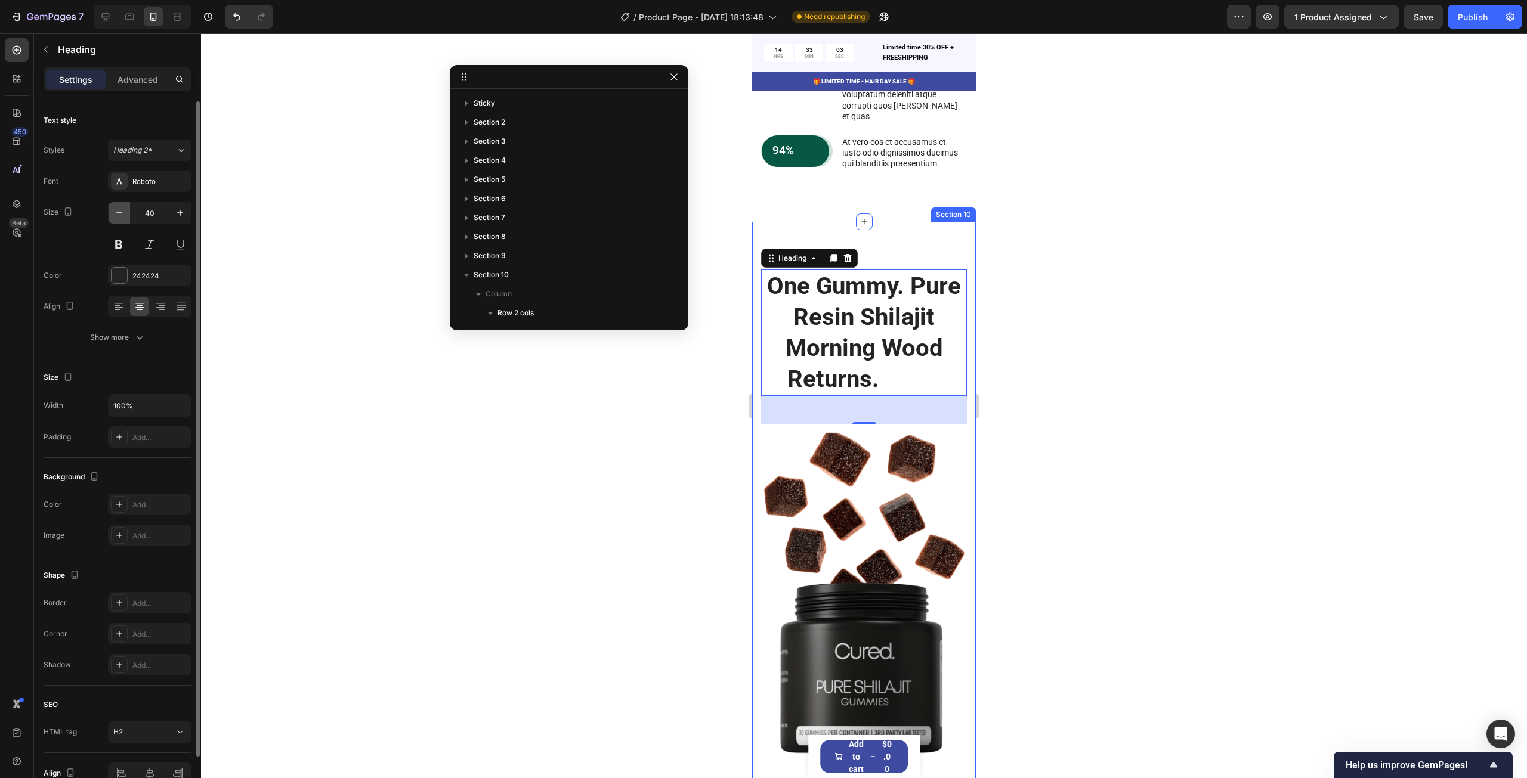
click at [124, 213] on icon "button" at bounding box center [119, 213] width 12 height 12
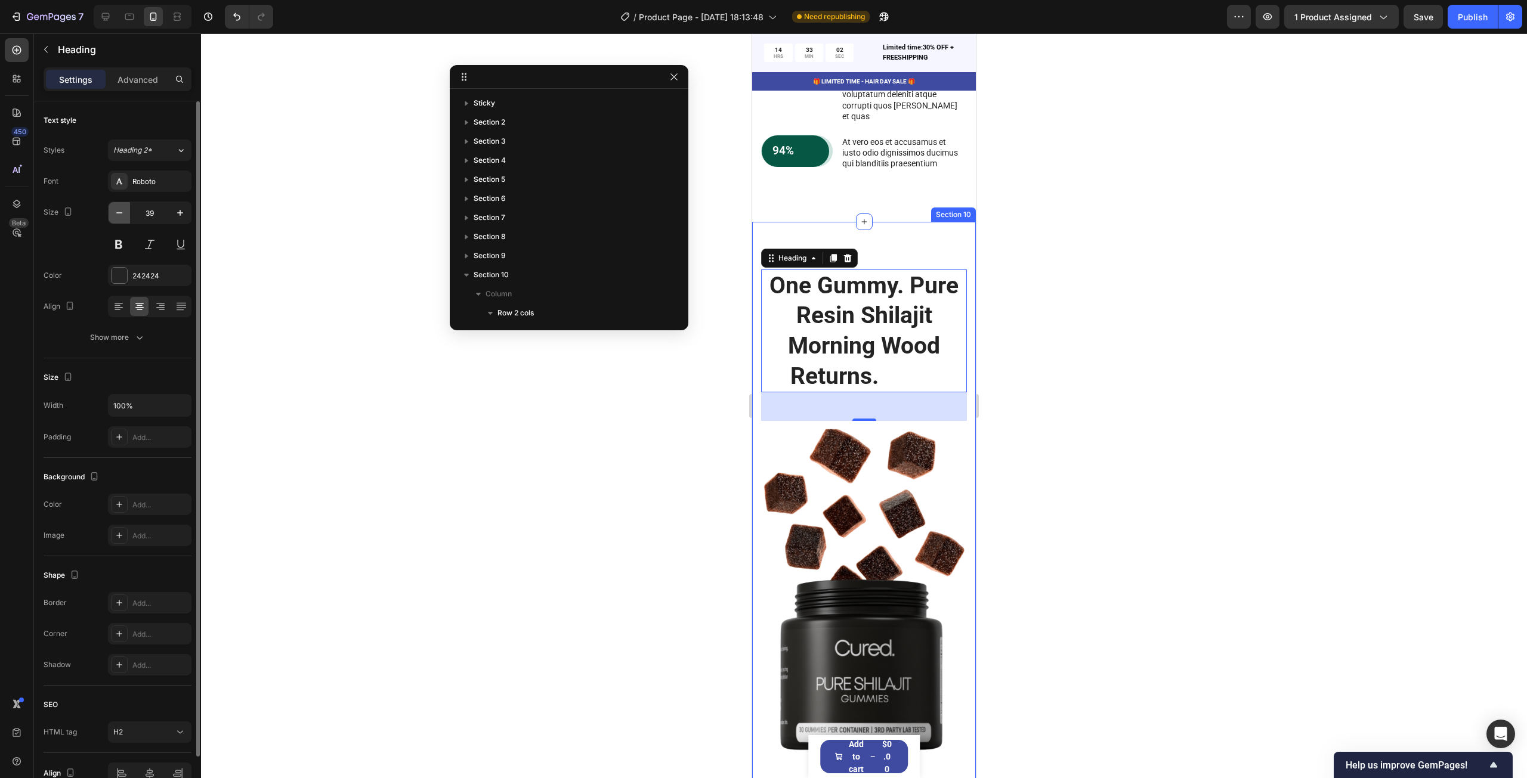
click at [124, 213] on icon "button" at bounding box center [119, 213] width 12 height 12
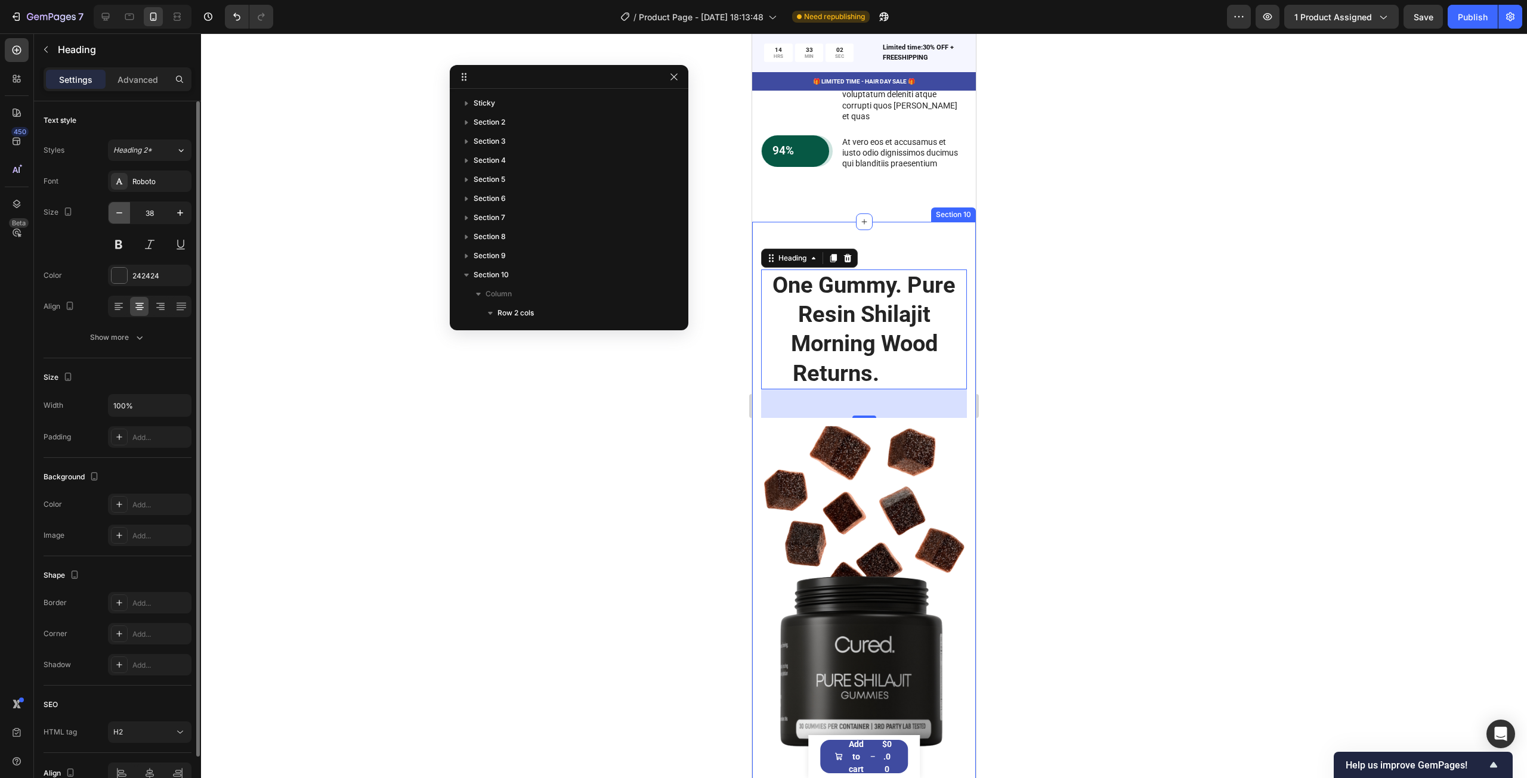
click at [124, 213] on icon "button" at bounding box center [119, 213] width 12 height 12
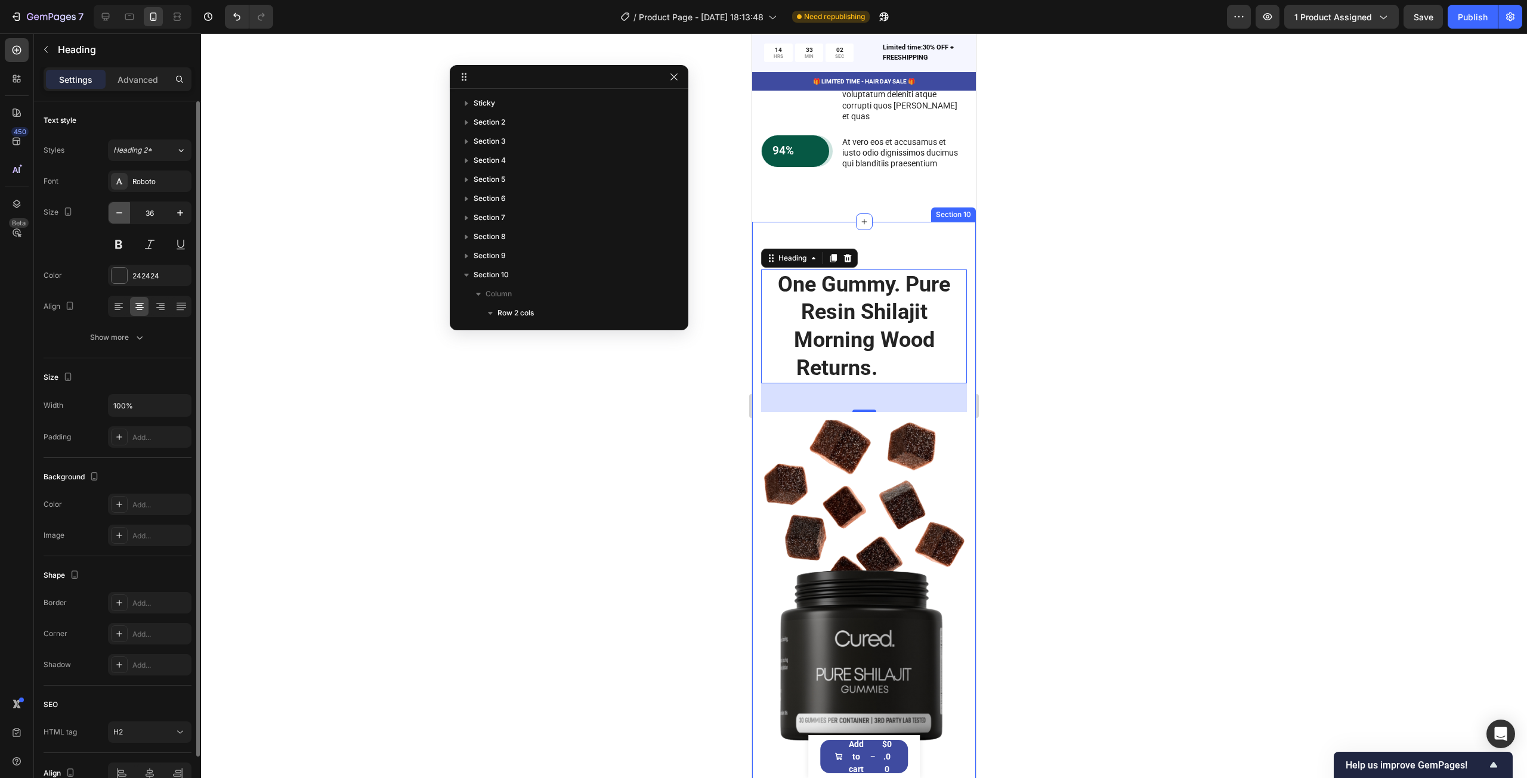
click at [124, 213] on icon "button" at bounding box center [119, 213] width 12 height 12
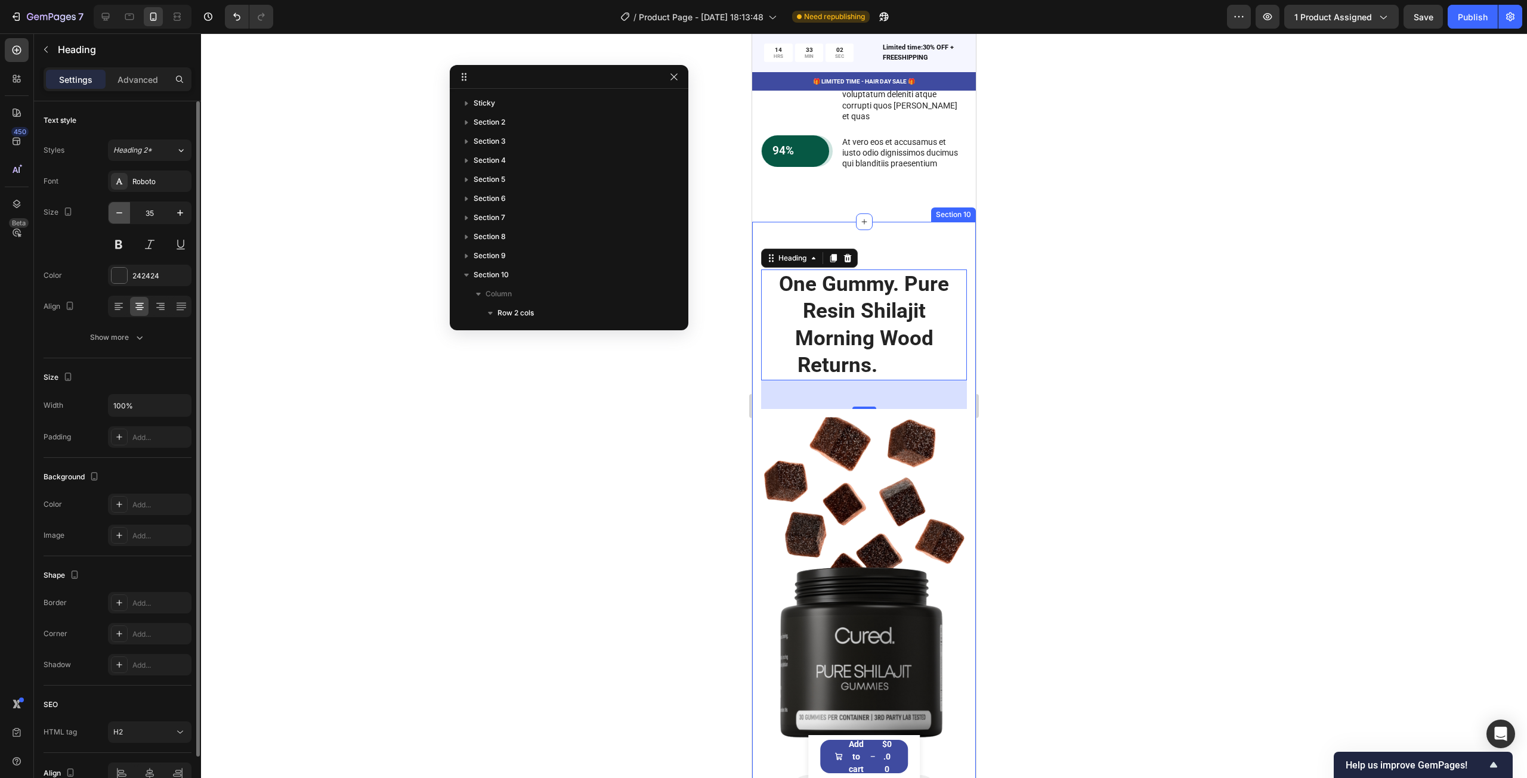
click at [124, 213] on icon "button" at bounding box center [119, 213] width 12 height 12
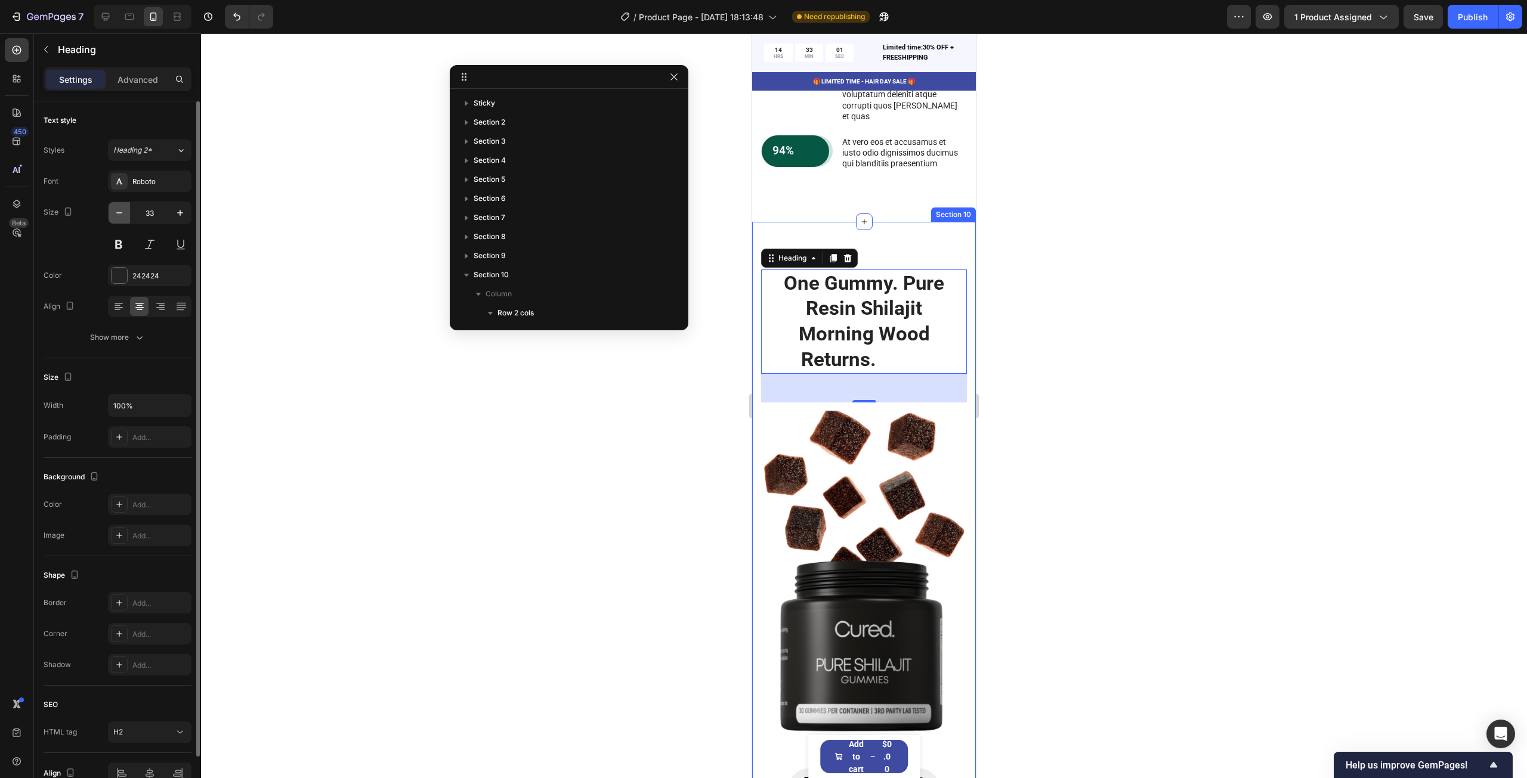
click at [124, 213] on icon "button" at bounding box center [119, 213] width 12 height 12
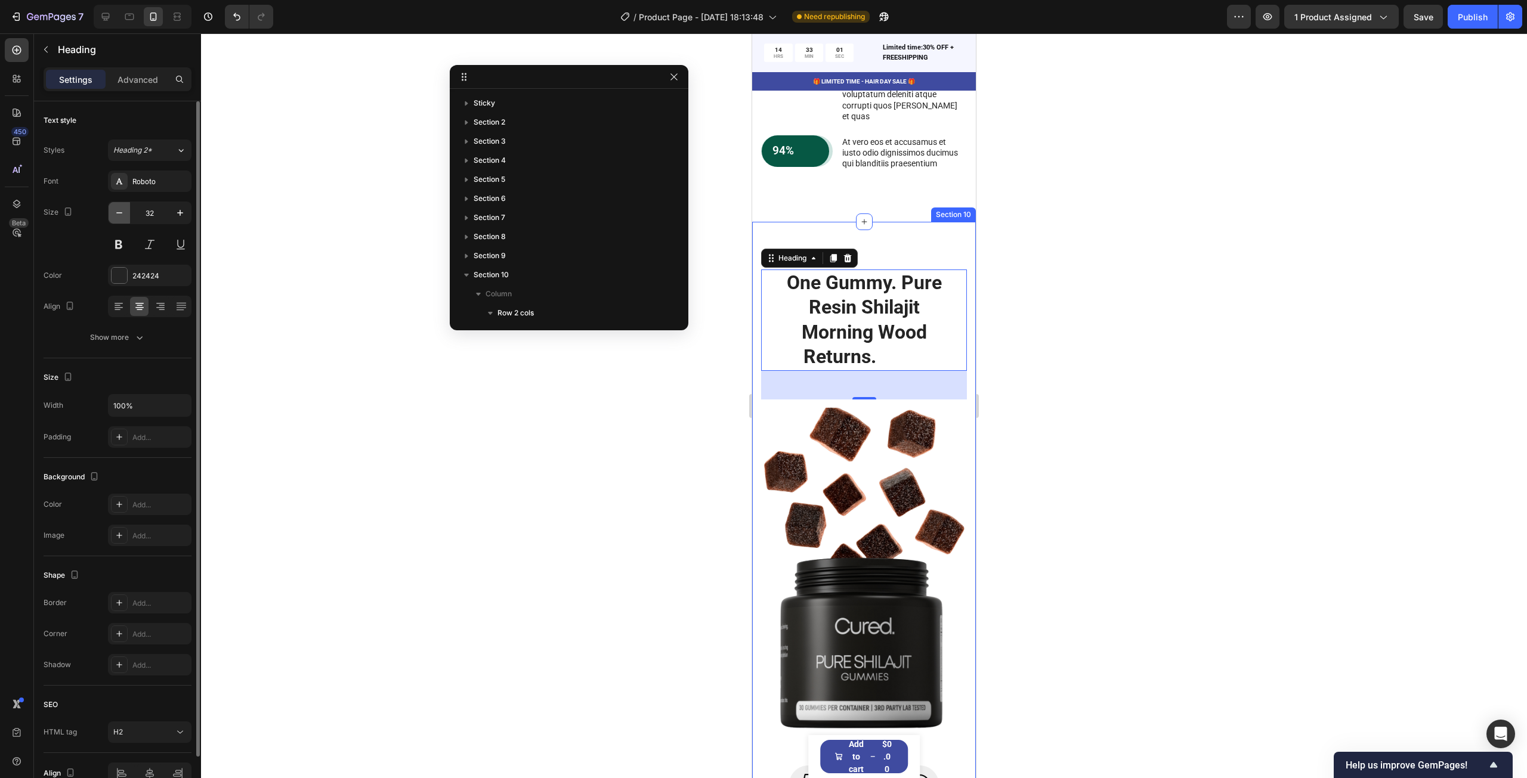
click at [124, 213] on icon "button" at bounding box center [119, 213] width 12 height 12
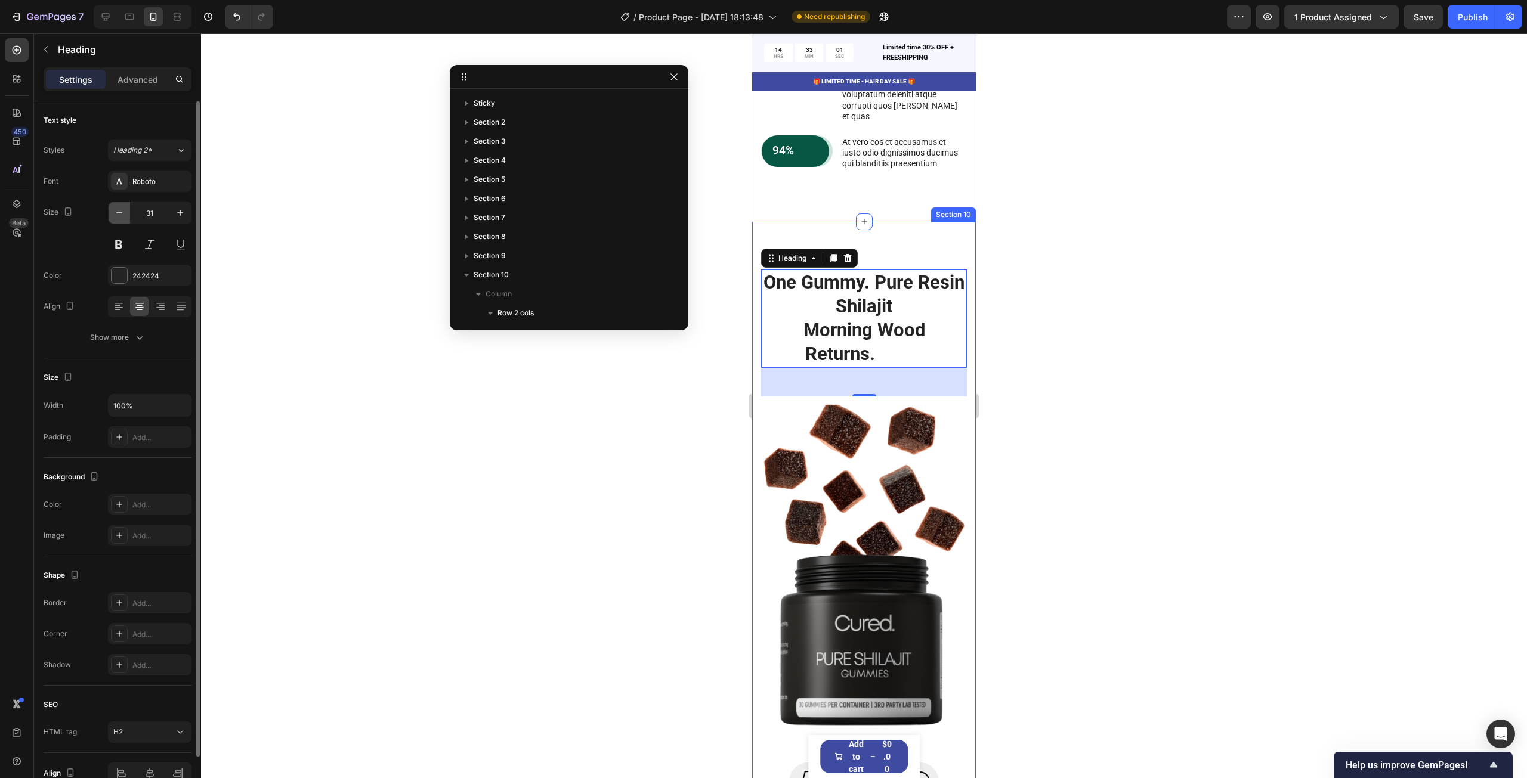
click at [124, 213] on icon "button" at bounding box center [119, 213] width 12 height 12
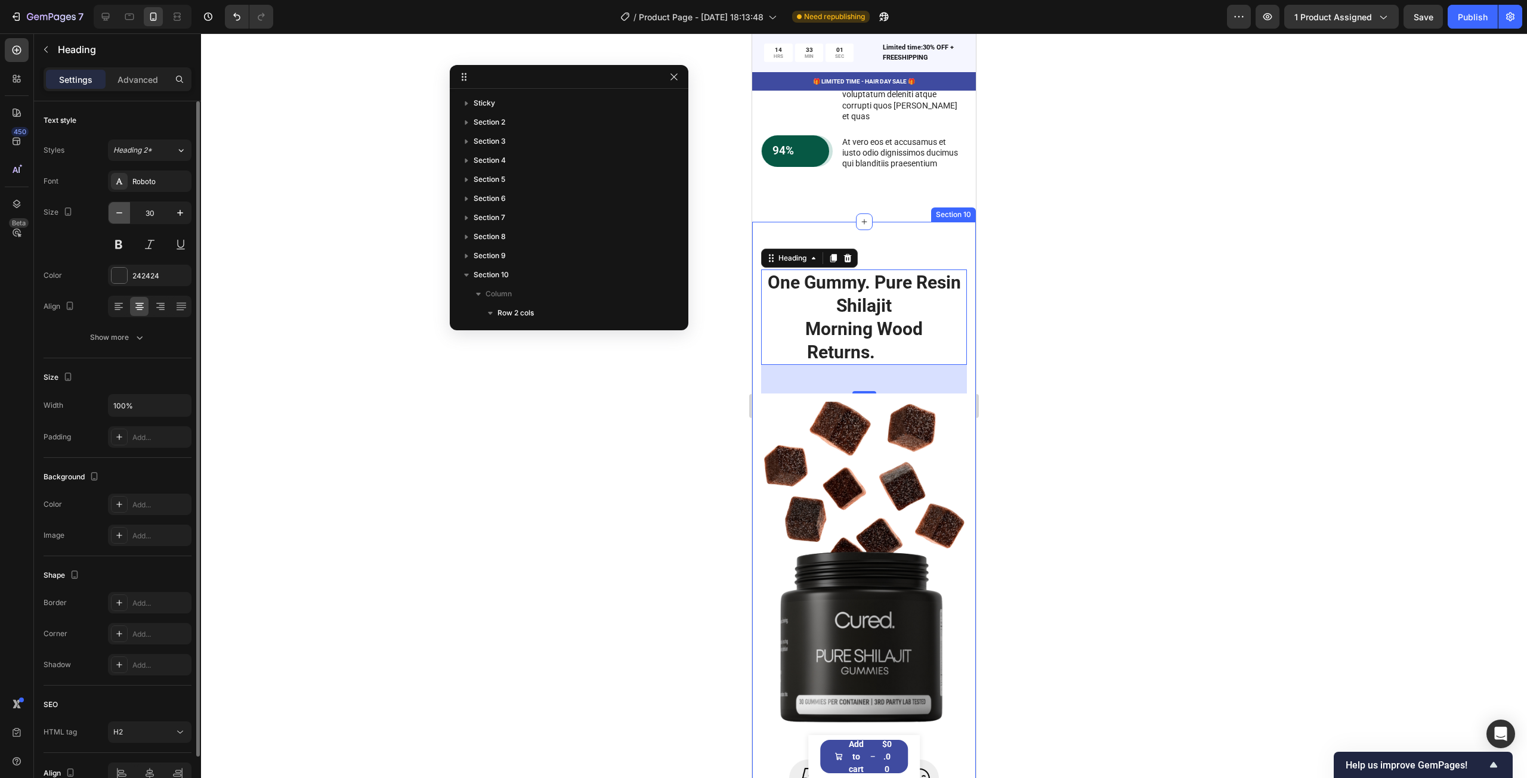
click at [124, 213] on icon "button" at bounding box center [119, 213] width 12 height 12
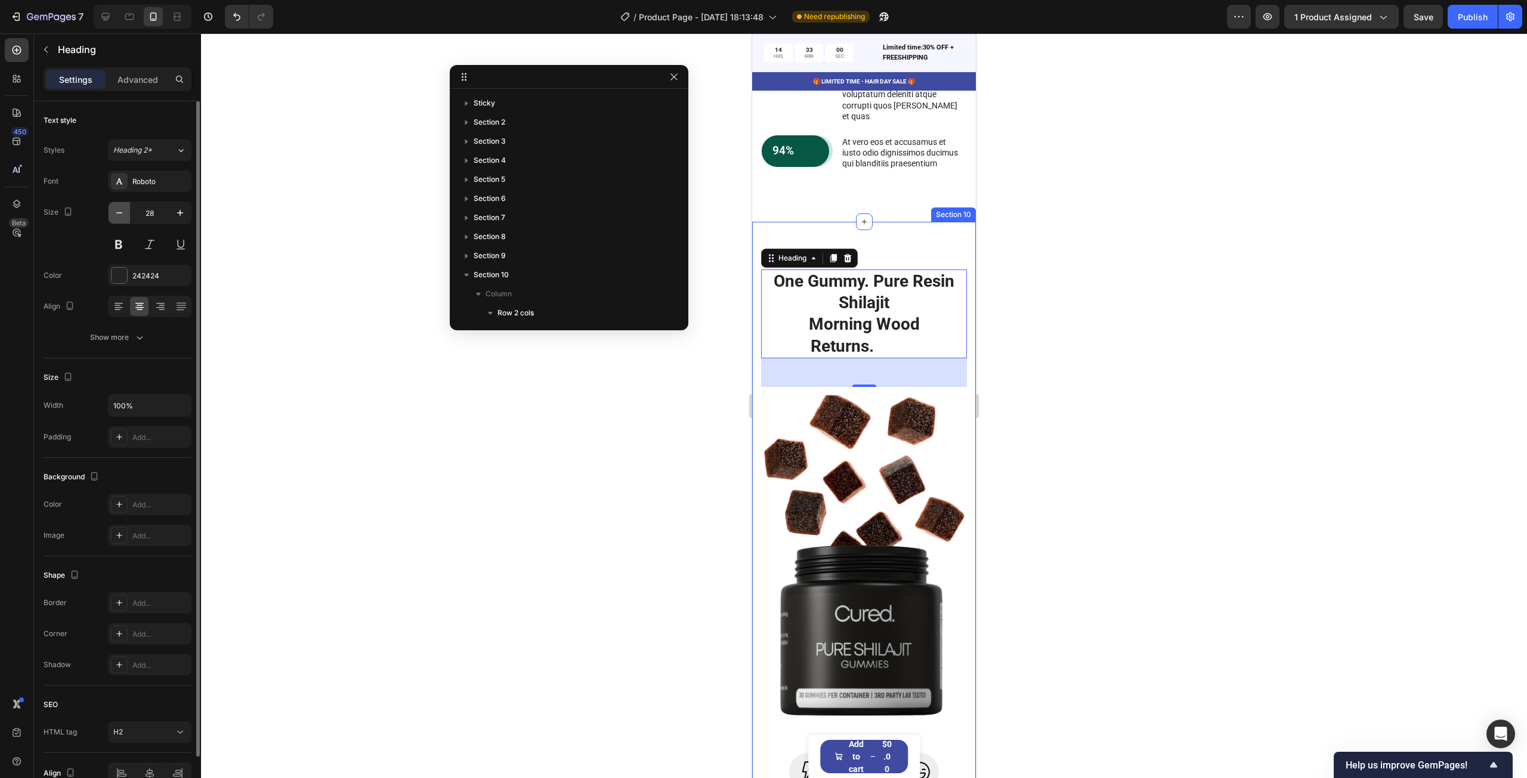
click at [124, 213] on icon "button" at bounding box center [119, 213] width 12 height 12
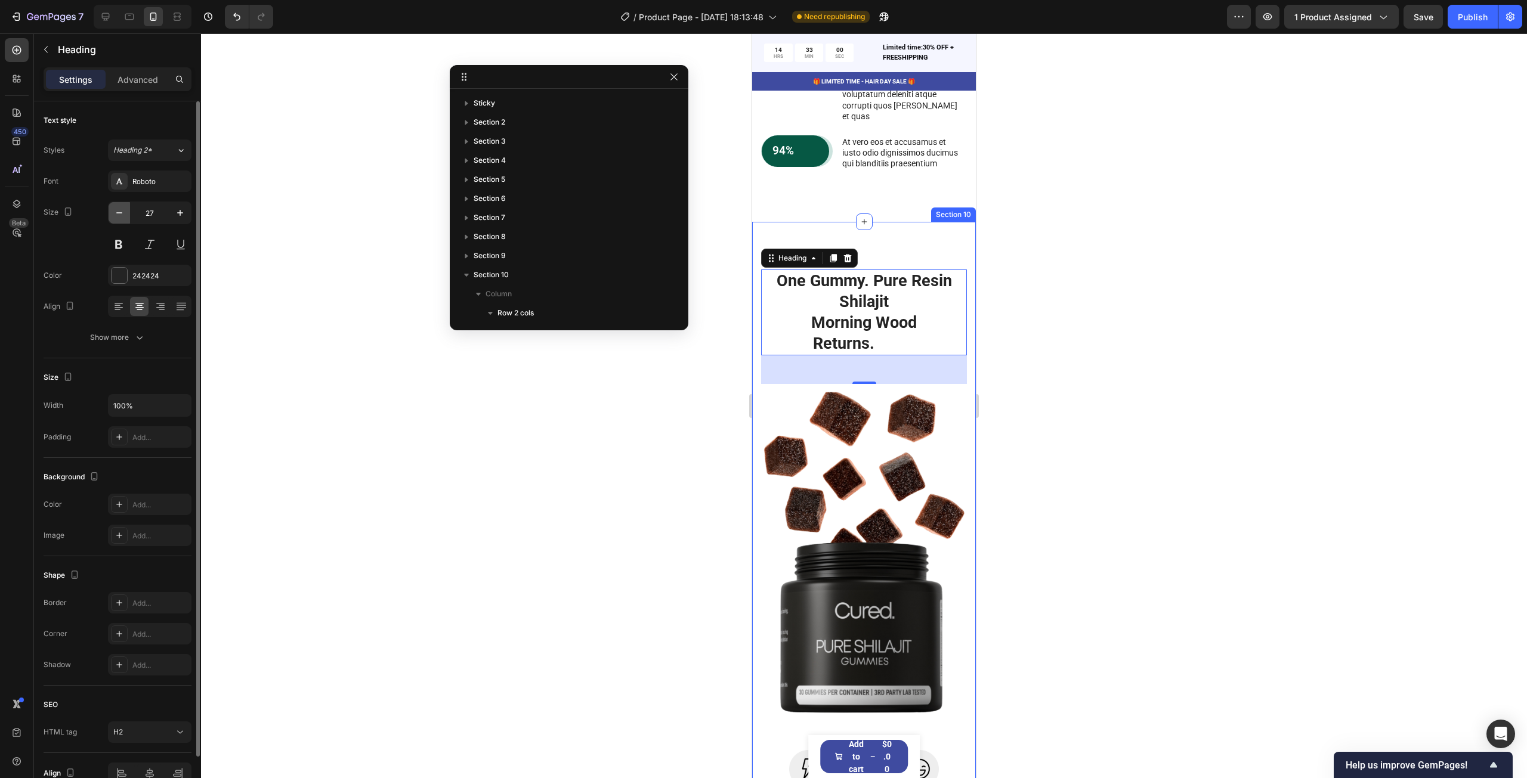
click at [124, 213] on icon "button" at bounding box center [119, 213] width 12 height 12
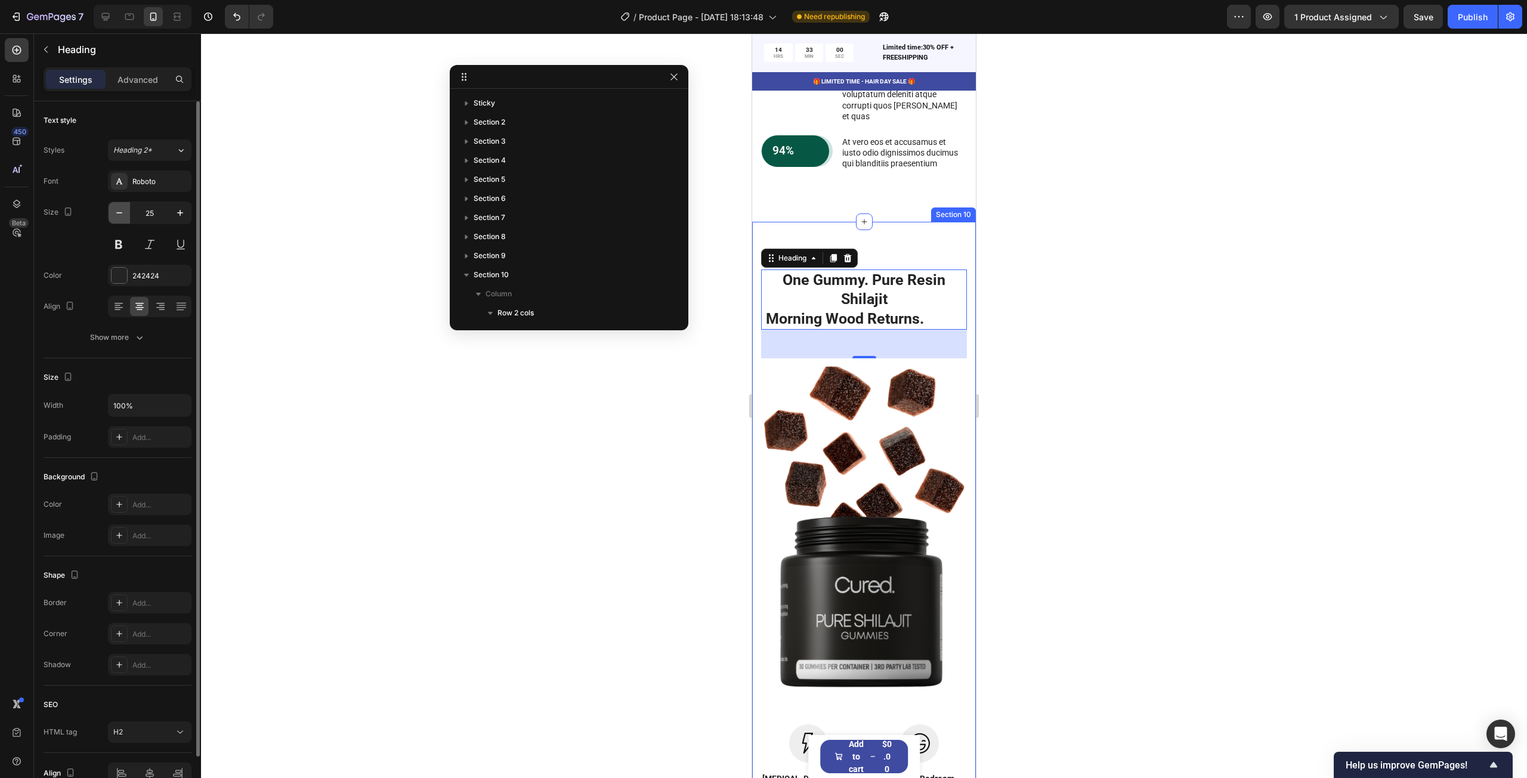
click at [124, 213] on icon "button" at bounding box center [119, 213] width 12 height 12
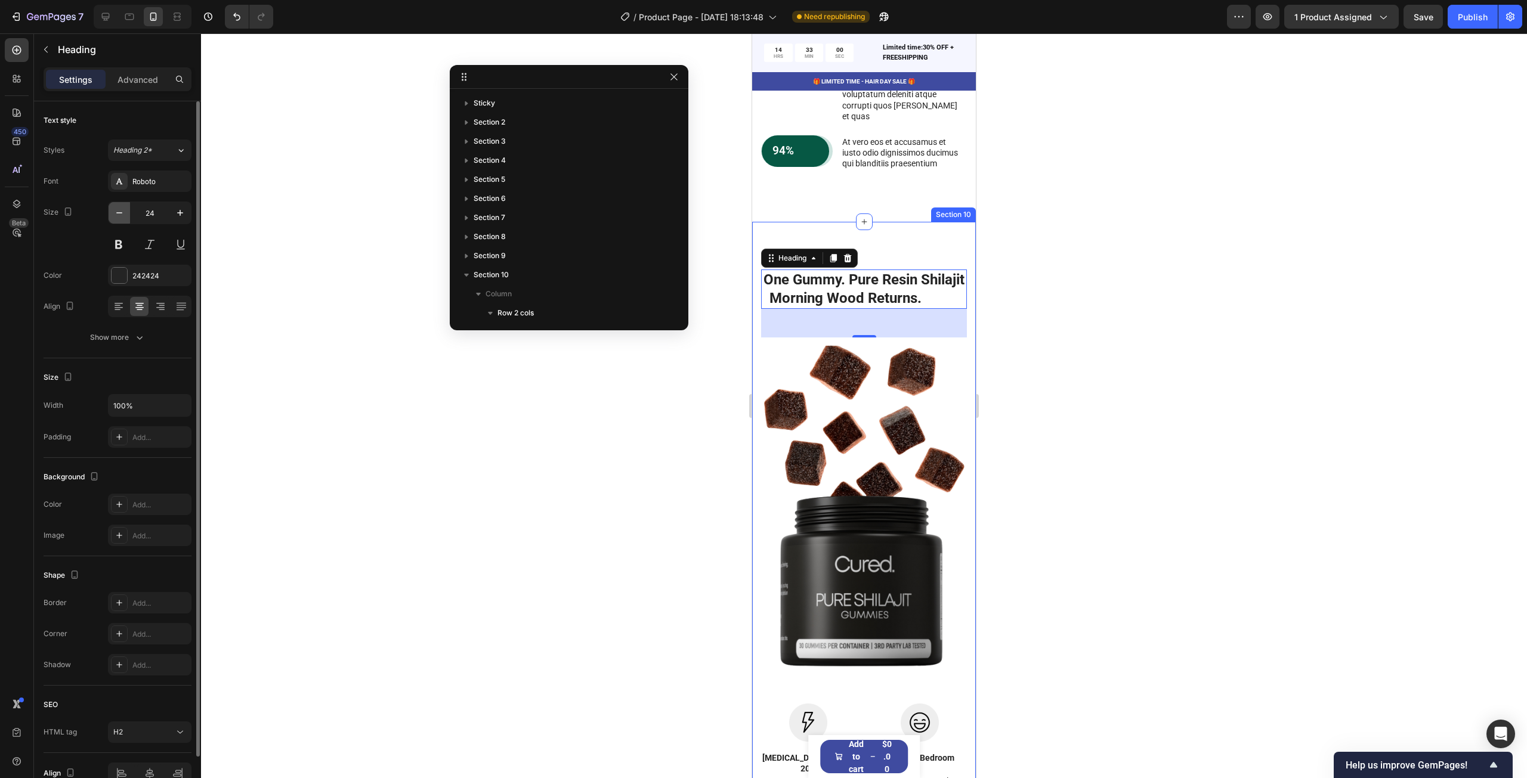
click at [124, 213] on icon "button" at bounding box center [119, 213] width 12 height 12
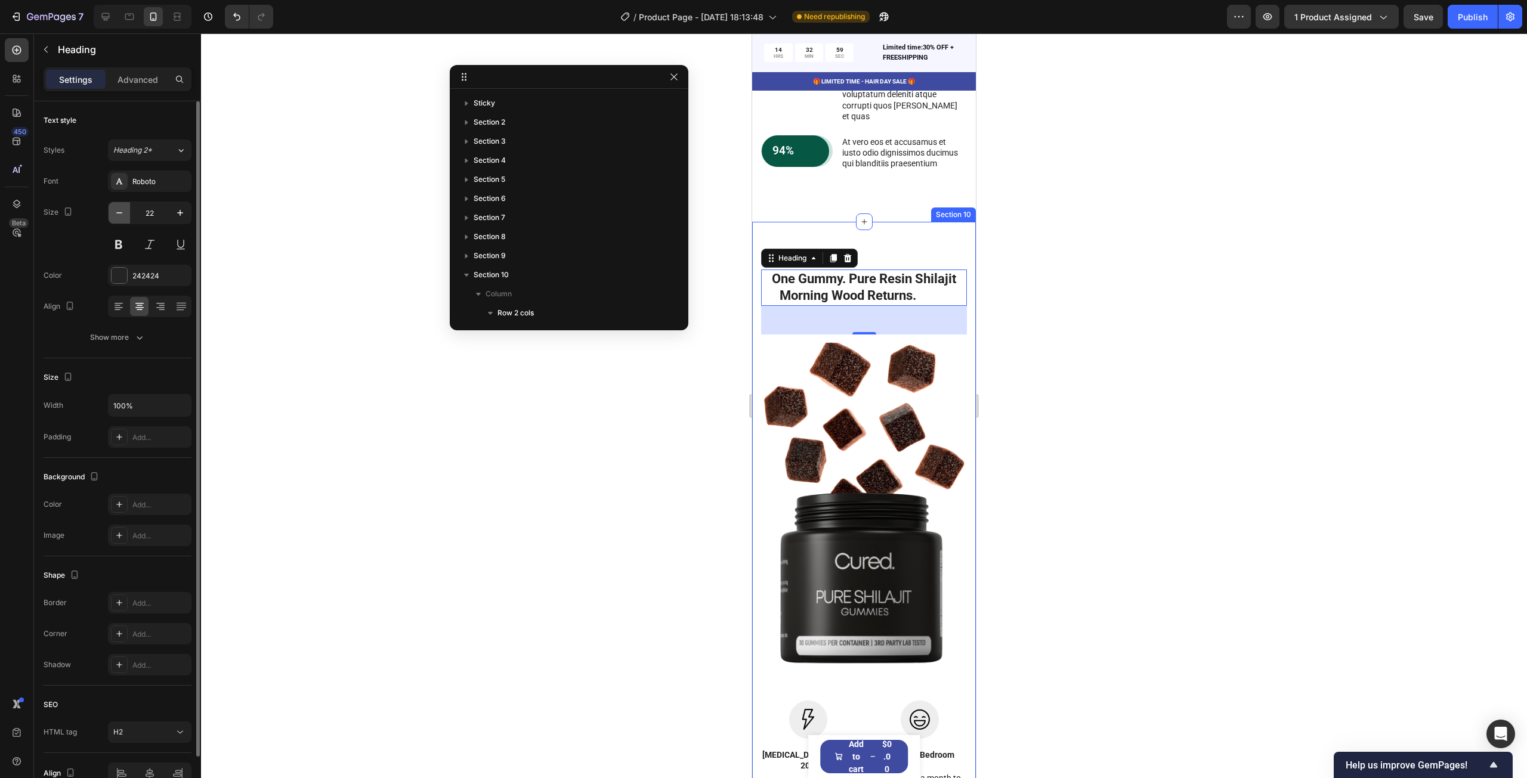
click at [124, 213] on icon "button" at bounding box center [119, 213] width 12 height 12
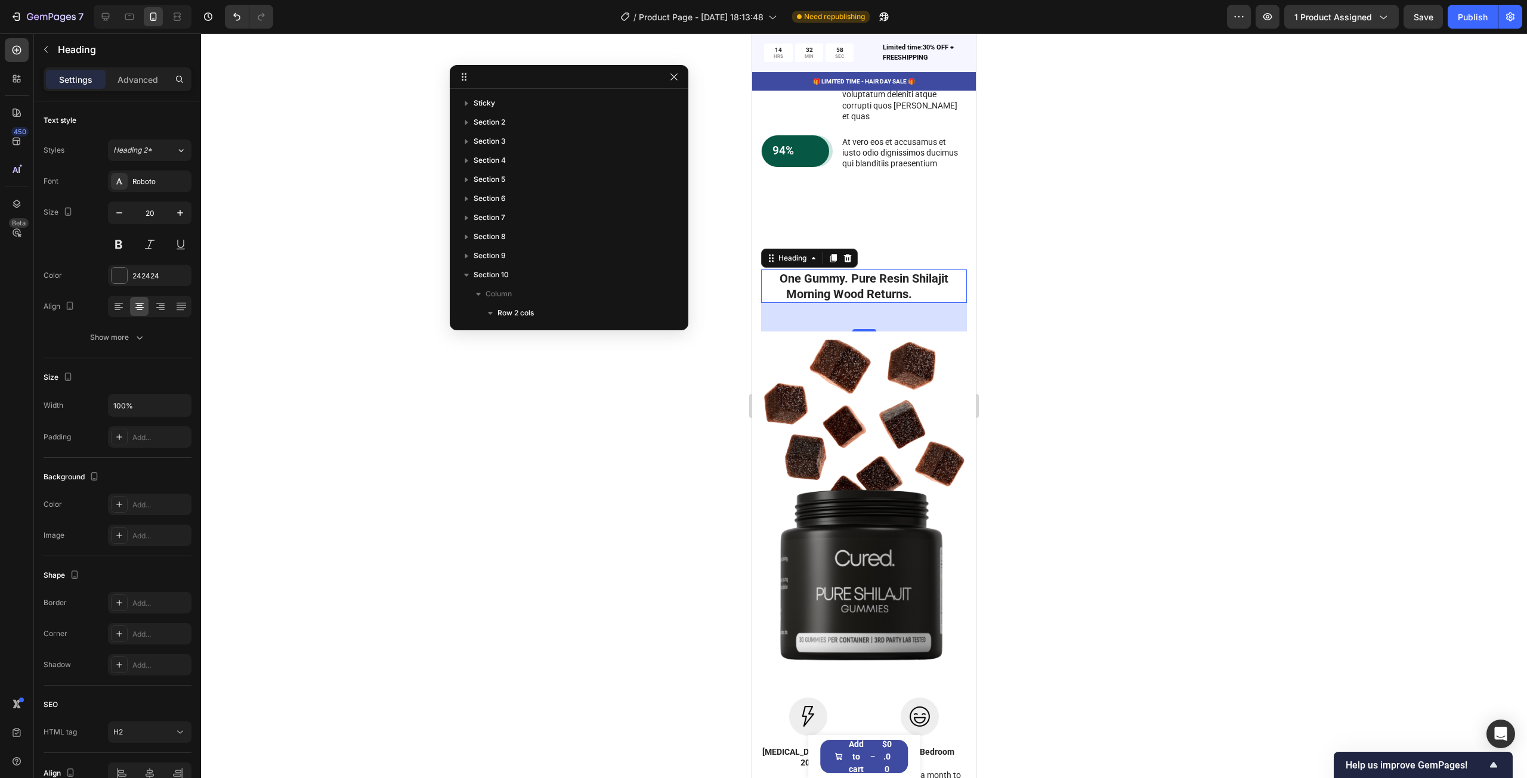
click at [922, 301] on span "Wood" at bounding box center [927, 294] width 30 height 14
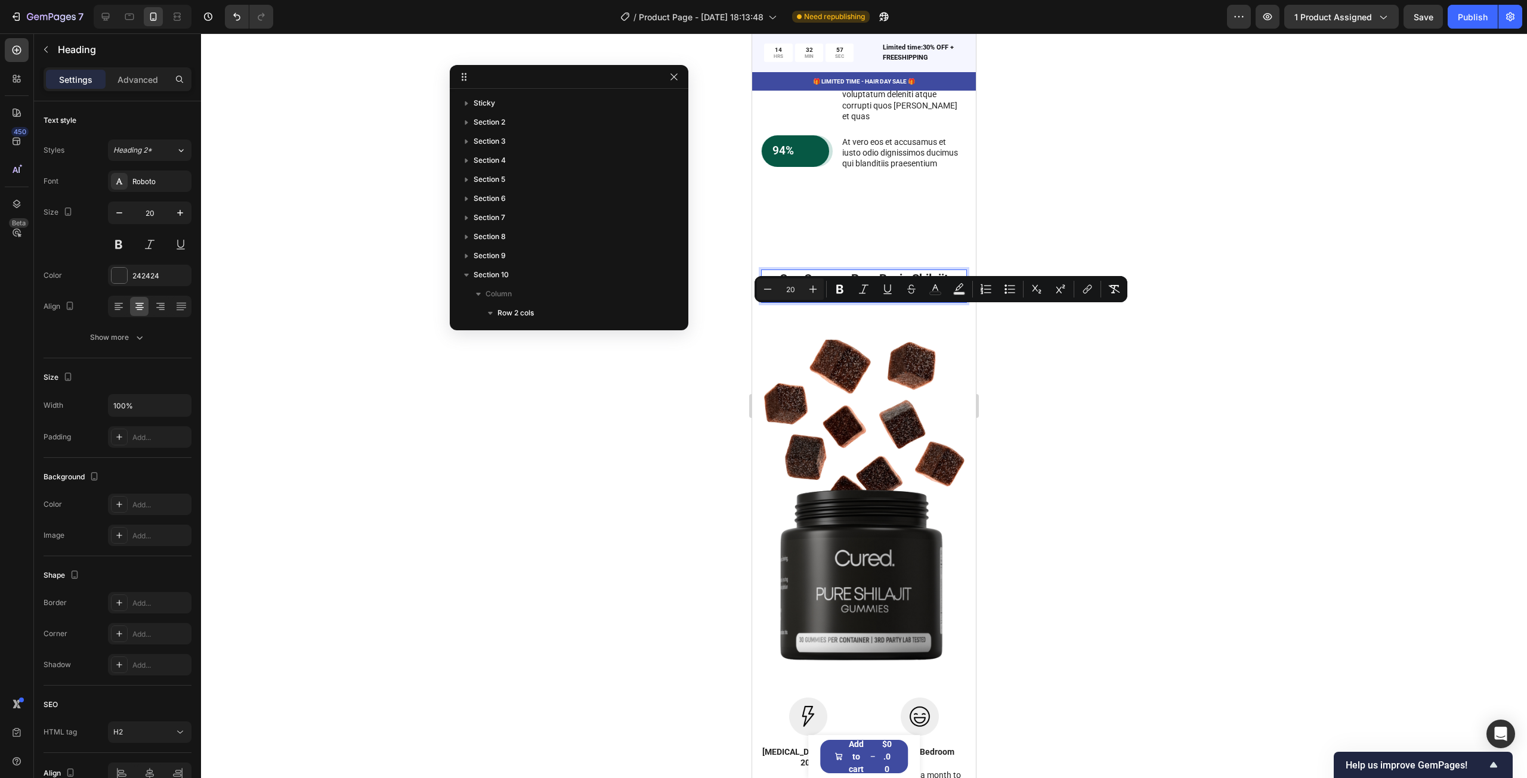
click at [922, 301] on span "Wood" at bounding box center [927, 294] width 30 height 14
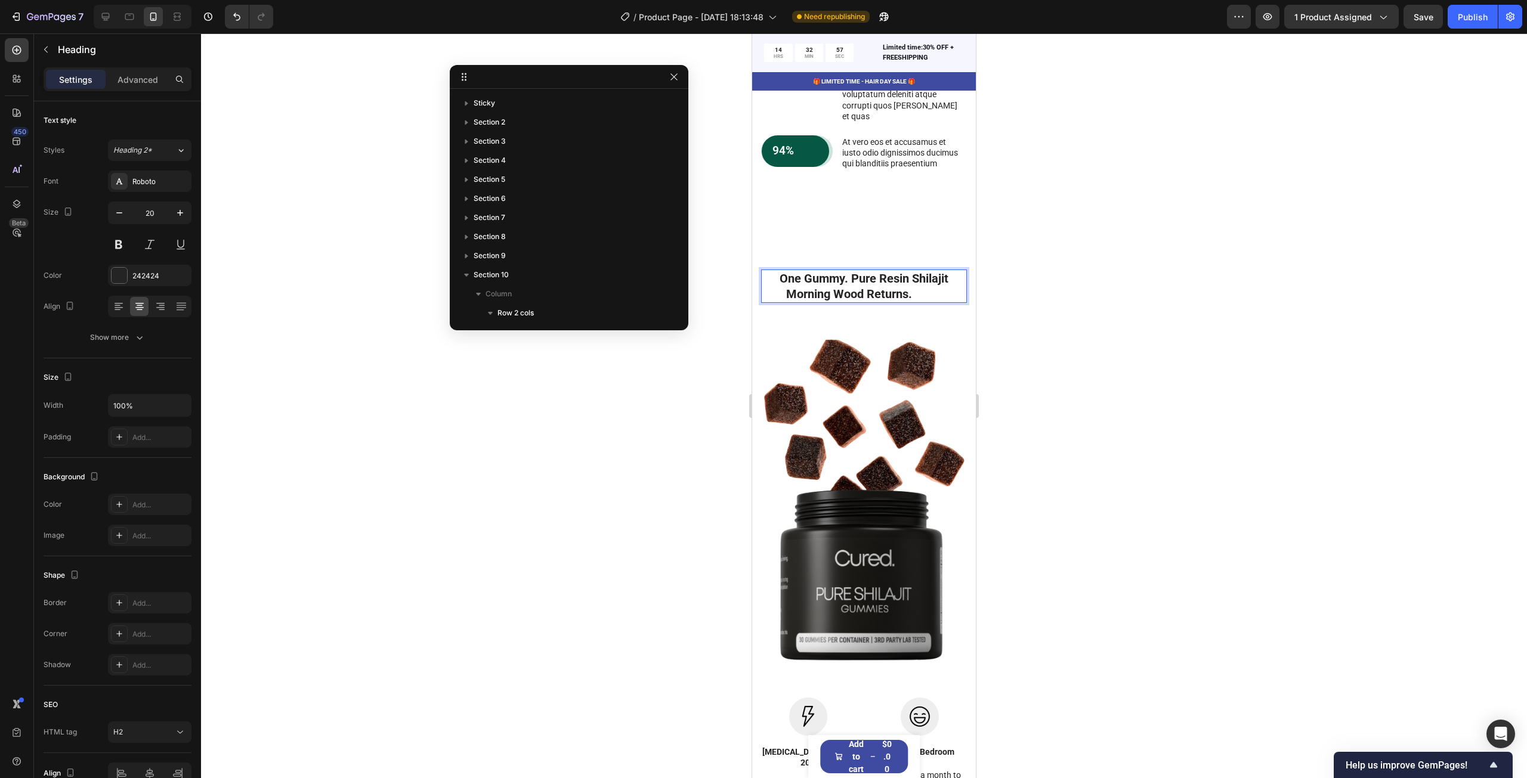
click at [925, 301] on span "Wood" at bounding box center [927, 294] width 30 height 14
click at [817, 302] on p "One Gummy. Pure Resin Shilajit Morning Wood Returns." at bounding box center [863, 286] width 203 height 31
click at [826, 302] on p "One Gummy. Pure Resin Shilajit Morning Wood Returns." at bounding box center [863, 286] width 203 height 31
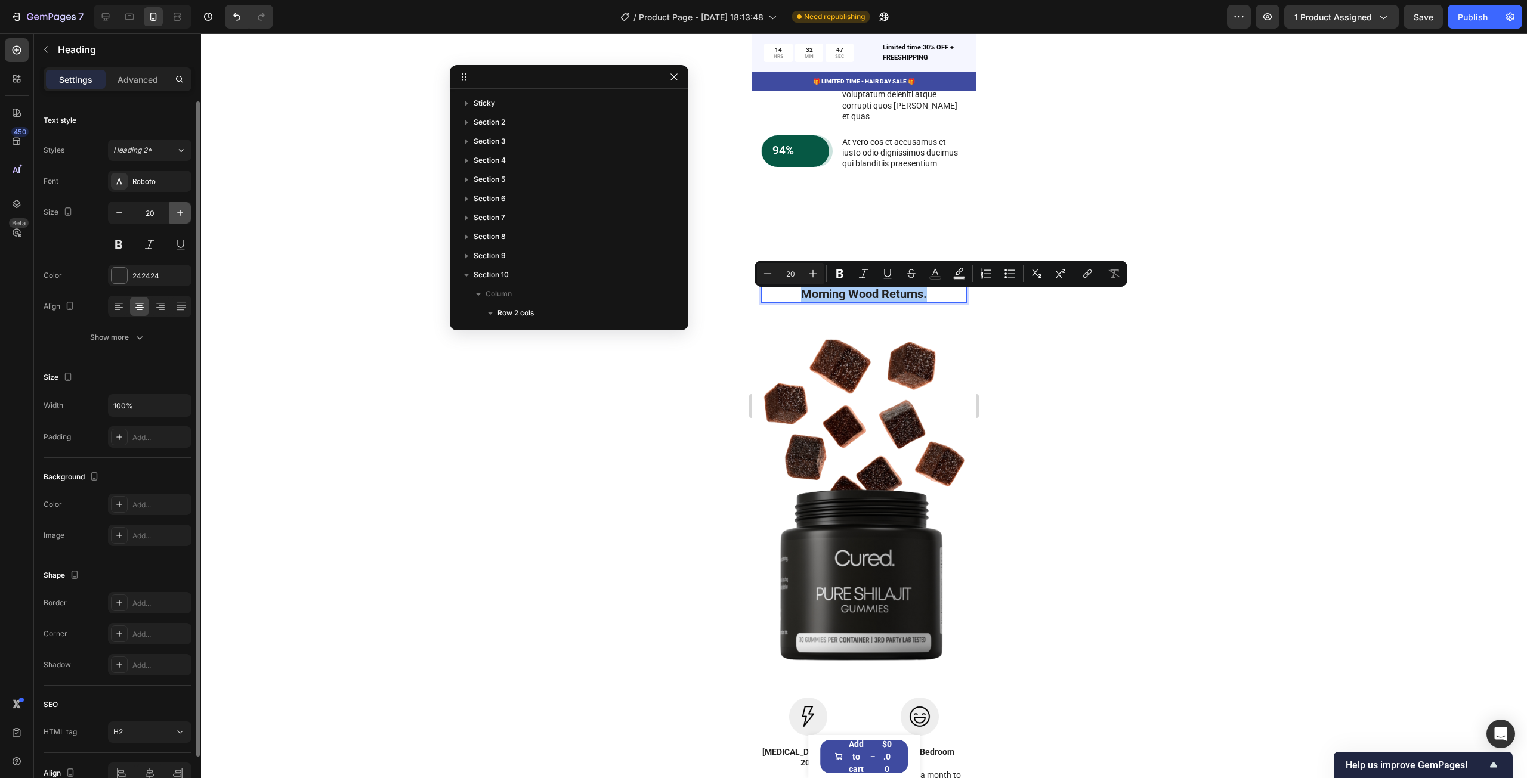
click at [174, 215] on button "button" at bounding box center [179, 212] width 21 height 21
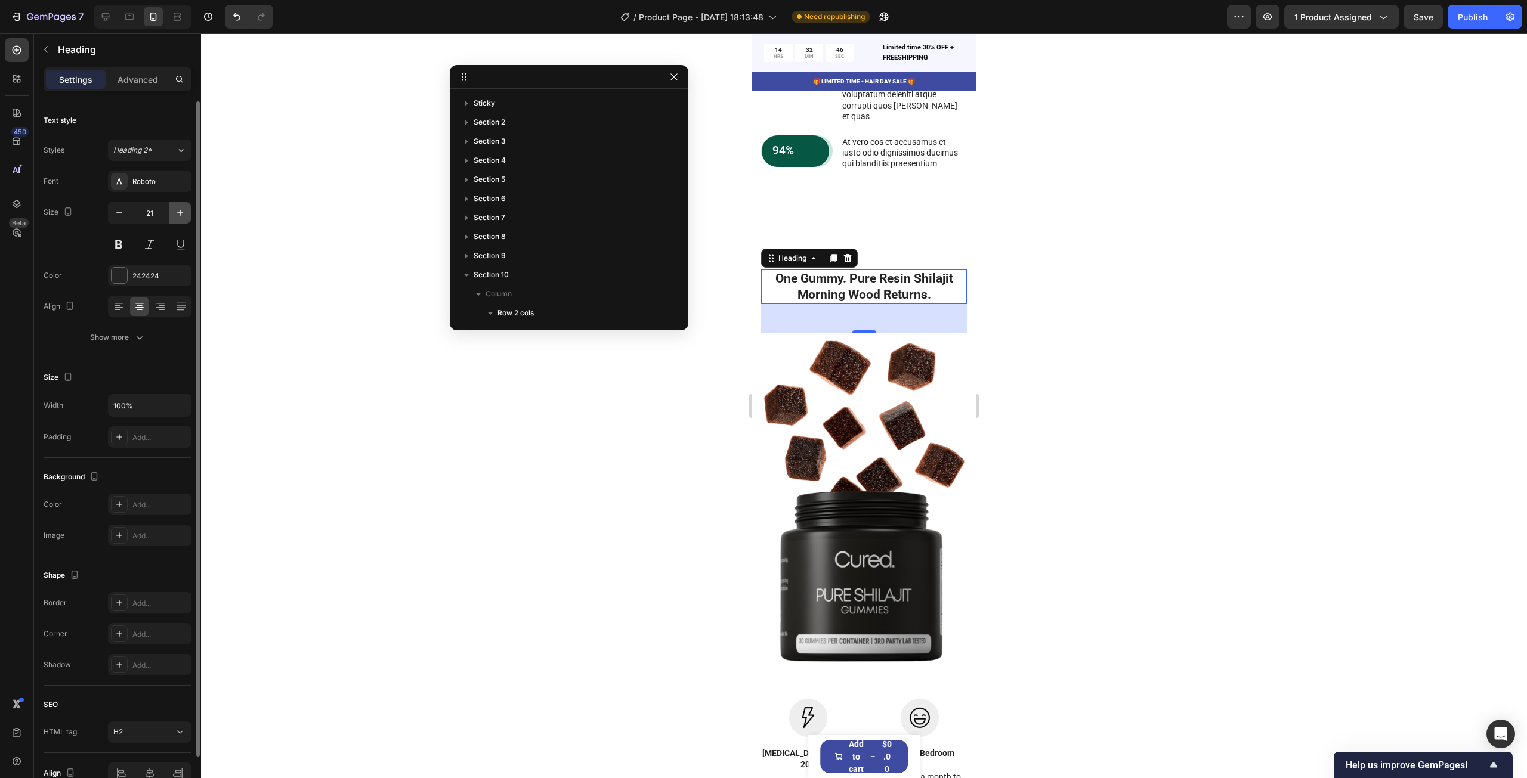
click at [174, 215] on button "button" at bounding box center [179, 212] width 21 height 21
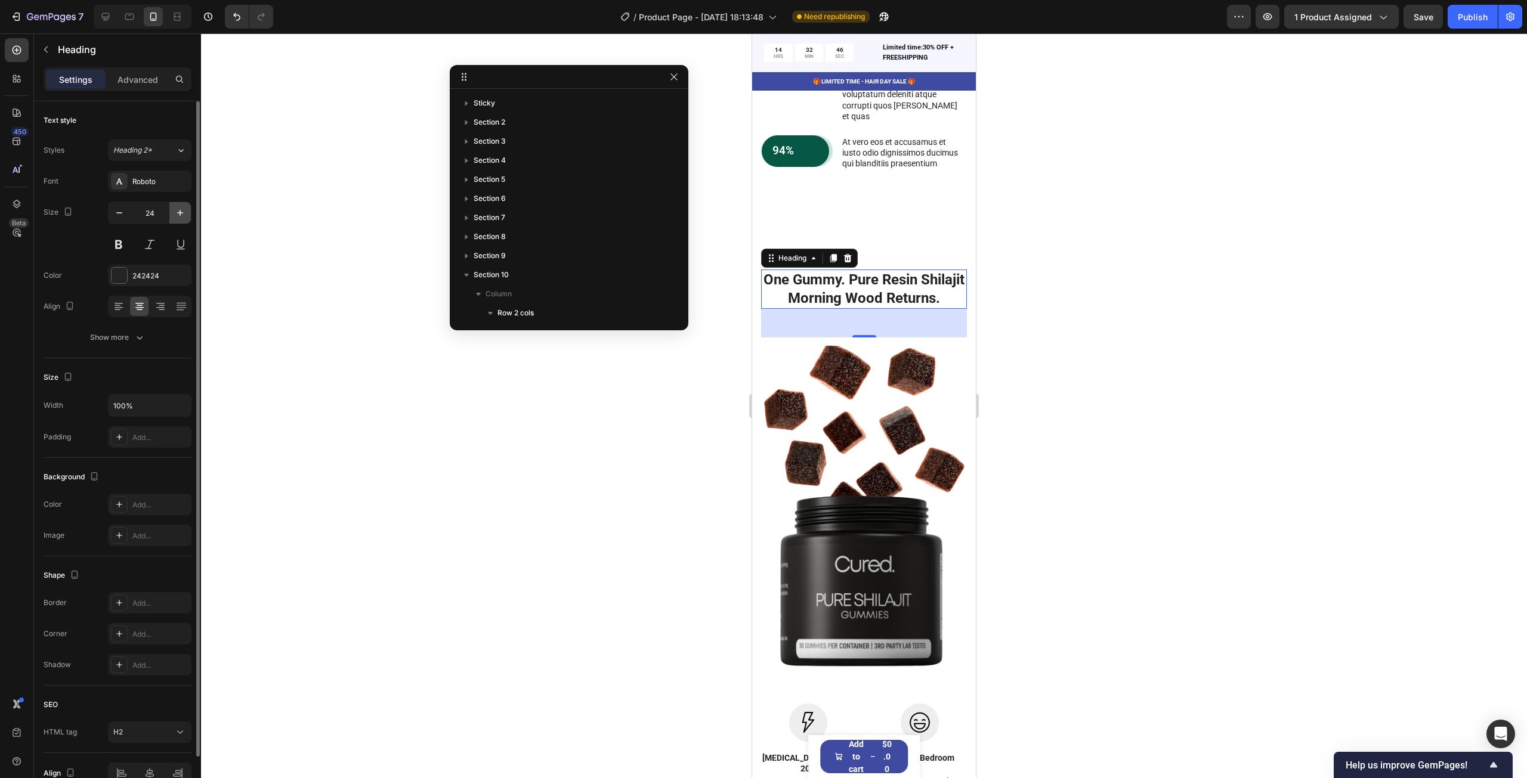
click at [174, 215] on button "button" at bounding box center [179, 212] width 21 height 21
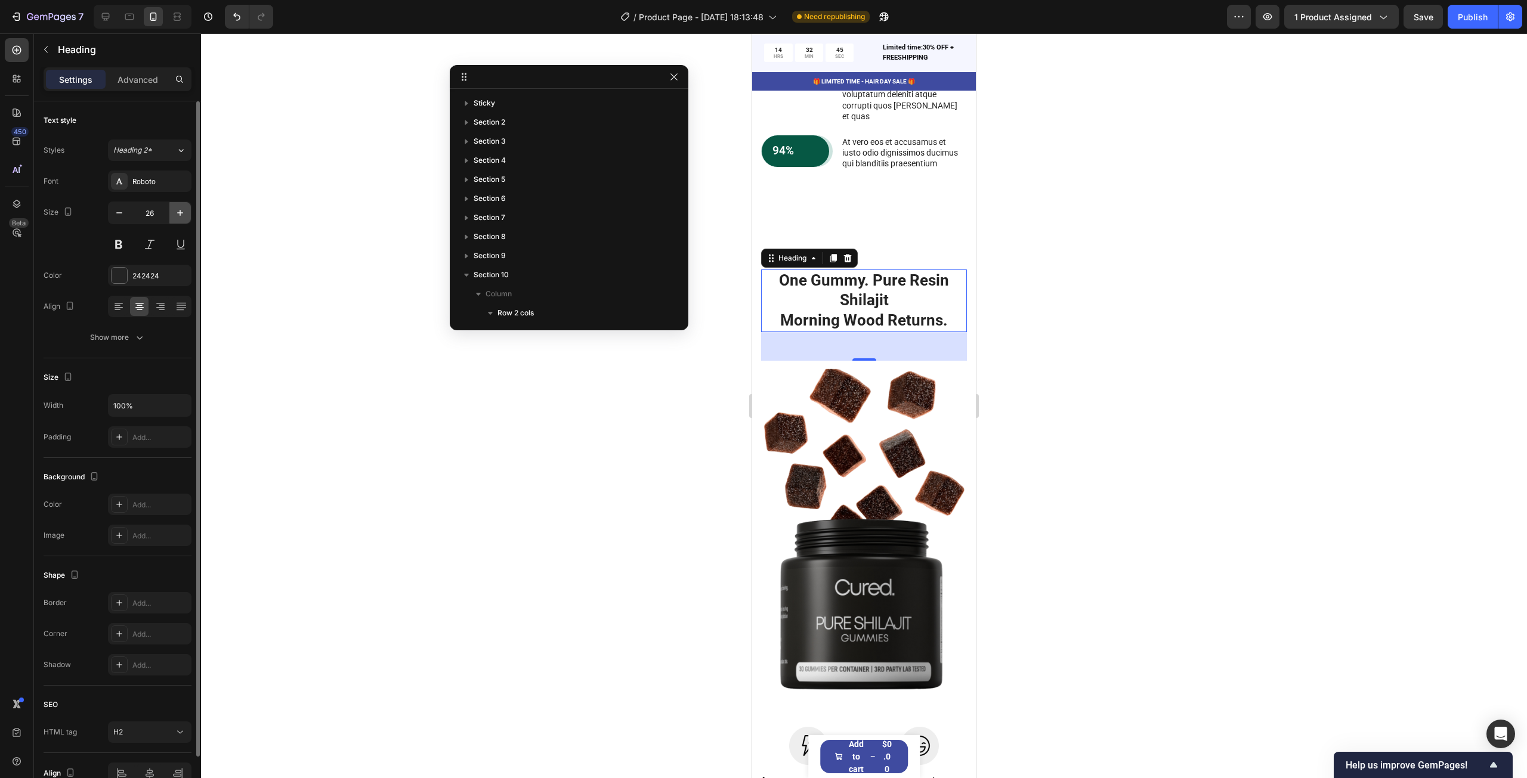
click at [174, 215] on button "button" at bounding box center [179, 212] width 21 height 21
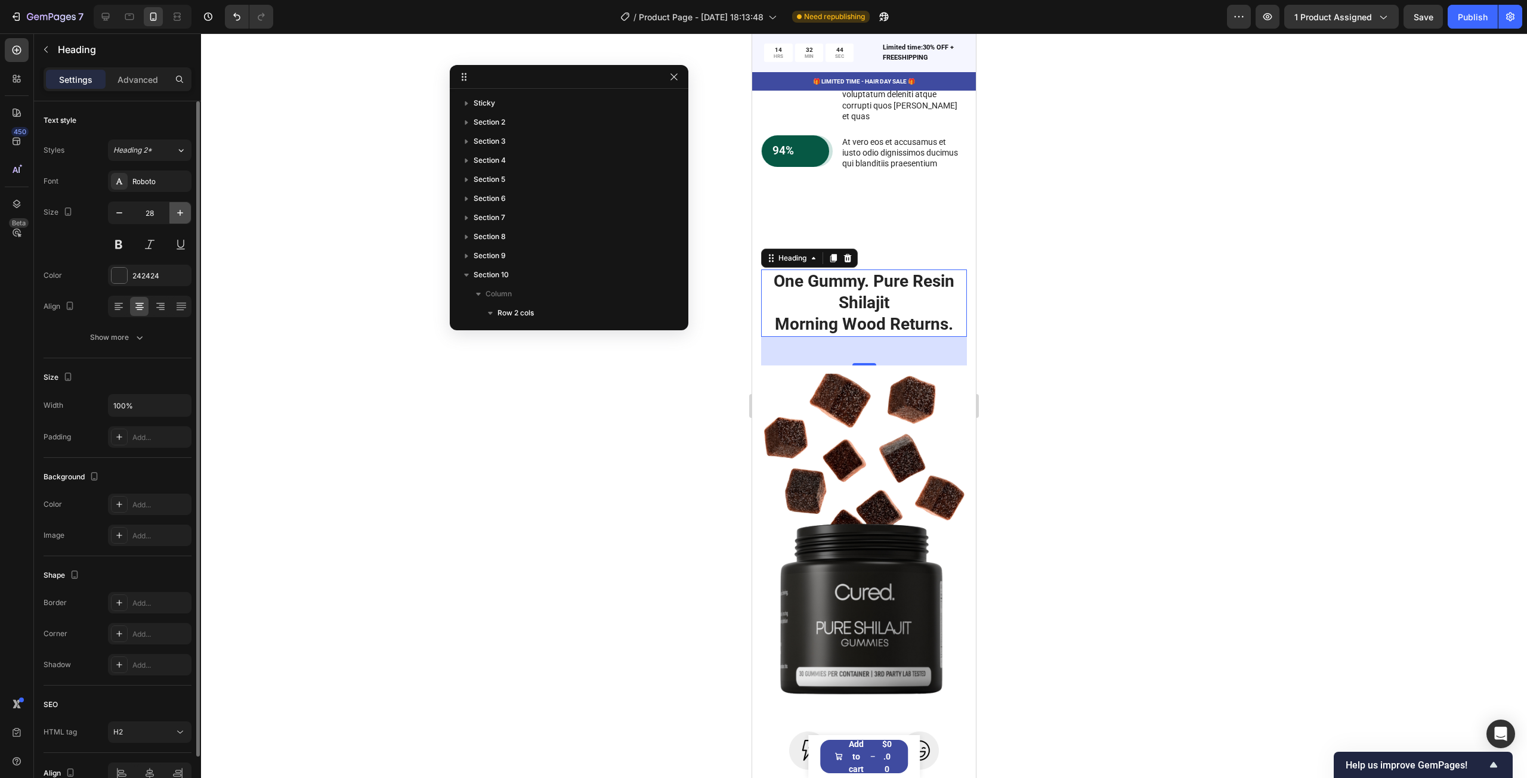
click at [174, 215] on button "button" at bounding box center [179, 212] width 21 height 21
type input "29"
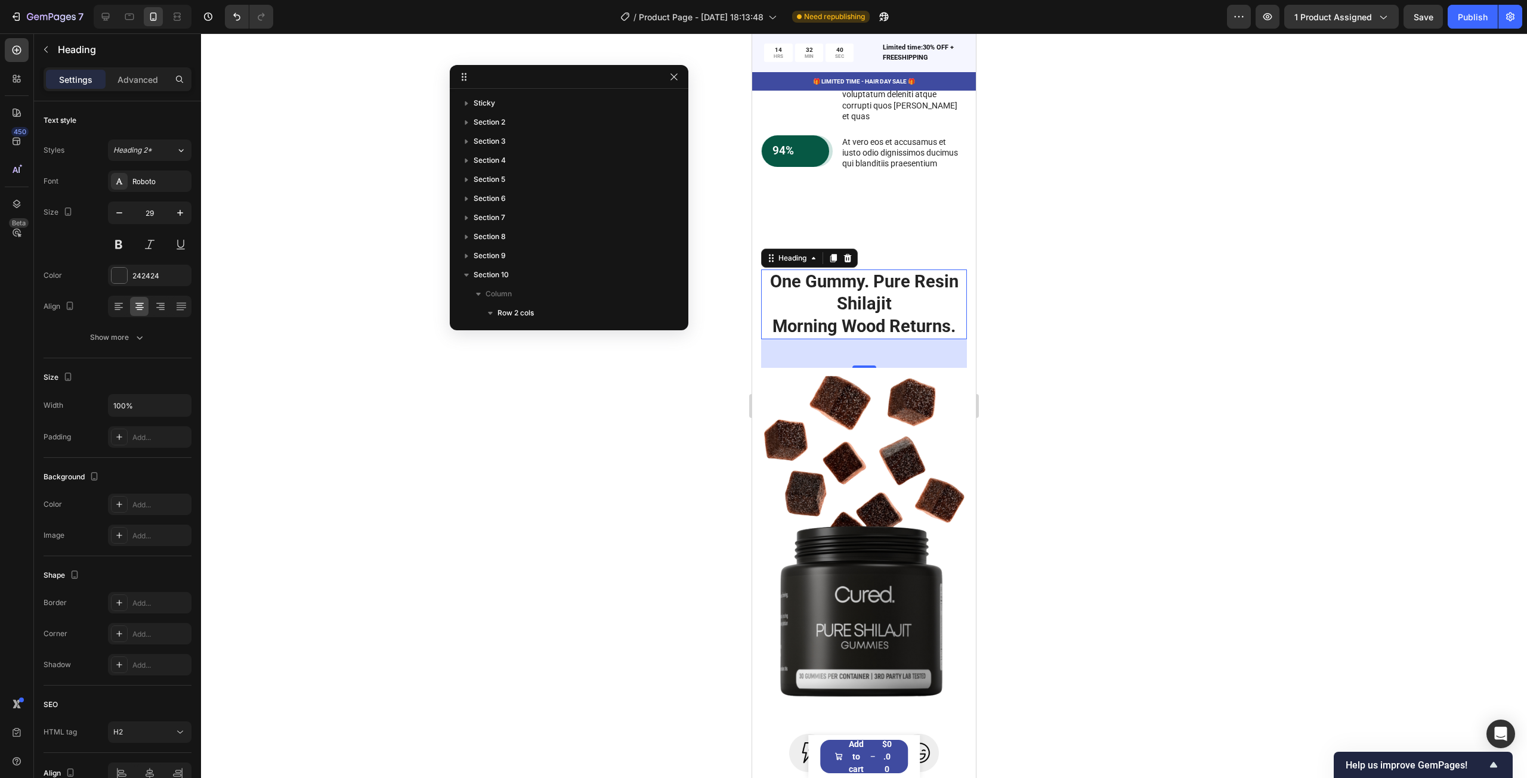
click at [866, 338] on p "One Gummy. Pure Resin Shilajit Morning Wood Returns." at bounding box center [863, 304] width 203 height 67
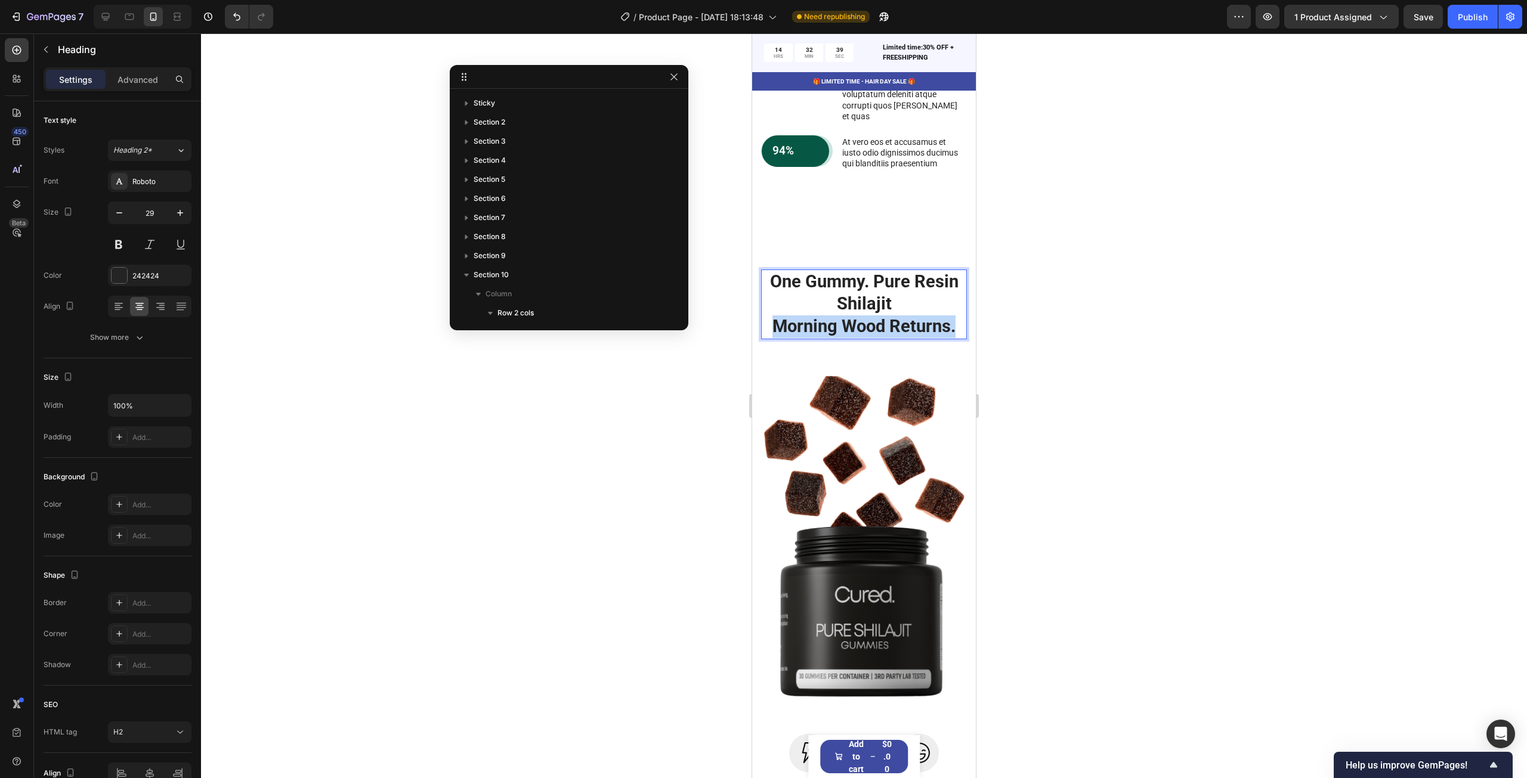
click at [866, 338] on p "One Gummy. Pure Resin Shilajit Morning Wood Returns." at bounding box center [863, 304] width 203 height 67
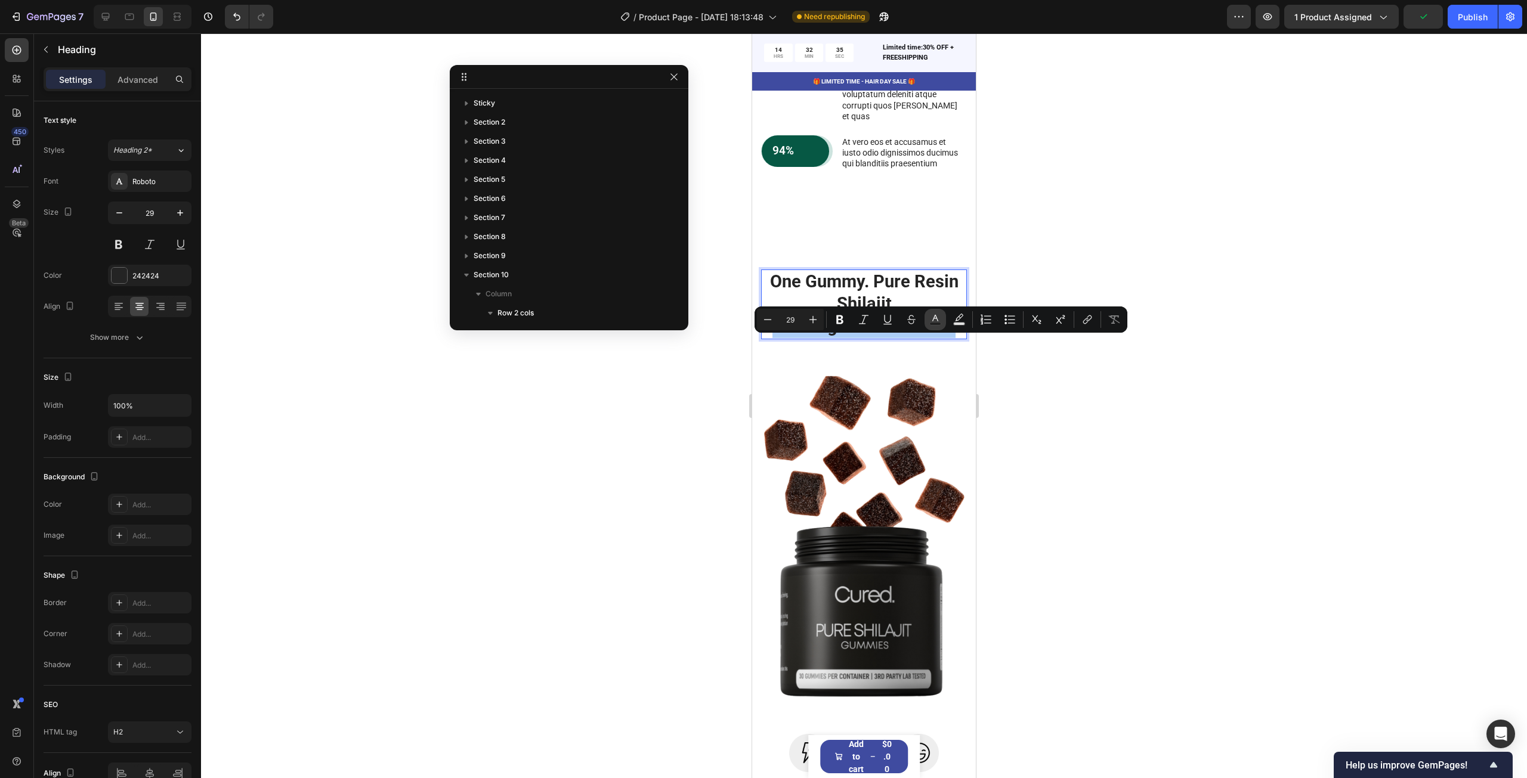
click at [938, 319] on icon "Editor contextual toolbar" at bounding box center [935, 320] width 12 height 12
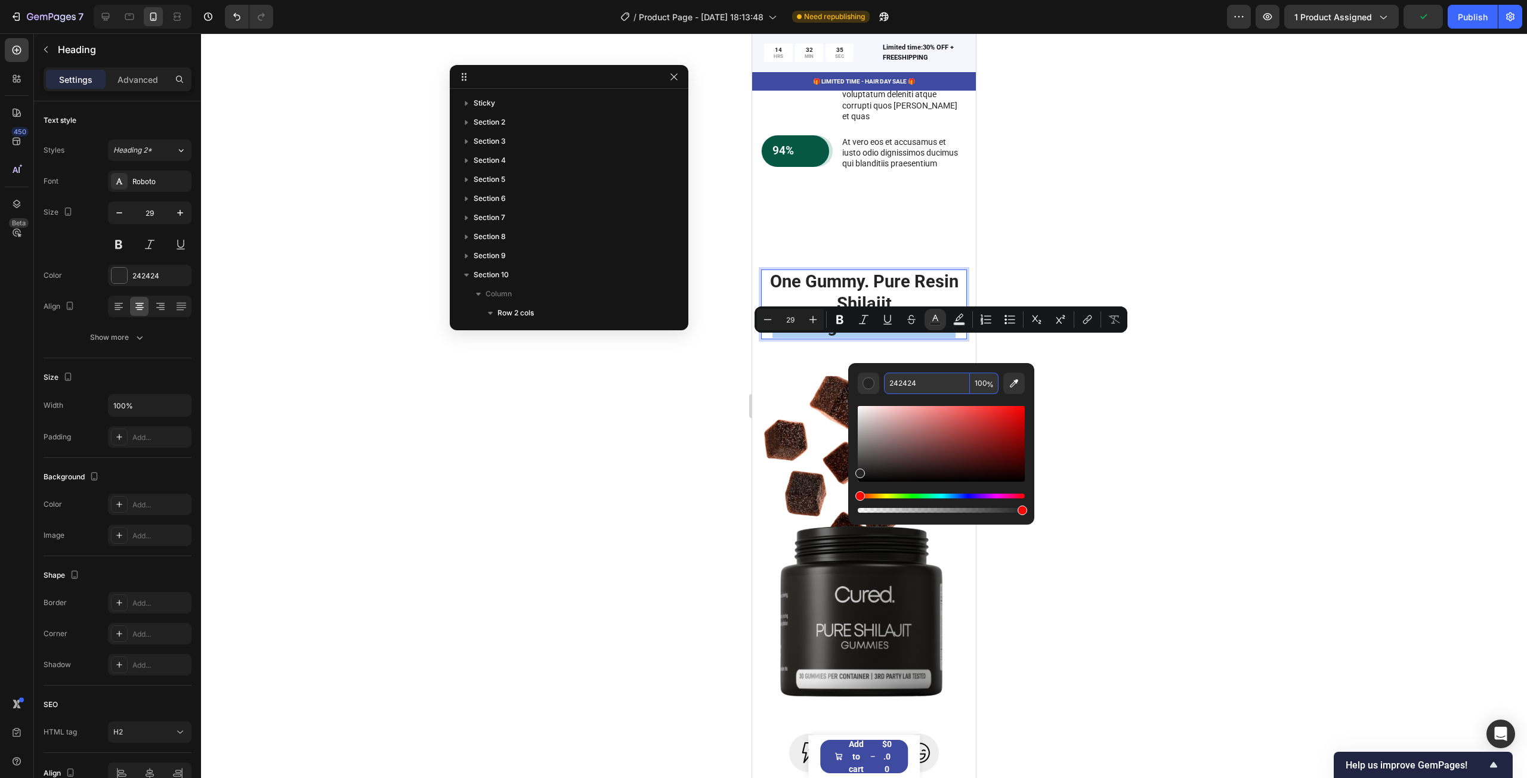
click at [907, 384] on input "242424" at bounding box center [927, 383] width 86 height 21
paste input "506D52"
type input "506D52"
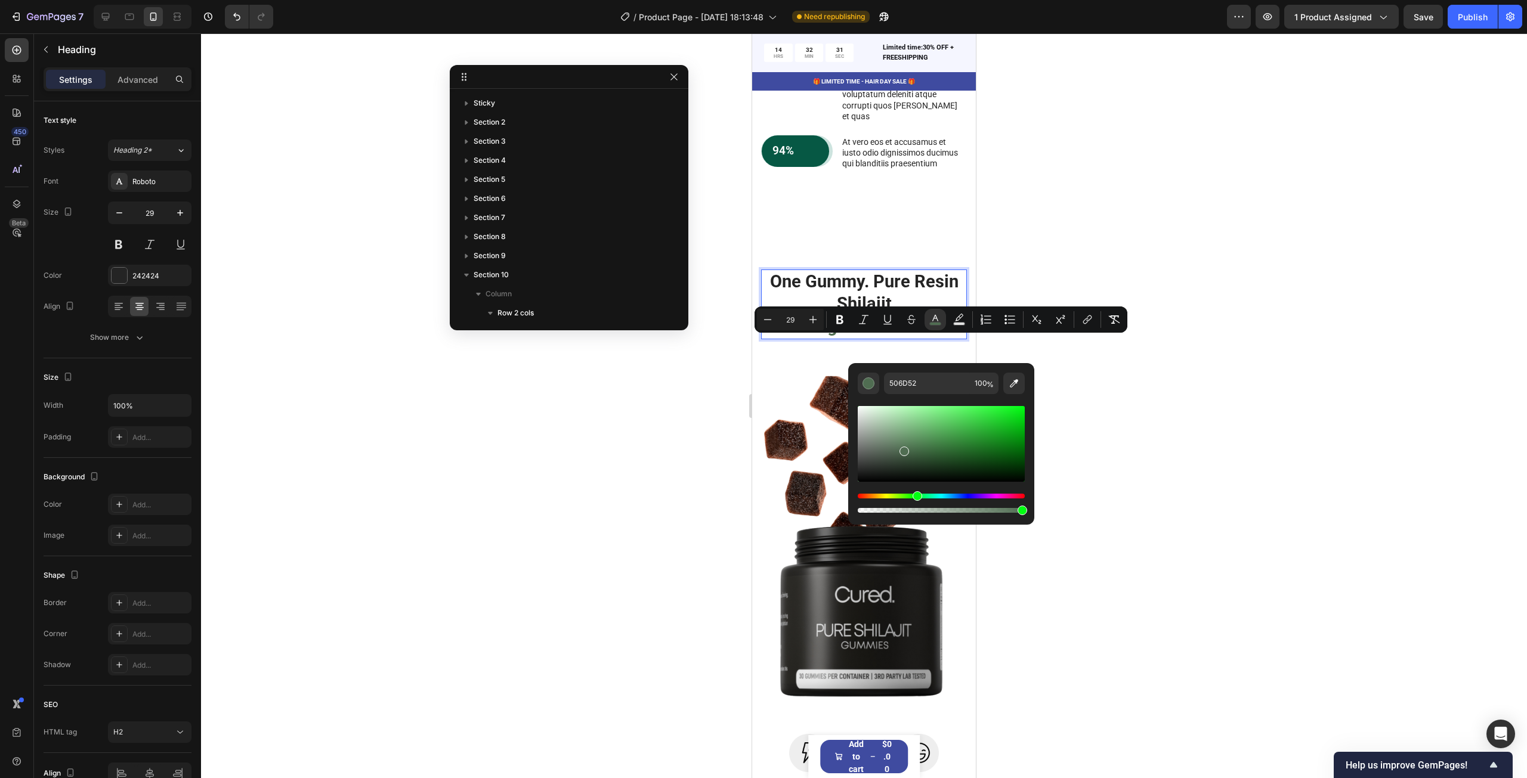
click at [1222, 381] on div at bounding box center [864, 405] width 1326 height 745
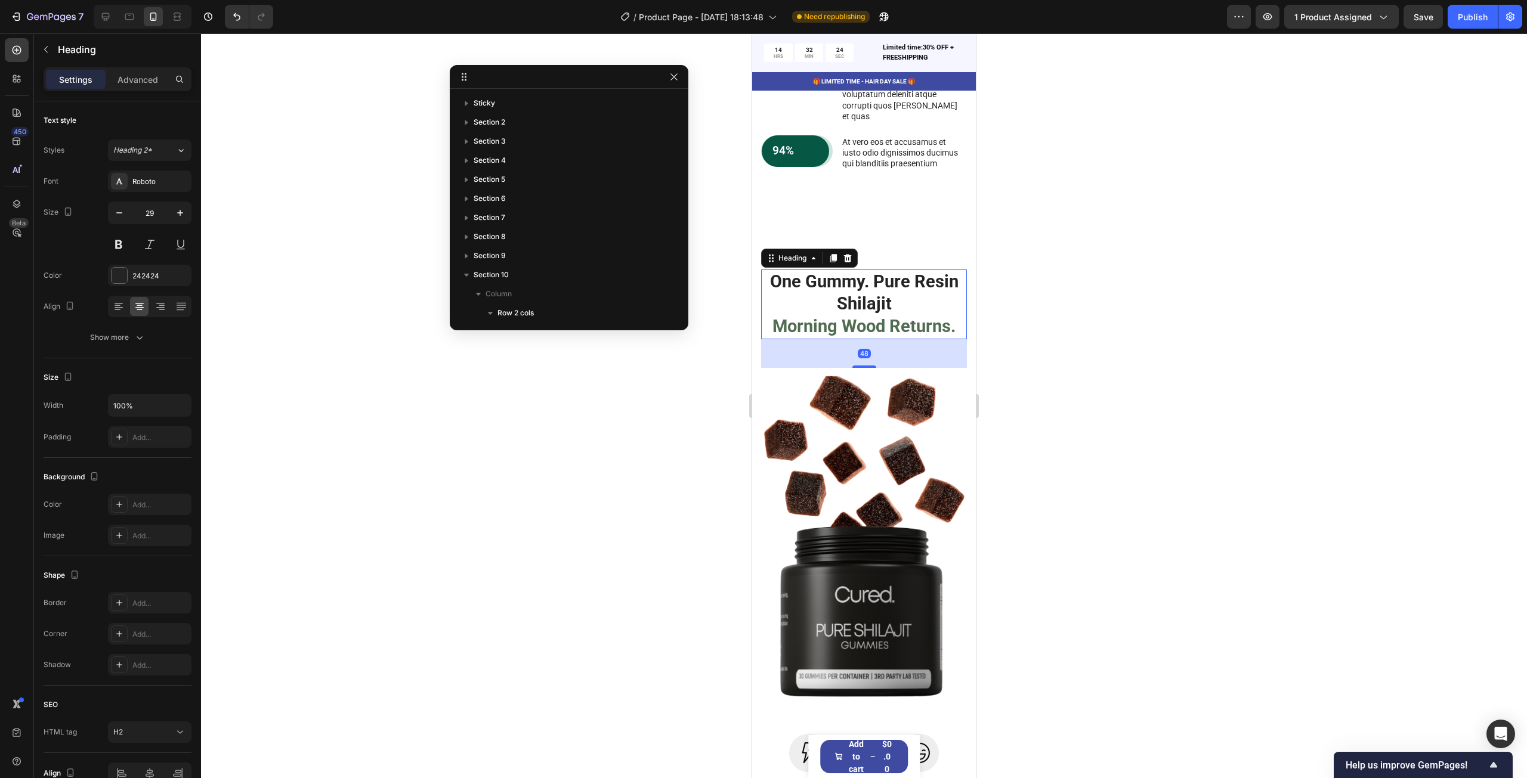
click at [868, 336] on span "Morning Wood Returns." at bounding box center [863, 326] width 183 height 20
drag, startPoint x: 864, startPoint y: 385, endPoint x: 866, endPoint y: 373, distance: 12.1
click at [866, 368] on div "48" at bounding box center [864, 353] width 206 height 29
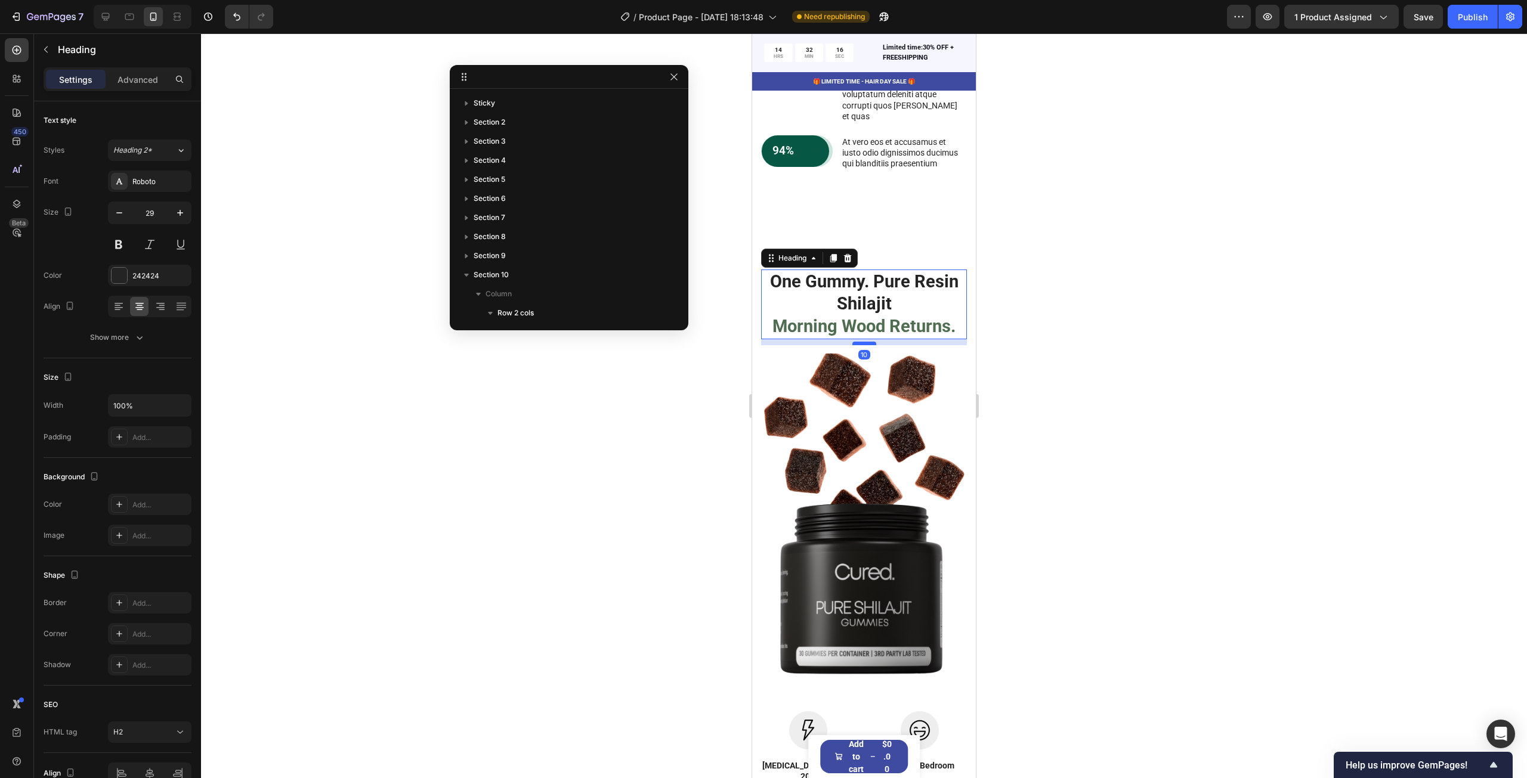
drag, startPoint x: 863, startPoint y: 387, endPoint x: 862, endPoint y: 364, distance: 22.7
click at [862, 345] on div at bounding box center [864, 344] width 24 height 4
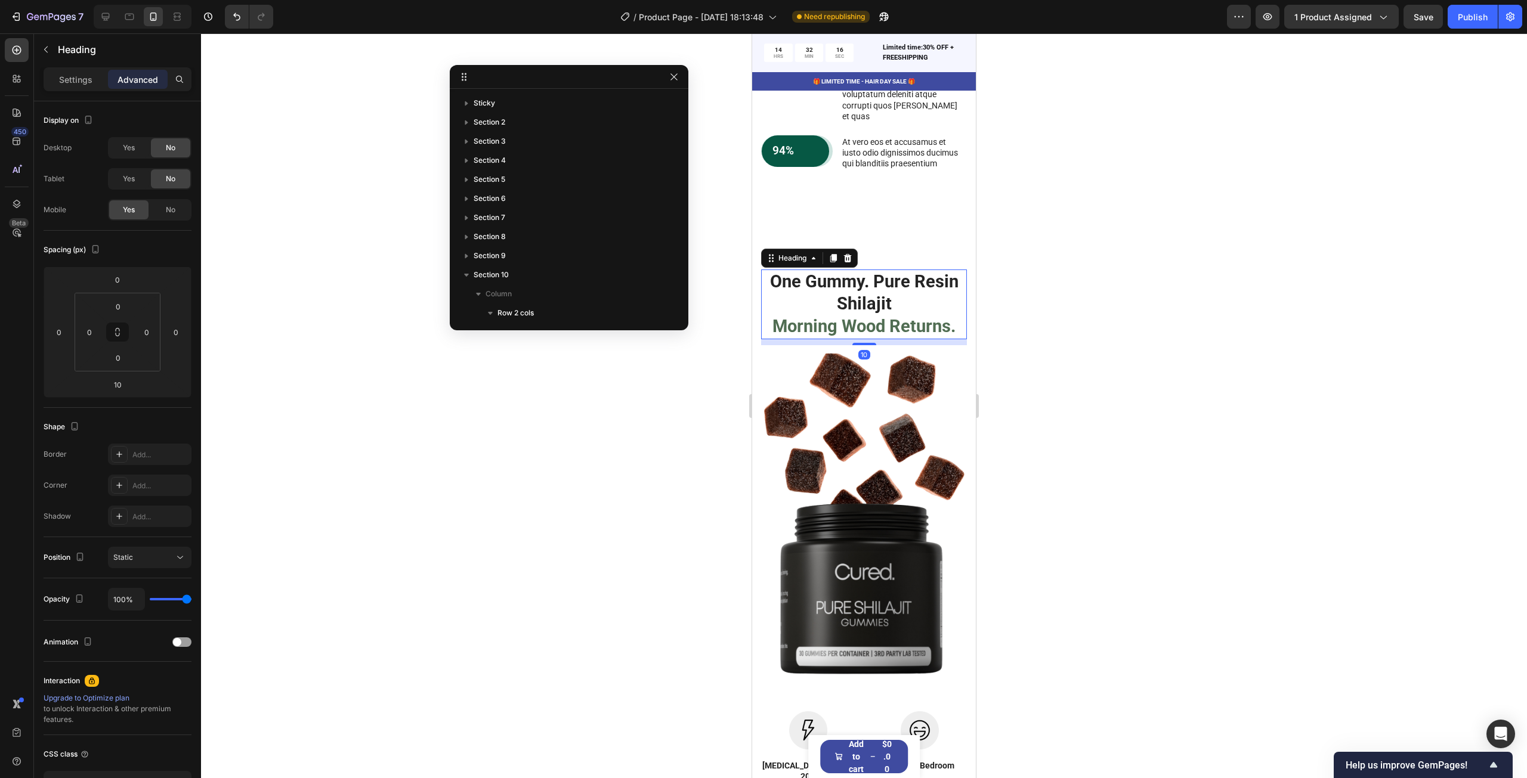
click at [1119, 324] on div at bounding box center [864, 405] width 1326 height 745
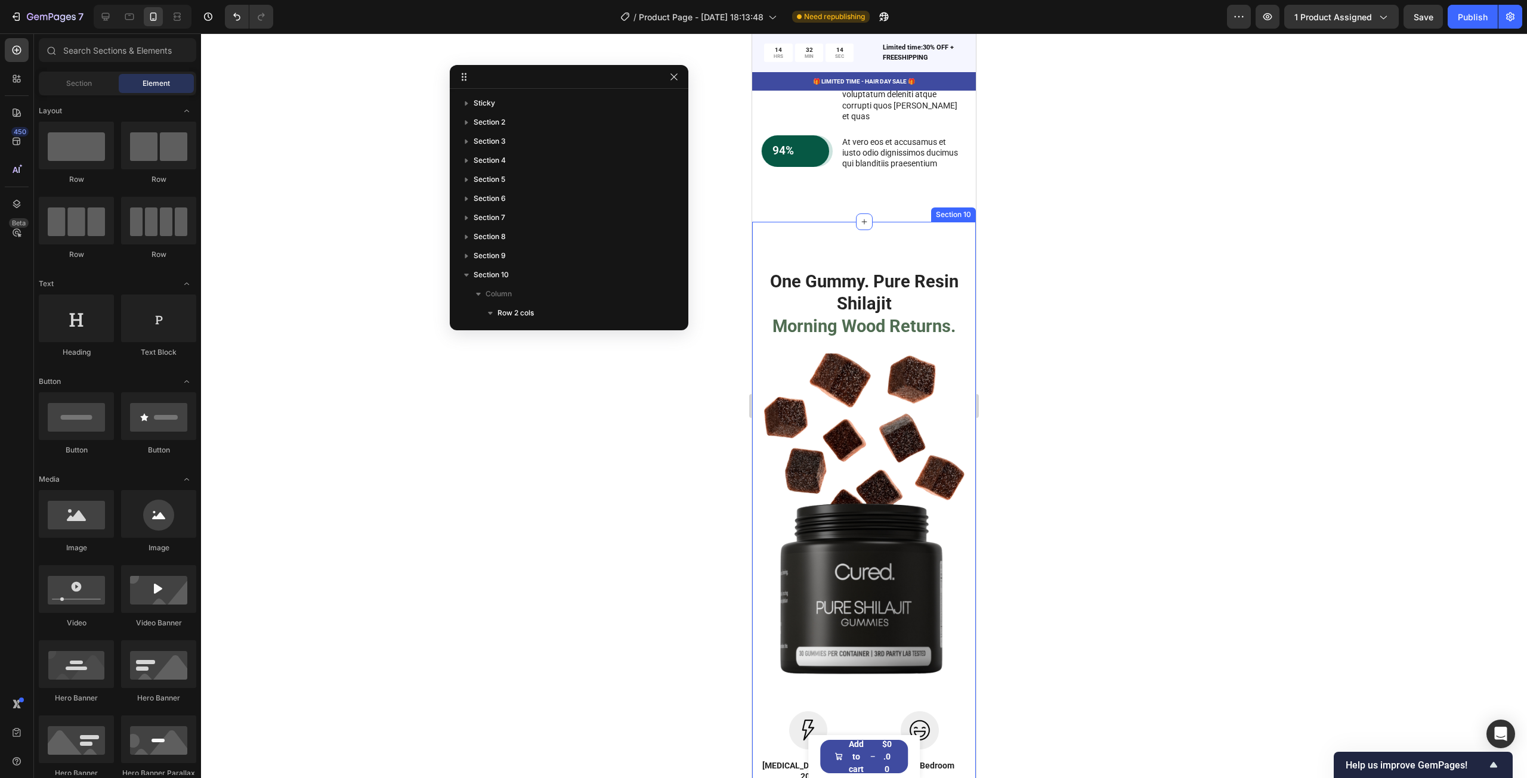
scroll to position [3272, 0]
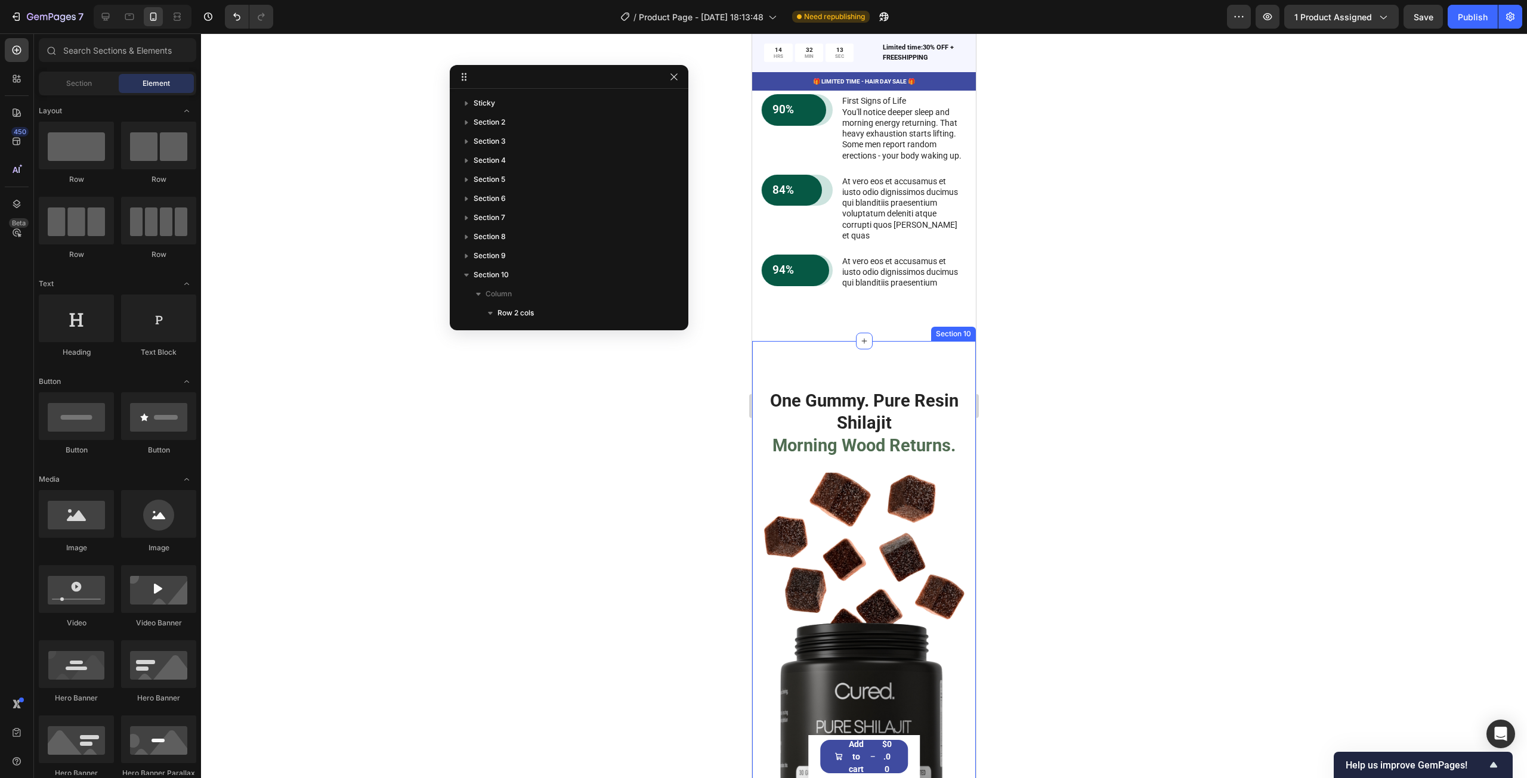
click at [866, 378] on div "One Gummy. Pure Resin Shilajit Morning Wood Returns. Heading Image One Gummy. P…" at bounding box center [864, 739] width 224 height 796
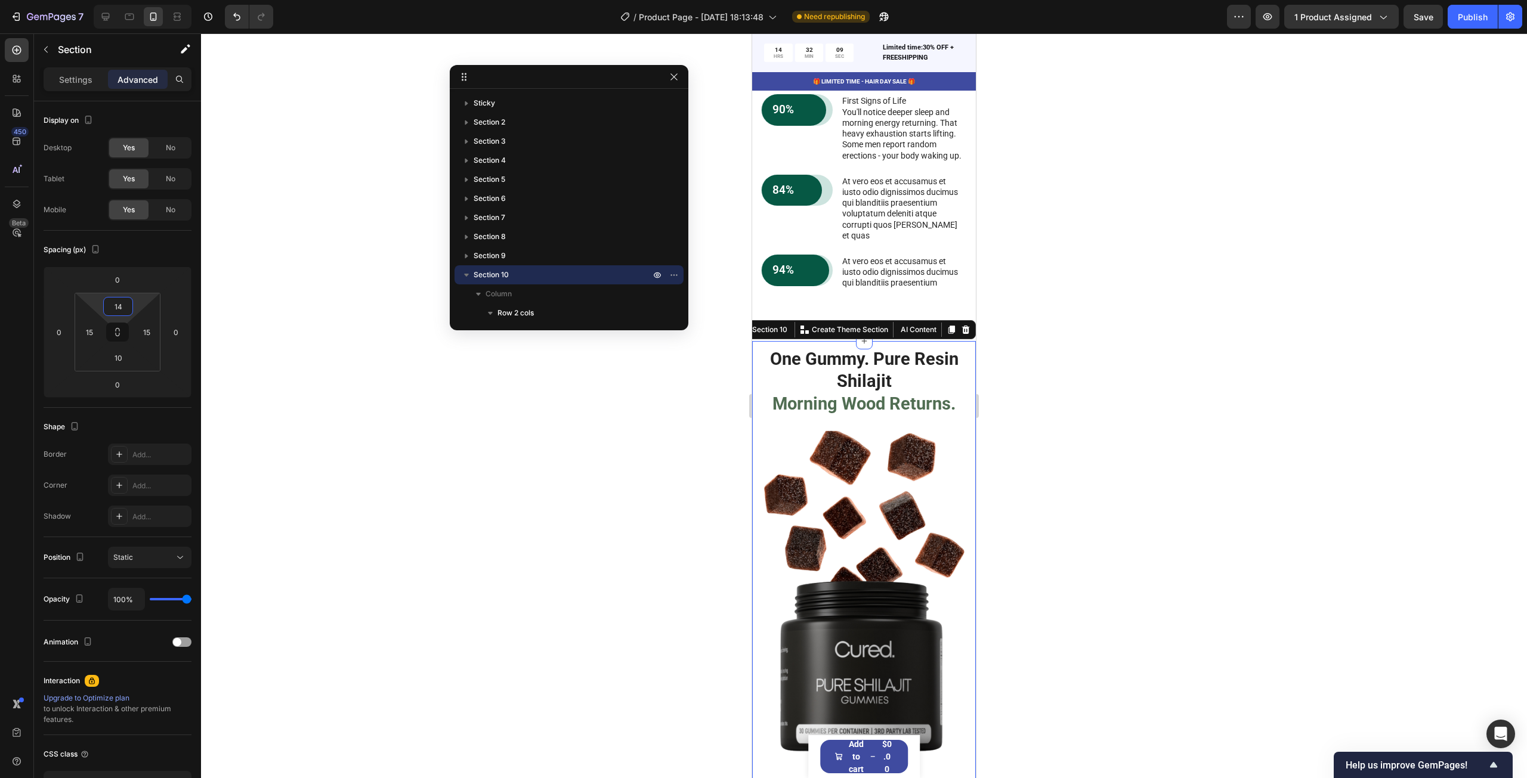
type input "16"
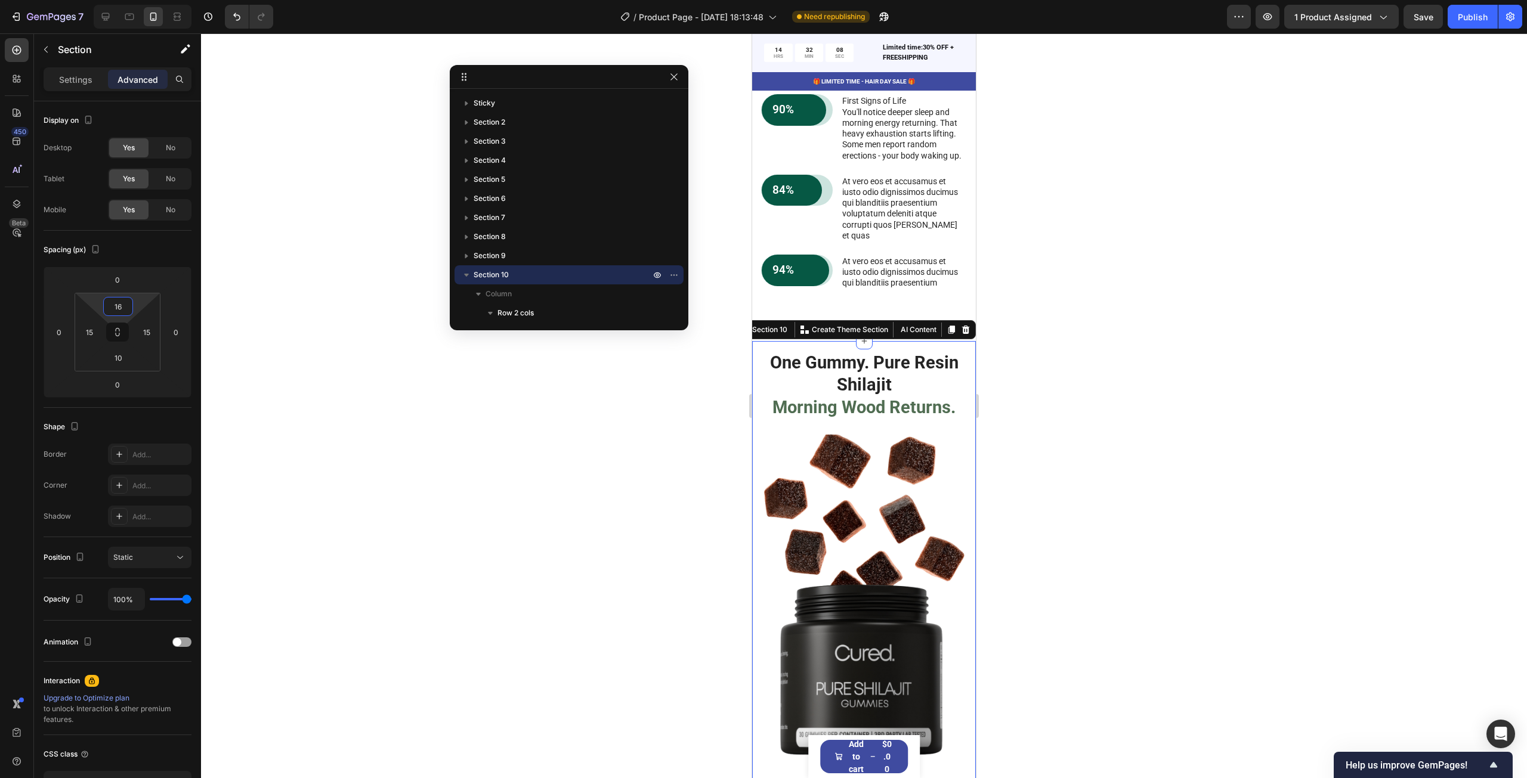
click at [143, 0] on html "7 Version history / Product Page - [DATE] 18:13:48 Need republishing Preview 1 …" at bounding box center [763, 0] width 1527 height 0
click at [1059, 256] on div at bounding box center [864, 405] width 1326 height 745
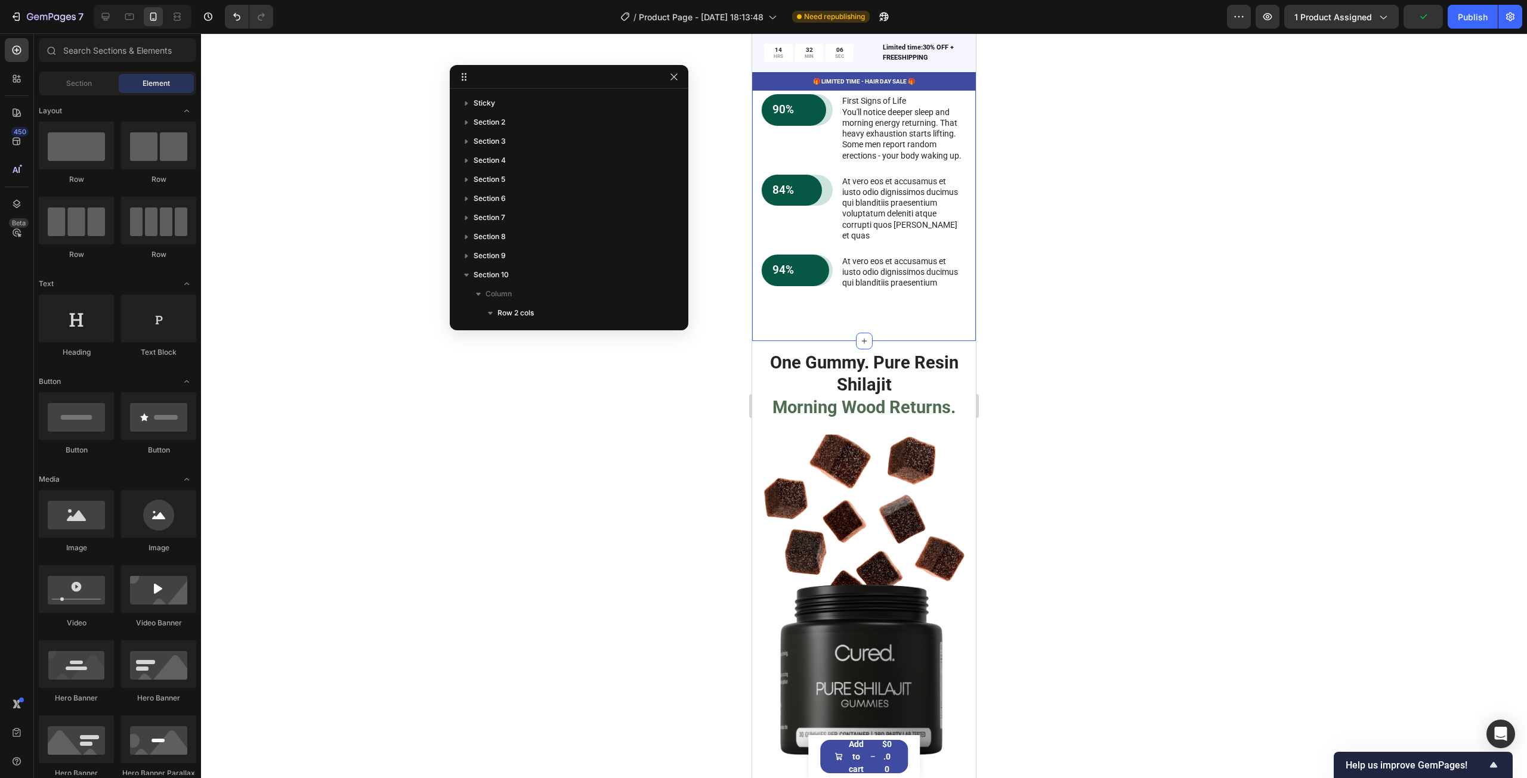
click at [914, 316] on div "What Happens Week by Week Heading Real results from real men - your roadmap to …" at bounding box center [864, 153] width 206 height 326
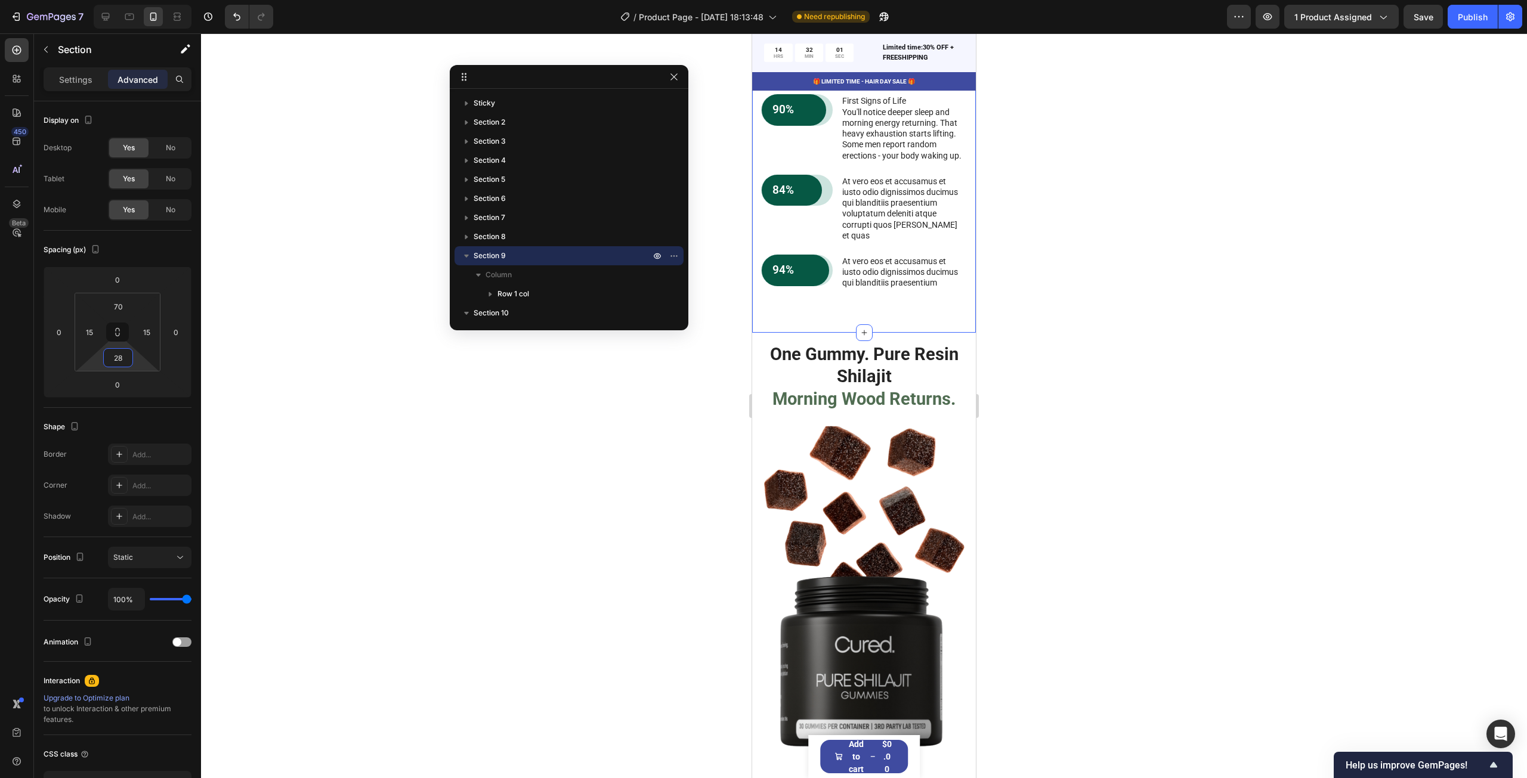
type input "30"
drag, startPoint x: 135, startPoint y: 359, endPoint x: 140, endPoint y: 363, distance: 6.5
click at [140, 0] on html "7 Version history / Product Page - [DATE] 18:13:48 Need republishing Preview 1 …" at bounding box center [763, 0] width 1527 height 0
click at [1042, 212] on div at bounding box center [864, 405] width 1326 height 745
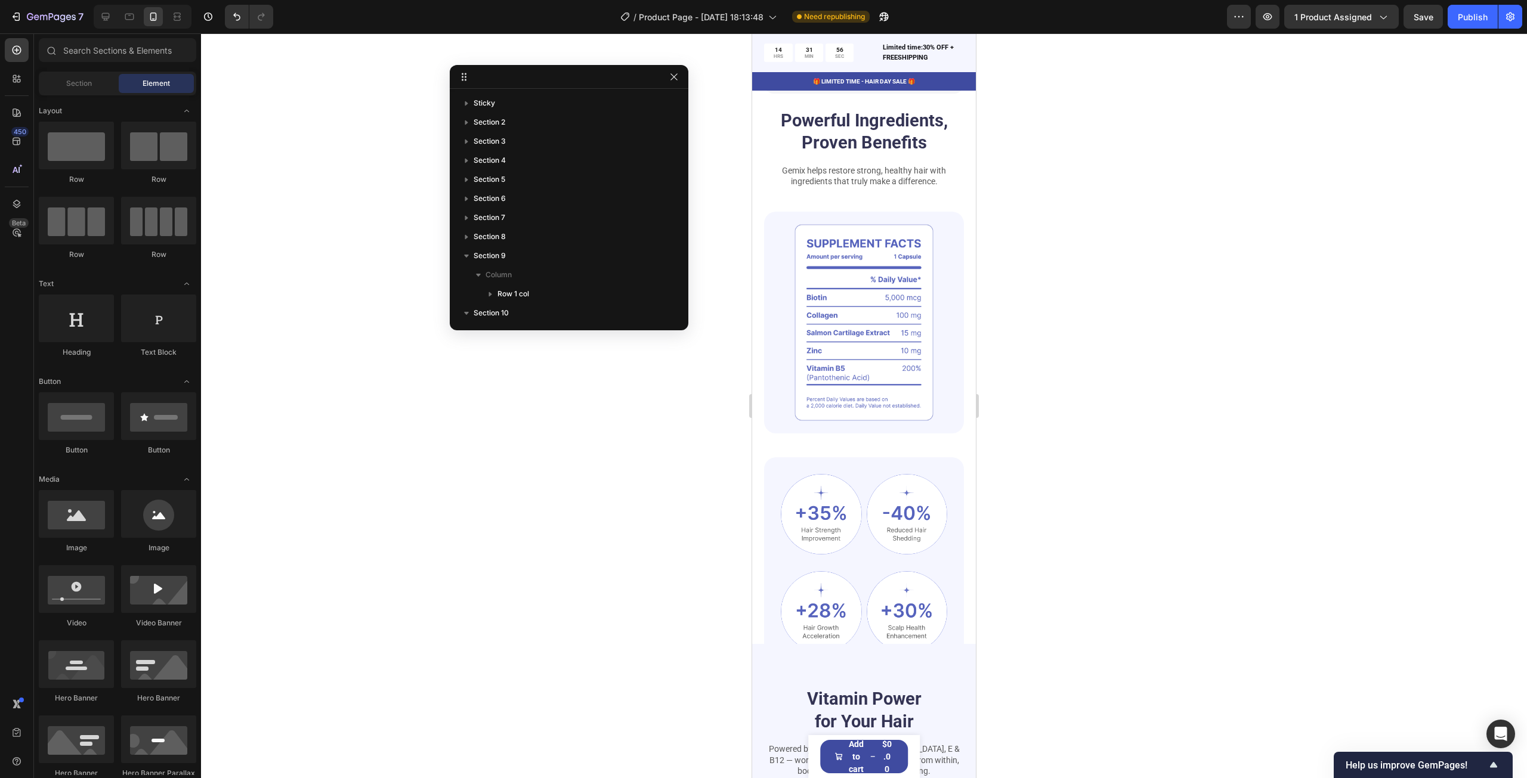
scroll to position [0, 0]
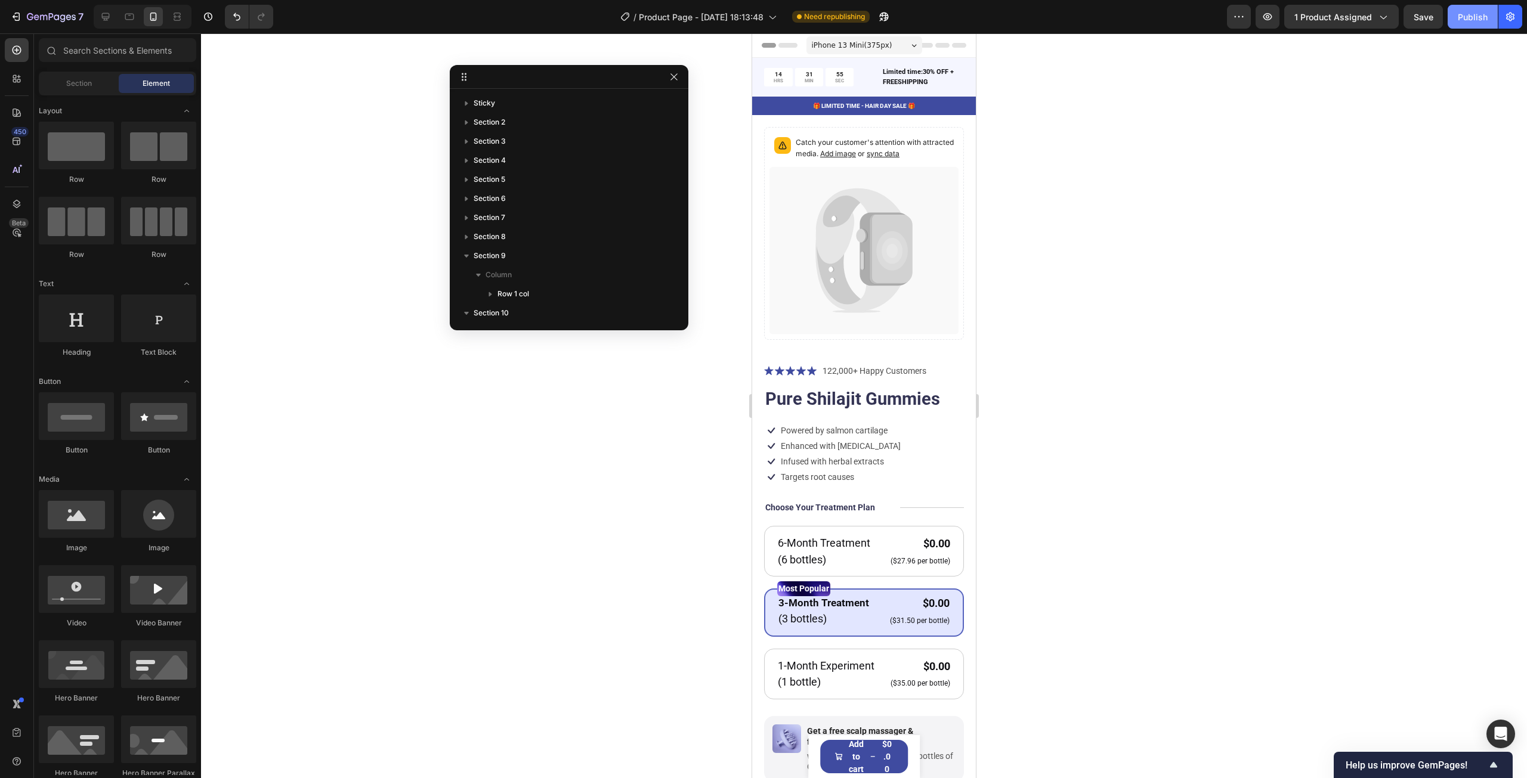
click at [1472, 14] on div "Publish" at bounding box center [1473, 17] width 30 height 13
click at [97, 10] on div at bounding box center [105, 16] width 19 height 19
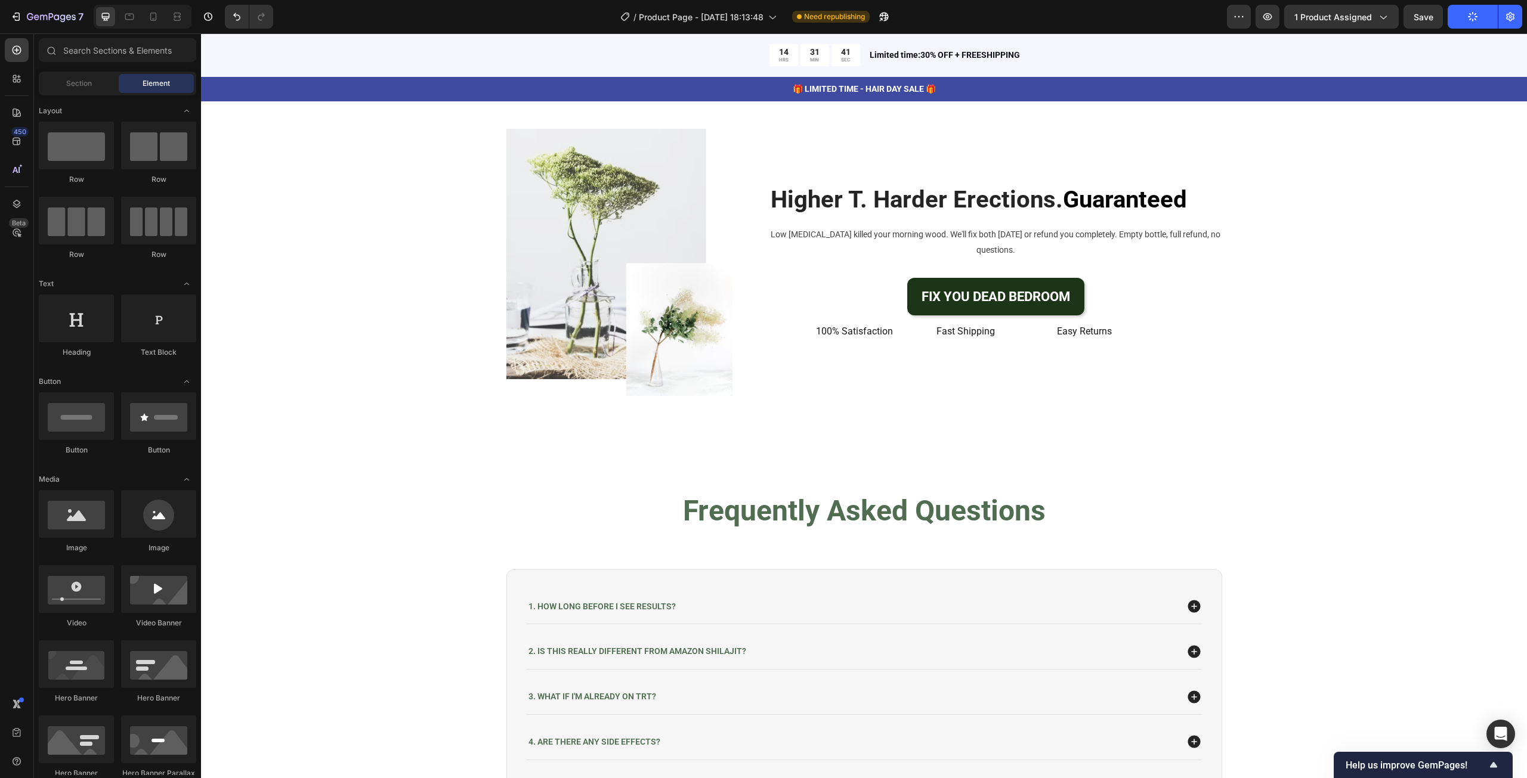
scroll to position [4304, 0]
